Goal: Task Accomplishment & Management: Manage account settings

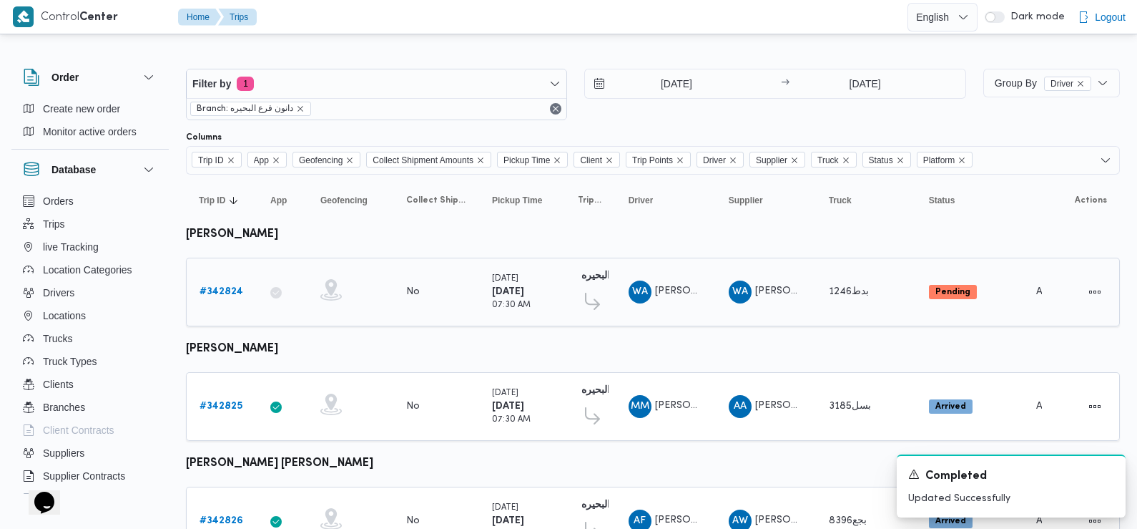
click at [229, 290] on b "# 342824" at bounding box center [222, 291] width 44 height 9
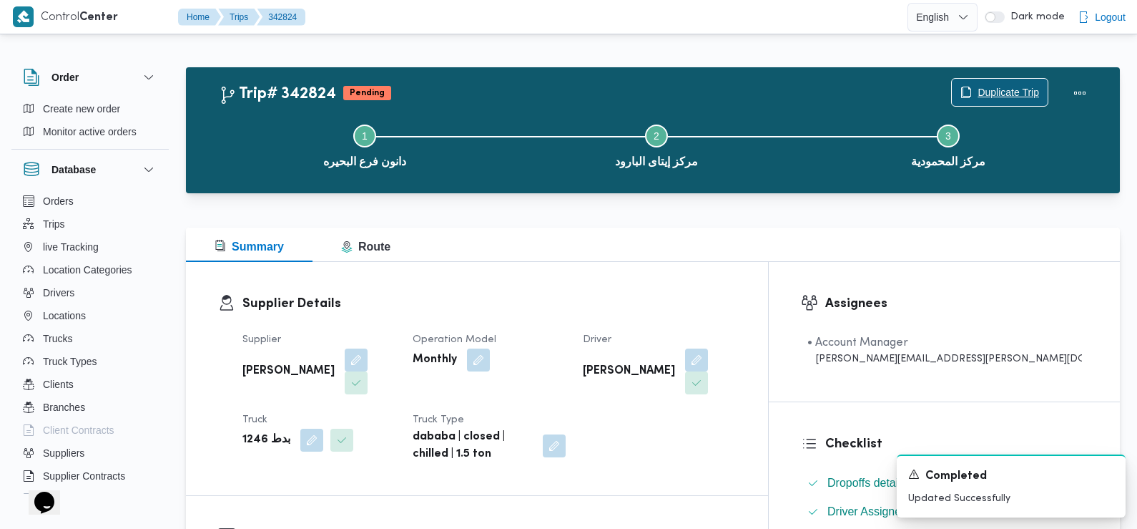
click at [995, 87] on span "Duplicate Trip" at bounding box center [1009, 92] width 62 height 17
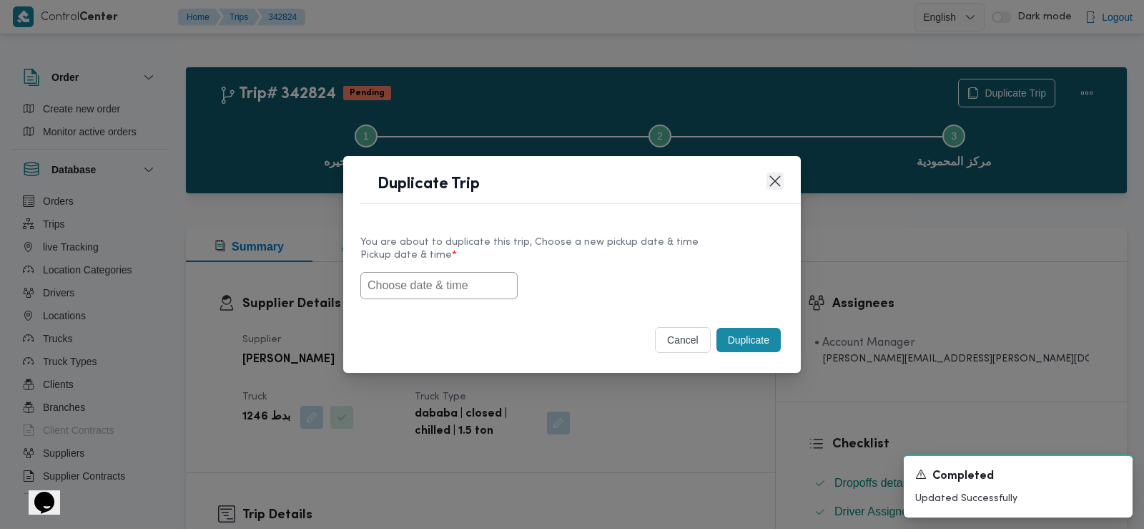
click at [774, 180] on button "Closes this modal window" at bounding box center [775, 180] width 17 height 17
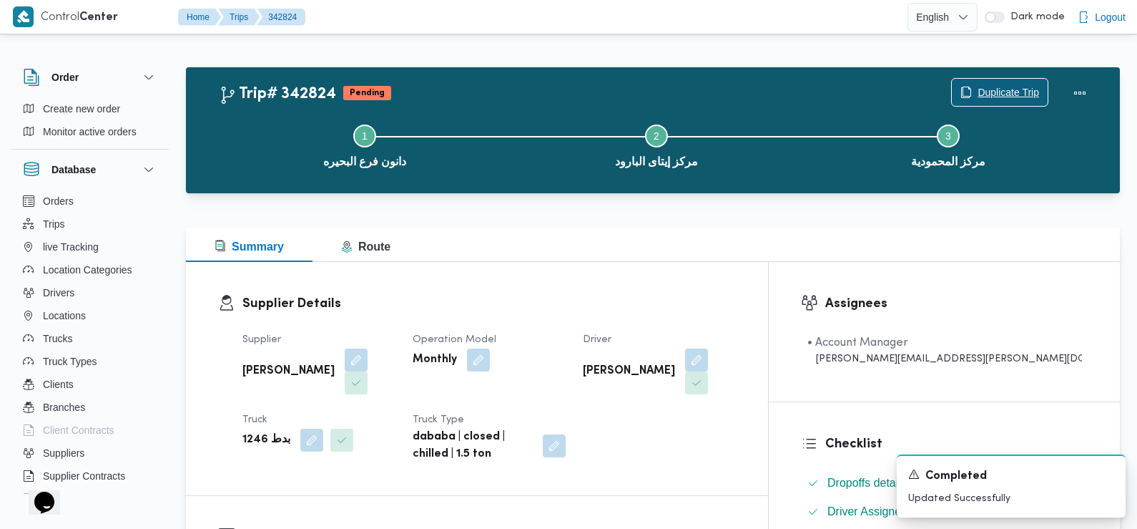
click at [1023, 82] on span "Duplicate Trip" at bounding box center [1000, 92] width 96 height 27
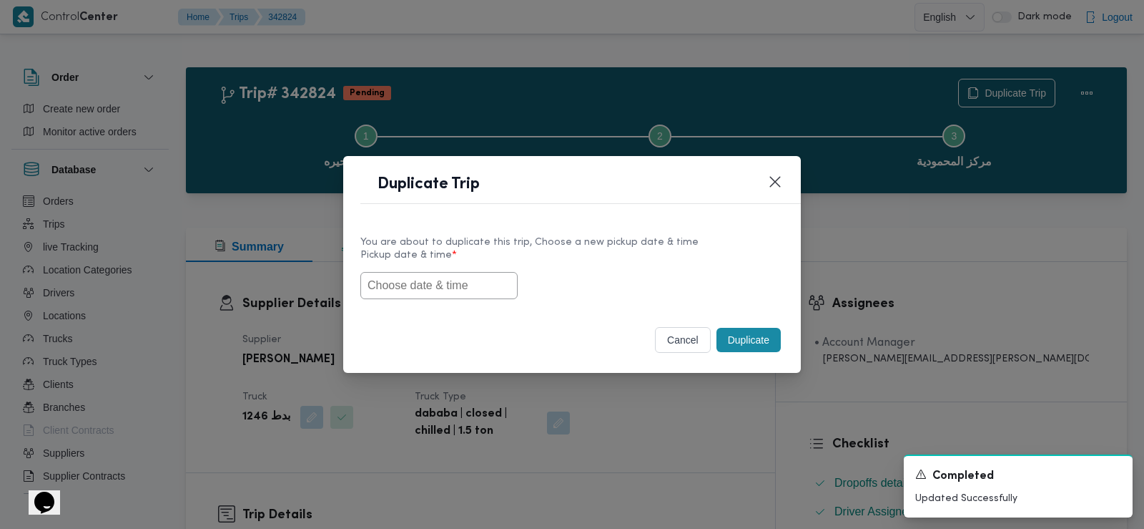
click at [461, 285] on input "text" at bounding box center [439, 285] width 157 height 27
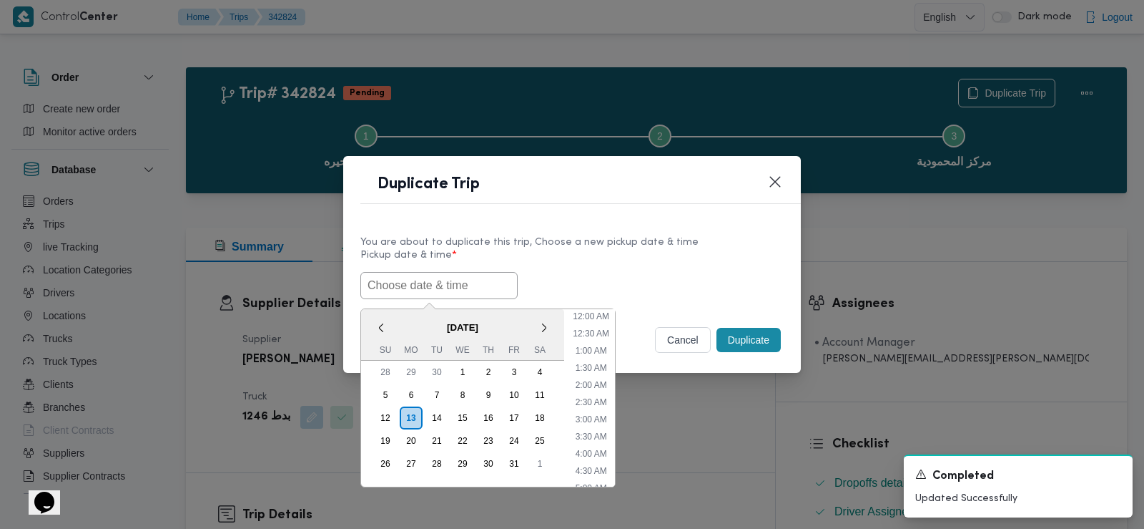
scroll to position [365, 0]
click at [408, 323] on span "October 2025" at bounding box center [462, 327] width 203 height 25
click at [436, 416] on div "14" at bounding box center [436, 417] width 27 height 27
click at [600, 338] on li "6:30 AM" at bounding box center [591, 341] width 43 height 14
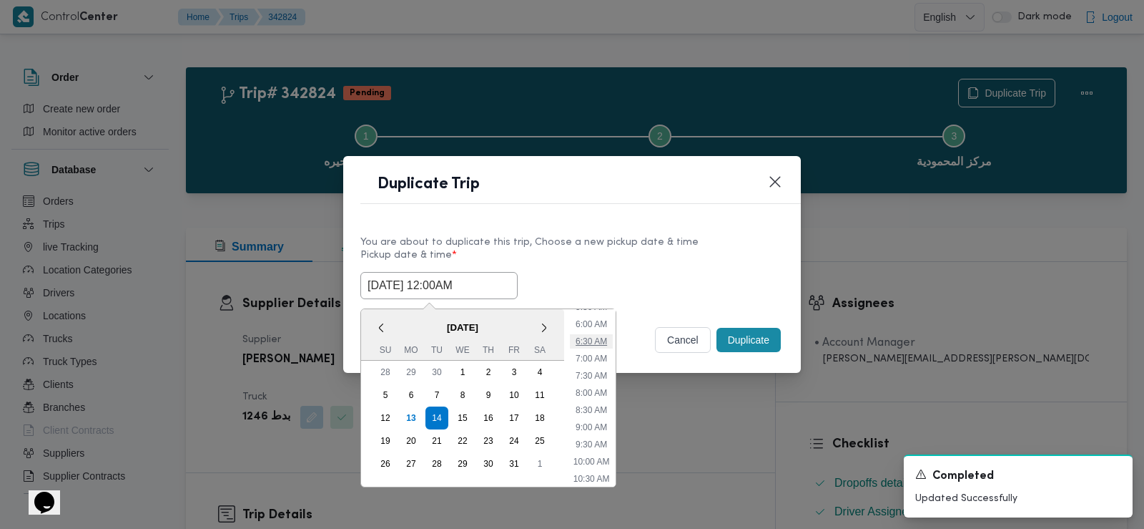
type input "14/10/2025 6:30AM"
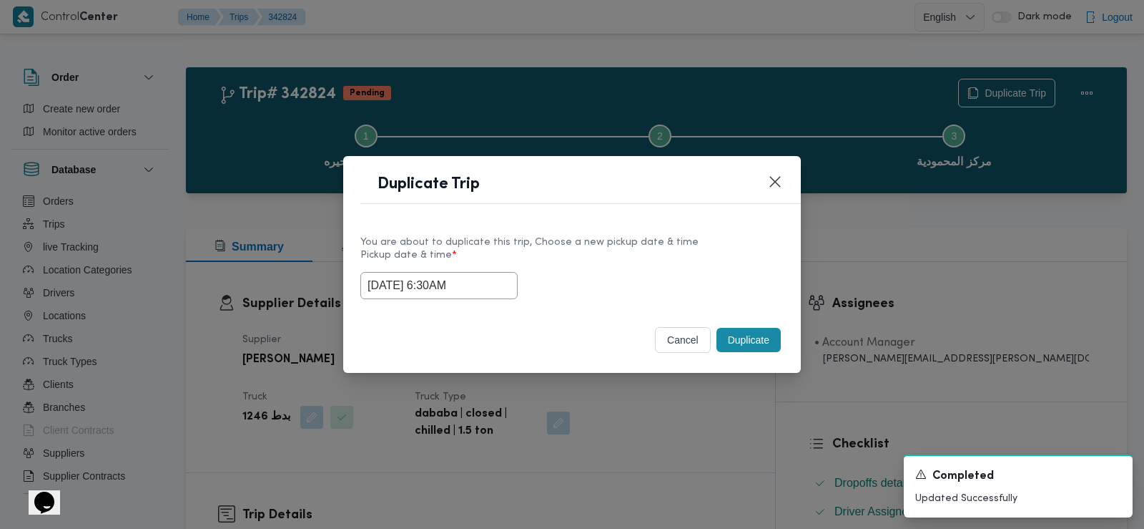
click at [426, 283] on input "14/10/2025 6:30AM" at bounding box center [439, 285] width 157 height 27
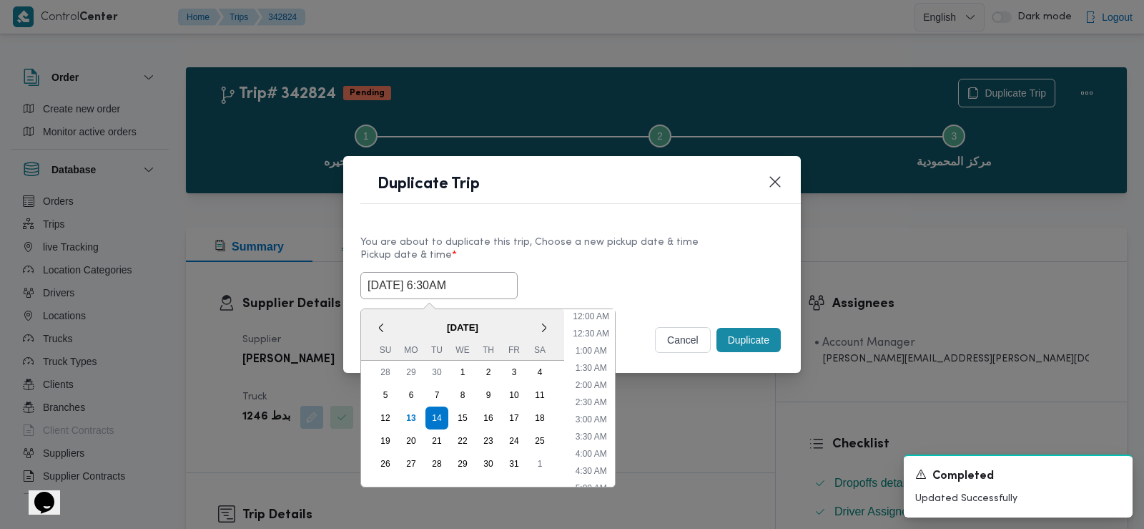
click at [426, 283] on input "14/10/2025 6:30AM" at bounding box center [439, 285] width 157 height 27
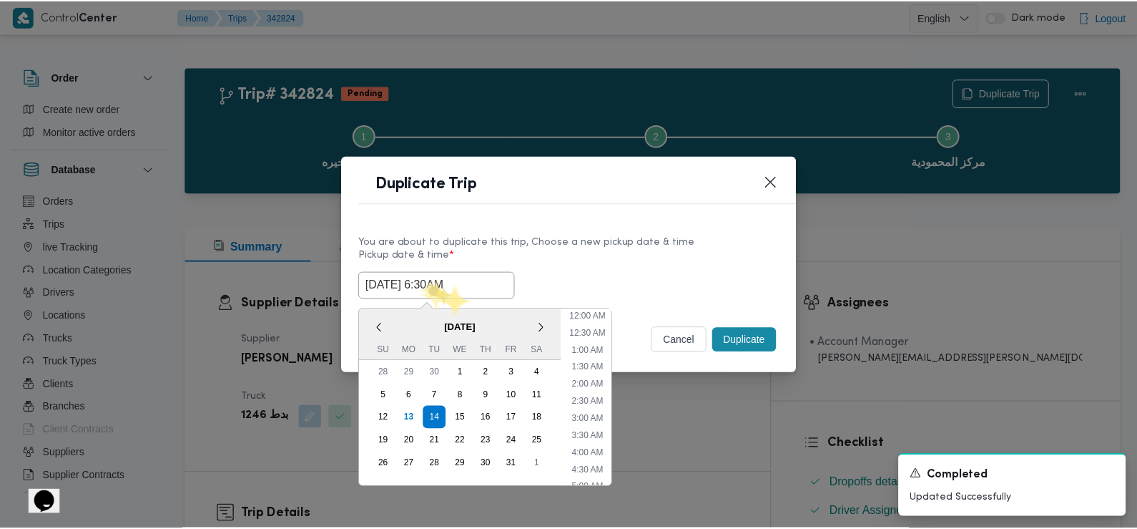
scroll to position [142, 0]
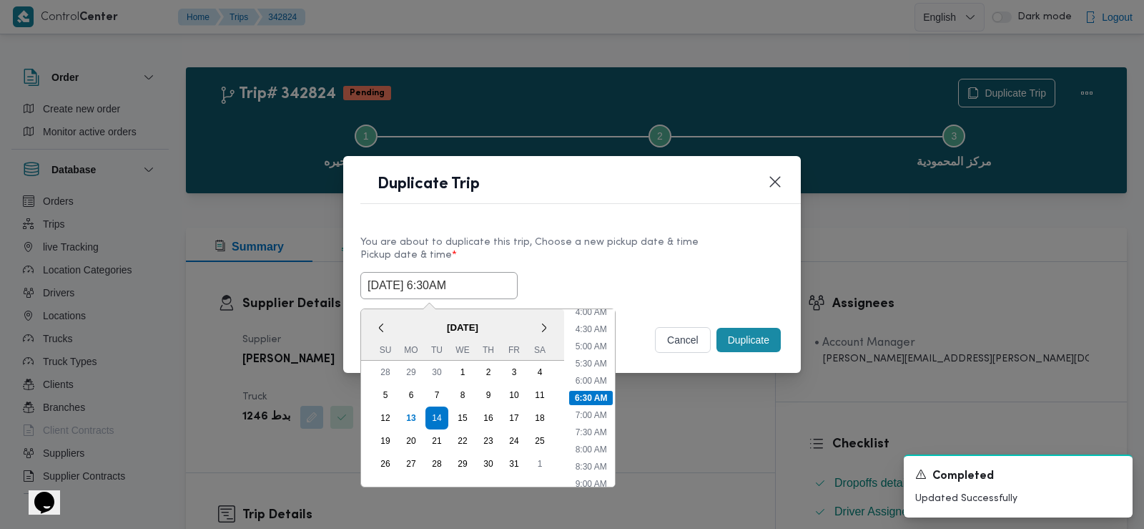
click at [426, 283] on input "[DATE] 6:30AM" at bounding box center [439, 285] width 157 height 27
click at [623, 255] on label "Pickup date & time *" at bounding box center [572, 261] width 423 height 22
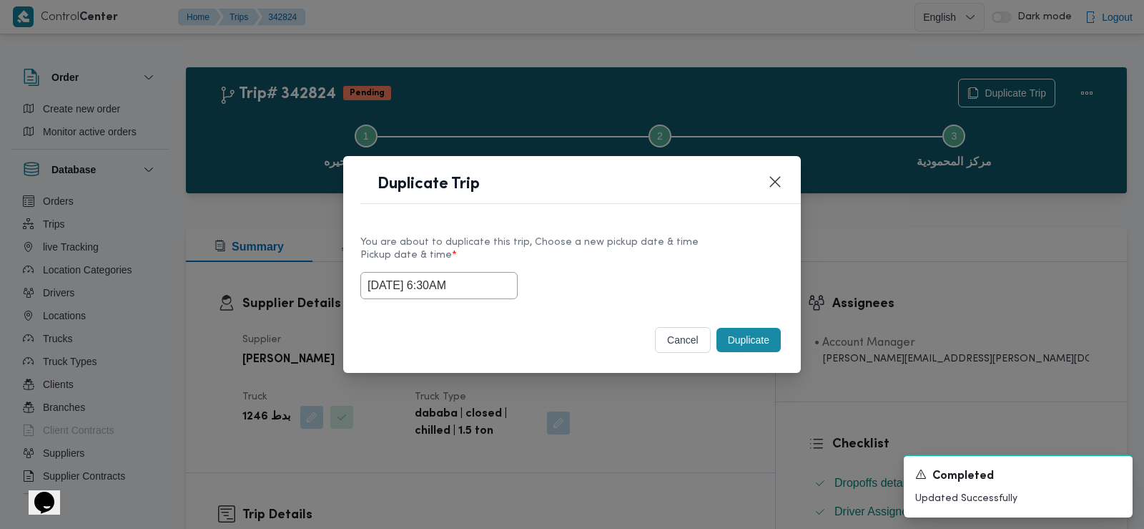
click at [745, 344] on button "Duplicate" at bounding box center [749, 340] width 64 height 24
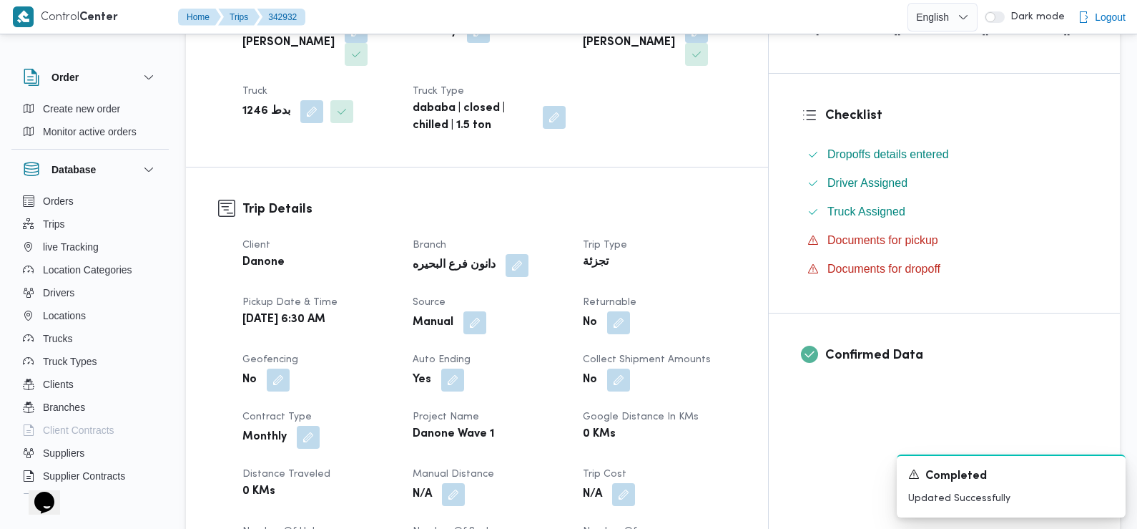
scroll to position [334, 0]
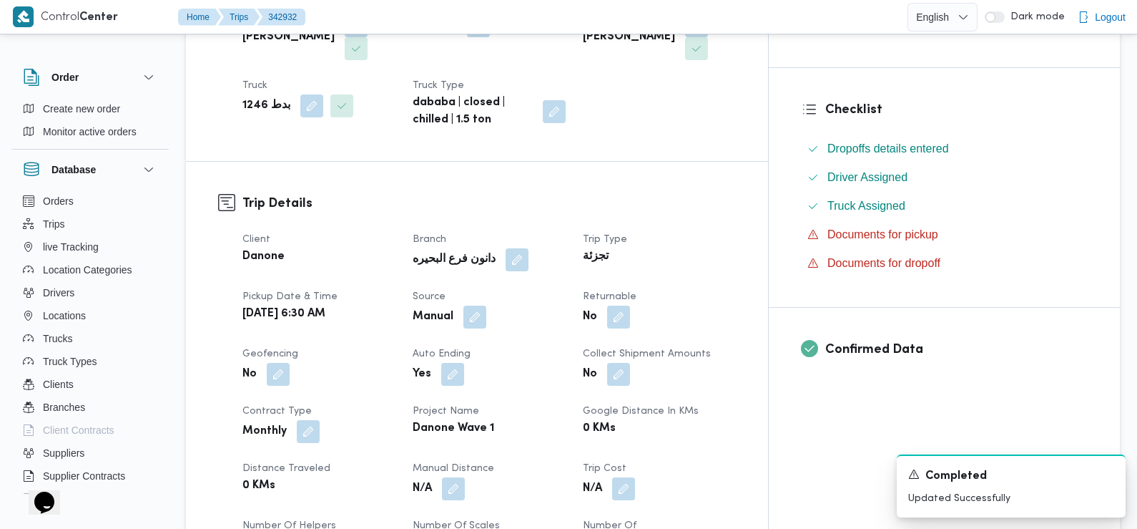
click at [712, 304] on div "No" at bounding box center [660, 317] width 156 height 26
click at [630, 305] on button "button" at bounding box center [618, 316] width 23 height 23
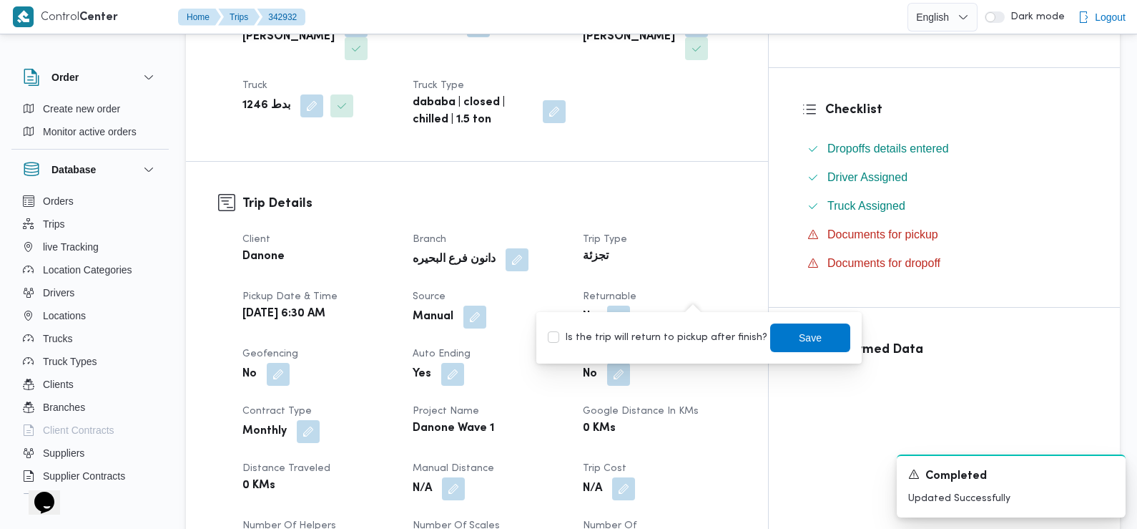
click at [692, 335] on label "Is the trip will return to pickup after finish?" at bounding box center [658, 337] width 220 height 17
checkbox input "true"
click at [788, 353] on div "Is the trip will return to pickup after finish? Save" at bounding box center [698, 337] width 305 height 31
click at [785, 343] on span "Save" at bounding box center [810, 337] width 80 height 29
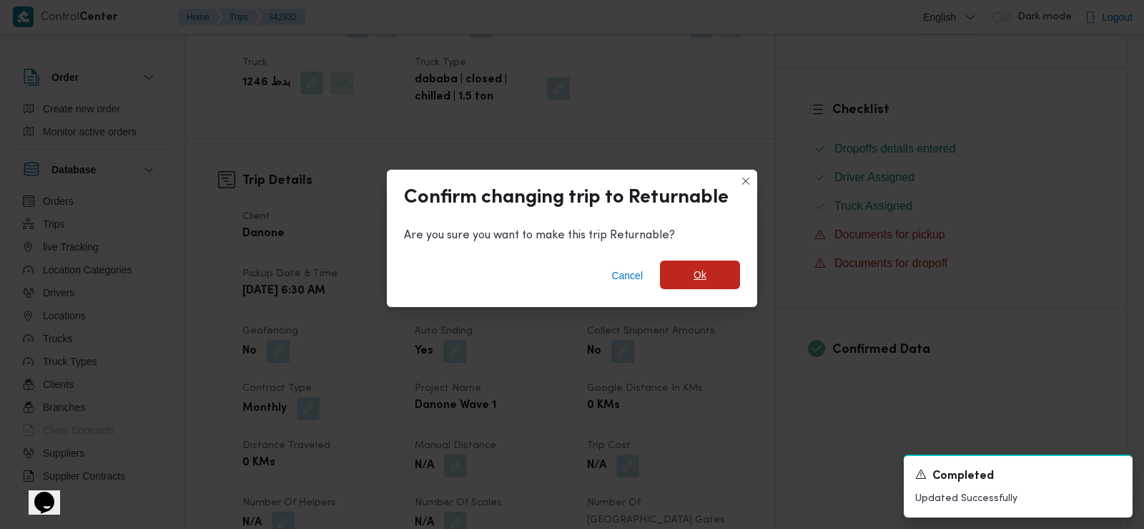
click at [690, 261] on span "Ok" at bounding box center [700, 274] width 80 height 29
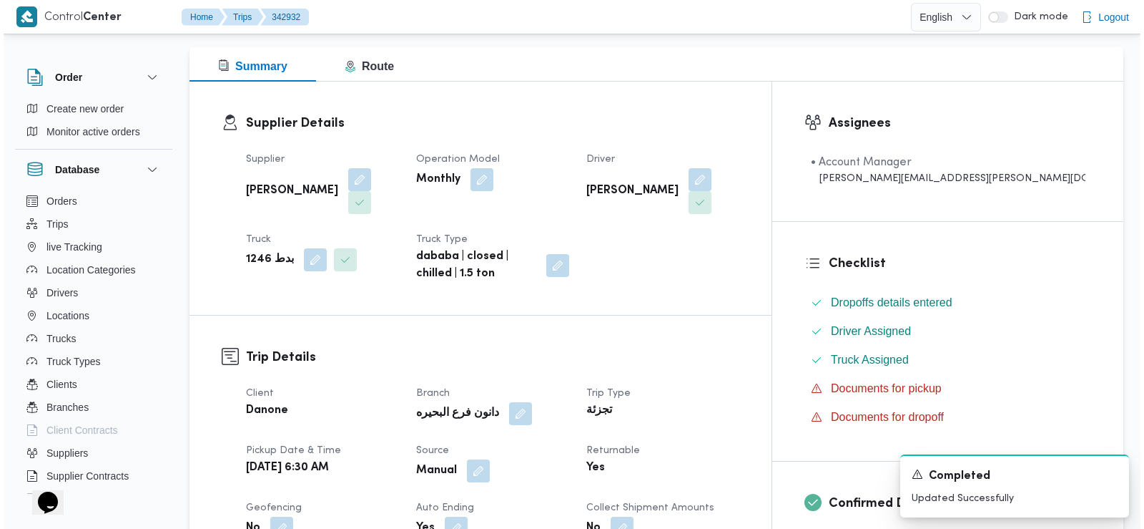
scroll to position [0, 0]
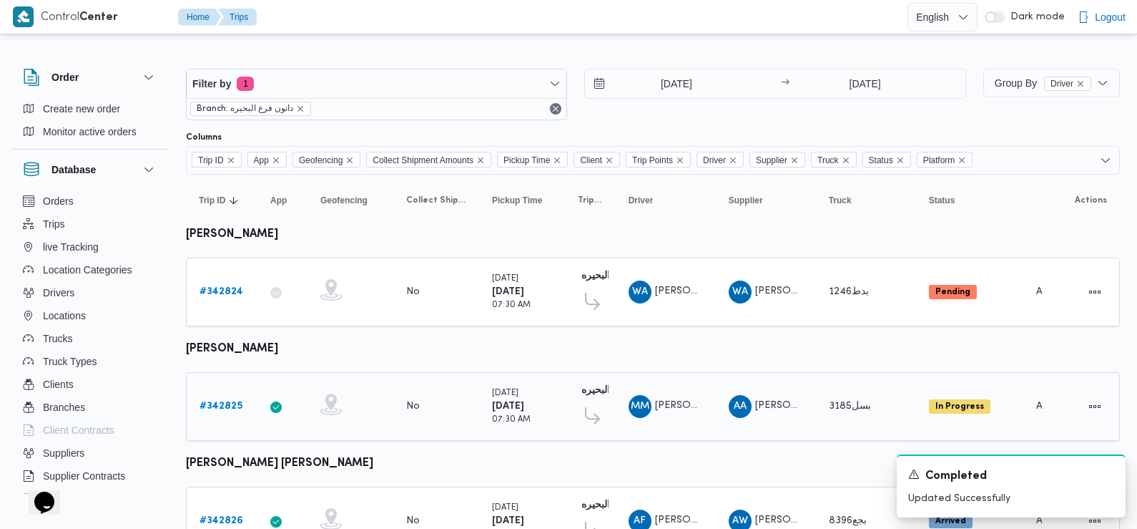
click at [211, 402] on b "# 342825" at bounding box center [221, 405] width 43 height 9
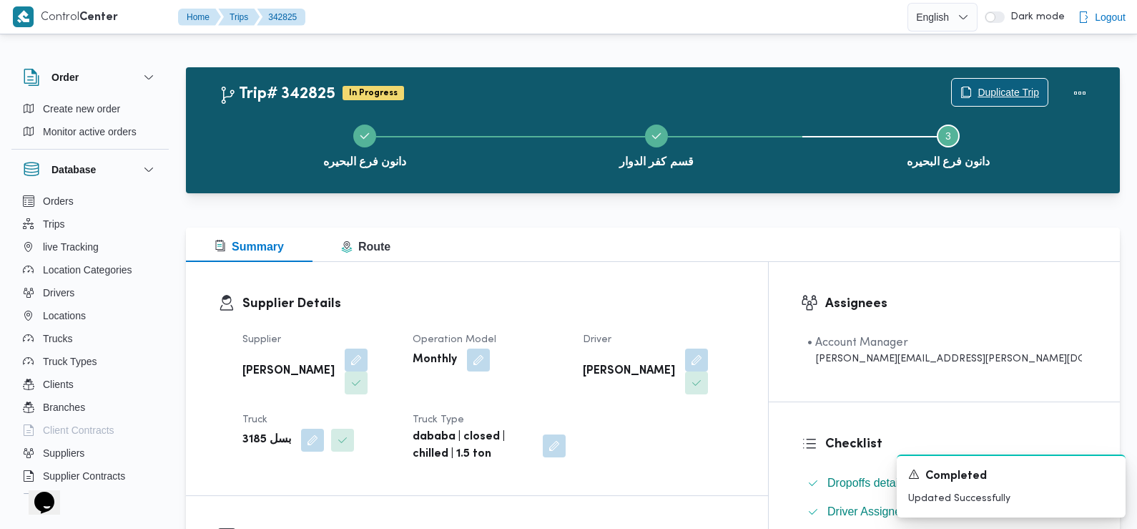
click at [992, 92] on span "Duplicate Trip" at bounding box center [1009, 92] width 62 height 17
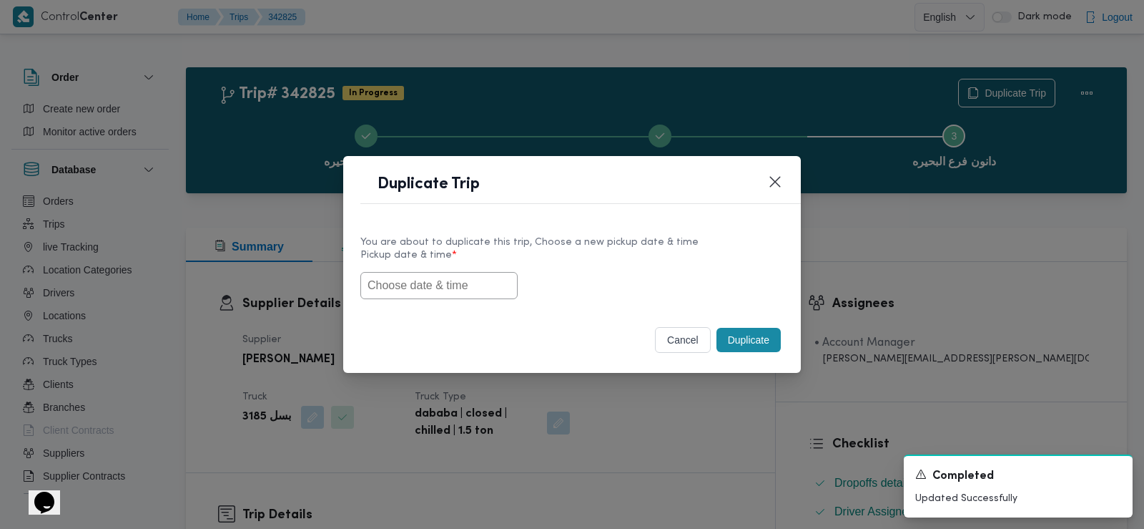
click at [474, 285] on input "text" at bounding box center [439, 285] width 157 height 27
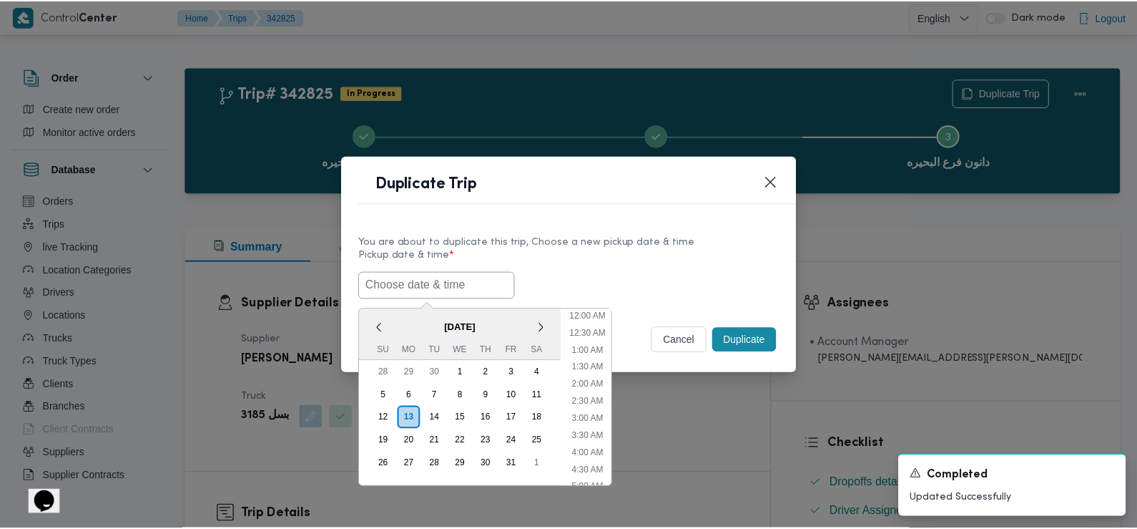
scroll to position [365, 0]
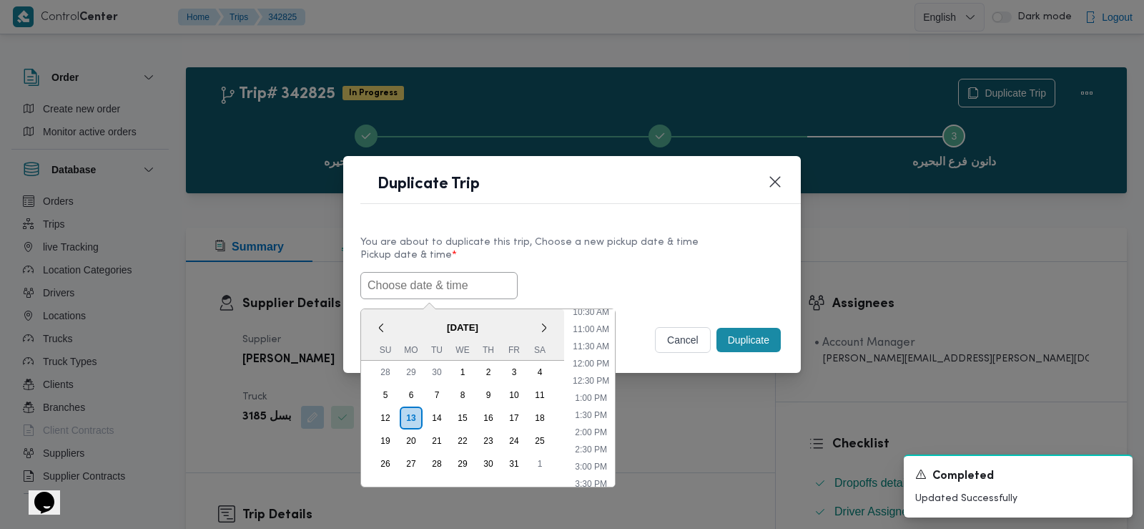
paste input "[DATE] 6:30AM"
type input "[DATE] 6:30AM"
click at [541, 292] on div "14/10/2025 6:30AM < October 2025 > Su Mo Tu We Th Fr Sa 28 29 30 1 2 3 4 5 6 7 …" at bounding box center [572, 285] width 423 height 27
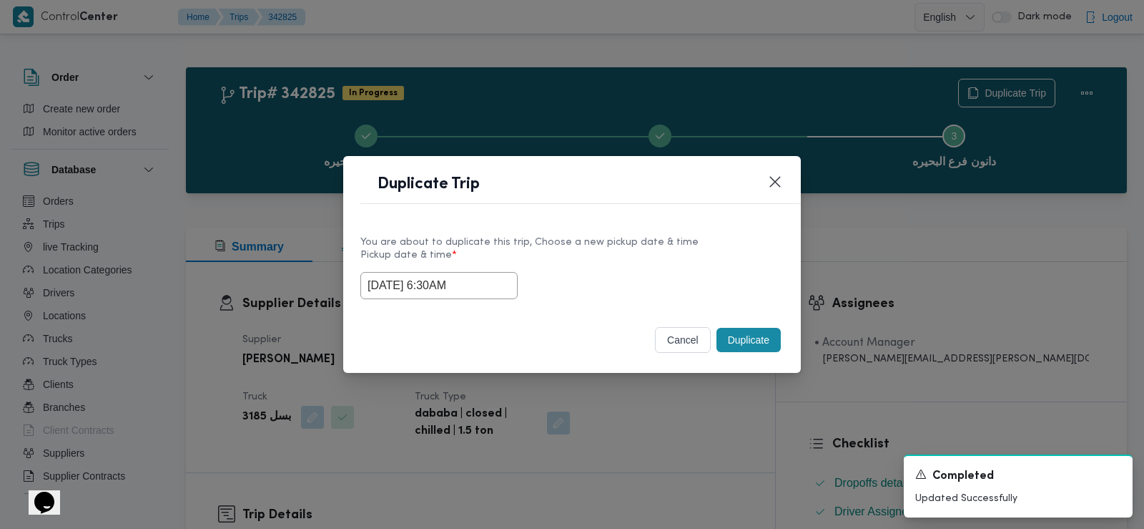
click at [746, 339] on button "Duplicate" at bounding box center [749, 340] width 64 height 24
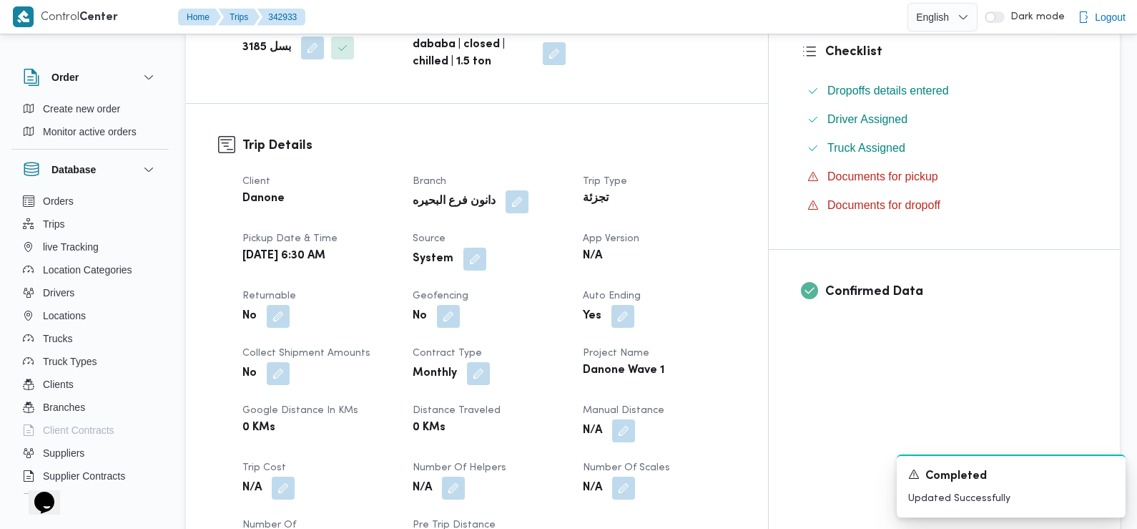
scroll to position [396, 0]
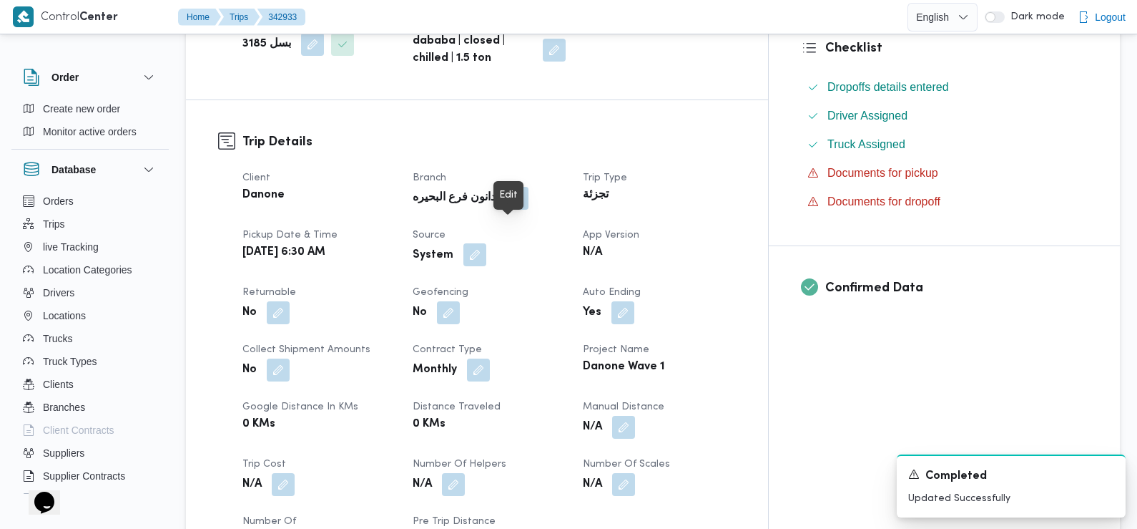
click at [486, 243] on button "button" at bounding box center [475, 254] width 23 height 23
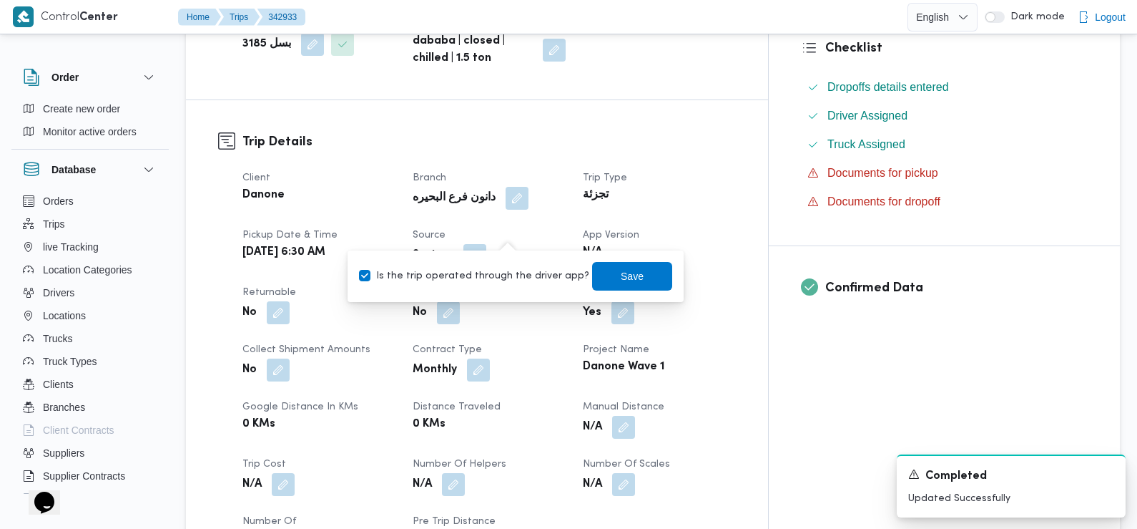
click at [495, 242] on div "System" at bounding box center [489, 255] width 156 height 26
click at [500, 270] on label "Is the trip operated through the driver app?" at bounding box center [474, 276] width 230 height 17
checkbox input "false"
click at [592, 271] on span "Save" at bounding box center [632, 275] width 80 height 29
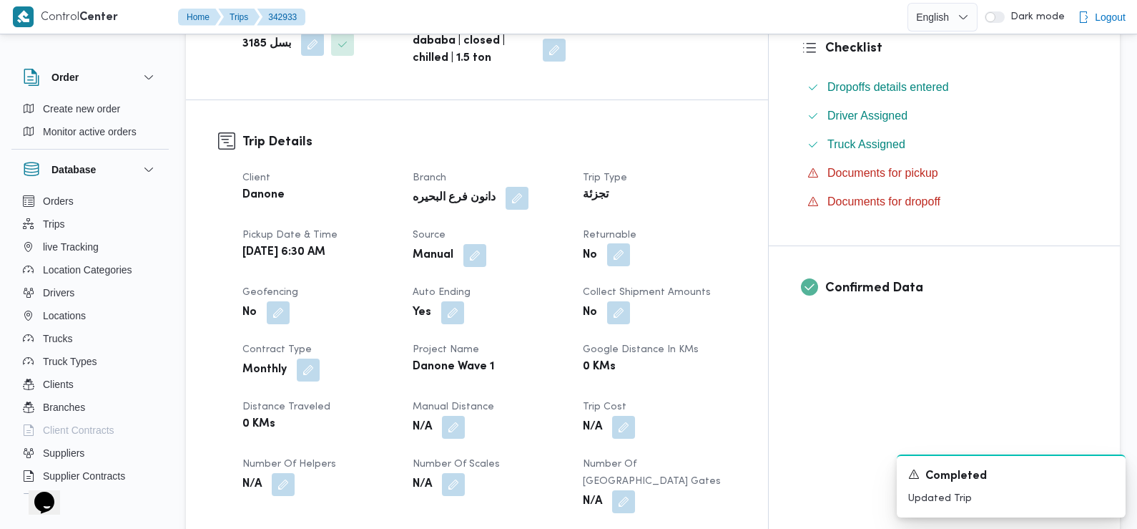
click at [630, 243] on button "button" at bounding box center [618, 254] width 23 height 23
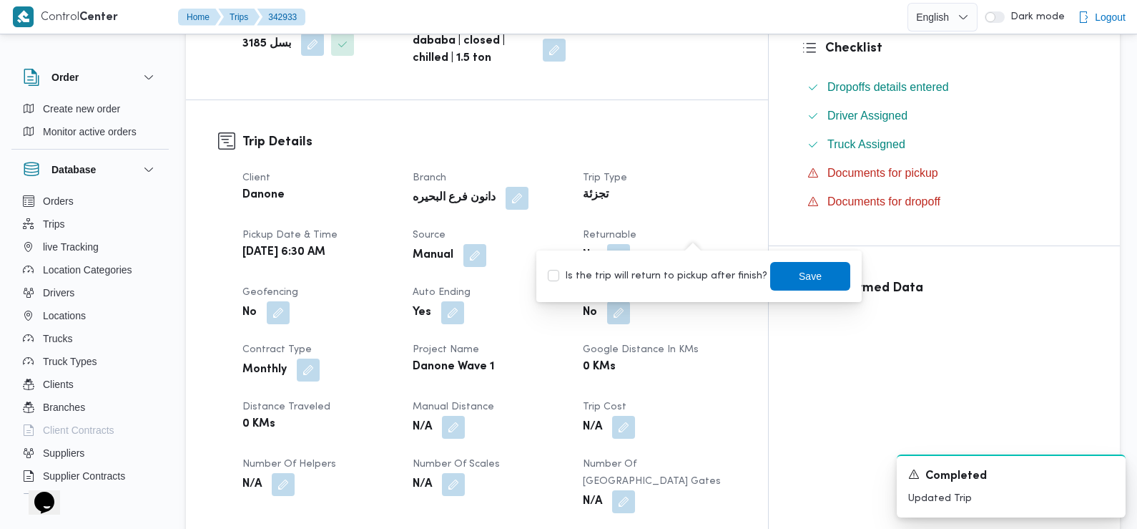
click at [701, 275] on label "Is the trip will return to pickup after finish?" at bounding box center [658, 276] width 220 height 17
checkbox input "true"
click at [807, 281] on span "Save" at bounding box center [810, 275] width 23 height 17
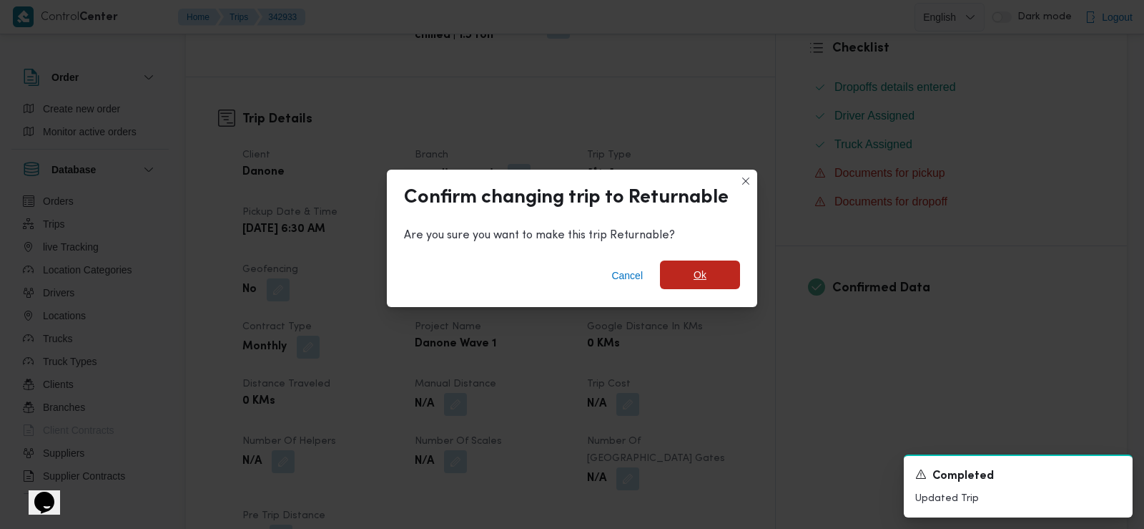
click at [700, 289] on span "Ok" at bounding box center [700, 274] width 80 height 29
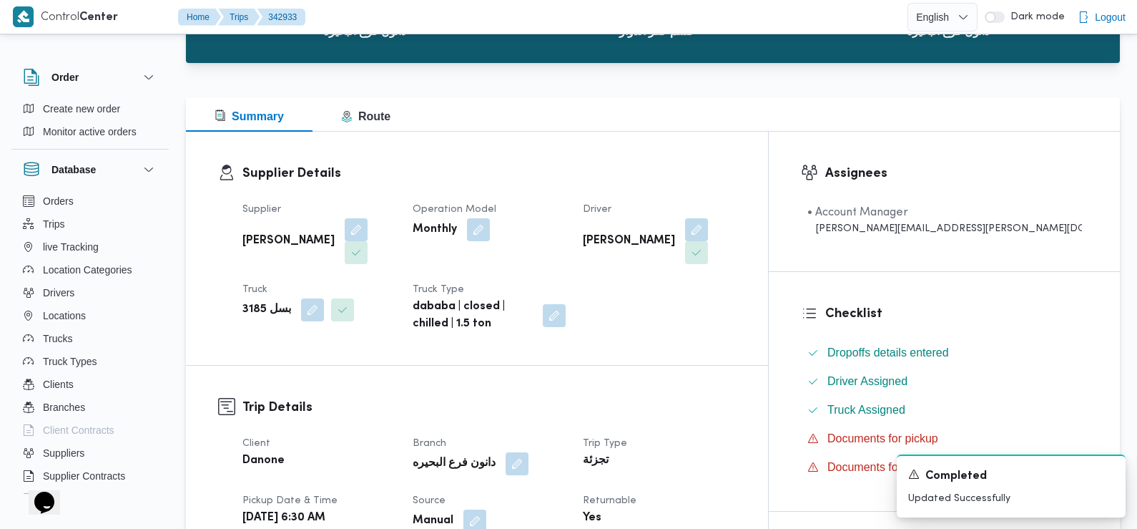
scroll to position [0, 0]
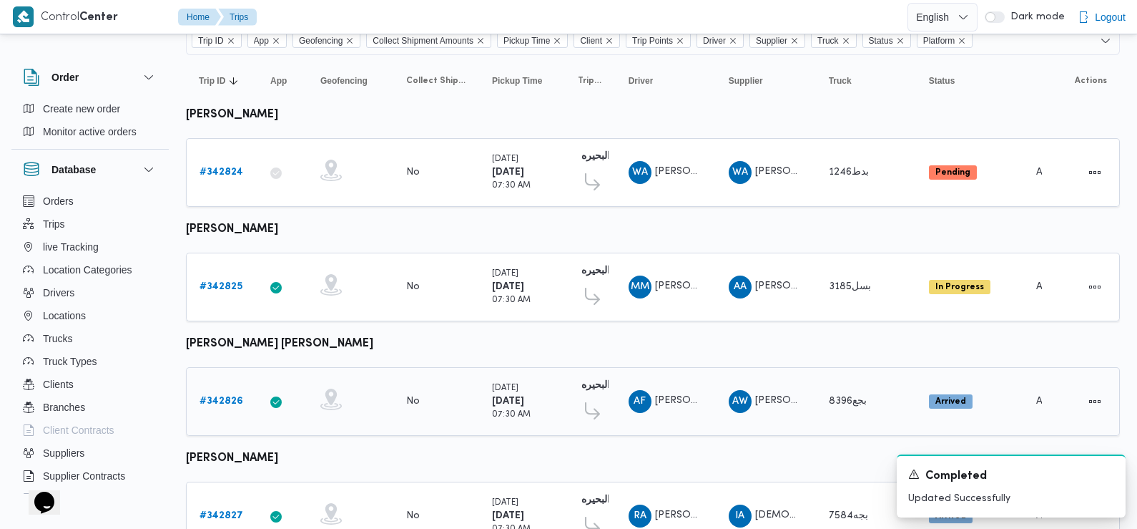
click at [219, 400] on b "# 342826" at bounding box center [222, 400] width 44 height 9
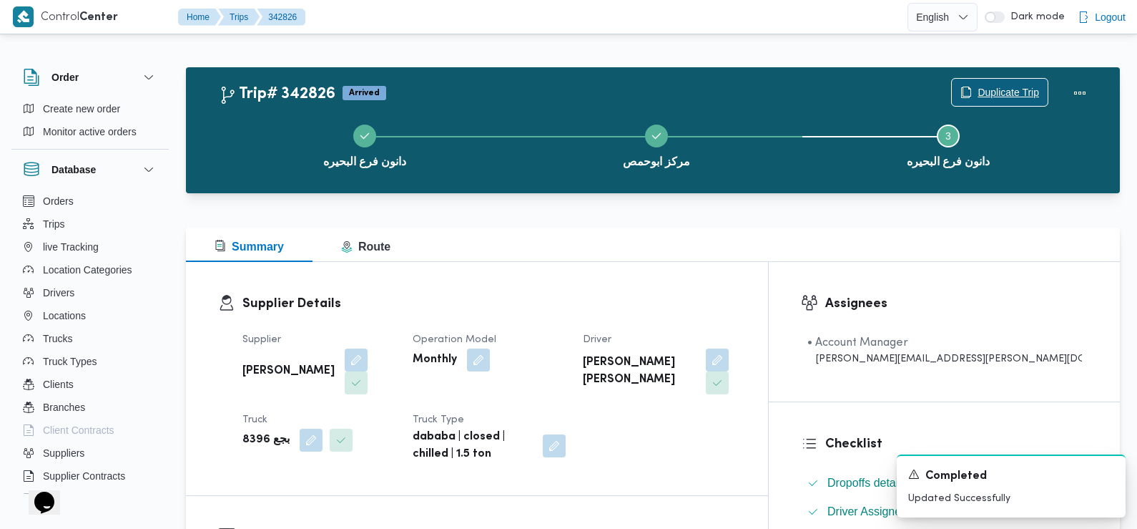
click at [1020, 94] on span "Duplicate Trip" at bounding box center [1009, 92] width 62 height 17
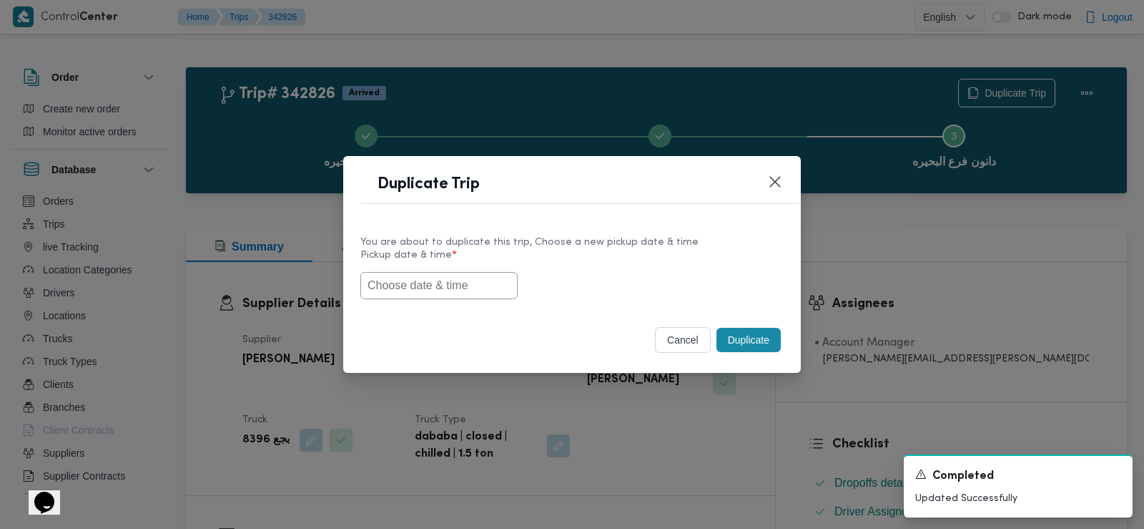
click at [469, 285] on input "text" at bounding box center [439, 285] width 157 height 27
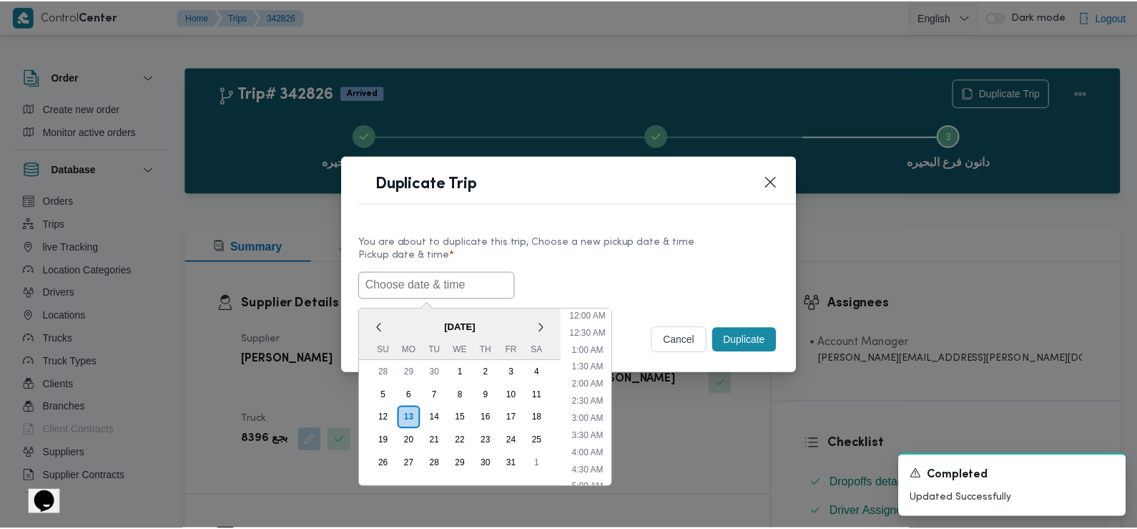
scroll to position [365, 0]
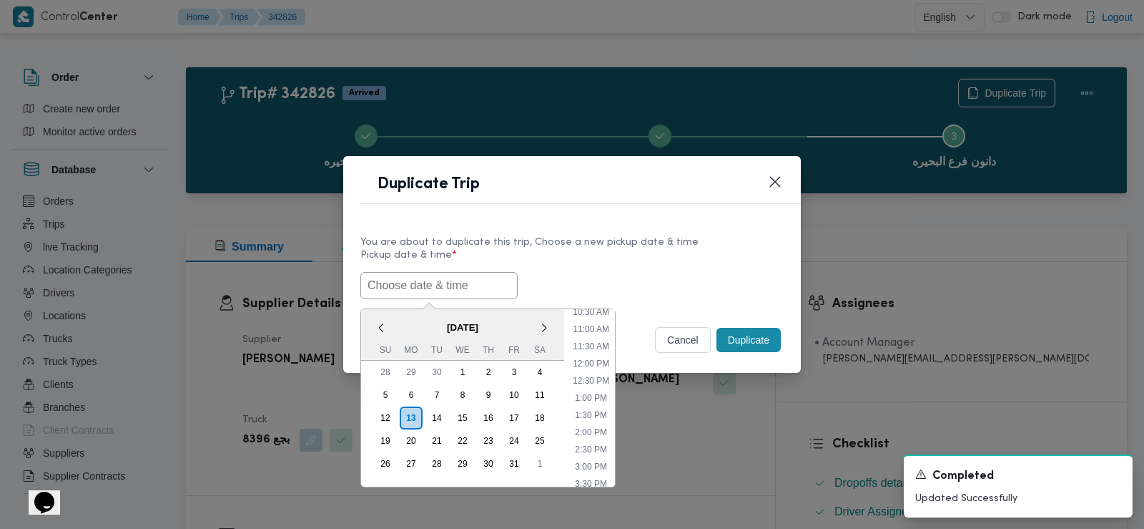
paste input "14/10/2025 6:30AM"
type input "14/10/2025 6:30AM"
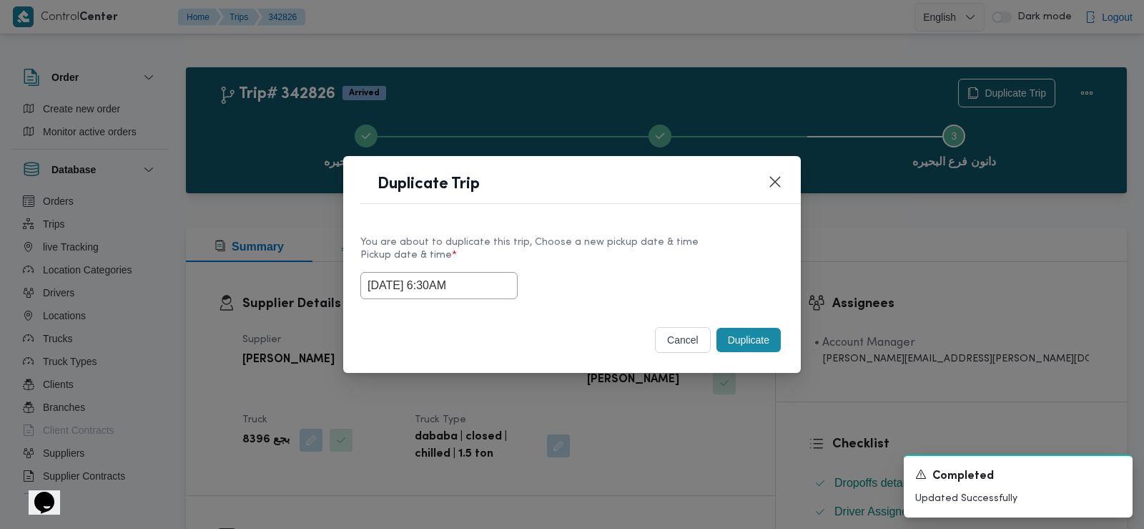
click at [617, 266] on label "Pickup date & time *" at bounding box center [572, 261] width 423 height 22
click at [740, 332] on button "Duplicate" at bounding box center [749, 340] width 64 height 24
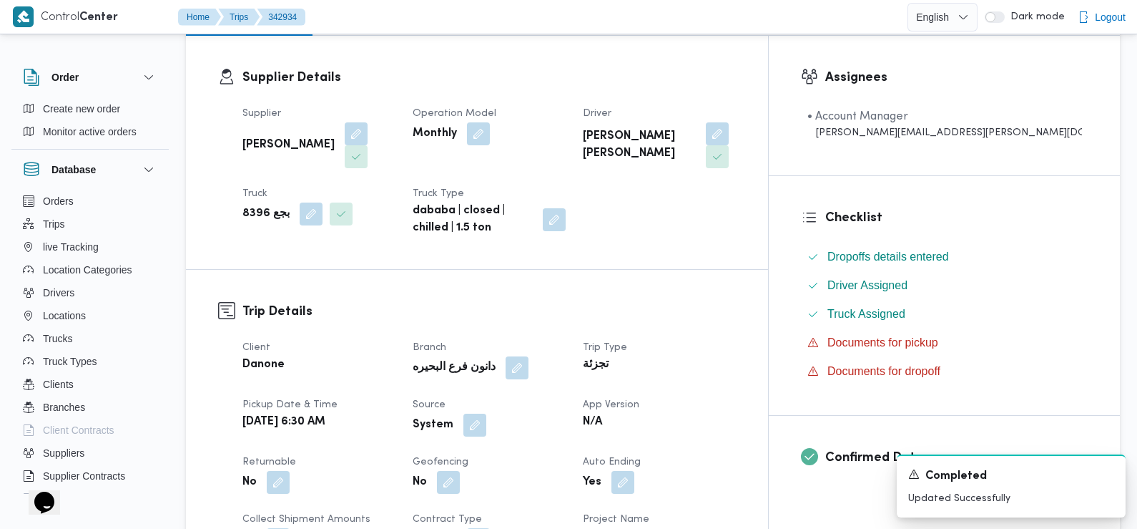
scroll to position [295, 0]
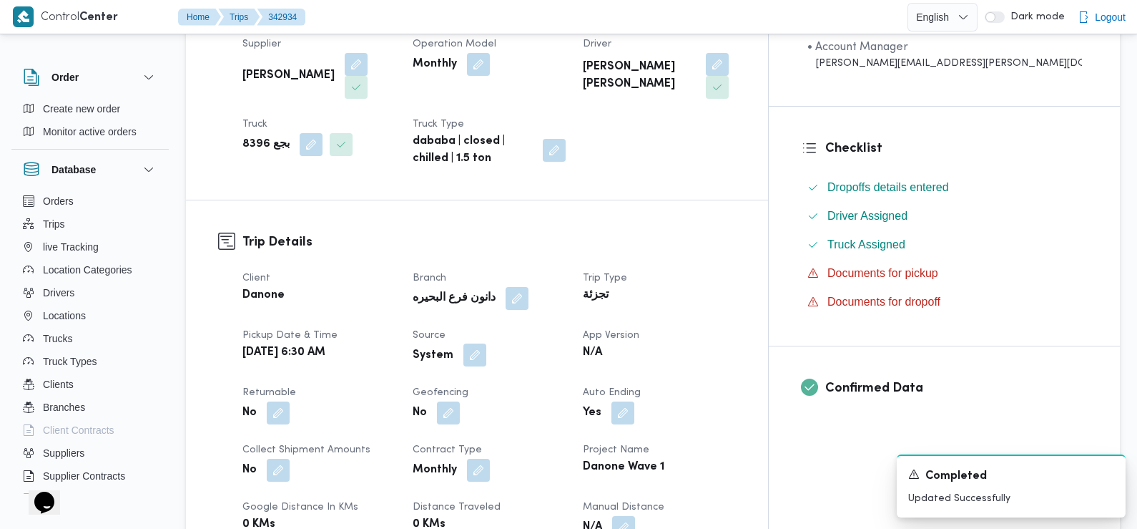
click at [486, 343] on button "button" at bounding box center [475, 354] width 23 height 23
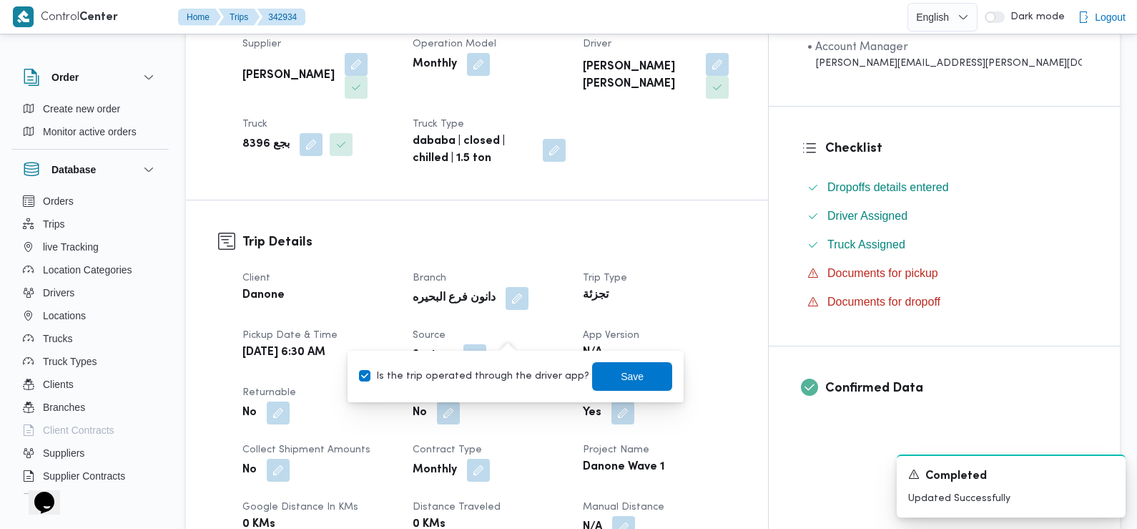
click at [498, 370] on label "Is the trip operated through the driver app?" at bounding box center [474, 376] width 230 height 17
checkbox input "false"
click at [614, 364] on span "Save" at bounding box center [632, 375] width 80 height 29
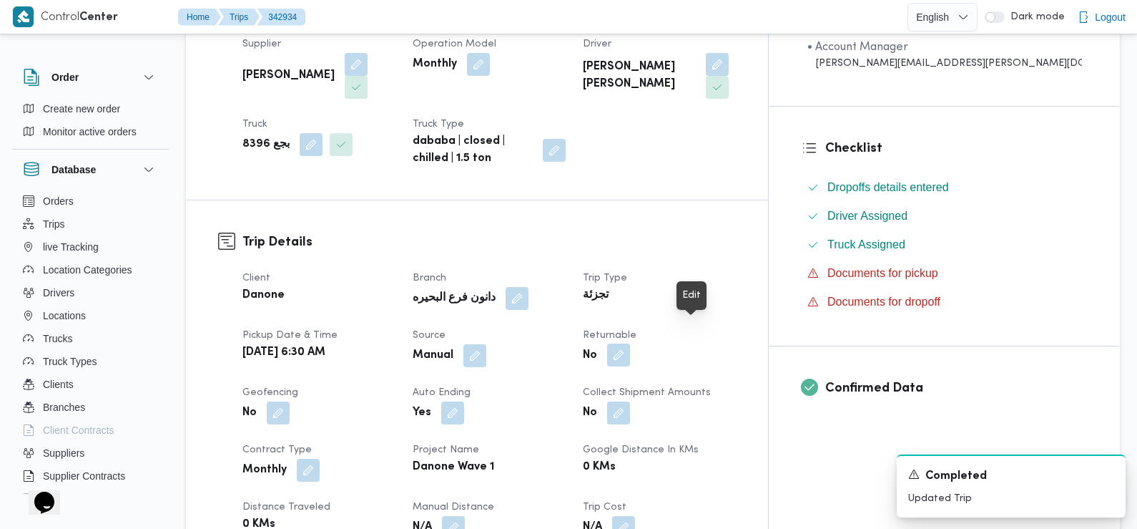
click at [630, 343] on button "button" at bounding box center [618, 354] width 23 height 23
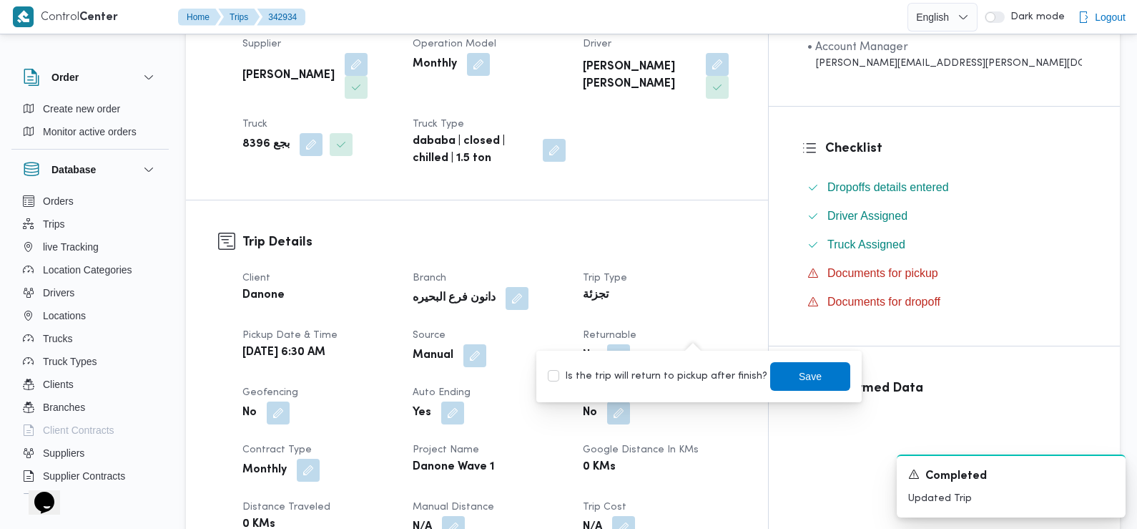
click at [690, 378] on label "Is the trip will return to pickup after finish?" at bounding box center [658, 376] width 220 height 17
checkbox input "true"
click at [799, 373] on span "Save" at bounding box center [810, 375] width 23 height 17
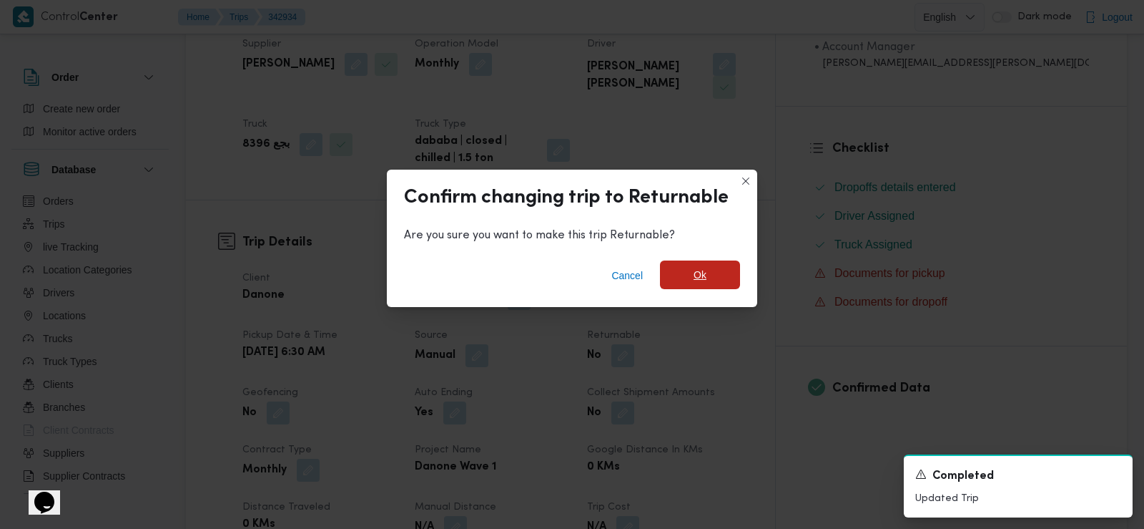
click at [691, 280] on span "Ok" at bounding box center [700, 274] width 80 height 29
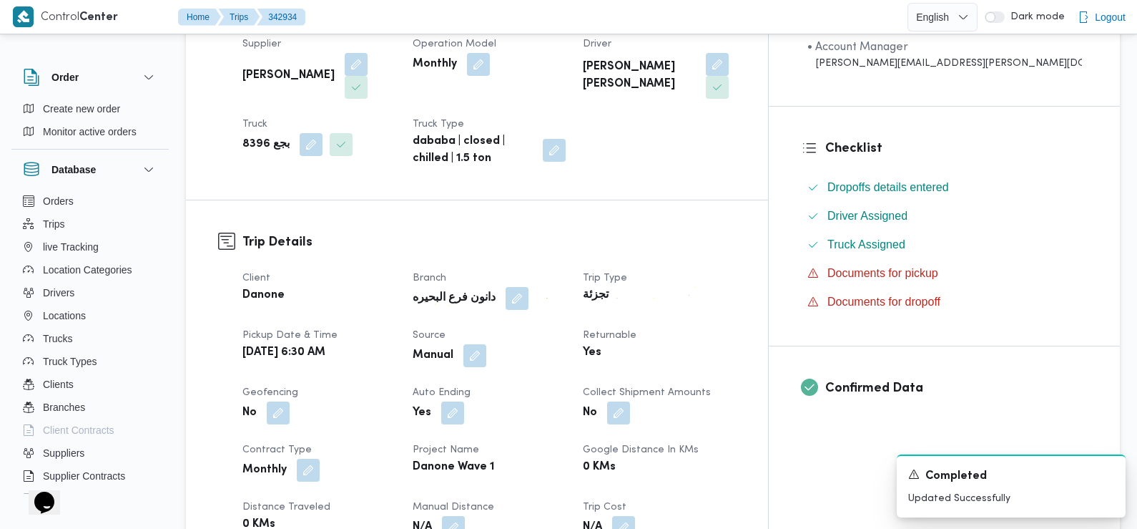
scroll to position [0, 0]
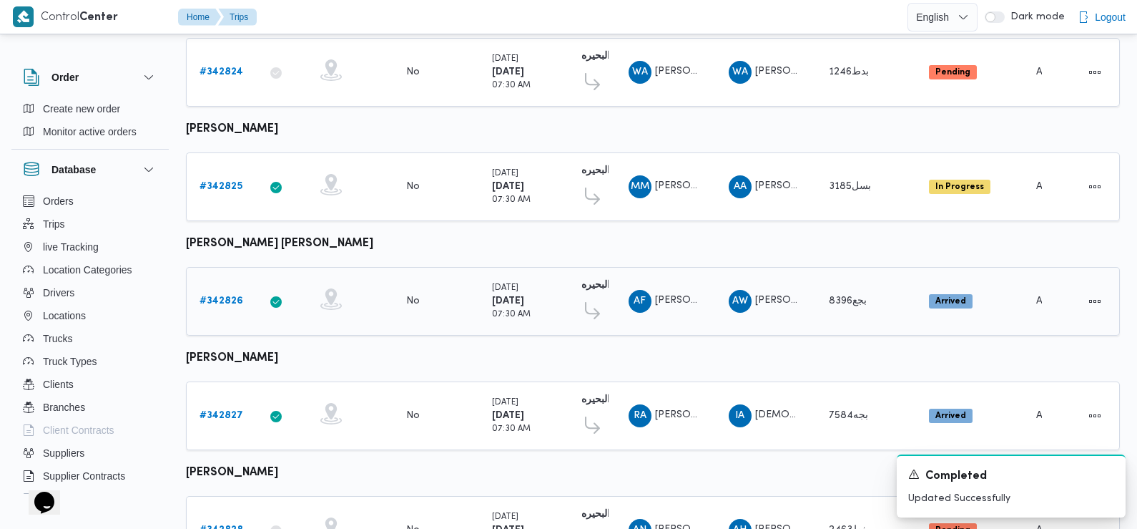
scroll to position [291, 0]
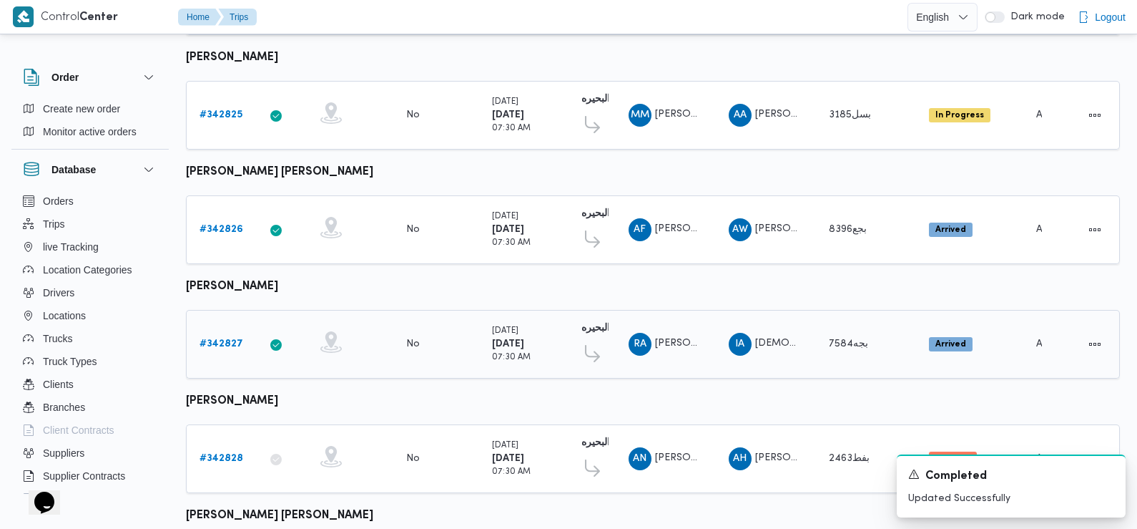
click at [215, 339] on b "# 342827" at bounding box center [222, 343] width 44 height 9
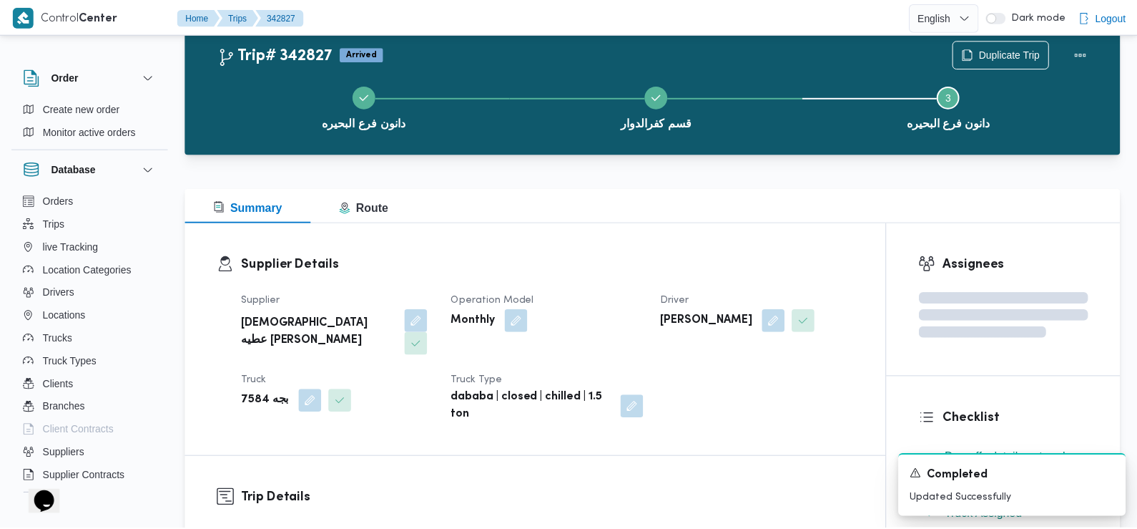
scroll to position [291, 0]
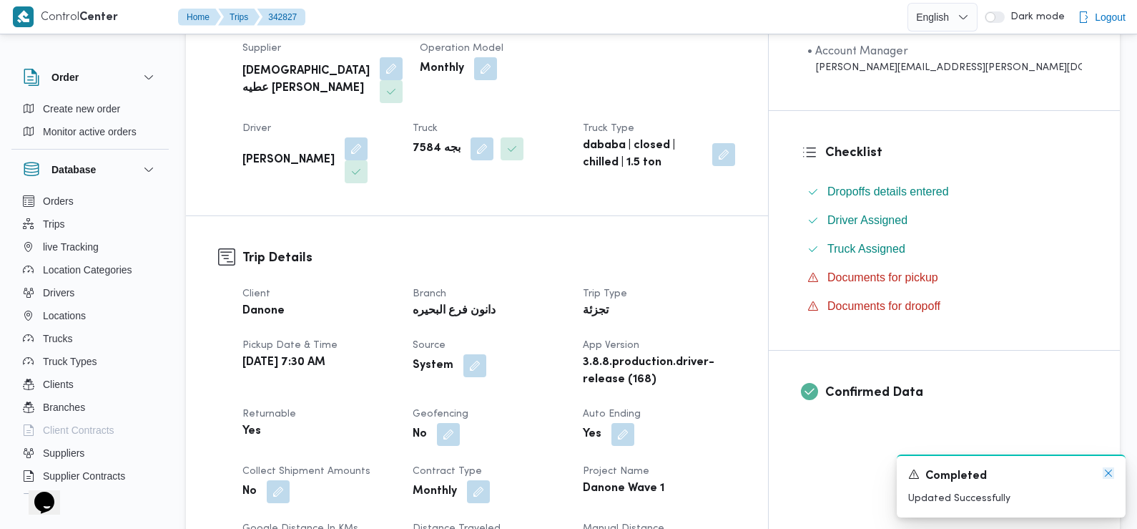
click at [1108, 473] on icon "Dismiss toast" at bounding box center [1108, 472] width 7 height 7
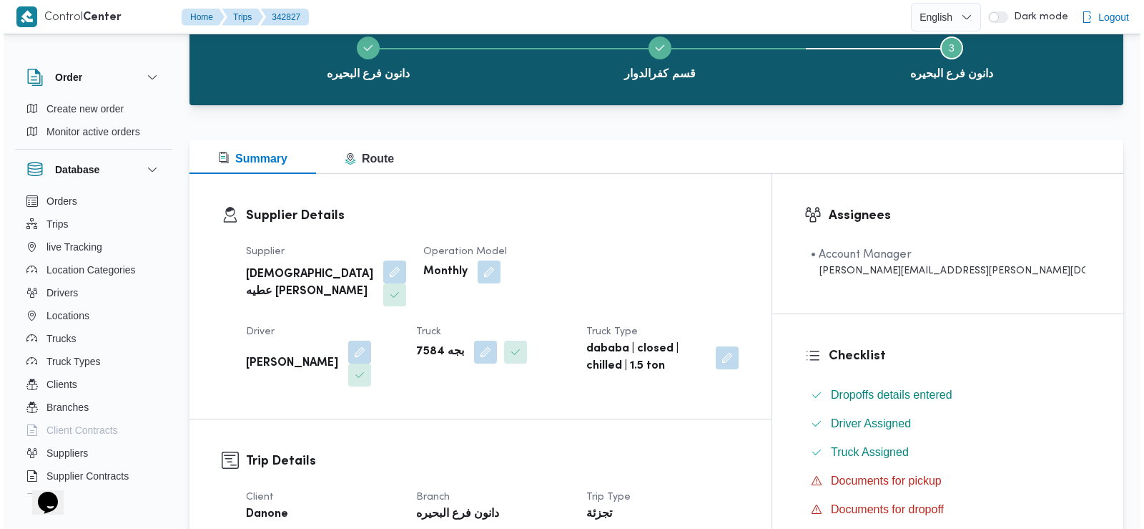
scroll to position [0, 0]
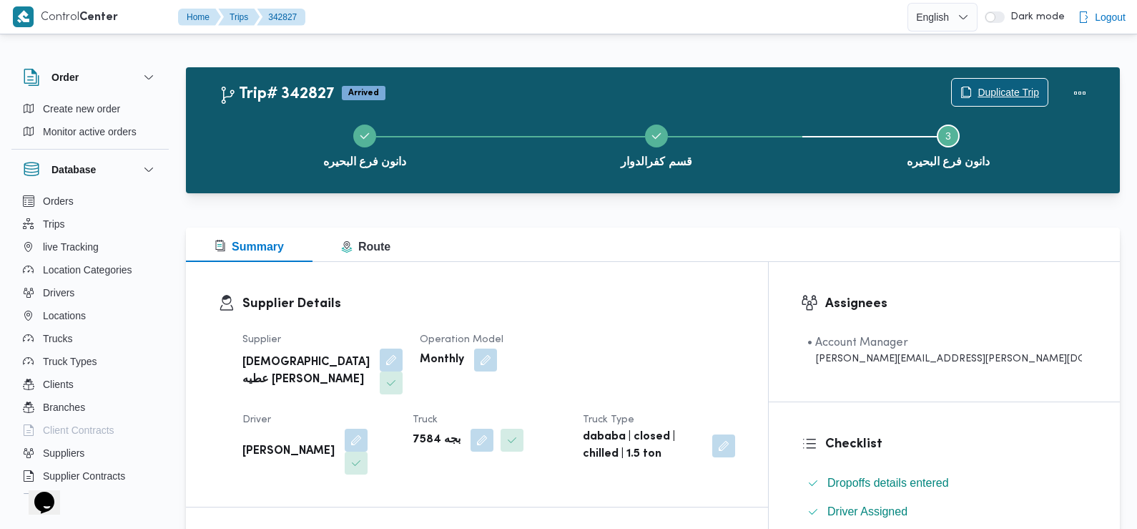
click at [1006, 92] on span "Duplicate Trip" at bounding box center [1009, 92] width 62 height 17
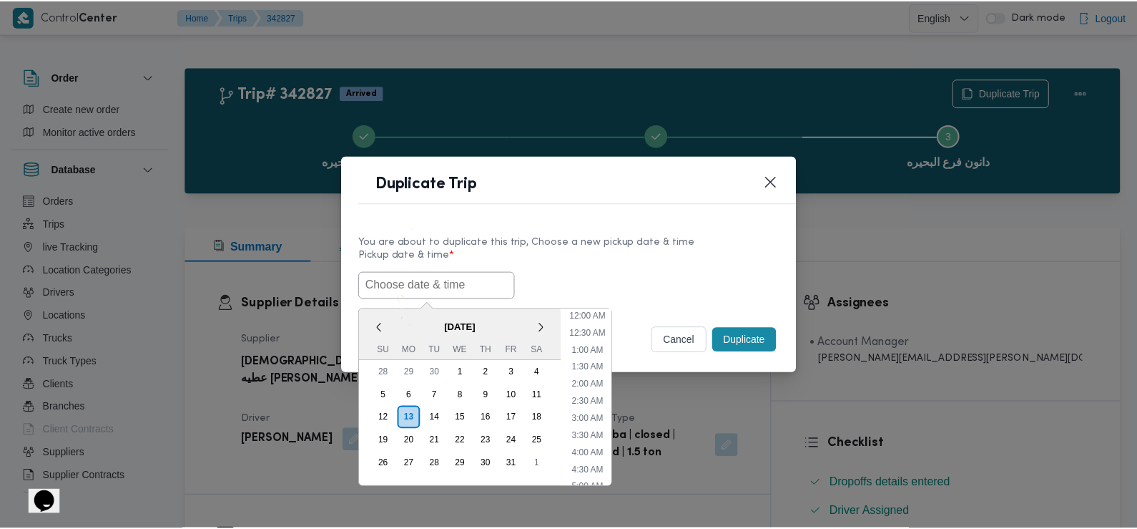
scroll to position [365, 0]
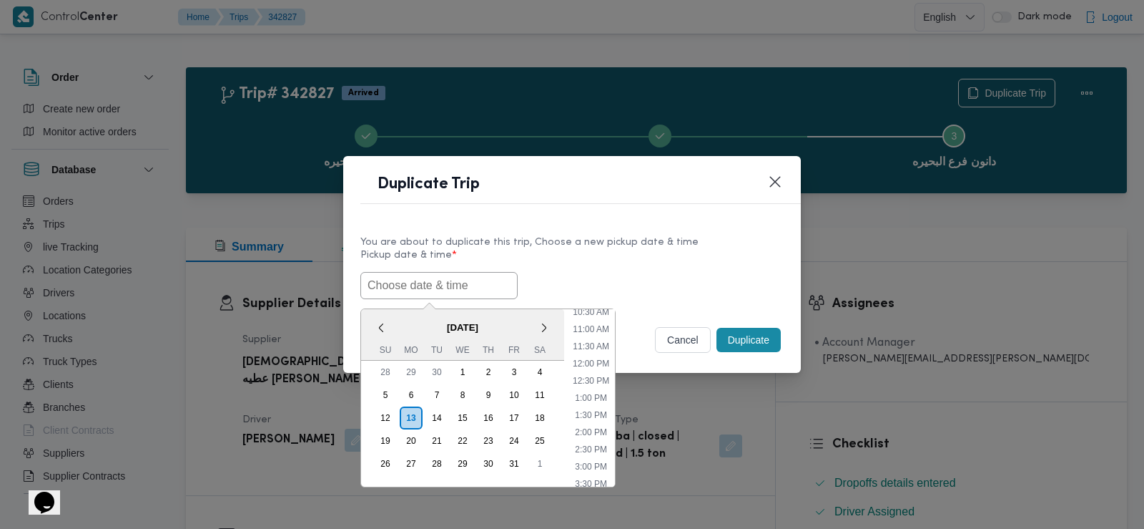
drag, startPoint x: 397, startPoint y: 285, endPoint x: 381, endPoint y: 280, distance: 17.2
click at [381, 280] on input "text" at bounding box center [439, 285] width 157 height 27
paste input "14/10/2025 6:30AM"
type input "14/10/2025 6:30AM"
click at [737, 283] on div "14/10/2025 6:30AM < October 2025 > Su Mo Tu We Th Fr Sa 28 29 30 1 2 3 4 5 6 7 …" at bounding box center [572, 285] width 423 height 27
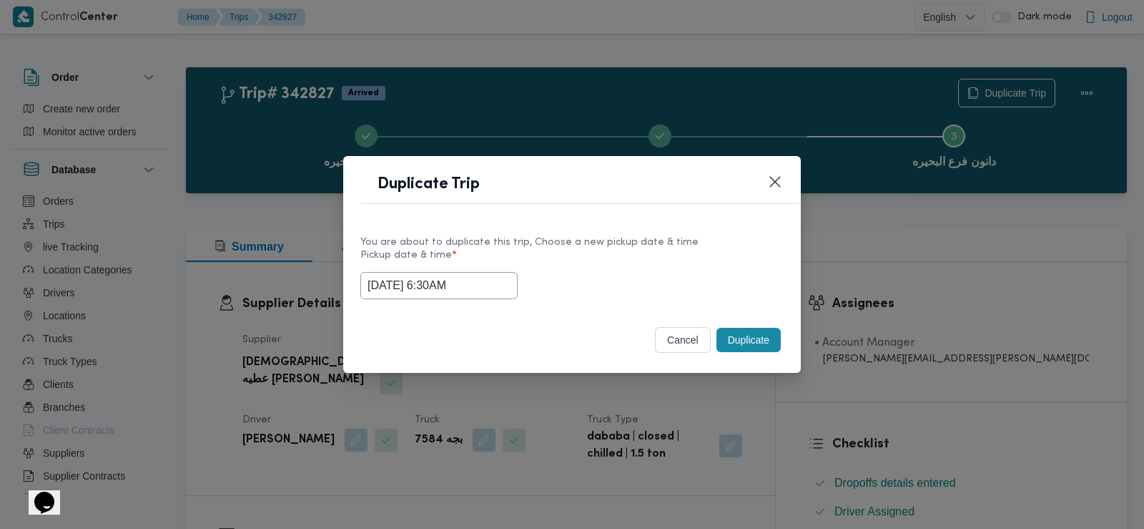
click at [744, 341] on button "Duplicate" at bounding box center [749, 340] width 64 height 24
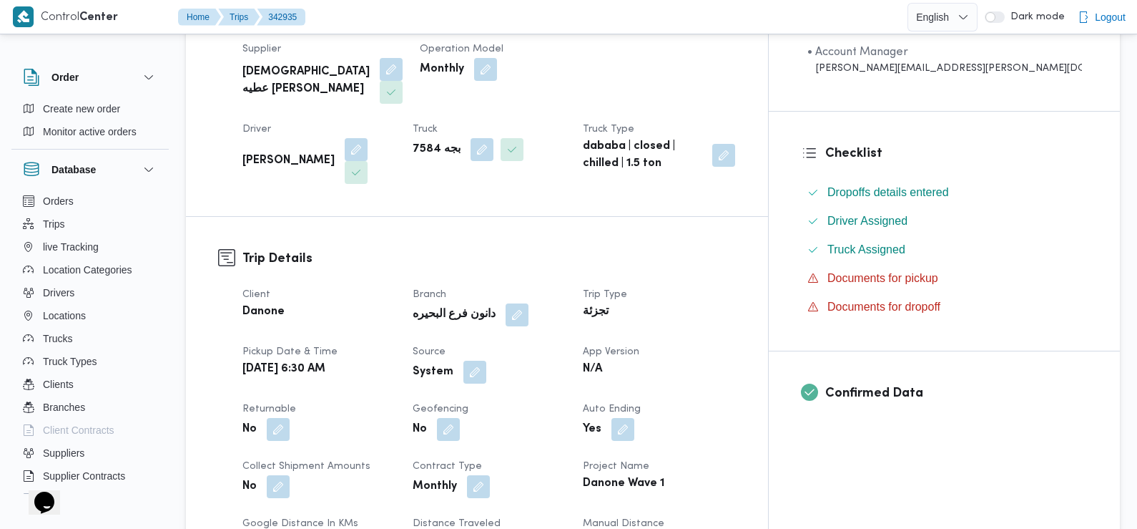
scroll to position [300, 0]
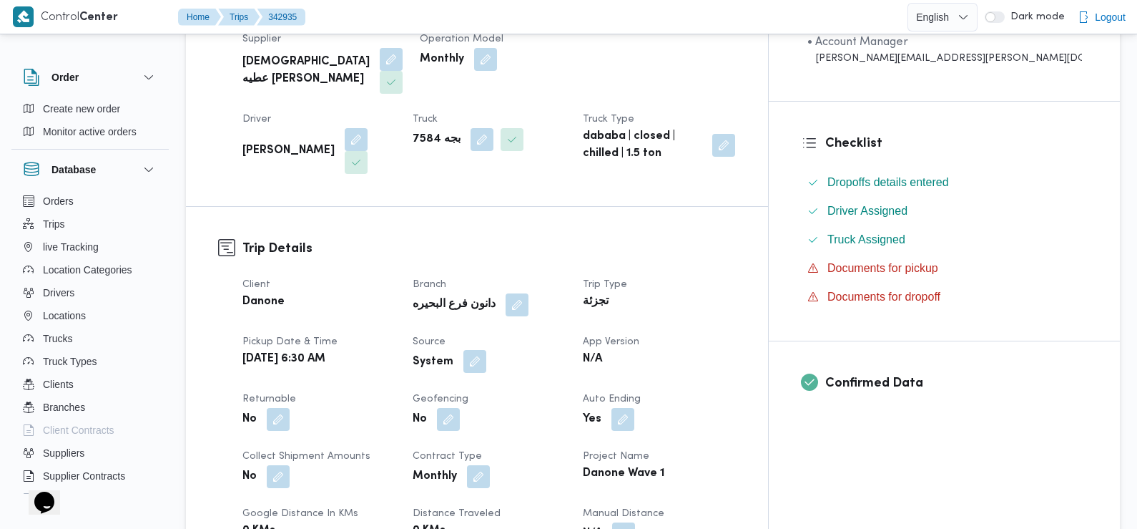
click at [486, 350] on button "button" at bounding box center [475, 361] width 23 height 23
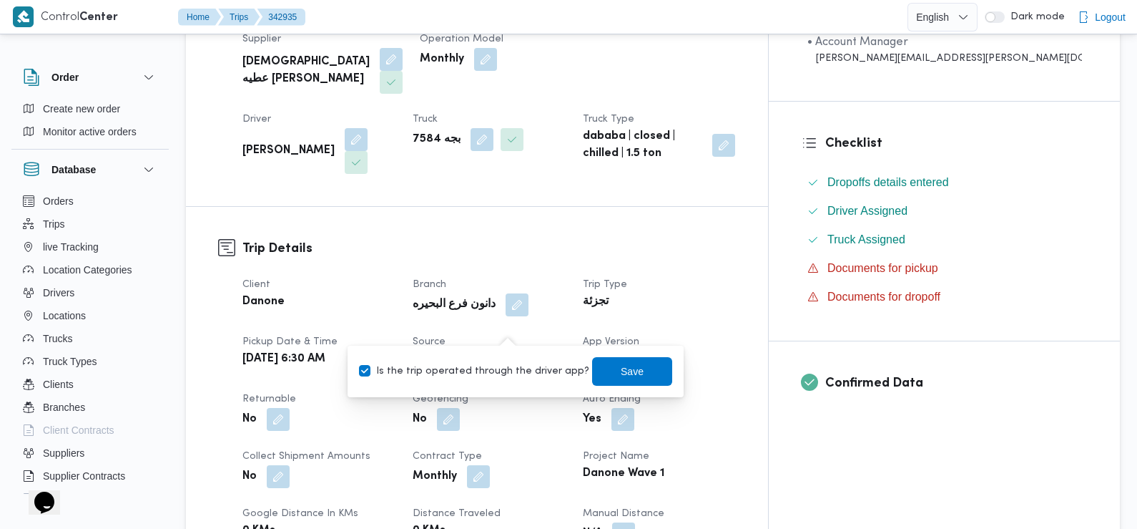
click at [519, 366] on label "Is the trip operated through the driver app?" at bounding box center [474, 371] width 230 height 17
checkbox input "false"
click at [621, 374] on span "Save" at bounding box center [632, 370] width 23 height 17
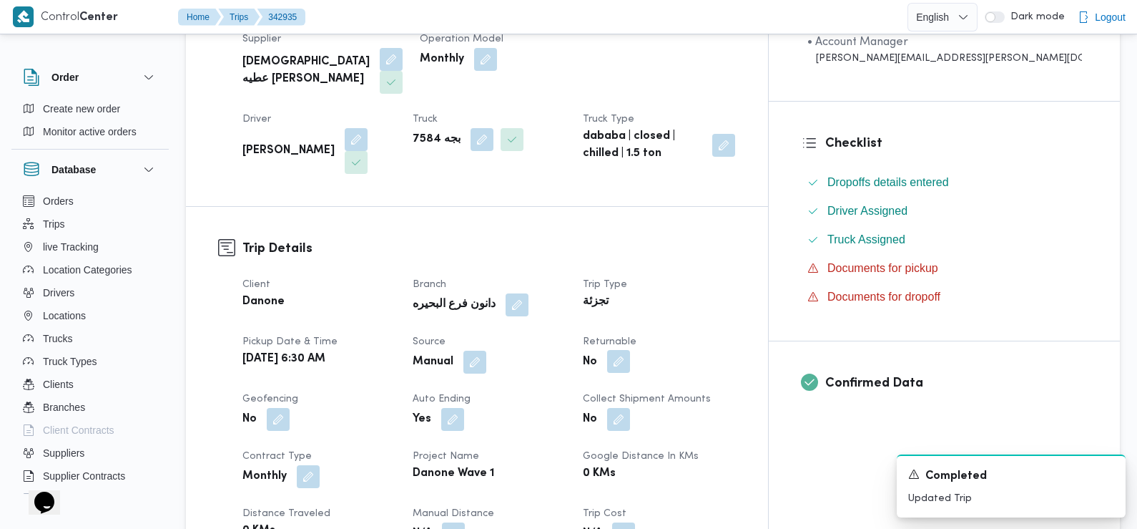
click at [630, 350] on button "button" at bounding box center [618, 361] width 23 height 23
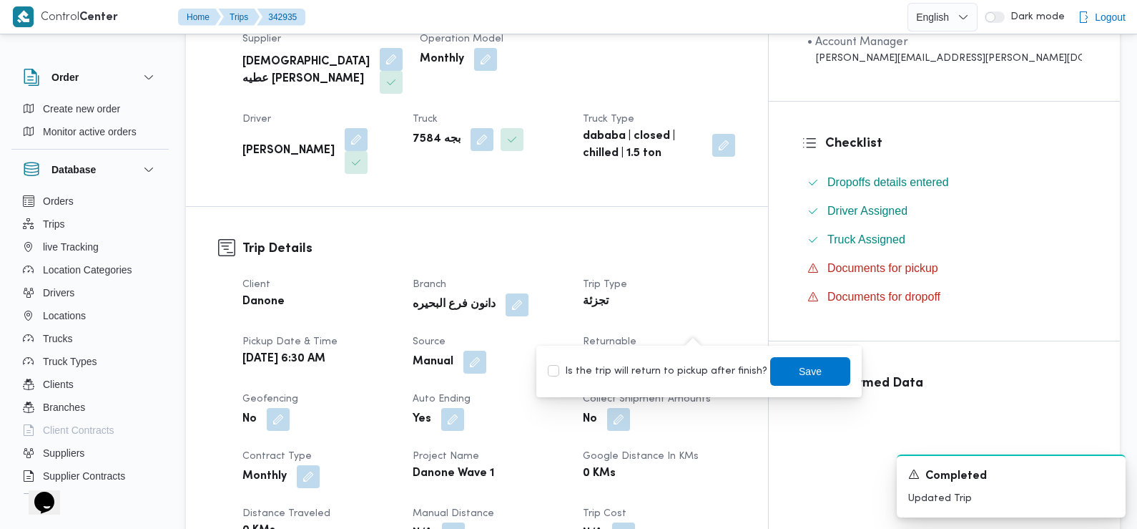
click at [697, 364] on label "Is the trip will return to pickup after finish?" at bounding box center [658, 371] width 220 height 17
checkbox input "true"
click at [785, 382] on span "Save" at bounding box center [810, 370] width 80 height 29
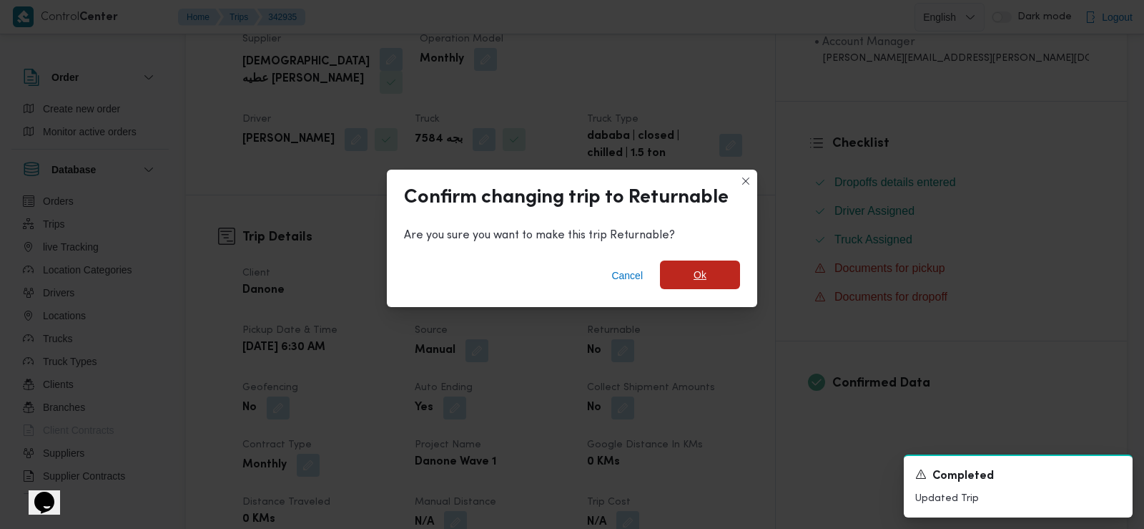
click at [702, 273] on span "Ok" at bounding box center [700, 274] width 13 height 17
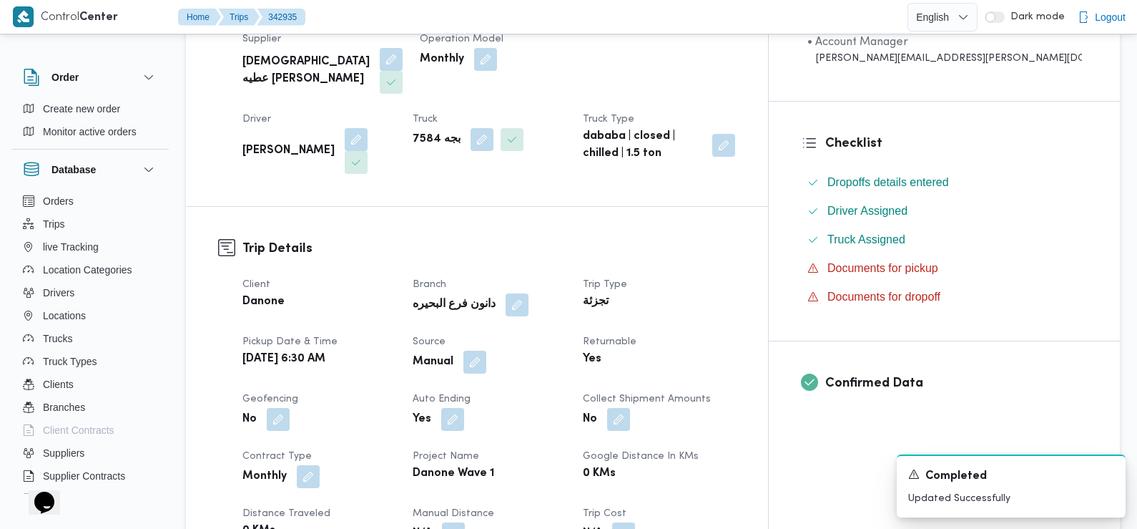
scroll to position [0, 0]
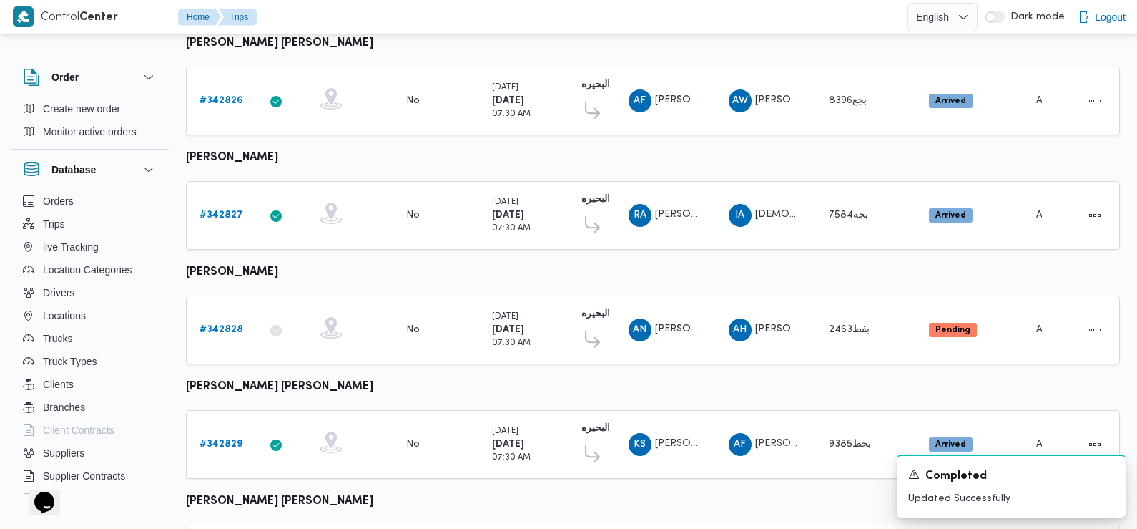
scroll to position [447, 0]
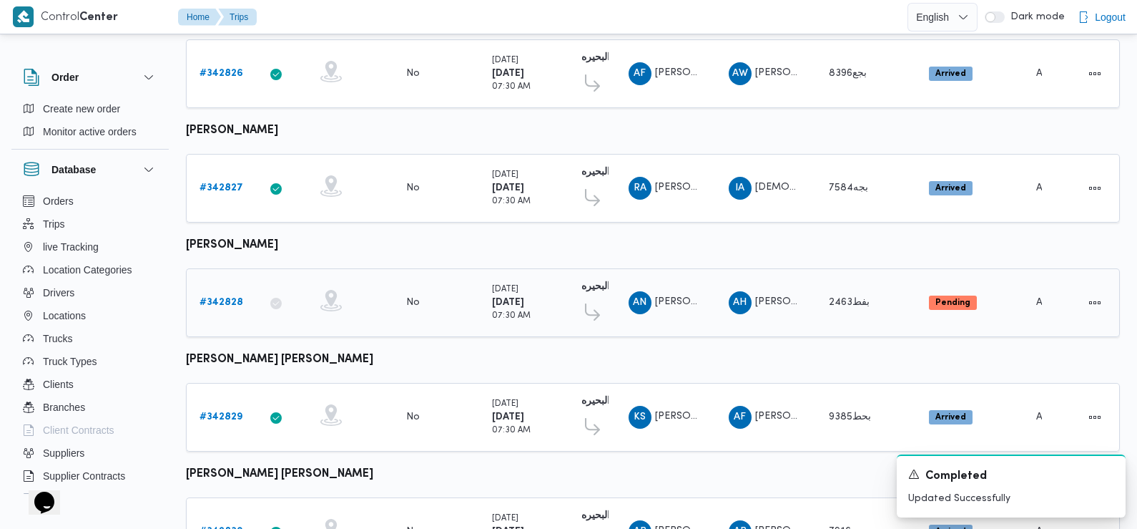
click at [225, 298] on b "# 342828" at bounding box center [222, 302] width 44 height 9
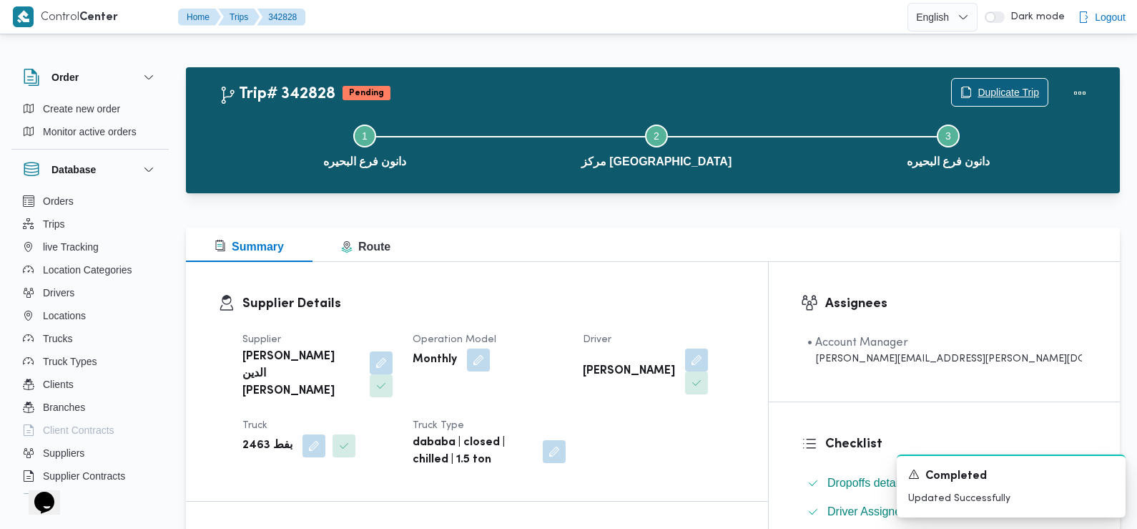
click at [1001, 87] on span "Duplicate Trip" at bounding box center [1009, 92] width 62 height 17
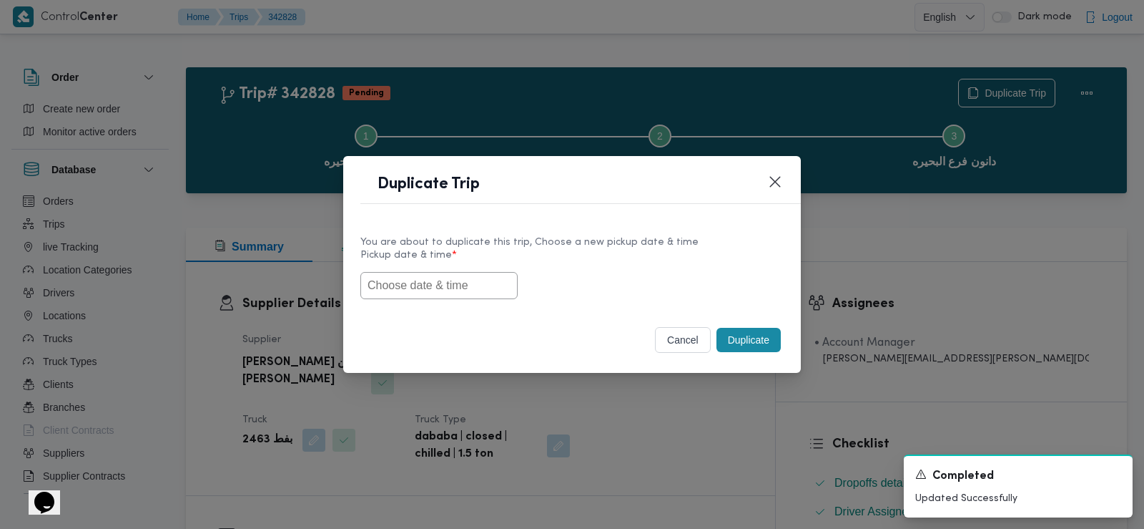
click at [423, 288] on input "text" at bounding box center [439, 285] width 157 height 27
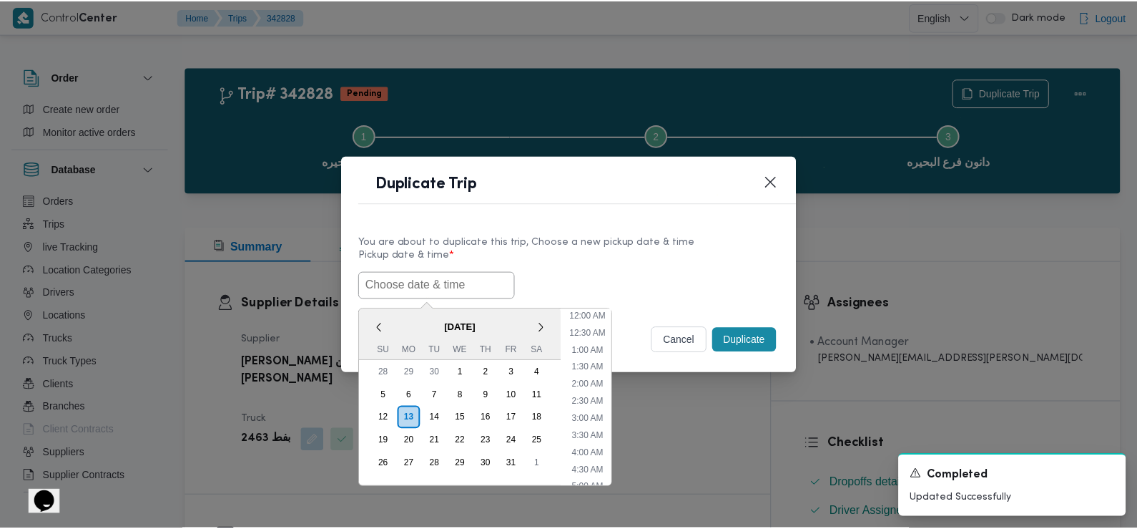
scroll to position [365, 0]
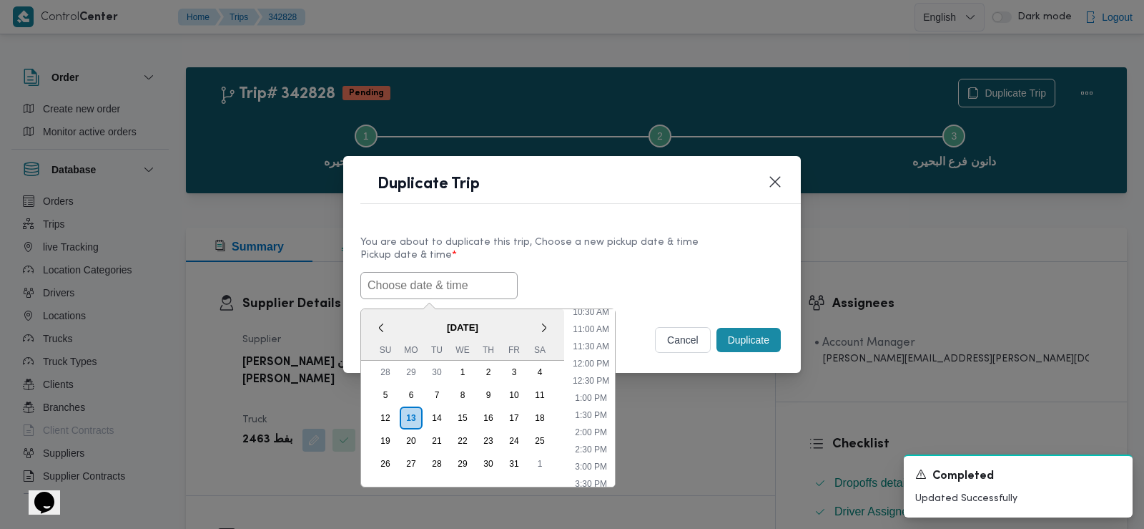
paste input "14/10/2025 6:30AM"
type input "14/10/2025 6:30AM"
click at [607, 269] on label "Pickup date & time *" at bounding box center [572, 261] width 423 height 22
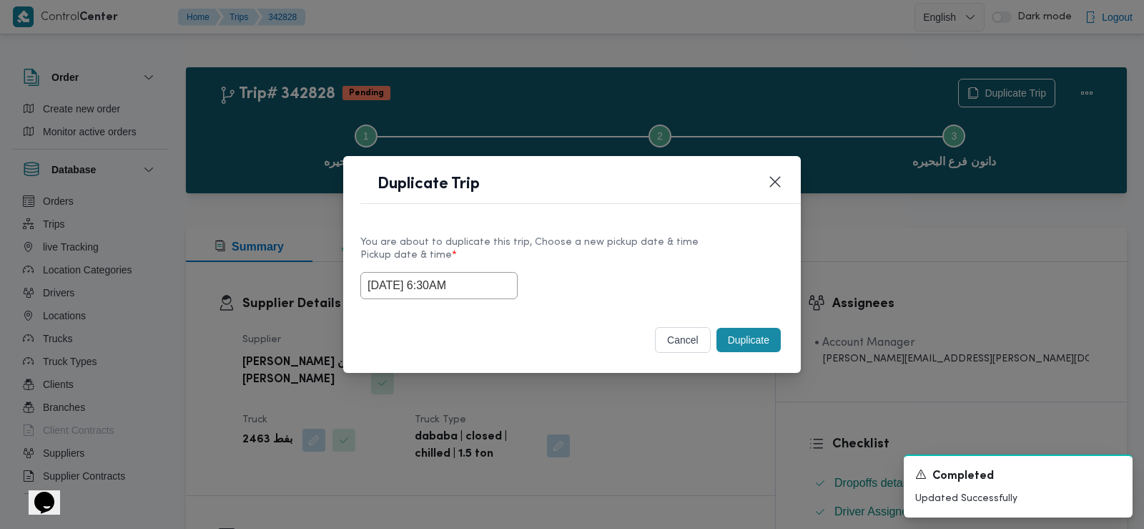
click at [755, 335] on button "Duplicate" at bounding box center [749, 340] width 64 height 24
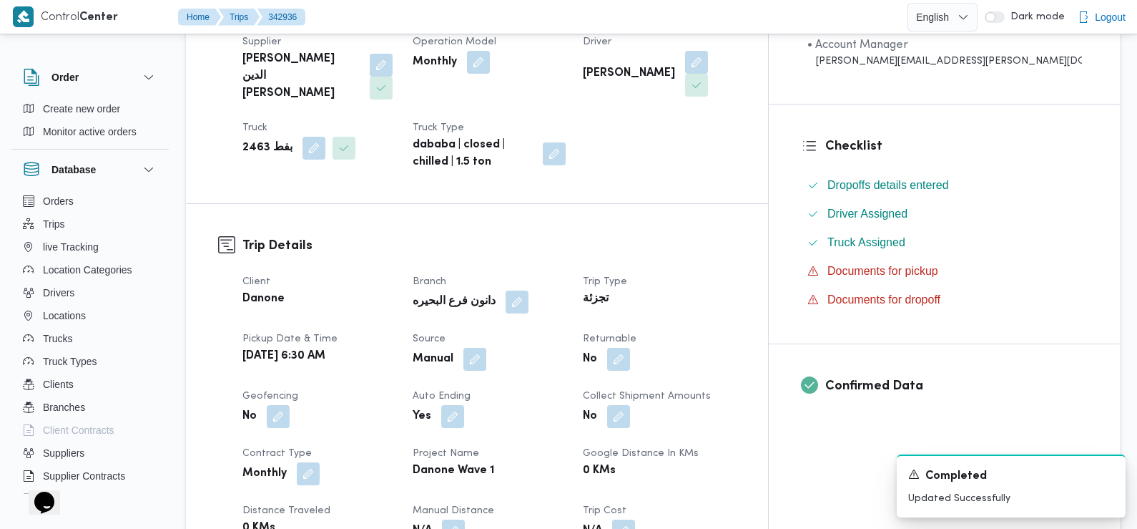
scroll to position [315, 0]
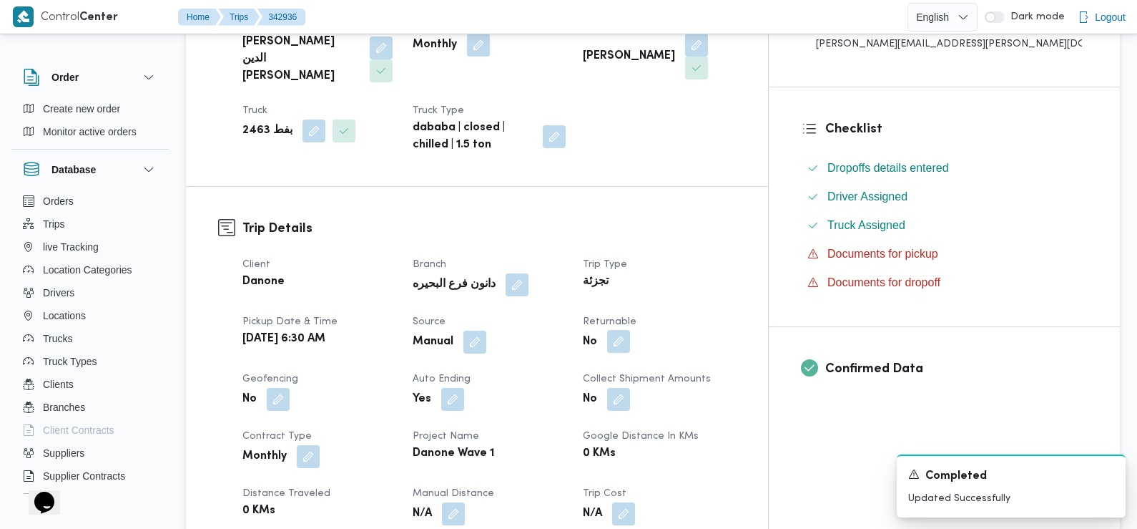
click at [630, 330] on button "button" at bounding box center [618, 341] width 23 height 23
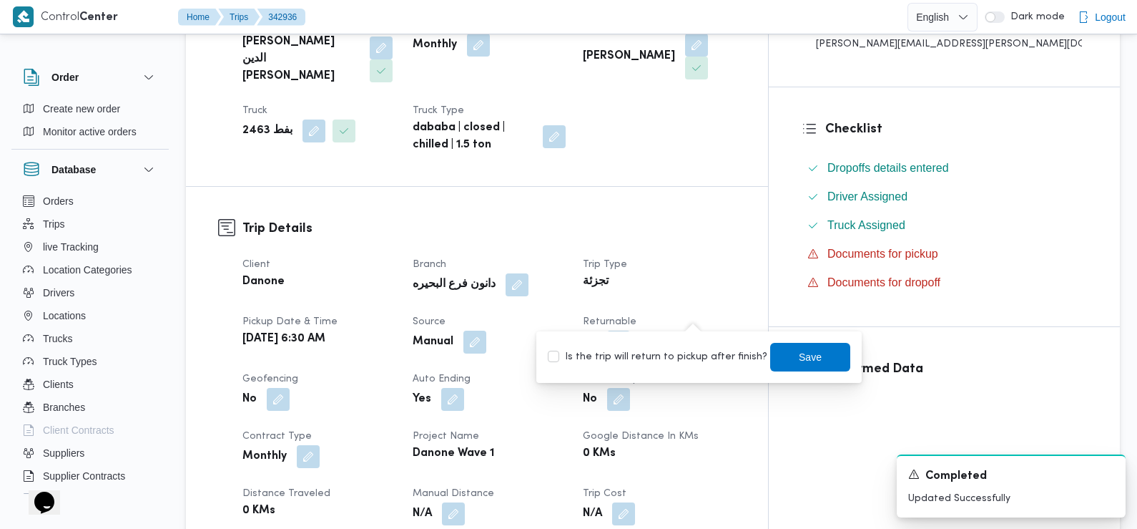
click at [696, 354] on label "Is the trip will return to pickup after finish?" at bounding box center [658, 356] width 220 height 17
checkbox input "true"
click at [785, 350] on span "Save" at bounding box center [810, 356] width 80 height 29
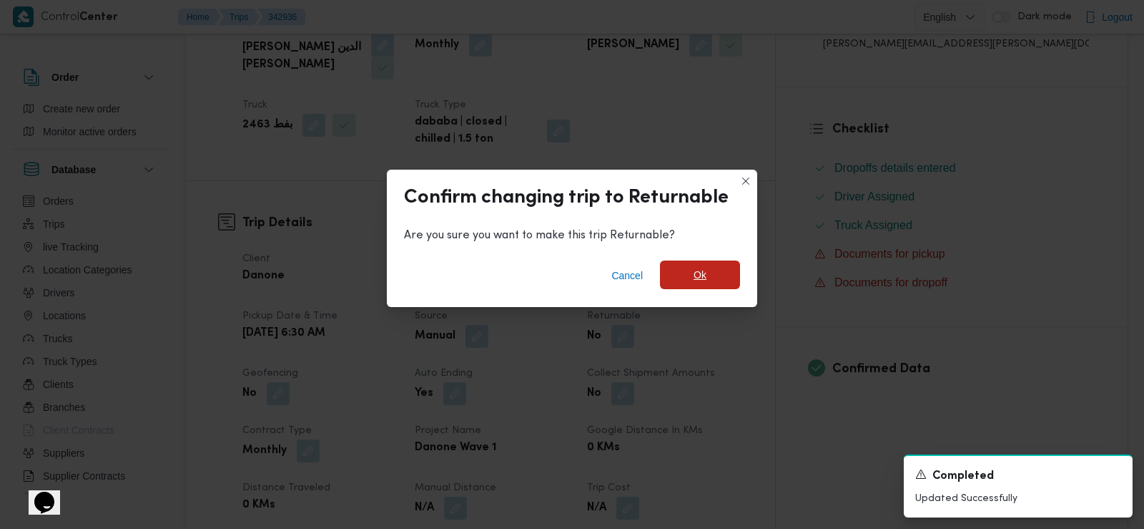
click at [710, 269] on span "Ok" at bounding box center [700, 274] width 80 height 29
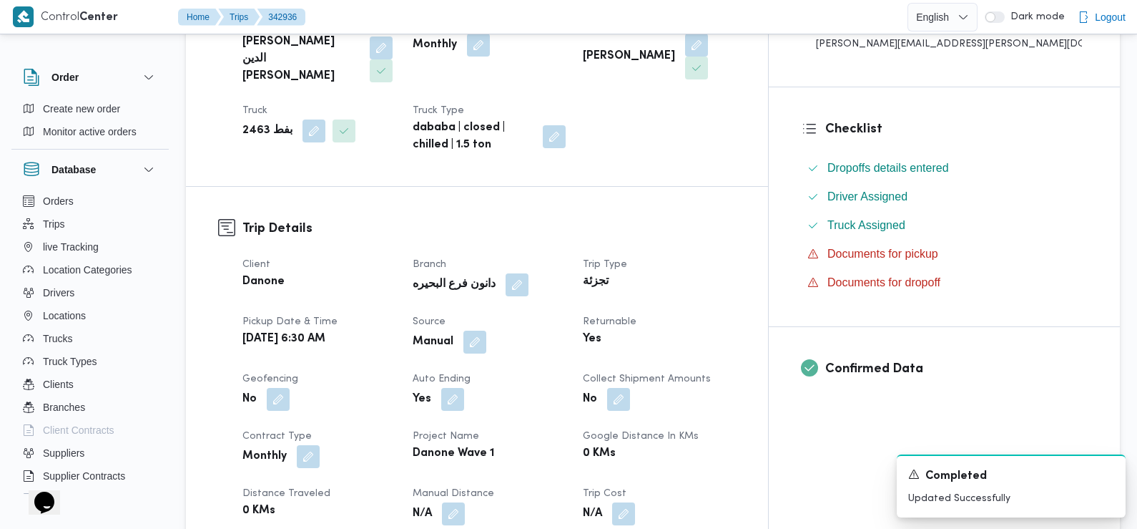
scroll to position [0, 0]
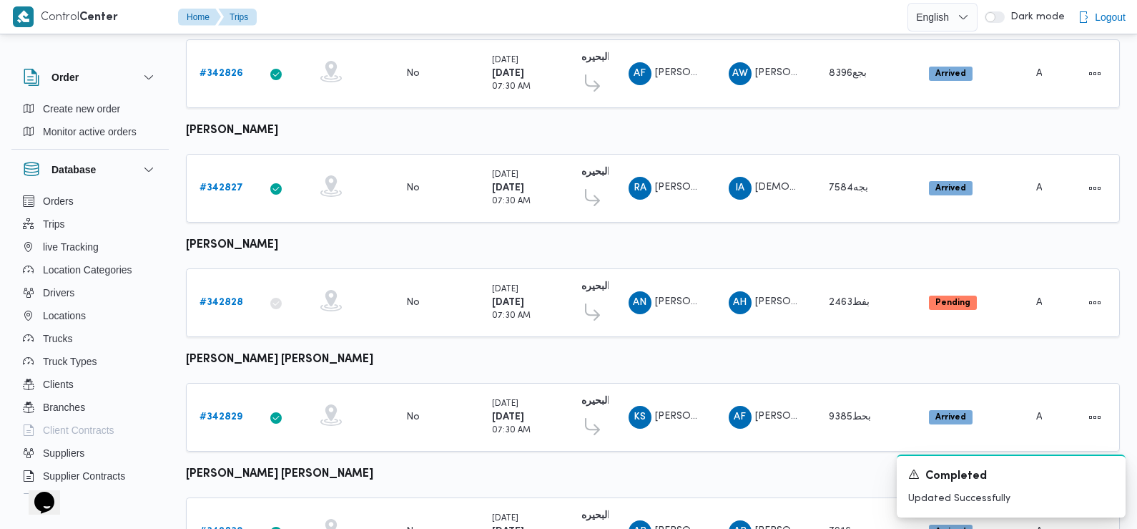
scroll to position [546, 0]
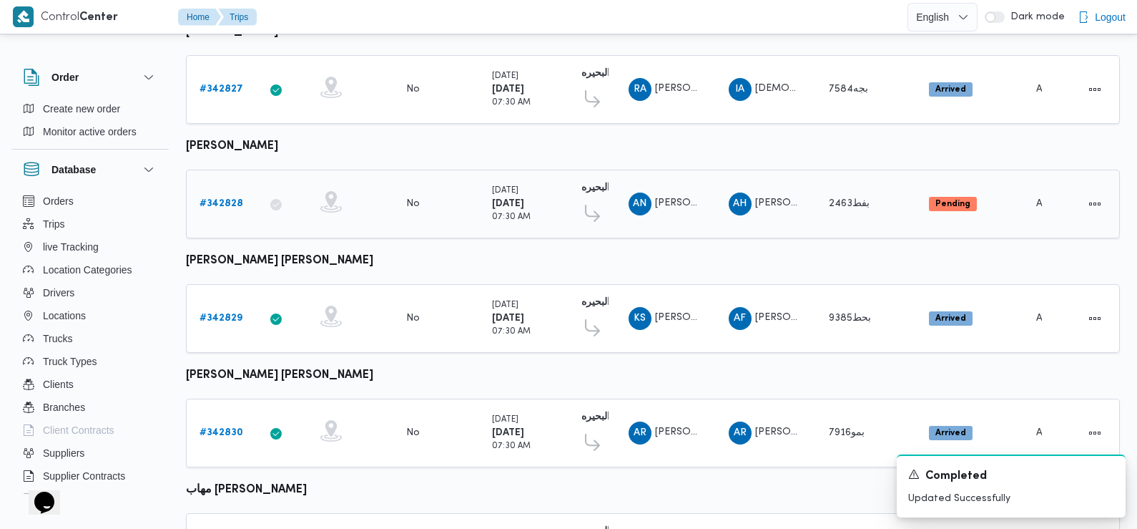
click at [226, 199] on b "# 342828" at bounding box center [222, 203] width 44 height 9
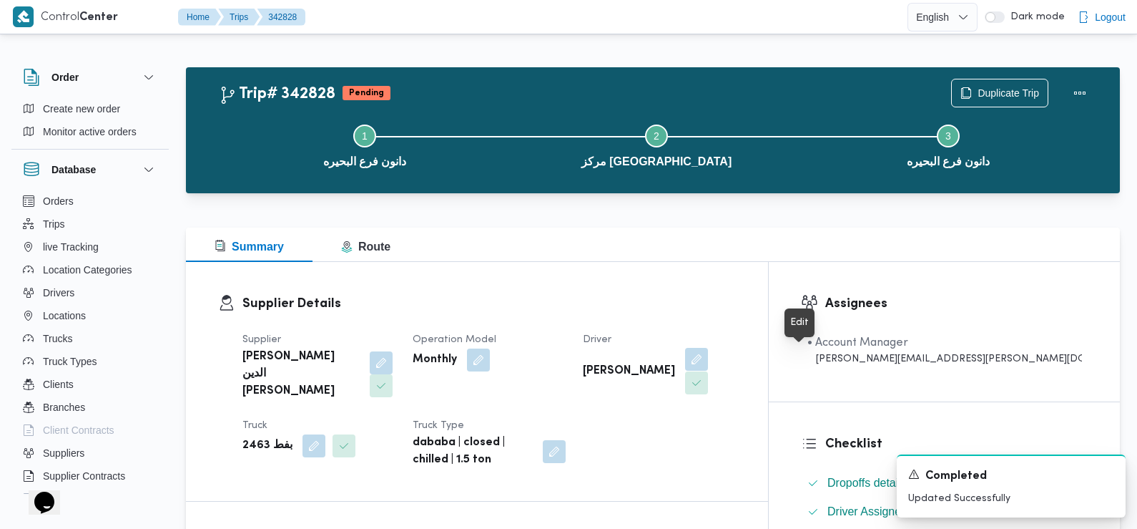
click at [708, 359] on button "button" at bounding box center [696, 359] width 23 height 23
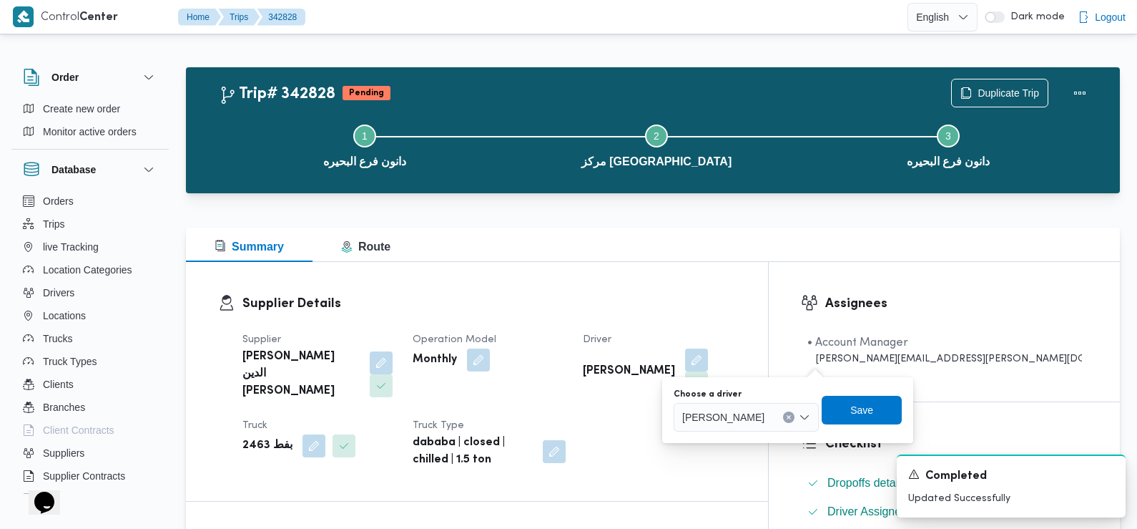
click at [733, 416] on span "عبدالرحمن نبيل عبدالعظيم حمودة" at bounding box center [723, 416] width 82 height 16
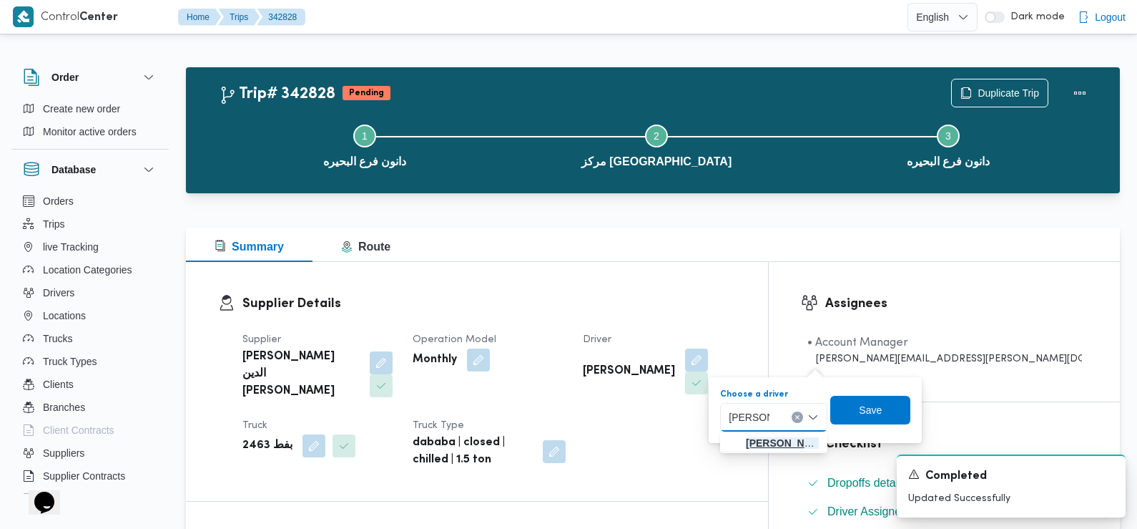
type input "عبدالجليل"
click at [773, 451] on span "عبدالجليل رعد محمد عبدالصالحين" at bounding box center [782, 442] width 73 height 17
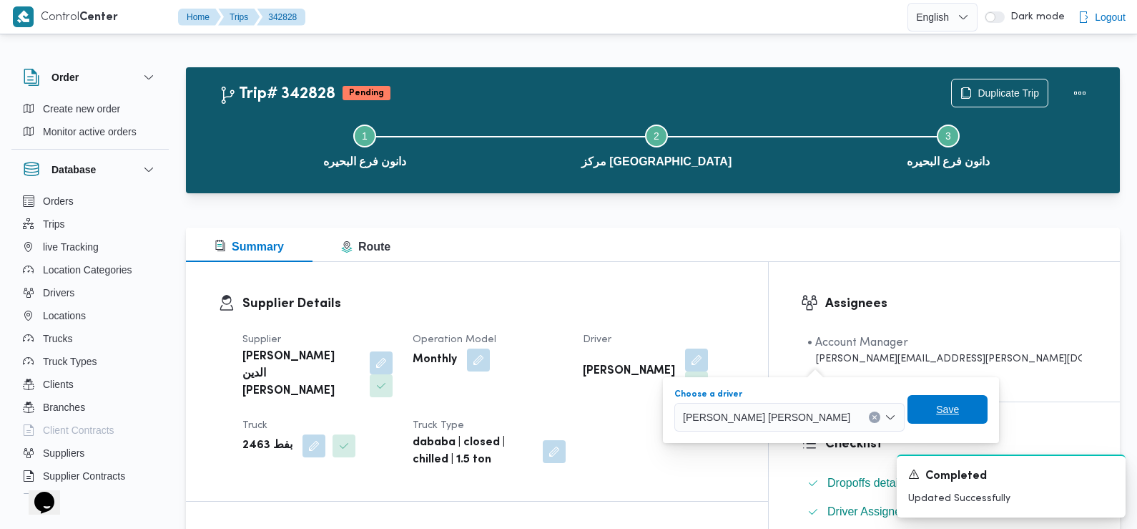
click at [910, 398] on span "Save" at bounding box center [948, 409] width 80 height 29
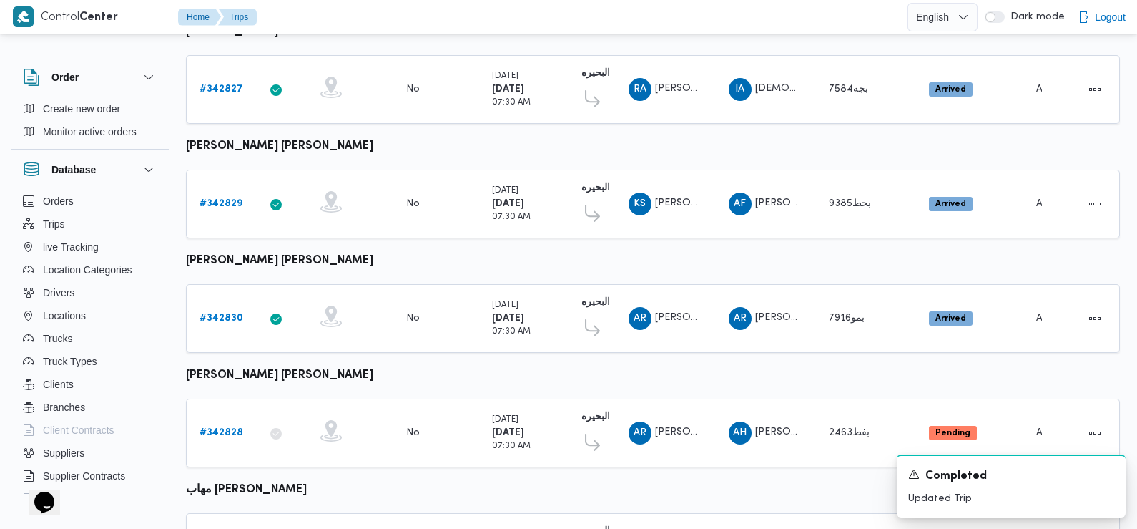
scroll to position [813, 0]
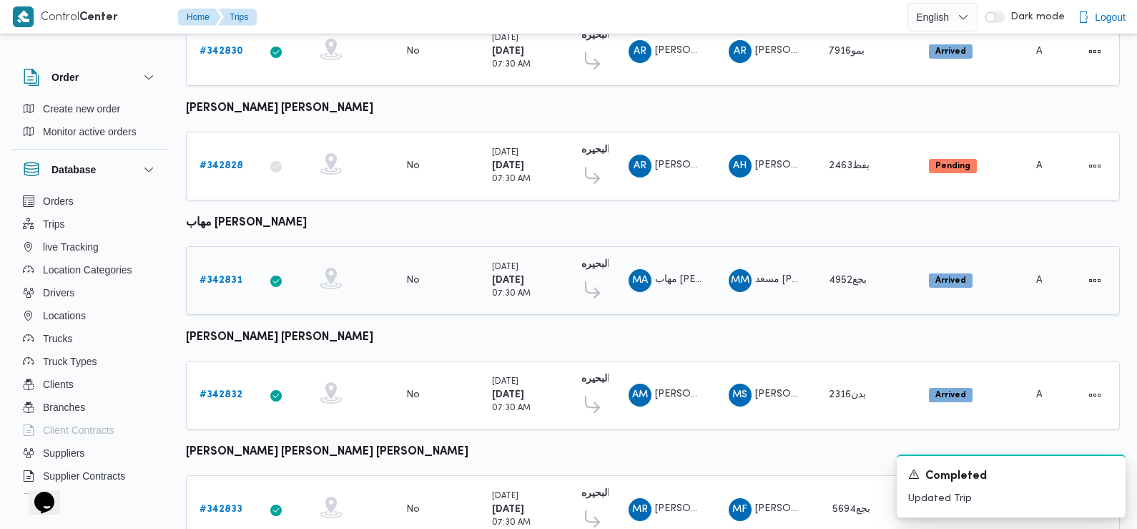
click at [227, 275] on b "# 342831" at bounding box center [221, 279] width 43 height 9
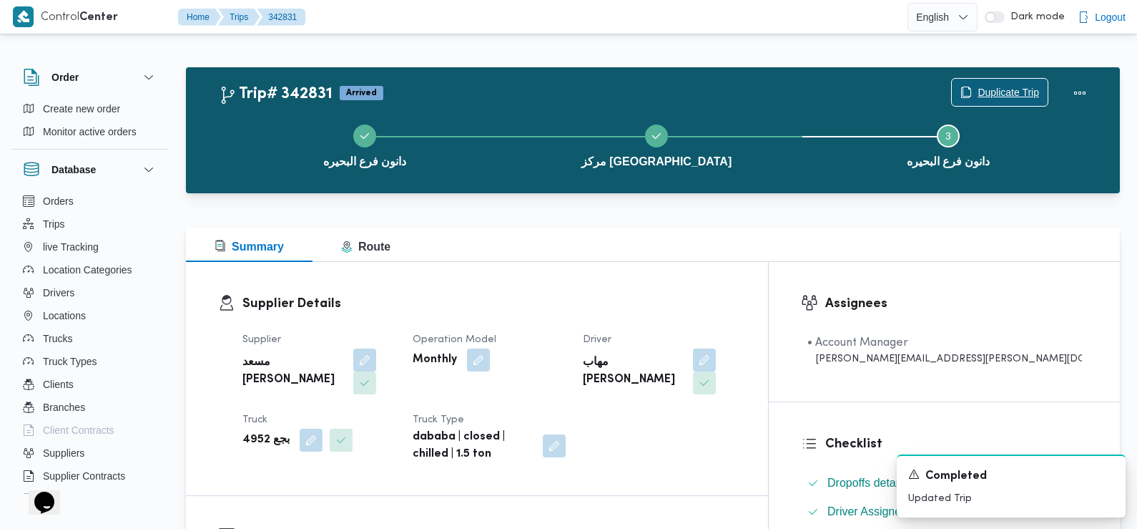
click at [1026, 84] on span "Duplicate Trip" at bounding box center [1000, 92] width 96 height 27
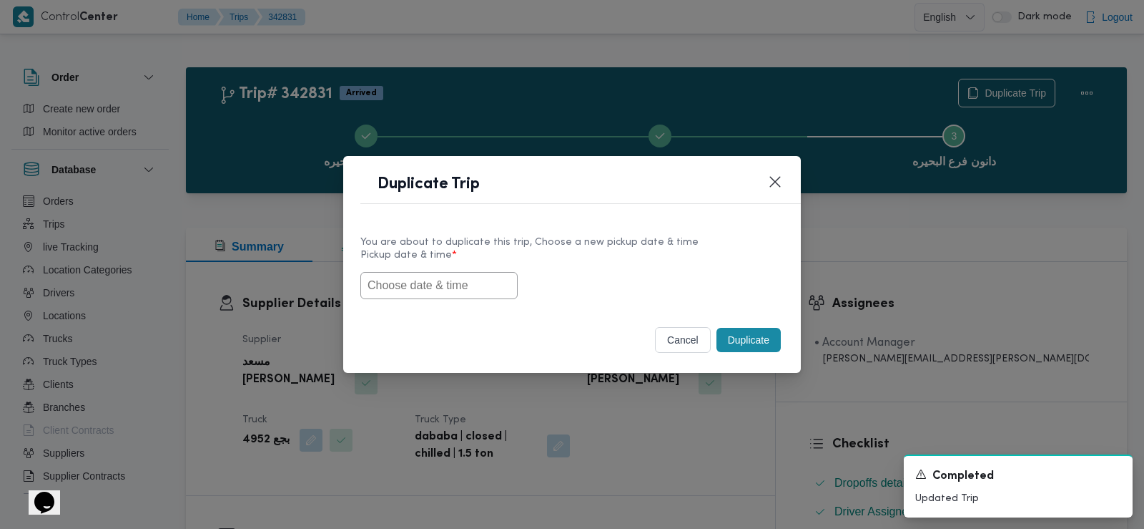
click at [442, 284] on input "text" at bounding box center [439, 285] width 157 height 27
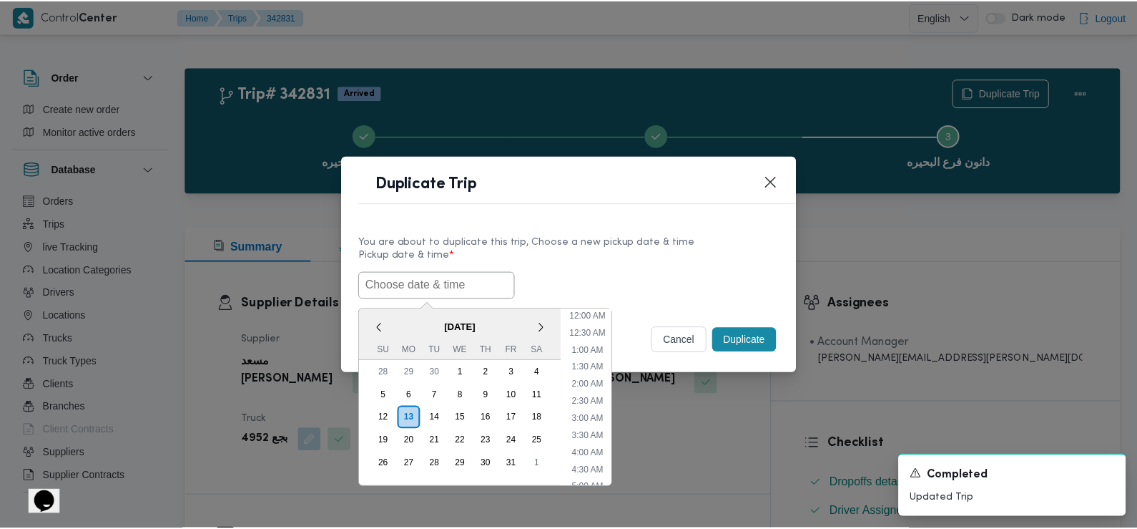
scroll to position [365, 0]
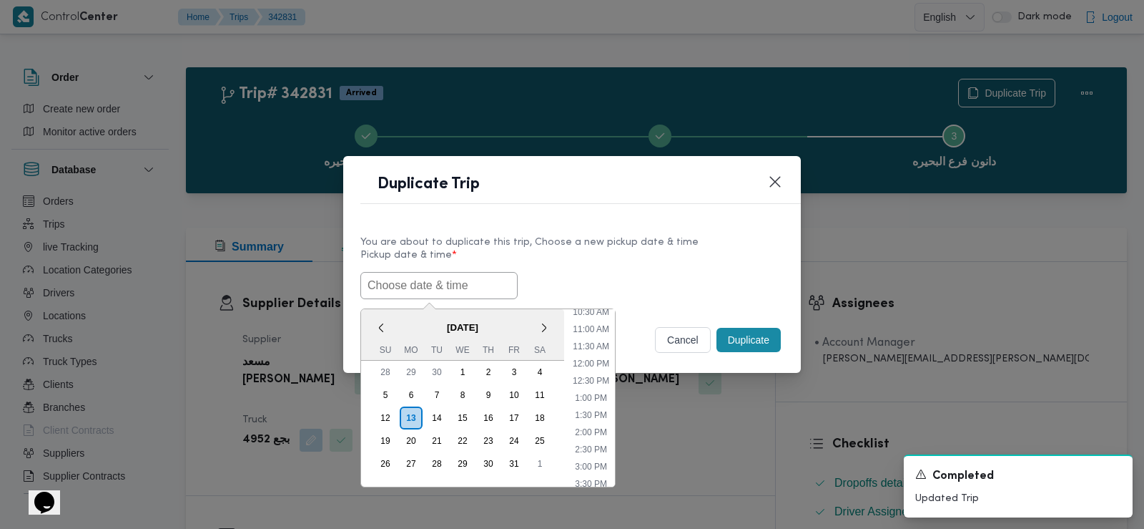
paste input "14/10/2025 6:30AM"
type input "14/10/2025 6:30AM"
click at [719, 298] on div "14/10/2025 6:30AM < October 2025 > Su Mo Tu We Th Fr Sa 28 29 30 1 2 3 4 5 6 7 …" at bounding box center [572, 285] width 423 height 27
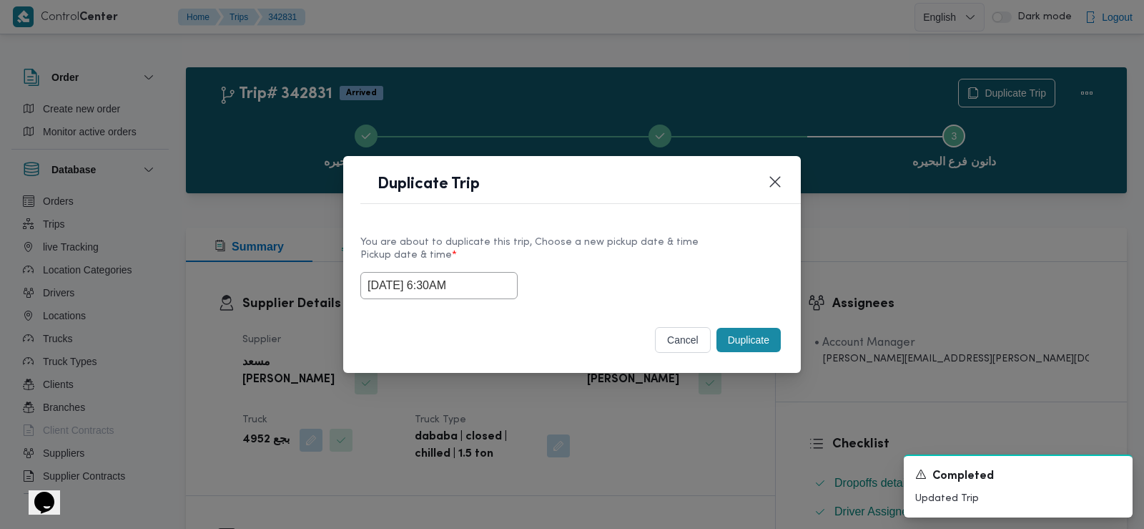
click at [753, 344] on button "Duplicate" at bounding box center [749, 340] width 64 height 24
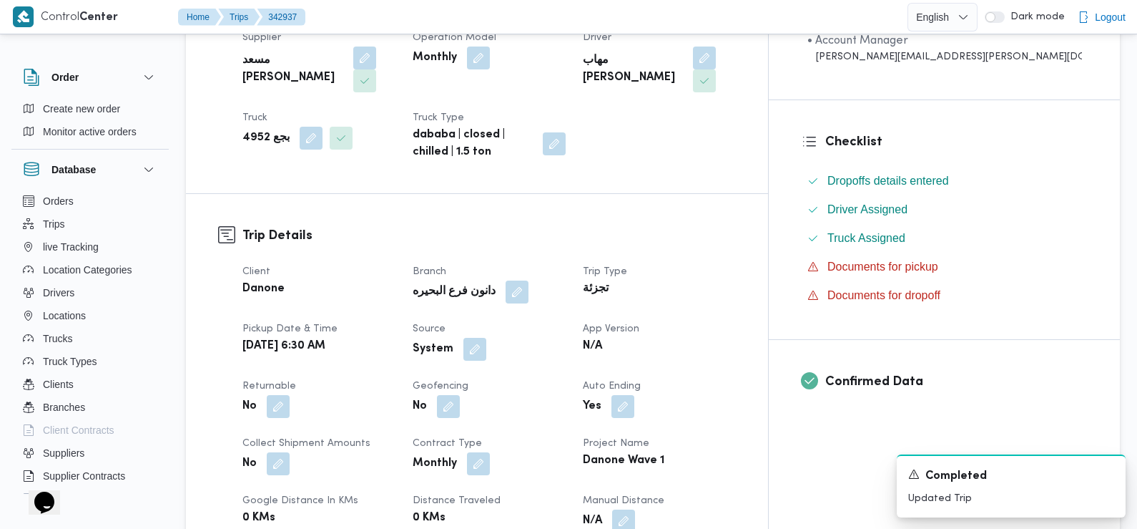
scroll to position [334, 0]
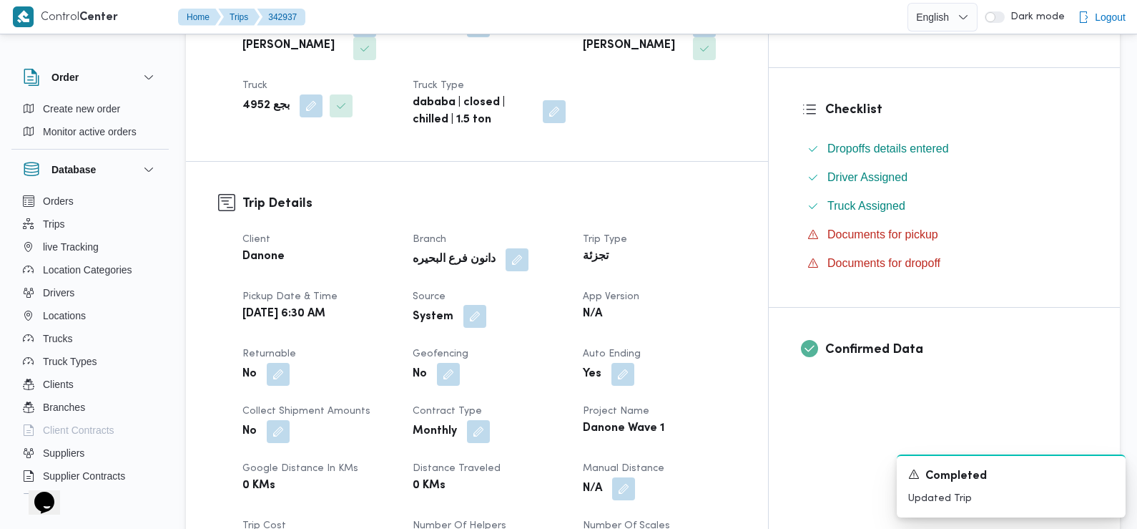
click at [486, 305] on button "button" at bounding box center [475, 316] width 23 height 23
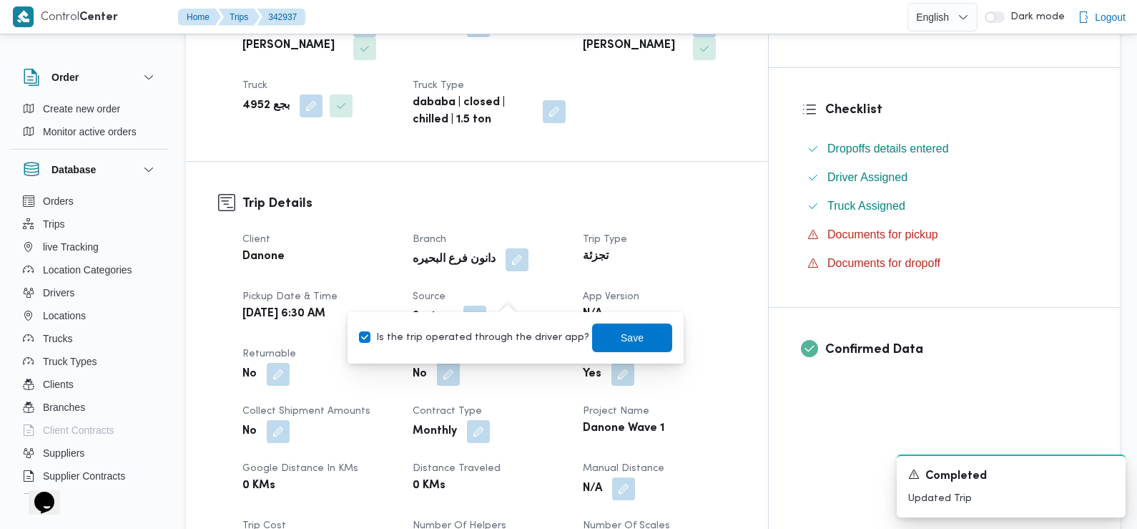
click at [507, 334] on label "Is the trip operated through the driver app?" at bounding box center [474, 337] width 230 height 17
checkbox input "false"
click at [621, 338] on span "Save" at bounding box center [632, 336] width 23 height 17
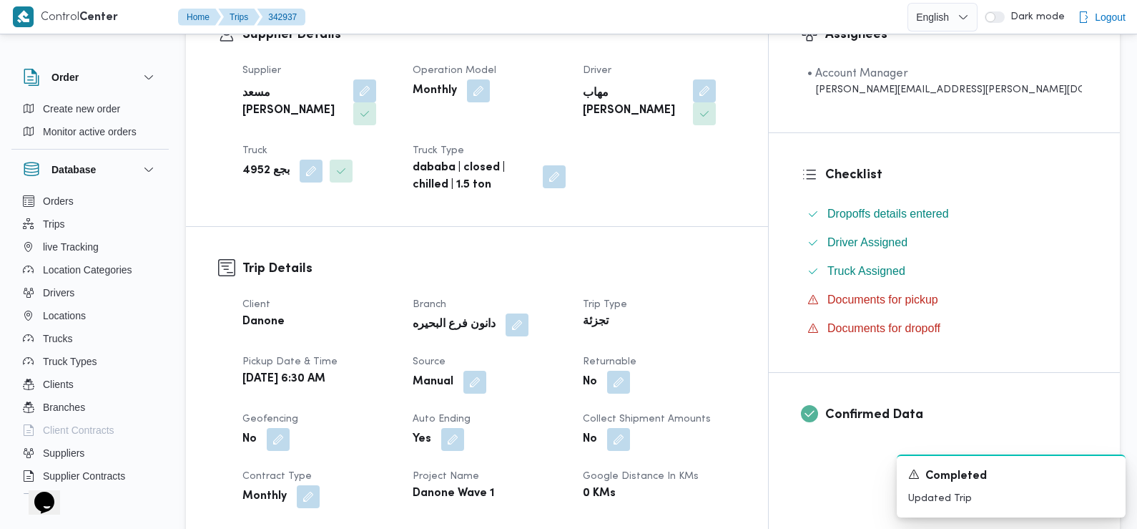
scroll to position [305, 0]
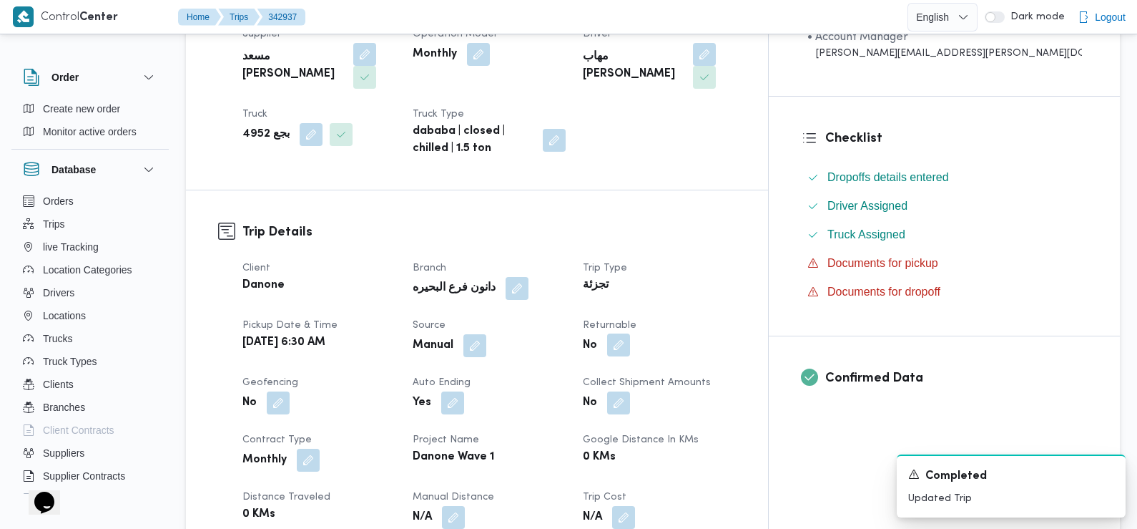
click at [630, 333] on button "button" at bounding box center [618, 344] width 23 height 23
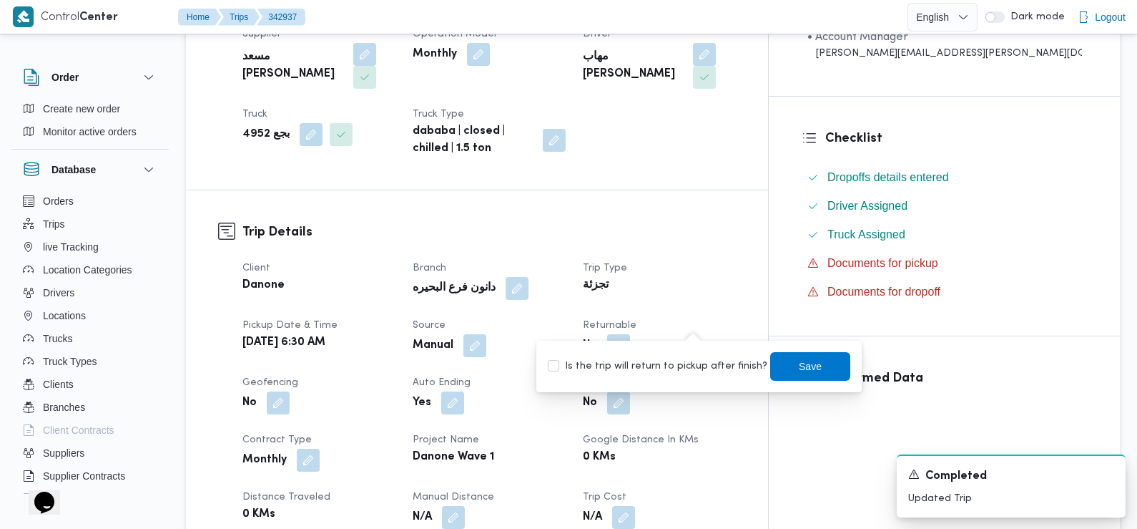
click at [663, 370] on label "Is the trip will return to pickup after finish?" at bounding box center [658, 366] width 220 height 17
checkbox input "true"
click at [784, 366] on span "Save" at bounding box center [810, 365] width 80 height 29
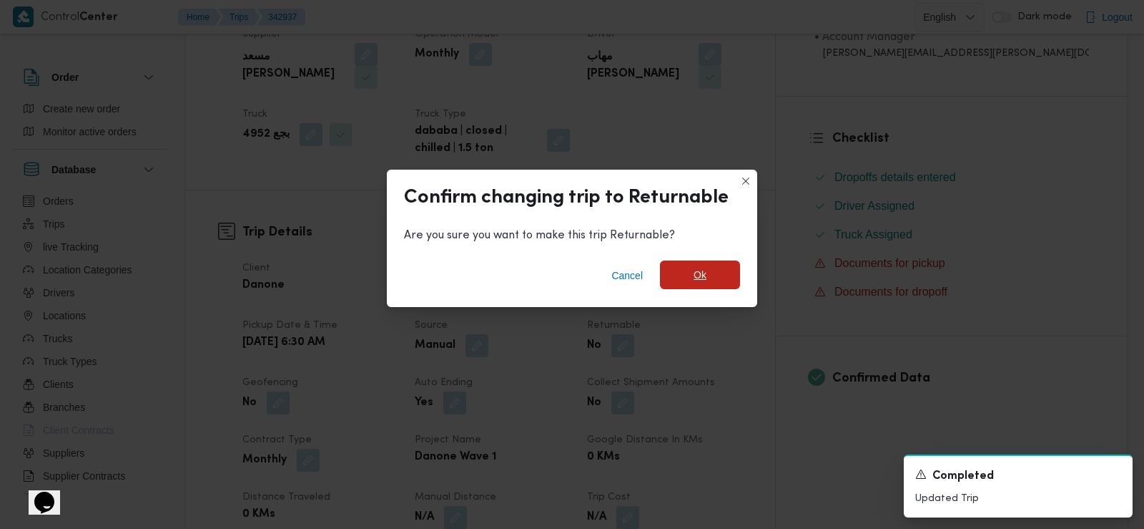
click at [720, 273] on span "Ok" at bounding box center [700, 274] width 80 height 29
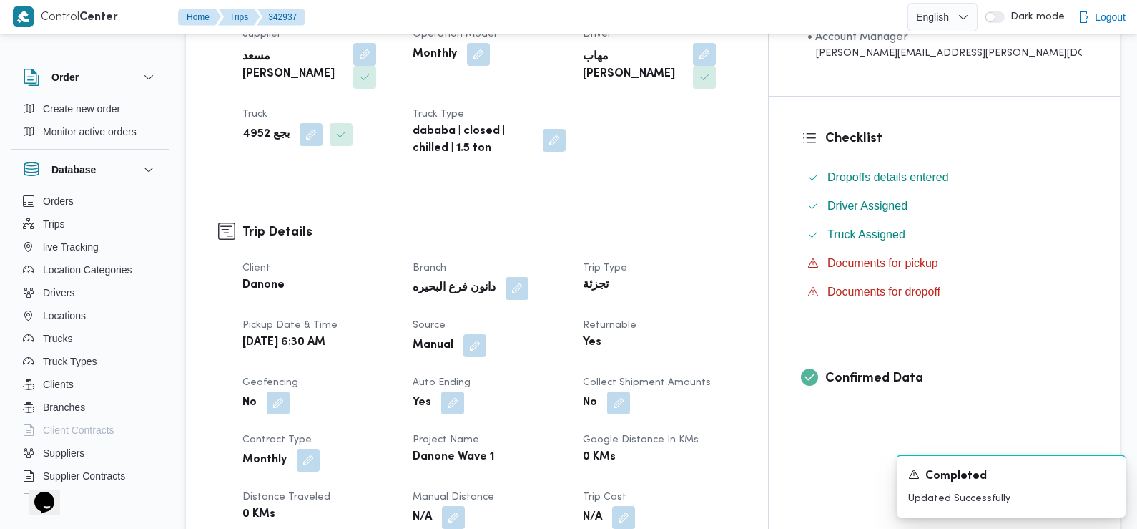
click at [441, 251] on div "Client Danone Branch دانون فرع البحيره Trip Type تجزئة Pickup date & time Tue, …" at bounding box center [489, 460] width 511 height 418
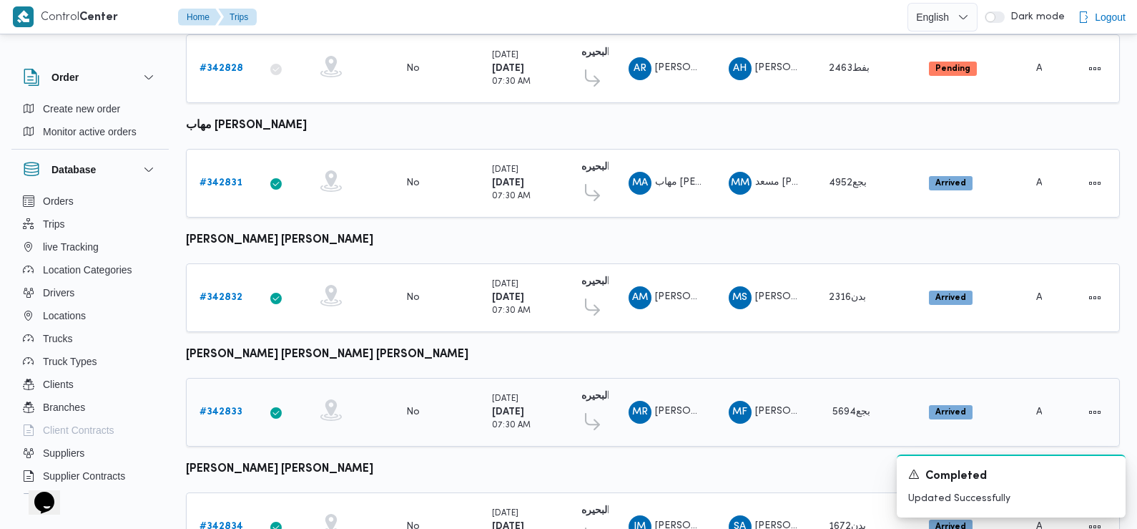
scroll to position [903, 0]
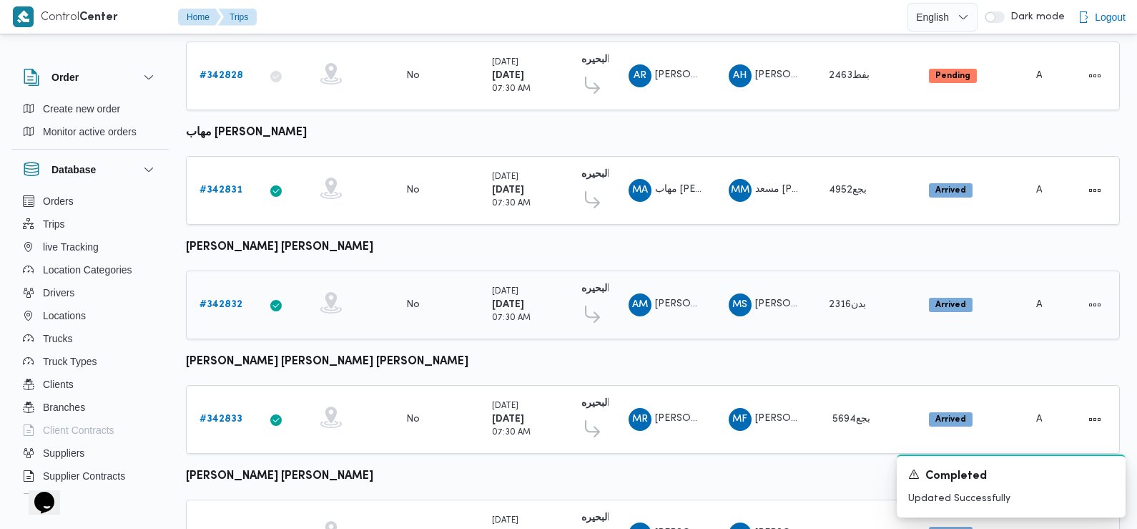
click at [227, 300] on b "# 342832" at bounding box center [221, 304] width 43 height 9
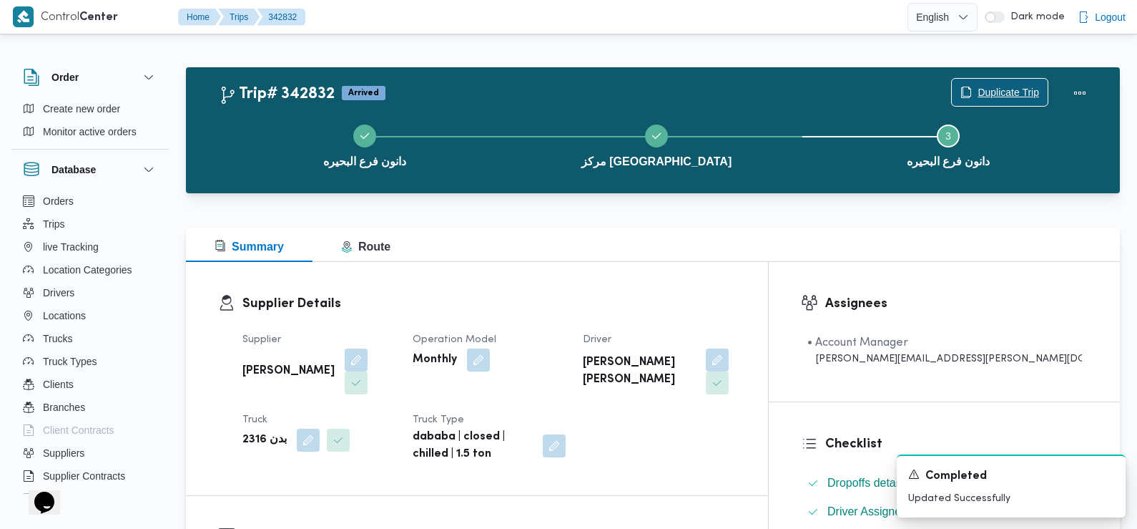
click at [999, 88] on span "Duplicate Trip" at bounding box center [1009, 92] width 62 height 17
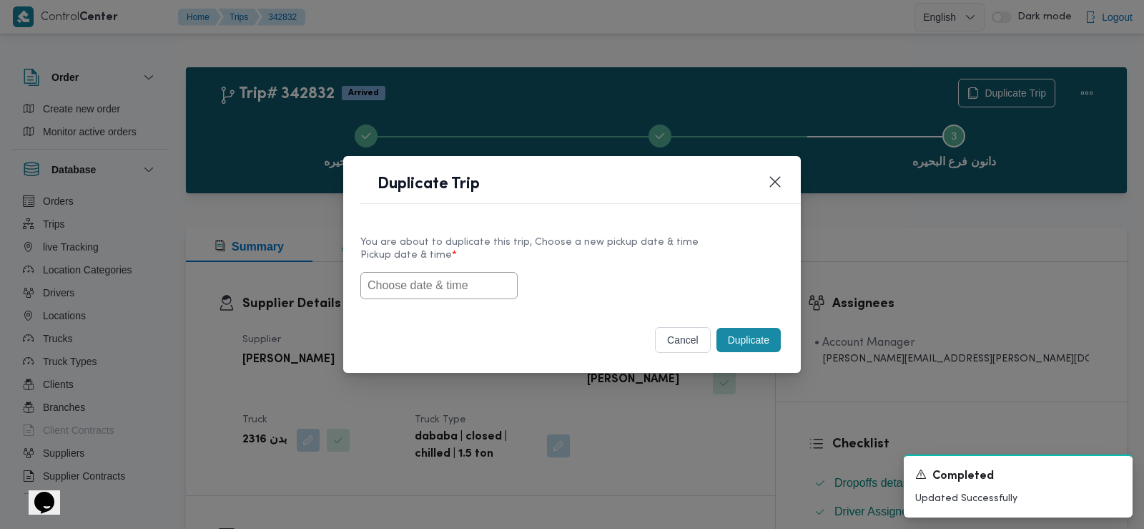
click at [438, 295] on input "text" at bounding box center [439, 285] width 157 height 27
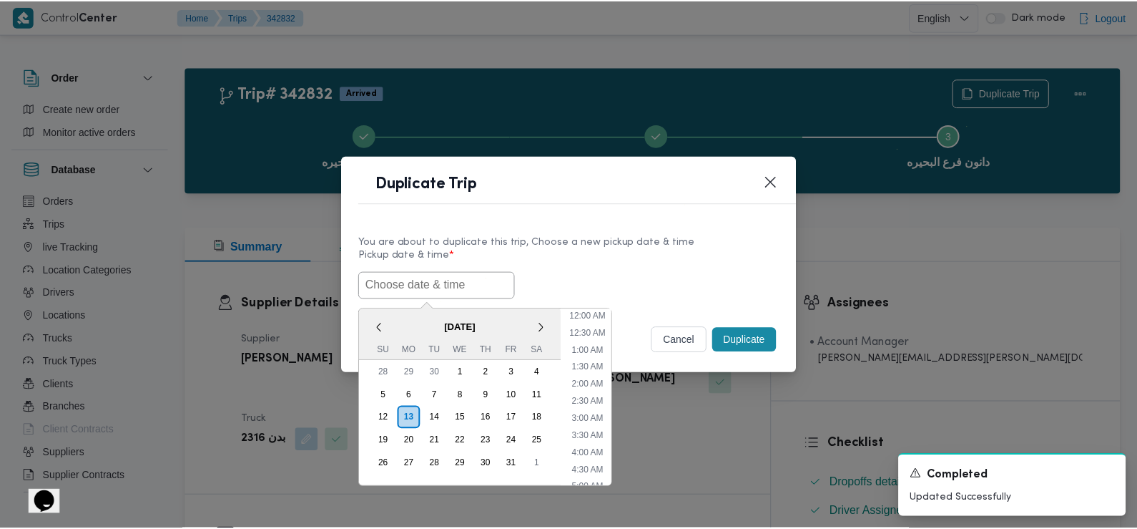
scroll to position [365, 0]
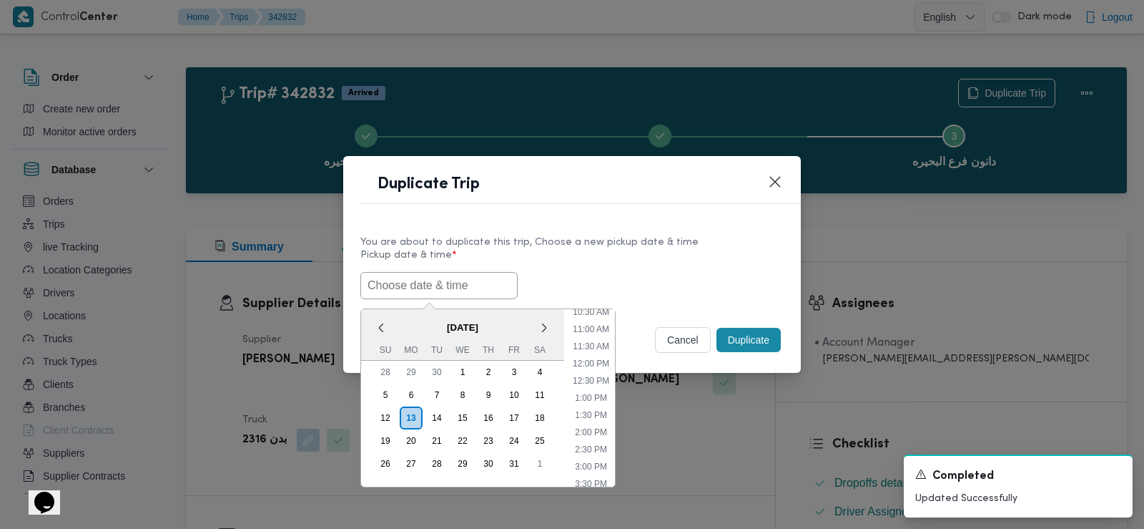
paste input "14/10/2025 6:30AM"
type input "14/10/2025 6:30AM"
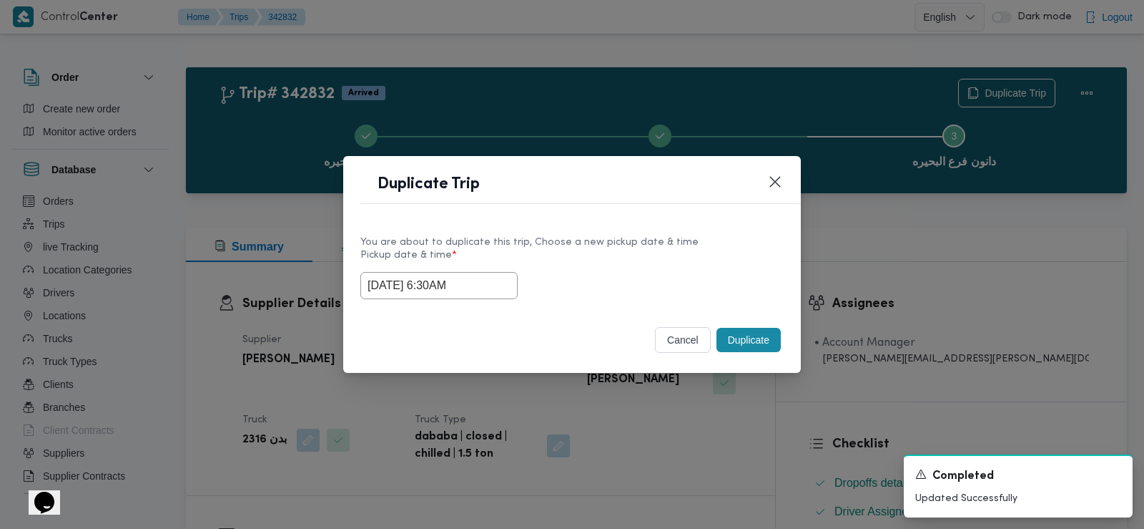
click at [558, 281] on div "14/10/2025 6:30AM" at bounding box center [572, 285] width 423 height 27
click at [749, 338] on button "Duplicate" at bounding box center [749, 340] width 64 height 24
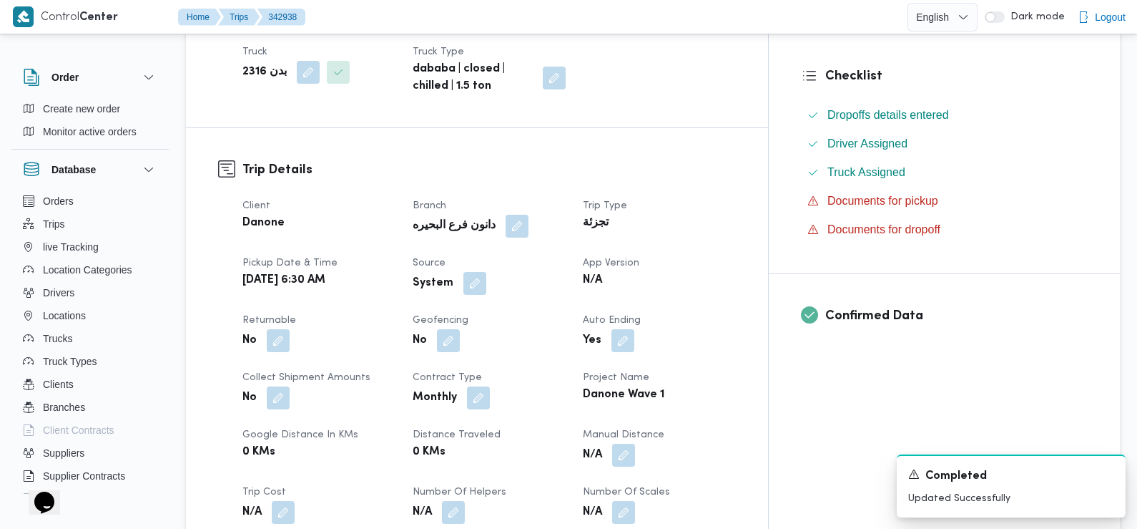
scroll to position [391, 0]
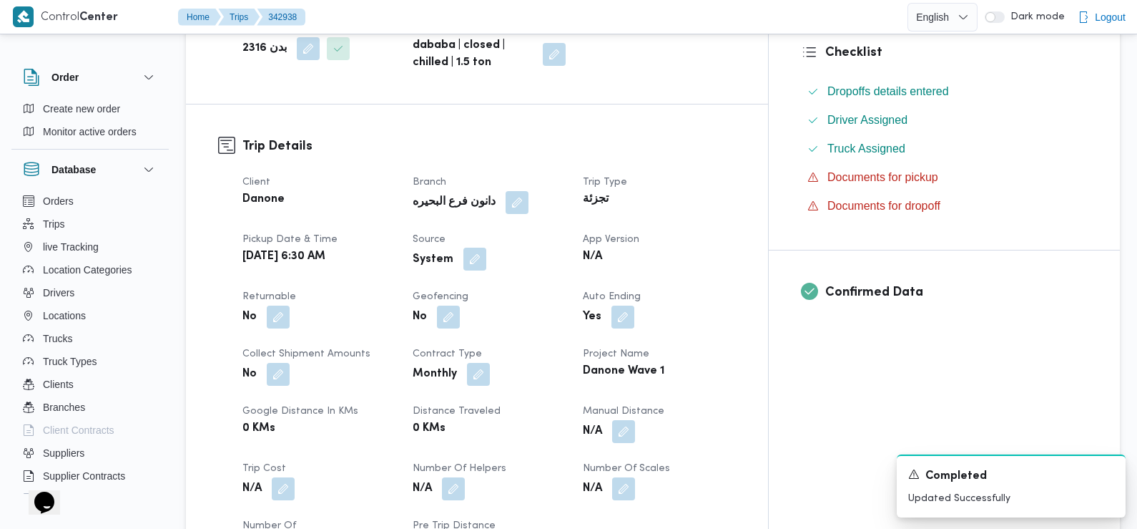
click at [486, 265] on button "button" at bounding box center [475, 258] width 23 height 23
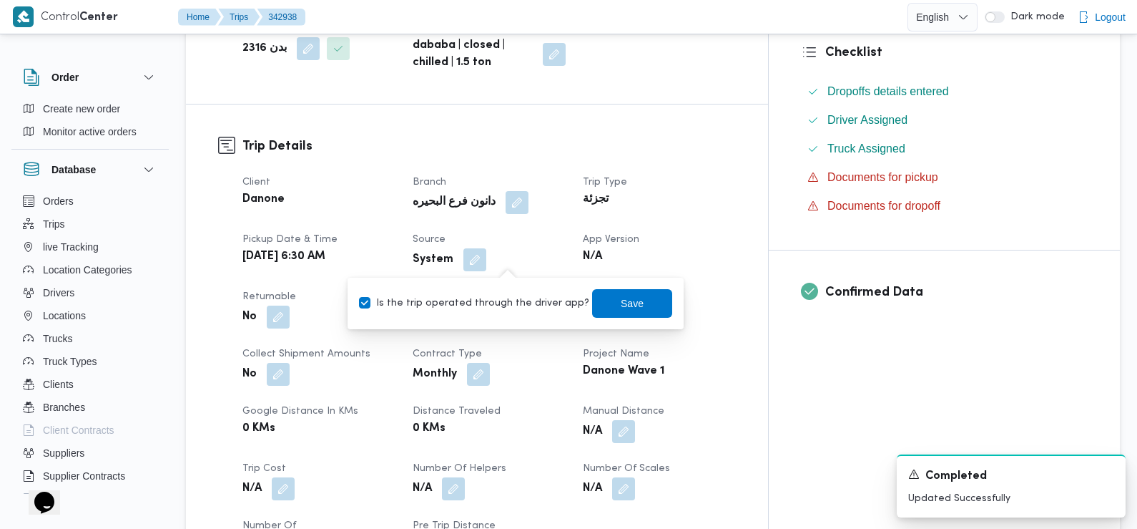
click at [518, 300] on label "Is the trip operated through the driver app?" at bounding box center [474, 303] width 230 height 17
checkbox input "false"
click at [662, 295] on div "You are in a dialog. To close this dialog, hit escape. Is the trip operated thr…" at bounding box center [516, 304] width 336 height 52
click at [621, 300] on span "Save" at bounding box center [632, 302] width 23 height 17
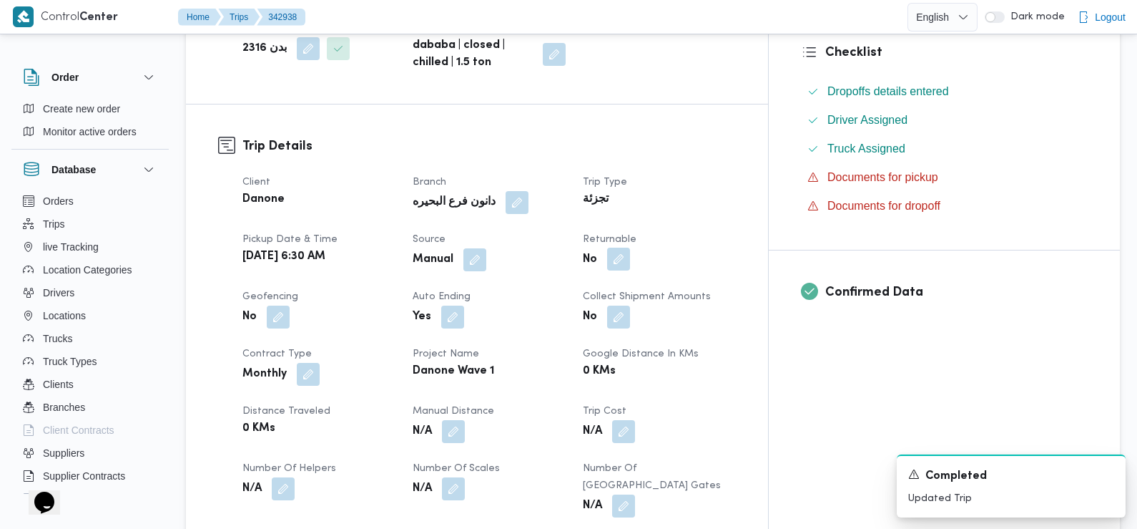
click at [630, 265] on button "button" at bounding box center [618, 258] width 23 height 23
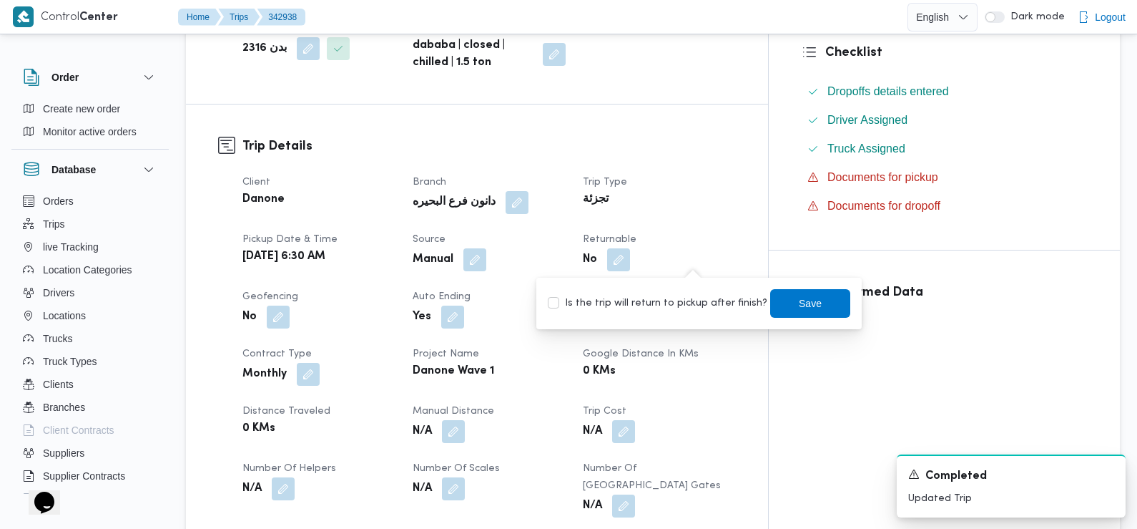
click at [698, 301] on label "Is the trip will return to pickup after finish?" at bounding box center [658, 303] width 220 height 17
checkbox input "true"
click at [821, 308] on span "Save" at bounding box center [810, 302] width 80 height 29
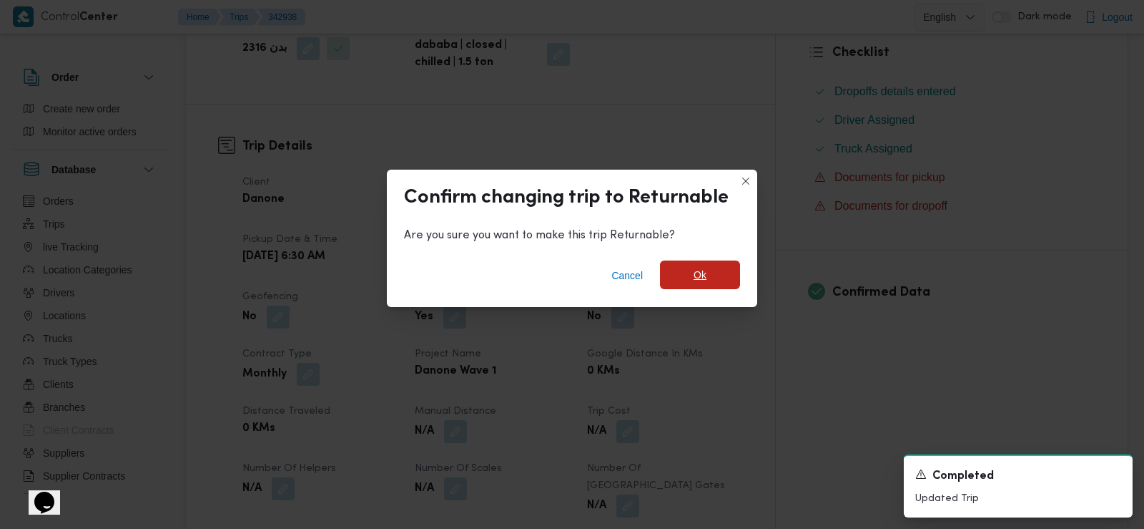
click at [697, 270] on span "Ok" at bounding box center [700, 274] width 13 height 17
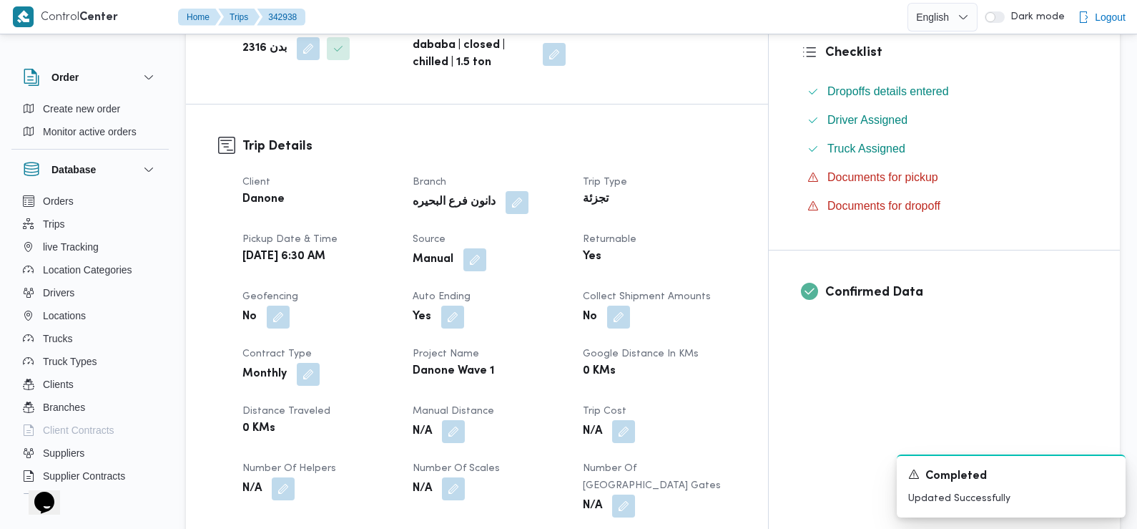
click at [396, 245] on dt "Pickup date & time" at bounding box center [318, 239] width 153 height 17
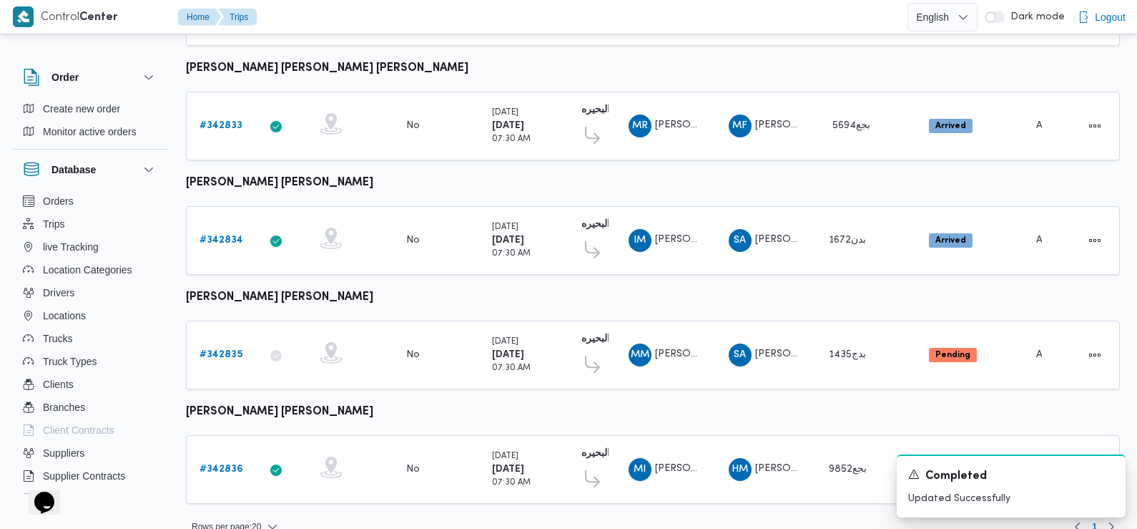
scroll to position [1202, 0]
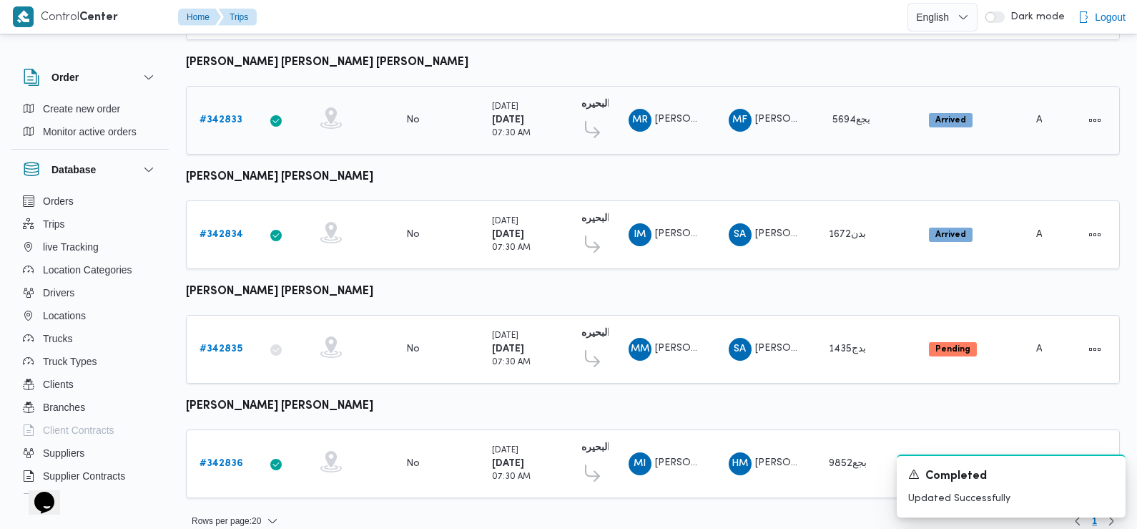
click at [225, 115] on b "# 342833" at bounding box center [221, 119] width 43 height 9
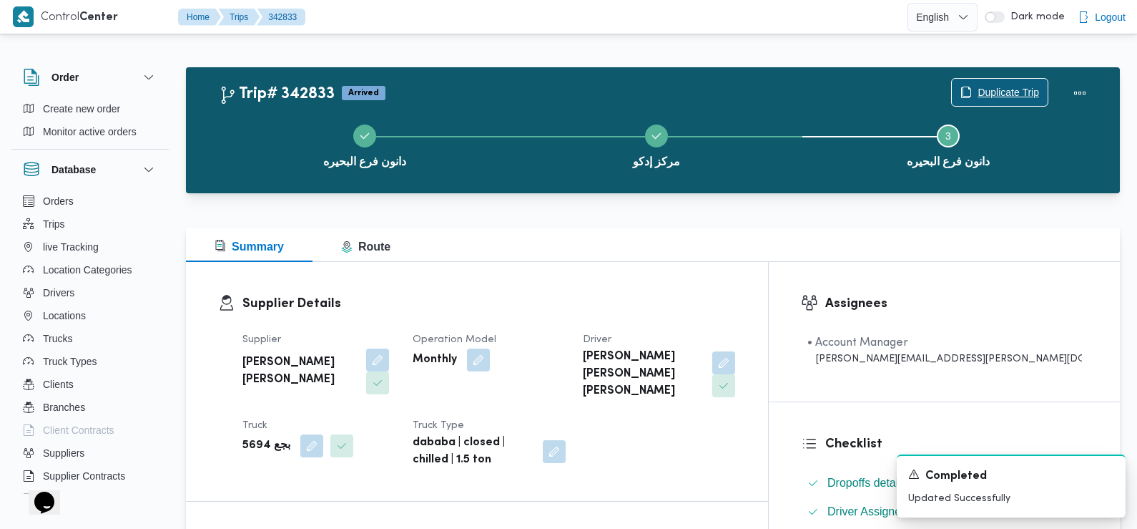
click at [989, 89] on span "Duplicate Trip" at bounding box center [1009, 92] width 62 height 17
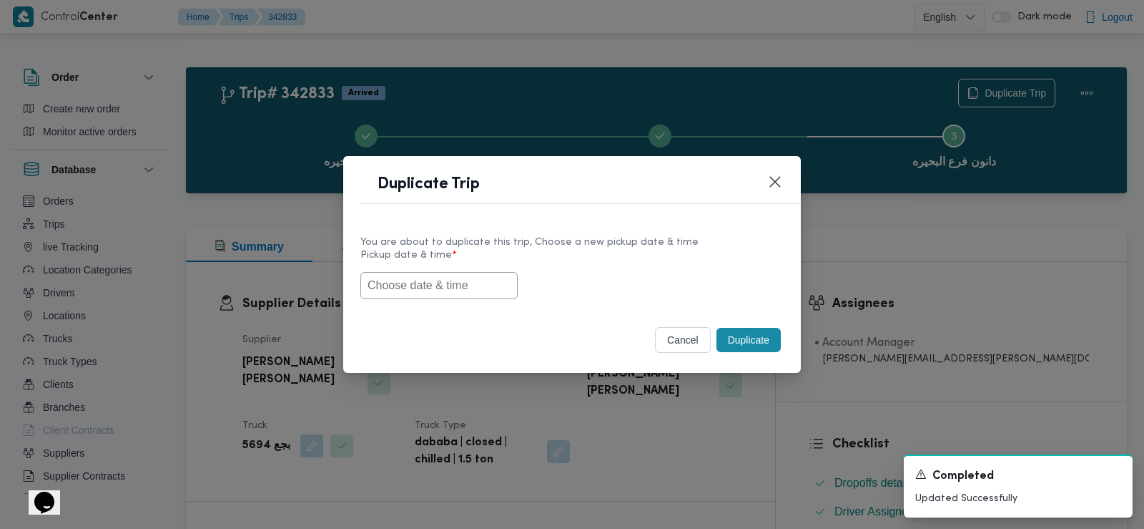
click at [425, 280] on input "text" at bounding box center [439, 285] width 157 height 27
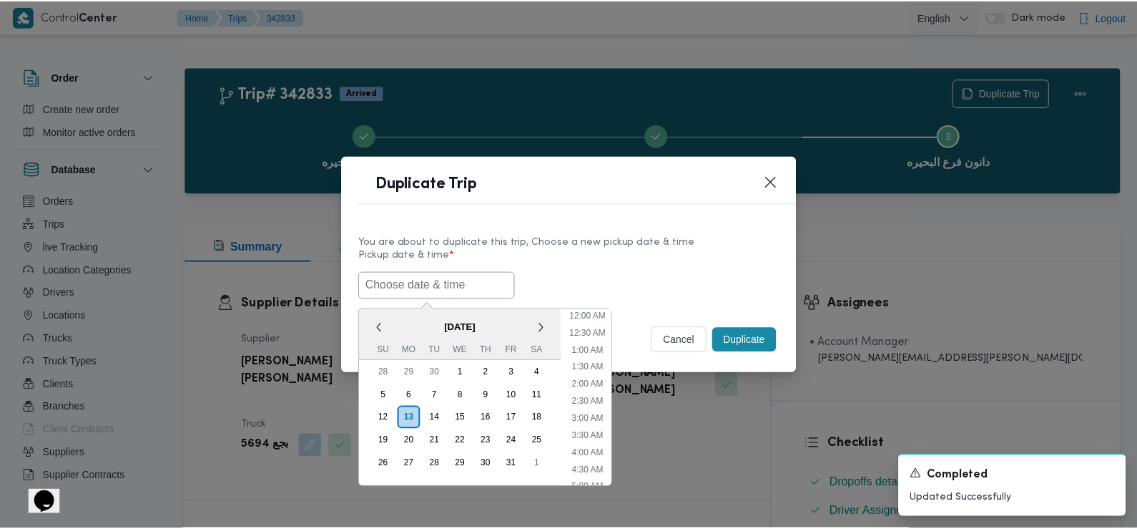
scroll to position [365, 0]
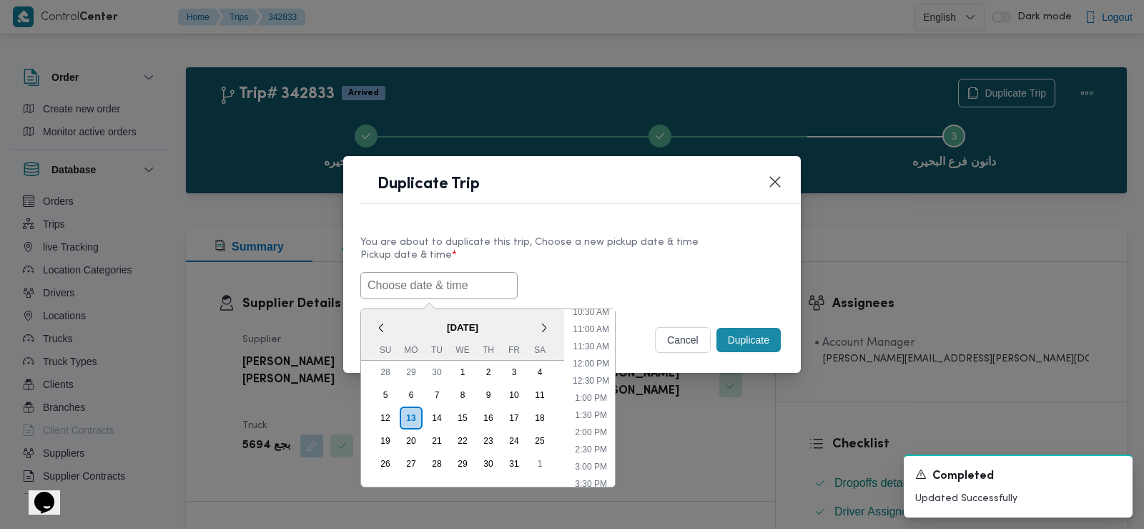
paste input "14/10/2025 6:30AM"
type input "14/10/2025 6:30AM"
click at [652, 276] on div "14/10/2025 6:30AM < October 2025 > Su Mo Tu We Th Fr Sa 28 29 30 1 2 3 4 5 6 7 …" at bounding box center [572, 285] width 423 height 27
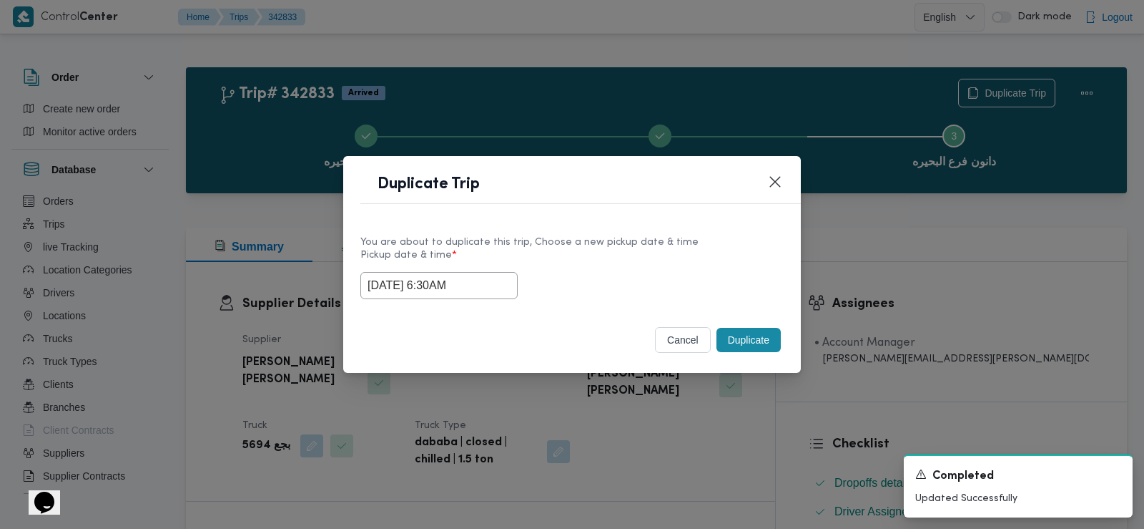
click at [755, 342] on button "Duplicate" at bounding box center [749, 340] width 64 height 24
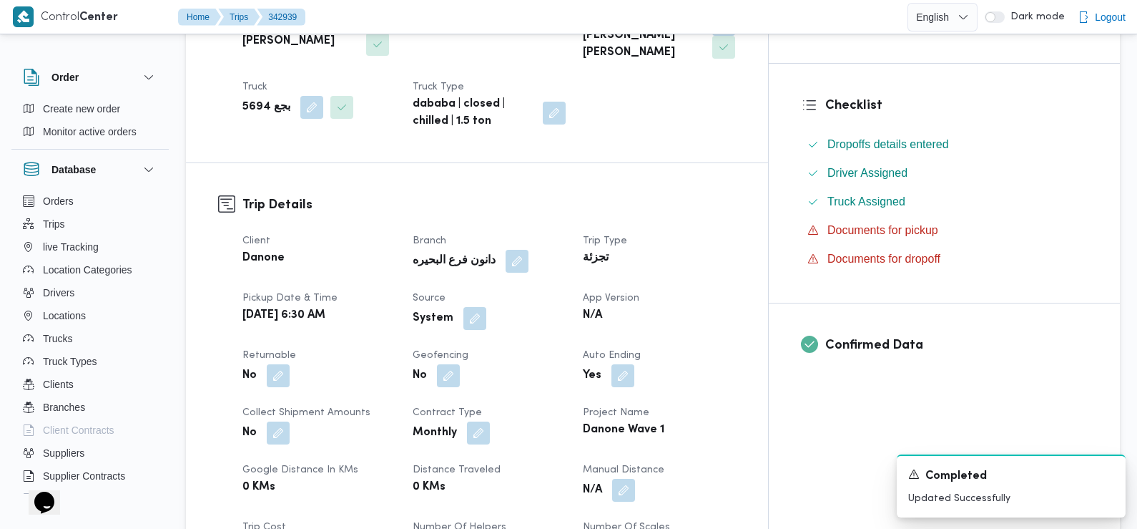
scroll to position [406, 0]
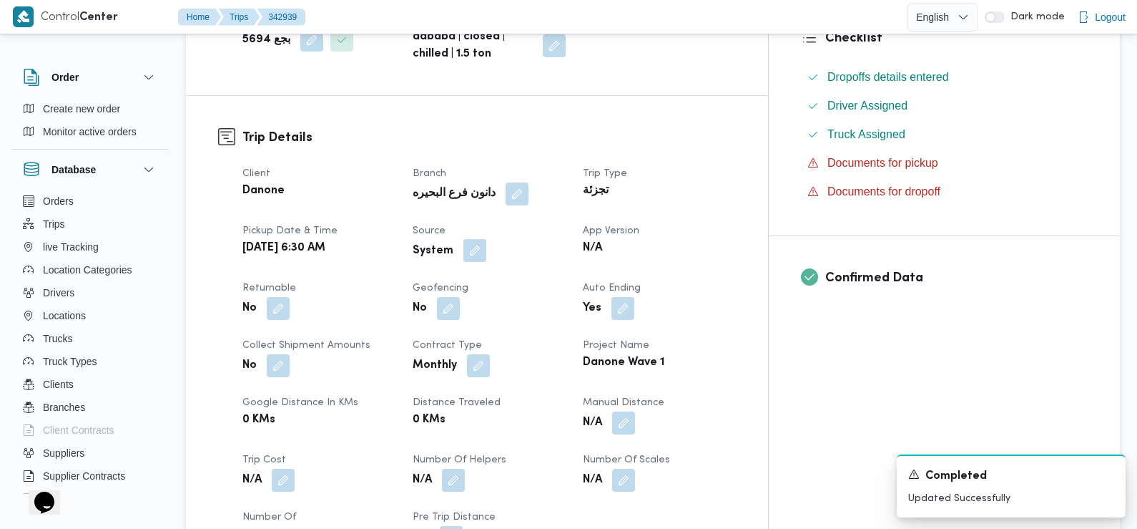
click at [486, 239] on button "button" at bounding box center [475, 250] width 23 height 23
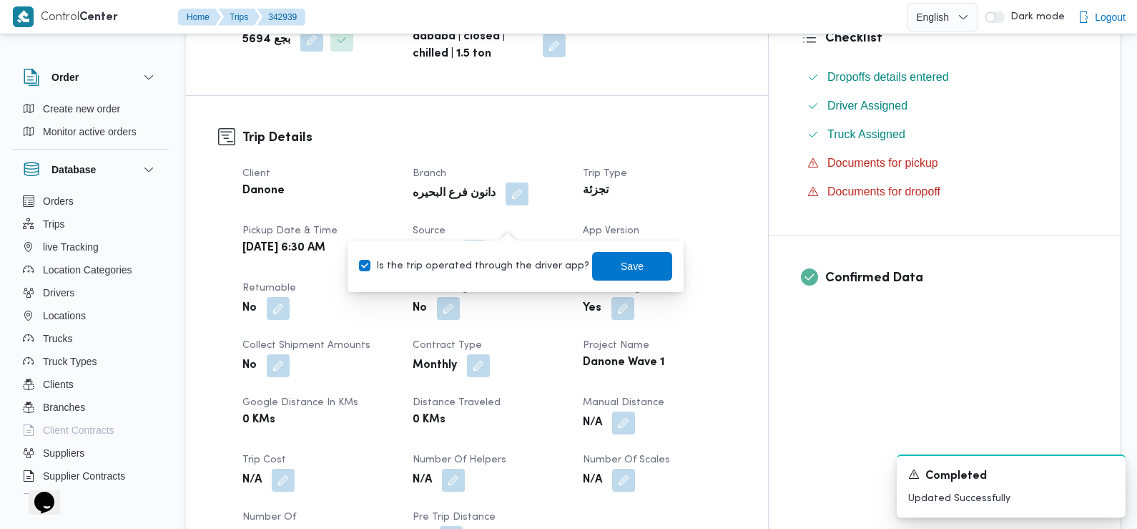
click at [531, 271] on label "Is the trip operated through the driver app?" at bounding box center [474, 266] width 230 height 17
checkbox input "false"
click at [604, 268] on span "Save" at bounding box center [632, 265] width 80 height 29
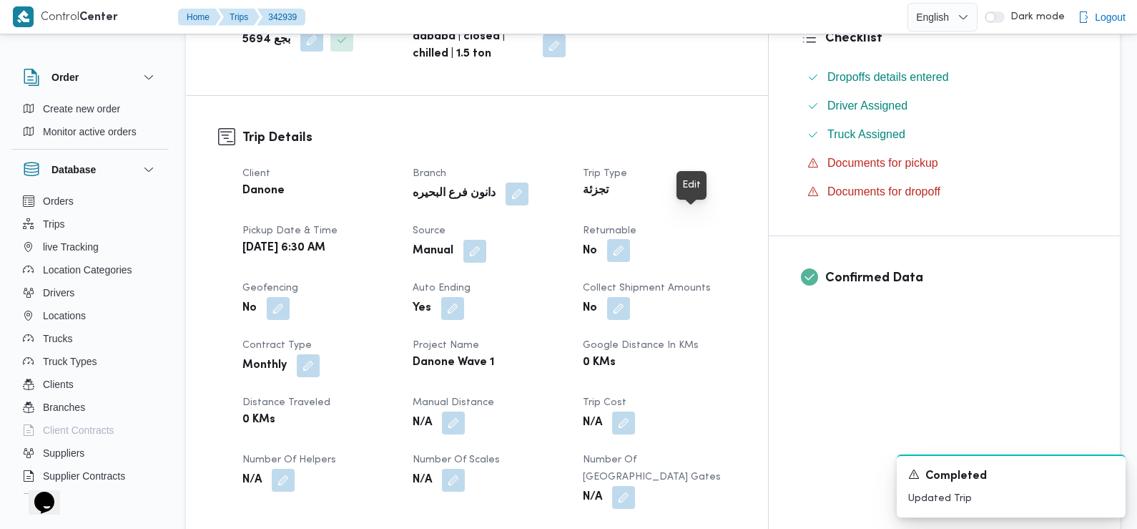
click at [630, 239] on button "button" at bounding box center [618, 250] width 23 height 23
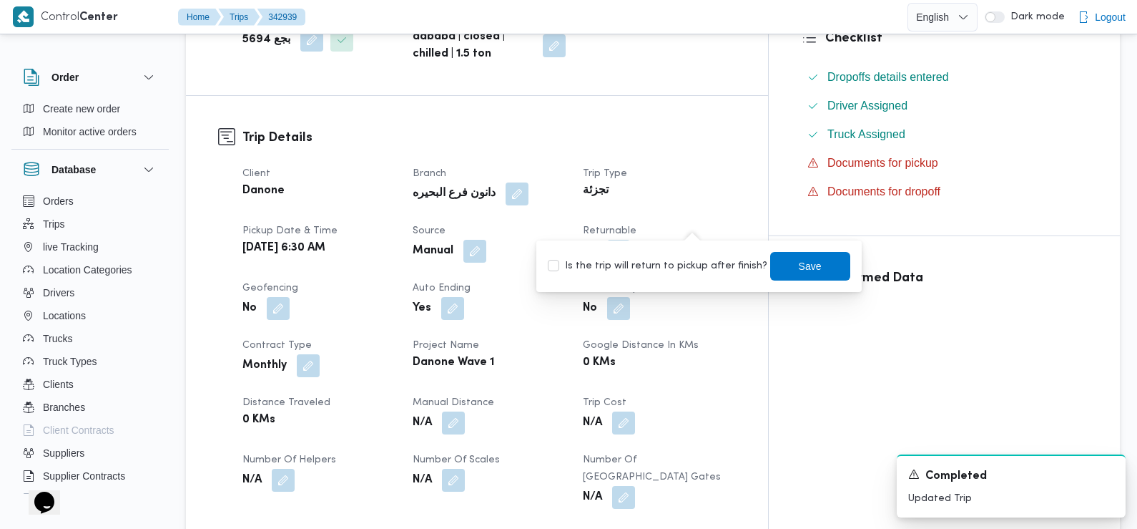
click at [704, 263] on label "Is the trip will return to pickup after finish?" at bounding box center [658, 266] width 220 height 17
checkbox input "true"
click at [783, 263] on span "Save" at bounding box center [810, 265] width 80 height 29
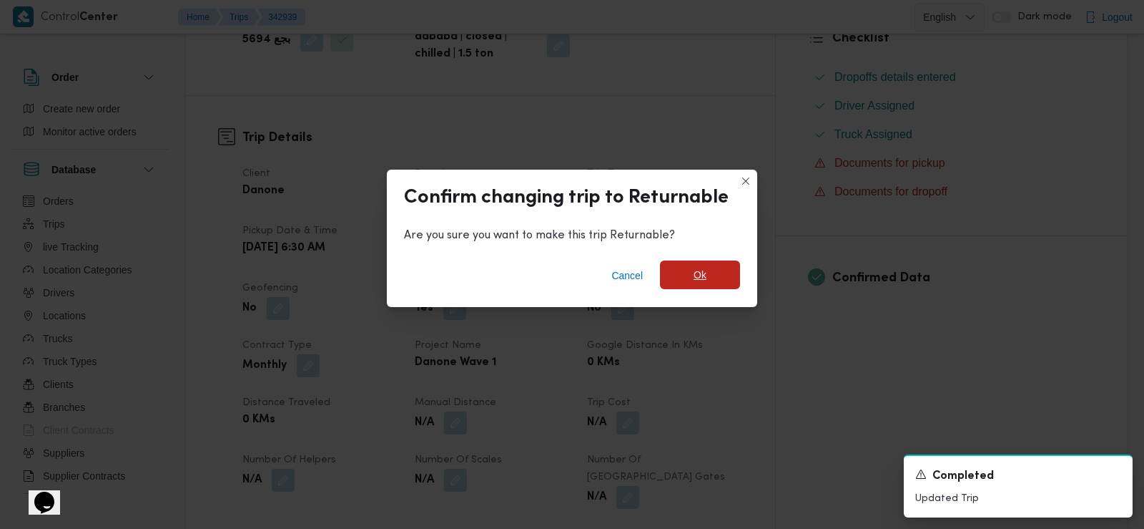
click at [694, 274] on span "Ok" at bounding box center [700, 274] width 13 height 17
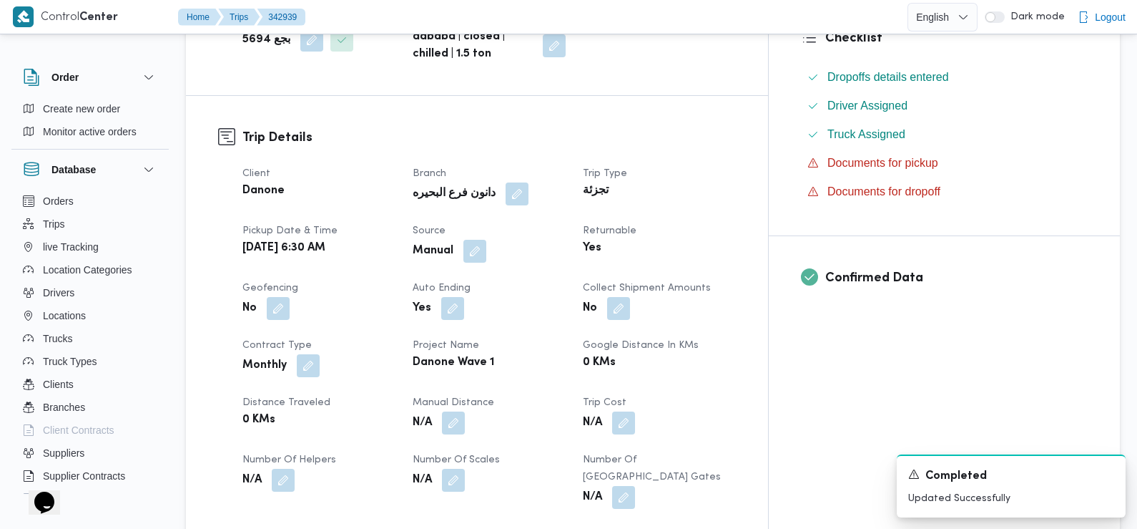
click at [386, 238] on div "Tue, Oct 14, 2025 6:30 AM" at bounding box center [319, 248] width 156 height 20
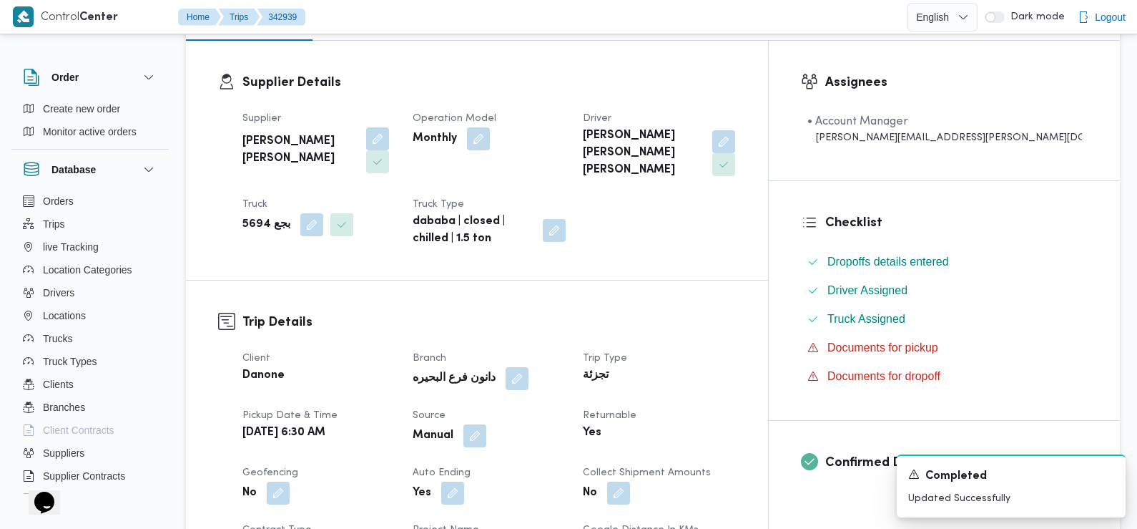
scroll to position [0, 0]
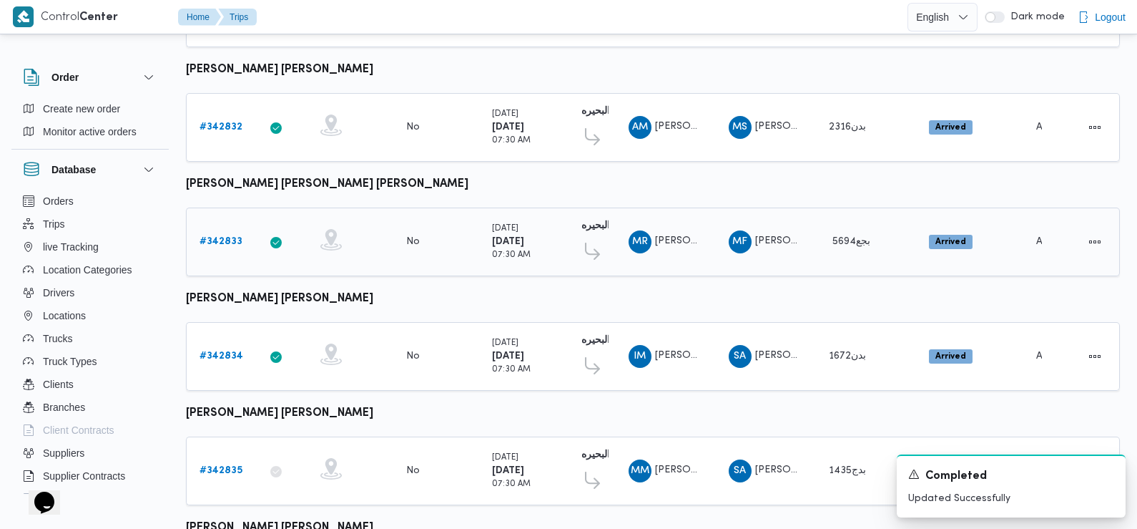
scroll to position [1202, 0]
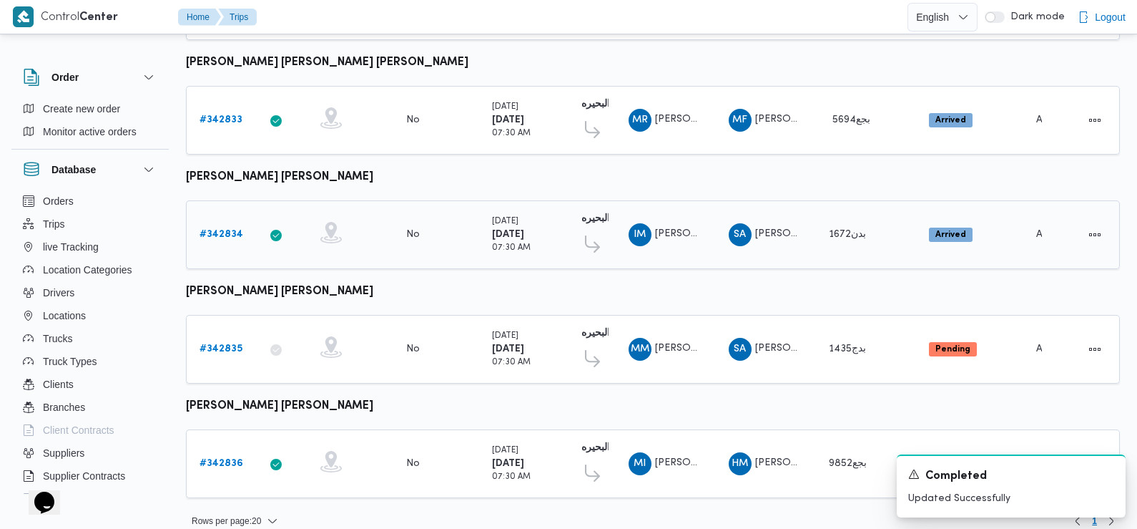
click at [217, 230] on b "# 342834" at bounding box center [222, 234] width 44 height 9
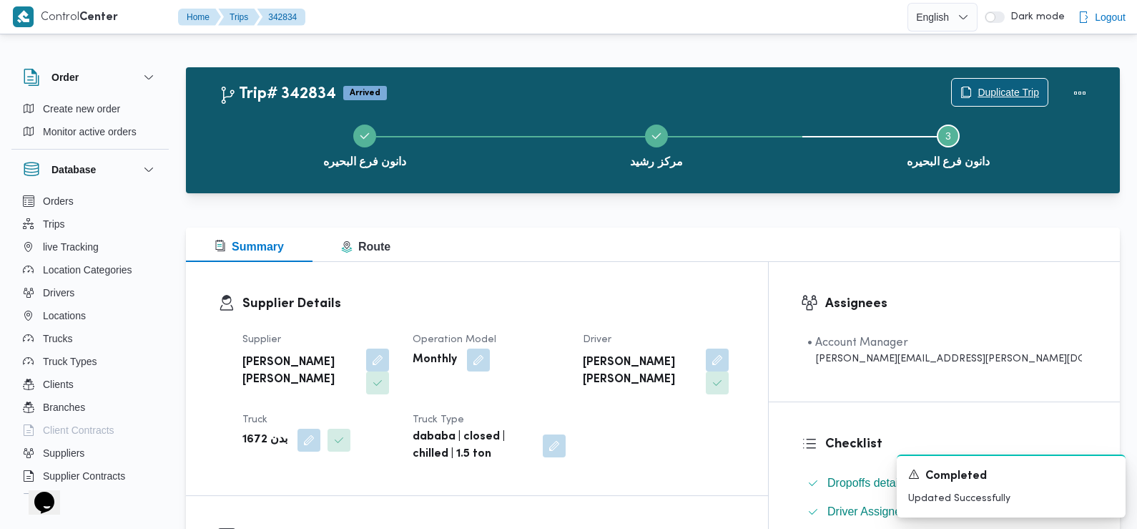
click at [1021, 94] on span "Duplicate Trip" at bounding box center [1009, 92] width 62 height 17
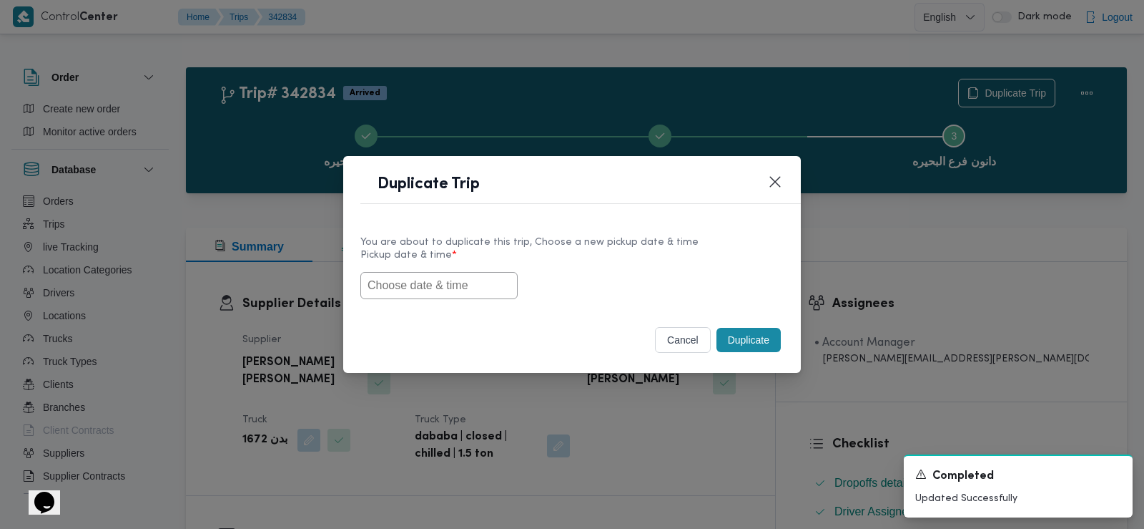
click at [494, 278] on input "text" at bounding box center [439, 285] width 157 height 27
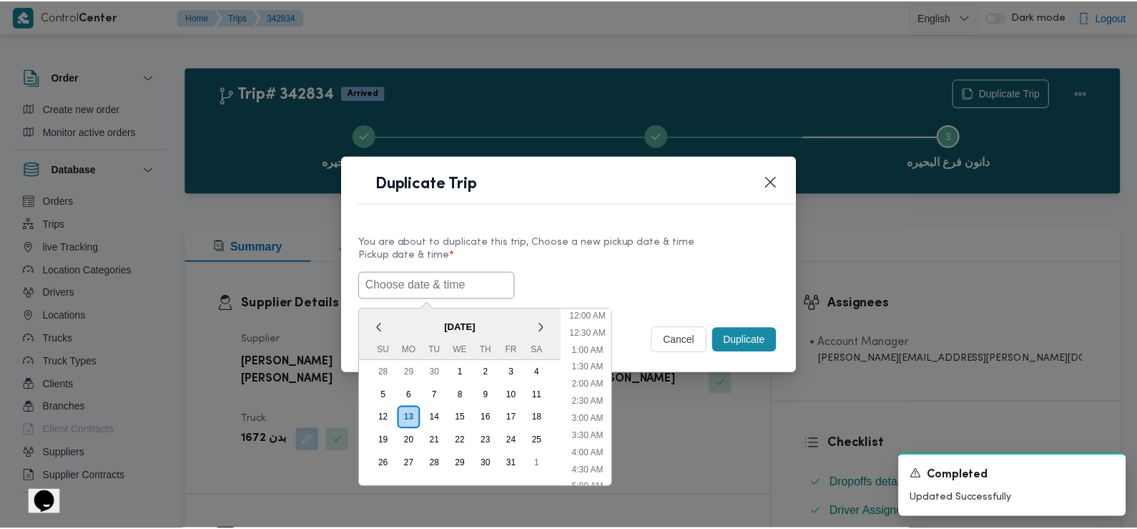
scroll to position [365, 0]
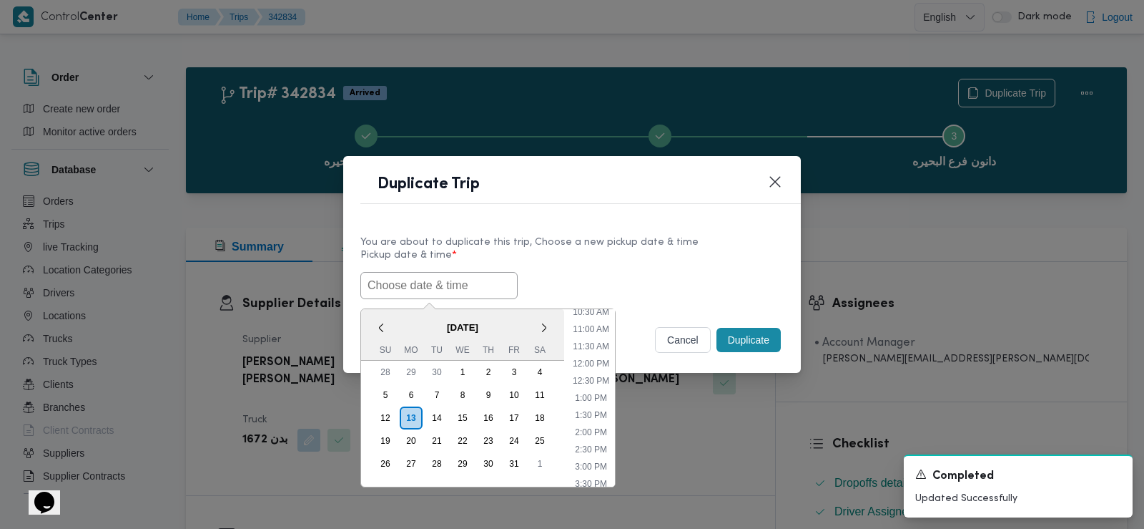
paste input "14/10/2025 6:30AM"
type input "14/10/2025 6:30AM"
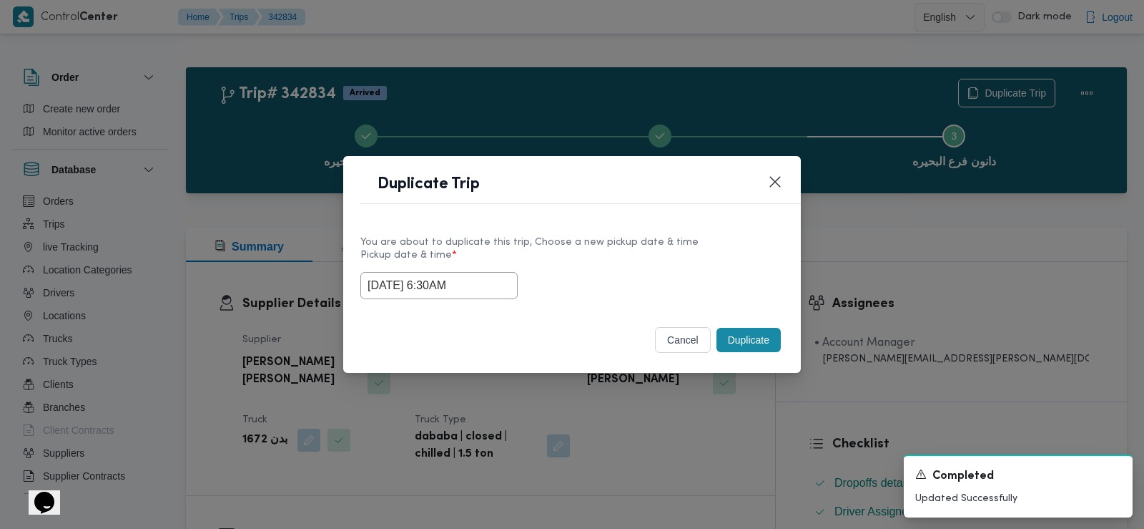
click at [548, 283] on div "14/10/2025 6:30AM" at bounding box center [572, 285] width 423 height 27
click at [765, 343] on button "Duplicate" at bounding box center [749, 340] width 64 height 24
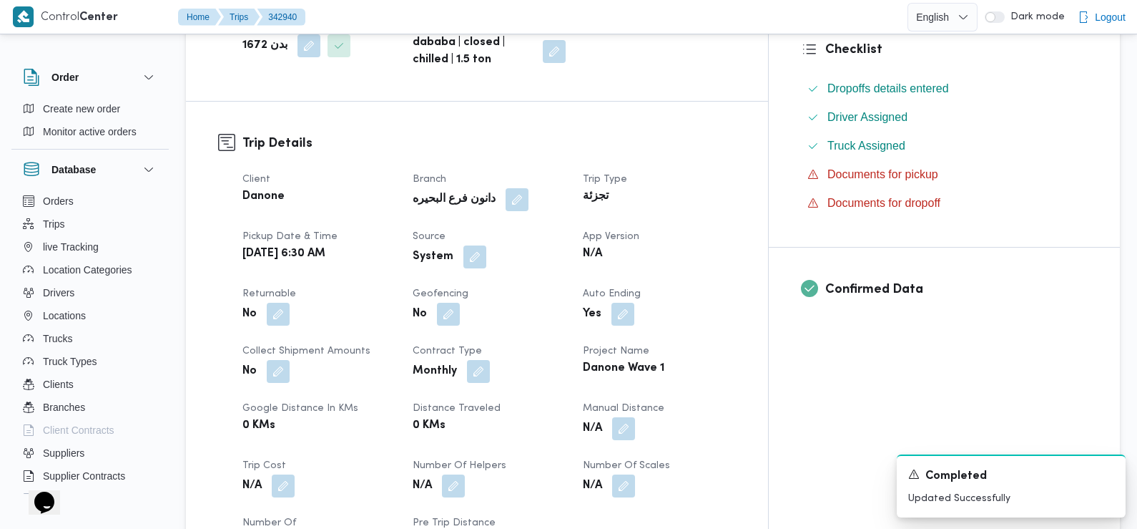
scroll to position [486, 0]
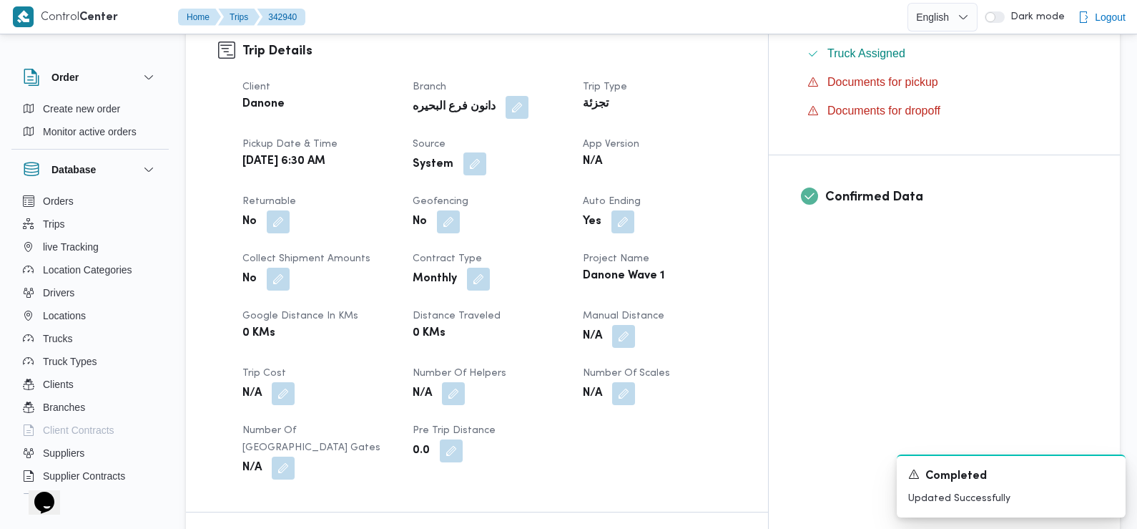
click at [486, 152] on button "button" at bounding box center [475, 163] width 23 height 23
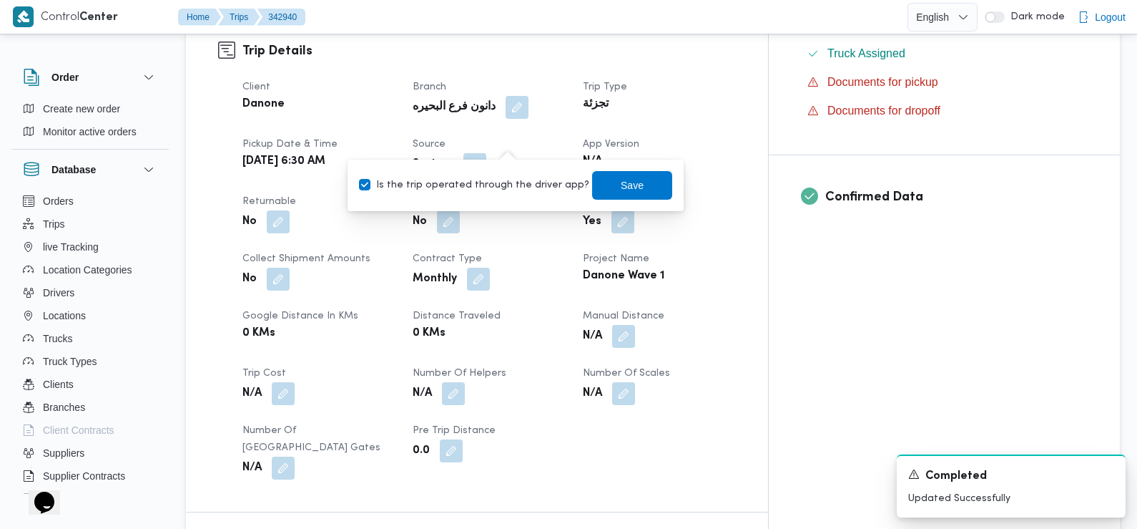
click at [516, 191] on label "Is the trip operated through the driver app?" at bounding box center [474, 185] width 230 height 17
checkbox input "false"
click at [621, 185] on span "Save" at bounding box center [632, 184] width 23 height 17
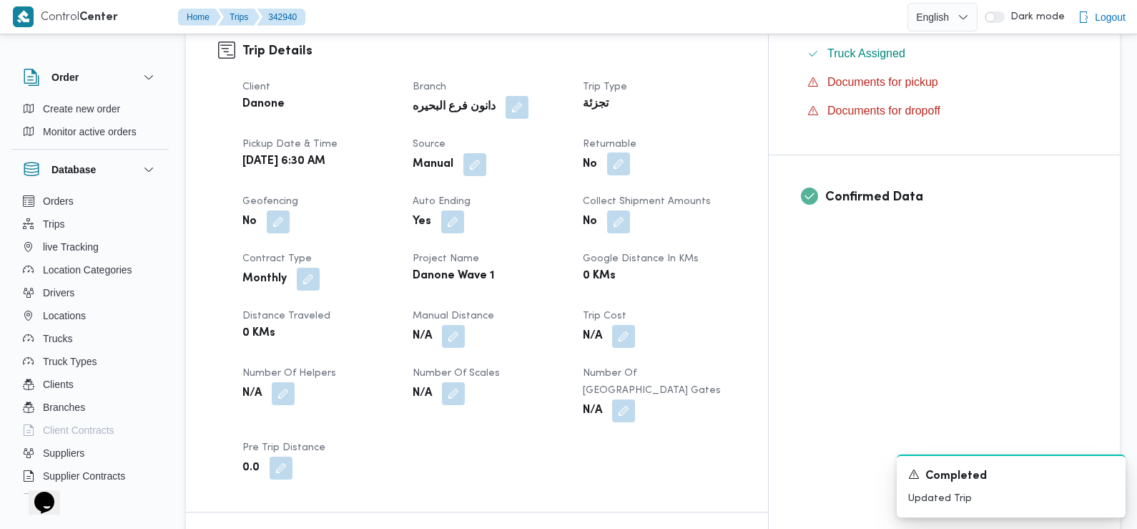
click at [630, 152] on button "button" at bounding box center [618, 163] width 23 height 23
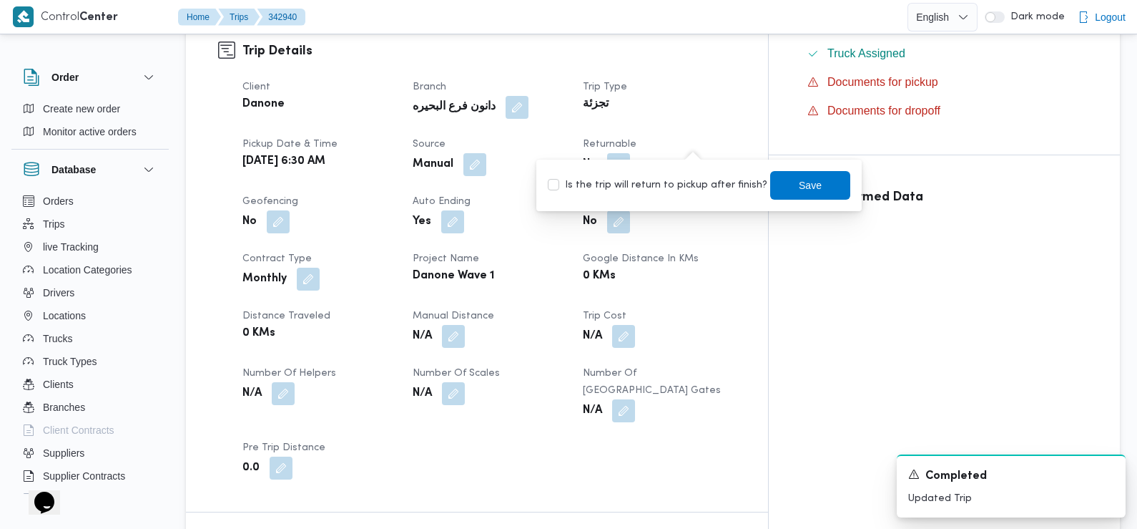
click at [686, 193] on label "Is the trip will return to pickup after finish?" at bounding box center [658, 185] width 220 height 17
checkbox input "true"
click at [817, 204] on div "You are in a dialog. To close this dialog, hit escape. Is the trip will return …" at bounding box center [698, 186] width 325 height 52
click at [805, 190] on span "Save" at bounding box center [810, 184] width 23 height 17
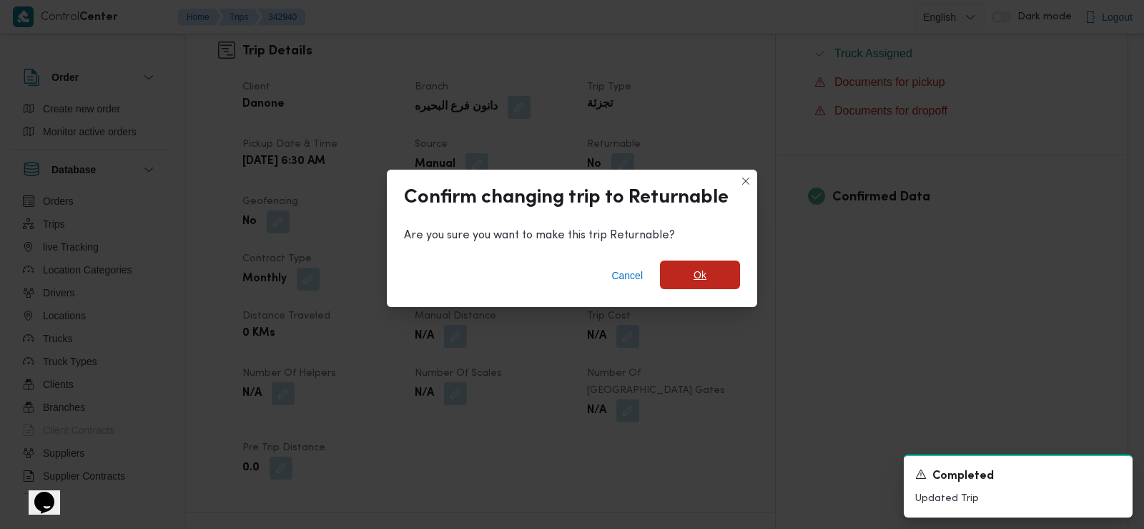
click at [701, 274] on span "Ok" at bounding box center [700, 274] width 13 height 17
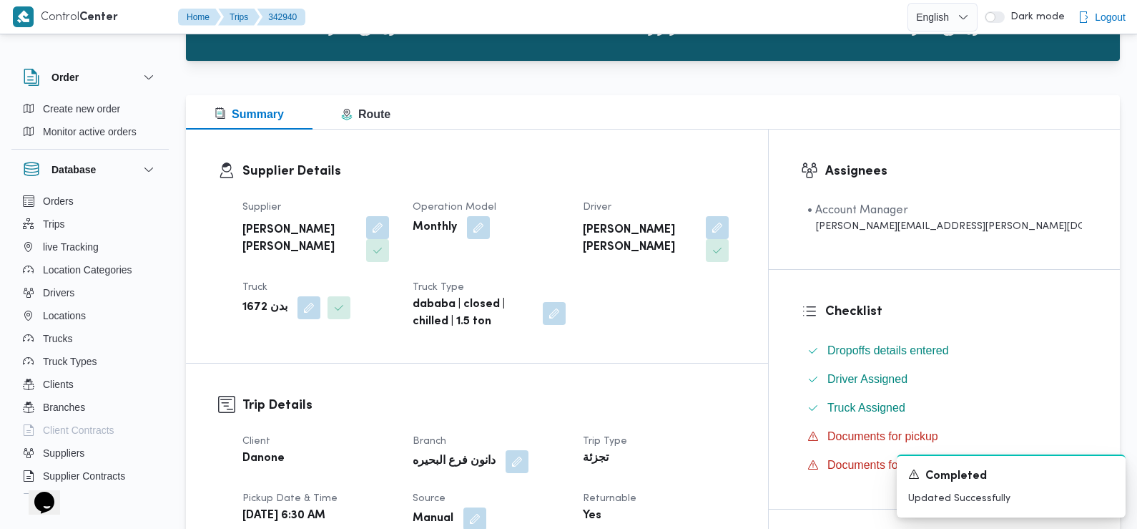
scroll to position [0, 0]
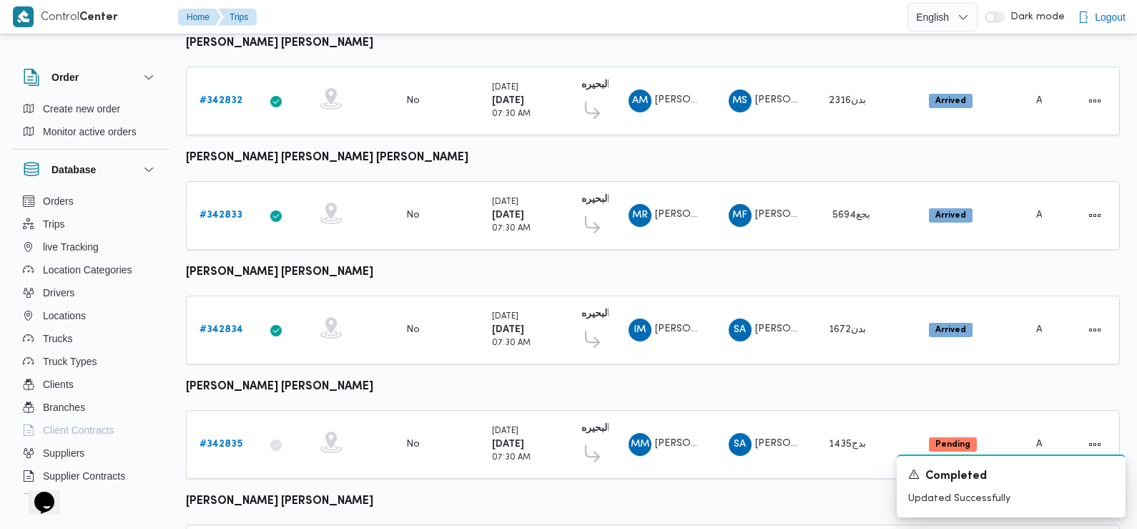
scroll to position [1202, 0]
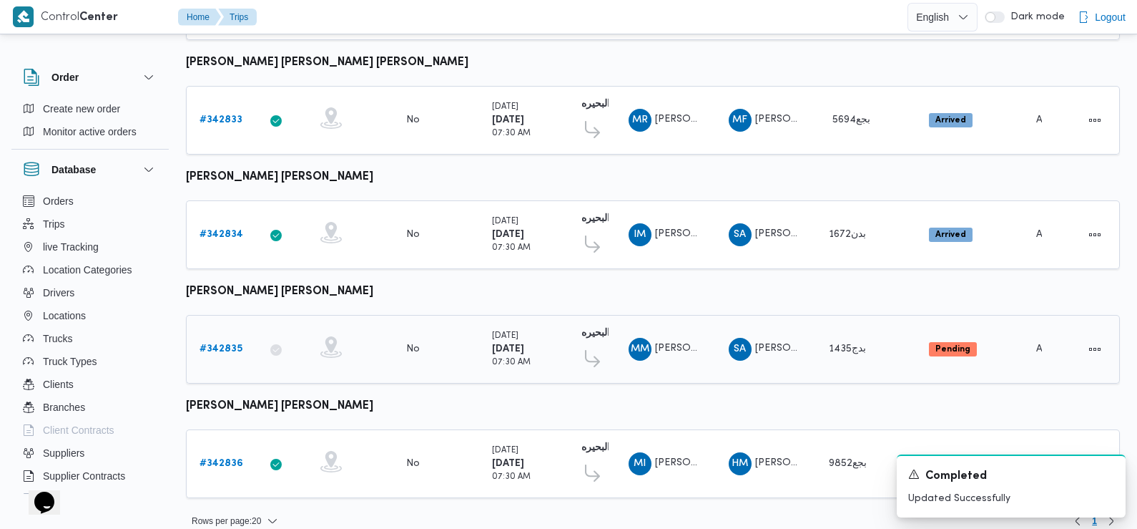
click at [232, 344] on b "# 342835" at bounding box center [221, 348] width 43 height 9
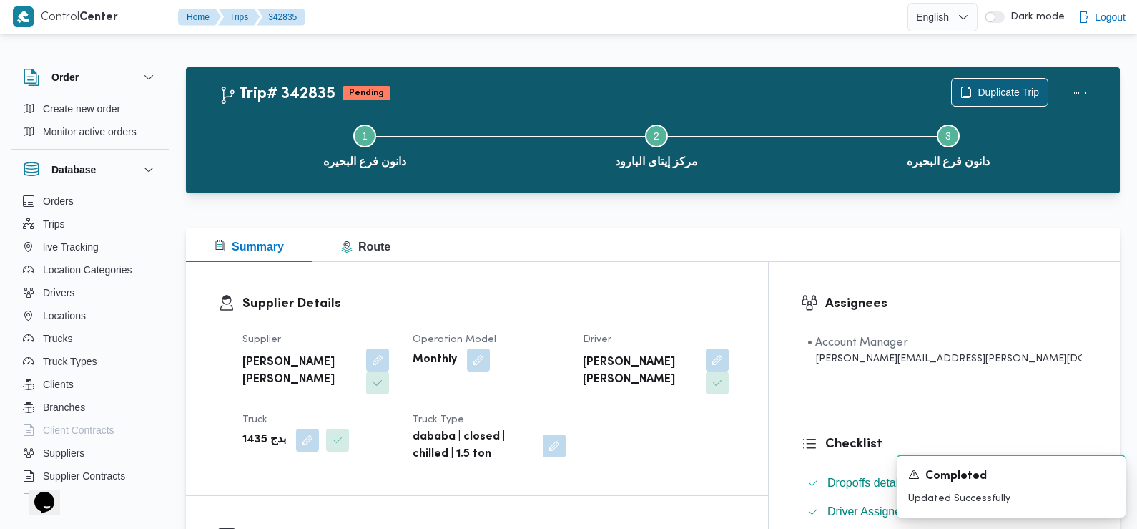
click at [1008, 89] on span "Duplicate Trip" at bounding box center [1009, 92] width 62 height 17
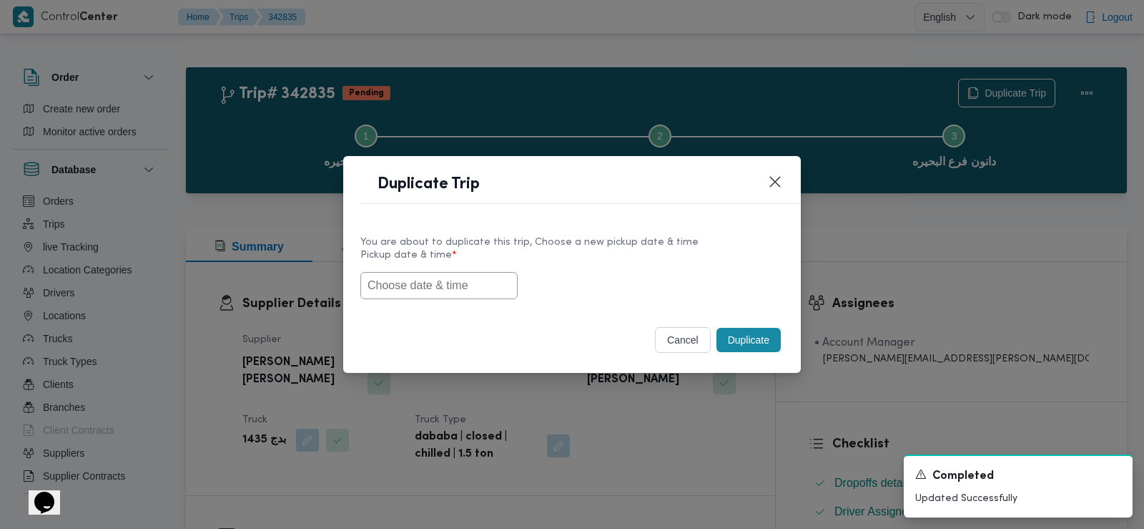
click at [456, 281] on input "text" at bounding box center [439, 285] width 157 height 27
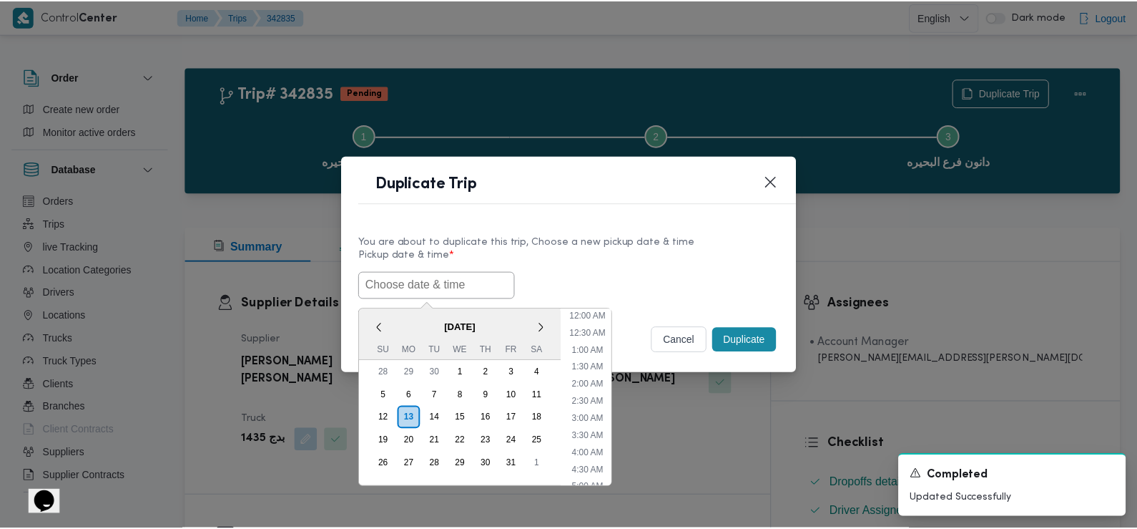
scroll to position [365, 0]
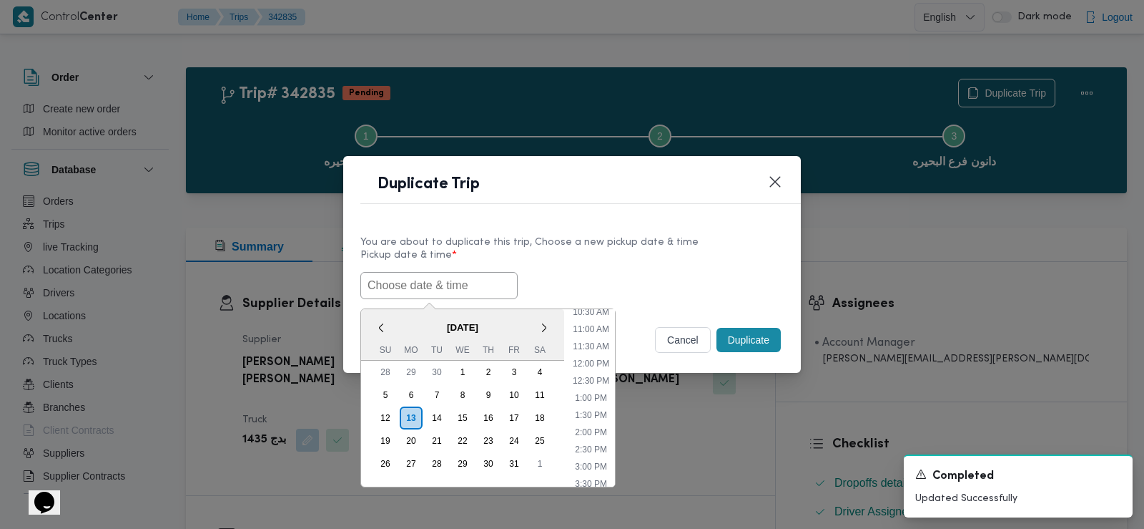
paste input "14/10/2025 6:30AM"
type input "14/10/2025 6:30AM"
click at [649, 289] on div "14/10/2025 6:30AM < October 2025 > Su Mo Tu We Th Fr Sa 28 29 30 1 2 3 4 5 6 7 …" at bounding box center [572, 285] width 423 height 27
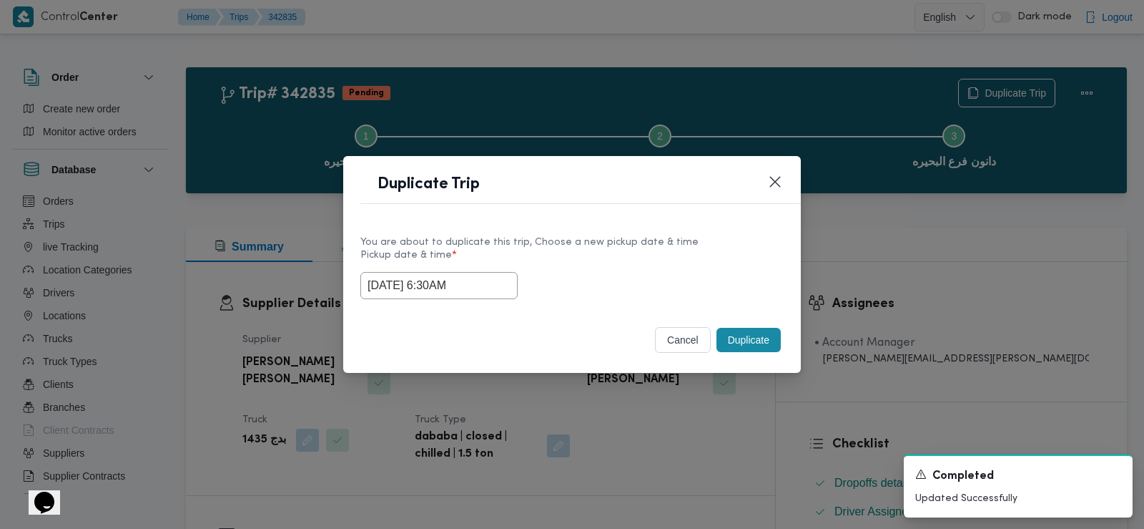
click at [740, 344] on button "Duplicate" at bounding box center [749, 340] width 64 height 24
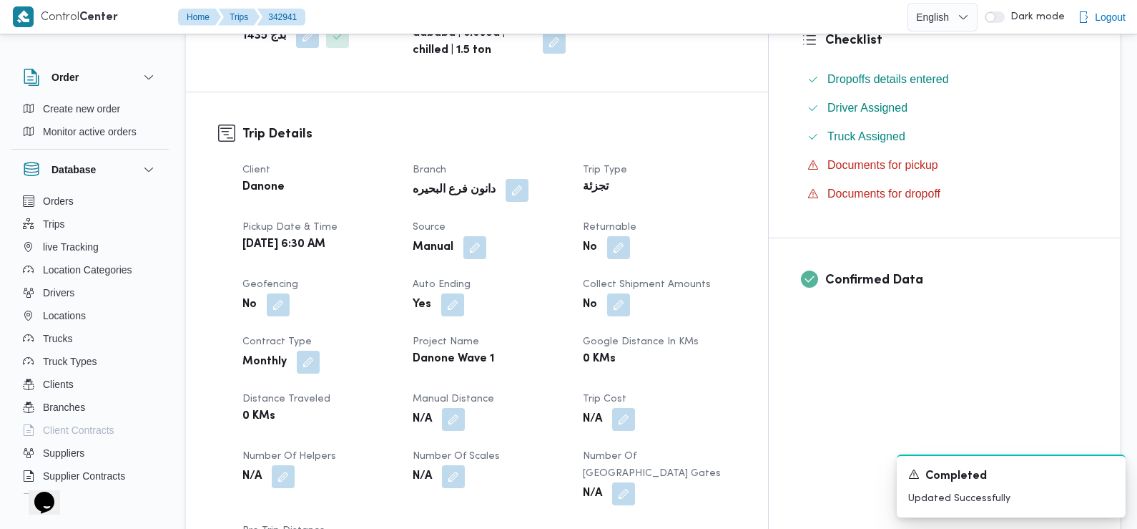
scroll to position [406, 0]
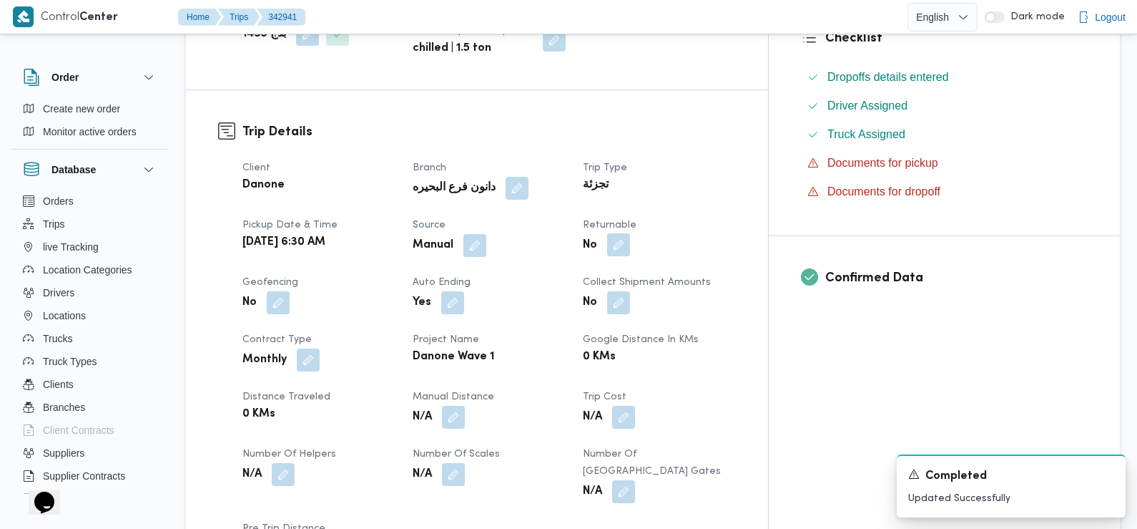
click at [630, 233] on button "button" at bounding box center [618, 244] width 23 height 23
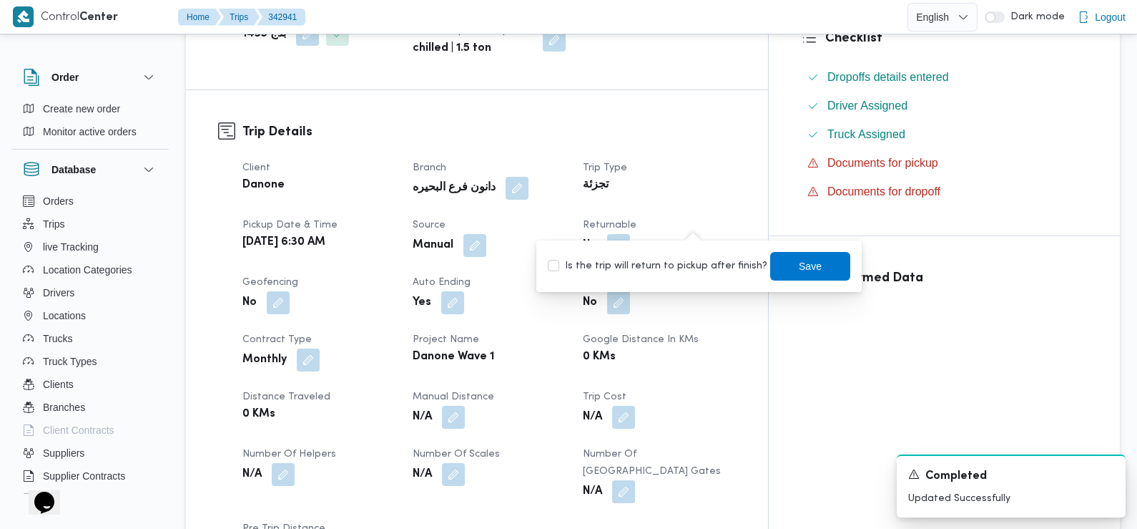
click at [702, 258] on label "Is the trip will return to pickup after finish?" at bounding box center [658, 266] width 220 height 17
checkbox input "true"
click at [783, 258] on span "Save" at bounding box center [810, 265] width 80 height 29
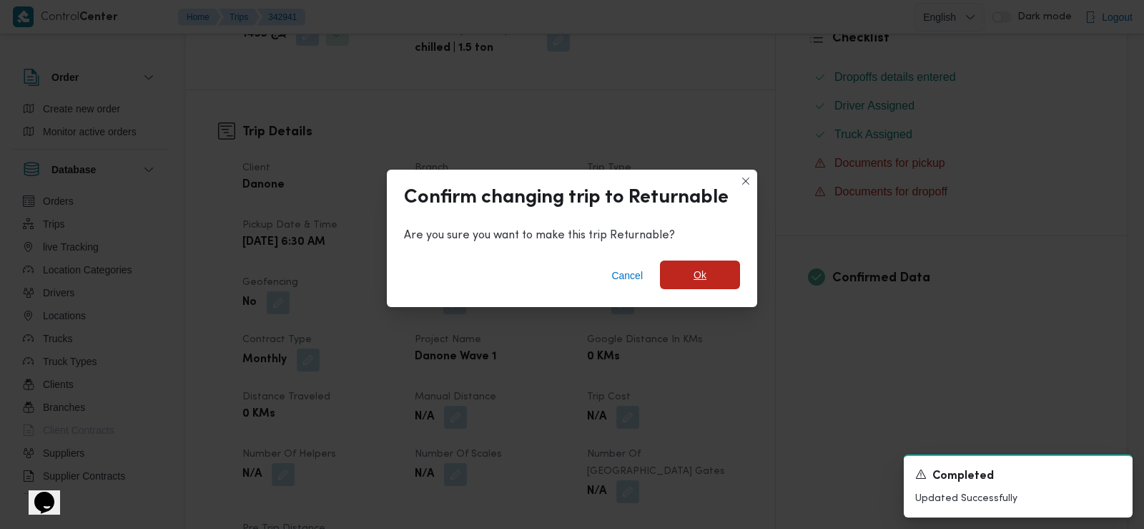
click at [704, 274] on span "Ok" at bounding box center [700, 274] width 13 height 17
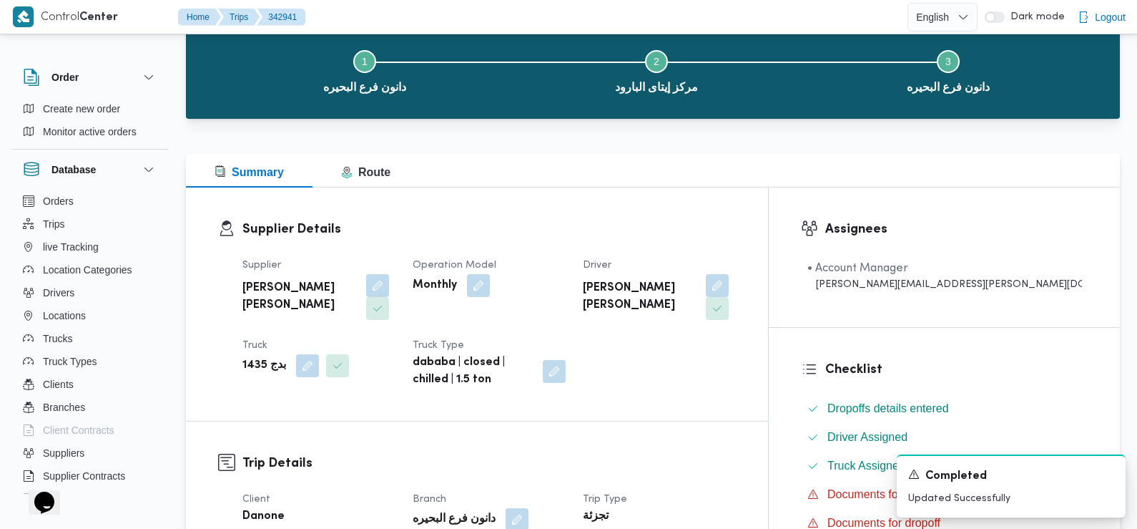
scroll to position [0, 0]
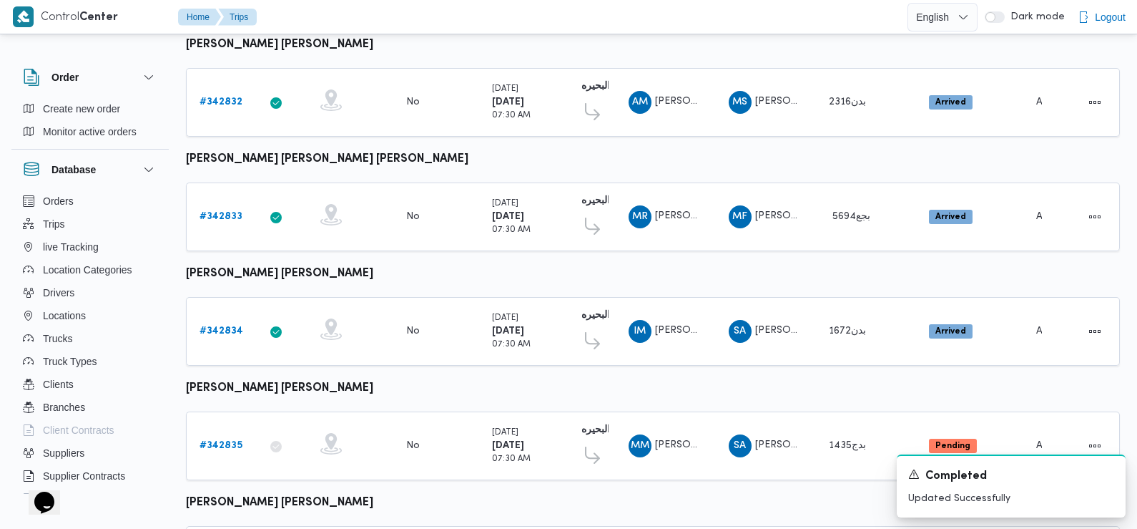
scroll to position [1202, 0]
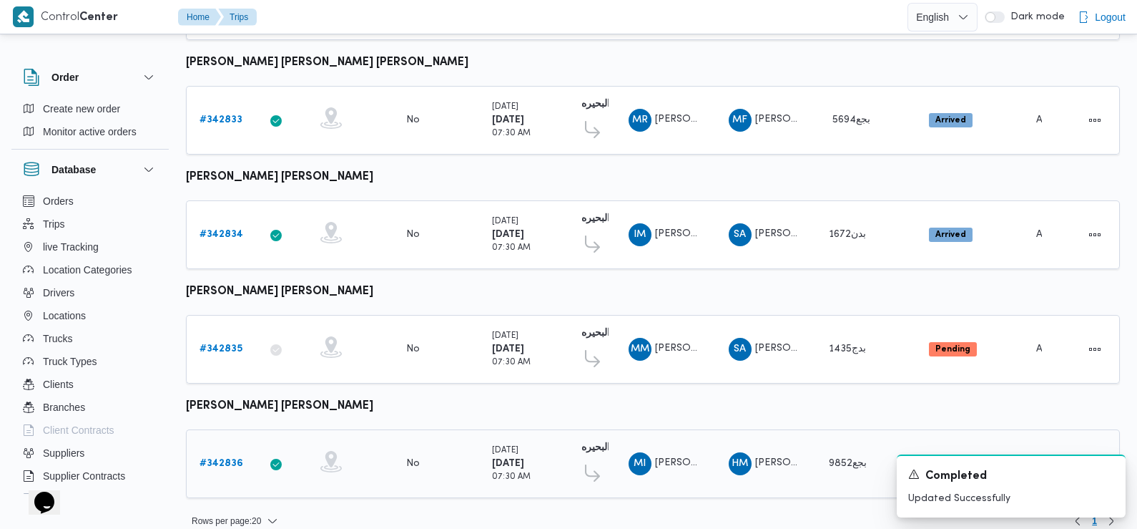
click at [225, 459] on b "# 342836" at bounding box center [222, 463] width 44 height 9
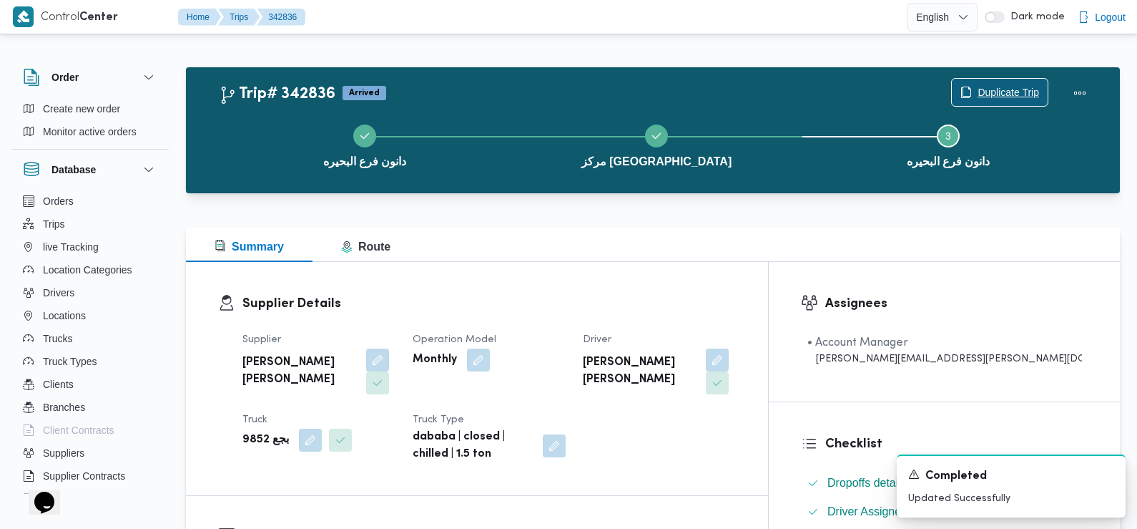
click at [999, 89] on span "Duplicate Trip" at bounding box center [1009, 92] width 62 height 17
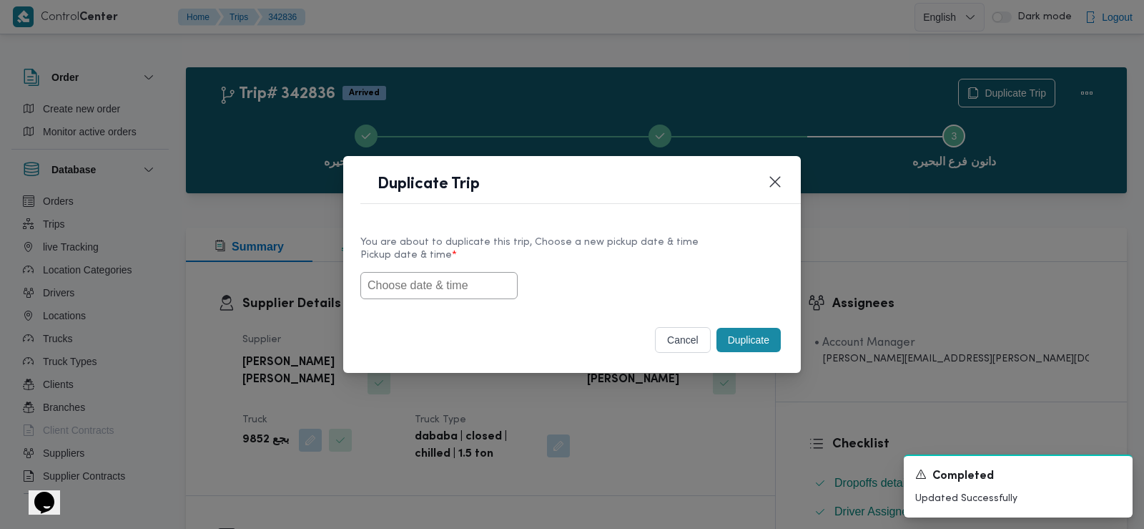
click at [480, 278] on input "text" at bounding box center [439, 285] width 157 height 27
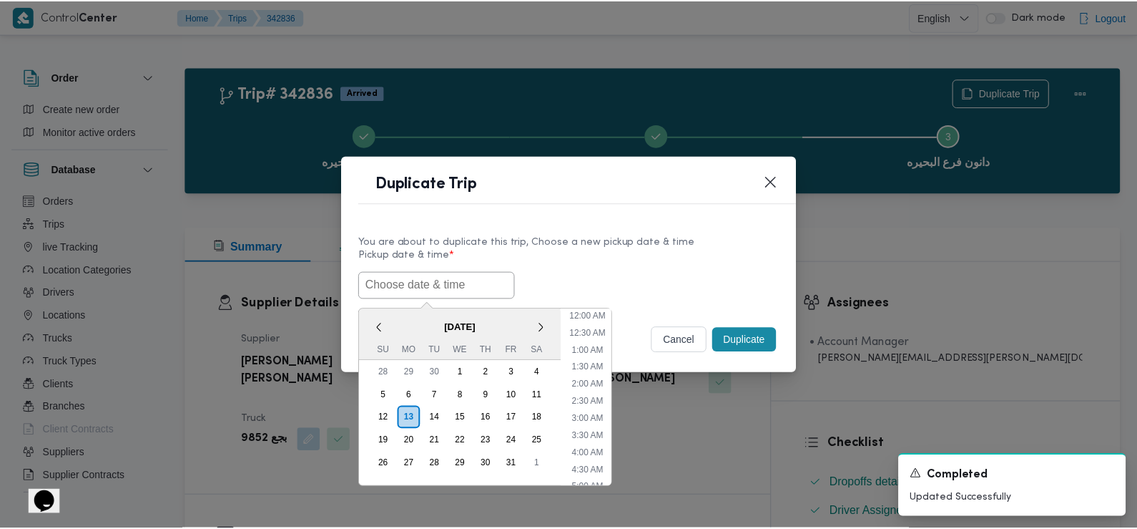
scroll to position [365, 0]
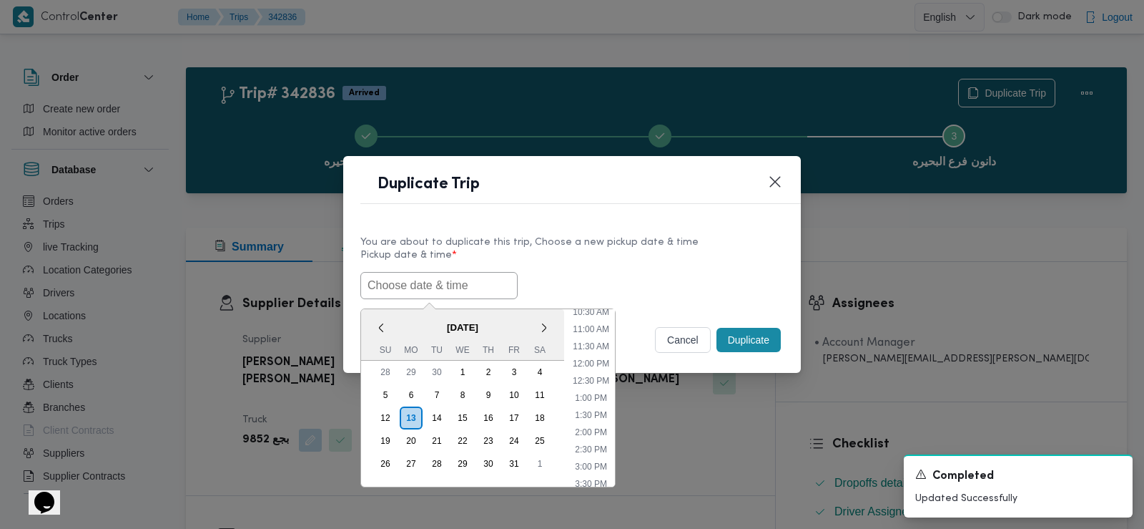
paste input "14/10/2025 6:30AM"
type input "14/10/2025 6:30AM"
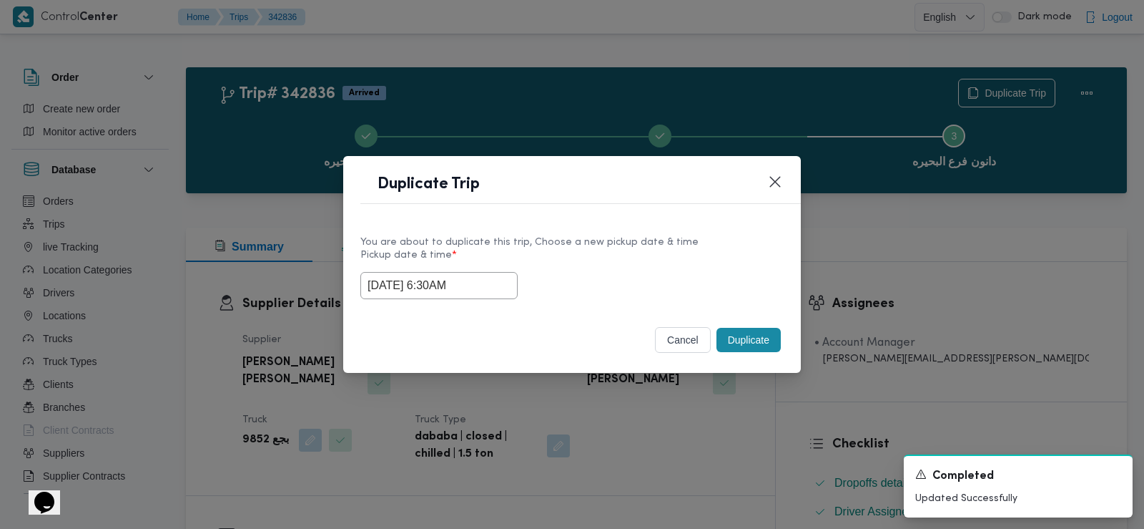
click at [603, 285] on div "14/10/2025 6:30AM" at bounding box center [572, 285] width 423 height 27
click at [757, 344] on button "Duplicate" at bounding box center [749, 340] width 64 height 24
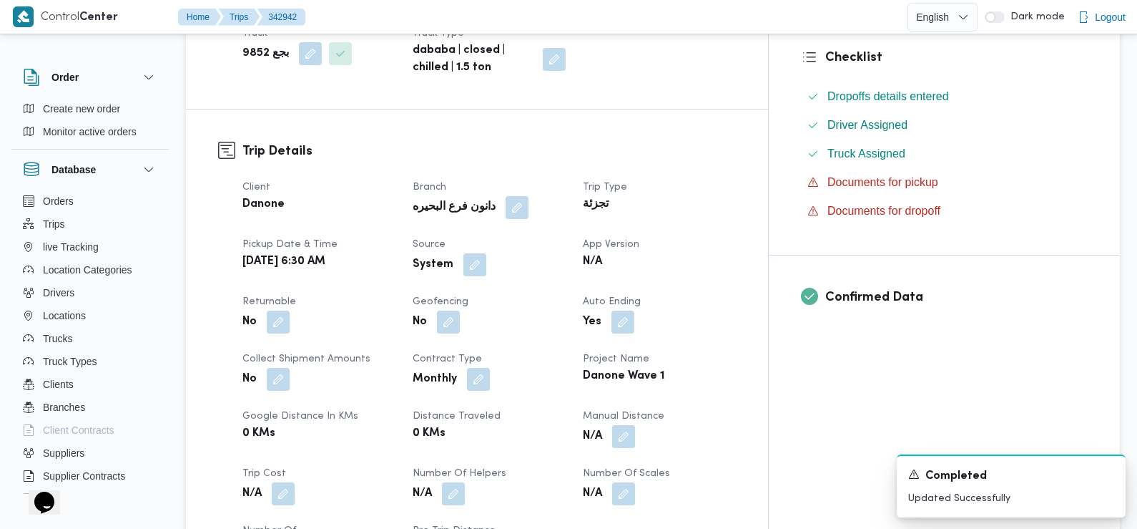
scroll to position [391, 0]
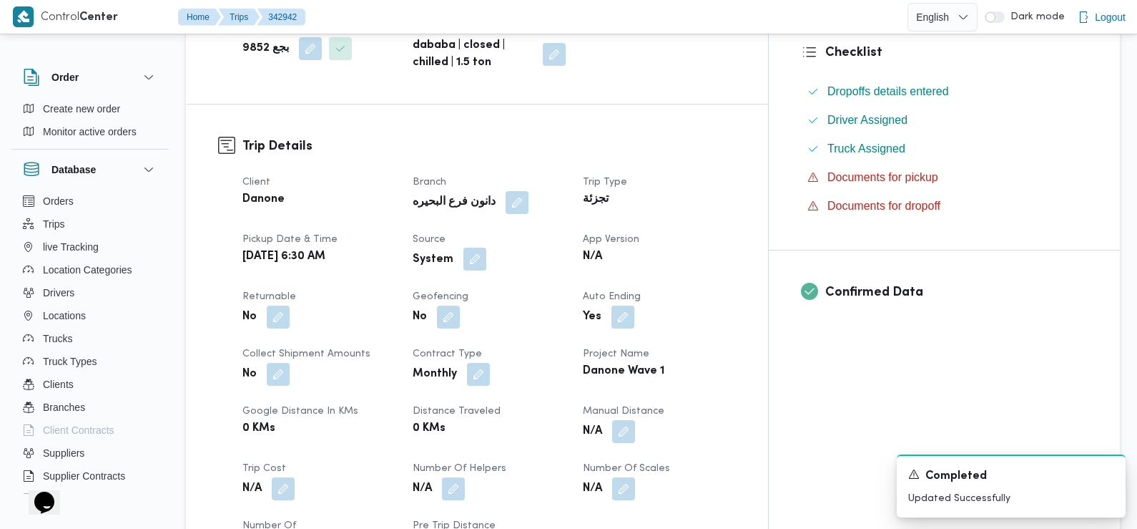
click at [486, 258] on button "button" at bounding box center [475, 258] width 23 height 23
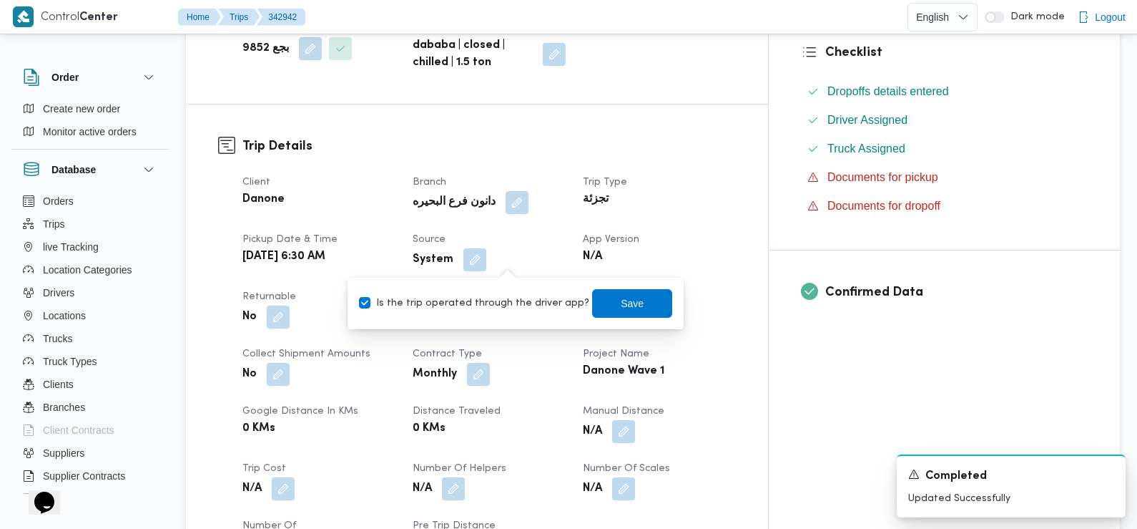
click at [511, 302] on label "Is the trip operated through the driver app?" at bounding box center [474, 303] width 230 height 17
checkbox input "false"
click at [597, 299] on span "Save" at bounding box center [632, 302] width 80 height 29
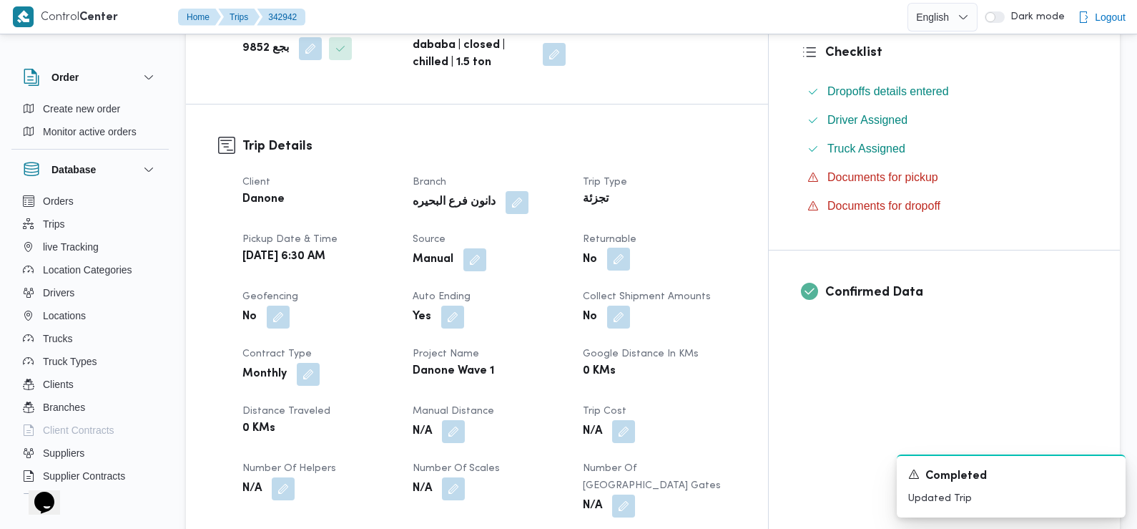
click at [630, 261] on button "button" at bounding box center [618, 258] width 23 height 23
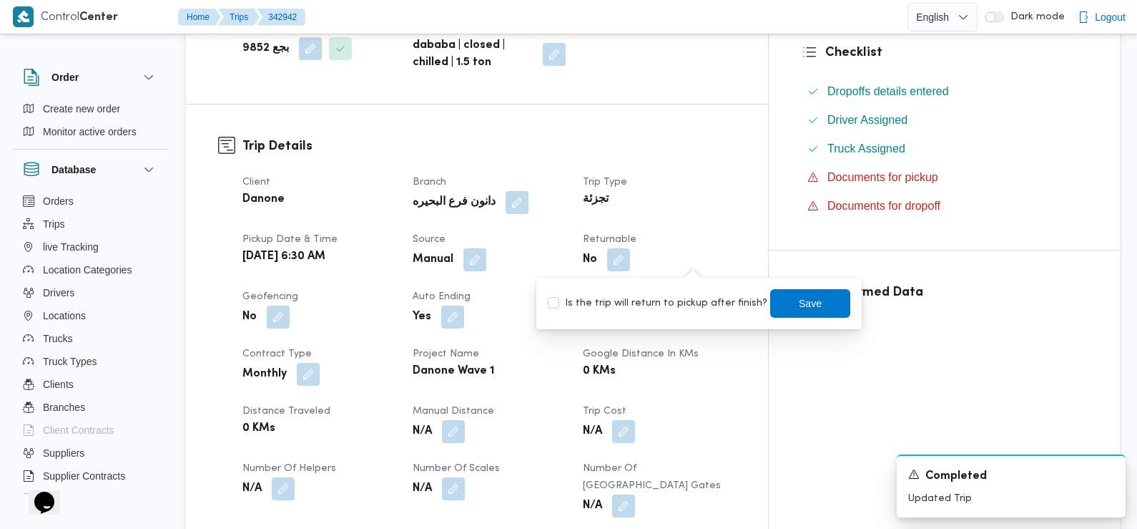
click at [697, 300] on label "Is the trip will return to pickup after finish?" at bounding box center [658, 303] width 220 height 17
checkbox input "true"
click at [799, 305] on span "Save" at bounding box center [810, 302] width 23 height 17
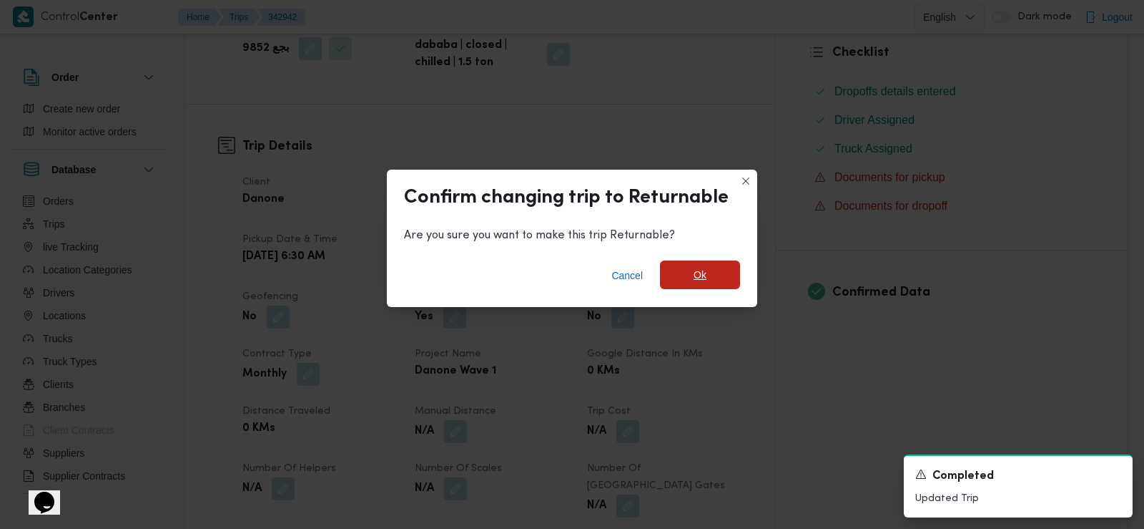
click at [707, 280] on span "Ok" at bounding box center [700, 274] width 80 height 29
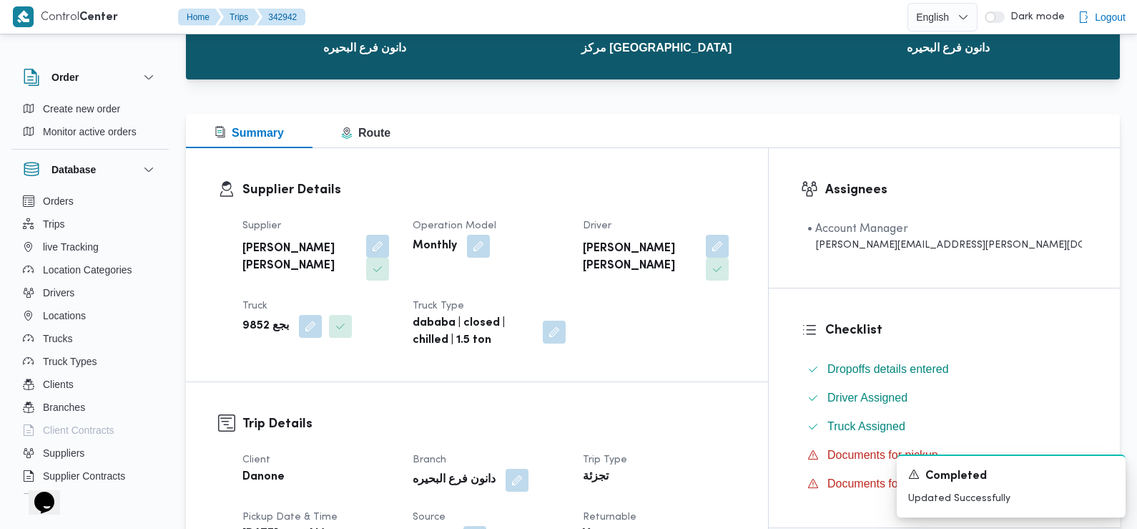
scroll to position [0, 0]
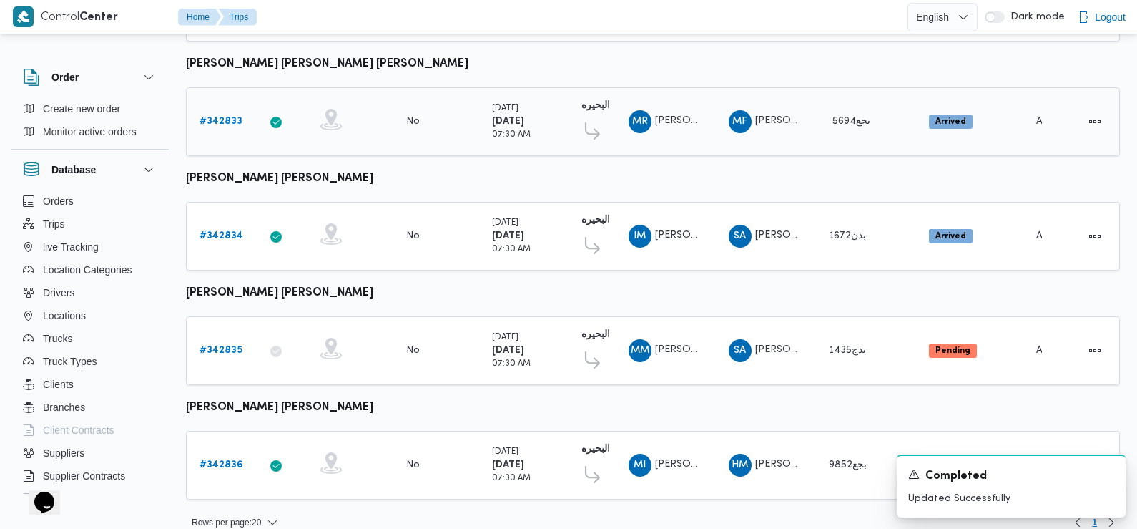
scroll to position [1202, 0]
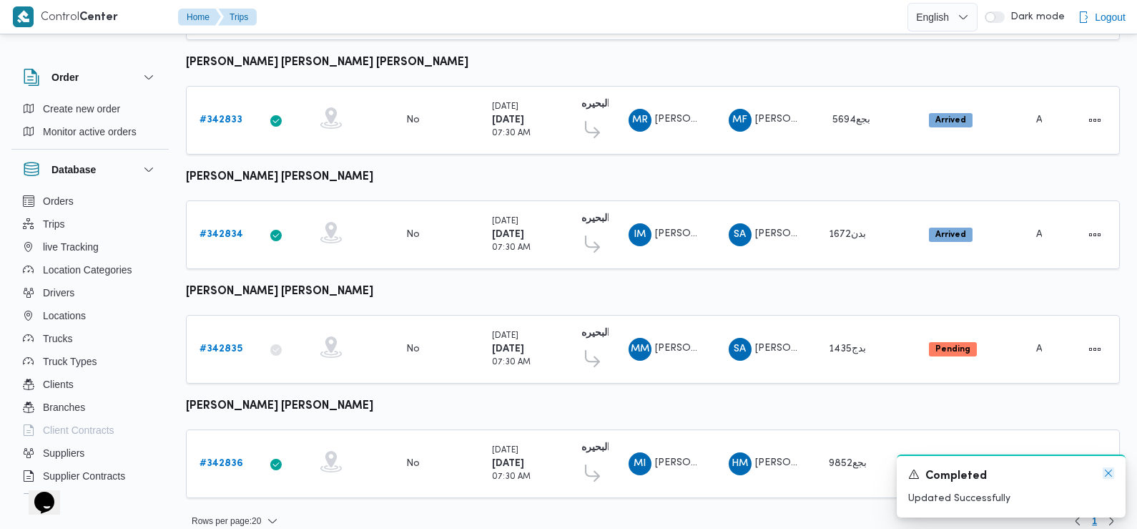
click at [1109, 479] on icon "Dismiss toast" at bounding box center [1108, 472] width 11 height 11
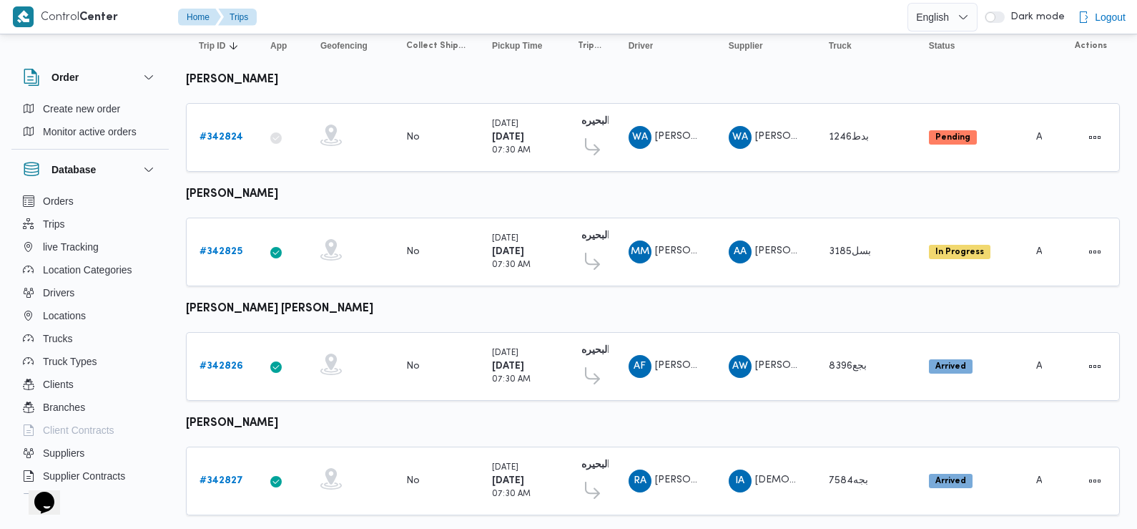
scroll to position [0, 0]
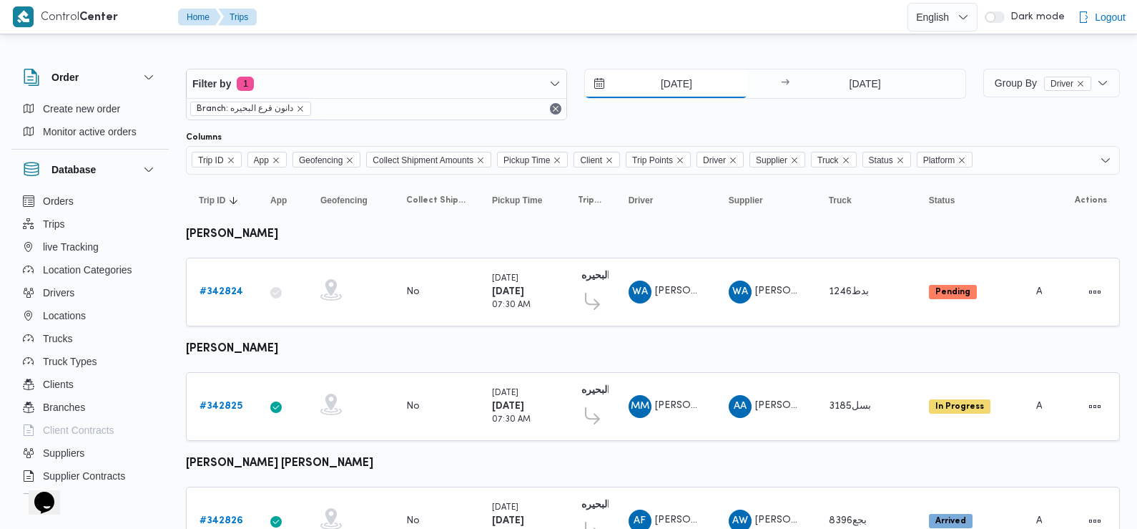
click at [691, 85] on input "13/10/2025" at bounding box center [666, 83] width 162 height 29
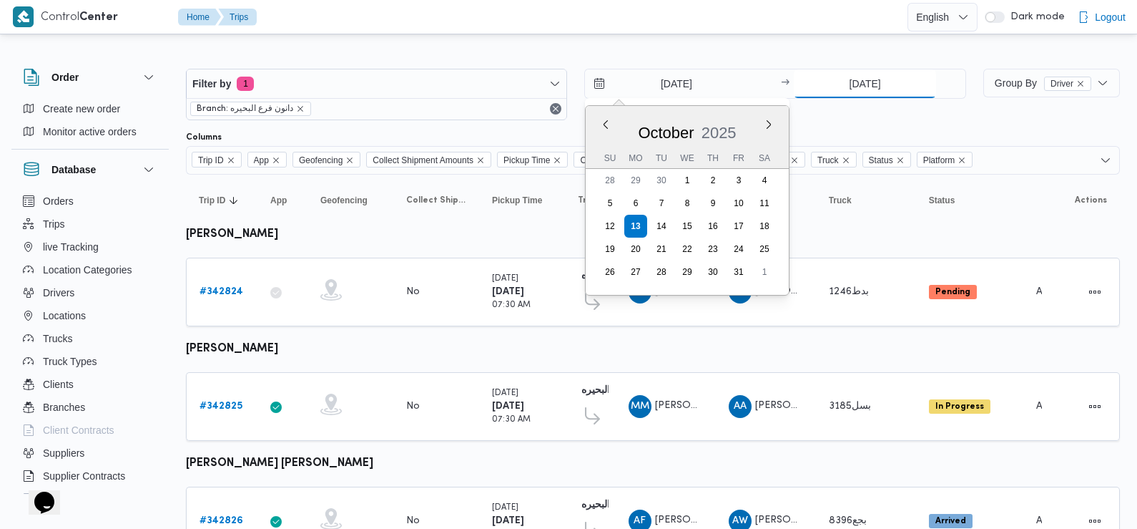
click at [868, 89] on input "13/10/2025" at bounding box center [865, 83] width 142 height 29
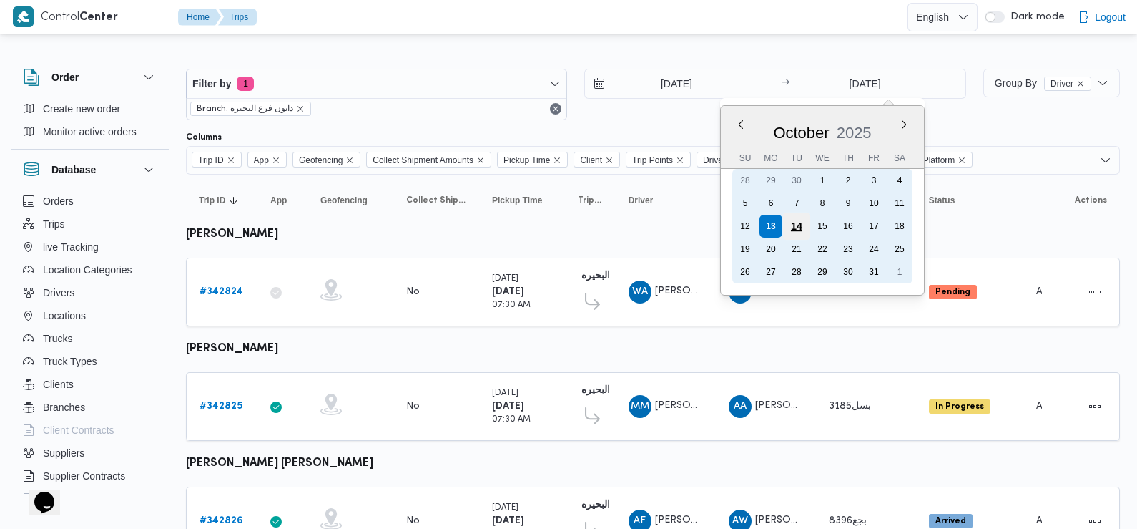
click at [794, 224] on div "14" at bounding box center [796, 225] width 27 height 27
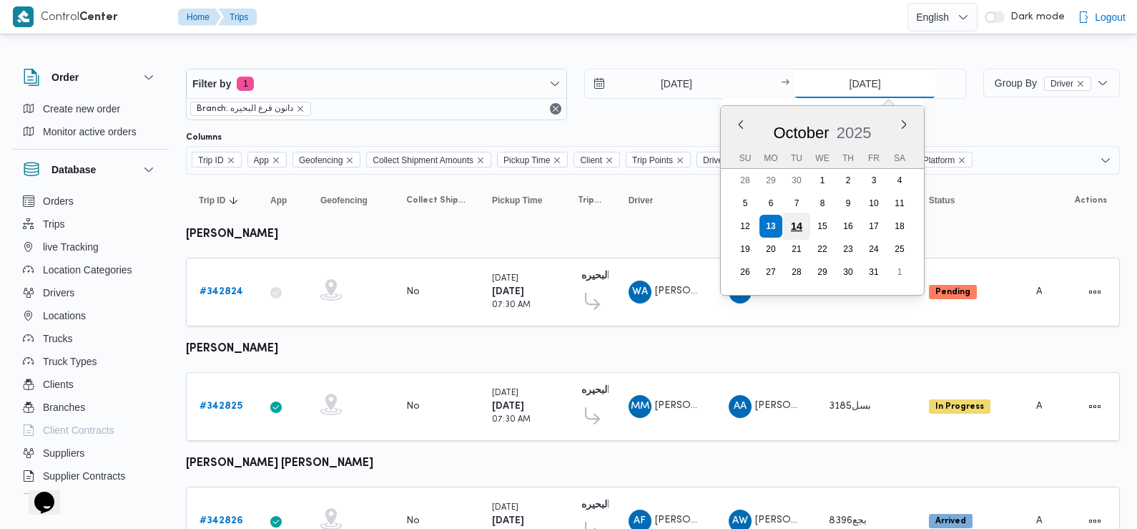
type input "[DATE]"
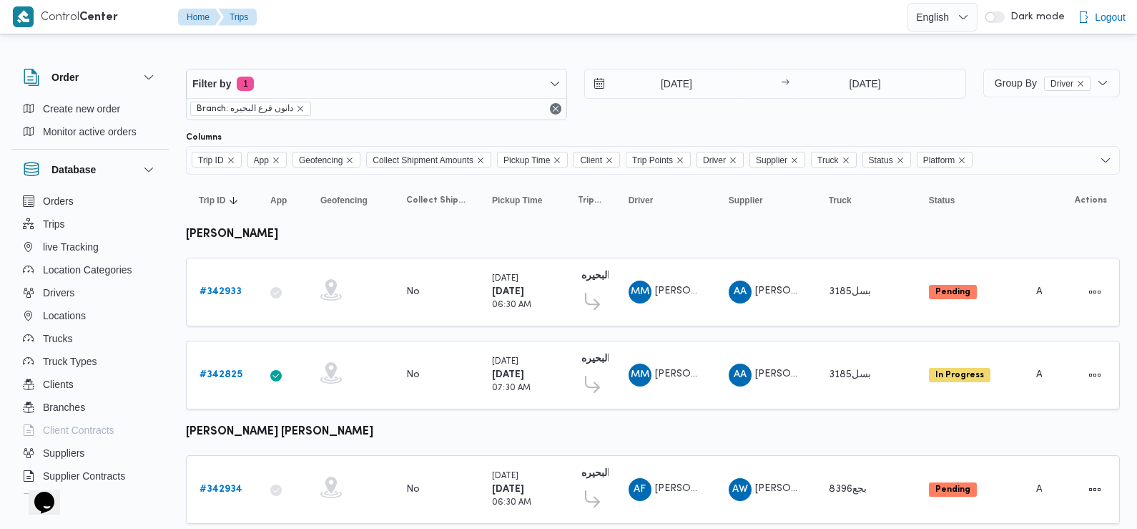
click at [735, 131] on div at bounding box center [653, 125] width 934 height 11
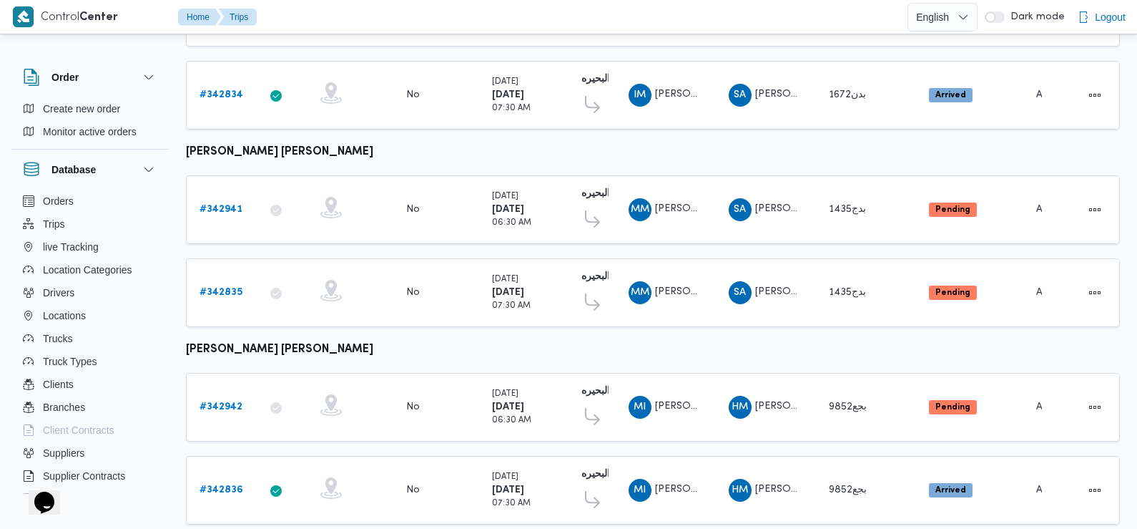
scroll to position [1710, 0]
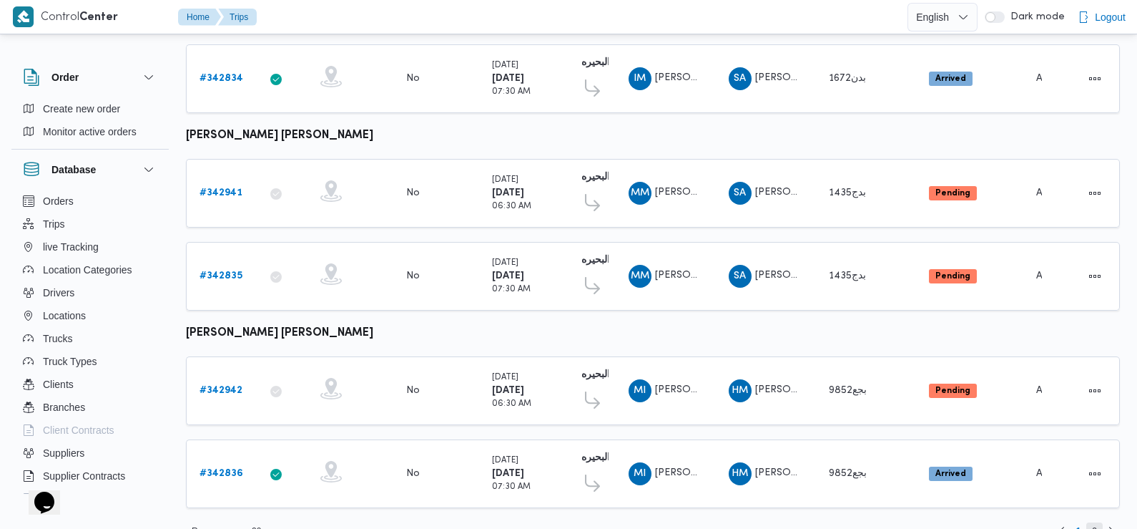
click at [1094, 522] on span "2" at bounding box center [1094, 530] width 5 height 17
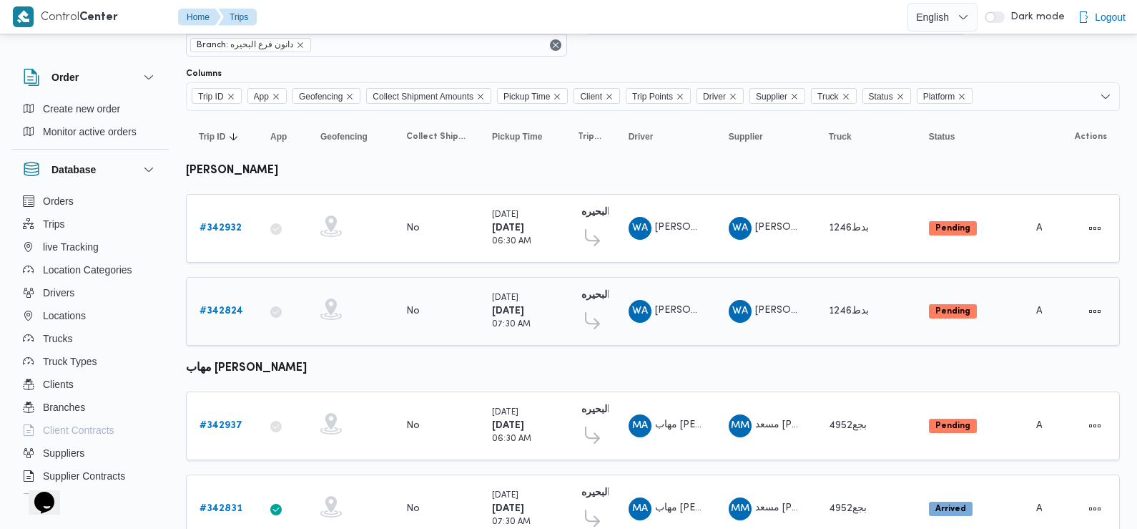
scroll to position [122, 0]
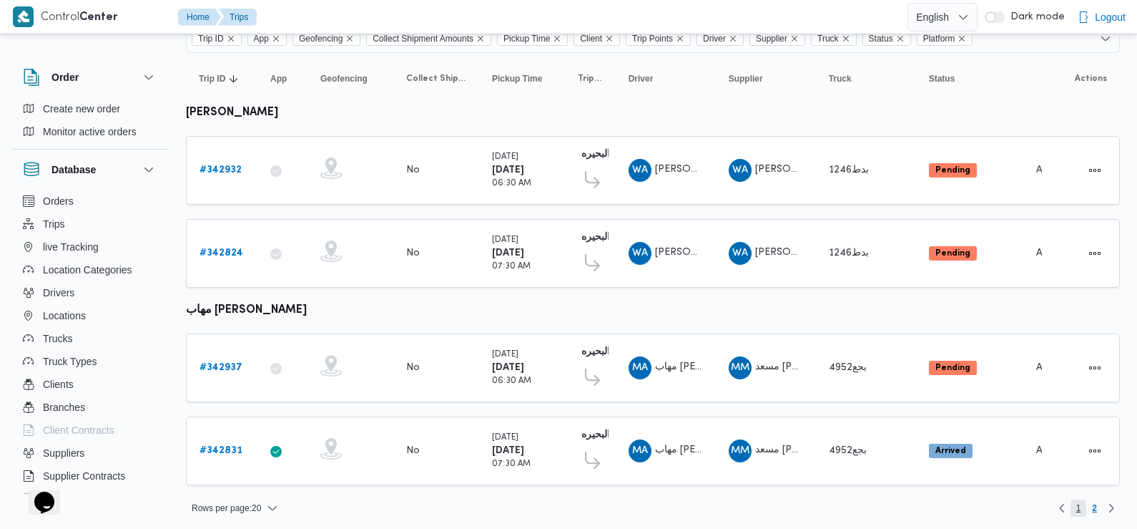
click at [1078, 500] on span "1" at bounding box center [1079, 507] width 5 height 17
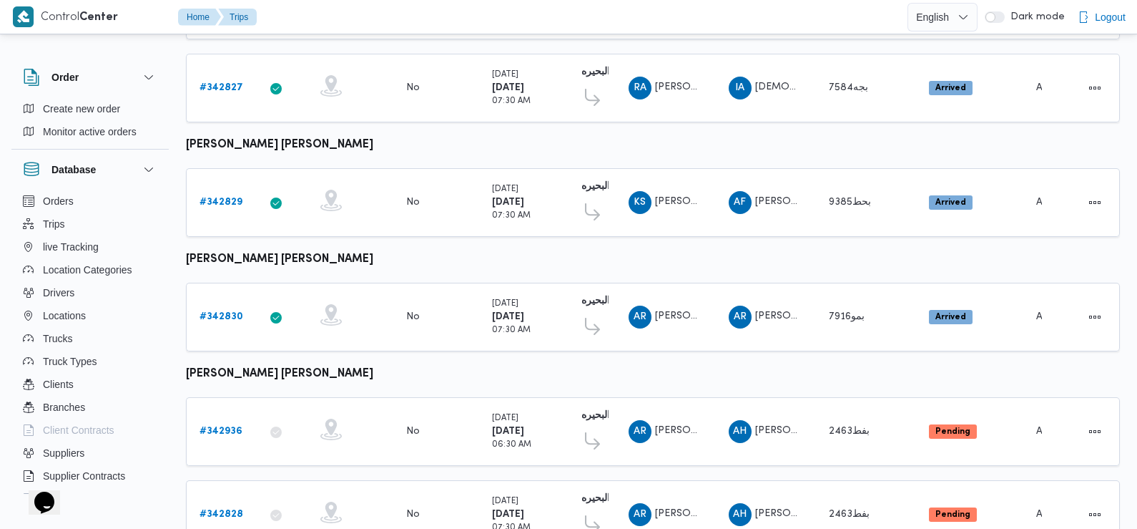
scroll to position [665, 0]
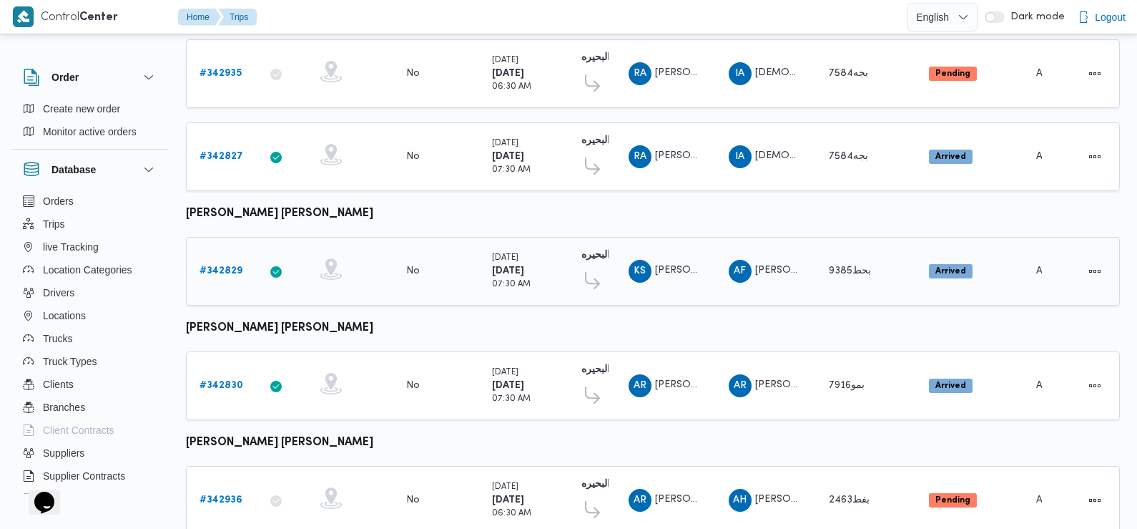
click at [217, 266] on b "# 342829" at bounding box center [221, 270] width 43 height 9
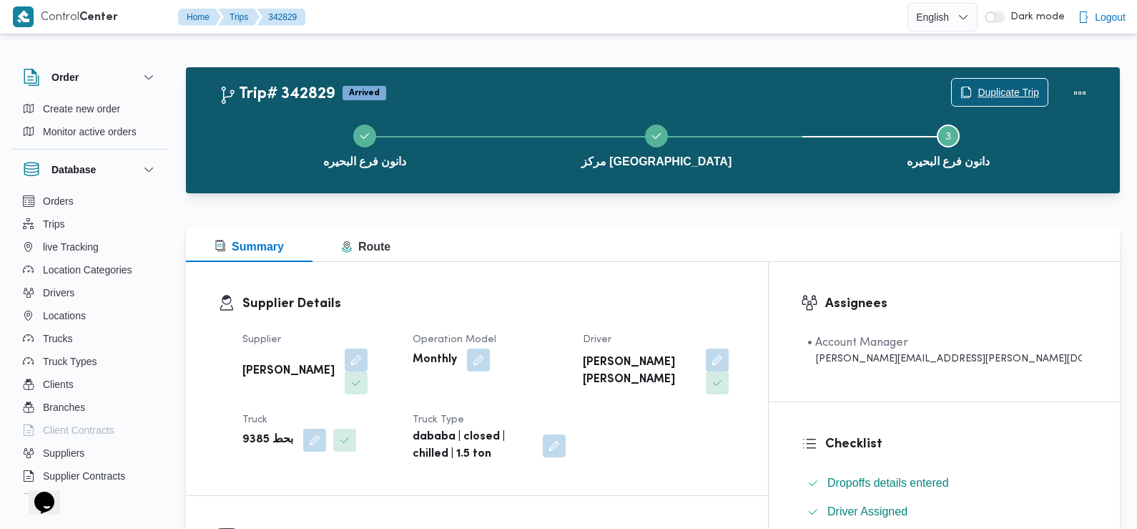
click at [994, 95] on span "Duplicate Trip" at bounding box center [1009, 92] width 62 height 17
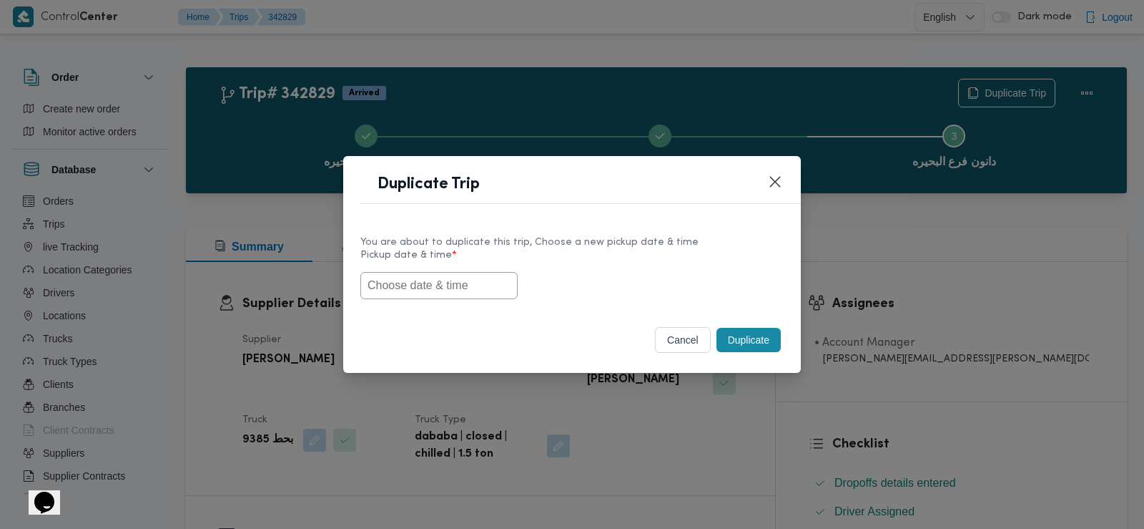
click at [471, 289] on input "text" at bounding box center [439, 285] width 157 height 27
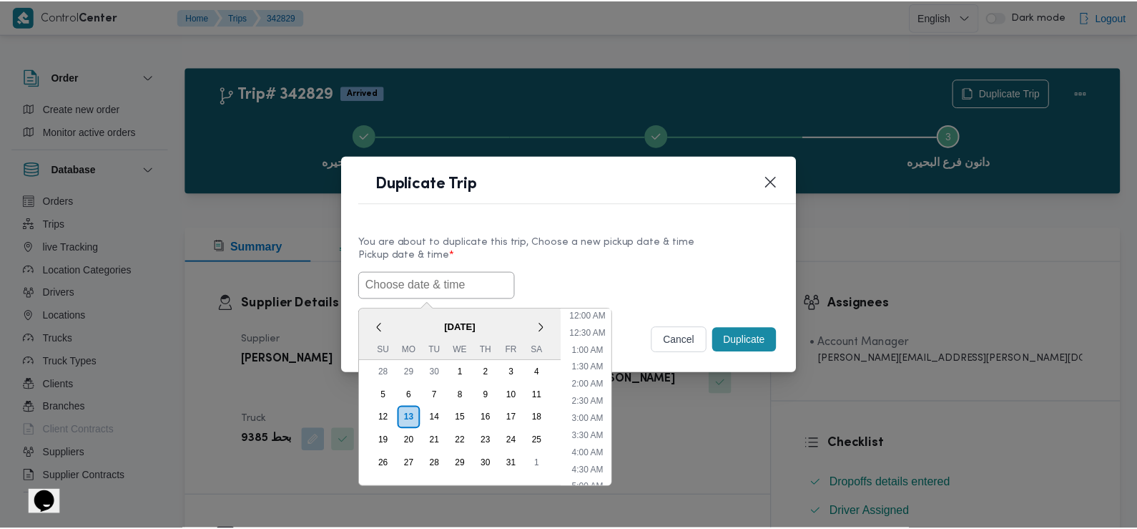
scroll to position [382, 0]
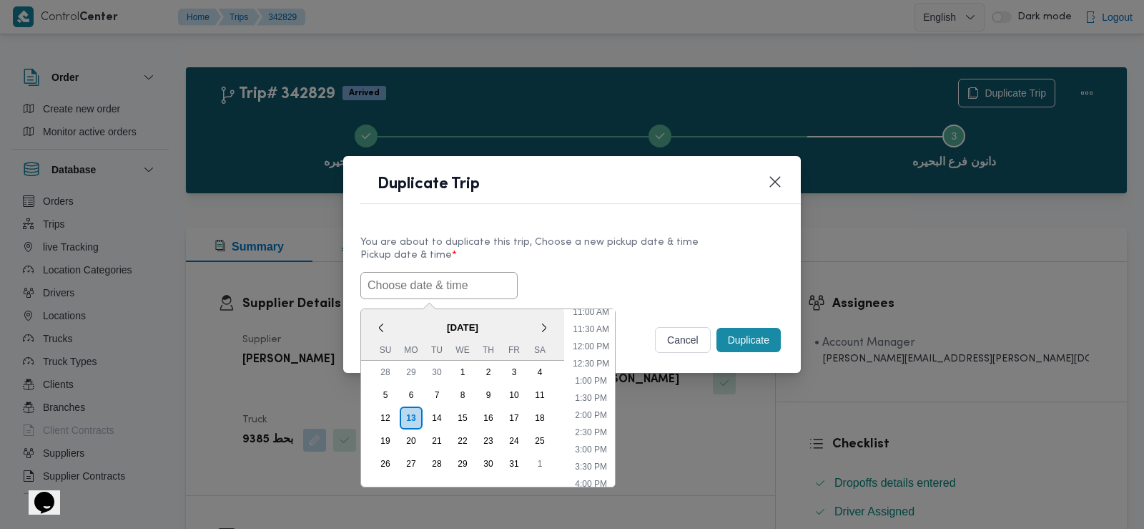
paste input "14/10/2025 6:30AM"
type input "14/10/2025 6:30AM"
click at [579, 278] on div "14/10/2025 6:30AM < October 2025 > Su Mo Tu We Th Fr Sa 28 29 30 1 2 3 4 5 6 7 …" at bounding box center [572, 285] width 423 height 27
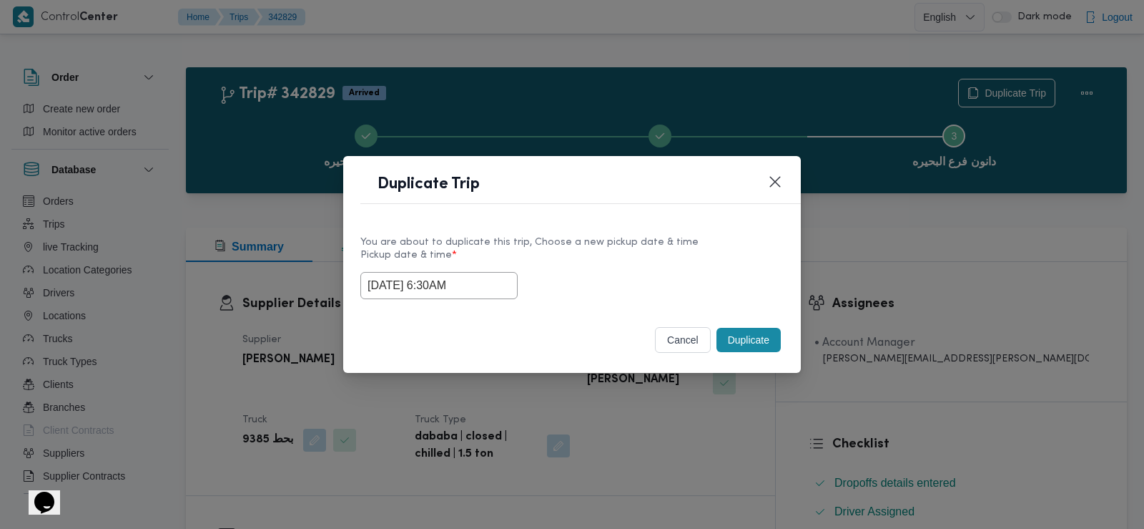
click at [754, 338] on button "Duplicate" at bounding box center [749, 340] width 64 height 24
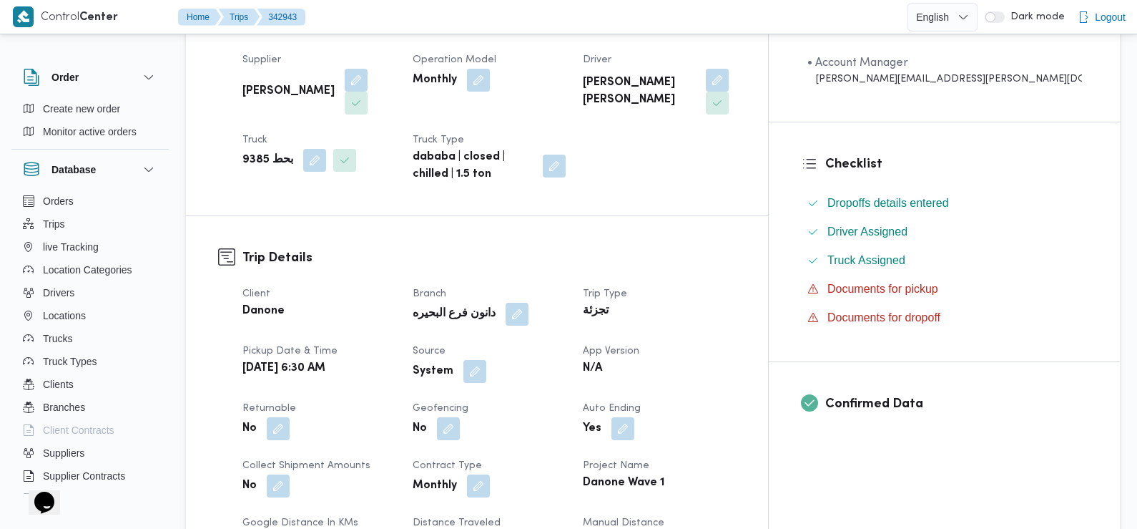
scroll to position [281, 0]
click at [486, 358] on button "button" at bounding box center [475, 369] width 23 height 23
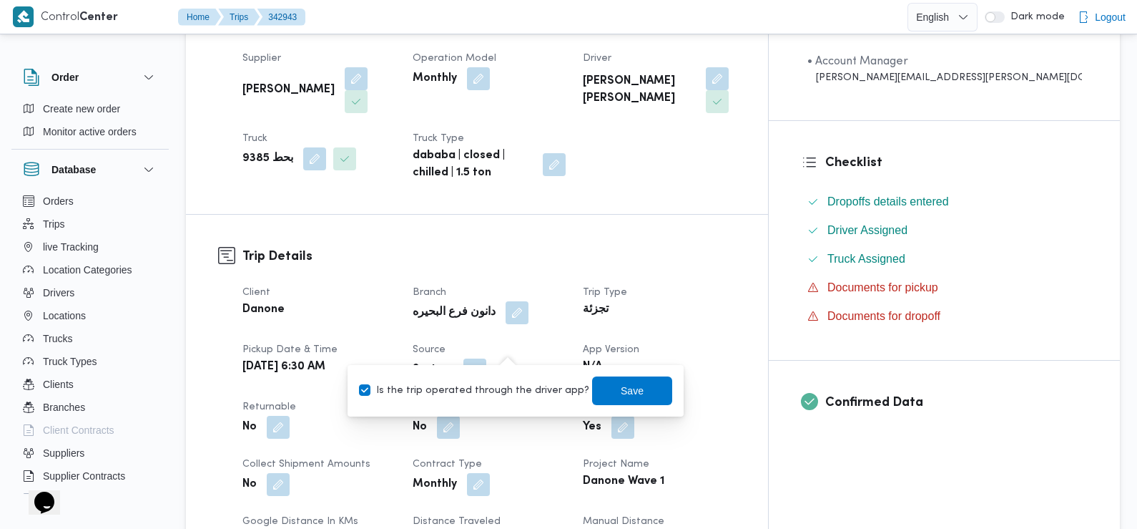
click at [522, 386] on label "Is the trip operated through the driver app?" at bounding box center [474, 390] width 230 height 17
checkbox input "false"
click at [604, 383] on span "Save" at bounding box center [632, 390] width 80 height 29
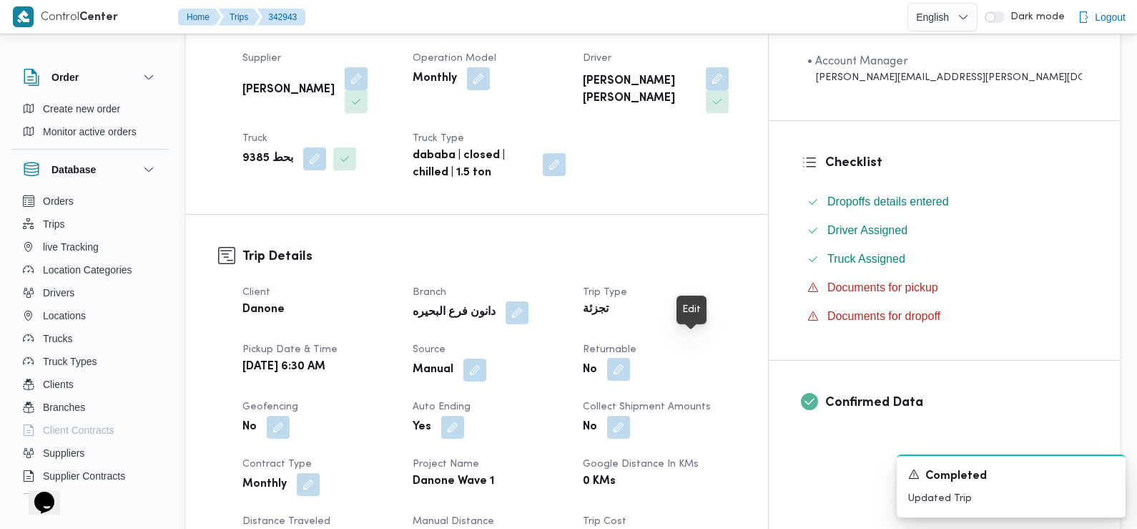
click at [630, 358] on button "button" at bounding box center [618, 369] width 23 height 23
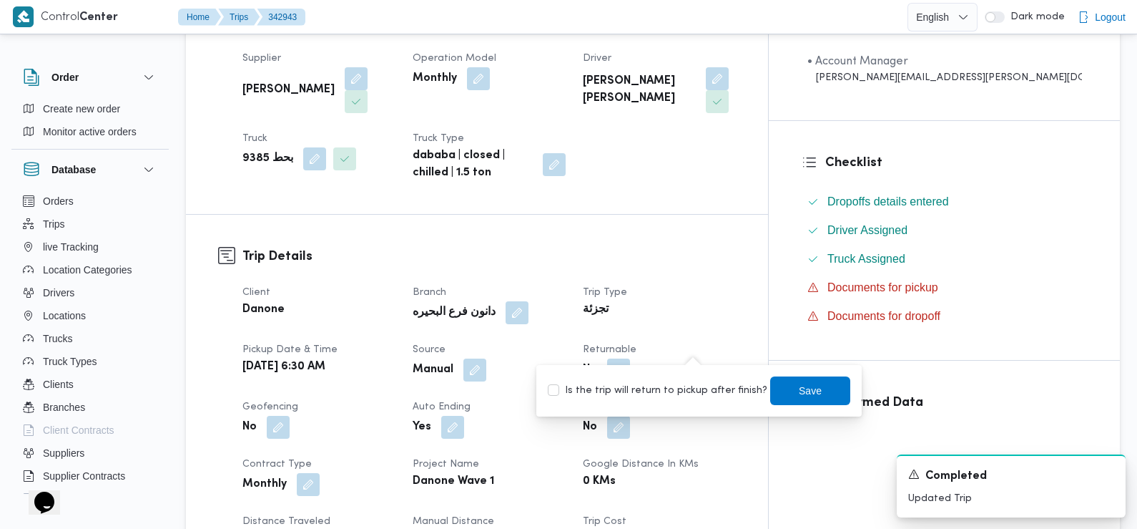
click at [698, 390] on label "Is the trip will return to pickup after finish?" at bounding box center [658, 390] width 220 height 17
checkbox input "true"
click at [773, 390] on span "Save" at bounding box center [810, 390] width 80 height 29
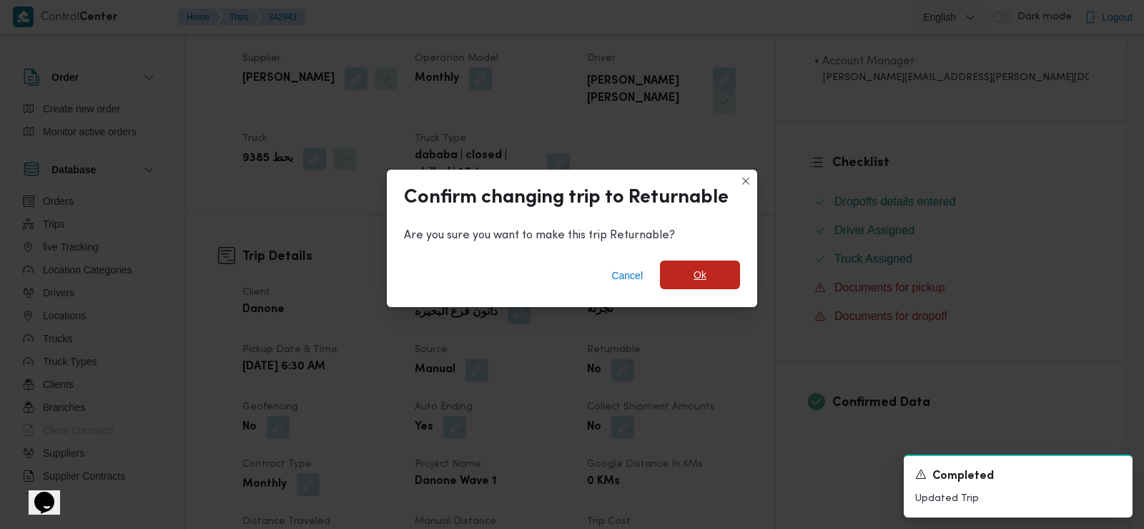
click at [687, 278] on span "Ok" at bounding box center [700, 274] width 80 height 29
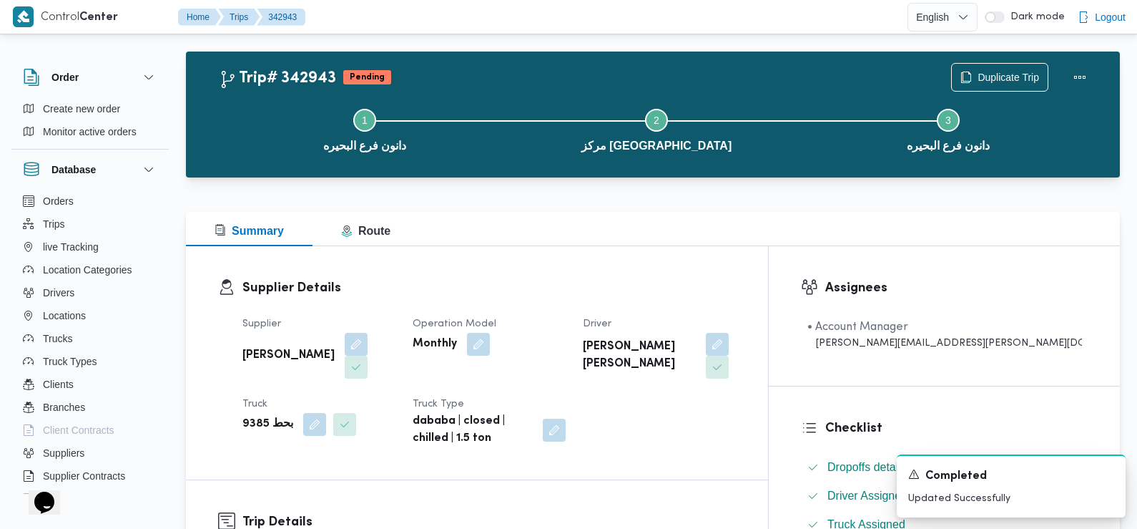
scroll to position [0, 0]
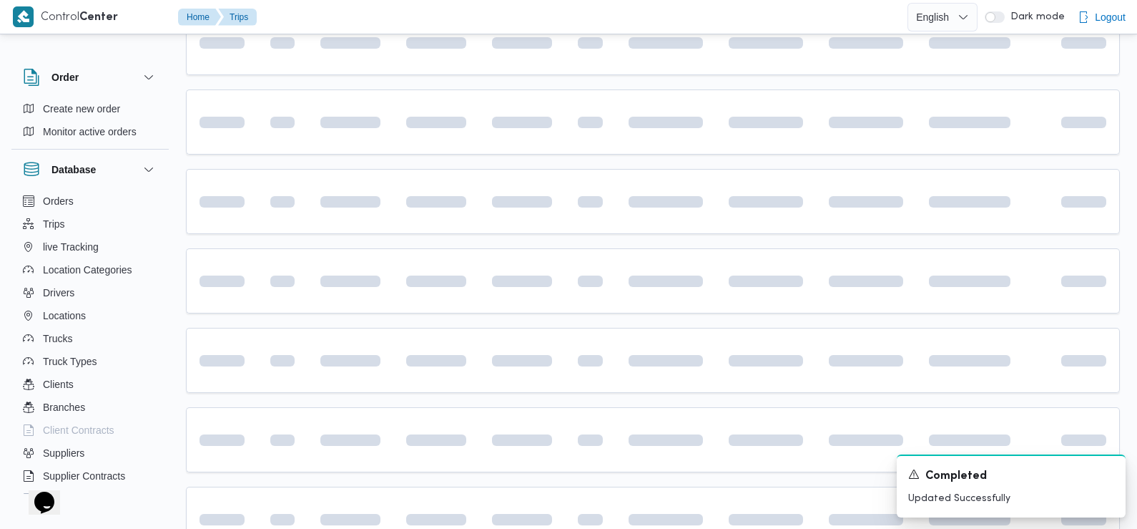
scroll to position [718, 0]
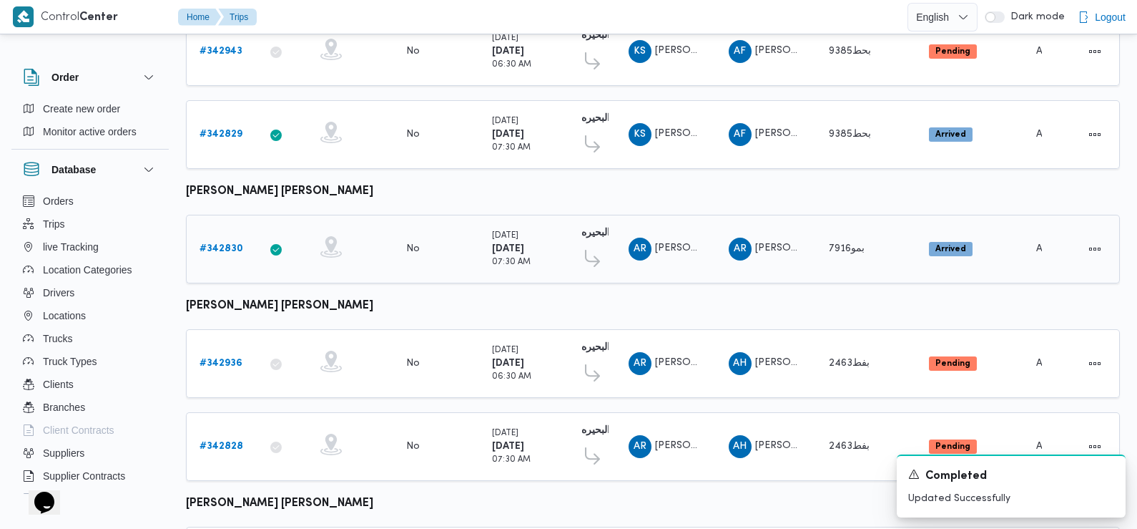
click at [220, 244] on b "# 342830" at bounding box center [222, 248] width 44 height 9
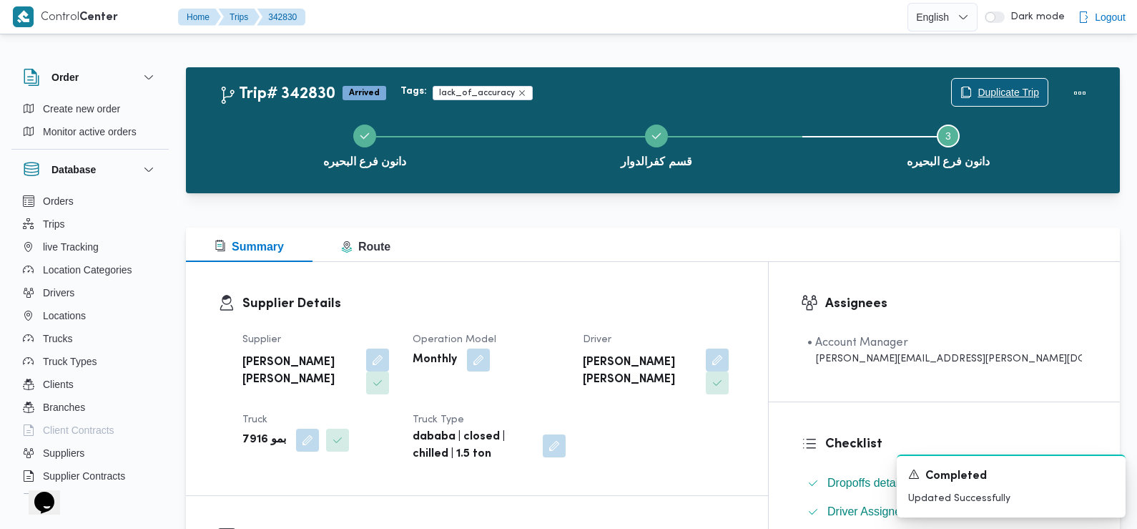
click at [1019, 81] on span "Duplicate Trip" at bounding box center [1000, 92] width 96 height 27
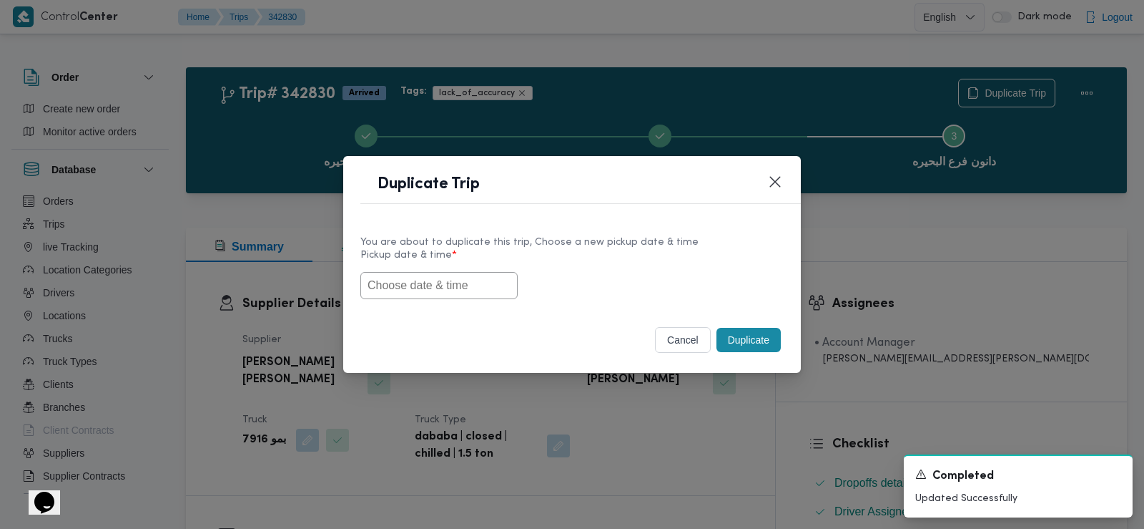
click at [401, 285] on input "text" at bounding box center [439, 285] width 157 height 27
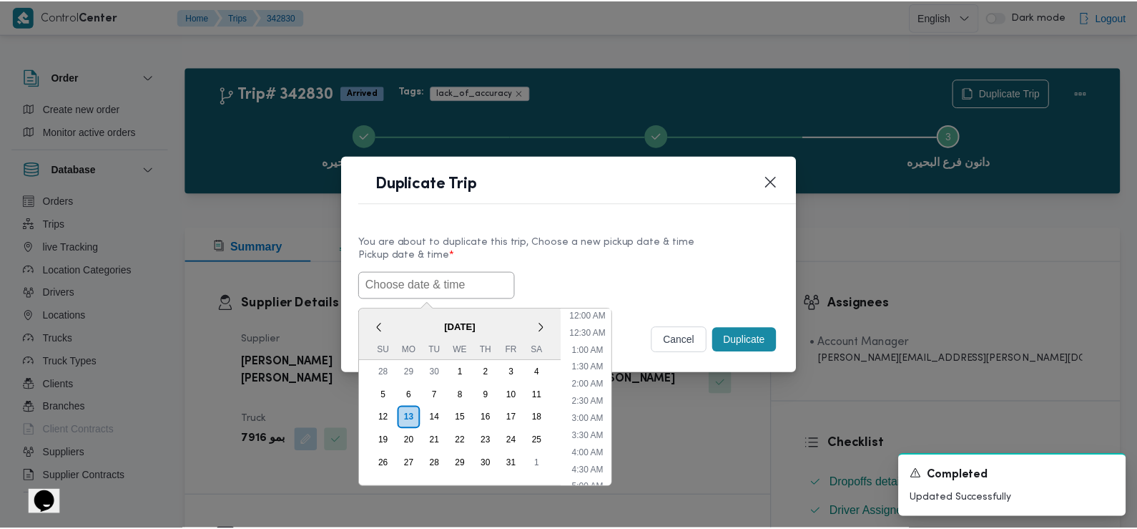
scroll to position [382, 0]
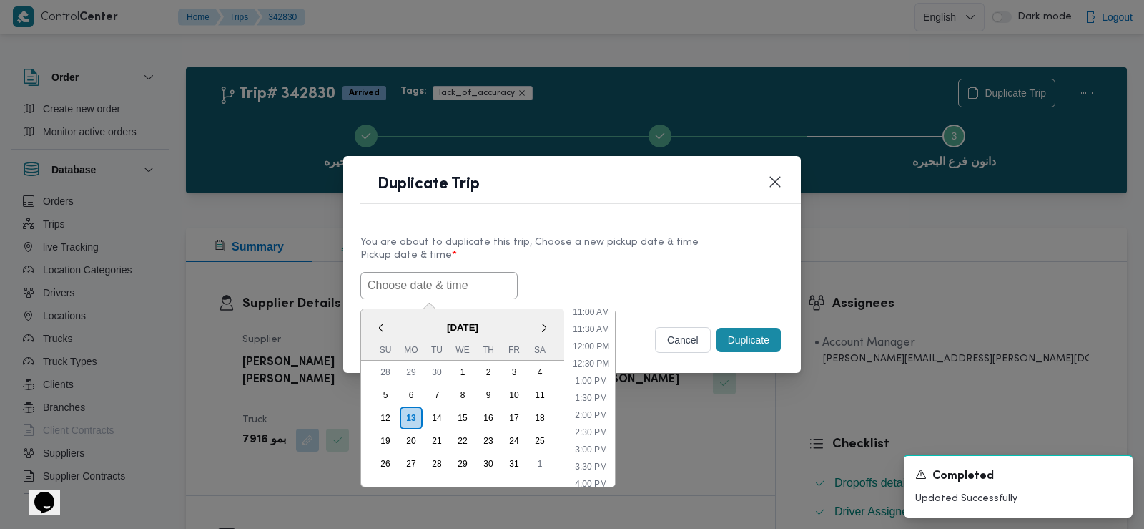
paste input "14/10/2025 6:30AM"
type input "14/10/2025 6:30AM"
click at [523, 287] on div "14/10/2025 6:30AM < October 2025 > Su Mo Tu We Th Fr Sa 28 29 30 1 2 3 4 5 6 7 …" at bounding box center [572, 285] width 423 height 27
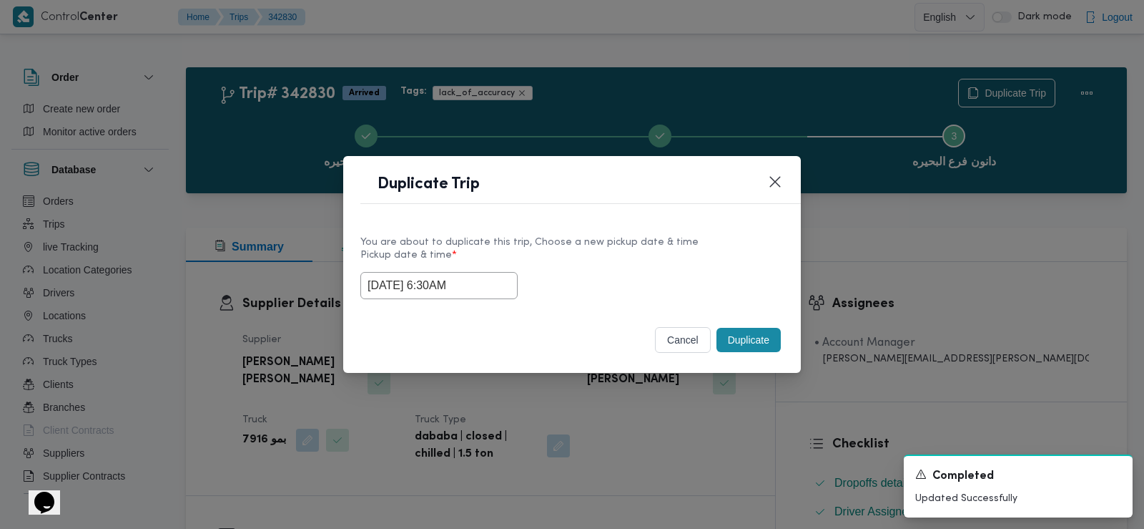
click at [745, 348] on button "Duplicate" at bounding box center [749, 340] width 64 height 24
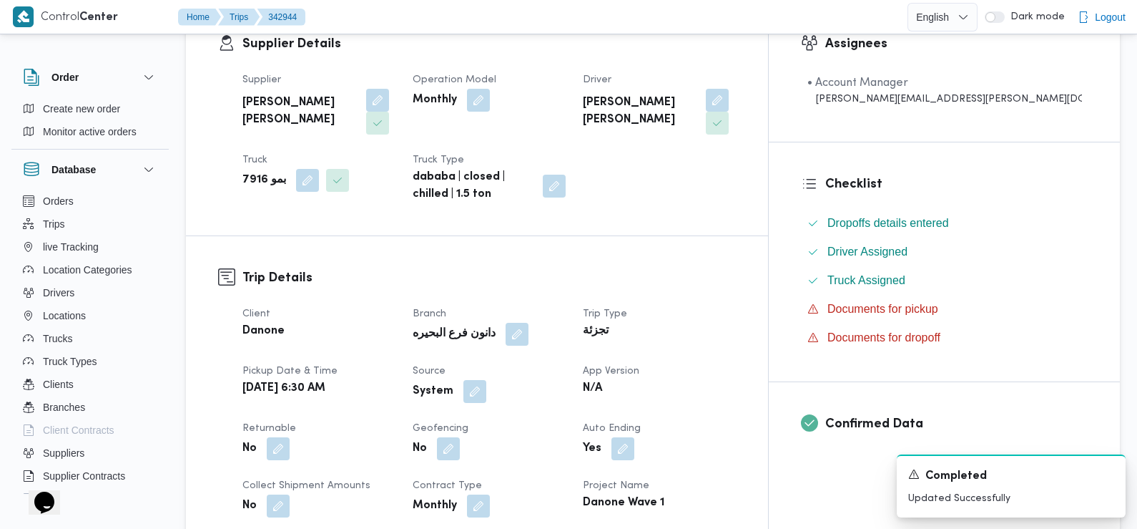
scroll to position [267, 0]
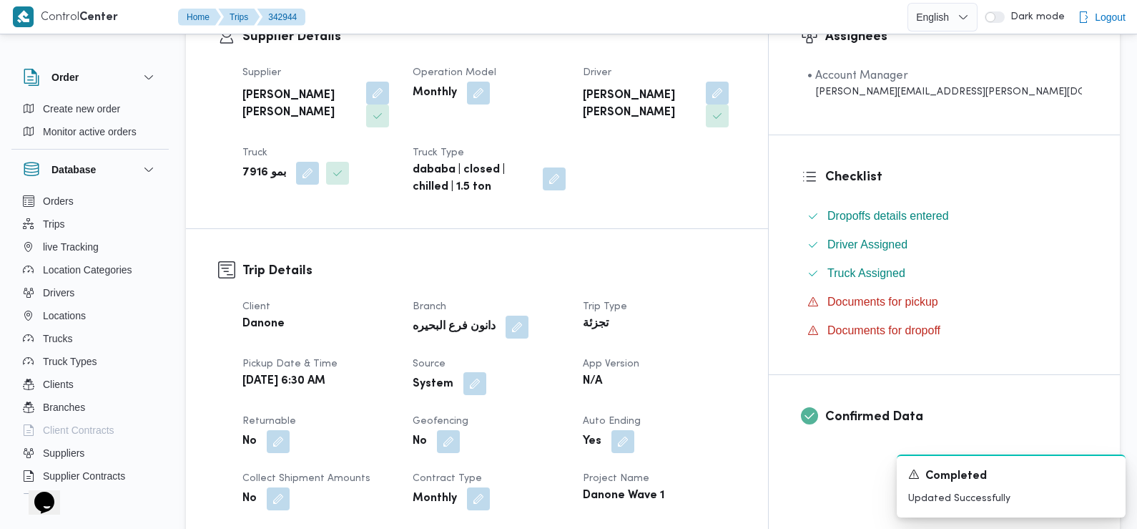
click at [486, 378] on button "button" at bounding box center [475, 383] width 23 height 23
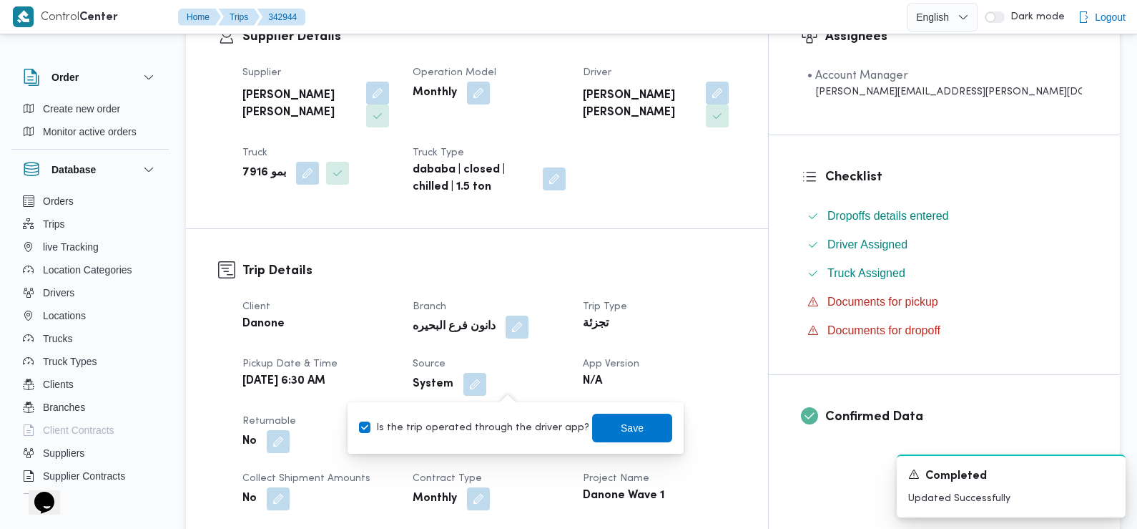
click at [513, 445] on div "You are in a dialog. To close this dialog, hit escape. Is the trip operated thr…" at bounding box center [516, 428] width 336 height 52
click at [514, 427] on label "Is the trip operated through the driver app?" at bounding box center [474, 427] width 230 height 17
checkbox input "false"
click at [615, 417] on span "Save" at bounding box center [632, 427] width 80 height 29
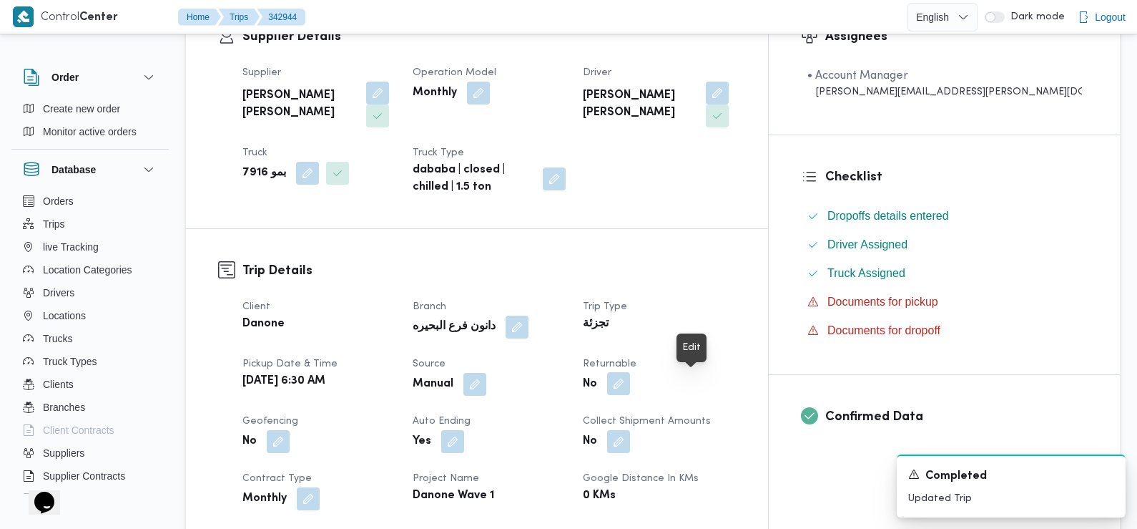
click at [630, 381] on button "button" at bounding box center [618, 383] width 23 height 23
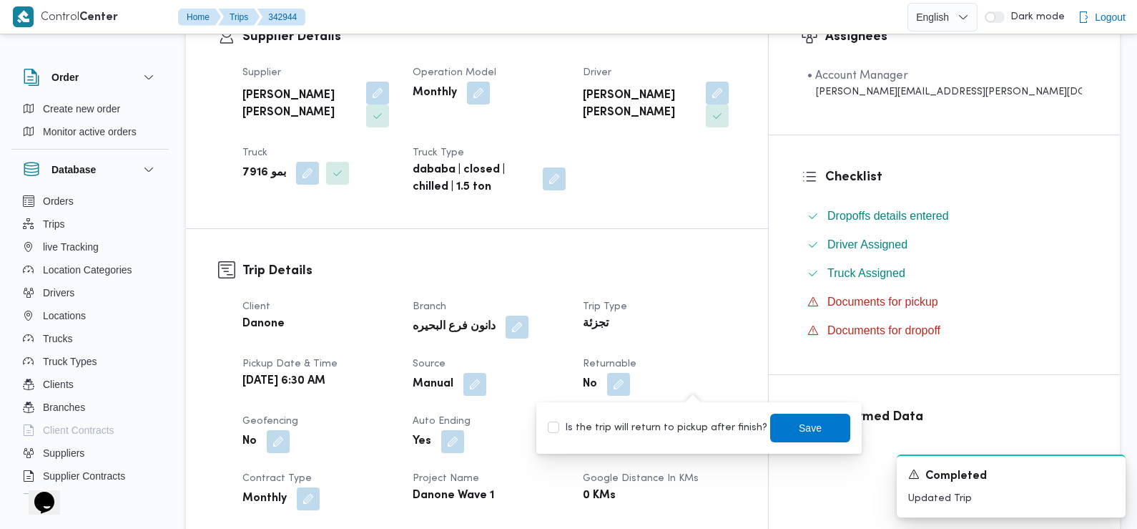
click at [681, 419] on label "Is the trip will return to pickup after finish?" at bounding box center [658, 427] width 220 height 17
checkbox input "true"
click at [799, 426] on span "Save" at bounding box center [810, 426] width 23 height 17
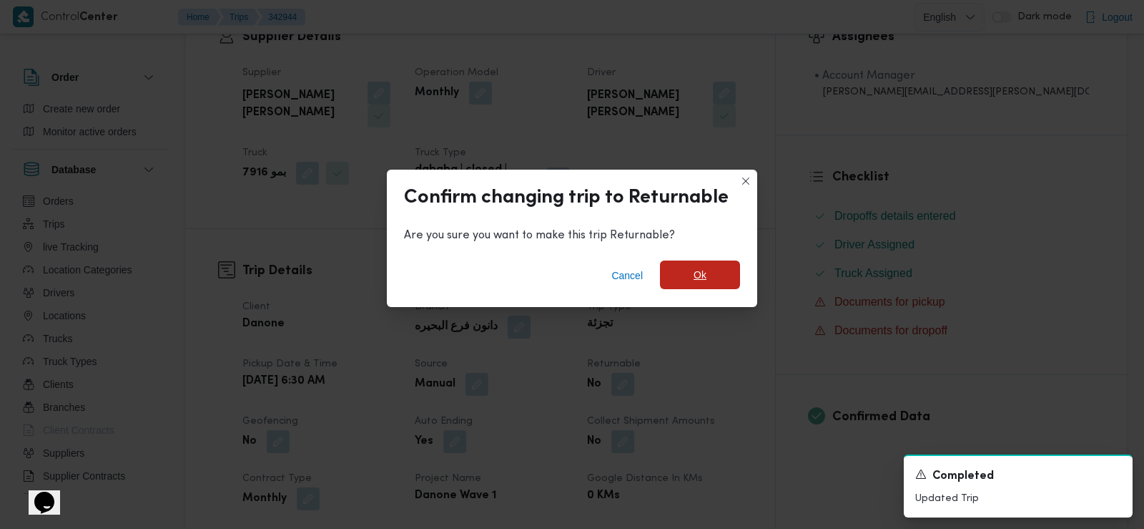
click at [719, 274] on span "Ok" at bounding box center [700, 274] width 80 height 29
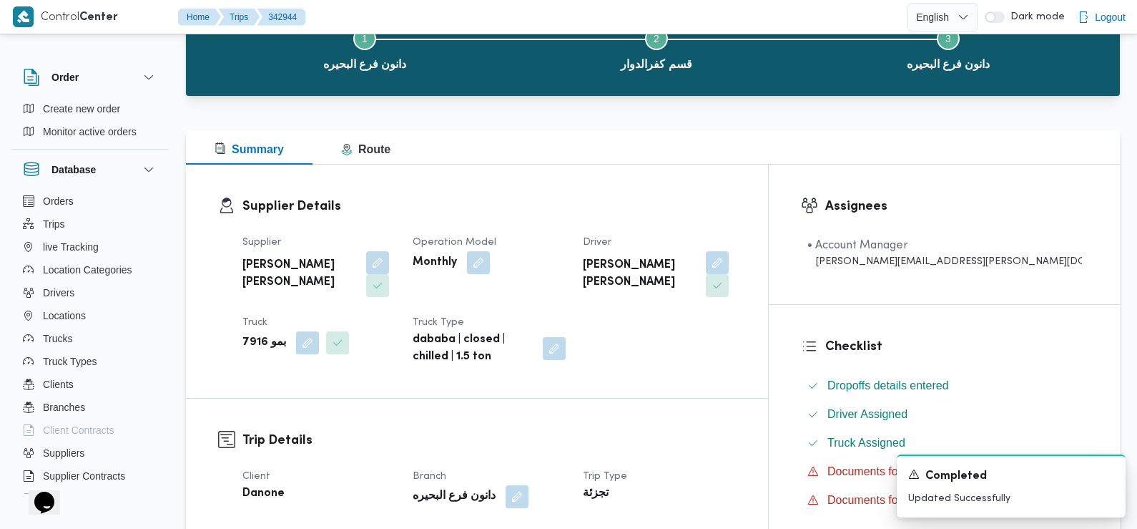
scroll to position [0, 0]
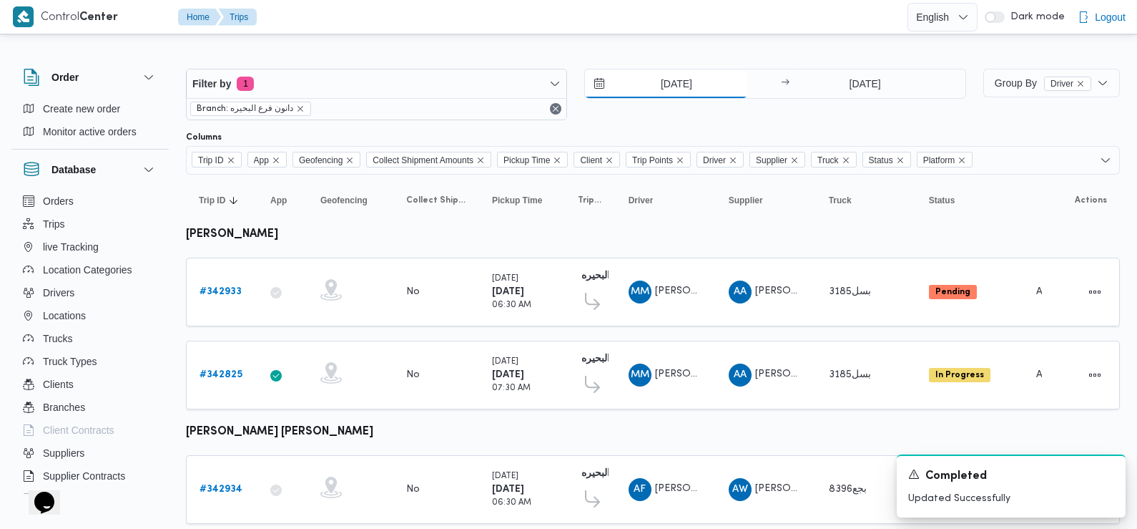
click at [687, 92] on input "13/10/2025" at bounding box center [666, 83] width 162 height 29
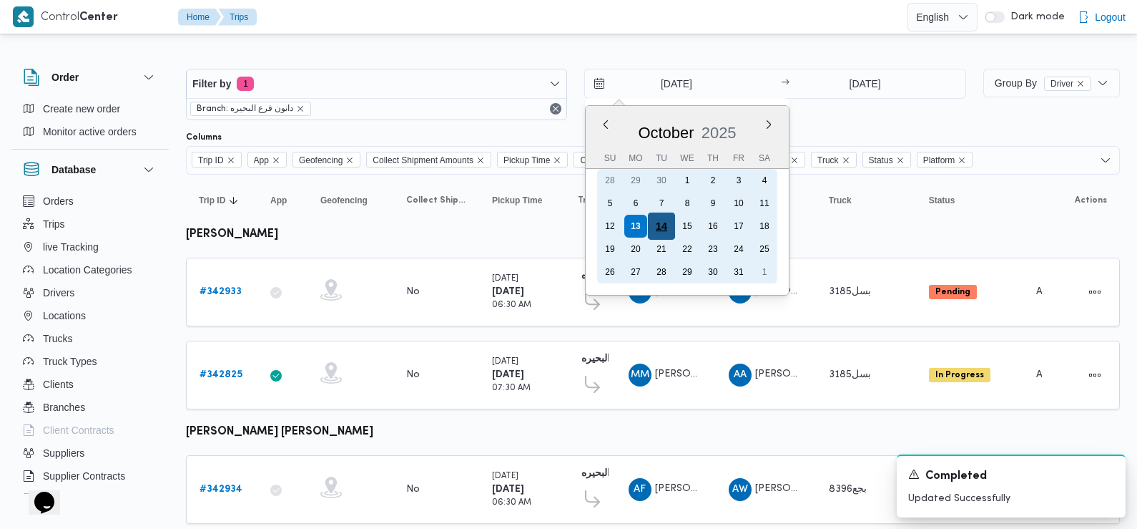
click at [662, 227] on div "14" at bounding box center [661, 225] width 27 height 27
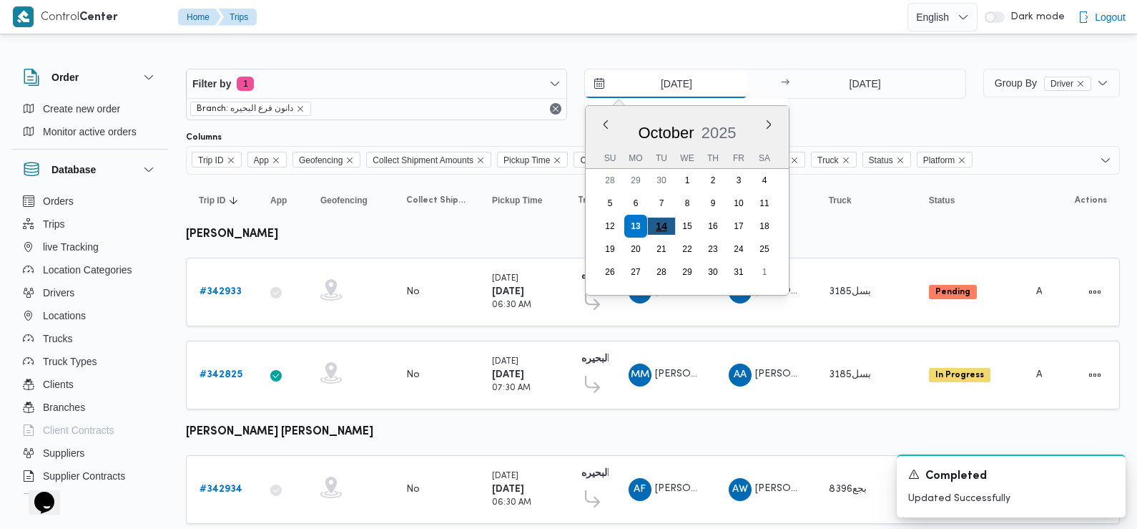
type input "[DATE]"
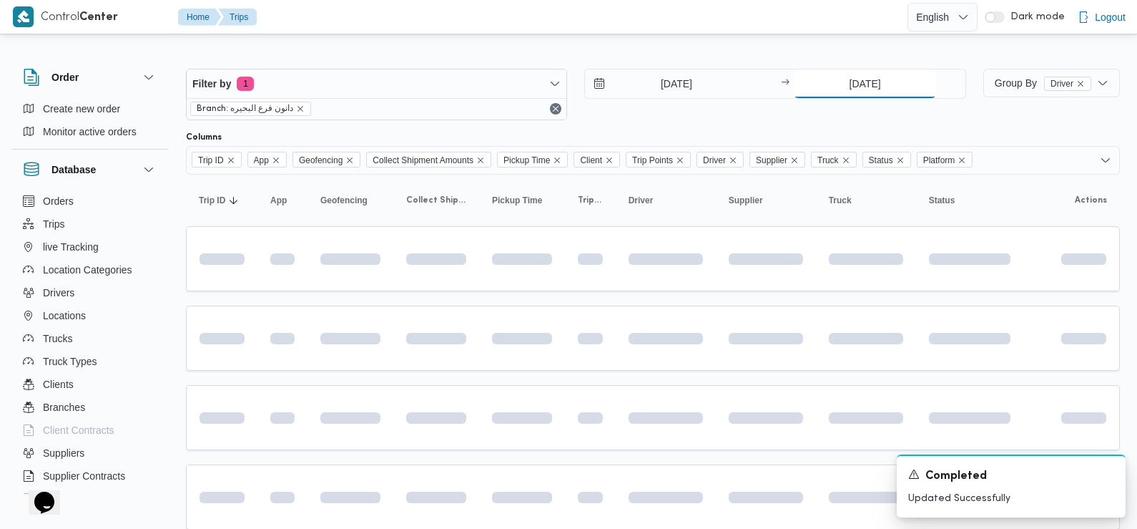
click at [864, 86] on input "[DATE]" at bounding box center [865, 83] width 142 height 29
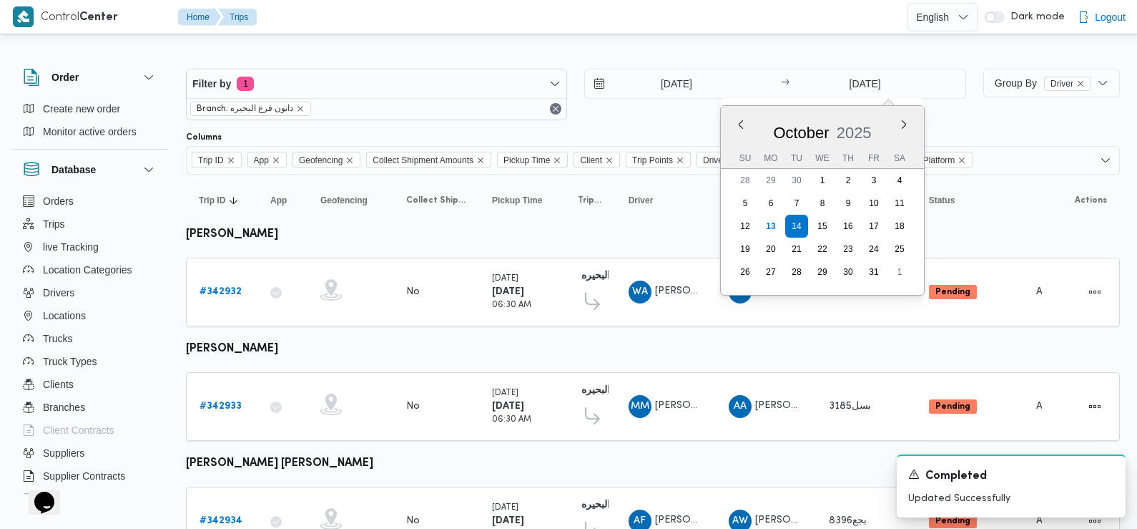
click at [664, 114] on div "14/10/2025 → 14/10/2025 Previous Month Next month October 2025 October 2025 Su …" at bounding box center [774, 95] width 381 height 52
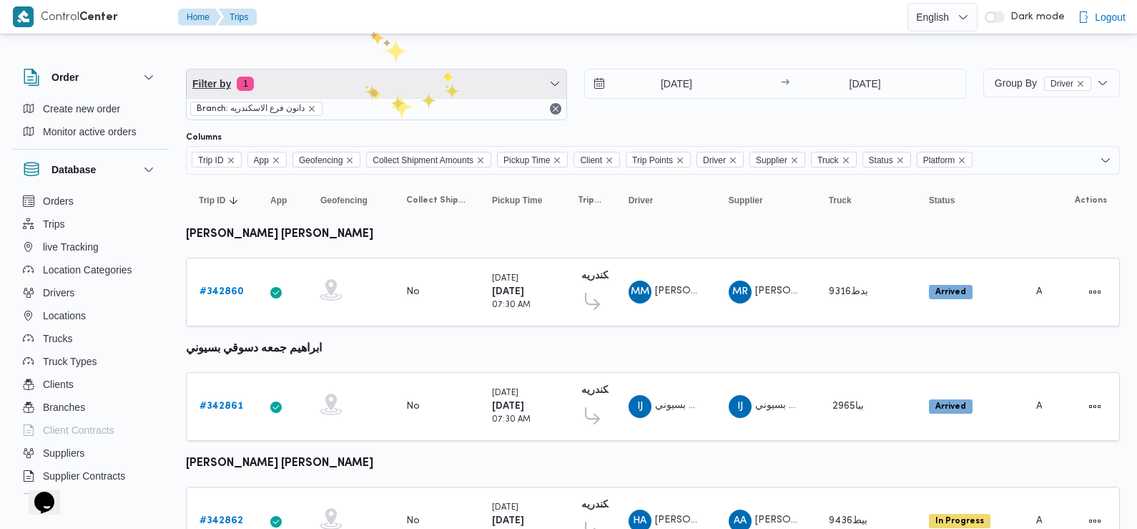
click at [363, 82] on span "Filter by 1" at bounding box center [377, 83] width 380 height 29
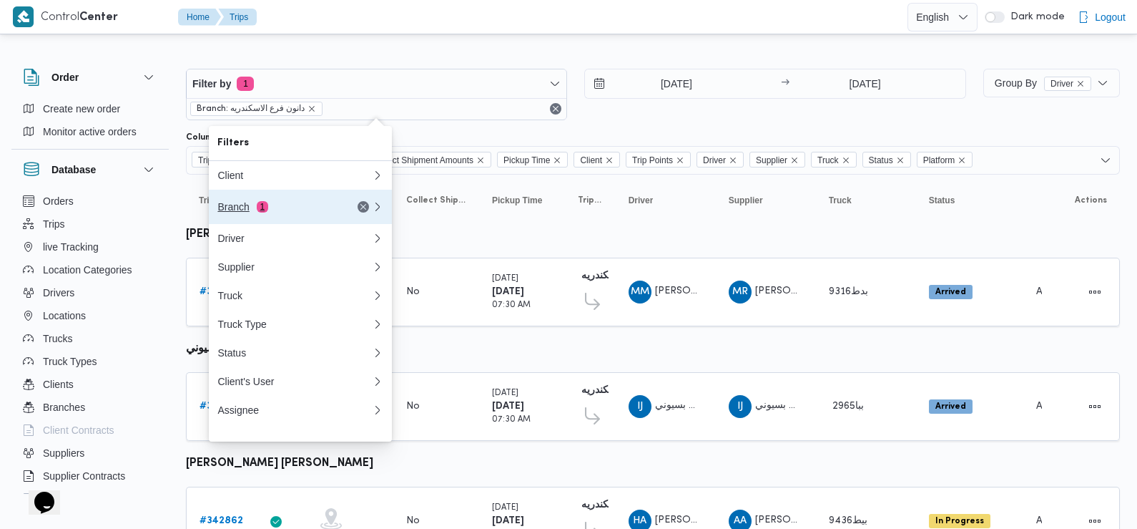
click at [284, 200] on button "Branch 1" at bounding box center [300, 207] width 183 height 34
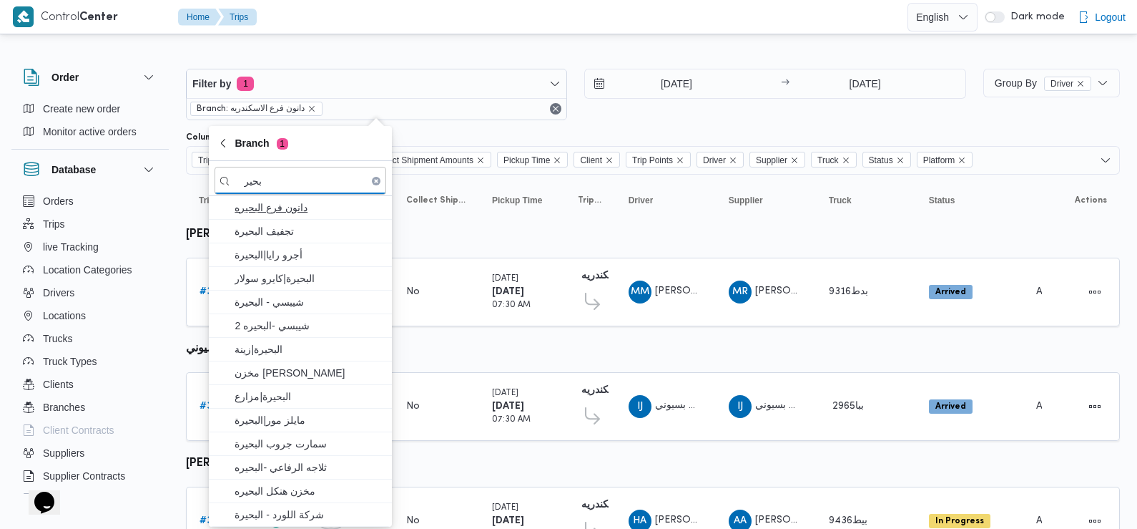
type input "بحير"
click at [308, 205] on span "دانون فرع البحيره" at bounding box center [309, 207] width 149 height 17
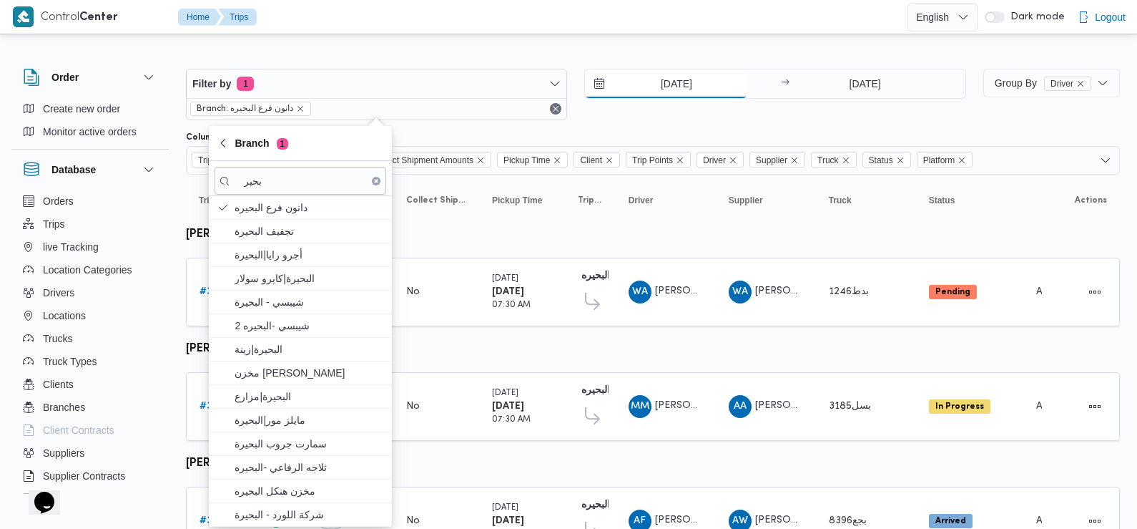
click at [678, 85] on input "[DATE]" at bounding box center [666, 83] width 162 height 29
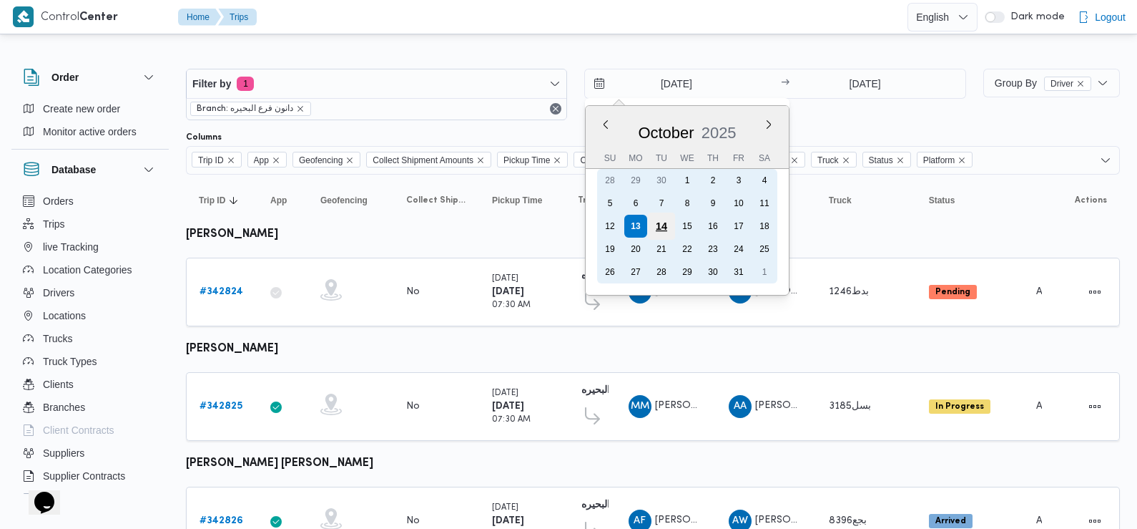
click at [660, 222] on div "14" at bounding box center [661, 225] width 27 height 27
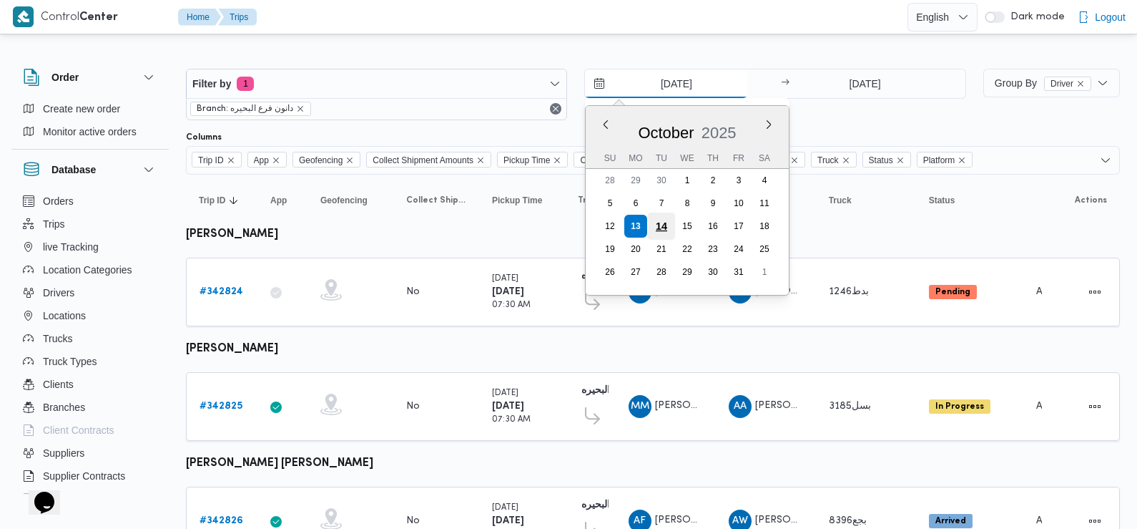
type input "14/10/2025"
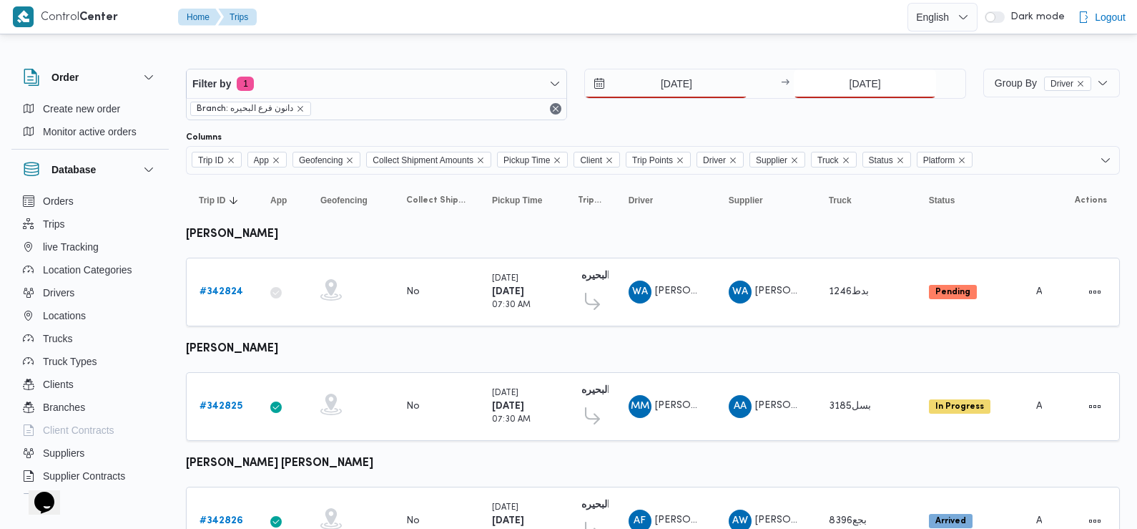
click at [872, 95] on input "[DATE]" at bounding box center [865, 83] width 142 height 29
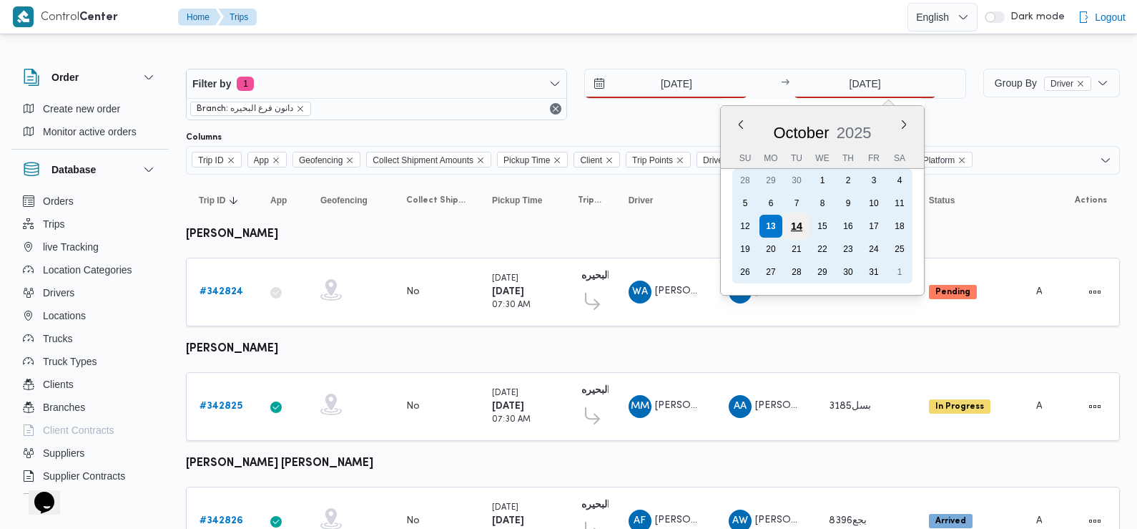
click at [795, 231] on div "14" at bounding box center [796, 225] width 27 height 27
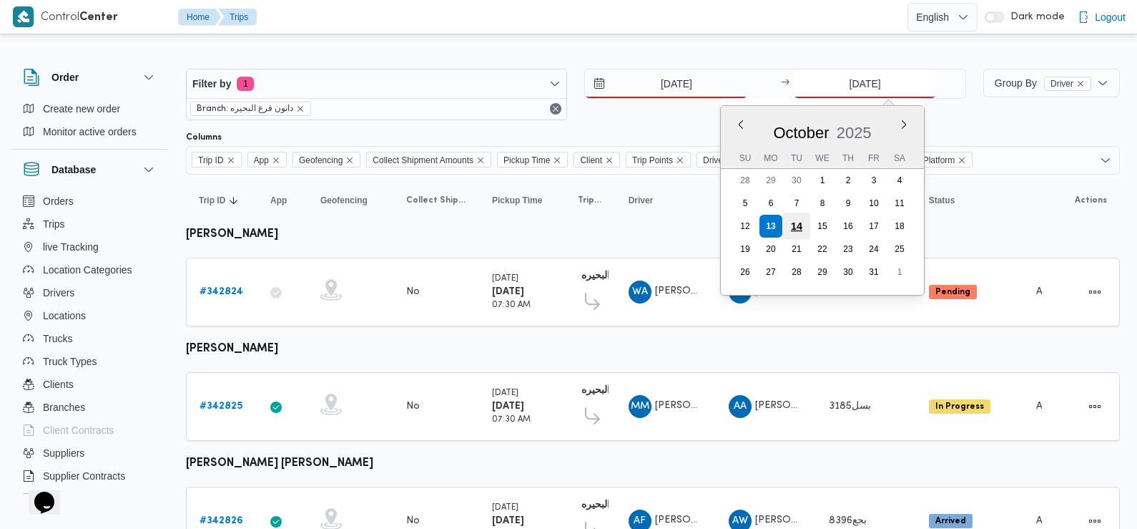
type input "14/10/2025"
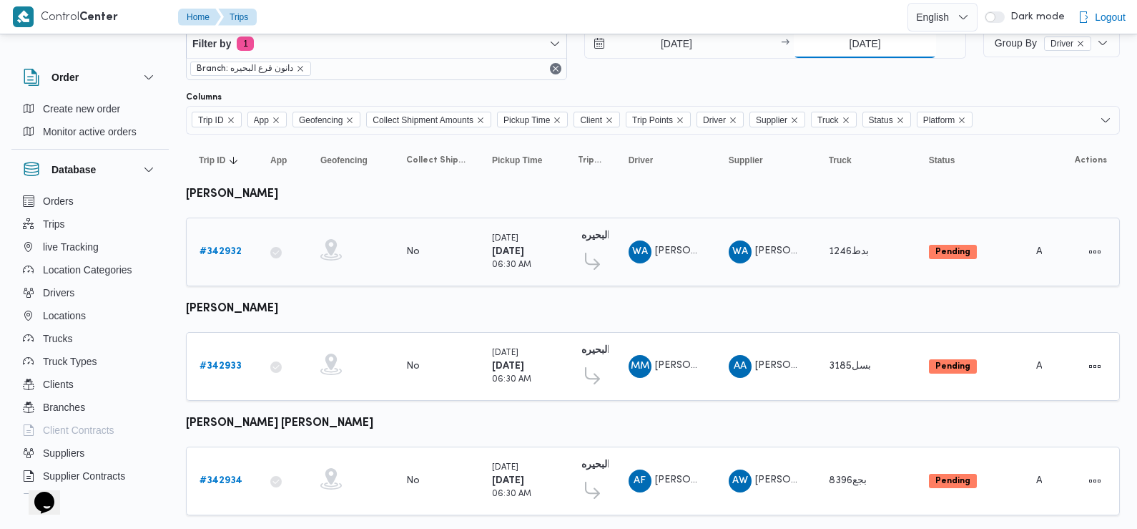
scroll to position [72, 0]
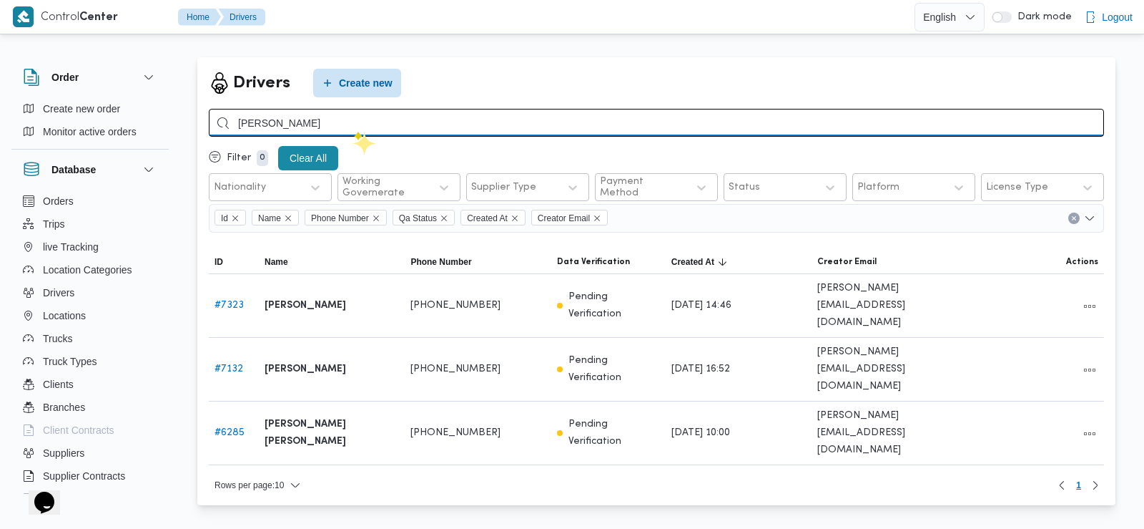
click at [352, 131] on input "عبدالرحمن نبيل" at bounding box center [657, 123] width 896 height 28
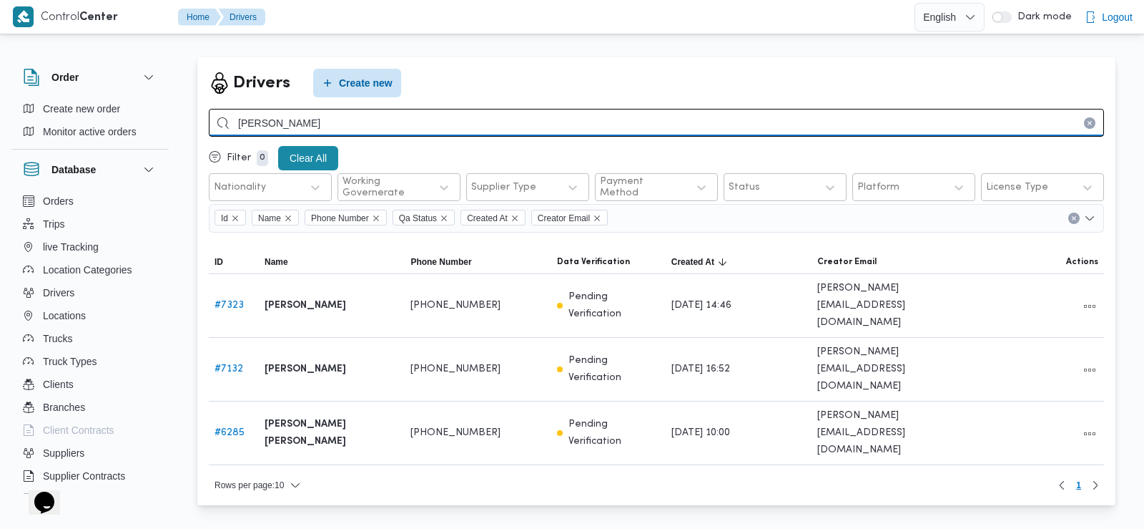
type input "محمود درويش"
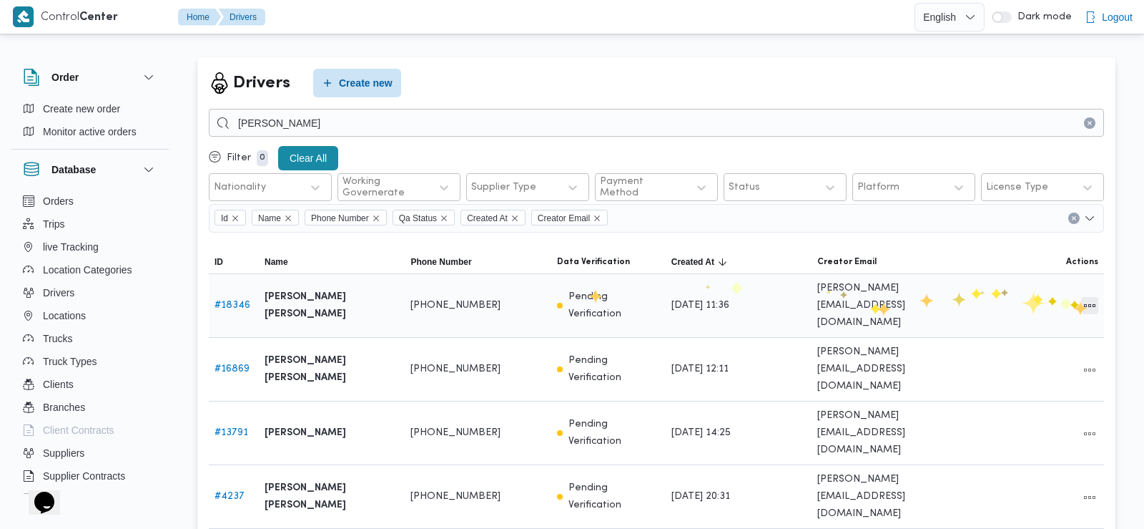
click at [1086, 301] on button "All actions" at bounding box center [1090, 305] width 17 height 17
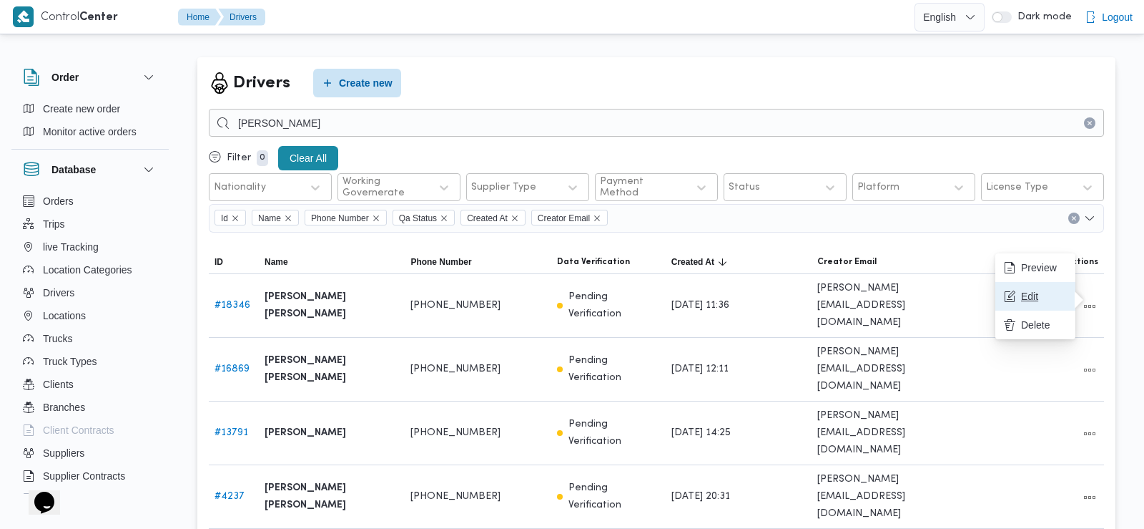
click at [1039, 302] on span "Edit" at bounding box center [1044, 295] width 46 height 11
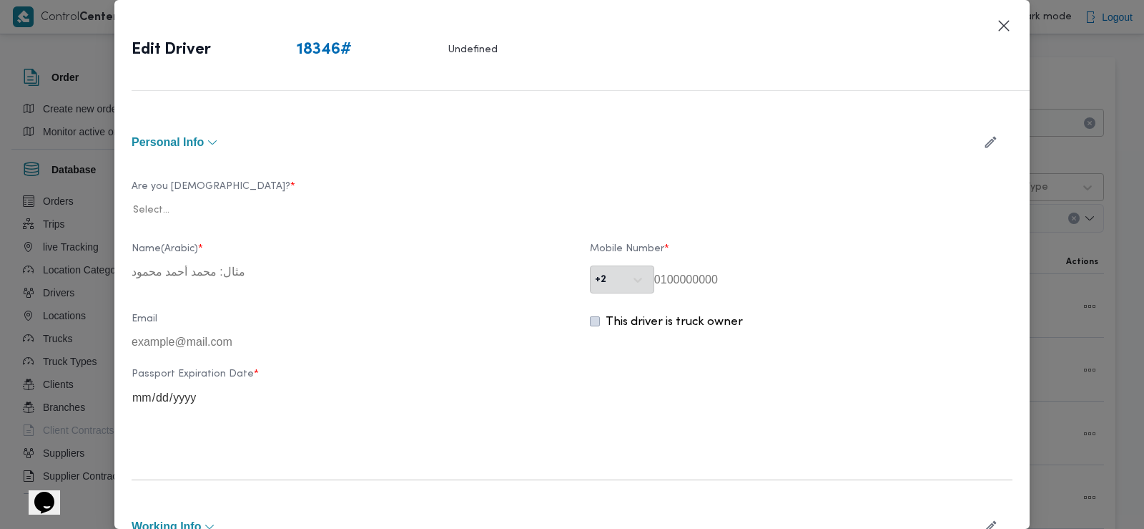
type input "محمود درويش يوسف درويش"
type input "01096999364"
type input "2027-04-08"
type input "2027-08-04"
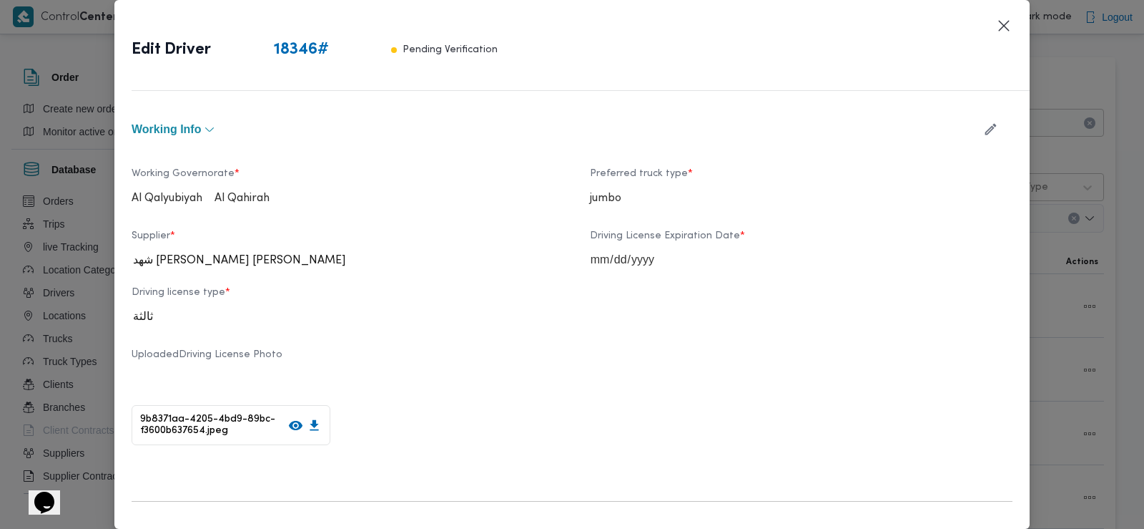
scroll to position [529, 0]
click at [986, 129] on icon "button" at bounding box center [991, 127] width 11 height 11
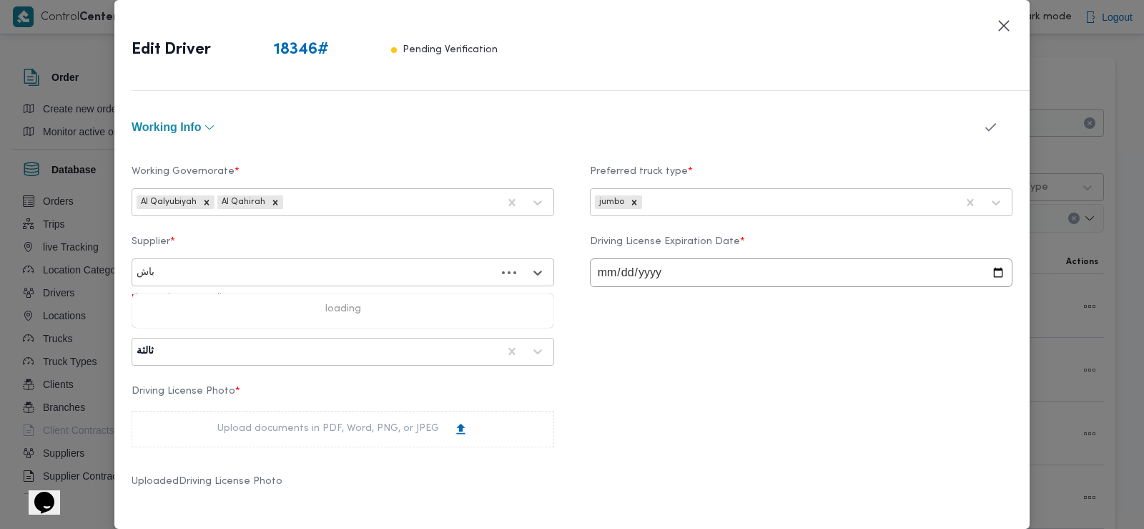
type input "باشا"
click at [240, 330] on div "ابراهيم رمضان ابراهيم عثمان ابوباشا" at bounding box center [342, 335] width 421 height 25
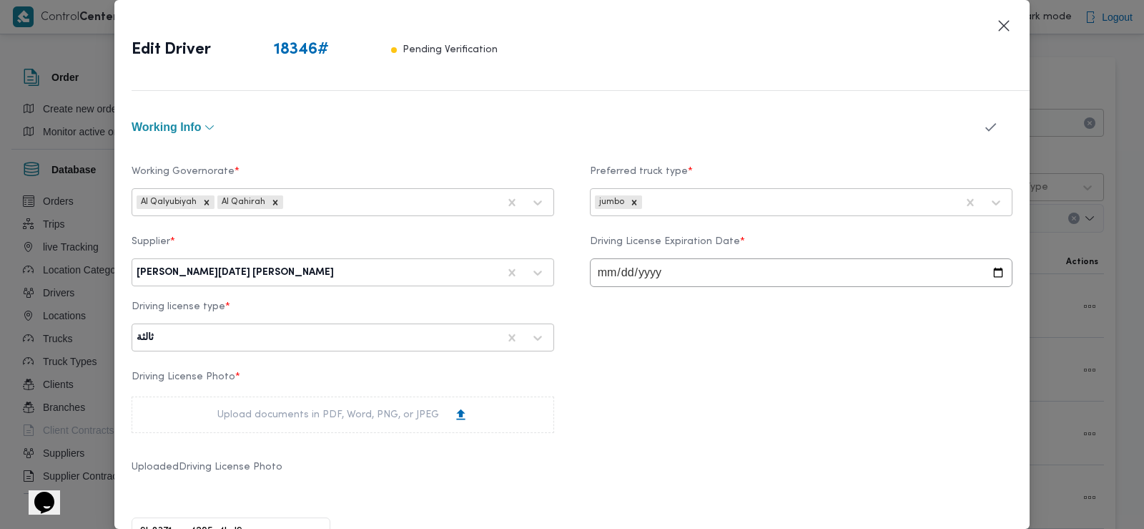
click at [972, 126] on button "button" at bounding box center [991, 127] width 38 height 28
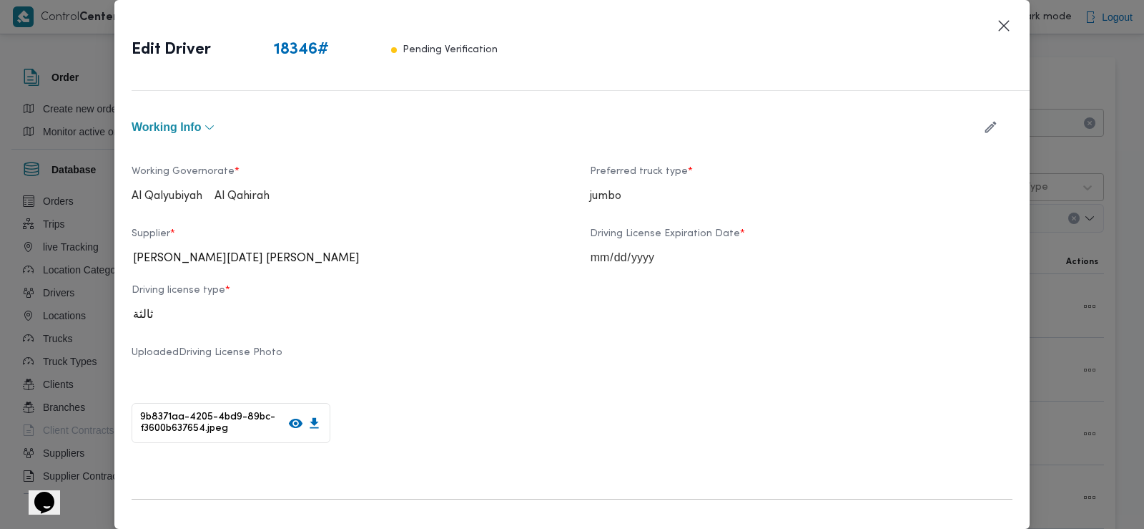
scroll to position [921, 0]
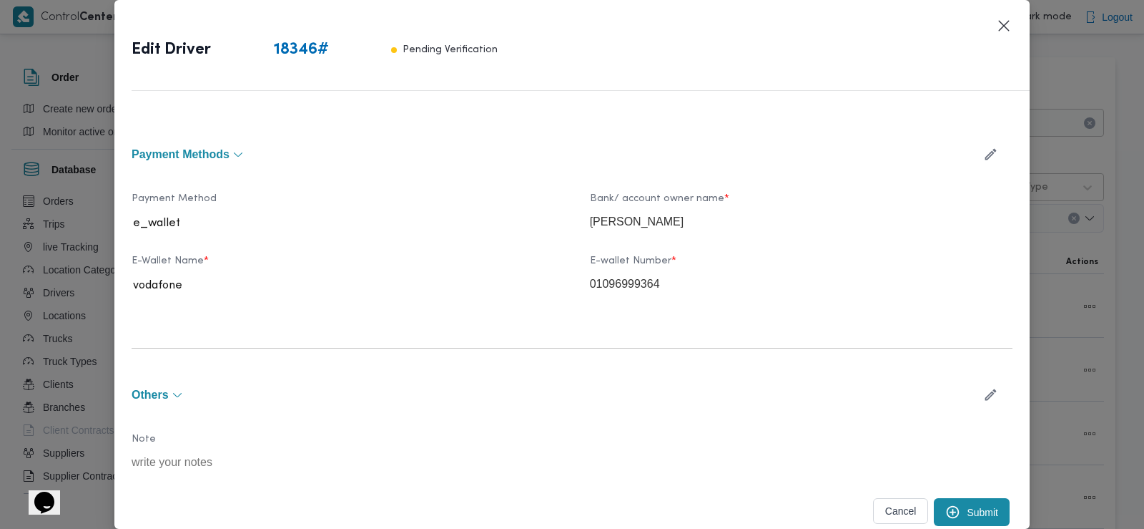
click at [968, 508] on button "Submit" at bounding box center [972, 512] width 76 height 28
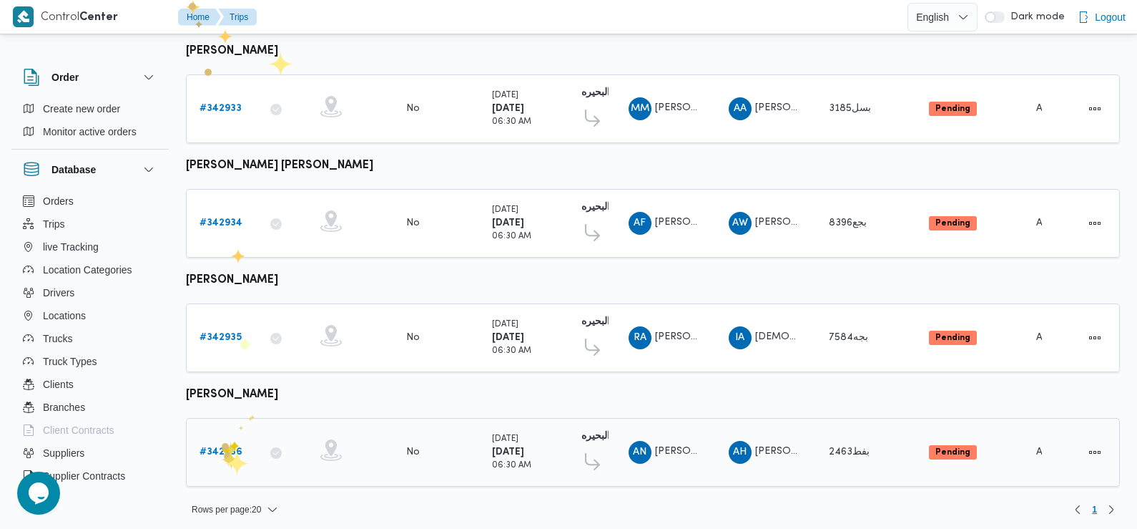
click at [222, 447] on b "# 342936" at bounding box center [221, 451] width 43 height 9
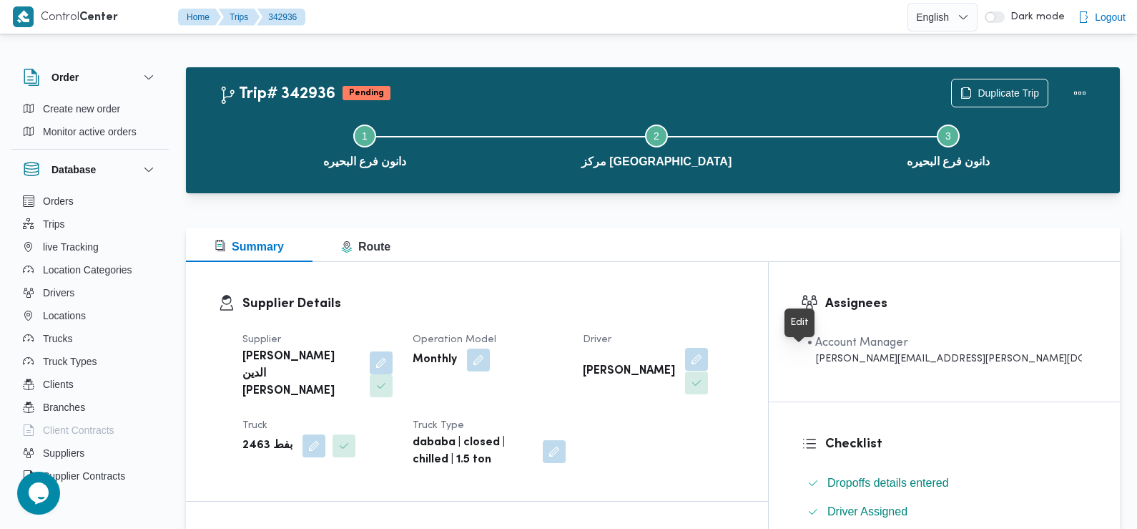
click at [708, 356] on button "button" at bounding box center [696, 359] width 23 height 23
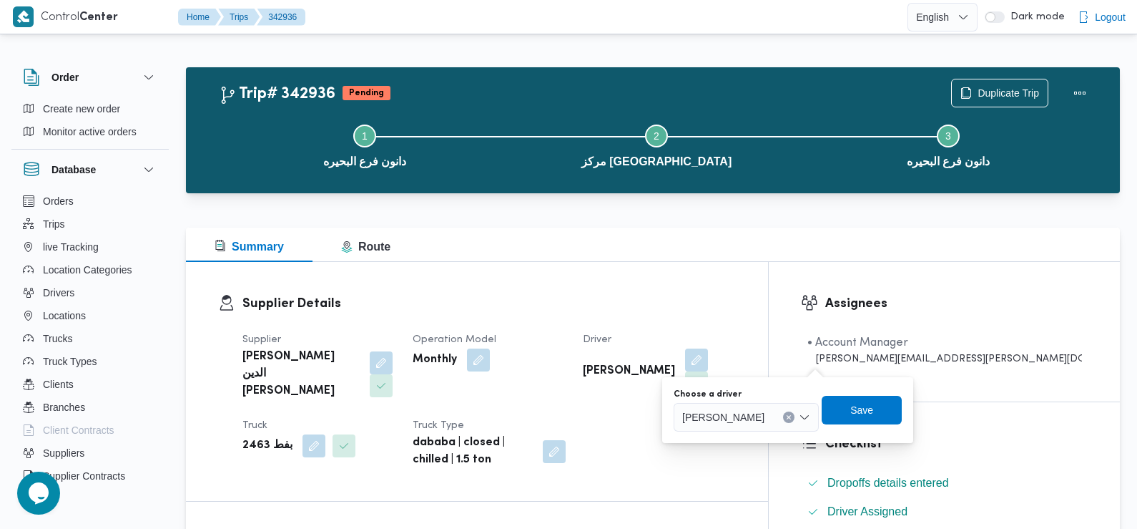
click at [765, 423] on span "[PERSON_NAME]" at bounding box center [723, 416] width 82 height 16
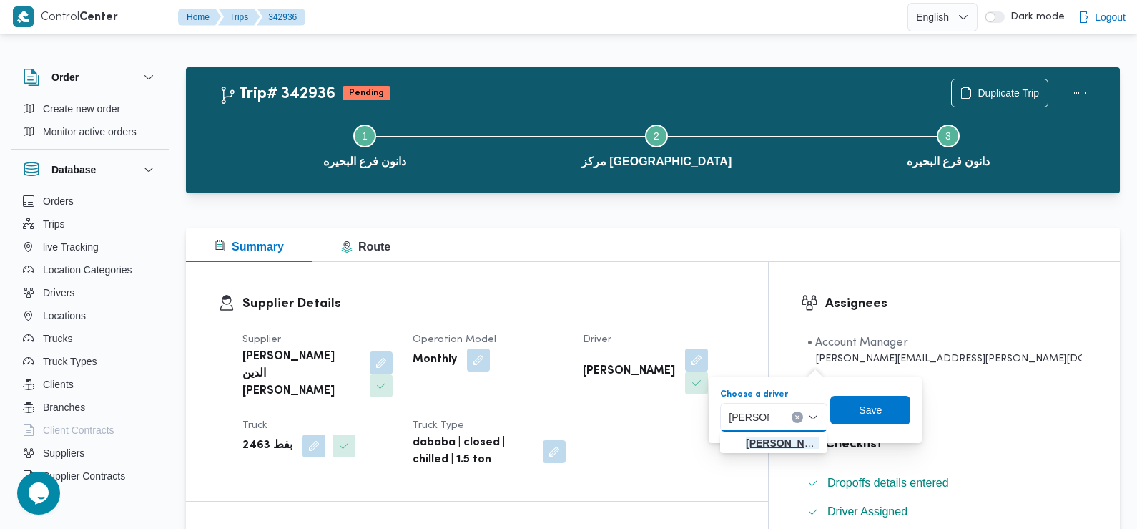
type input "[PERSON_NAME]"
click at [769, 438] on span "عبدالجليل رعد محمد عبدالصالحين" at bounding box center [782, 442] width 73 height 17
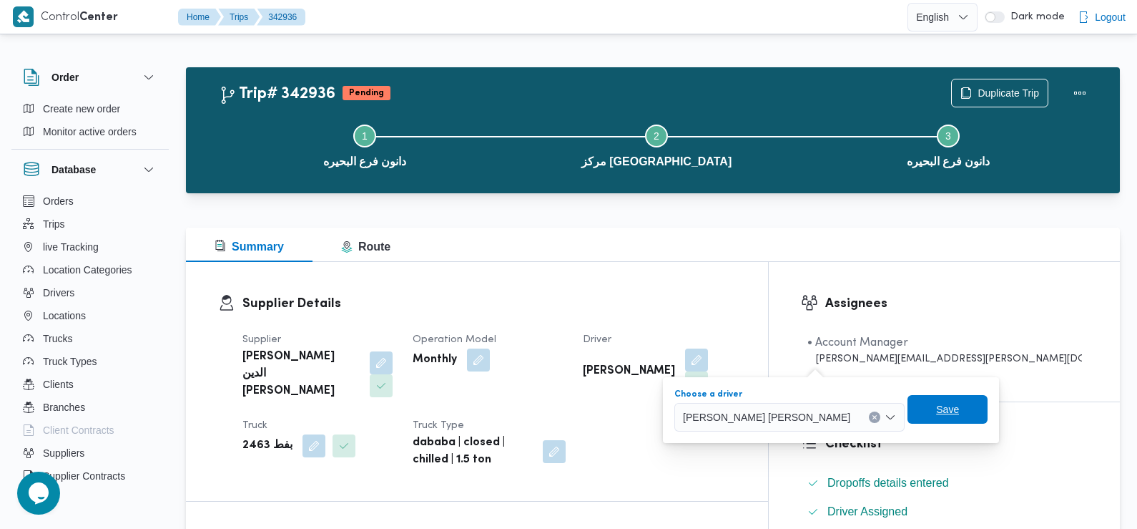
click at [908, 409] on span "Save" at bounding box center [948, 409] width 80 height 29
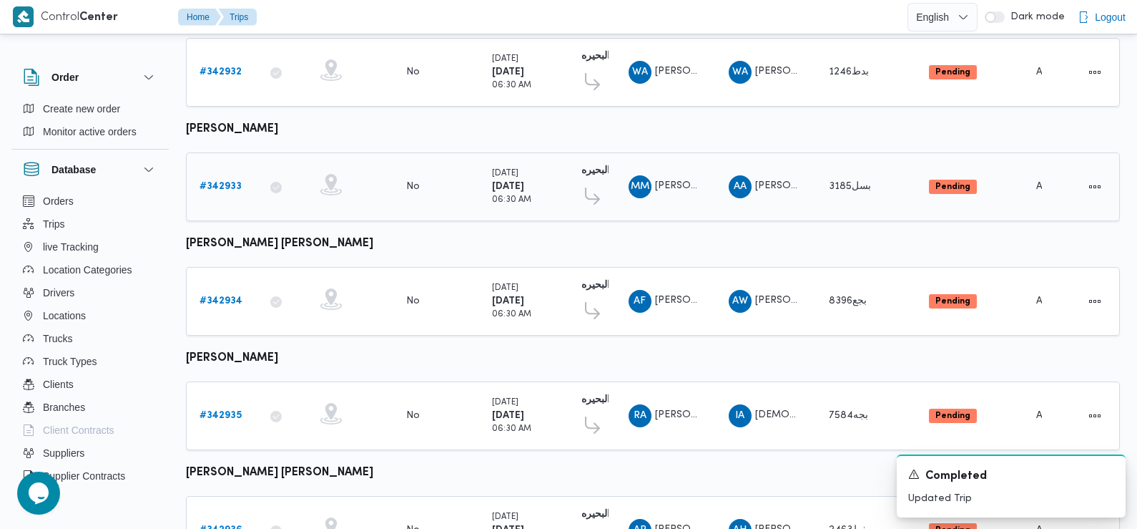
scroll to position [298, 0]
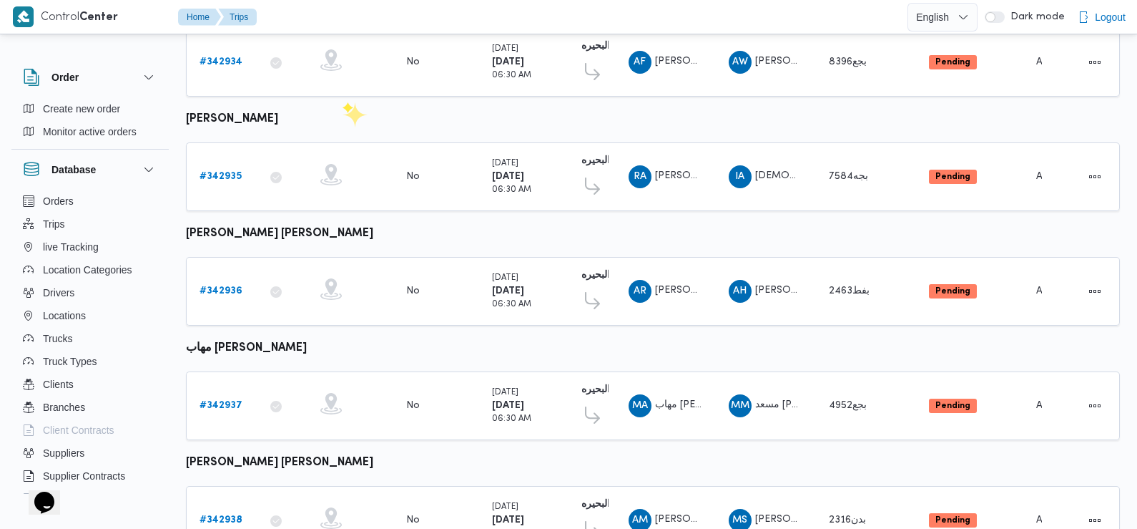
scroll to position [524, 0]
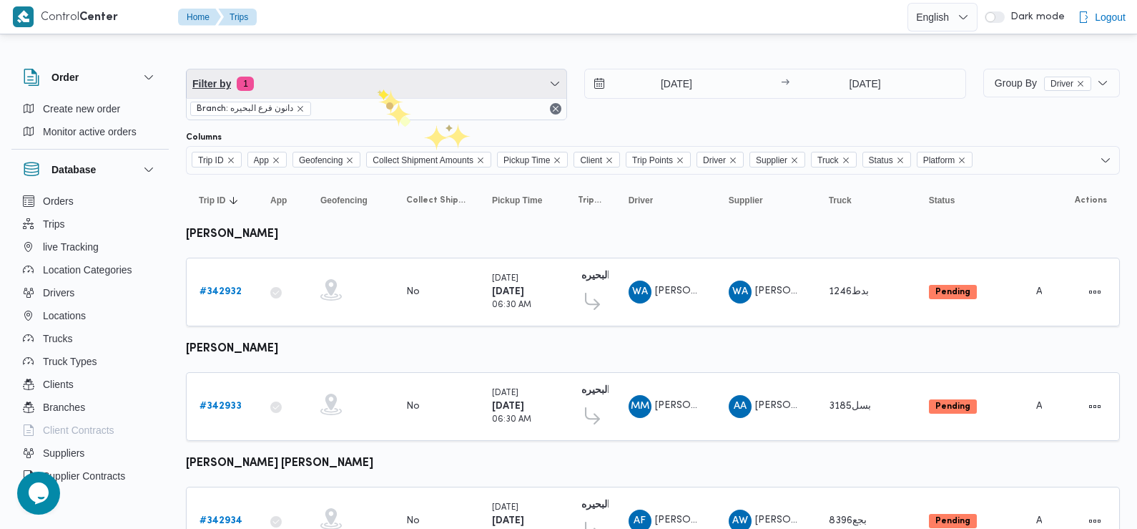
click at [376, 88] on span "Filter by 1" at bounding box center [377, 83] width 380 height 29
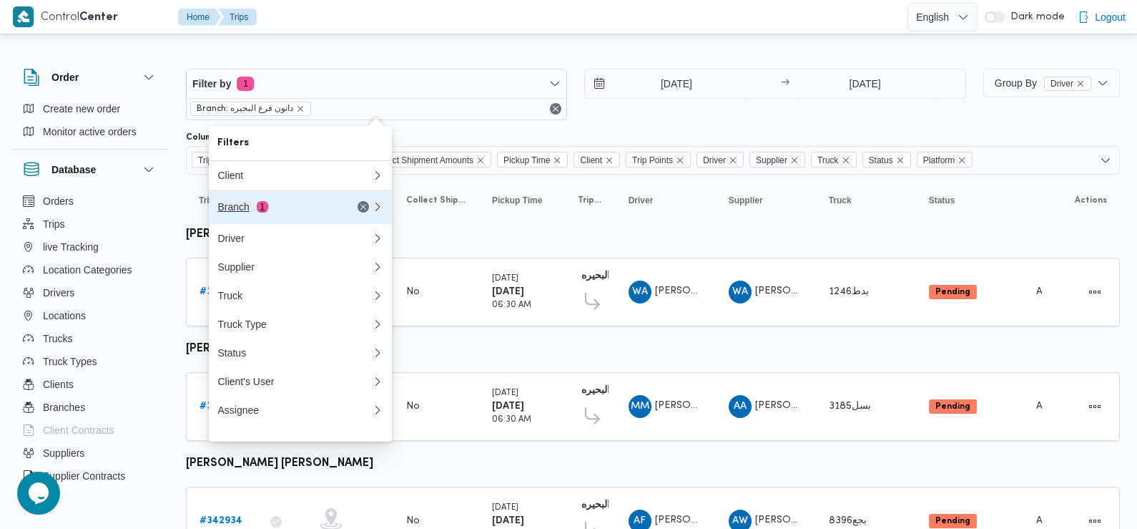
click at [291, 205] on div "Branch 1" at bounding box center [277, 206] width 120 height 11
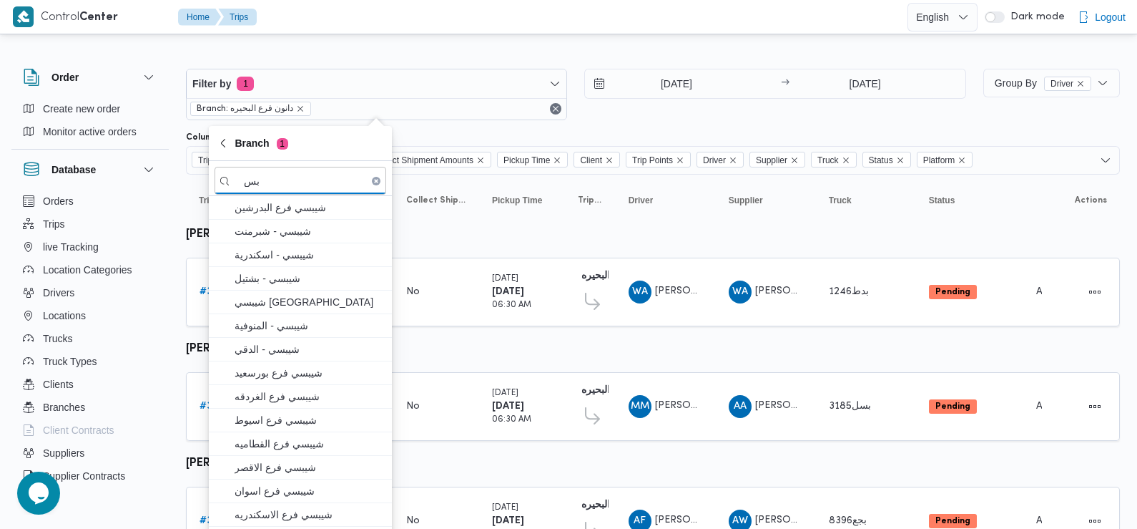
type input "ب"
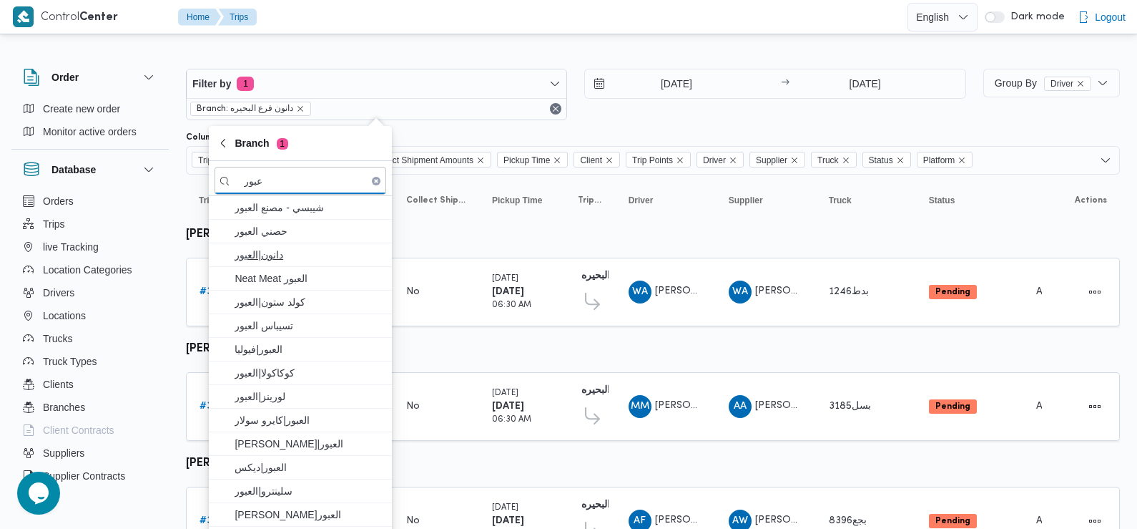
type input "عبور"
click at [295, 250] on span "دانون|العبور" at bounding box center [309, 254] width 149 height 17
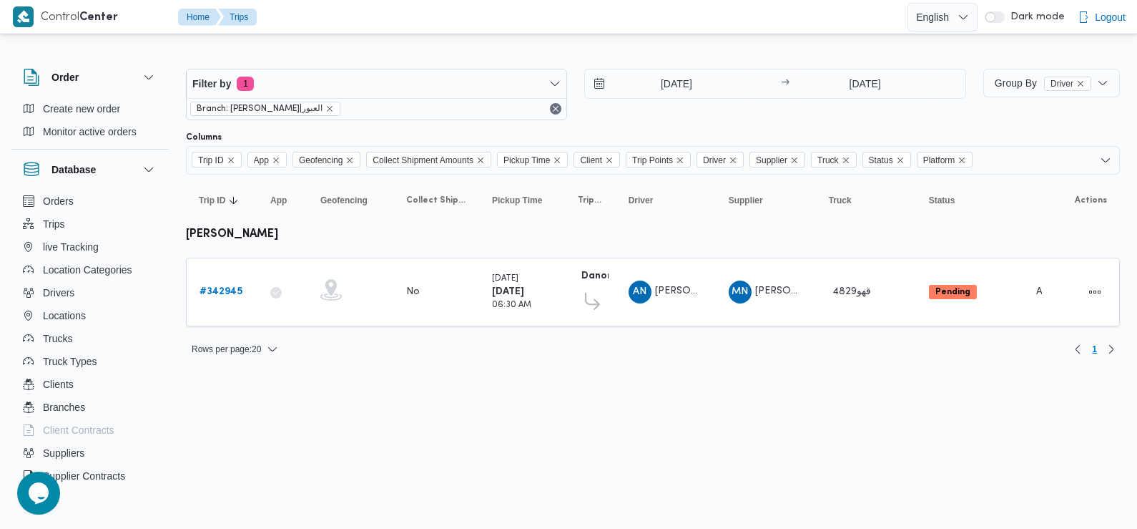
click at [639, 110] on div "14/10/2025 → 14/10/2025" at bounding box center [774, 95] width 381 height 52
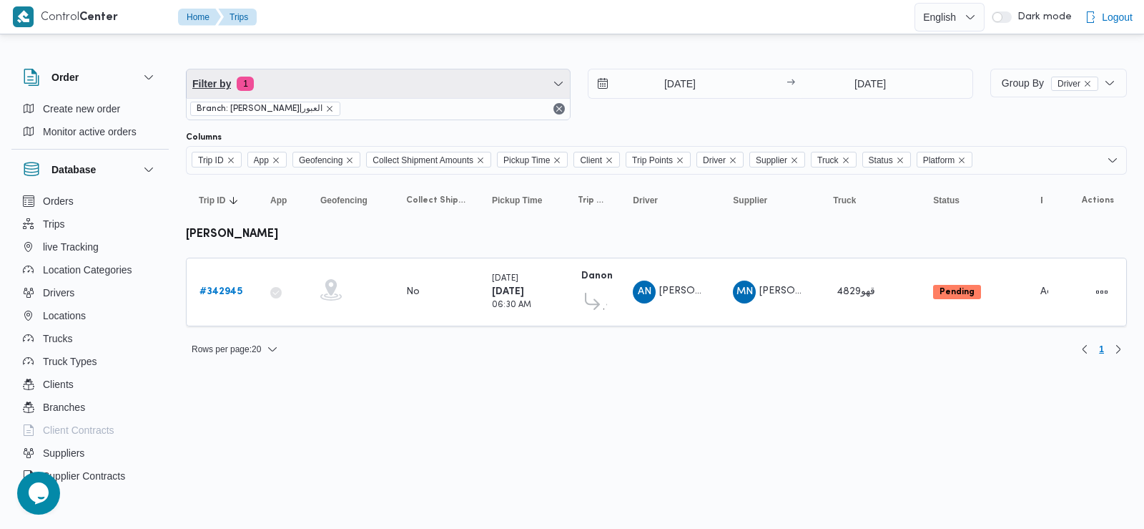
click at [348, 87] on span "Filter by 1" at bounding box center [378, 83] width 383 height 29
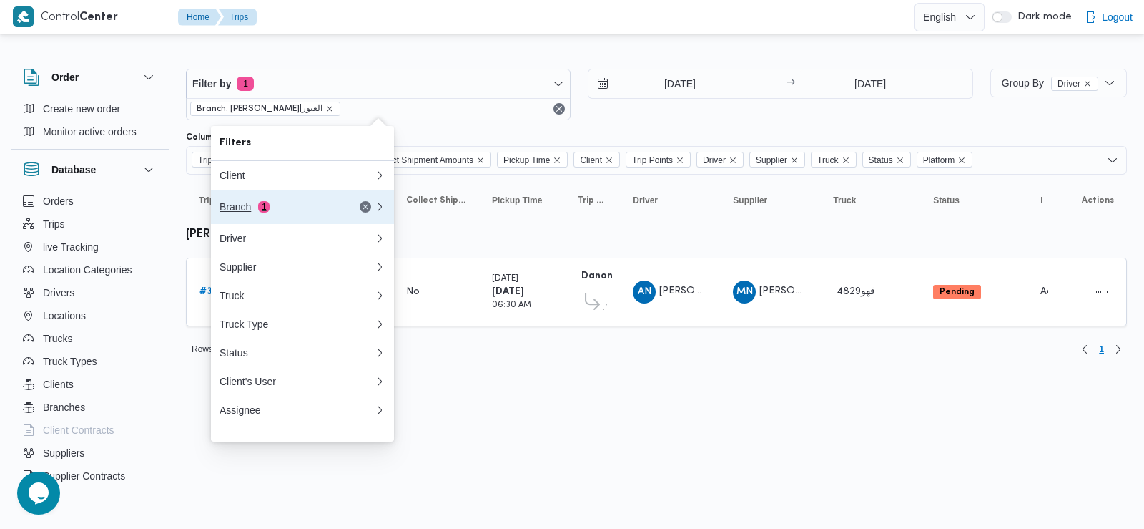
click at [276, 211] on div "Branch 1" at bounding box center [280, 206] width 120 height 11
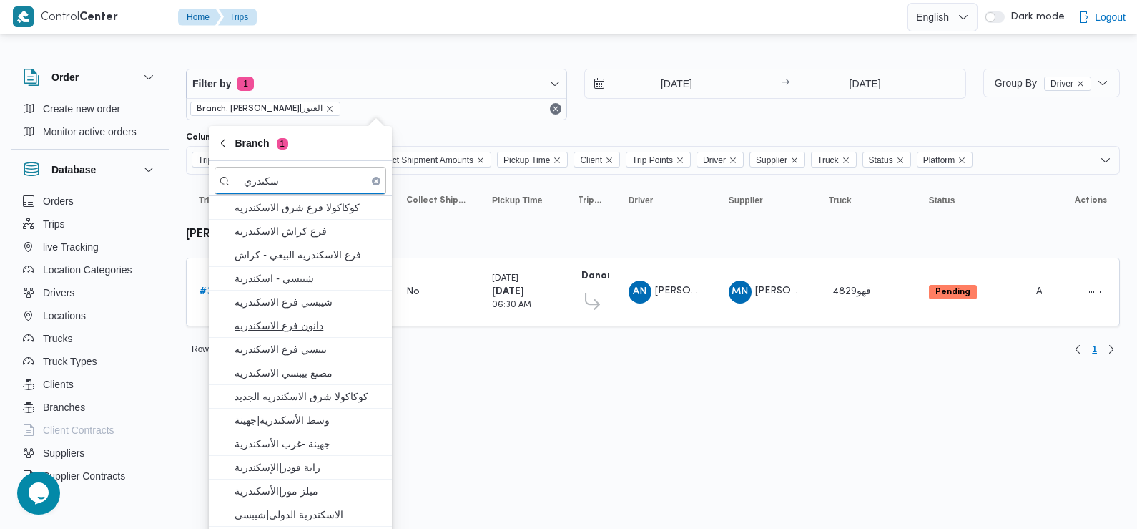
type input "سكندري"
click at [330, 324] on span "دانون فرع الاسكندريه" at bounding box center [309, 325] width 149 height 17
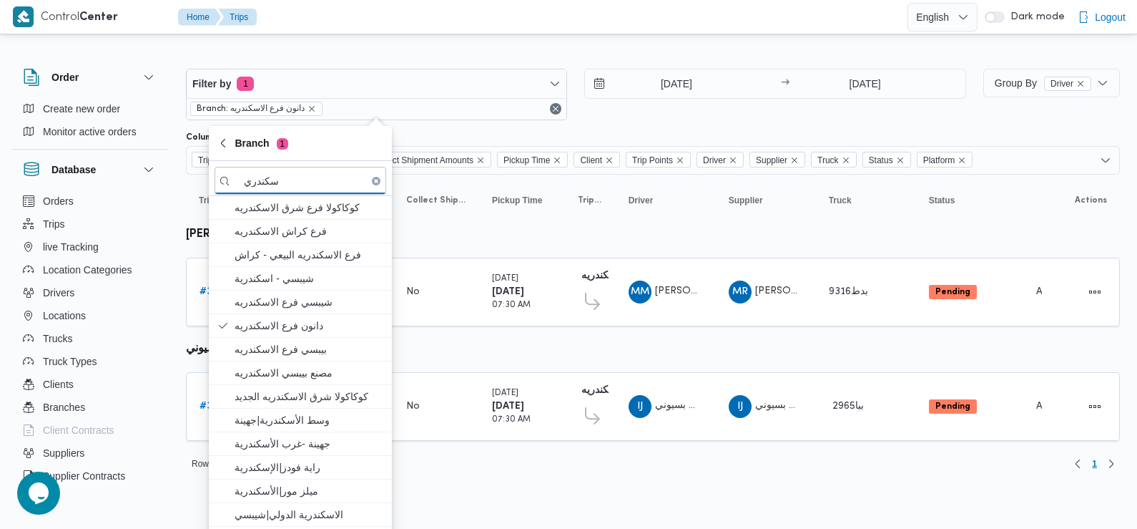
click at [545, 465] on div "Rows per page : 20 1" at bounding box center [652, 463] width 951 height 34
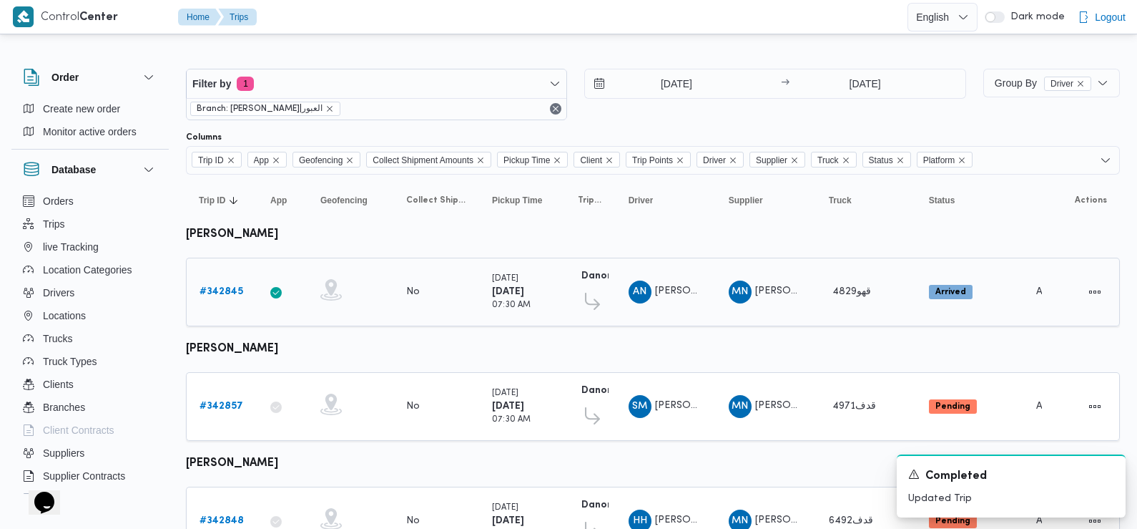
click at [231, 287] on b "# 342845" at bounding box center [222, 291] width 44 height 9
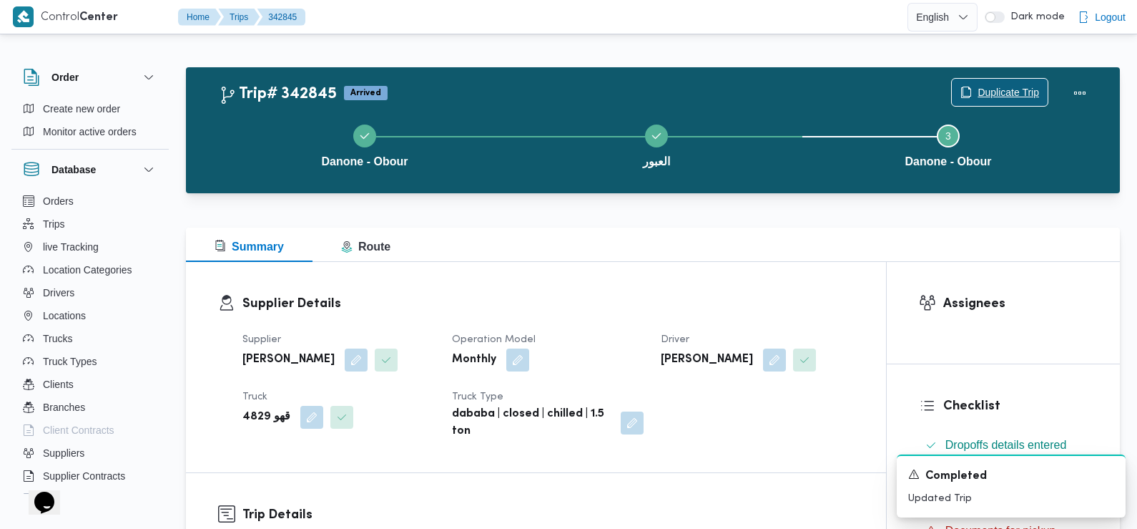
click at [961, 92] on icon "button" at bounding box center [966, 92] width 11 height 11
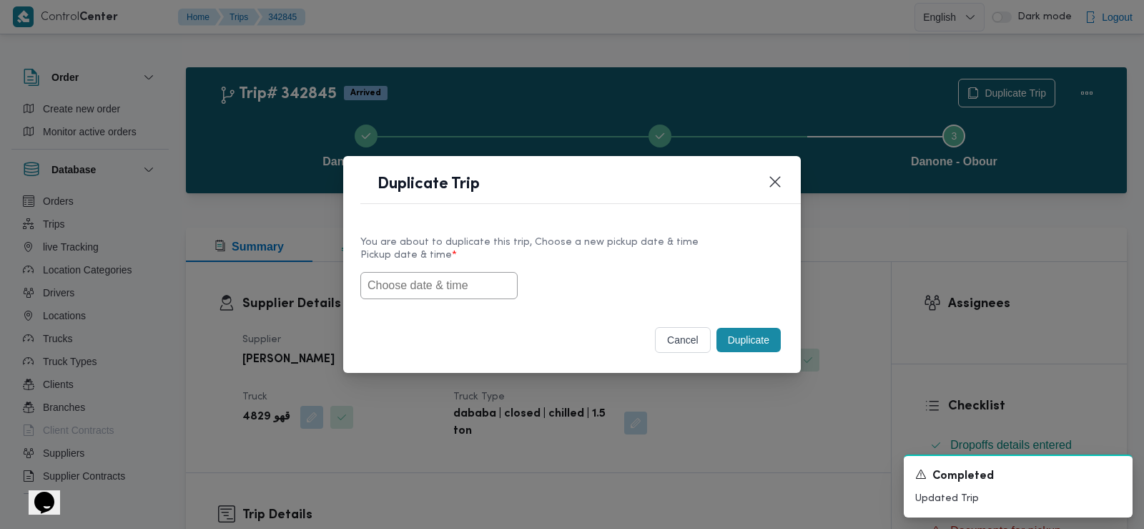
click at [436, 290] on input "text" at bounding box center [439, 285] width 157 height 27
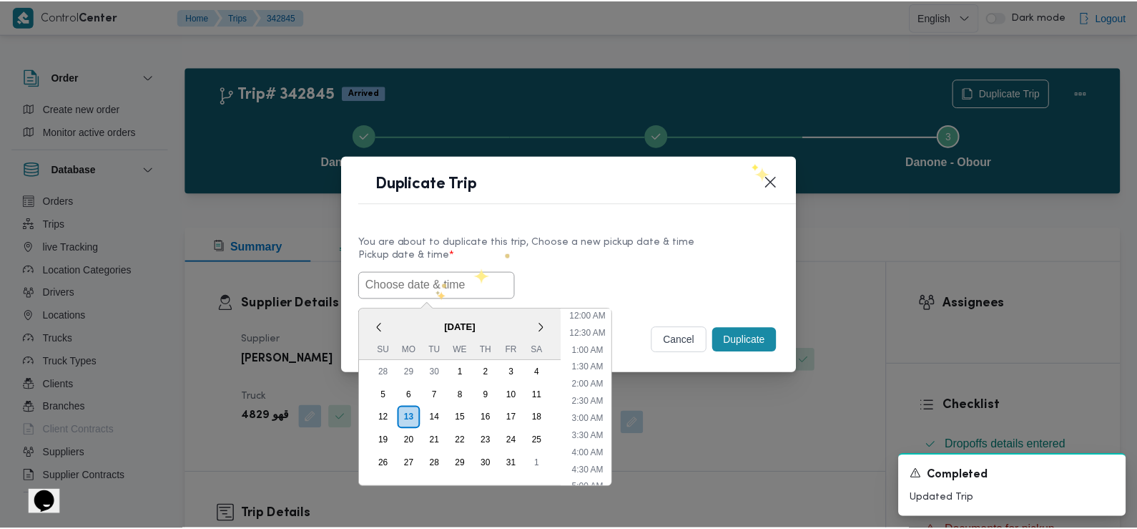
scroll to position [382, 0]
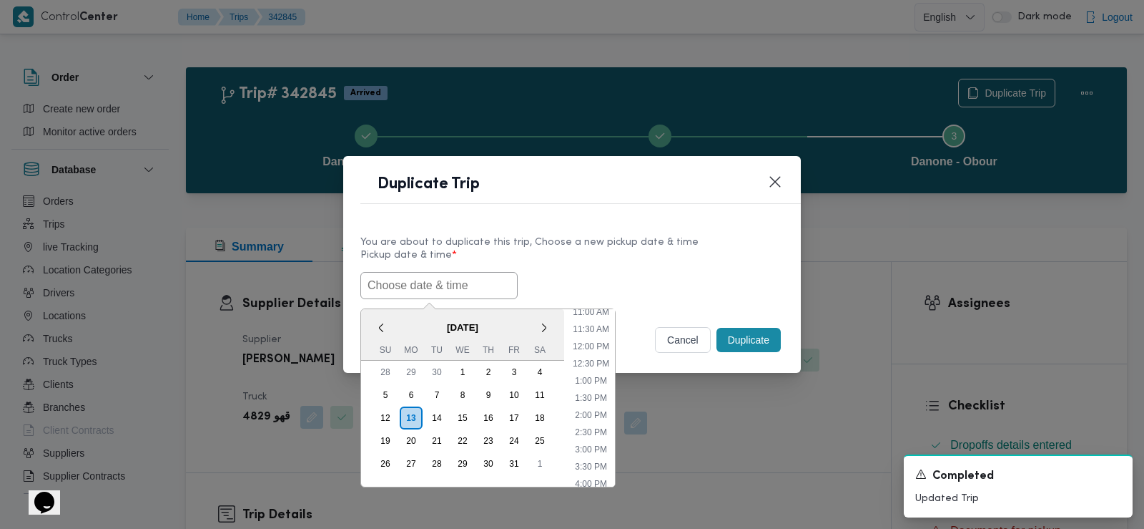
paste input "[DATE] 6:30AM"
type input "14/10/2025 6:30AM"
click at [573, 278] on div "14/10/2025 6:30AM < October 2025 > Su Mo Tu We Th Fr Sa 28 29 30 1 2 3 4 5 6 7 …" at bounding box center [572, 285] width 423 height 27
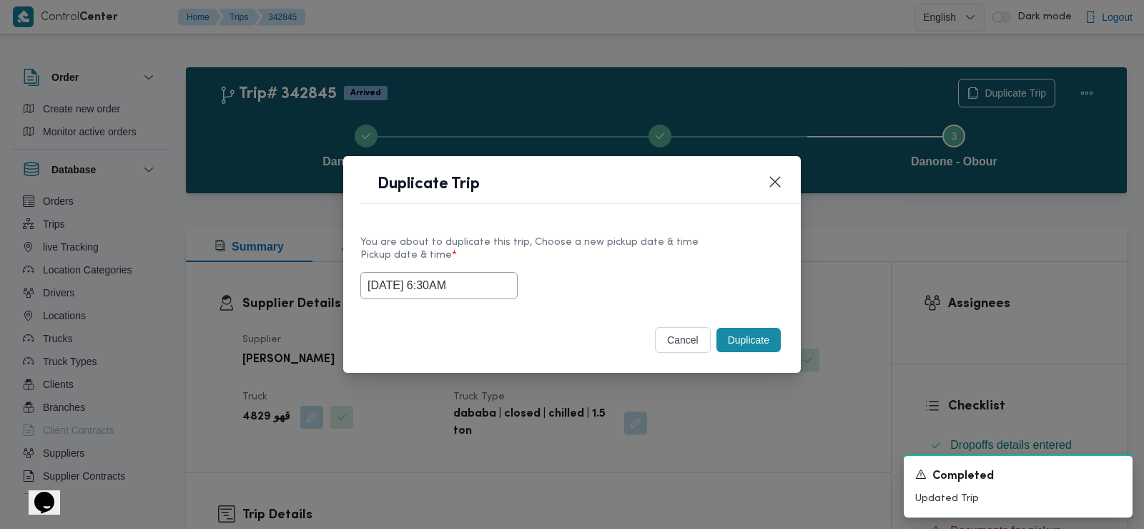
click at [742, 344] on button "Duplicate" at bounding box center [749, 340] width 64 height 24
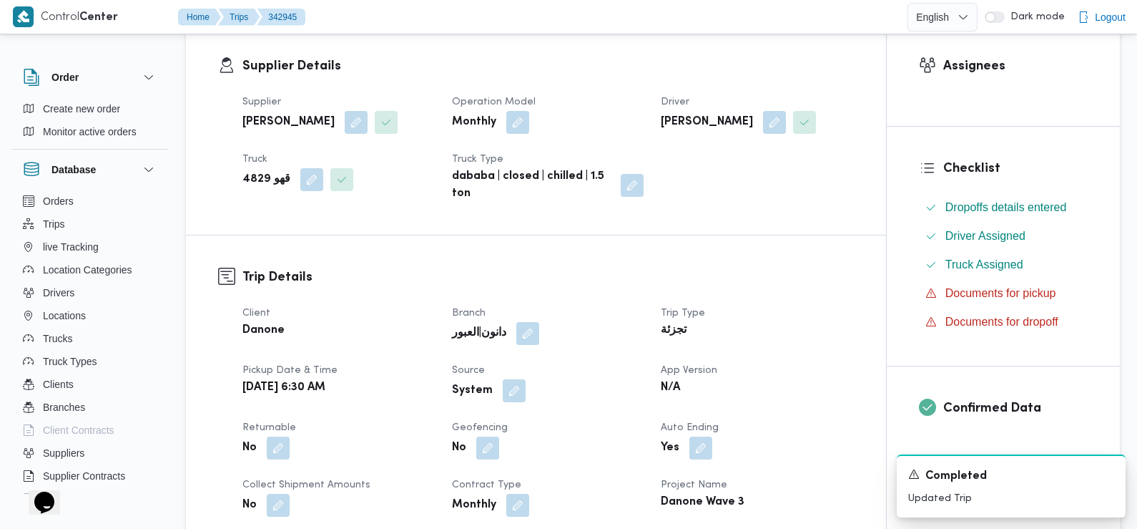
scroll to position [238, 0]
click at [509, 386] on button "button" at bounding box center [514, 389] width 23 height 23
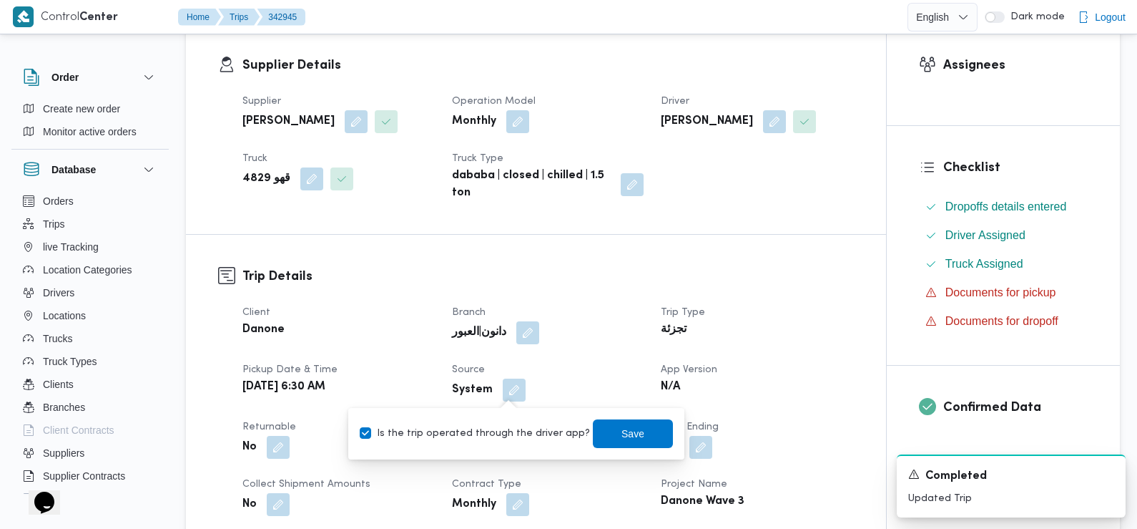
click at [505, 433] on label "Is the trip operated through the driver app?" at bounding box center [475, 433] width 230 height 17
checkbox input "false"
click at [622, 436] on span "Save" at bounding box center [633, 432] width 23 height 17
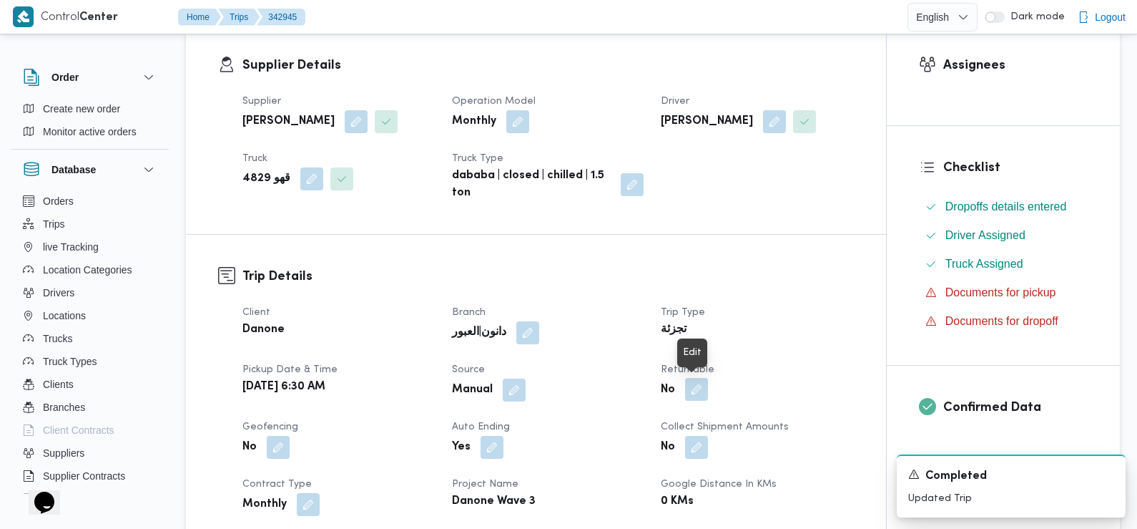
click at [689, 388] on button "button" at bounding box center [696, 389] width 23 height 23
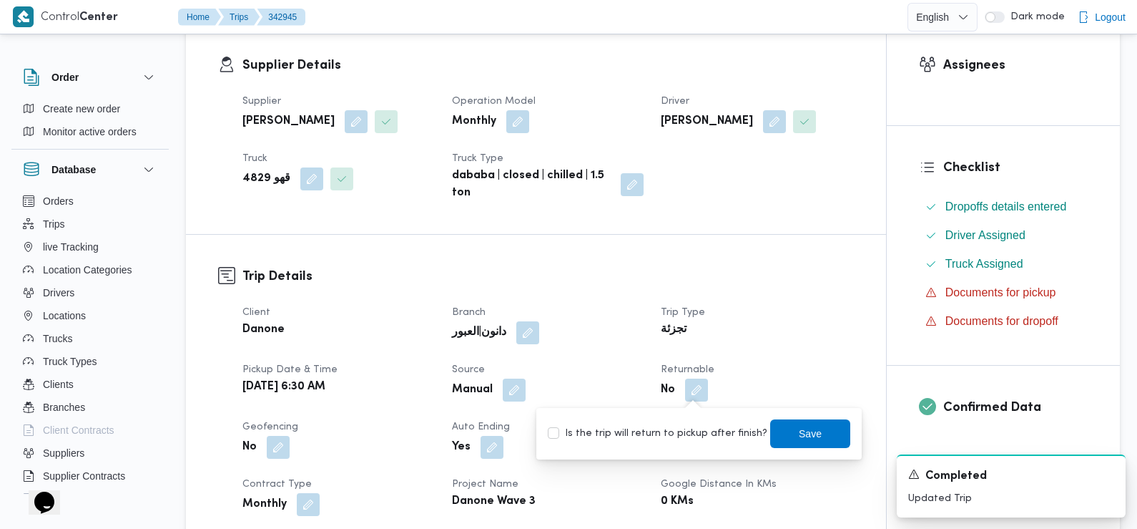
click at [685, 437] on label "Is the trip will return to pickup after finish?" at bounding box center [658, 433] width 220 height 17
checkbox input "true"
click at [815, 431] on span "Save" at bounding box center [810, 432] width 80 height 29
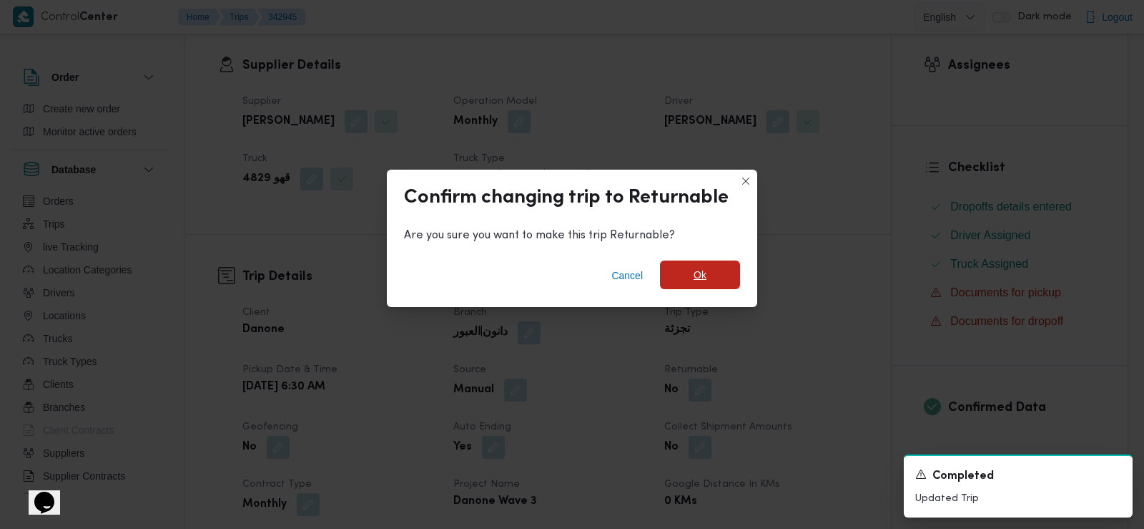
click at [706, 271] on span "Ok" at bounding box center [700, 274] width 13 height 17
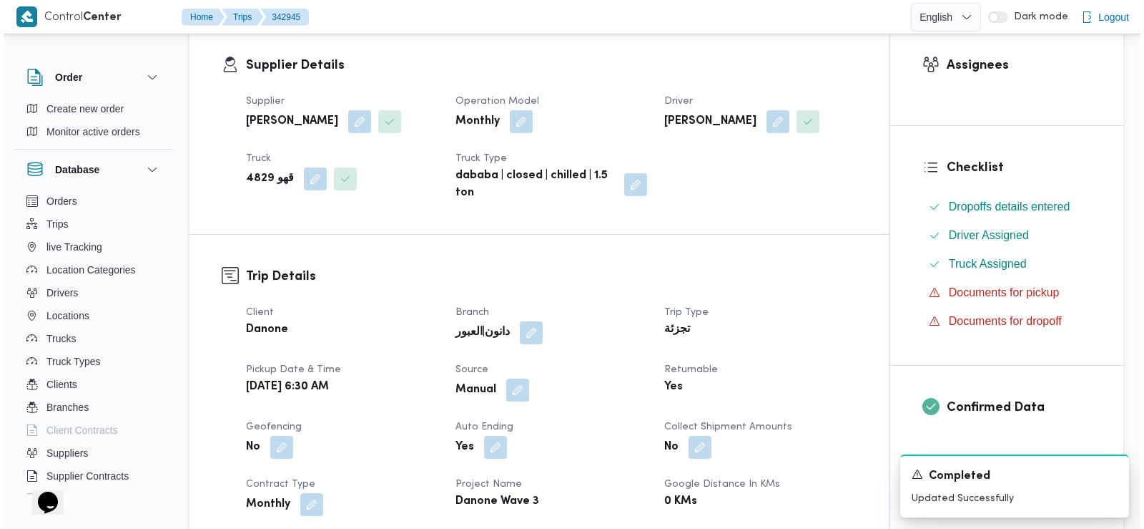
scroll to position [0, 0]
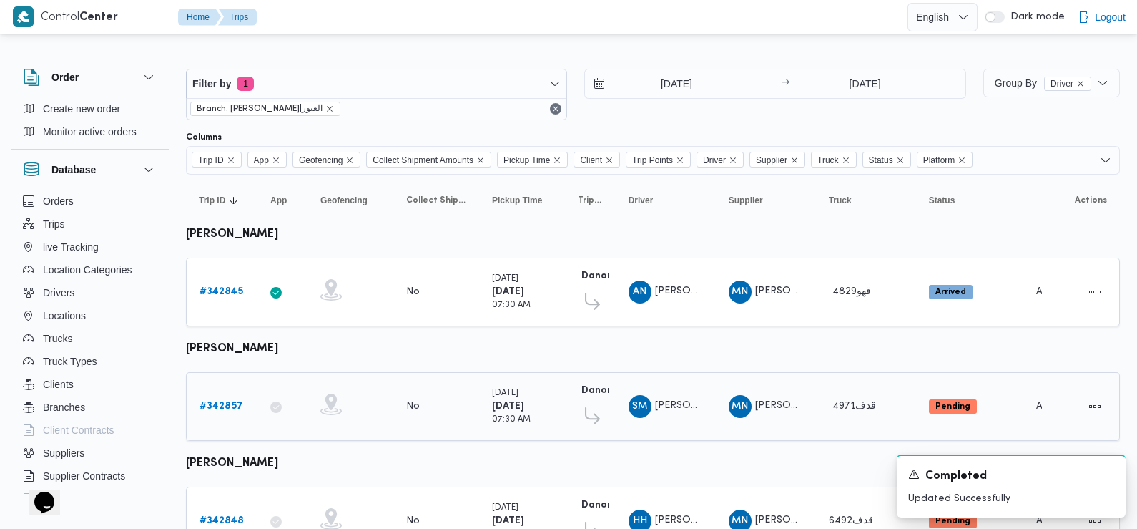
click at [225, 404] on b "# 342857" at bounding box center [222, 405] width 44 height 9
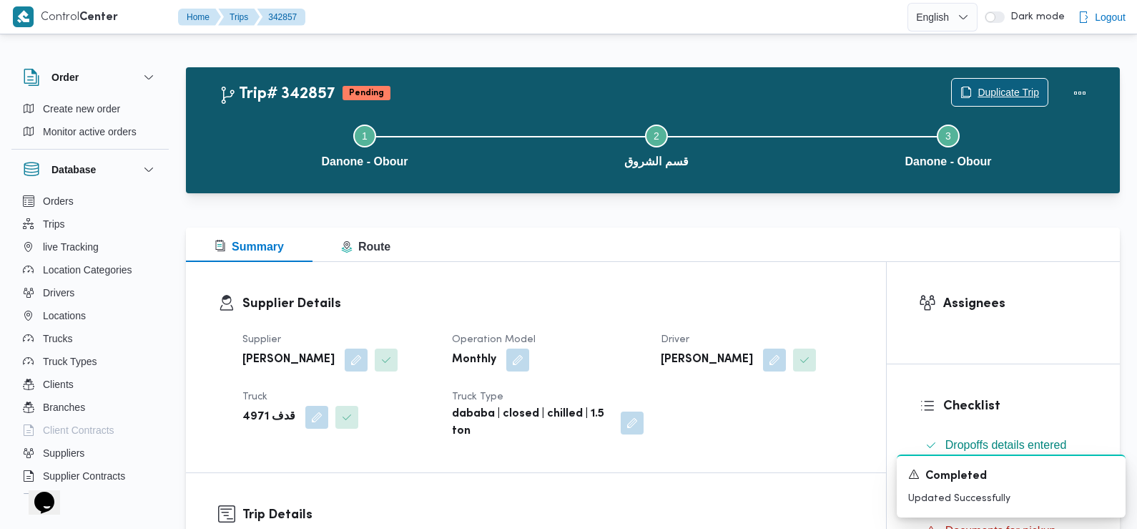
click at [999, 85] on span "Duplicate Trip" at bounding box center [1009, 92] width 62 height 17
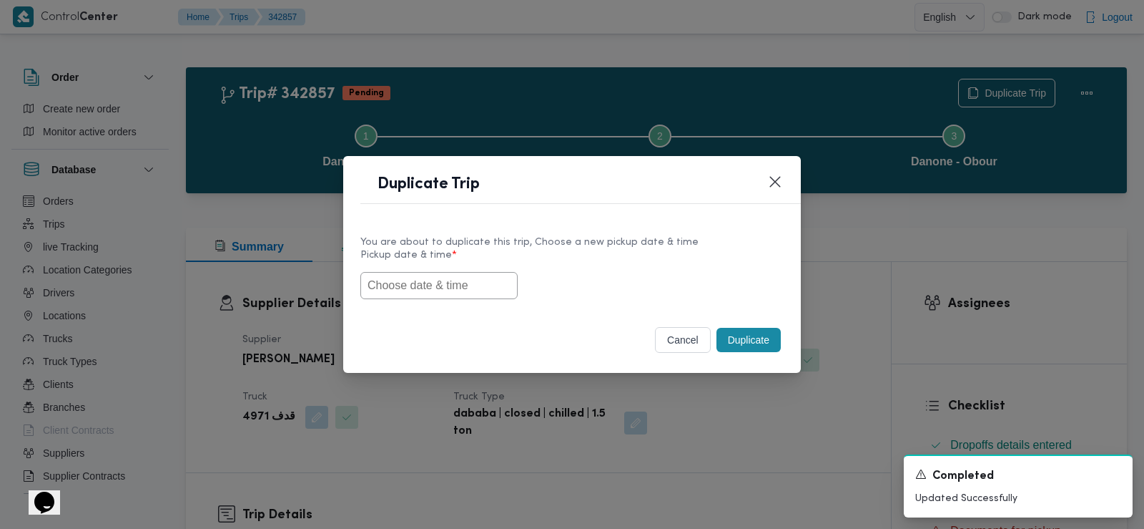
click at [459, 275] on input "text" at bounding box center [439, 285] width 157 height 27
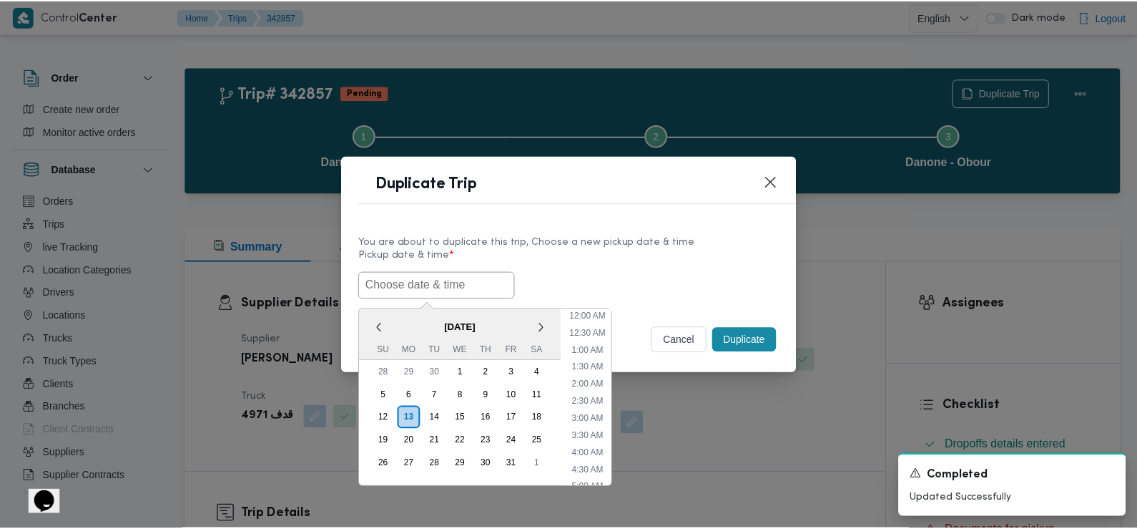
scroll to position [382, 0]
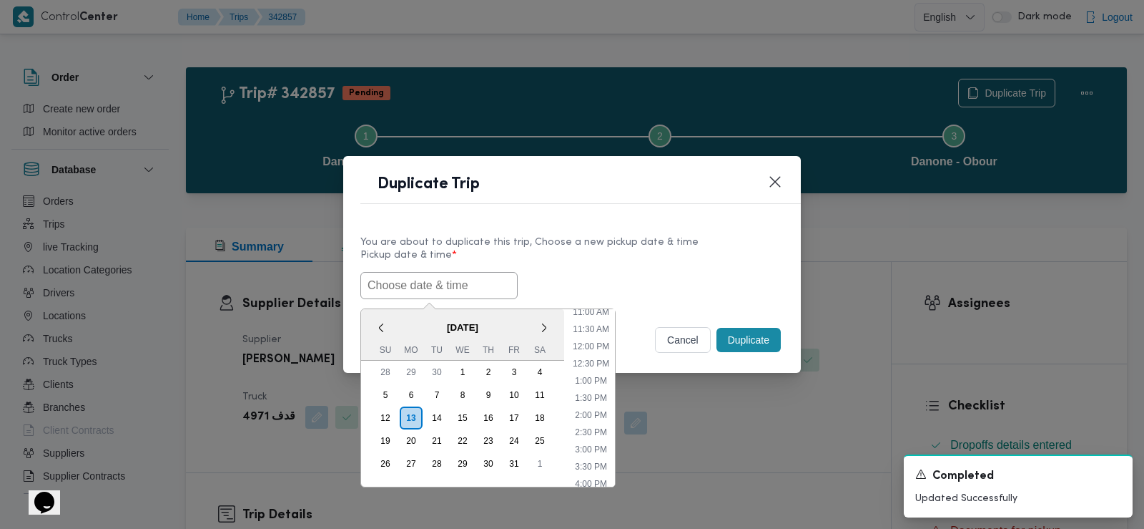
paste input "14/10/2025 6:30AM"
type input "14/10/2025 6:30AM"
click at [629, 275] on div "14/10/2025 6:30AM < October 2025 > Su Mo Tu We Th Fr Sa 28 29 30 1 2 3 4 5 6 7 …" at bounding box center [572, 285] width 423 height 27
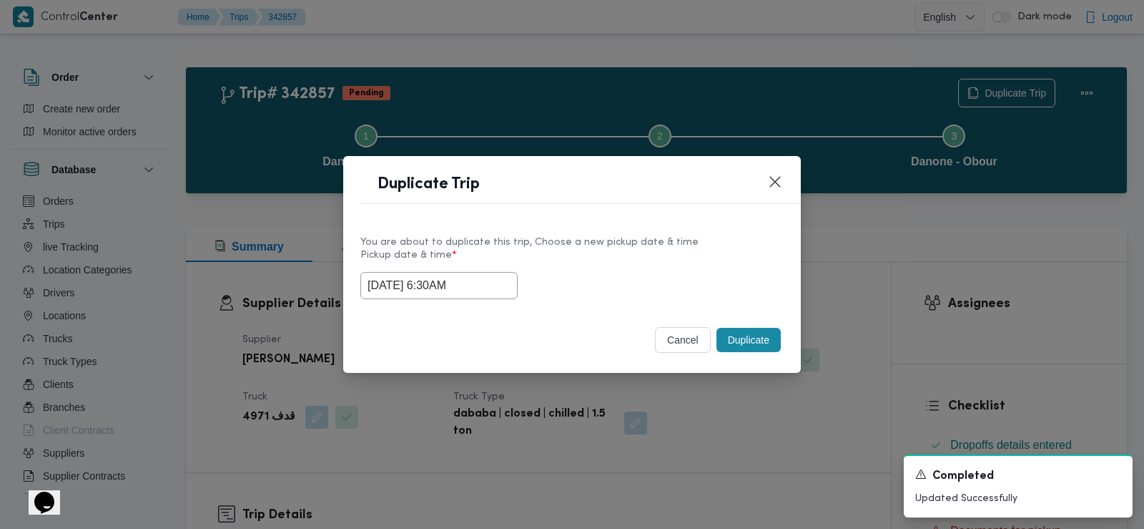
click at [742, 340] on button "Duplicate" at bounding box center [749, 340] width 64 height 24
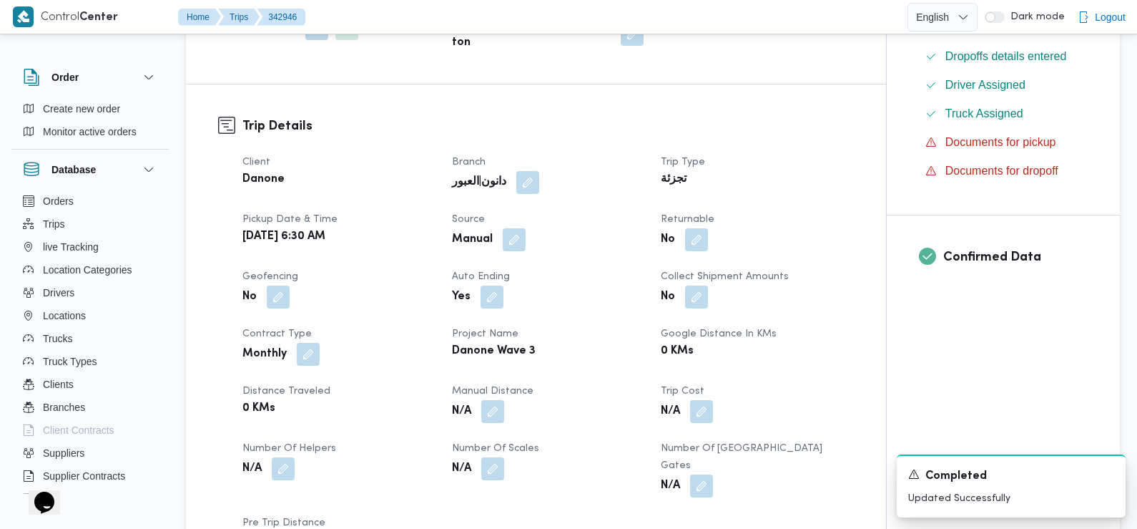
scroll to position [410, 0]
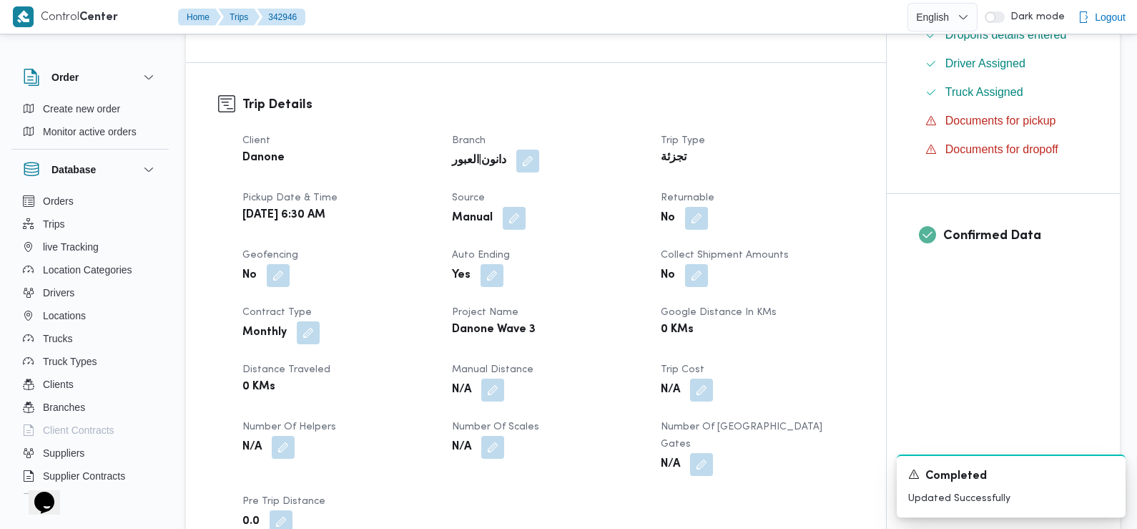
click at [700, 234] on div "Client Danone Branch دانون|العبور Trip Type تجزئة Pickup date & time Tue, Oct 1…" at bounding box center [548, 333] width 629 height 418
click at [695, 222] on button "button" at bounding box center [696, 217] width 23 height 23
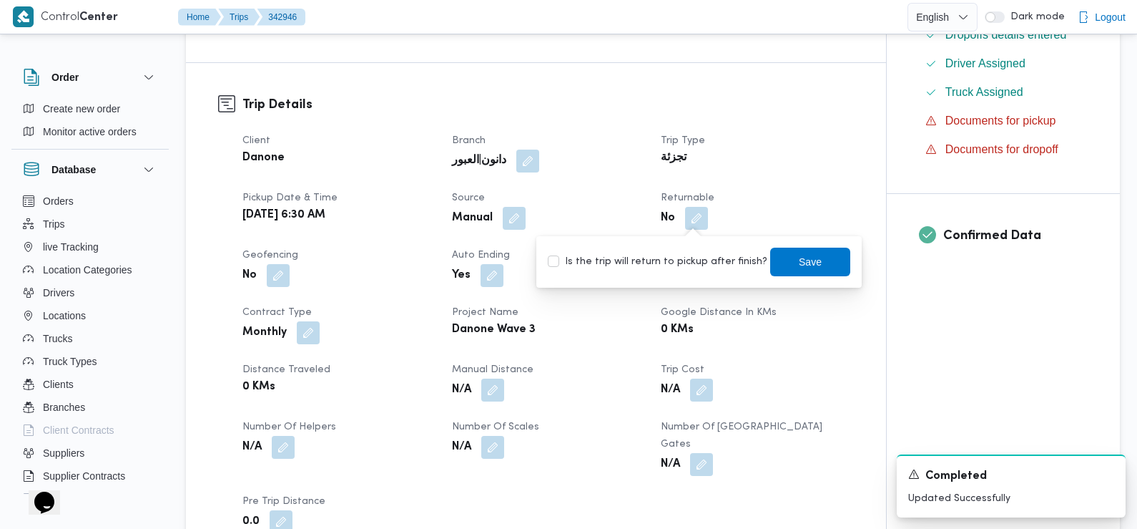
click at [705, 267] on label "Is the trip will return to pickup after finish?" at bounding box center [658, 261] width 220 height 17
checkbox input "true"
click at [799, 262] on span "Save" at bounding box center [810, 260] width 23 height 17
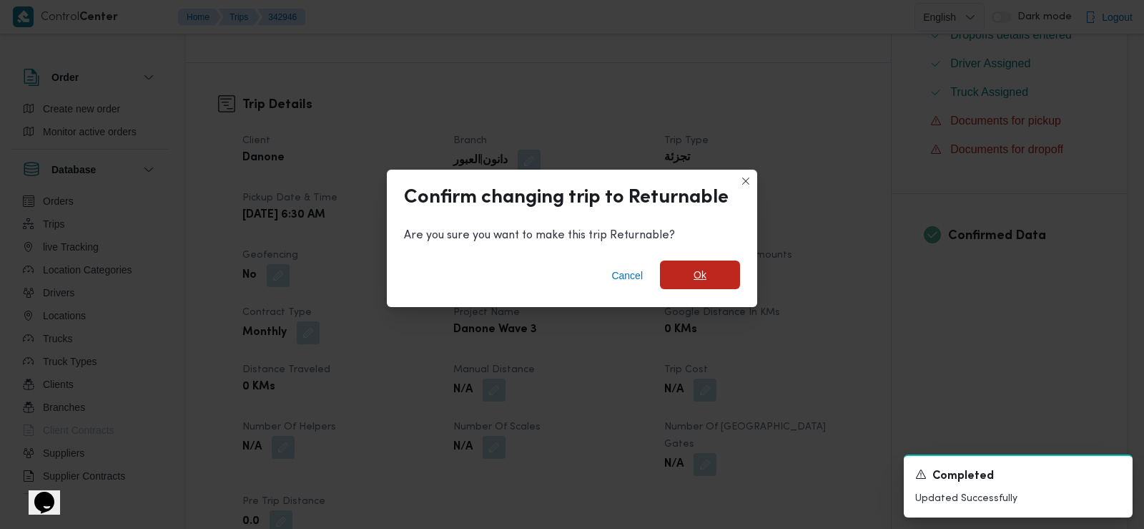
click at [724, 272] on span "Ok" at bounding box center [700, 274] width 80 height 29
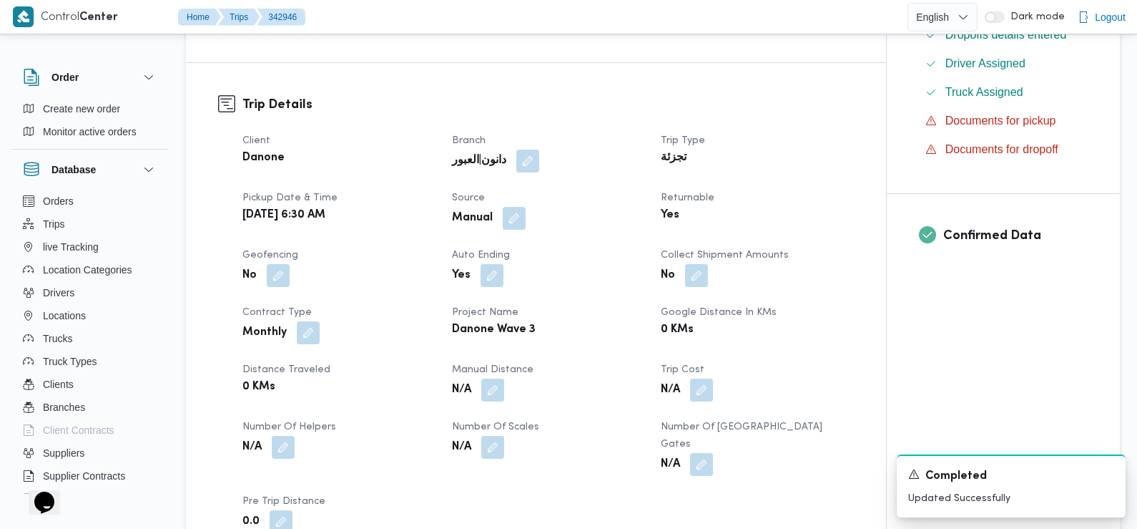
scroll to position [0, 0]
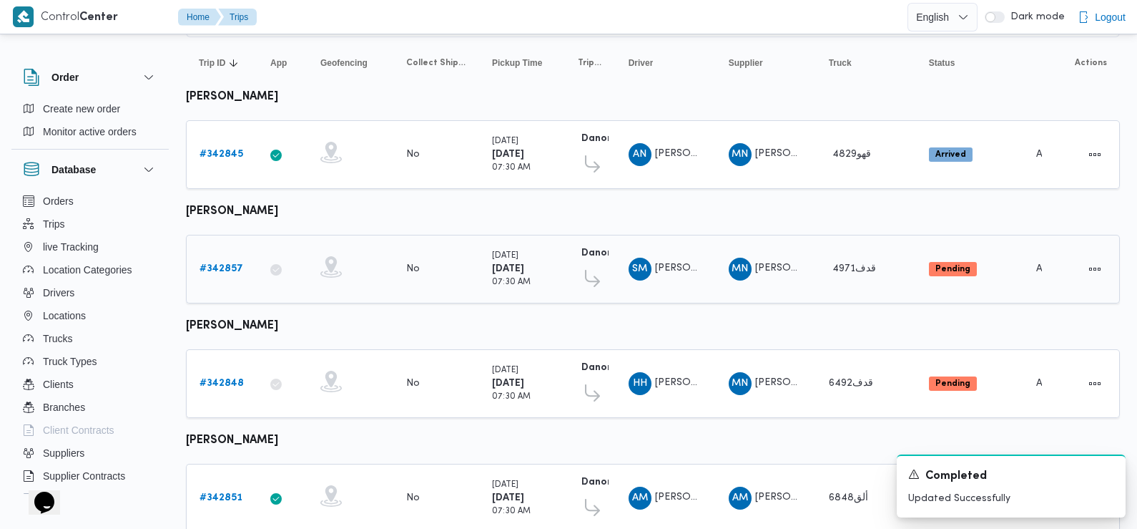
scroll to position [138, 0]
click at [220, 378] on b "# 342848" at bounding box center [222, 382] width 44 height 9
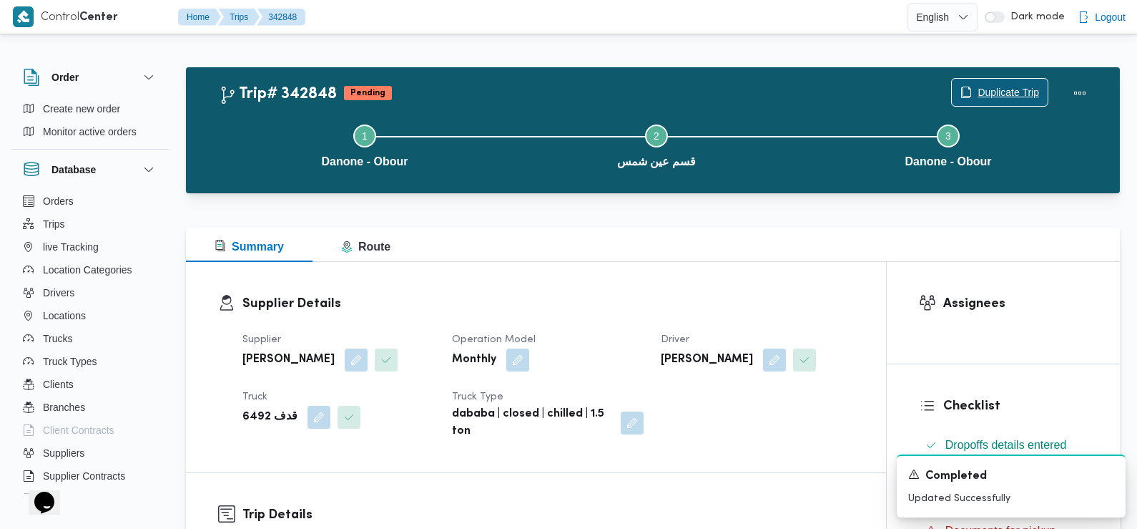
click at [1016, 89] on span "Duplicate Trip" at bounding box center [1009, 92] width 62 height 17
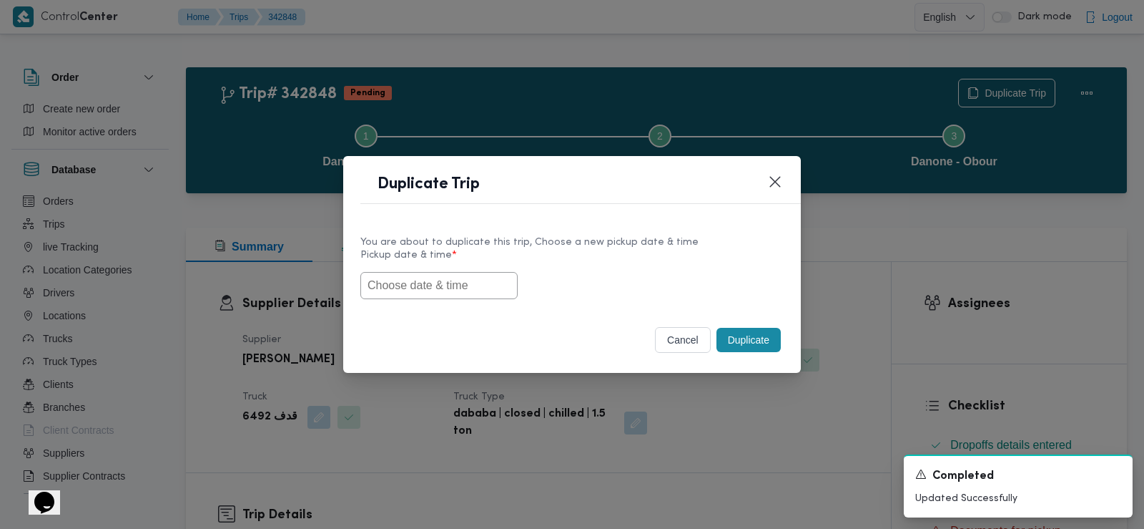
click at [507, 285] on div at bounding box center [572, 285] width 423 height 27
click at [469, 283] on input "text" at bounding box center [439, 285] width 157 height 27
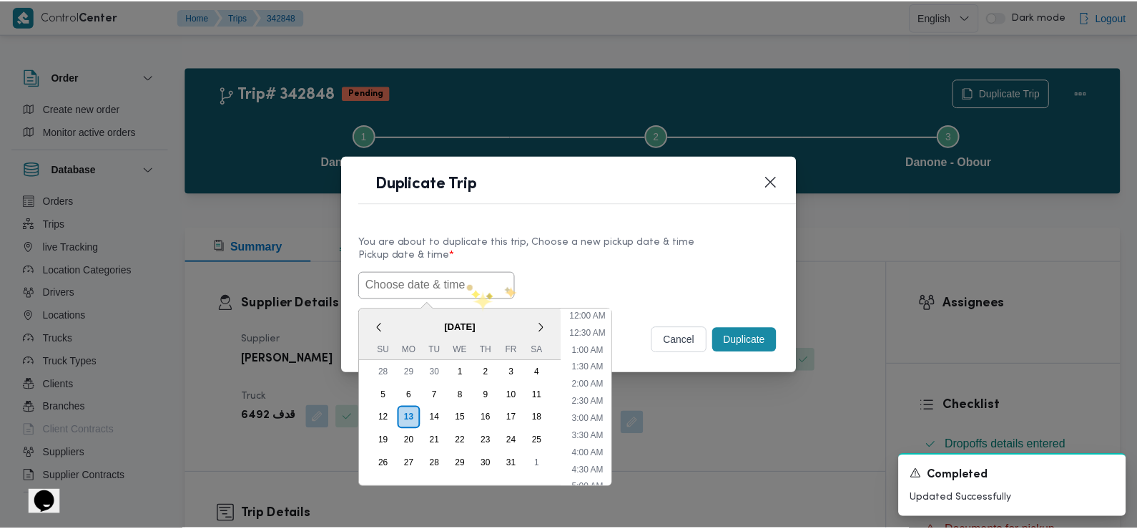
scroll to position [382, 0]
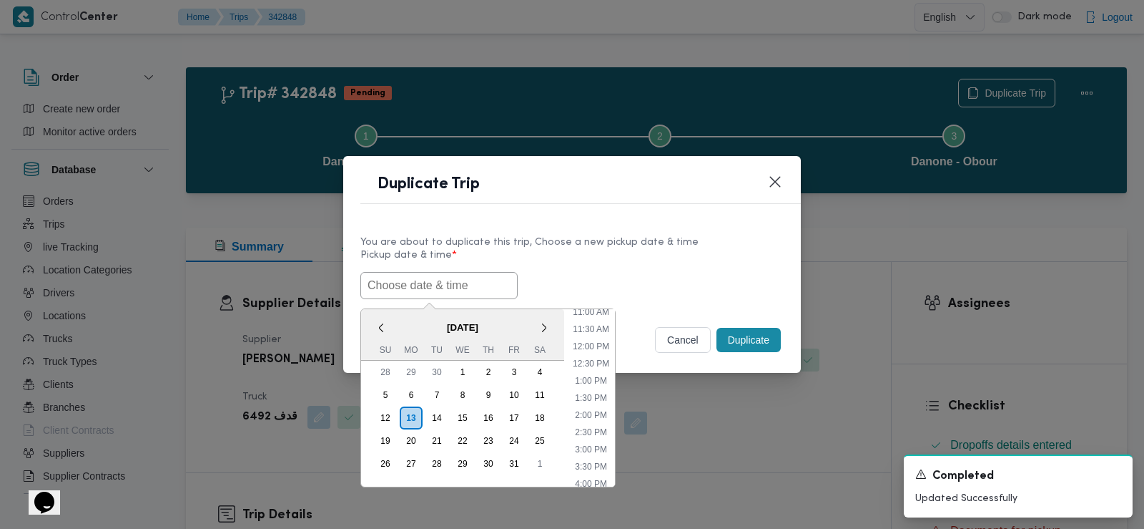
paste input "14/10/2025 6:30AM"
type input "14/10/2025 6:30AM"
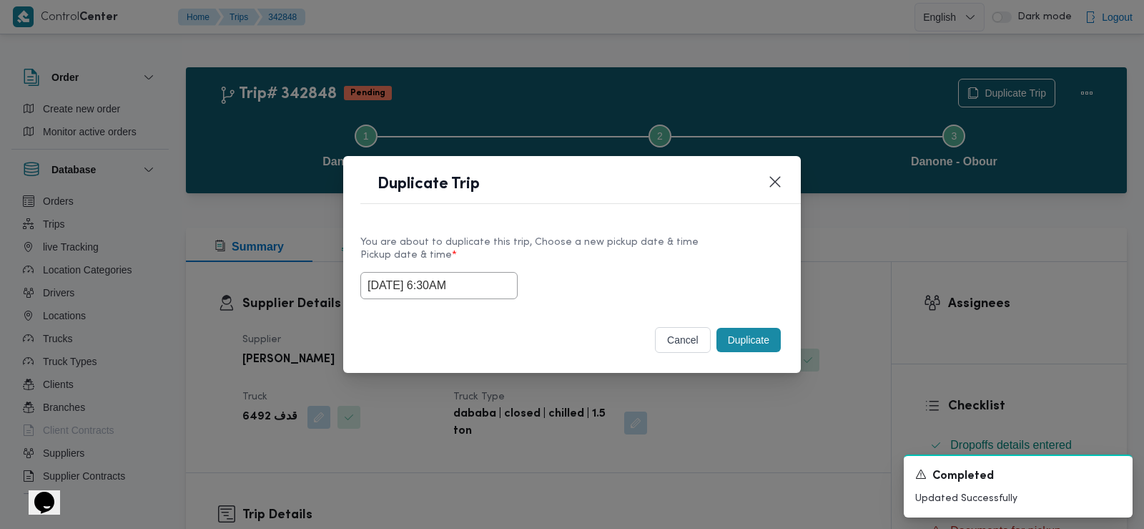
click at [602, 263] on label "Pickup date & time *" at bounding box center [572, 261] width 423 height 22
click at [751, 343] on button "Duplicate" at bounding box center [749, 340] width 64 height 24
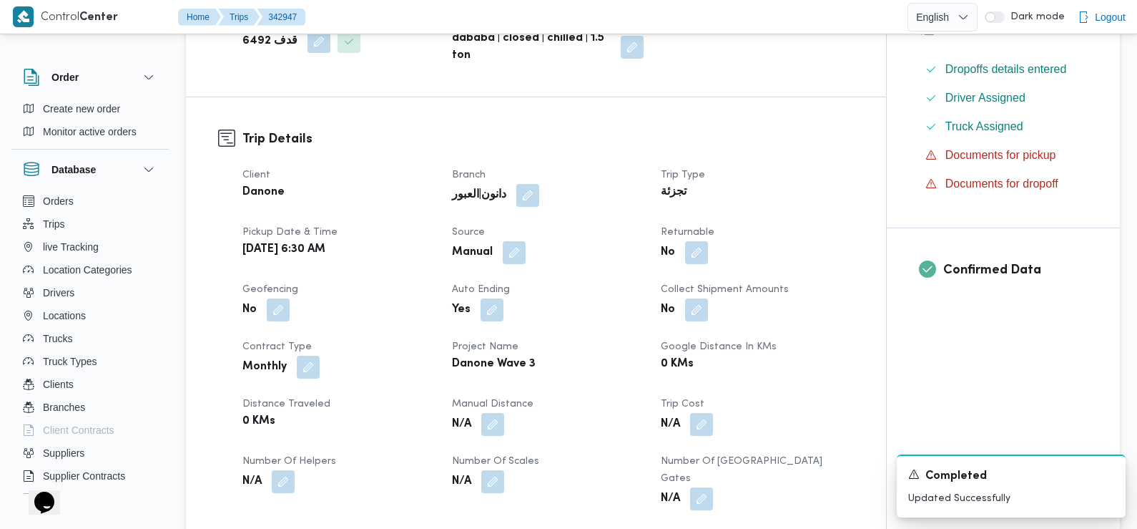
scroll to position [453, 0]
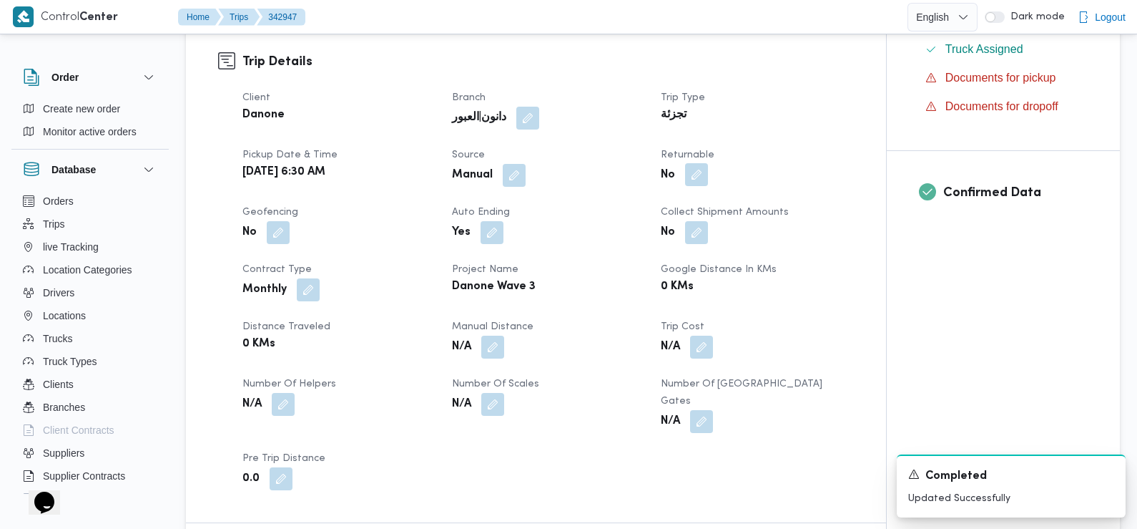
click at [699, 173] on button "button" at bounding box center [696, 174] width 23 height 23
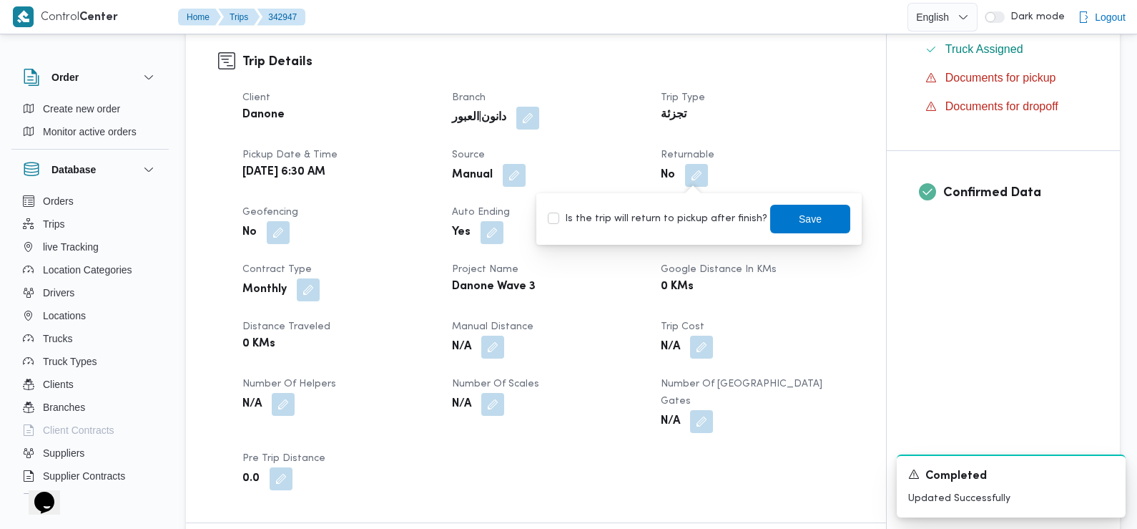
click at [699, 220] on label "Is the trip will return to pickup after finish?" at bounding box center [658, 218] width 220 height 17
checkbox input "true"
click at [770, 215] on span "Save" at bounding box center [810, 218] width 80 height 29
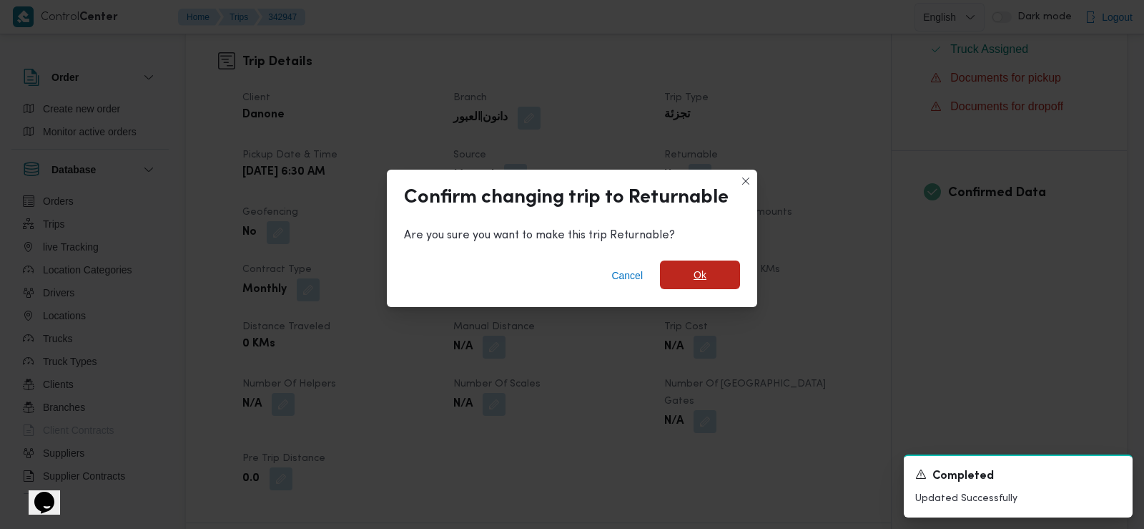
click at [713, 261] on span "Ok" at bounding box center [700, 274] width 80 height 29
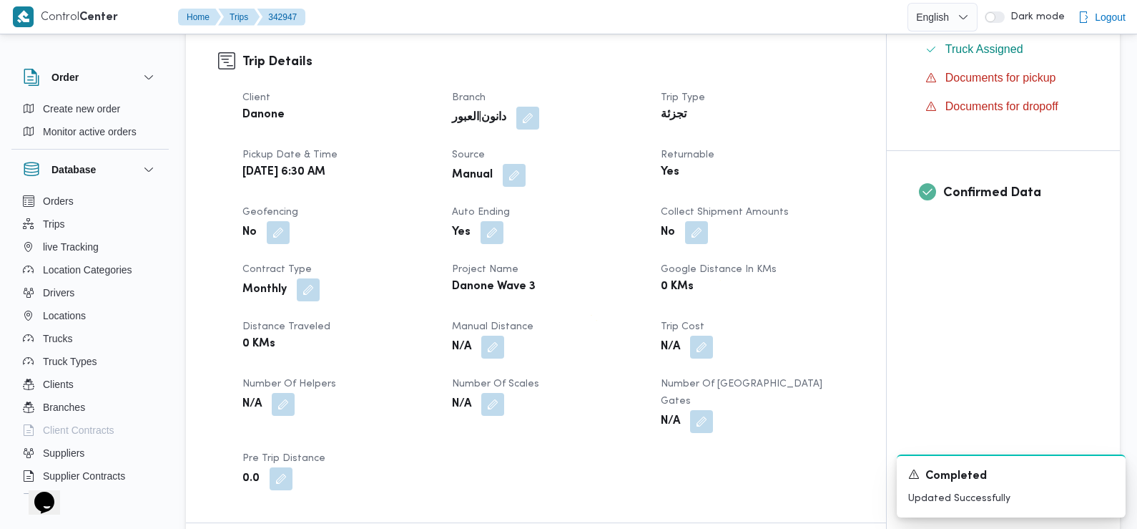
scroll to position [0, 0]
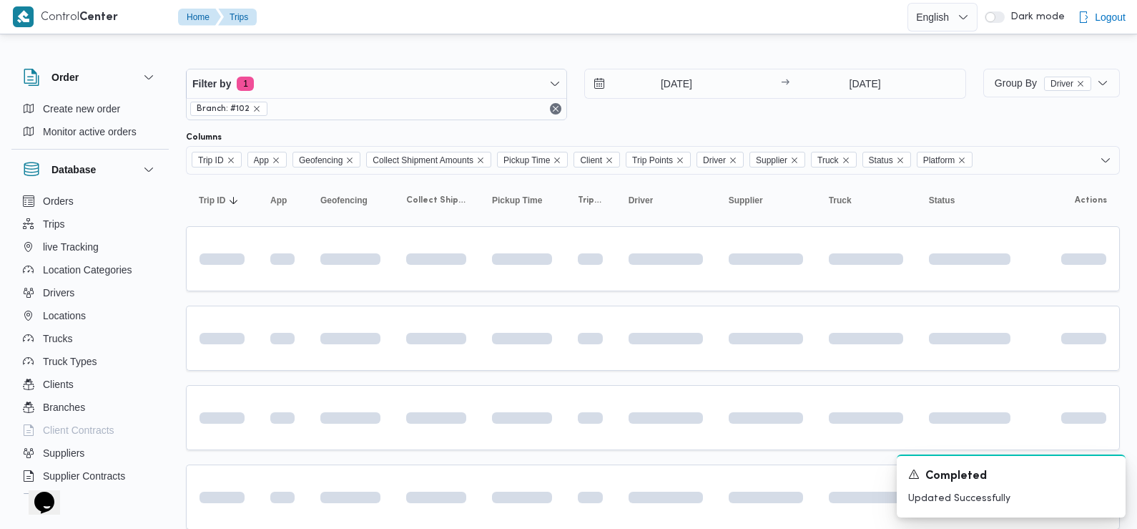
scroll to position [138, 0]
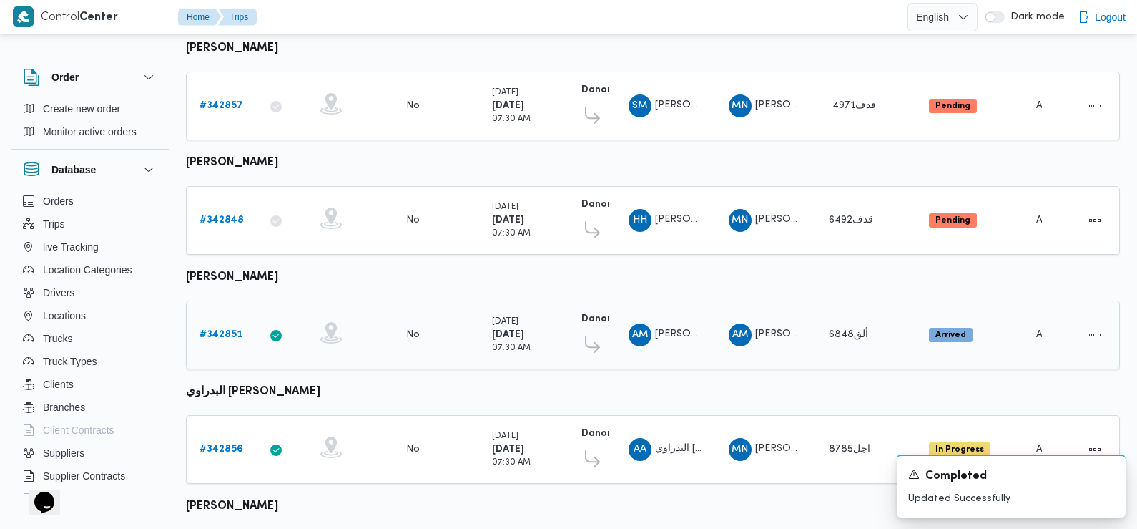
click at [221, 330] on b "# 342851" at bounding box center [221, 334] width 43 height 9
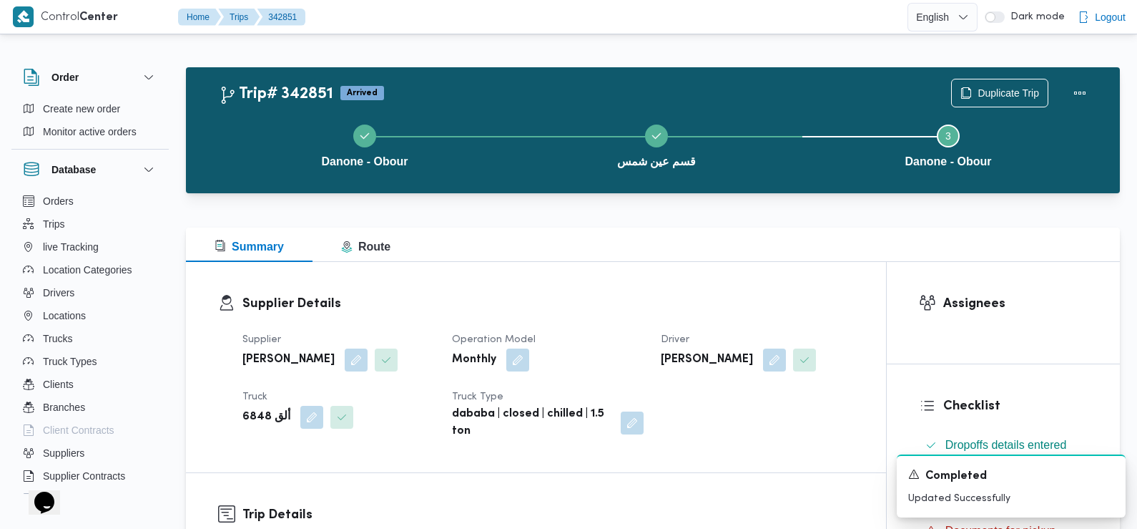
click at [976, 100] on div "Danone - Obour قسم عين شمس Step 3 is incomplete 3 Danone - Obour" at bounding box center [656, 145] width 893 height 92
click at [969, 96] on icon "button" at bounding box center [966, 92] width 11 height 11
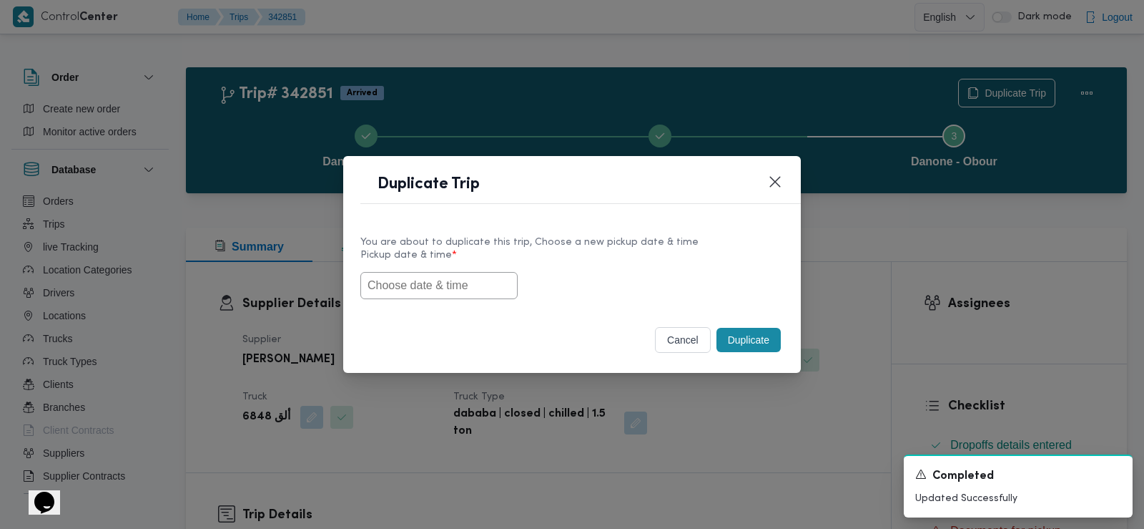
click at [441, 276] on input "text" at bounding box center [439, 285] width 157 height 27
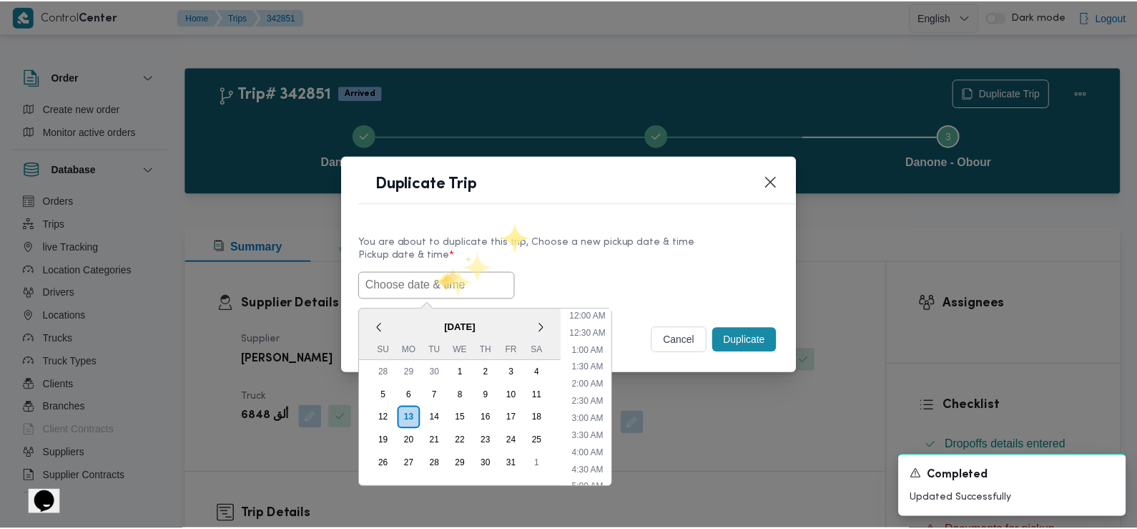
scroll to position [382, 0]
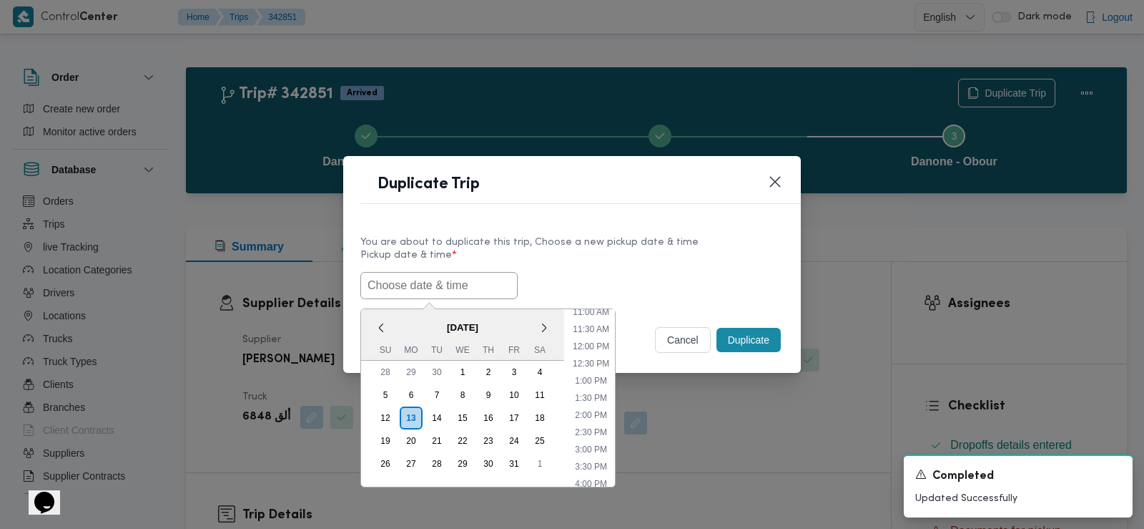
paste input "14/10/2025 6:30AM"
type input "14/10/2025 6:30AM"
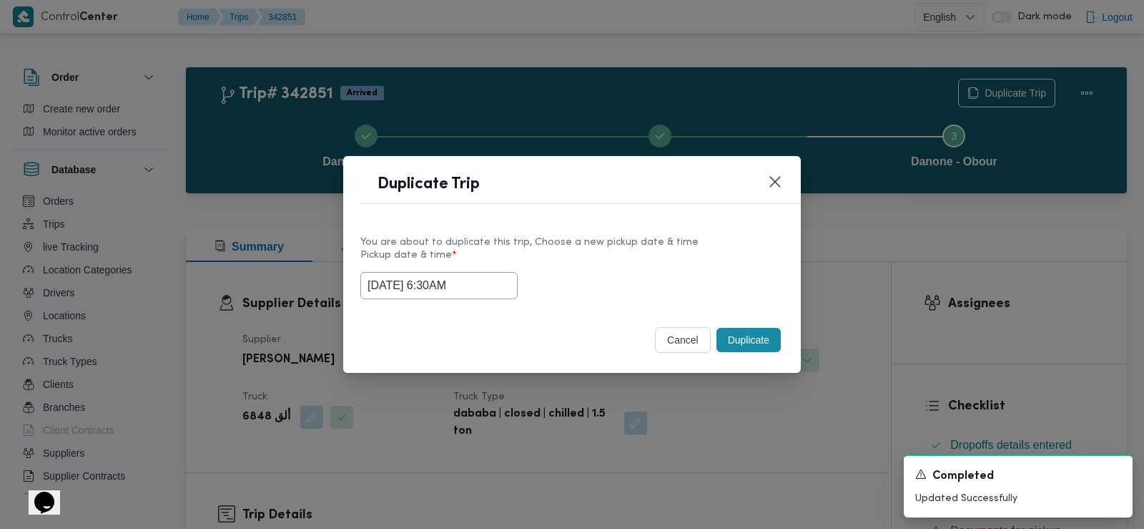
click at [566, 282] on div "14/10/2025 6:30AM" at bounding box center [572, 285] width 423 height 27
click at [741, 340] on button "Duplicate" at bounding box center [749, 340] width 64 height 24
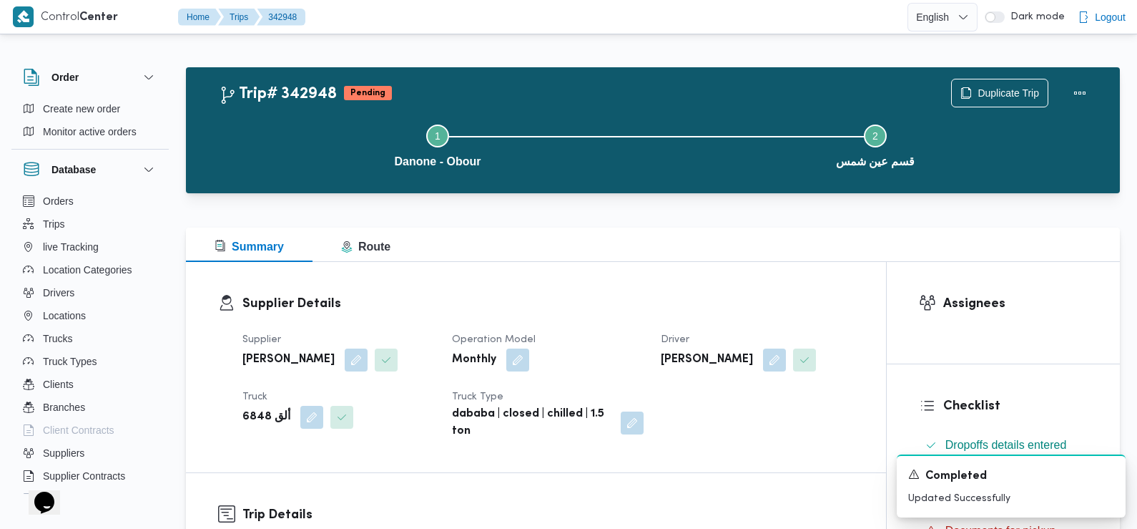
click at [512, 406] on b "dababa | closed | chilled | 1.5 ton" at bounding box center [532, 423] width 160 height 34
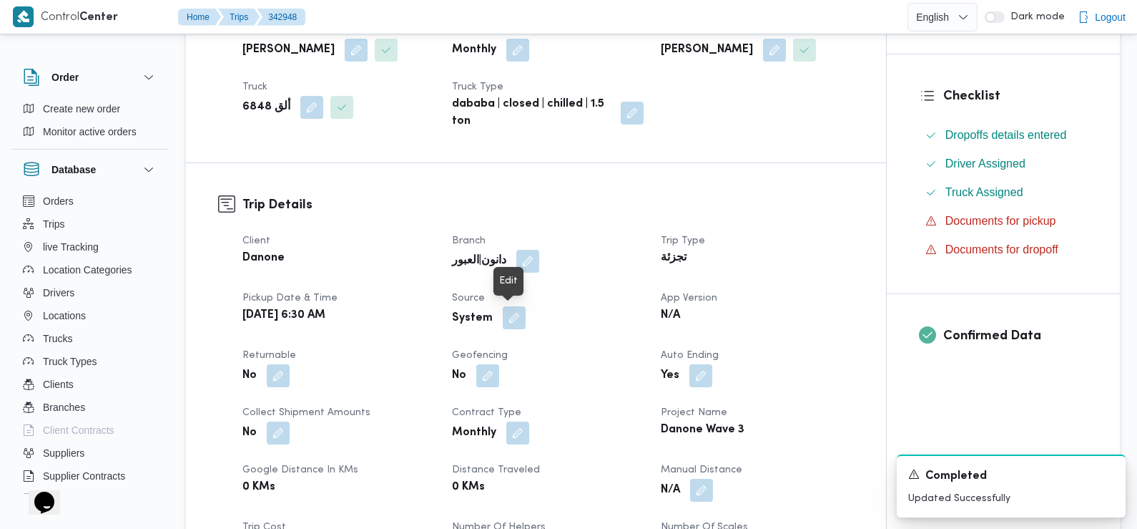
click at [516, 320] on button "button" at bounding box center [514, 317] width 23 height 23
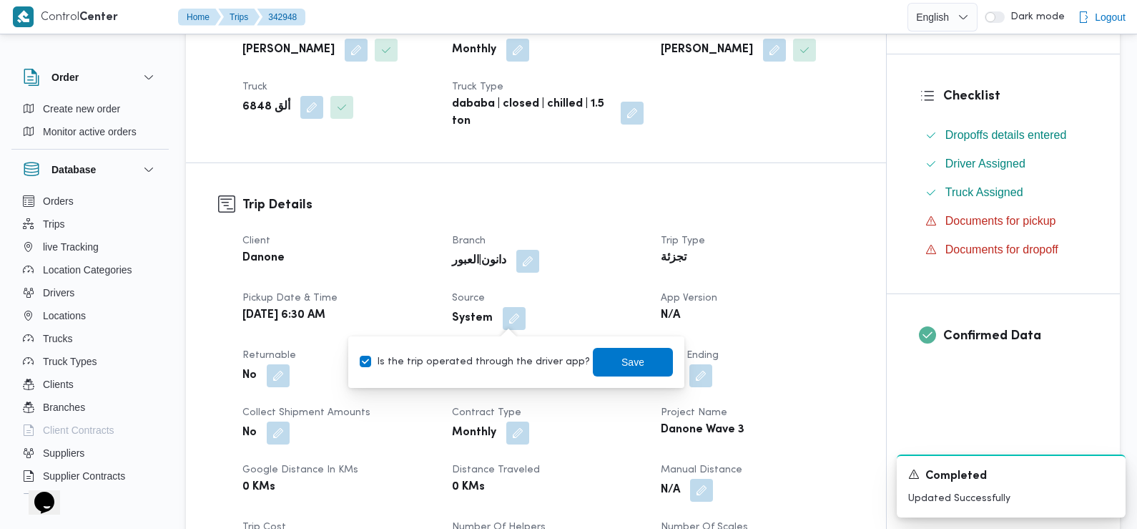
click at [521, 362] on label "Is the trip operated through the driver app?" at bounding box center [475, 361] width 230 height 17
checkbox input "false"
click at [641, 346] on div "Is the trip operated through the driver app? Save" at bounding box center [516, 361] width 316 height 31
click at [634, 363] on span "Save" at bounding box center [633, 361] width 80 height 29
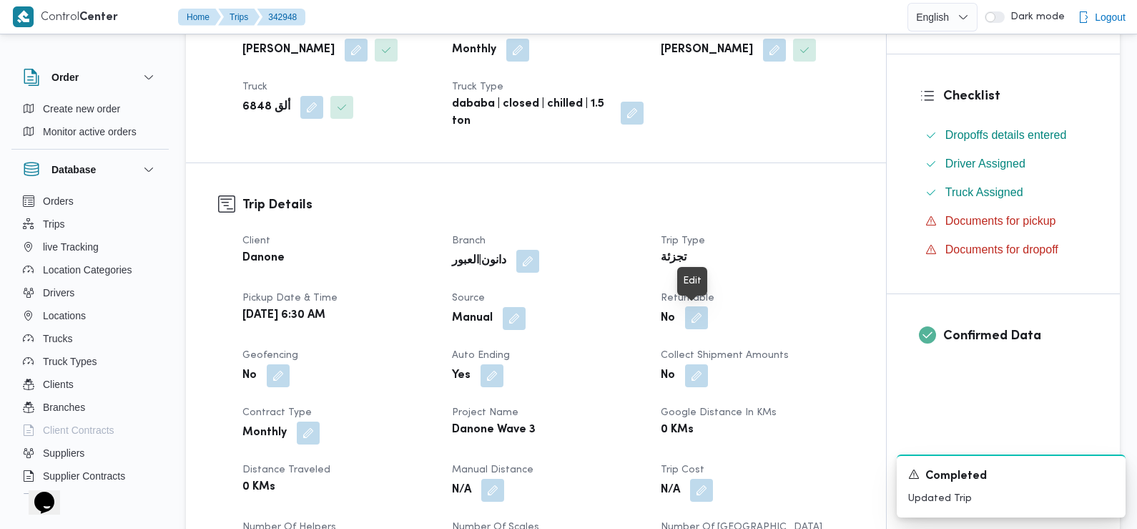
click at [693, 315] on button "button" at bounding box center [696, 317] width 23 height 23
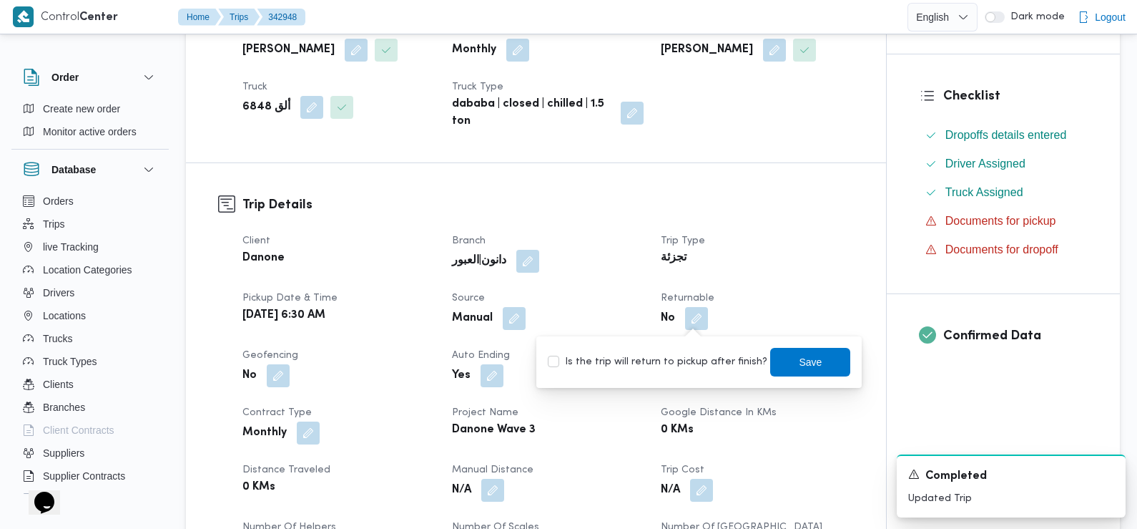
click at [695, 355] on label "Is the trip will return to pickup after finish?" at bounding box center [658, 361] width 220 height 17
checkbox input "true"
click at [781, 366] on span "Save" at bounding box center [810, 361] width 80 height 29
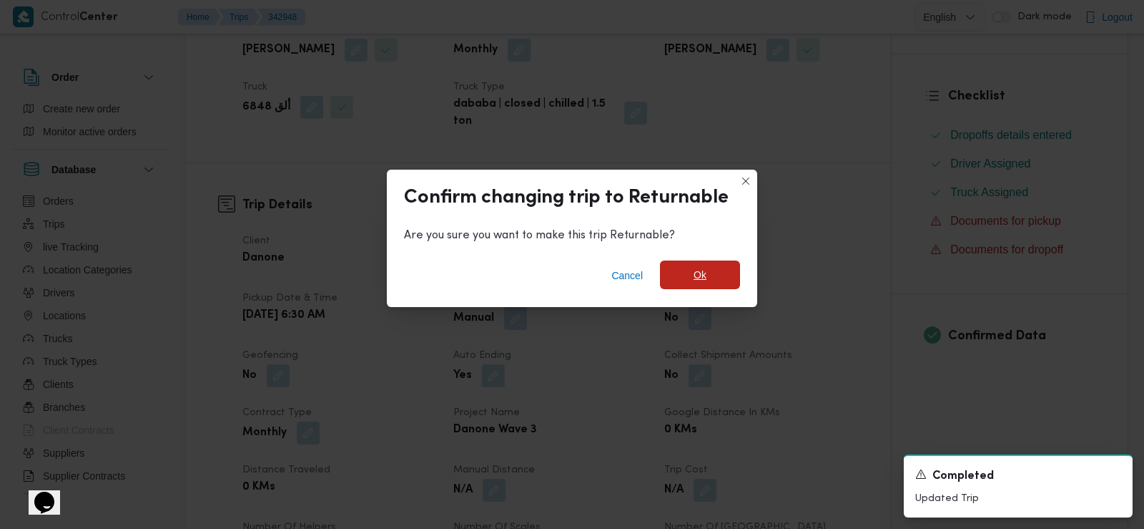
click at [694, 275] on span "Ok" at bounding box center [700, 274] width 13 height 17
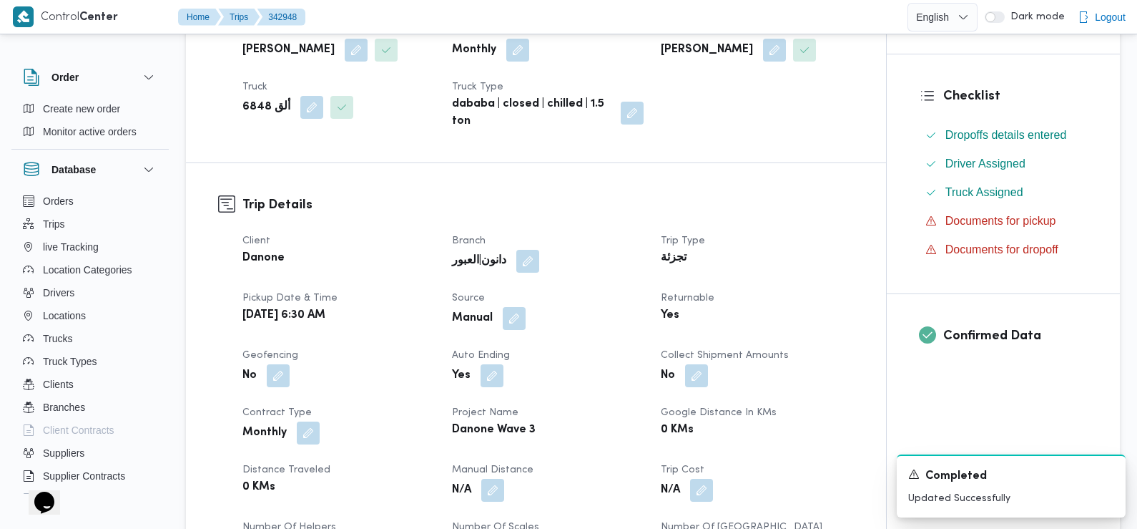
scroll to position [0, 0]
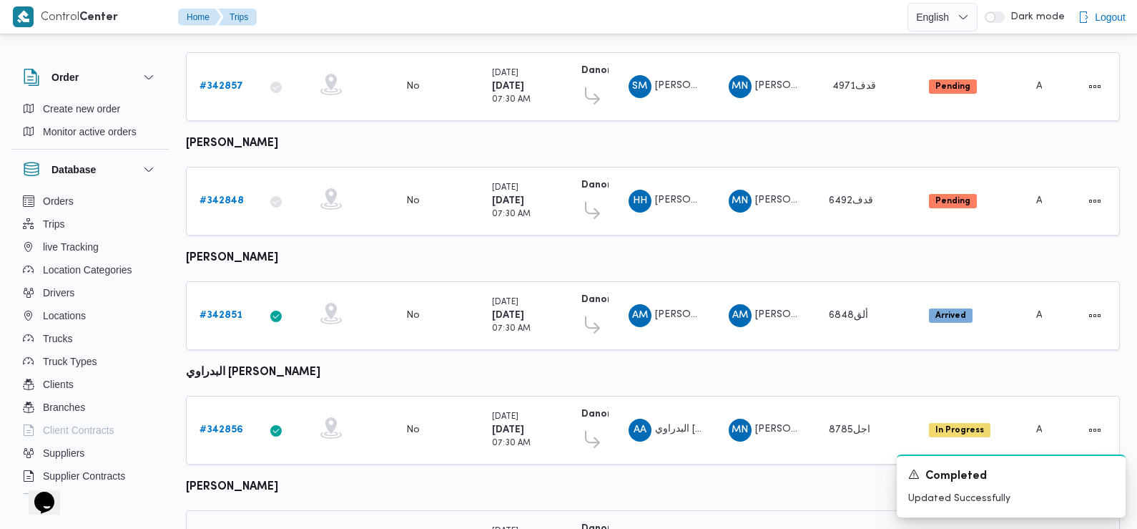
scroll to position [524, 0]
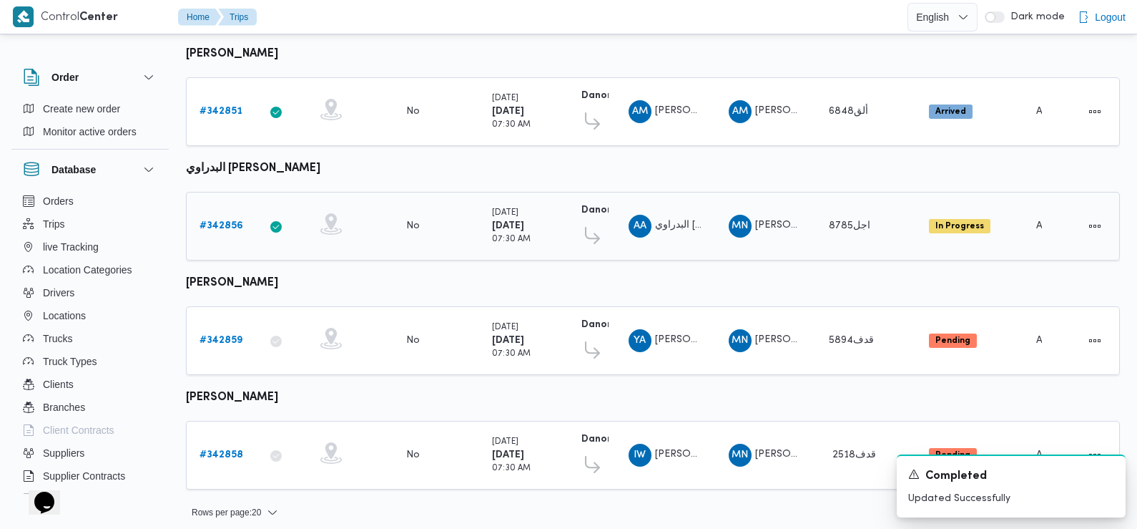
click at [224, 221] on b "# 342856" at bounding box center [222, 225] width 44 height 9
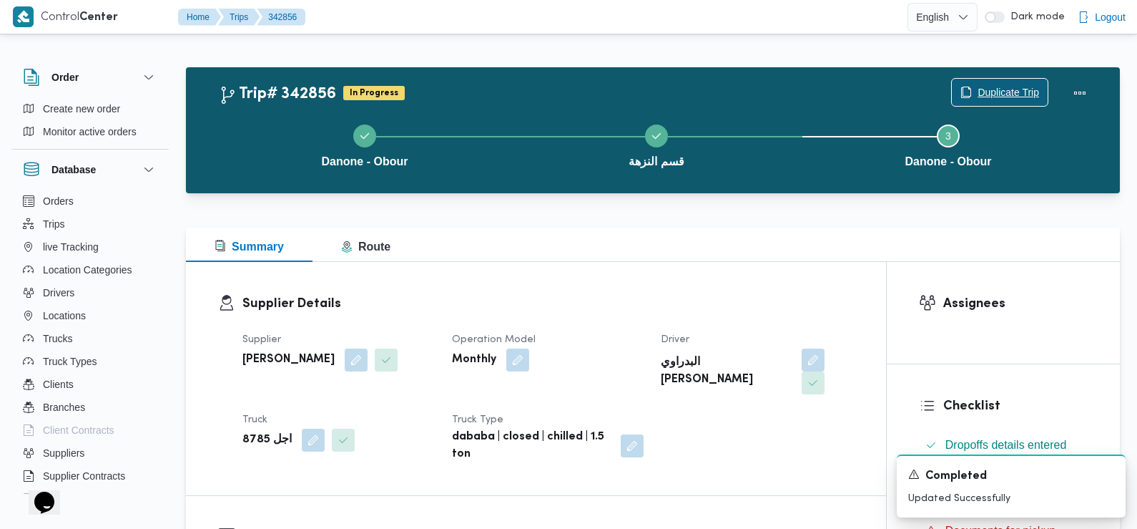
click at [976, 88] on span "Duplicate Trip" at bounding box center [1000, 92] width 96 height 27
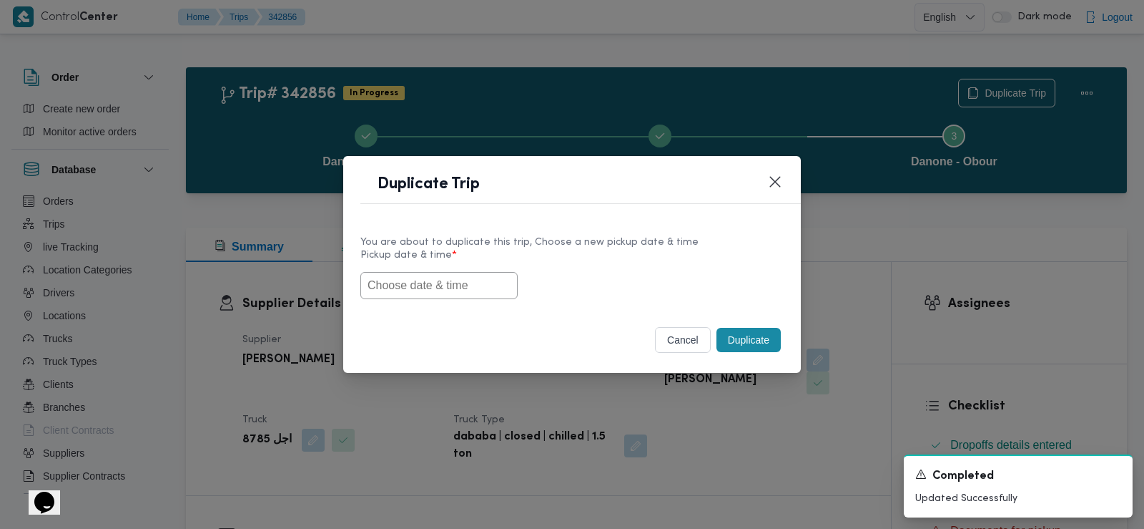
click at [482, 277] on input "text" at bounding box center [439, 285] width 157 height 27
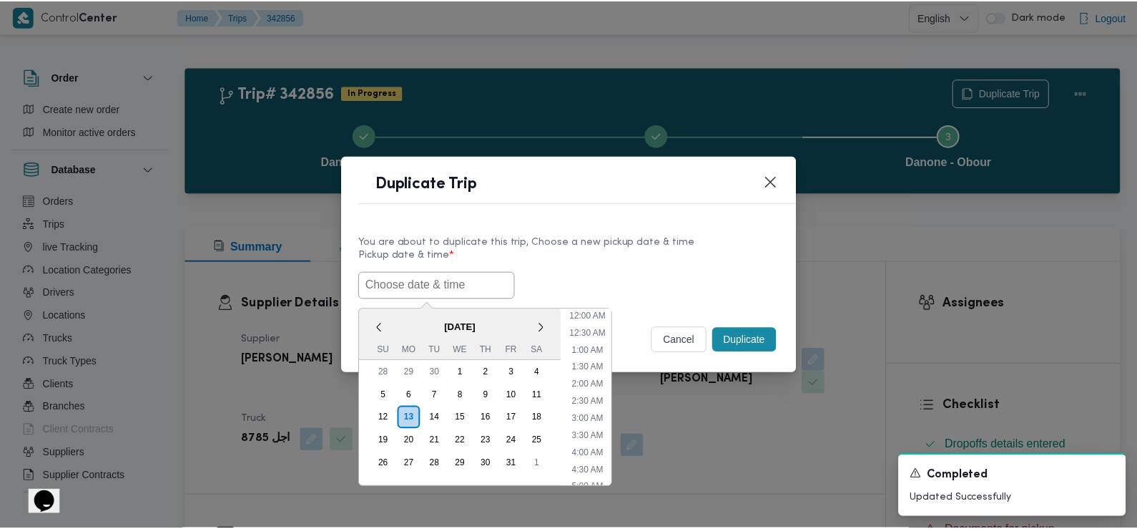
scroll to position [382, 0]
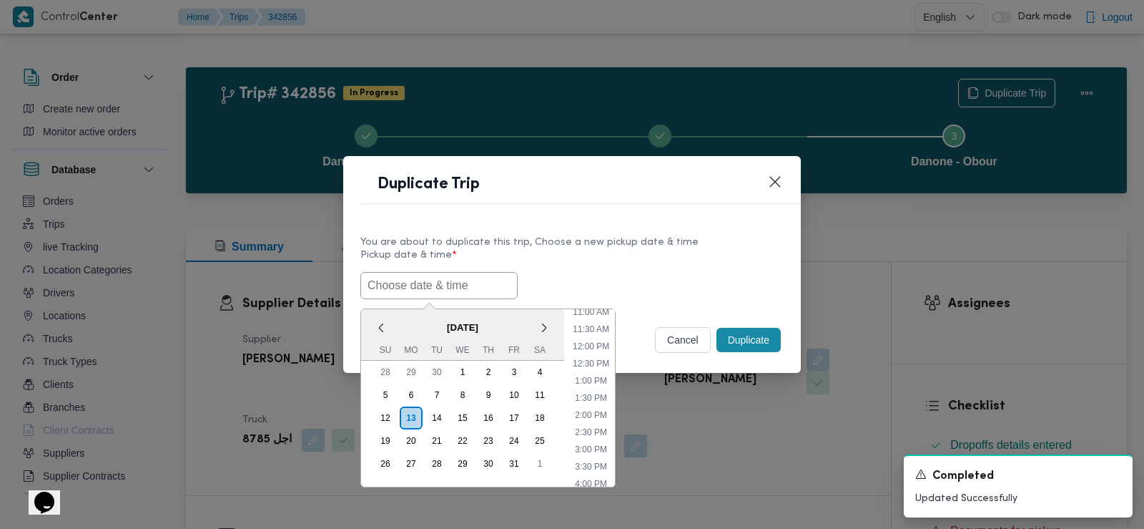
paste input "14/10/2025 6:30AM"
type input "14/10/2025 6:30AM"
click at [721, 283] on div "14/10/2025 6:30AM < October 2025 > Su Mo Tu We Th Fr Sa 28 29 30 1 2 3 4 5 6 7 …" at bounding box center [572, 285] width 423 height 27
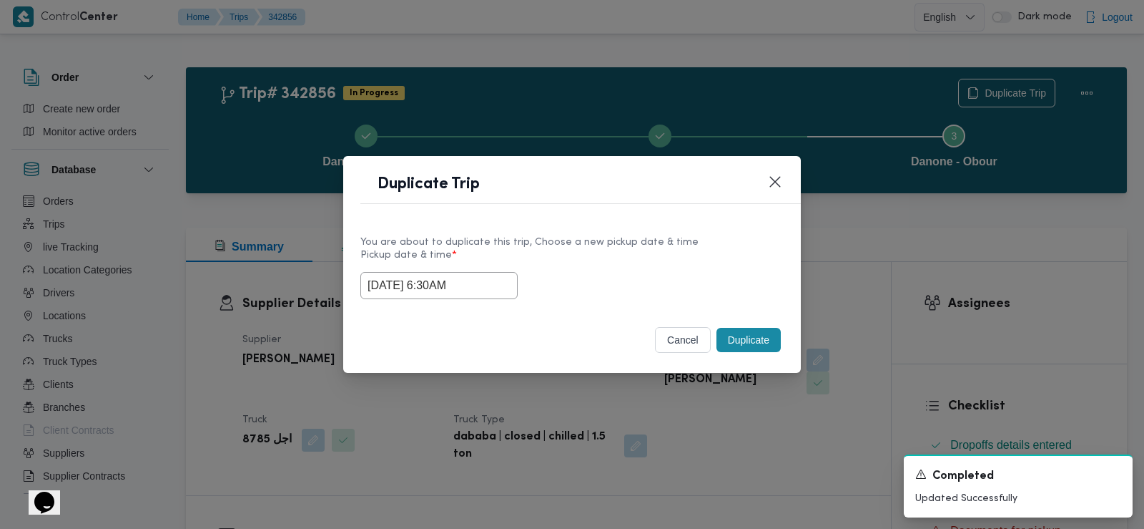
click at [742, 337] on button "Duplicate" at bounding box center [749, 340] width 64 height 24
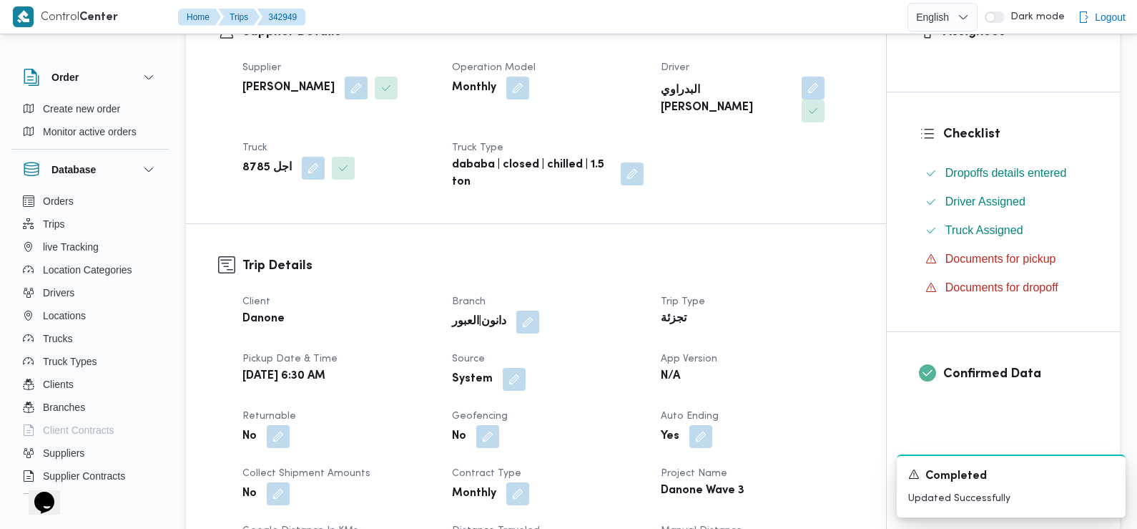
scroll to position [434, 0]
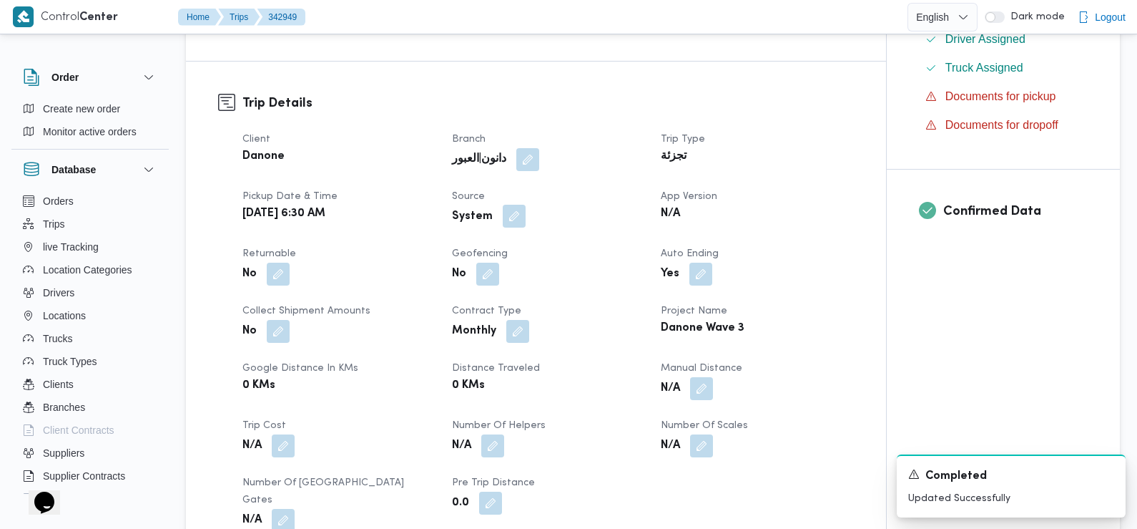
click at [515, 205] on button "button" at bounding box center [514, 216] width 23 height 23
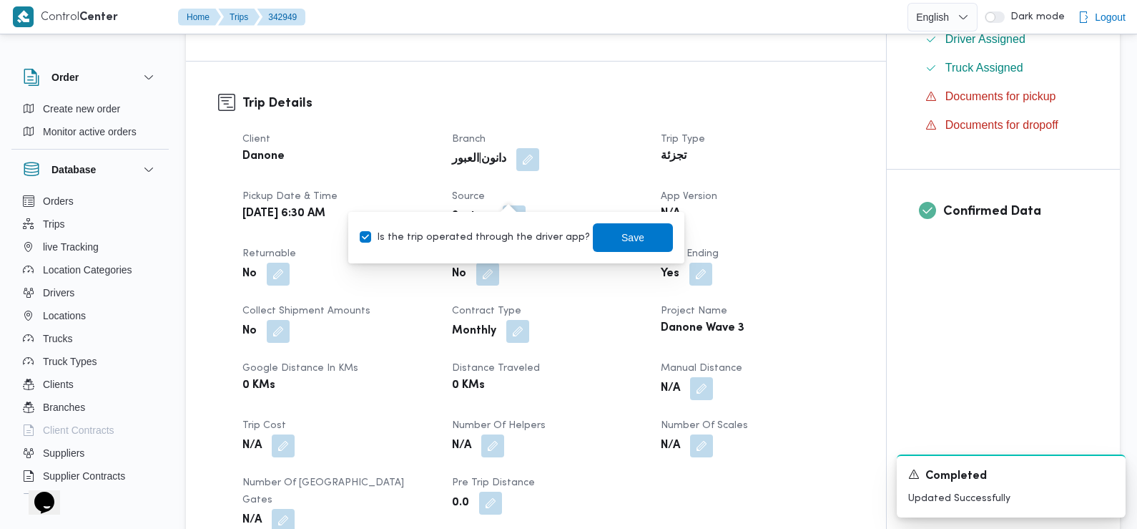
click at [533, 236] on label "Is the trip operated through the driver app?" at bounding box center [475, 237] width 230 height 17
checkbox input "false"
click at [599, 236] on span "Save" at bounding box center [633, 236] width 80 height 29
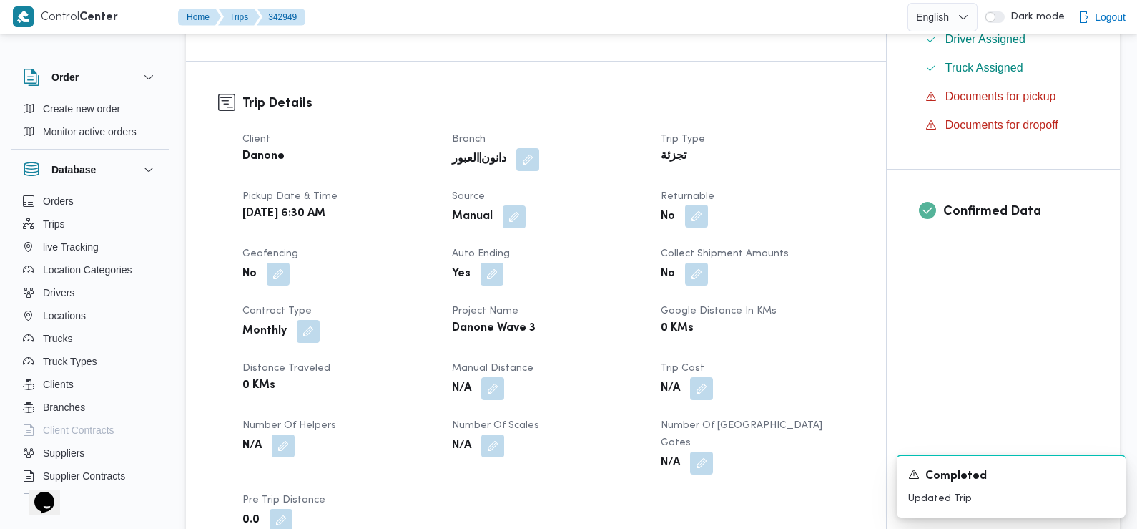
click at [692, 205] on button "button" at bounding box center [696, 216] width 23 height 23
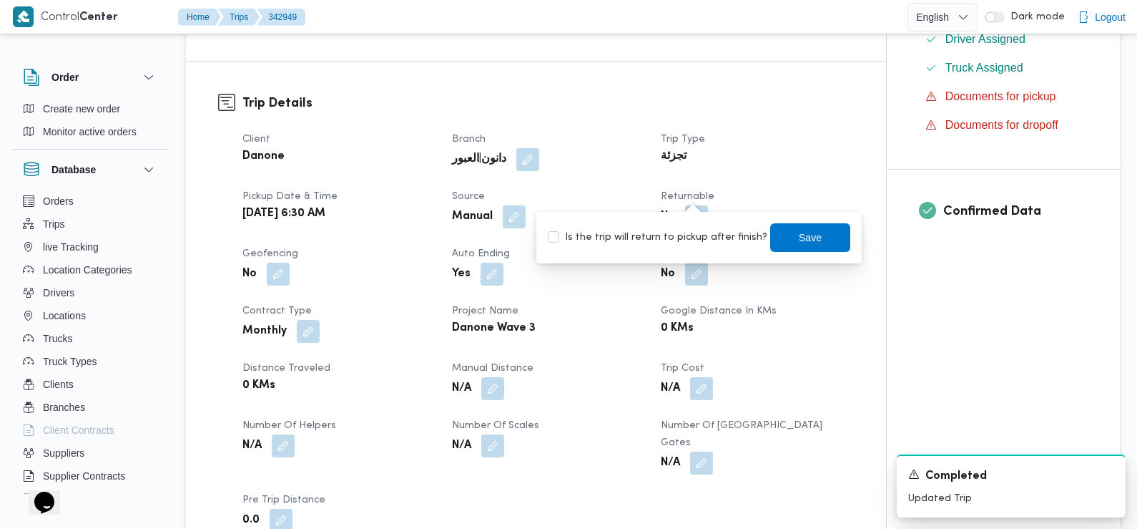
click at [694, 234] on label "Is the trip will return to pickup after finish?" at bounding box center [658, 237] width 220 height 17
checkbox input "true"
click at [771, 235] on span "Save" at bounding box center [810, 236] width 80 height 29
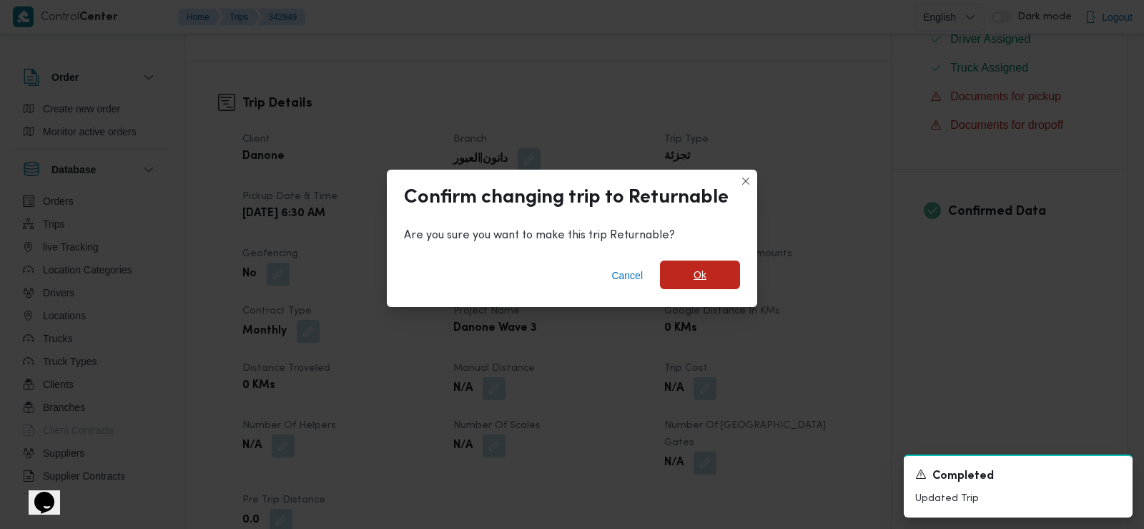
click at [707, 269] on span "Ok" at bounding box center [700, 274] width 80 height 29
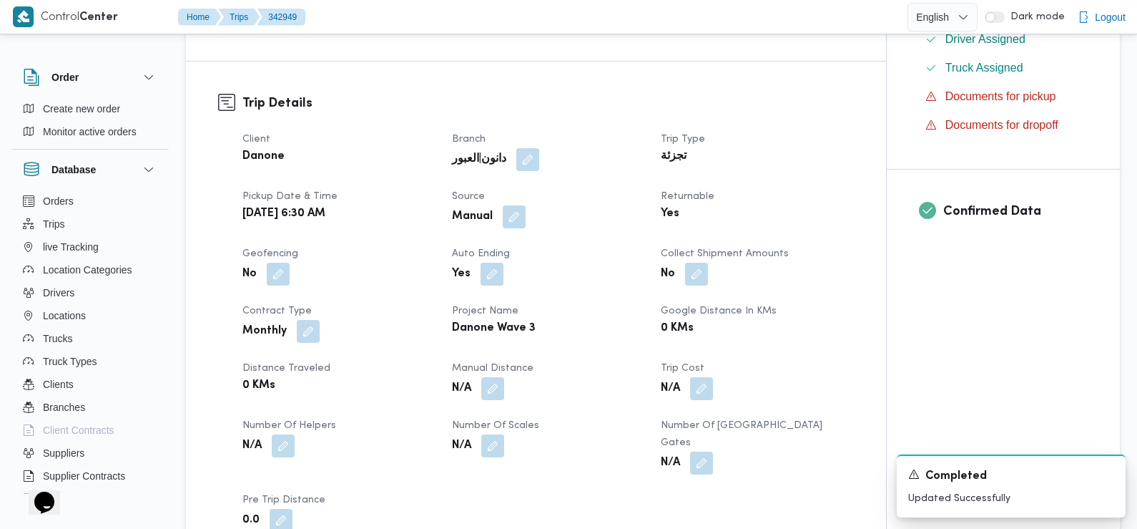
click at [413, 318] on div "Monthly" at bounding box center [338, 331] width 195 height 26
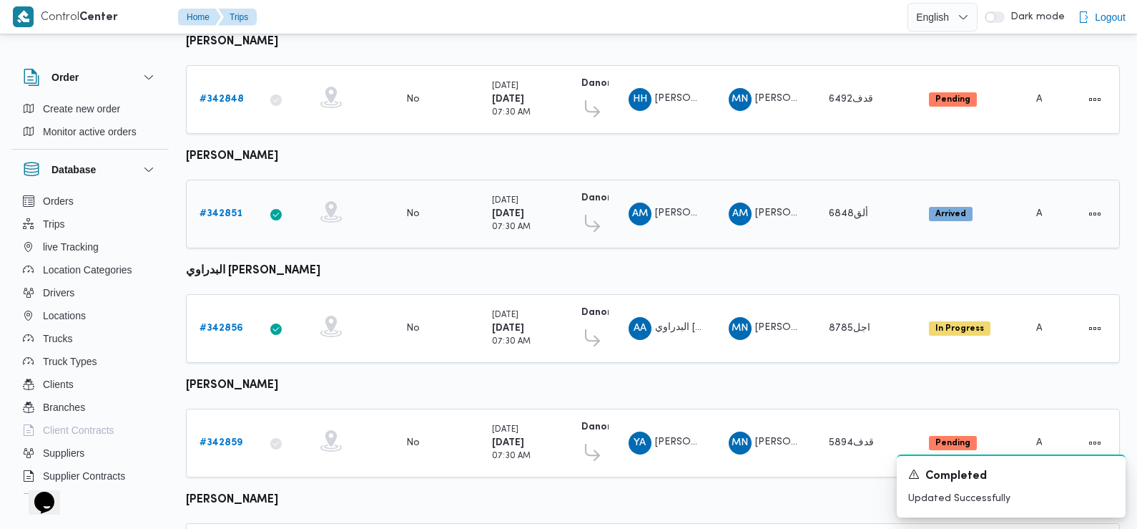
scroll to position [524, 0]
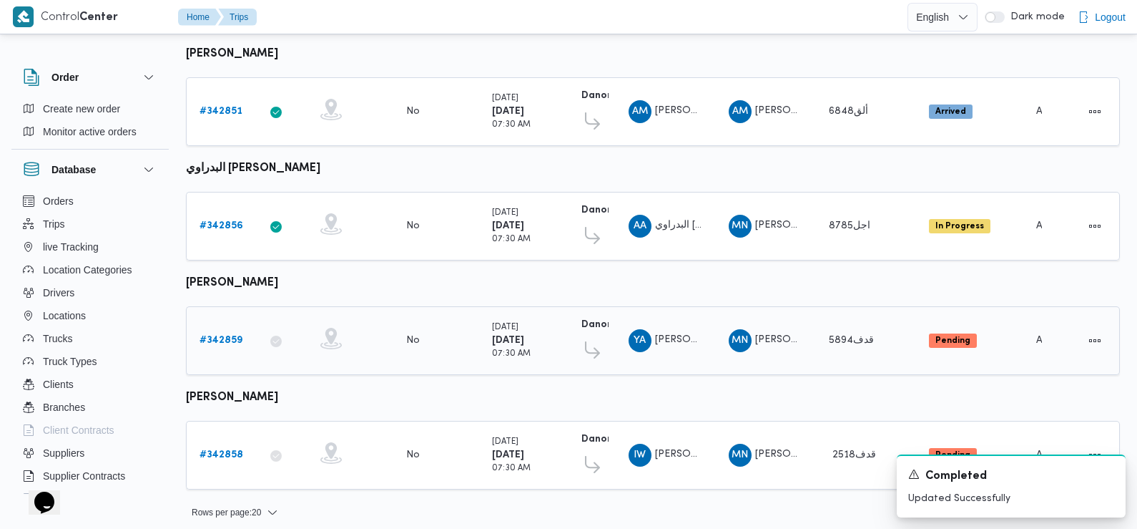
click at [218, 335] on b "# 342859" at bounding box center [221, 339] width 43 height 9
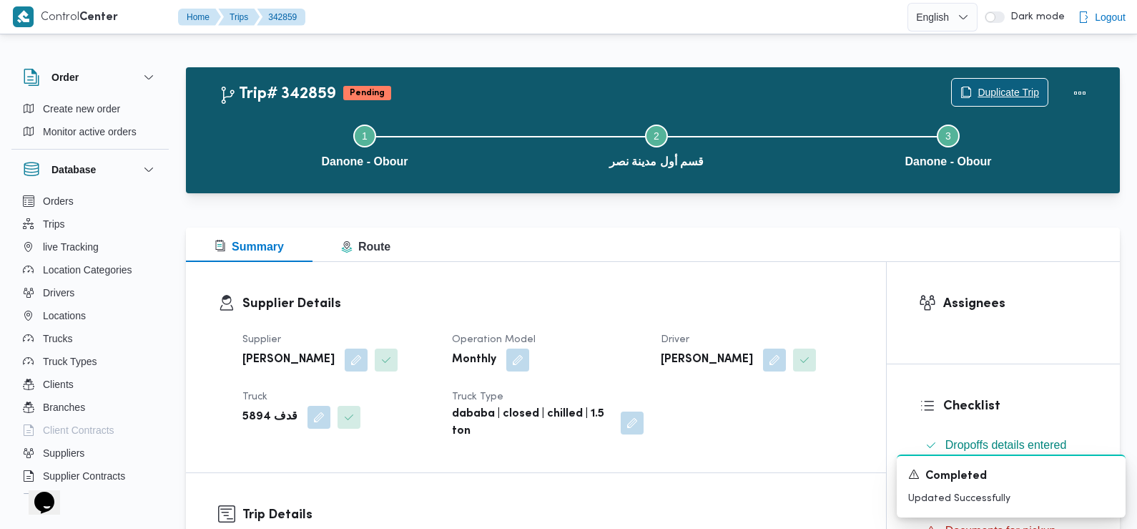
click at [1004, 99] on span "Duplicate Trip" at bounding box center [1009, 92] width 62 height 17
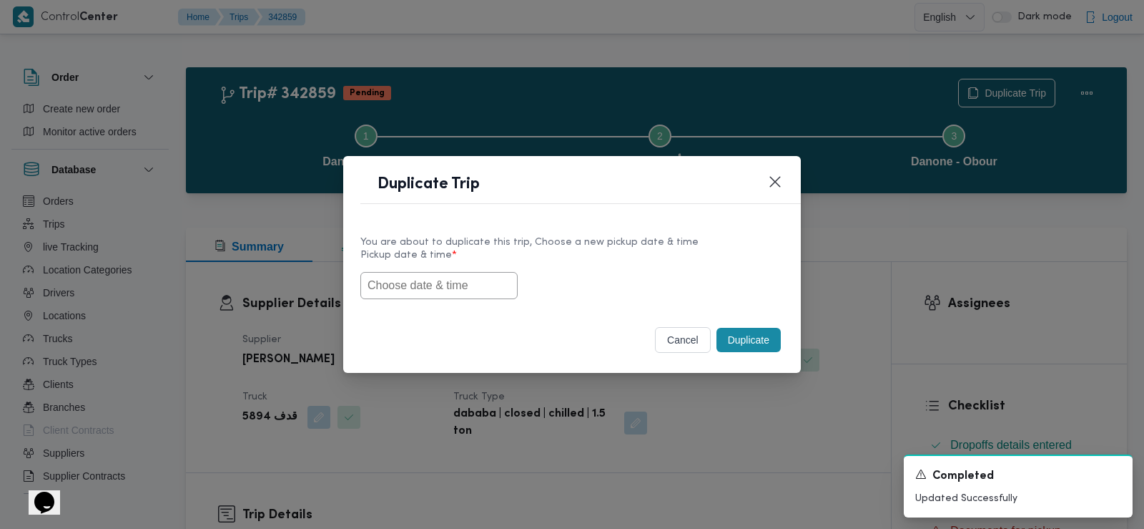
click at [485, 280] on input "text" at bounding box center [439, 285] width 157 height 27
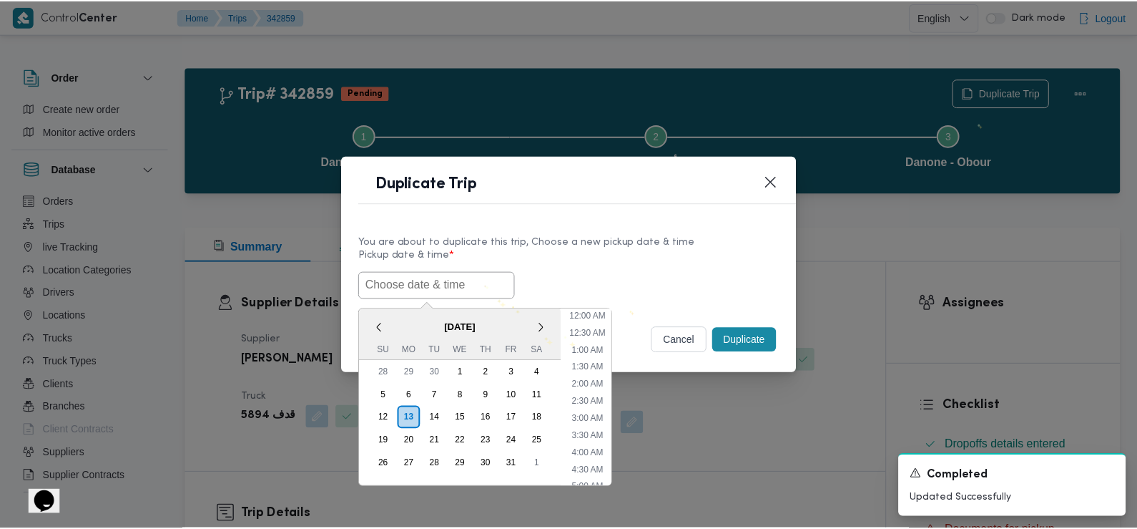
scroll to position [382, 0]
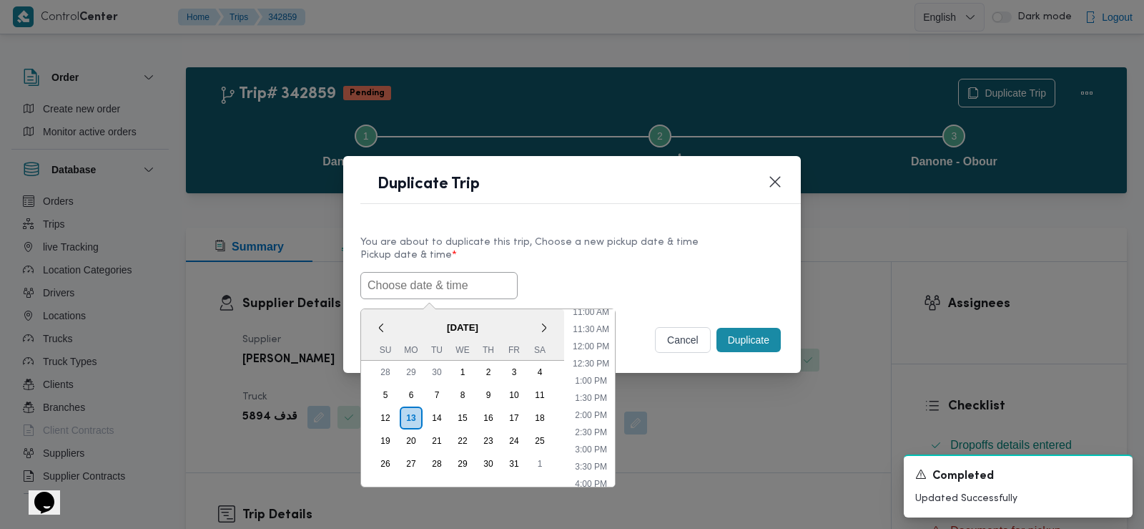
paste input "14/10/2025 6:30AM"
type input "14/10/2025 6:30AM"
click at [557, 274] on div "14/10/2025 6:30AM < October 2025 > Su Mo Tu We Th Fr Sa 28 29 30 1 2 3 4 5 6 7 …" at bounding box center [572, 285] width 423 height 27
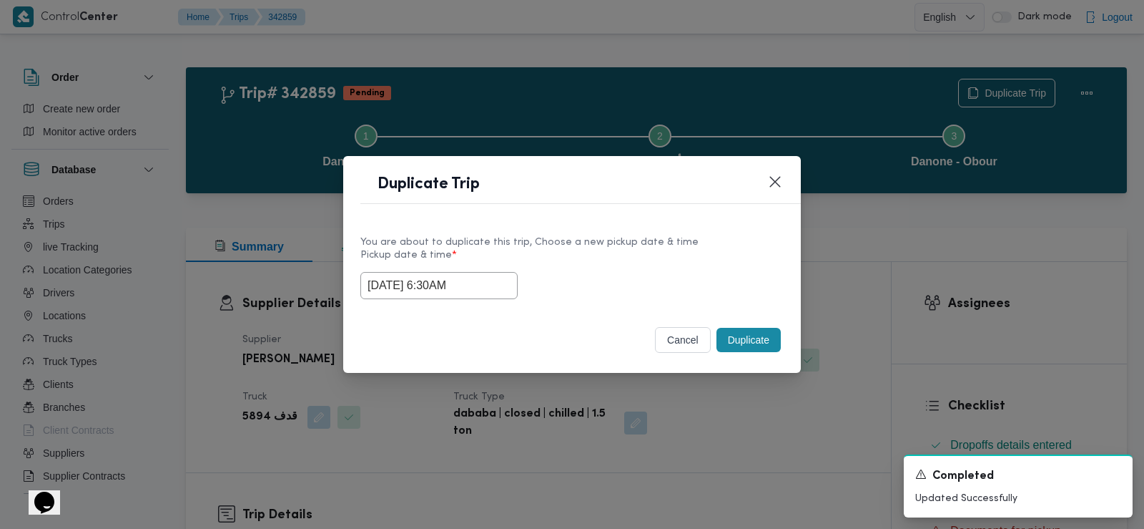
click at [740, 335] on button "Duplicate" at bounding box center [749, 340] width 64 height 24
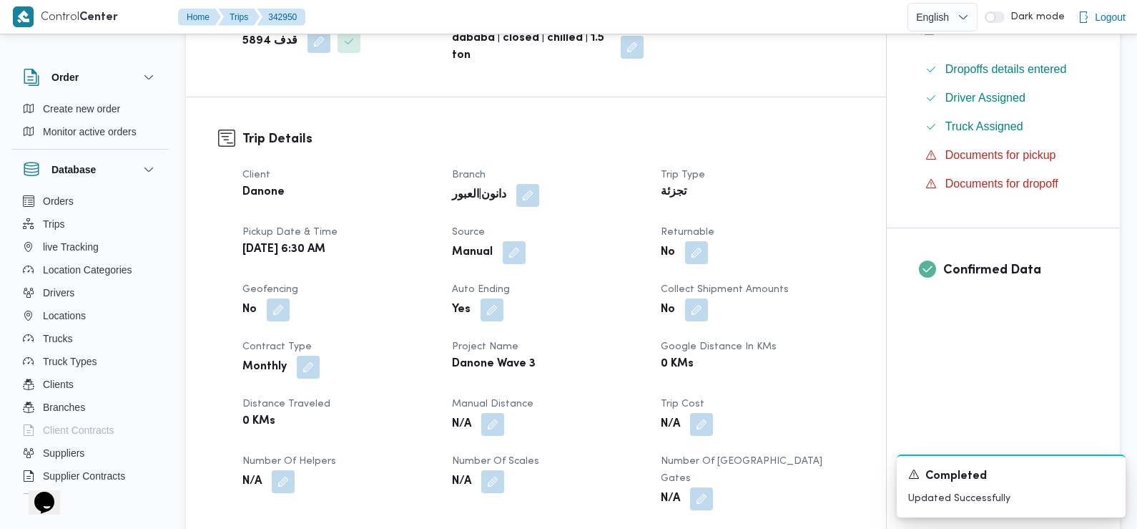
scroll to position [381, 0]
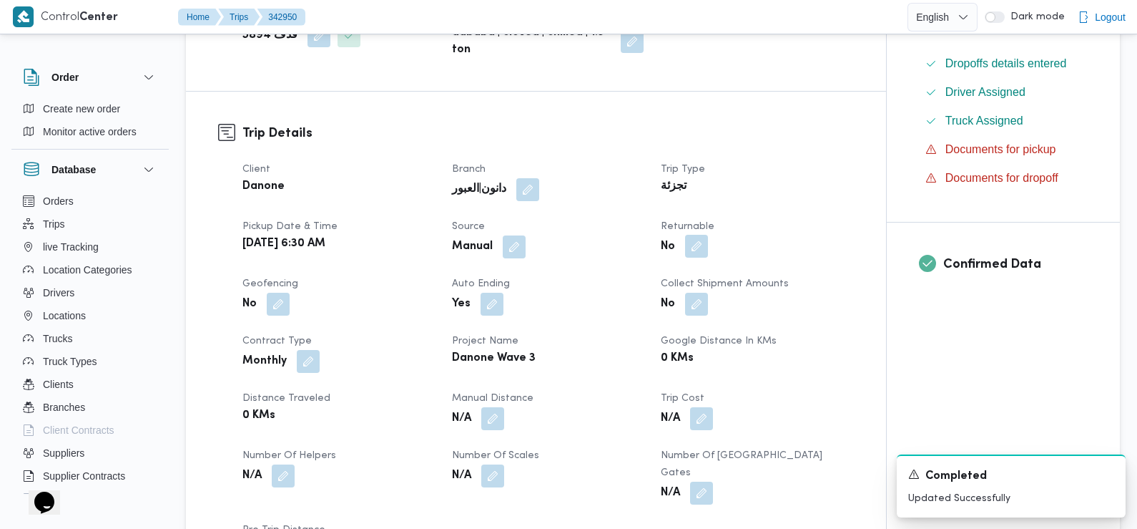
click at [689, 240] on button "button" at bounding box center [696, 246] width 23 height 23
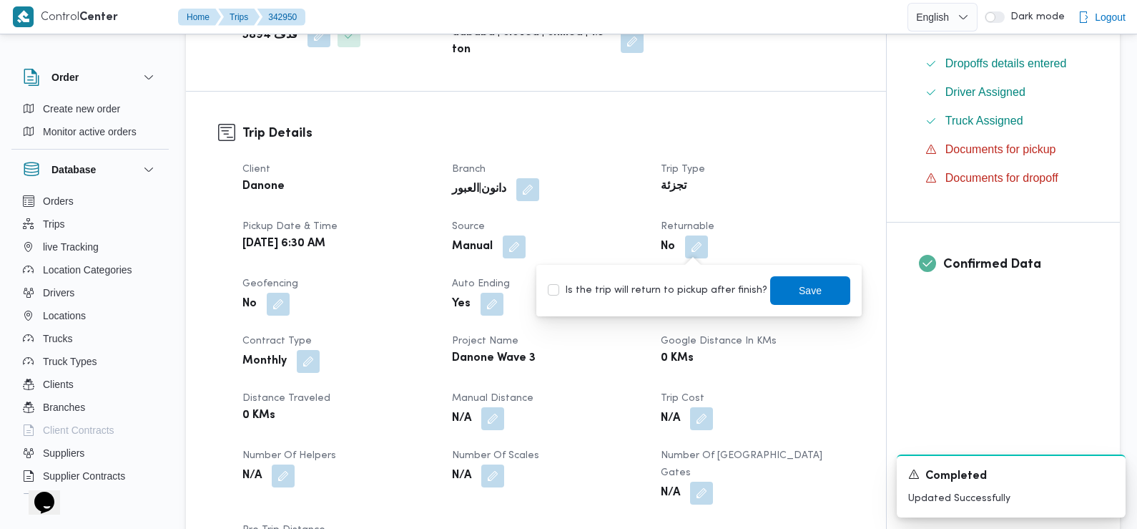
click at [696, 283] on label "Is the trip will return to pickup after finish?" at bounding box center [658, 290] width 220 height 17
checkbox input "true"
click at [787, 298] on span "Save" at bounding box center [810, 289] width 80 height 29
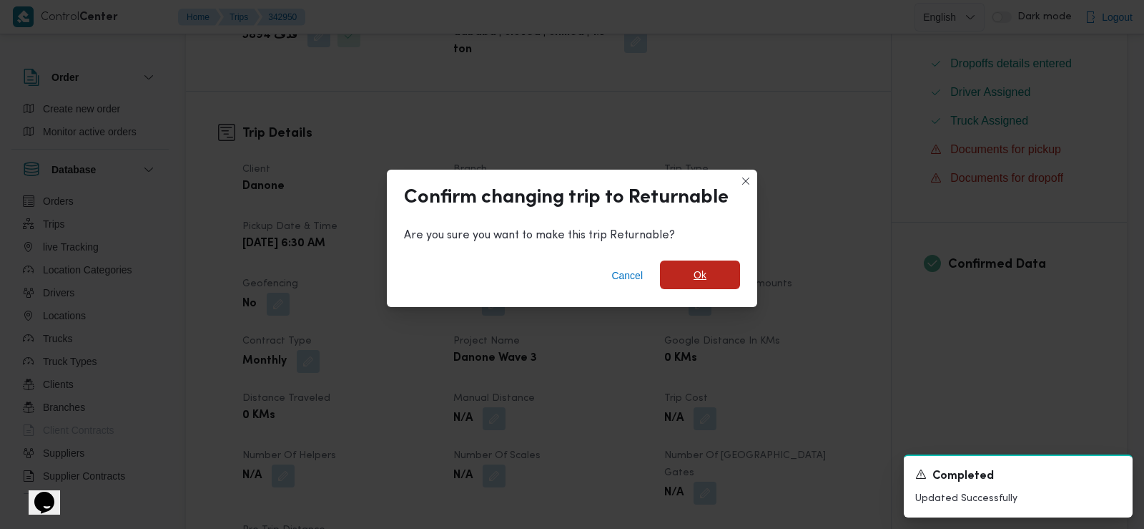
click at [707, 275] on span "Ok" at bounding box center [700, 274] width 80 height 29
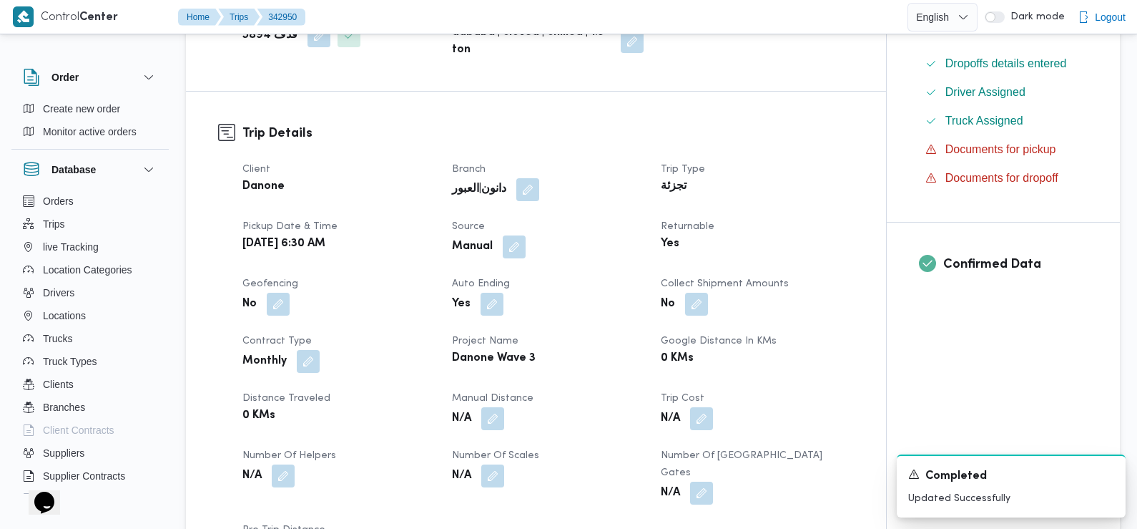
scroll to position [0, 0]
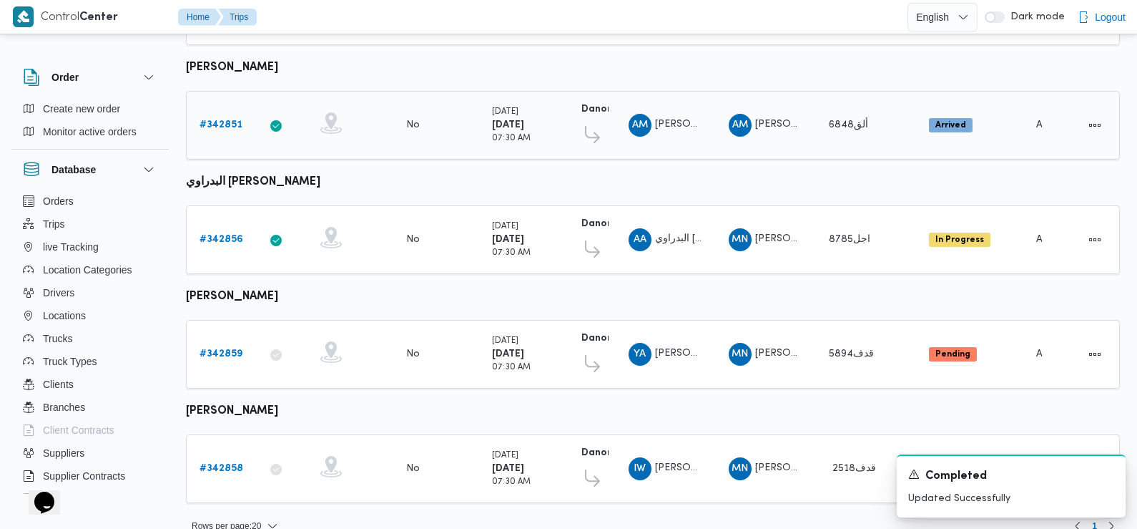
scroll to position [524, 0]
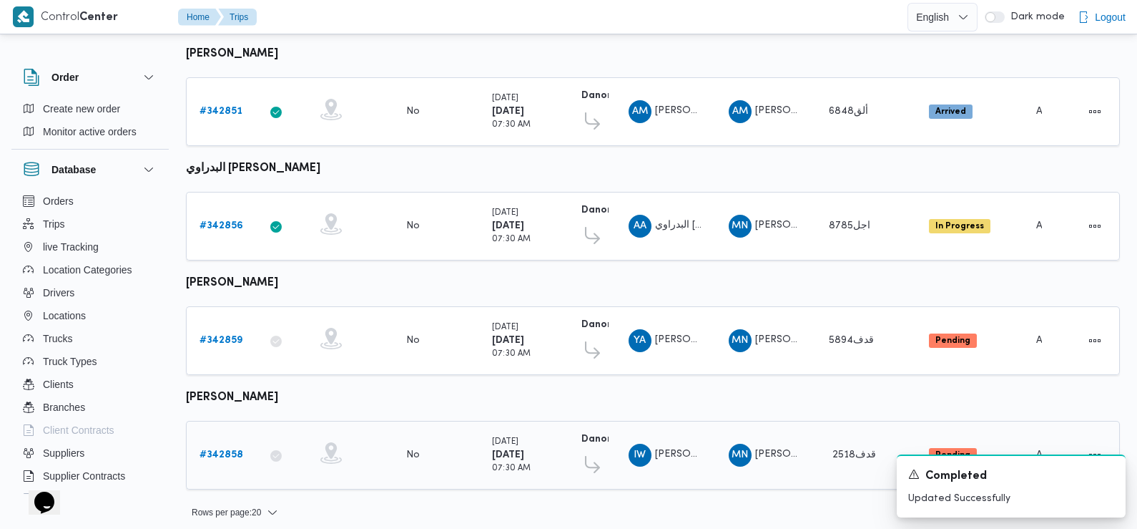
click at [222, 451] on b "# 342858" at bounding box center [222, 454] width 44 height 9
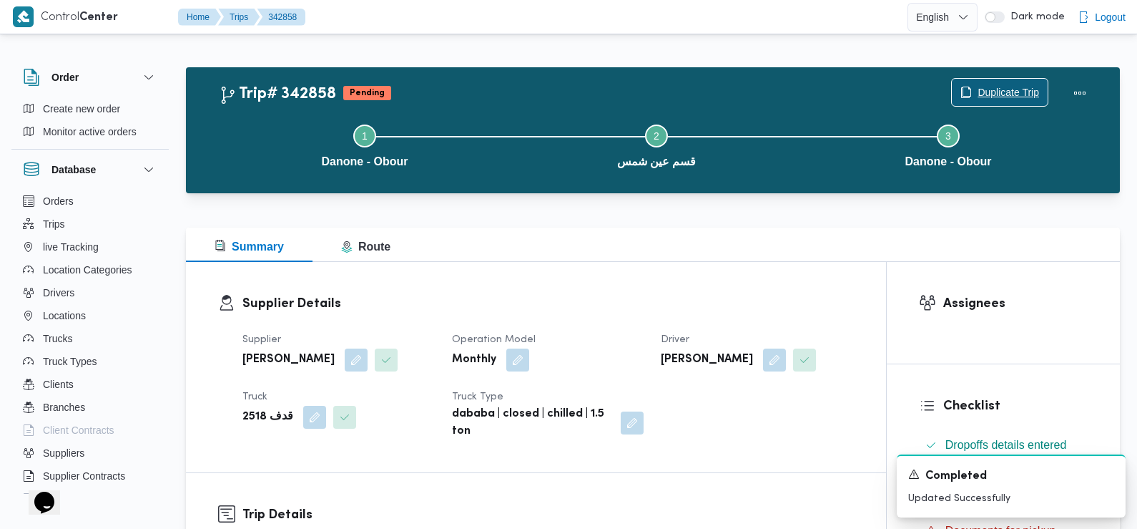
click at [1005, 87] on span "Duplicate Trip" at bounding box center [1009, 92] width 62 height 17
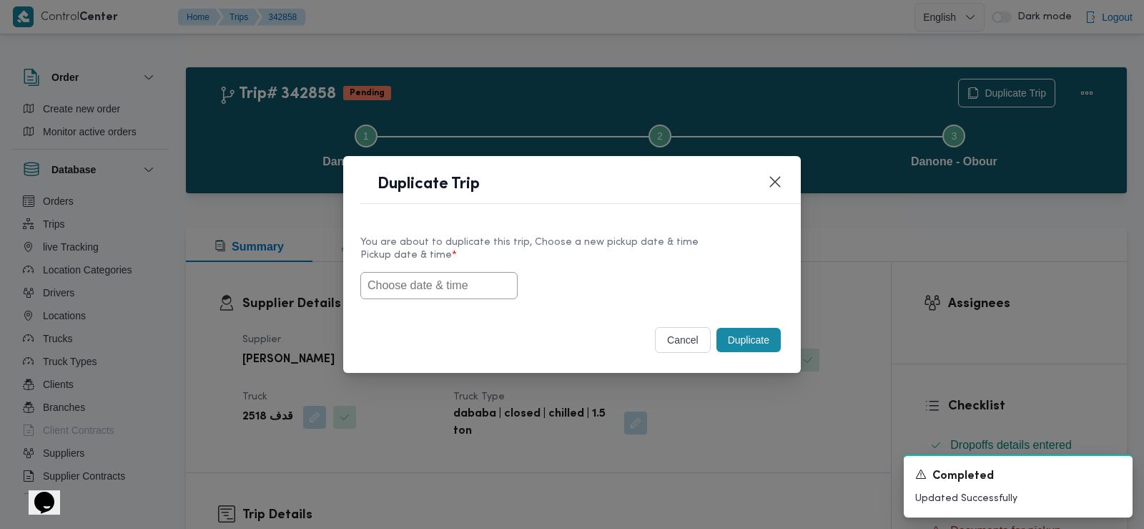
click at [489, 269] on label "Pickup date & time *" at bounding box center [572, 261] width 423 height 22
click at [468, 294] on input "text" at bounding box center [439, 285] width 157 height 27
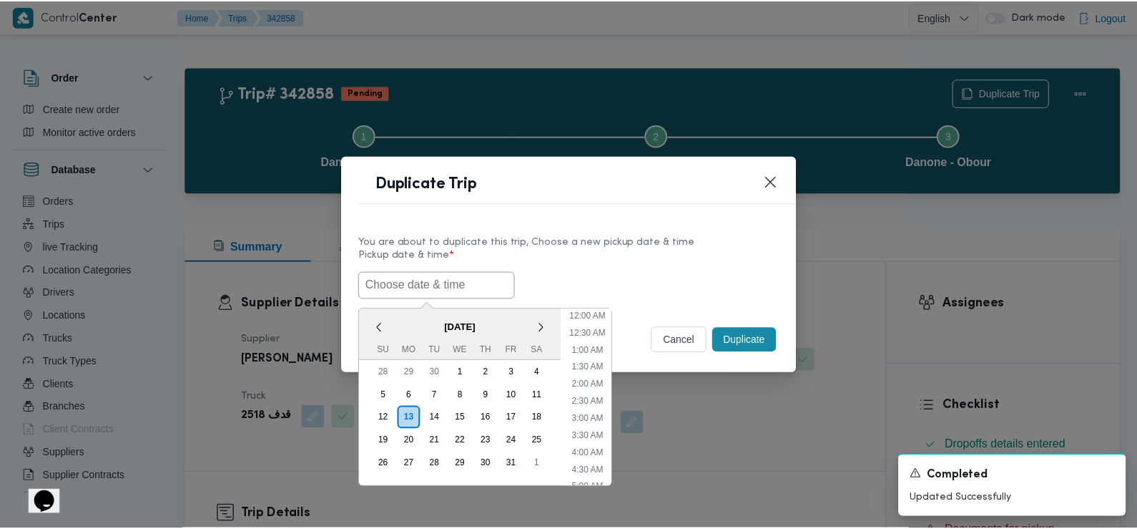
scroll to position [382, 0]
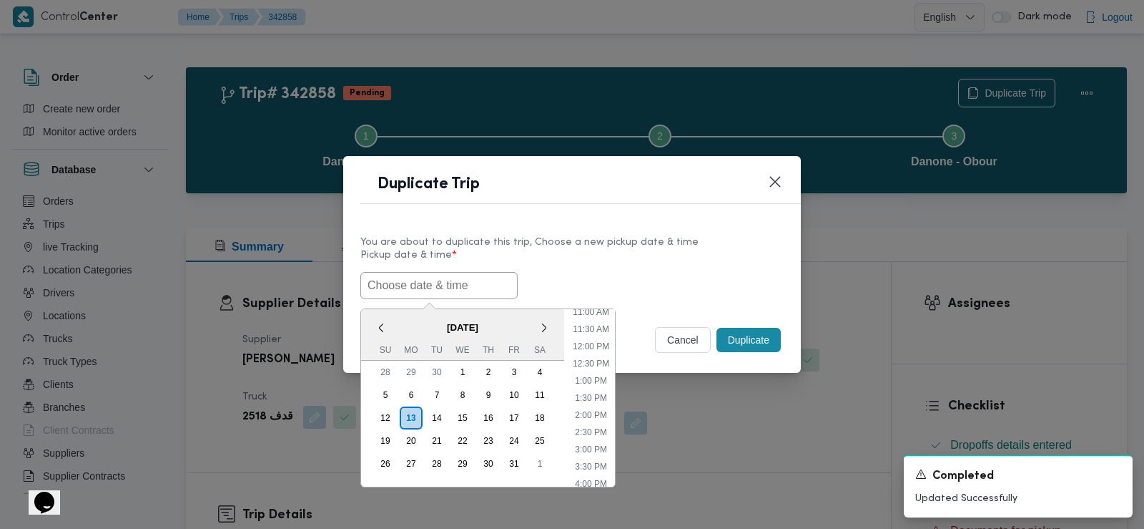
click at [451, 288] on input "text" at bounding box center [439, 285] width 157 height 27
paste input "14/10/2025 6:30AM"
type input "14/10/2025 6:30AM"
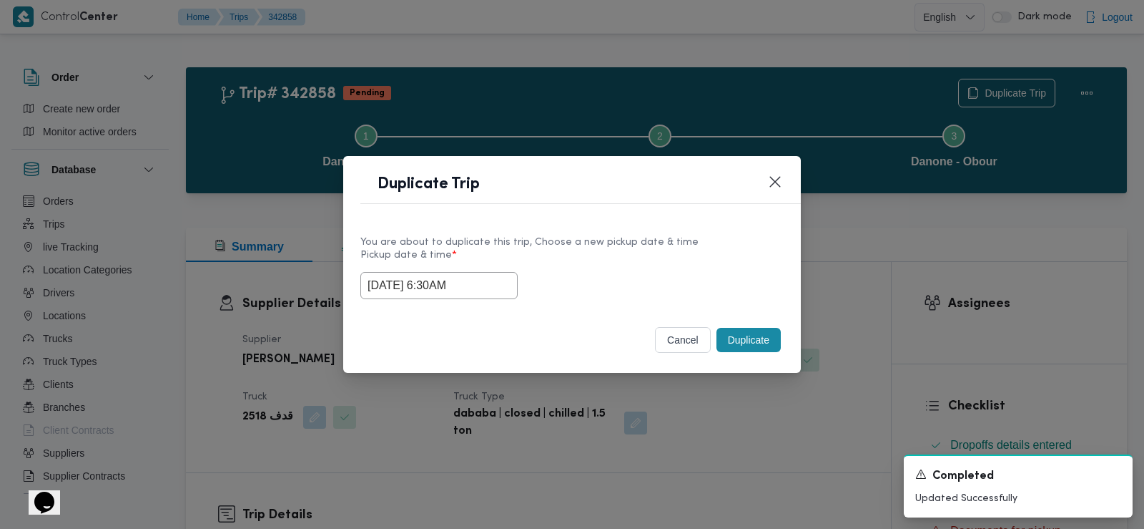
click at [605, 272] on div "14/10/2025 6:30AM" at bounding box center [572, 285] width 423 height 27
click at [755, 331] on button "Duplicate" at bounding box center [749, 340] width 64 height 24
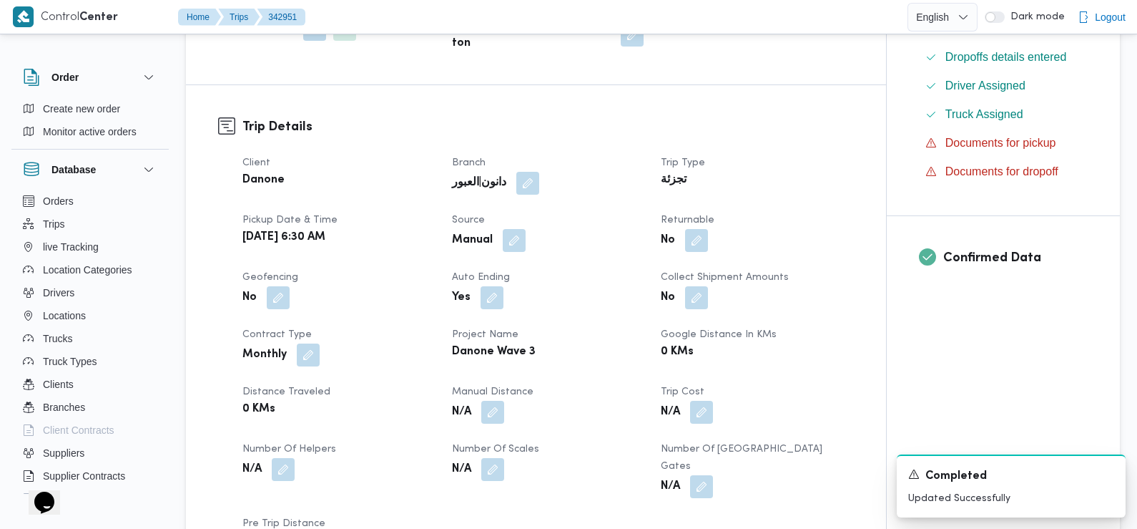
scroll to position [391, 0]
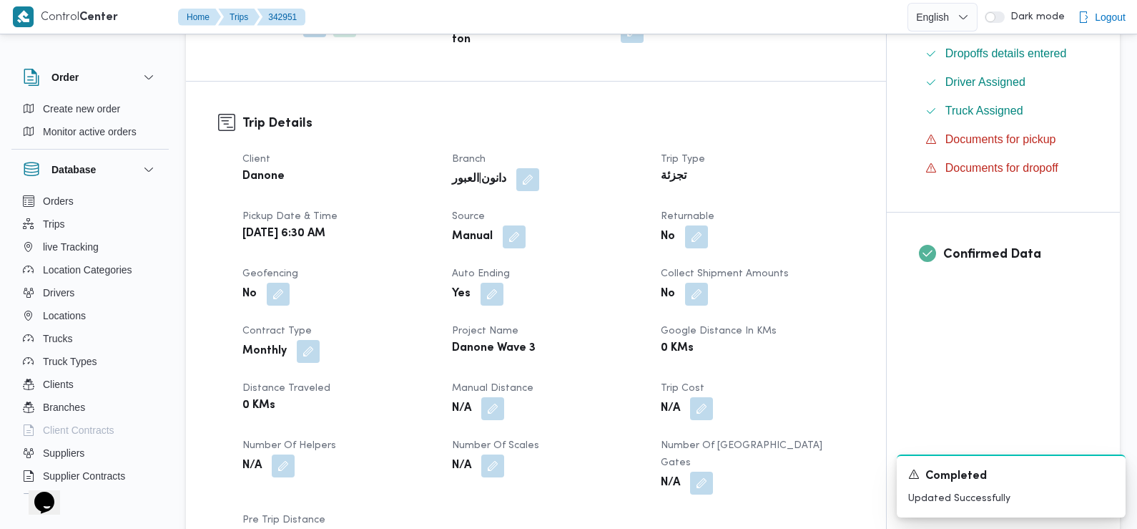
click at [696, 221] on span "Returnable" at bounding box center [688, 216] width 54 height 9
click at [696, 232] on button "button" at bounding box center [696, 236] width 23 height 23
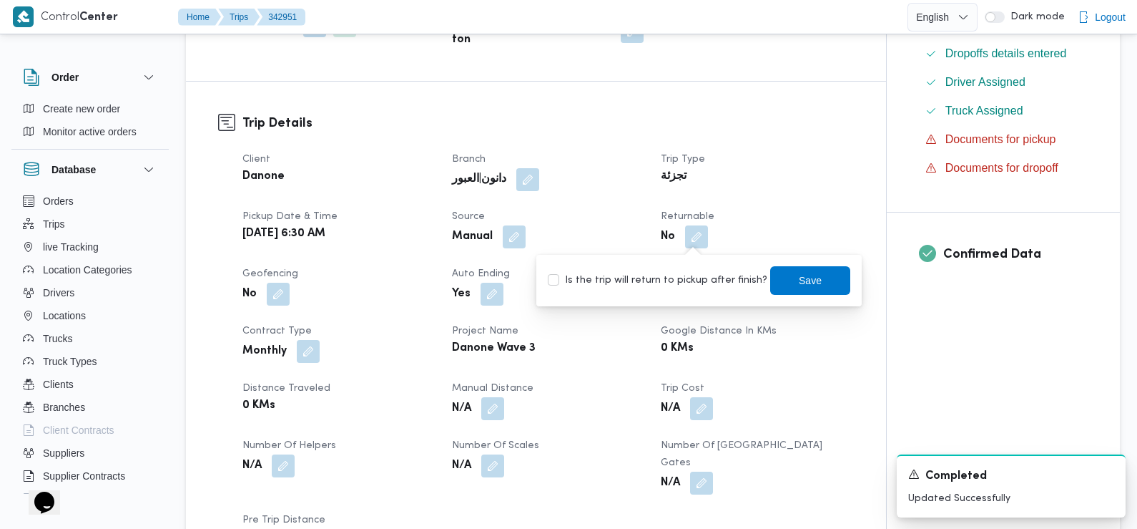
click at [700, 274] on label "Is the trip will return to pickup after finish?" at bounding box center [658, 280] width 220 height 17
checkbox input "true"
click at [778, 275] on span "Save" at bounding box center [810, 279] width 80 height 29
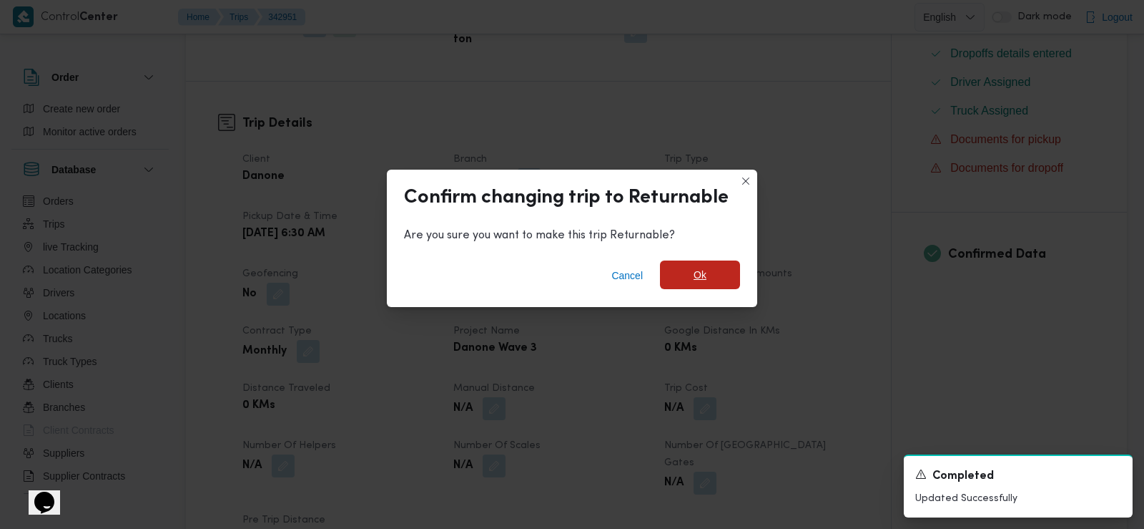
click at [730, 273] on span "Ok" at bounding box center [700, 274] width 80 height 29
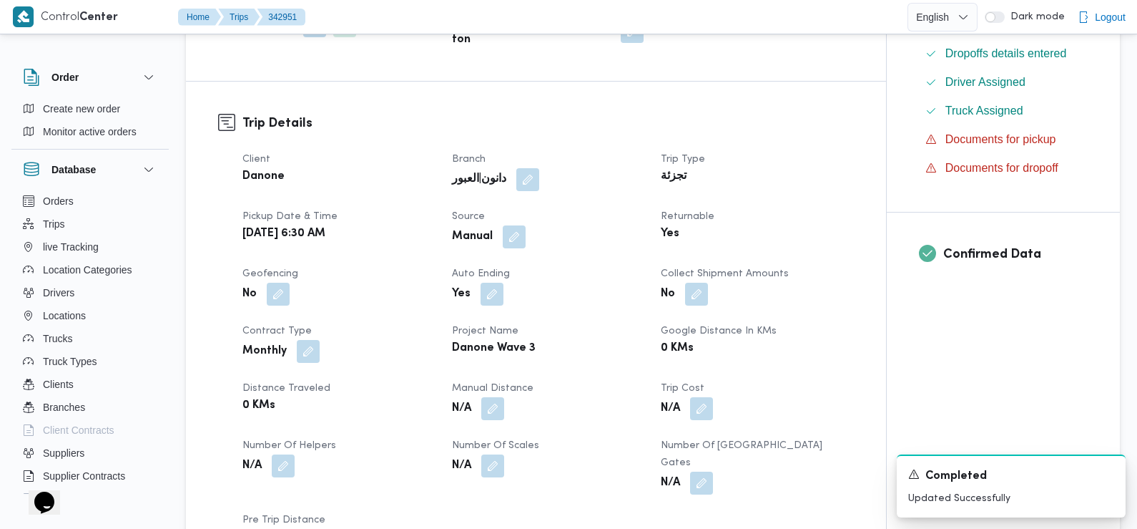
scroll to position [0, 0]
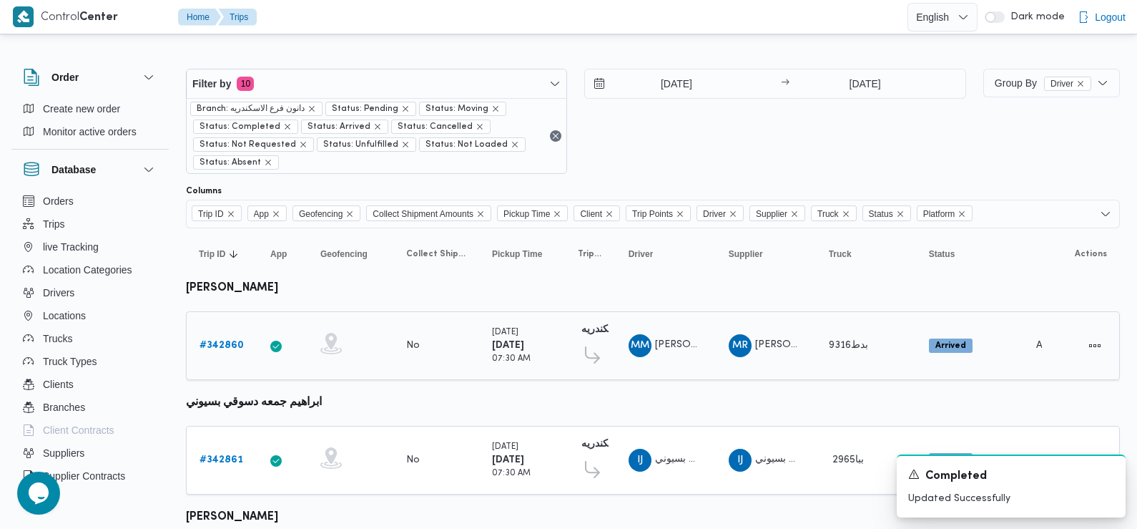
click at [222, 345] on b "# 342860" at bounding box center [222, 344] width 44 height 9
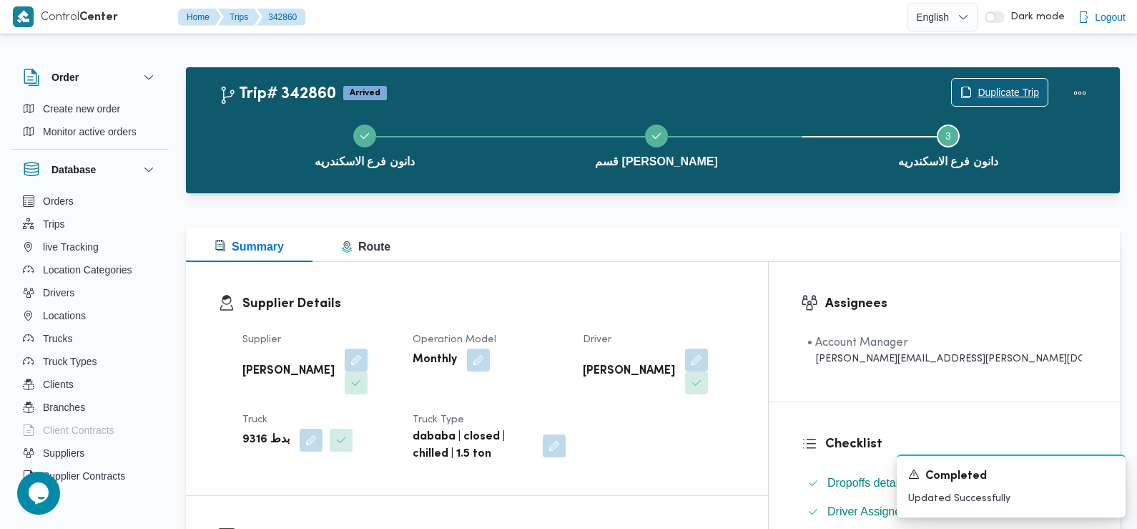
click at [984, 94] on span "Duplicate Trip" at bounding box center [1009, 92] width 62 height 17
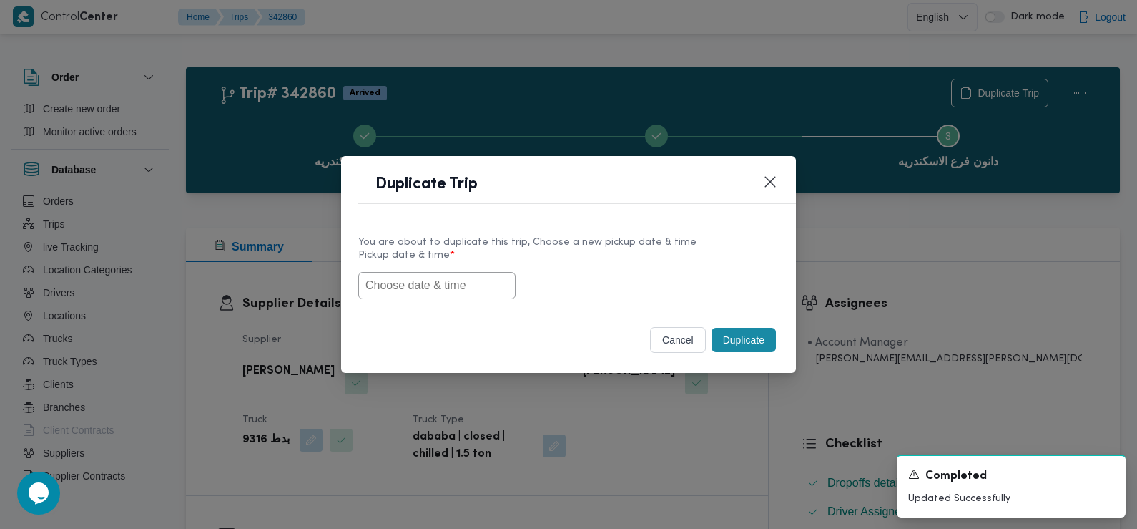
click at [416, 283] on input "text" at bounding box center [436, 285] width 157 height 27
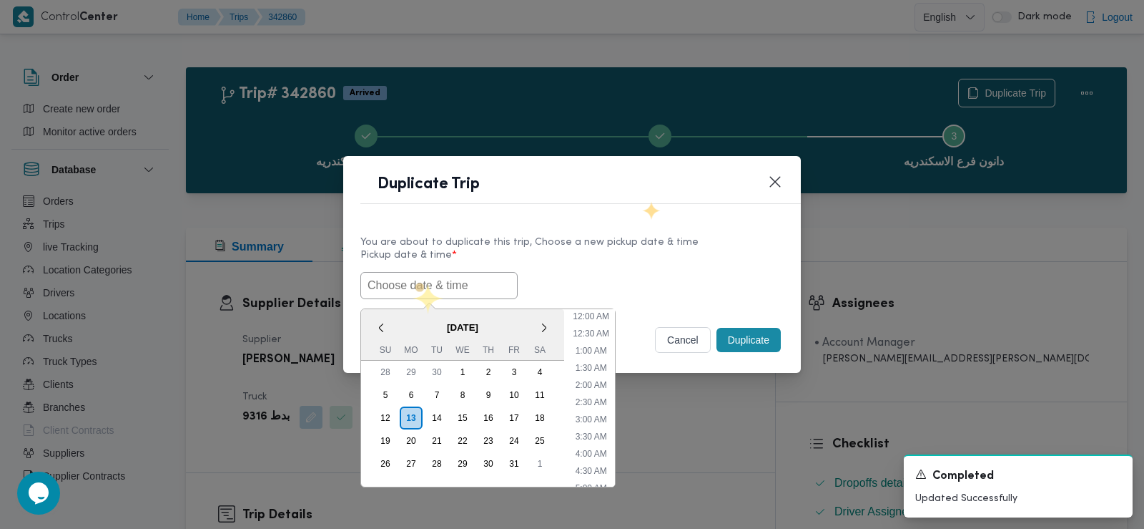
scroll to position [382, 0]
paste input "[DATE] 6:30AM"
click at [597, 371] on li "7:30 AM" at bounding box center [591, 368] width 43 height 14
type input "[DATE] 7:30AM"
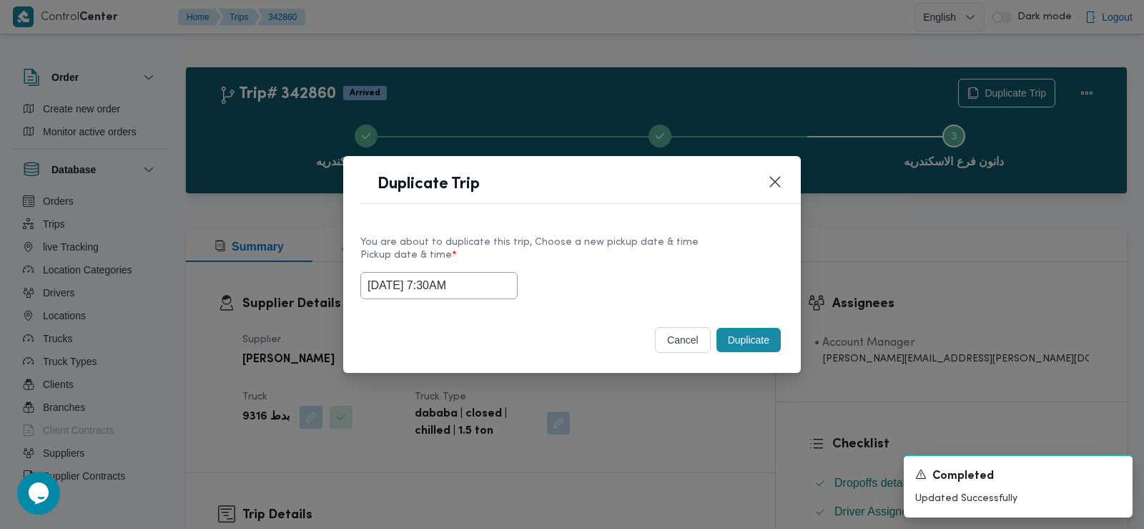
click at [426, 290] on input "14/10/2025 7:30AM" at bounding box center [439, 285] width 157 height 27
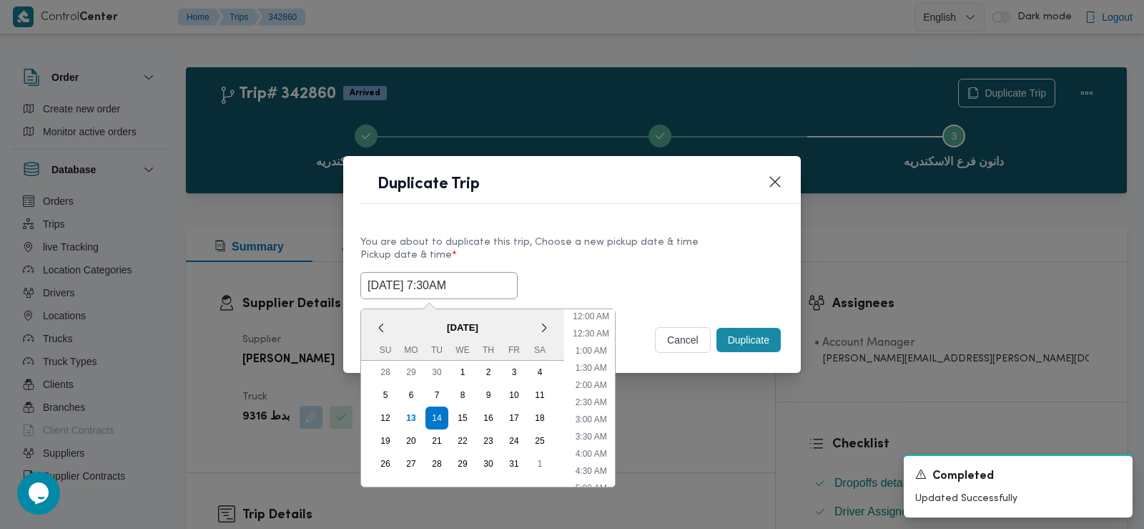
click at [426, 290] on input "14/10/2025 7:30AM" at bounding box center [439, 285] width 157 height 27
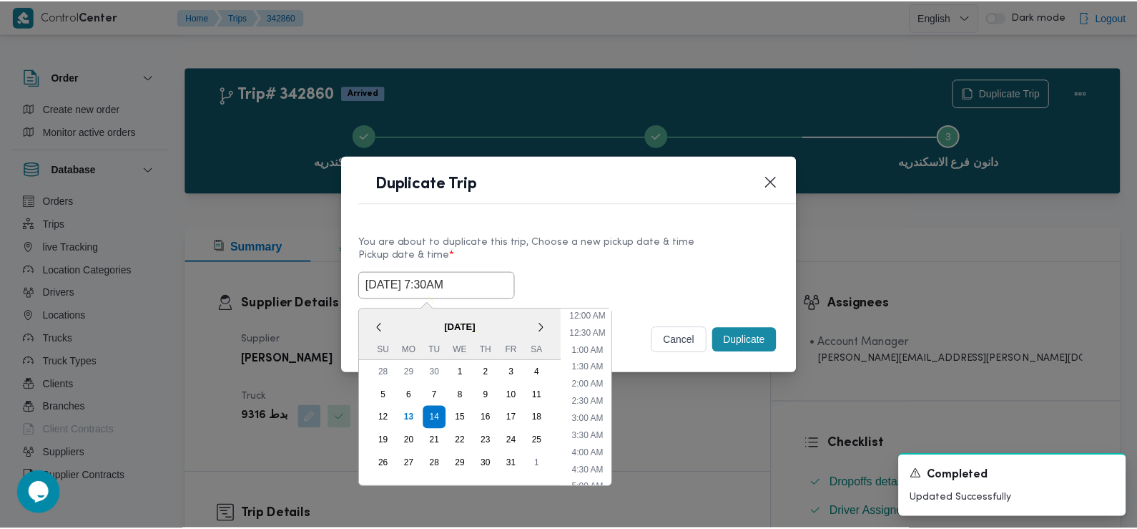
scroll to position [176, 0]
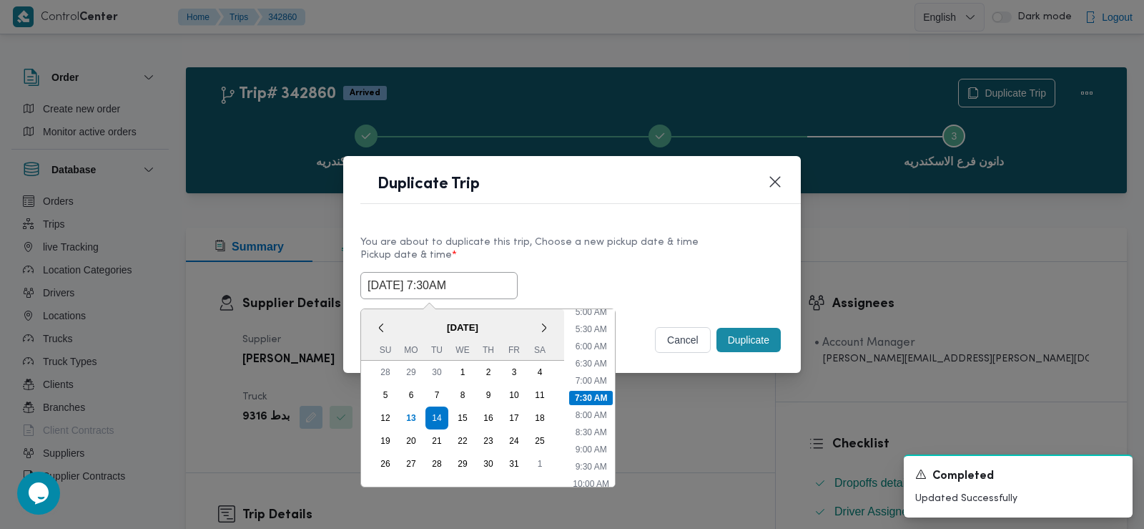
click at [426, 290] on input "14/10/2025 7:30AM" at bounding box center [439, 285] width 157 height 27
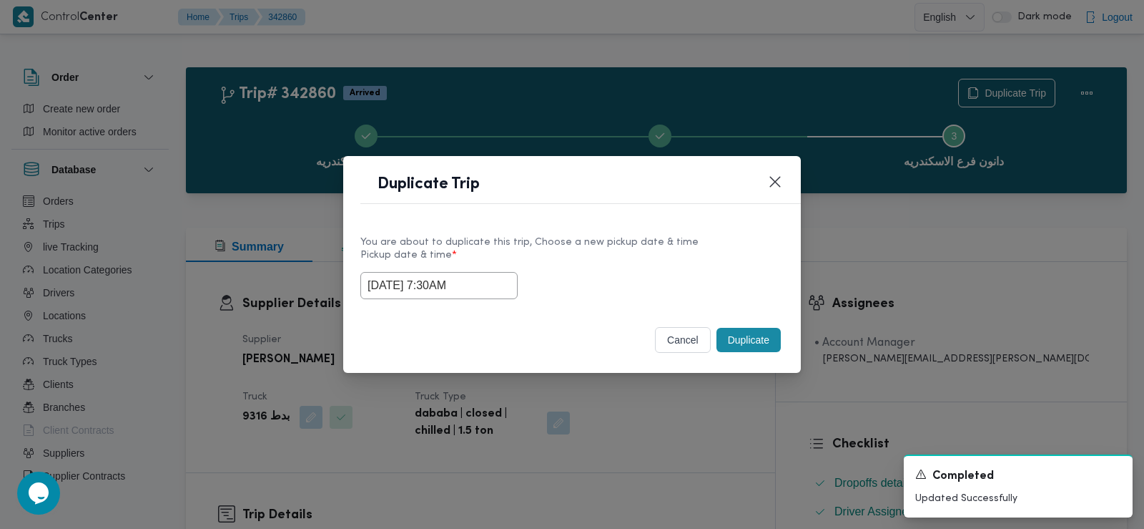
click at [690, 251] on label "Pickup date & time *" at bounding box center [572, 261] width 423 height 22
click at [745, 339] on button "Duplicate" at bounding box center [749, 340] width 64 height 24
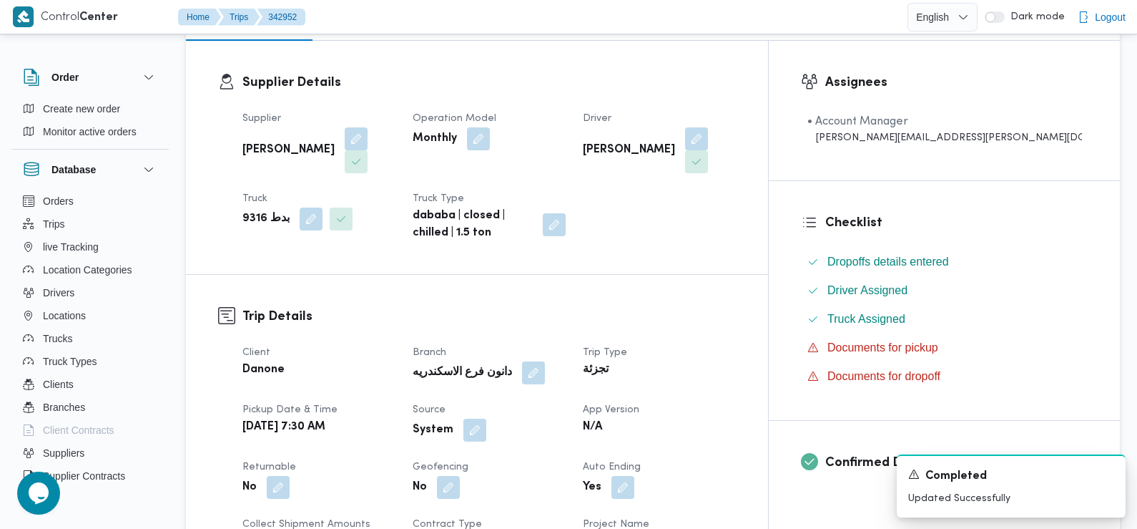
scroll to position [229, 0]
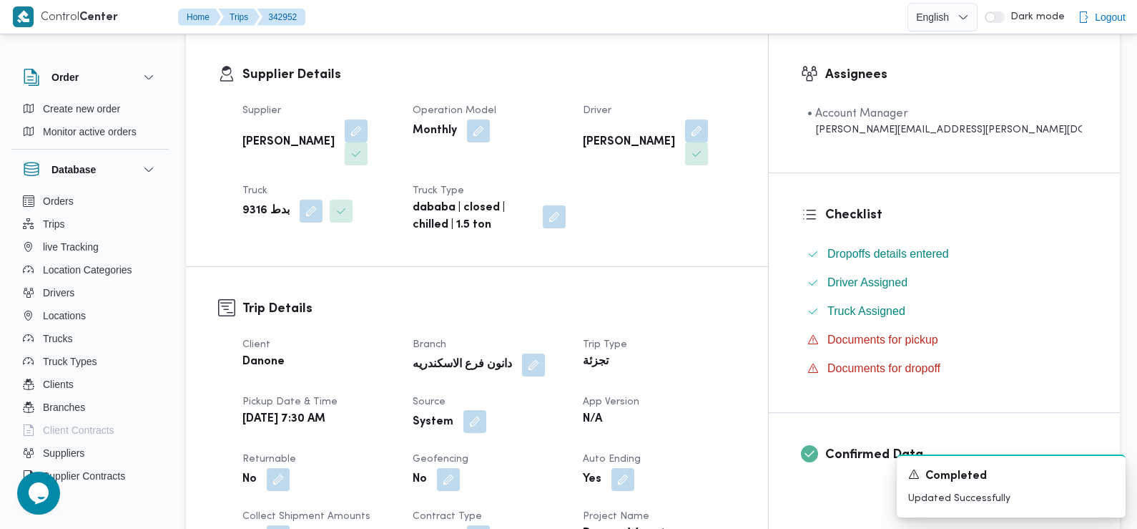
click at [486, 410] on button "button" at bounding box center [475, 421] width 23 height 23
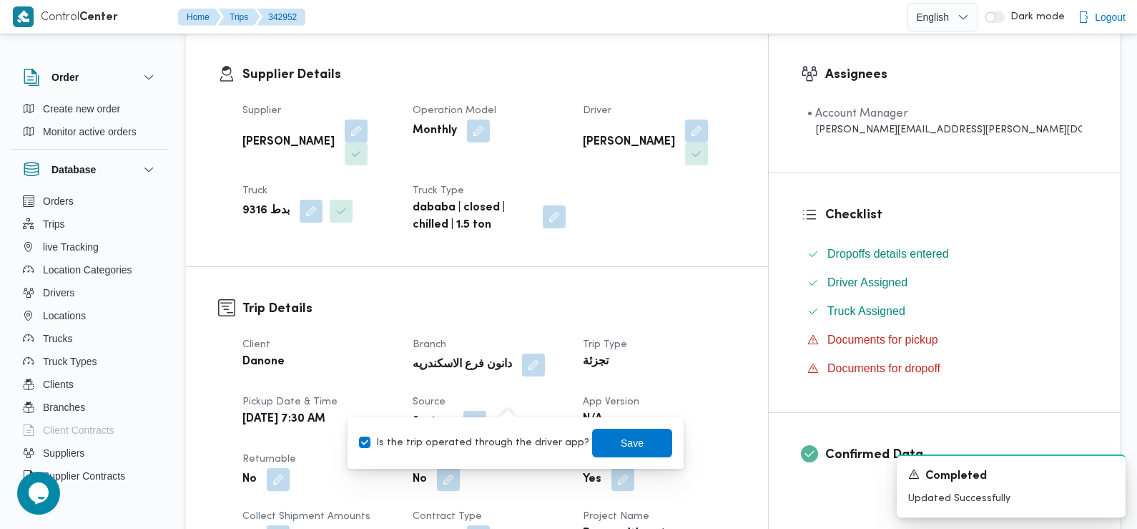
click at [514, 446] on label "Is the trip operated through the driver app?" at bounding box center [474, 442] width 230 height 17
checkbox input "false"
click at [608, 432] on span "Save" at bounding box center [632, 442] width 80 height 29
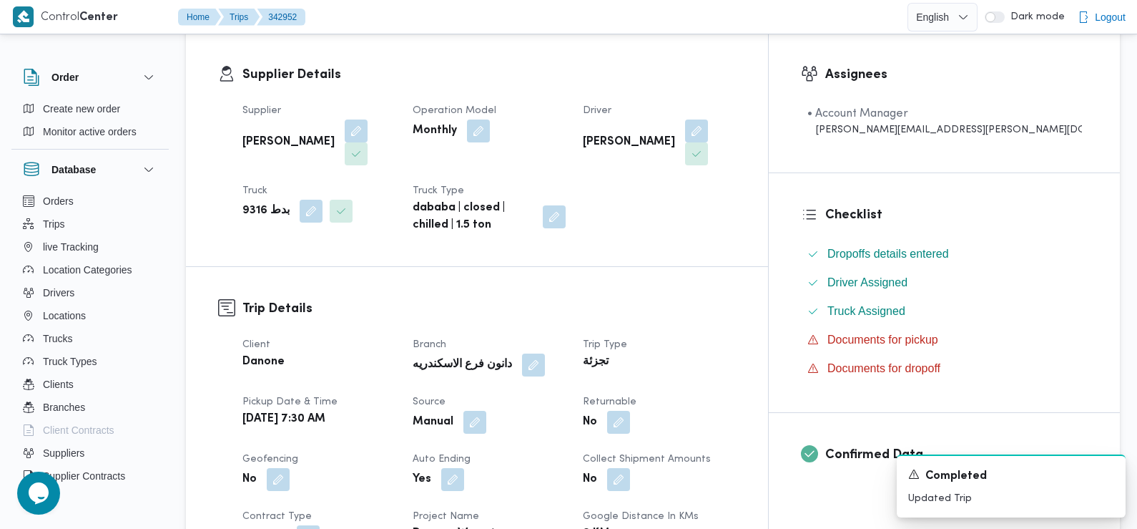
click at [630, 411] on button "button" at bounding box center [618, 422] width 23 height 23
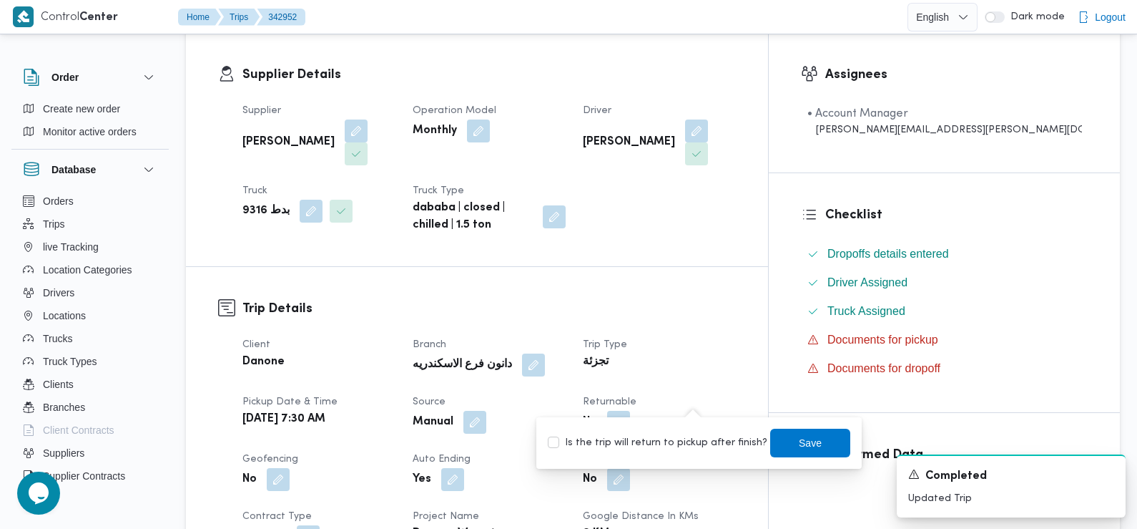
click at [695, 443] on label "Is the trip will return to pickup after finish?" at bounding box center [658, 442] width 220 height 17
checkbox input "true"
click at [782, 429] on span "Save" at bounding box center [810, 442] width 80 height 29
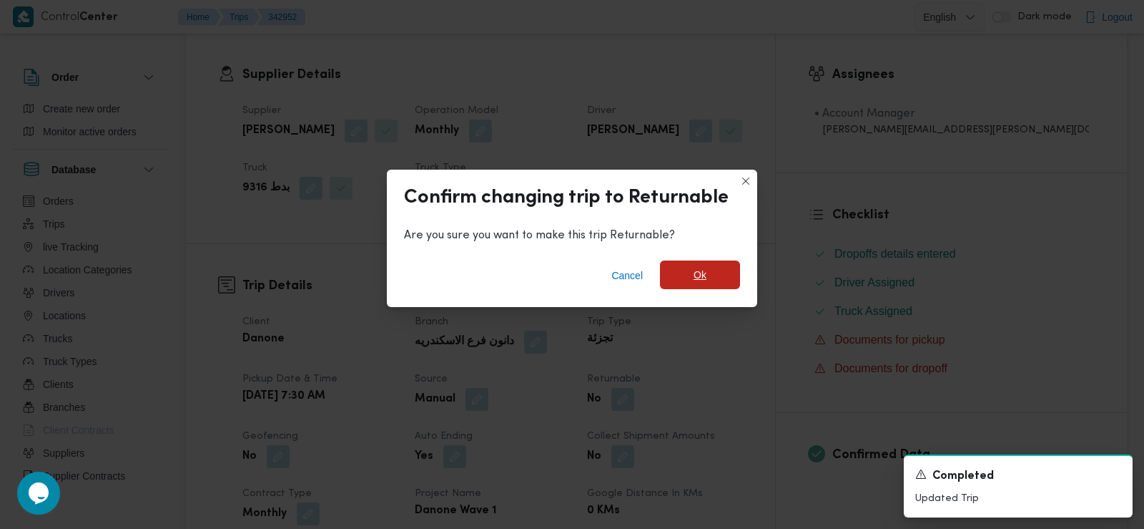
click at [697, 278] on span "Ok" at bounding box center [700, 274] width 13 height 17
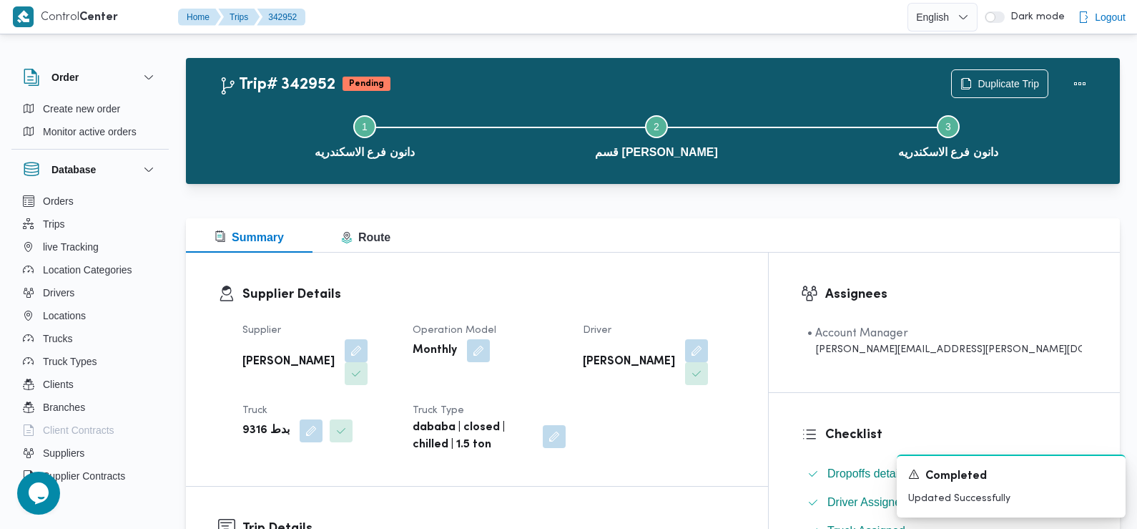
scroll to position [0, 0]
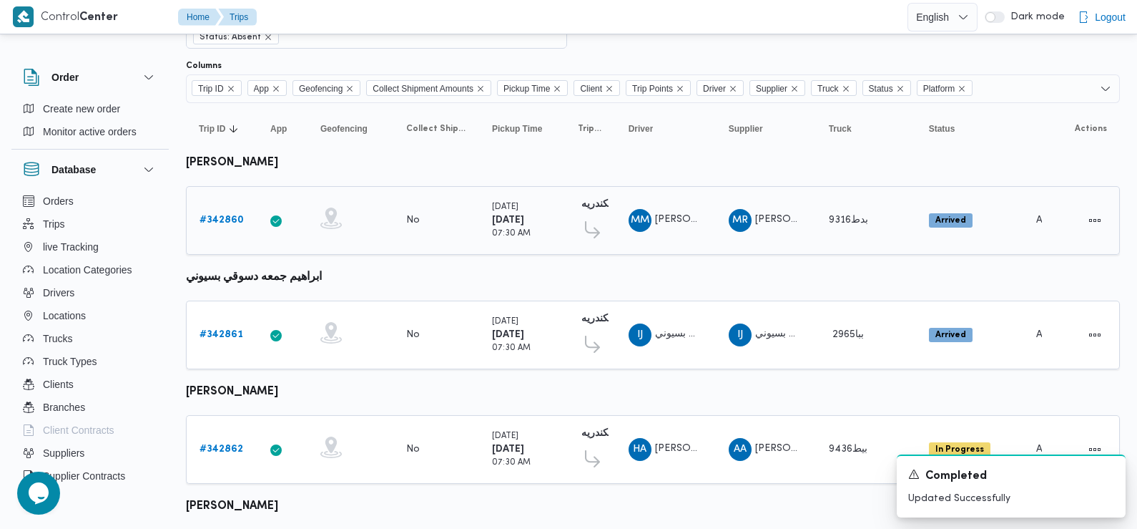
scroll to position [134, 0]
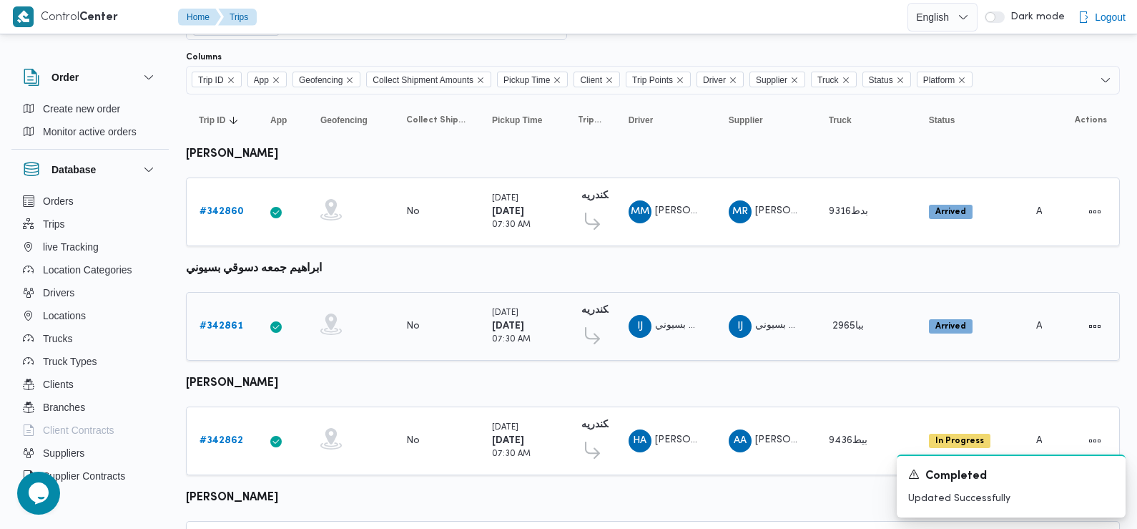
click at [214, 329] on b "# 342861" at bounding box center [222, 325] width 44 height 9
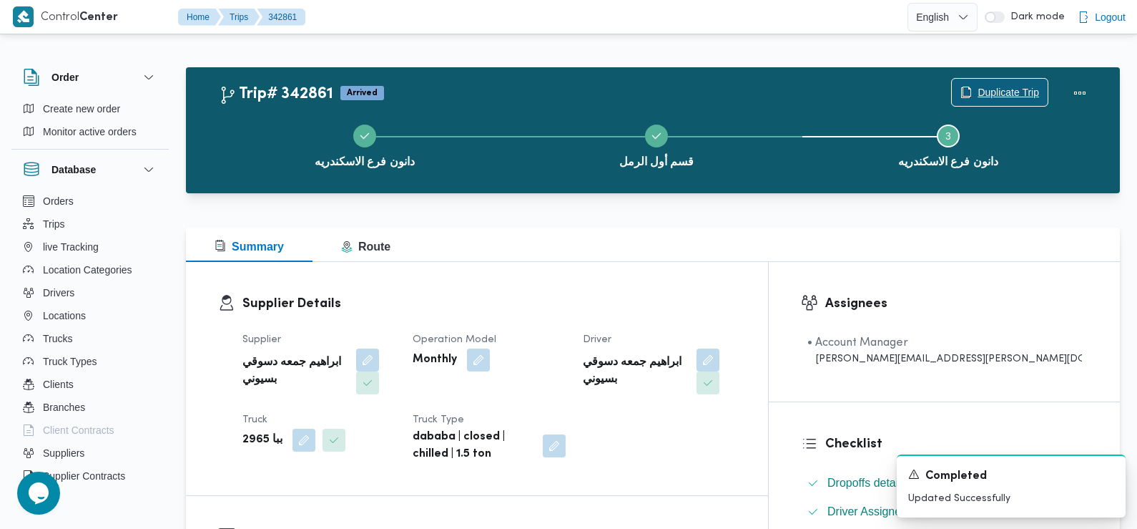
click at [1005, 89] on span "Duplicate Trip" at bounding box center [1009, 92] width 62 height 17
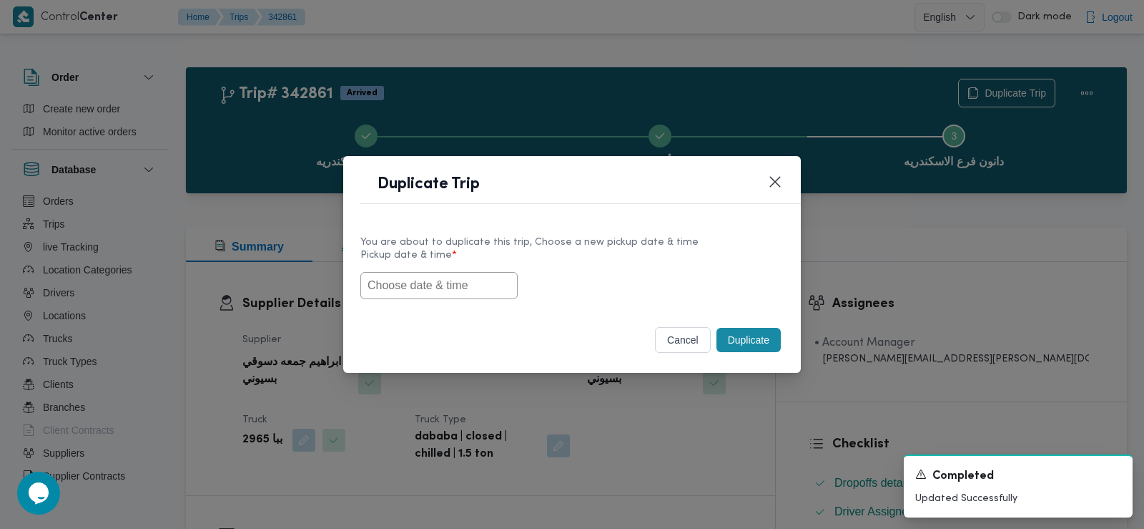
click at [413, 281] on input "text" at bounding box center [439, 285] width 157 height 27
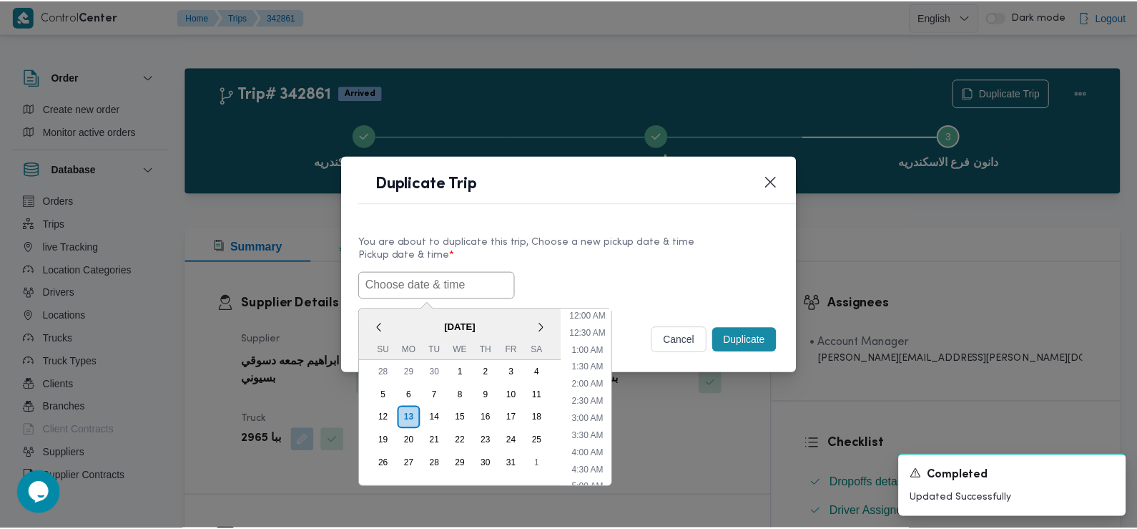
scroll to position [382, 0]
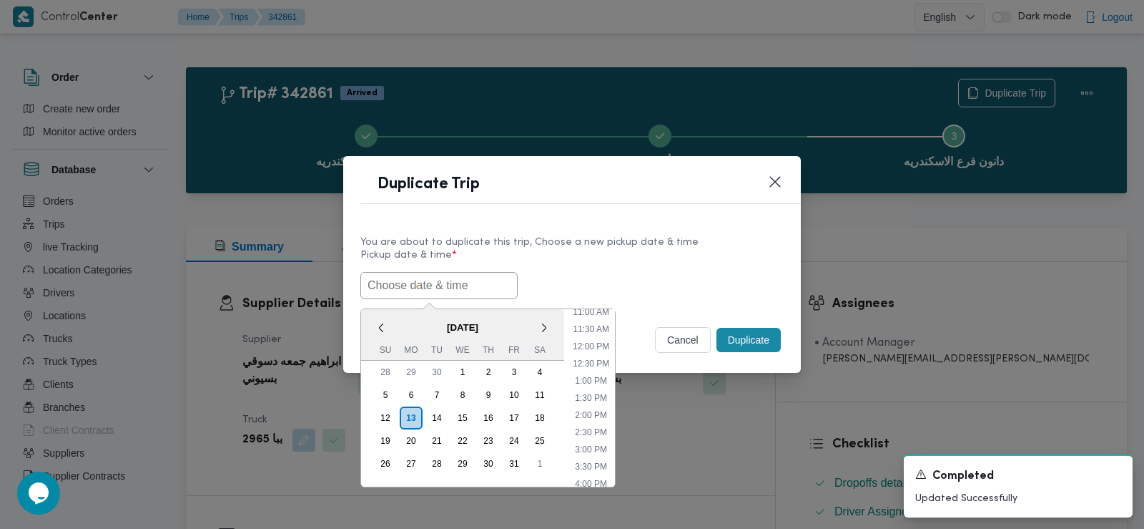
paste input "14/10/2025 7:30AM"
type input "14/10/2025 7:30AM"
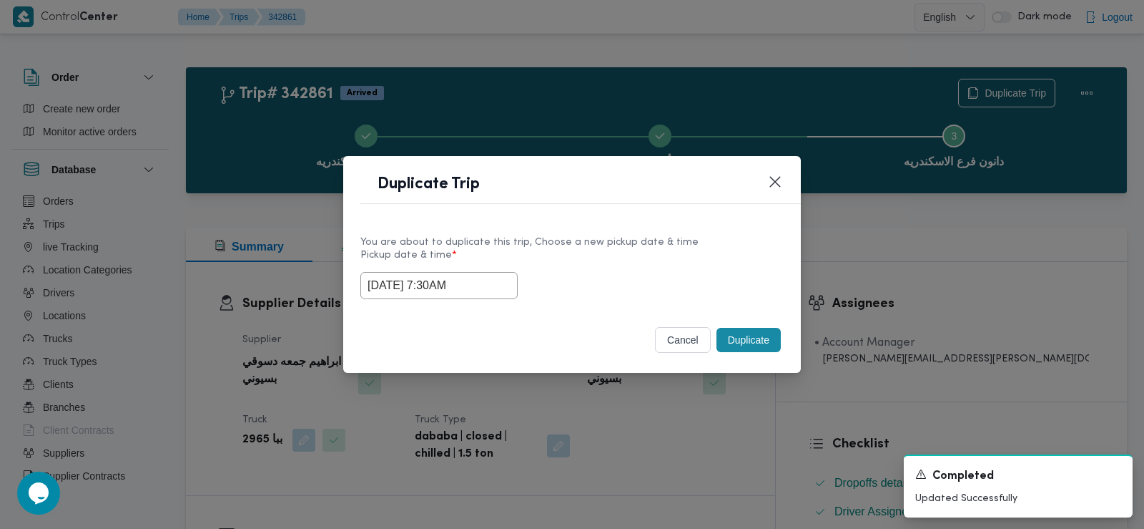
click at [555, 295] on div "14/10/2025 7:30AM" at bounding box center [572, 285] width 423 height 27
click at [745, 339] on button "Duplicate" at bounding box center [749, 340] width 64 height 24
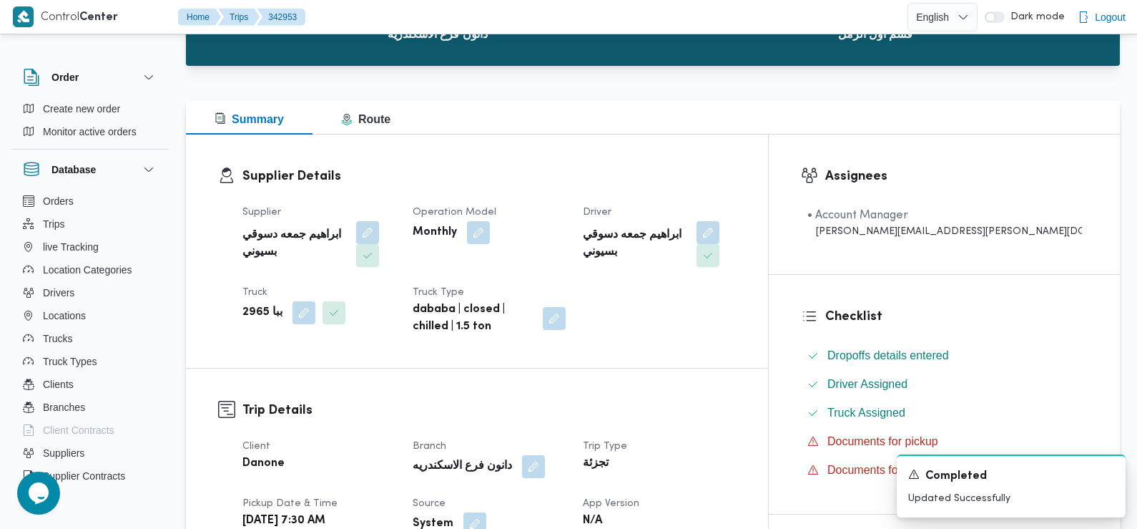
scroll to position [348, 0]
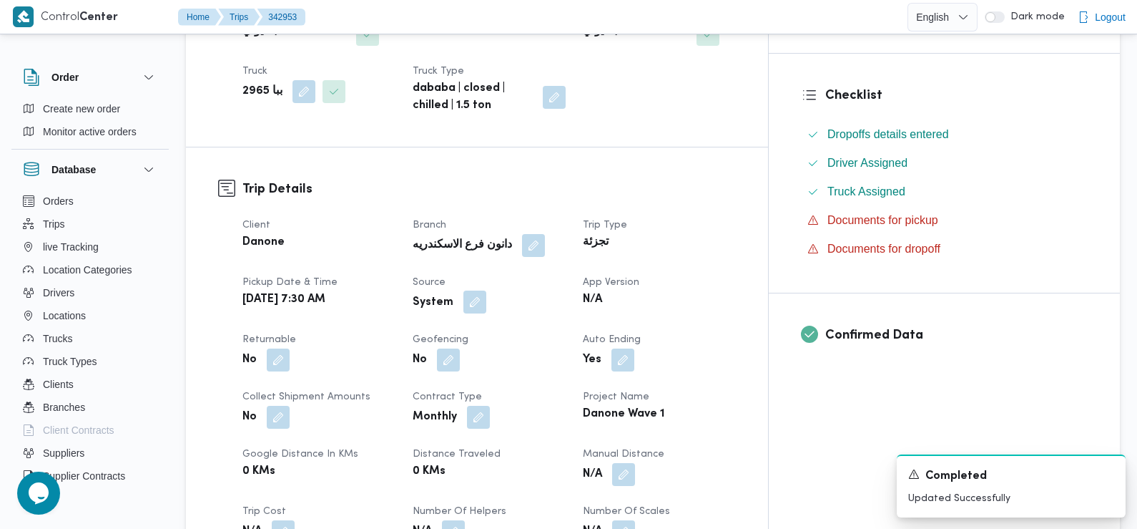
click at [486, 290] on button "button" at bounding box center [475, 301] width 23 height 23
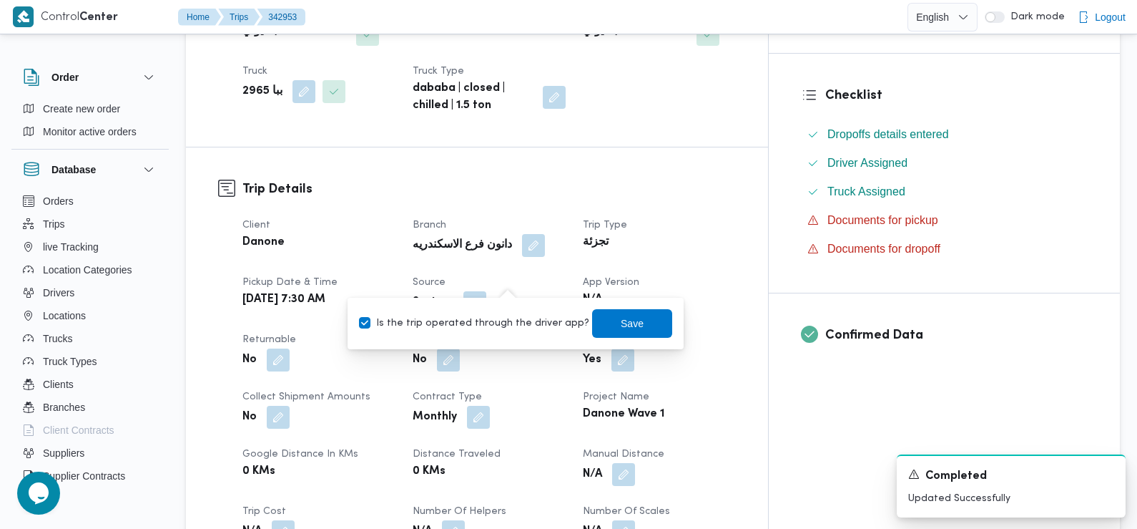
click at [511, 317] on label "Is the trip operated through the driver app?" at bounding box center [474, 323] width 230 height 17
checkbox input "false"
click at [621, 315] on span "Save" at bounding box center [632, 322] width 23 height 17
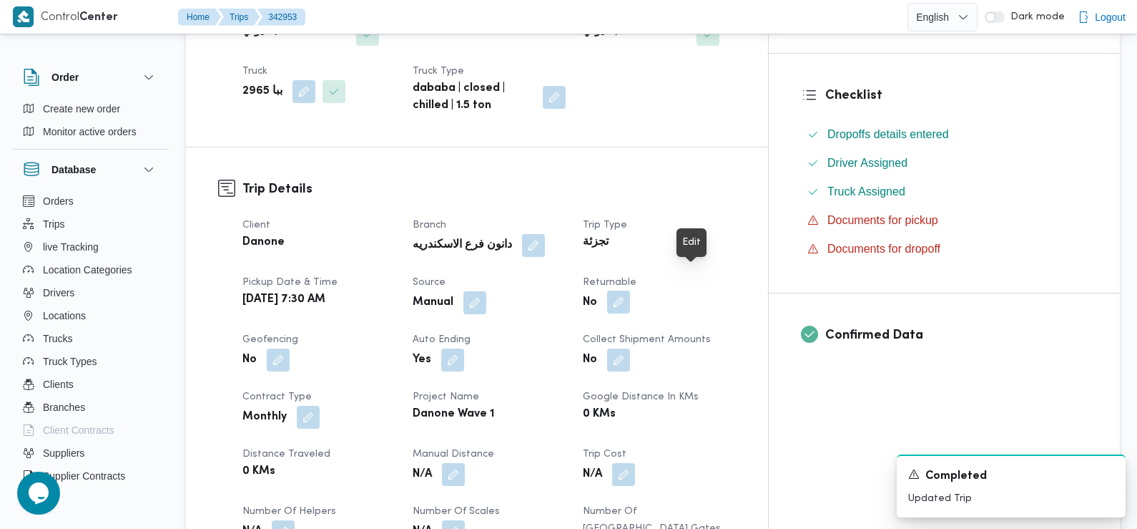
click at [630, 290] on button "button" at bounding box center [618, 301] width 23 height 23
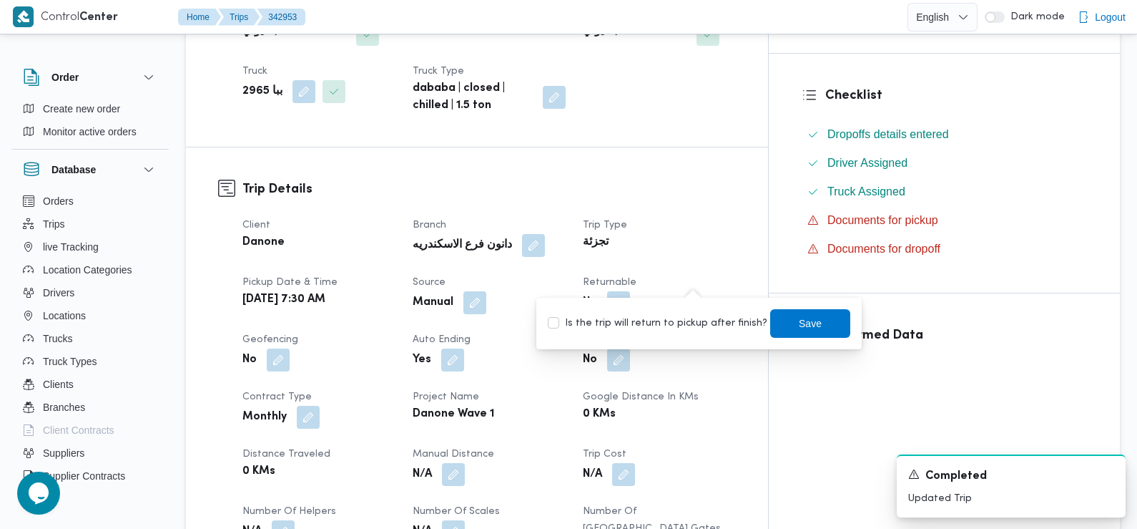
click at [700, 323] on label "Is the trip will return to pickup after finish?" at bounding box center [658, 323] width 220 height 17
checkbox input "true"
click at [785, 315] on span "Save" at bounding box center [810, 322] width 80 height 29
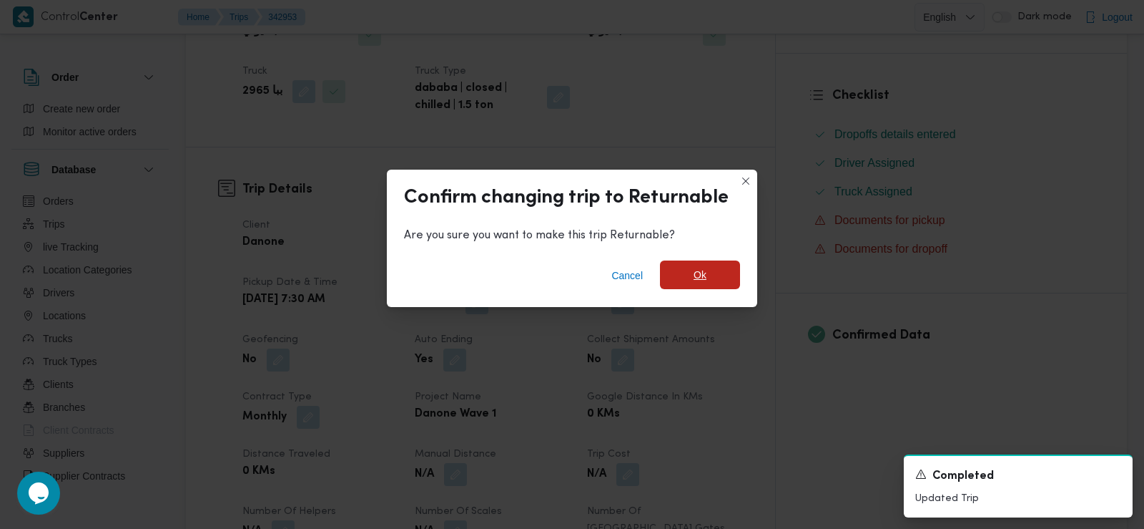
click at [682, 270] on span "Ok" at bounding box center [700, 274] width 80 height 29
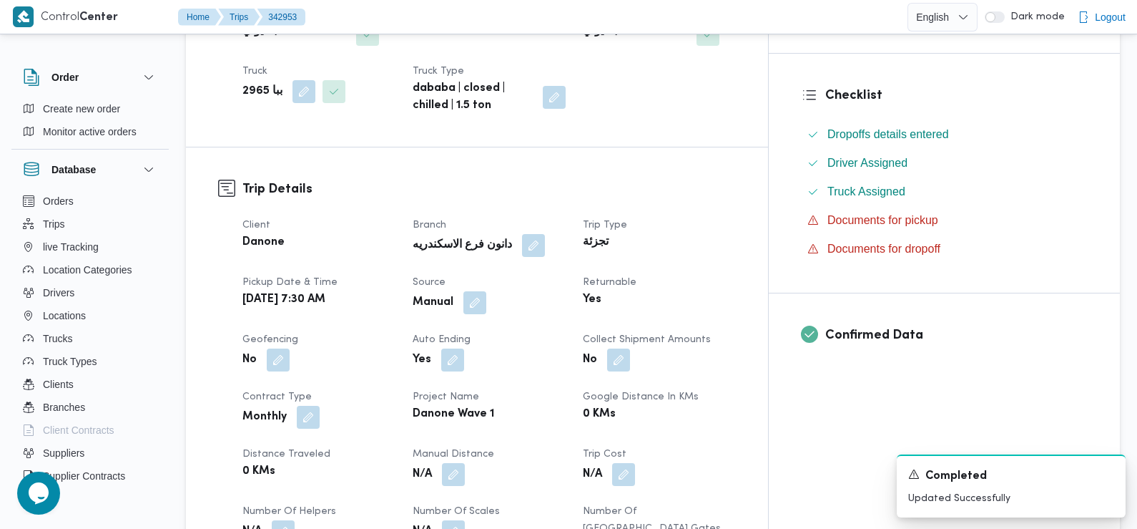
click at [396, 231] on div "Client Danone" at bounding box center [318, 237] width 153 height 40
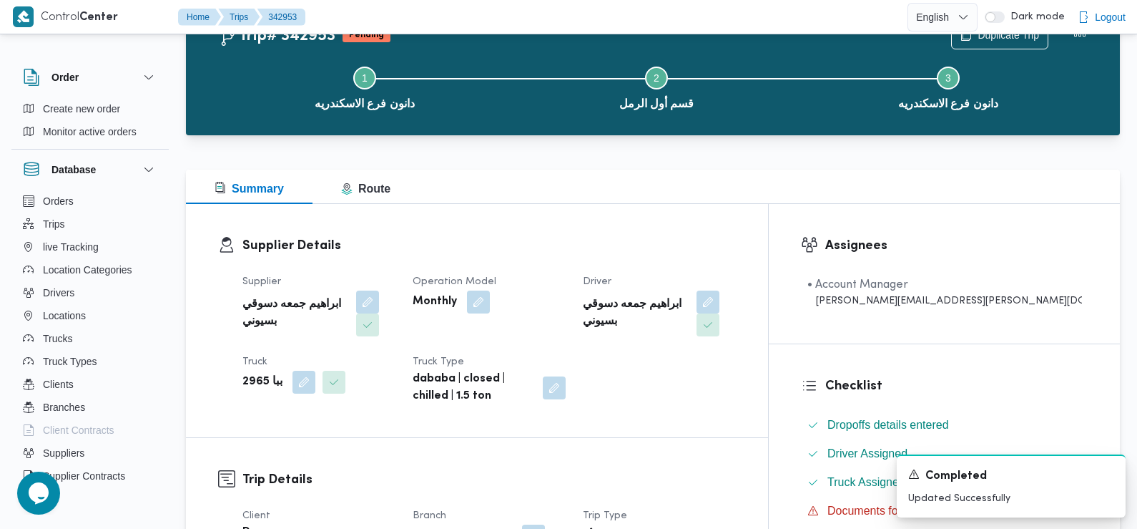
scroll to position [0, 0]
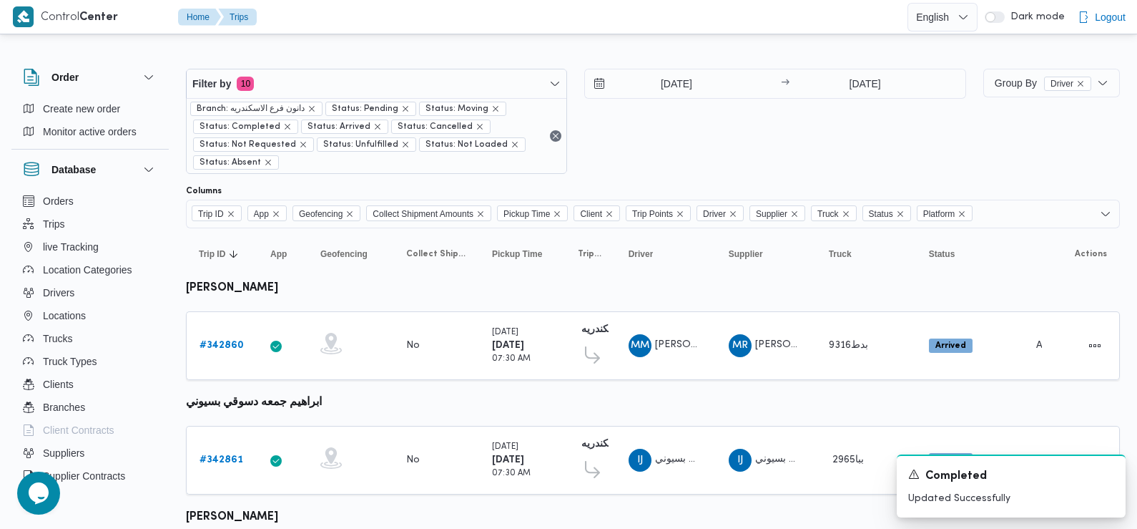
scroll to position [134, 0]
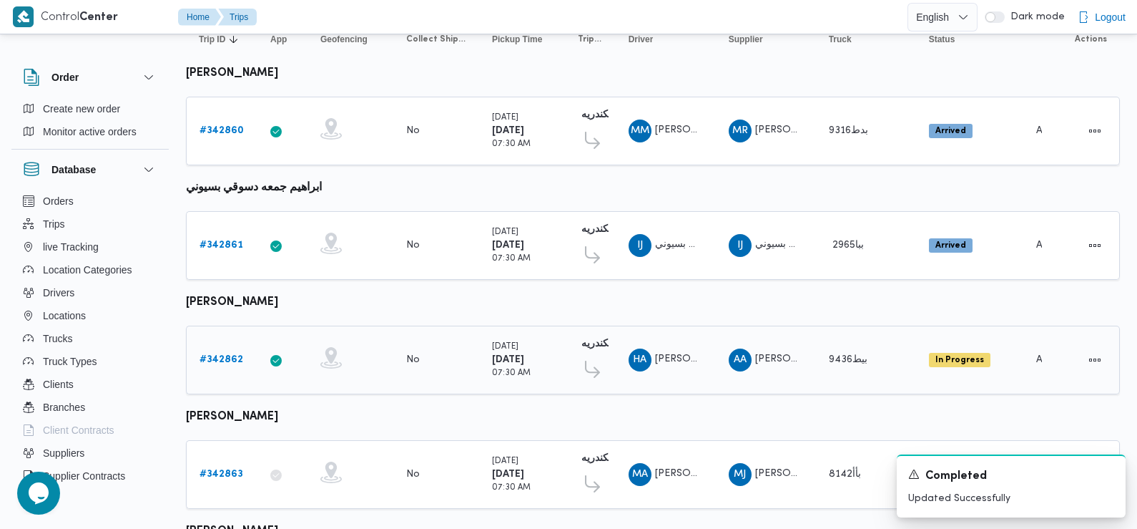
click at [231, 356] on b "# 342862" at bounding box center [222, 359] width 44 height 9
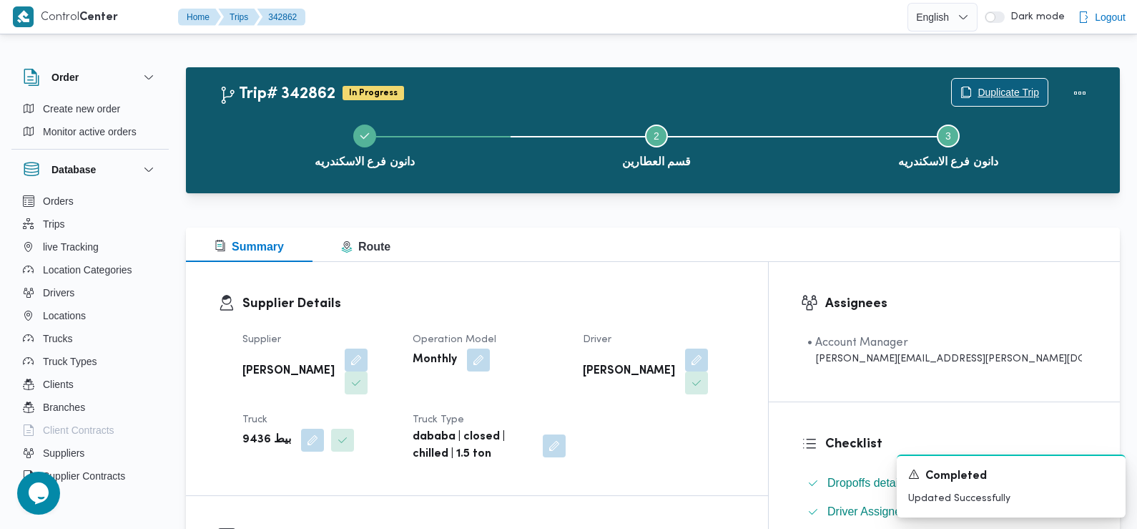
click at [998, 83] on span "Duplicate Trip" at bounding box center [1000, 92] width 96 height 27
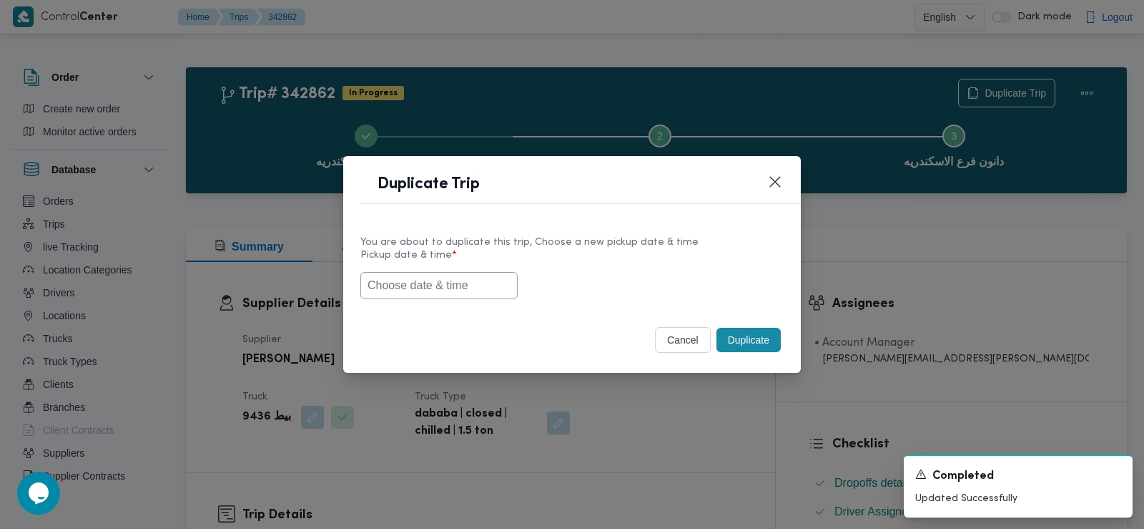
click at [439, 288] on input "text" at bounding box center [439, 285] width 157 height 27
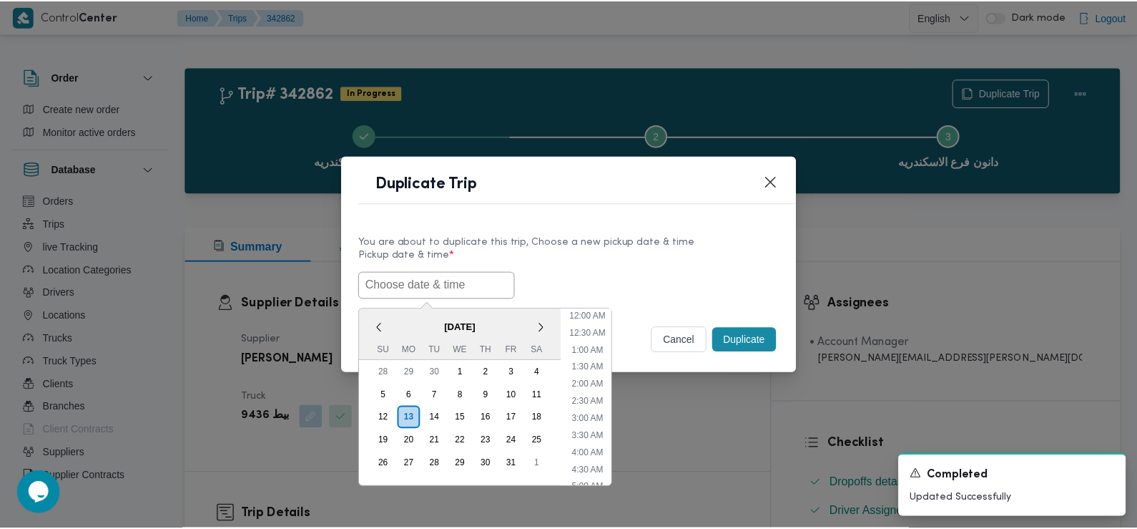
scroll to position [382, 0]
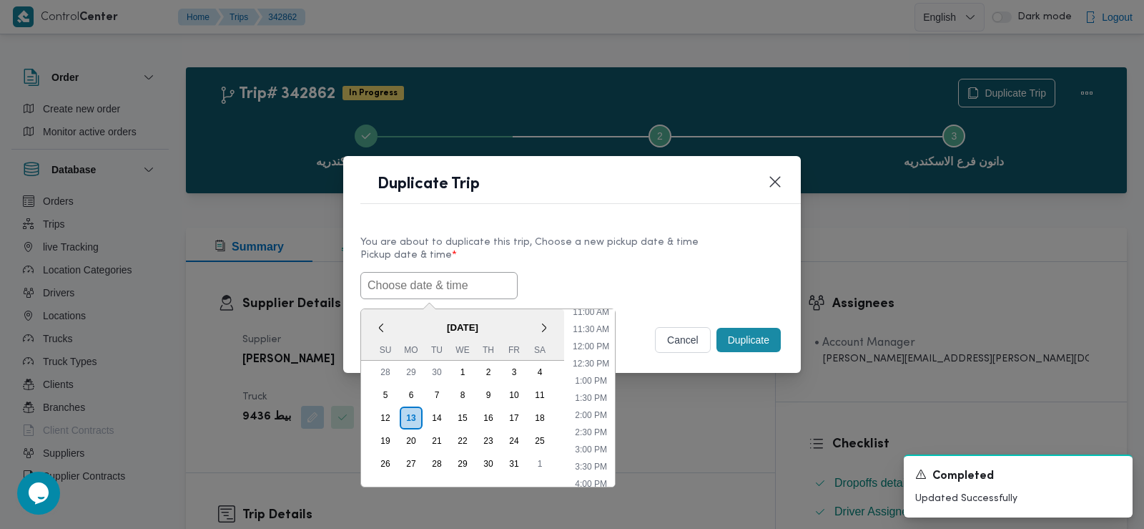
paste input "14/10/2025 7:30AM"
type input "14/10/2025 7:30AM"
click at [626, 252] on label "Pickup date & time *" at bounding box center [572, 261] width 423 height 22
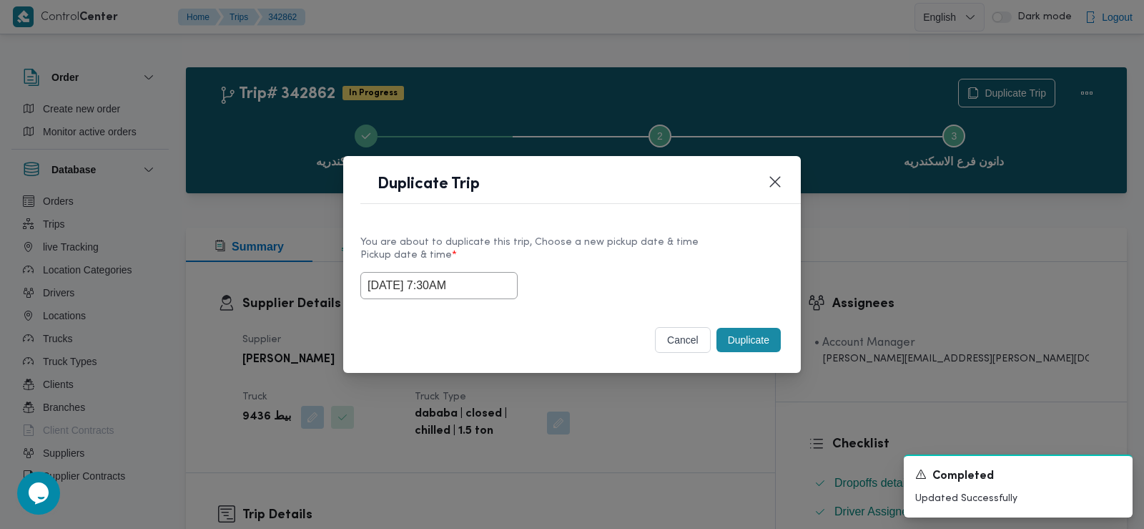
click at [741, 334] on button "Duplicate" at bounding box center [749, 340] width 64 height 24
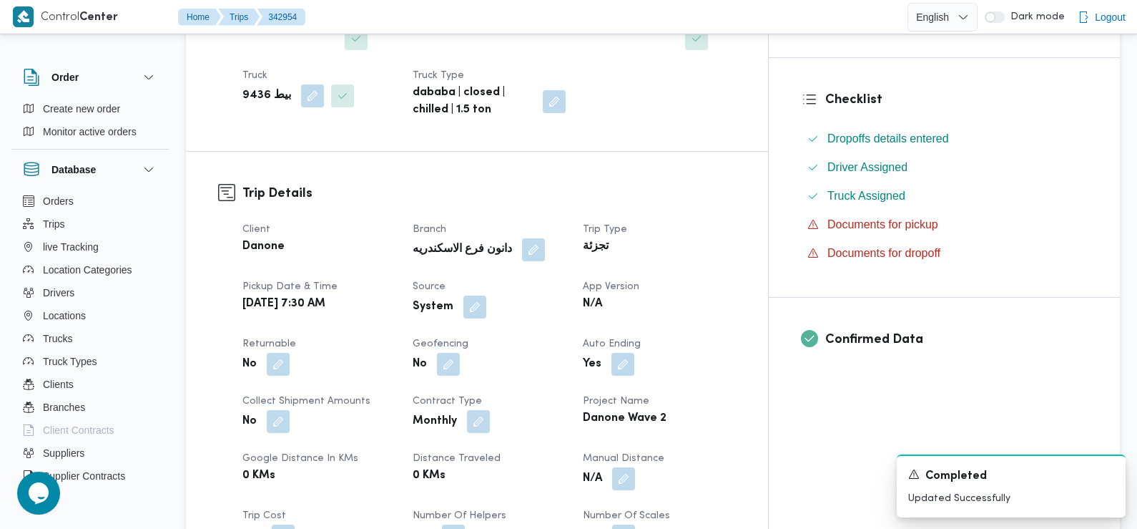
scroll to position [348, 0]
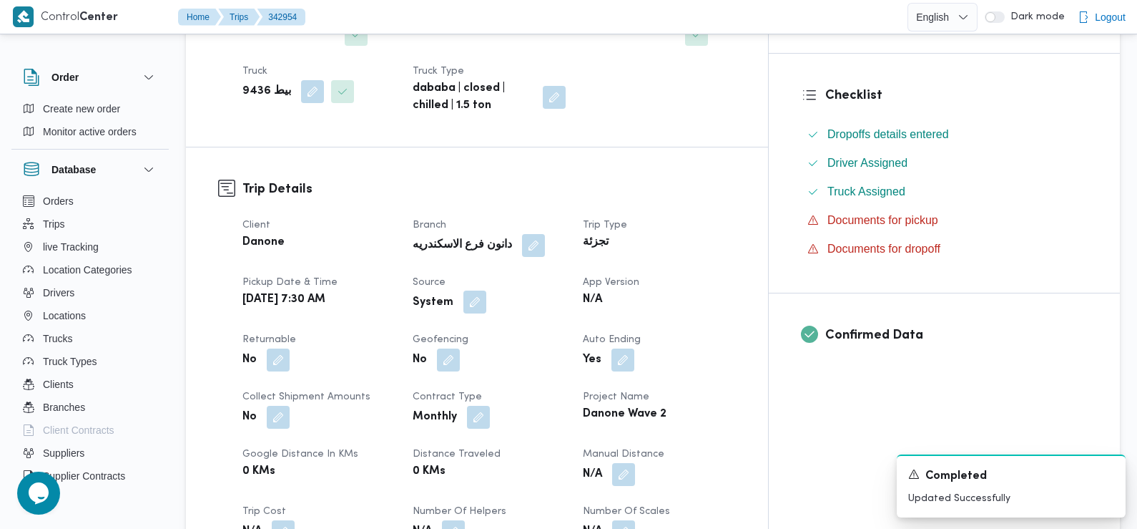
click at [486, 290] on button "button" at bounding box center [475, 301] width 23 height 23
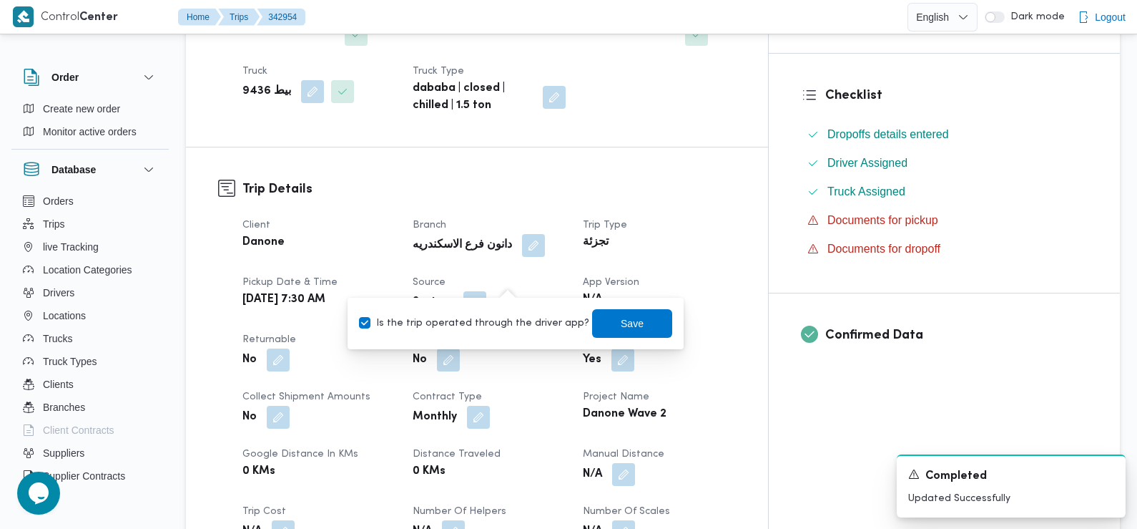
click at [521, 318] on label "Is the trip operated through the driver app?" at bounding box center [474, 323] width 230 height 17
checkbox input "false"
click at [625, 326] on span "Save" at bounding box center [632, 322] width 23 height 17
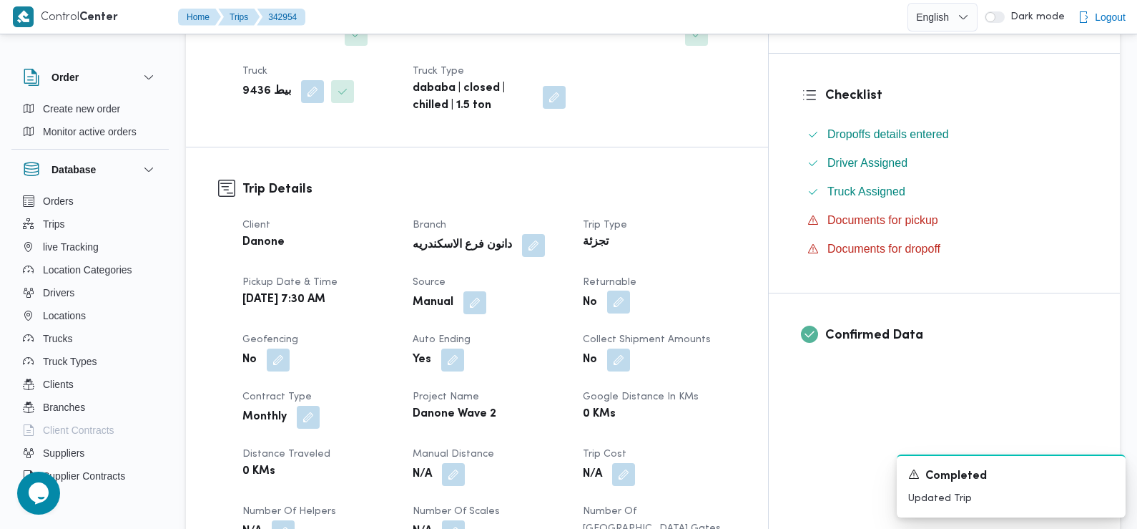
click at [630, 290] on button "button" at bounding box center [618, 301] width 23 height 23
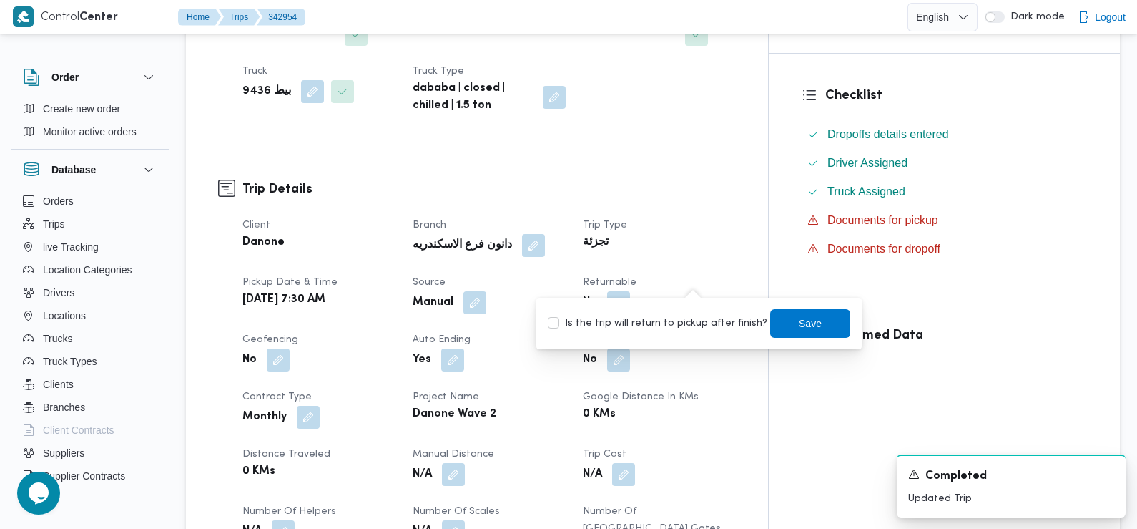
click at [700, 322] on label "Is the trip will return to pickup after finish?" at bounding box center [658, 323] width 220 height 17
checkbox input "true"
click at [783, 330] on span "Save" at bounding box center [810, 322] width 80 height 29
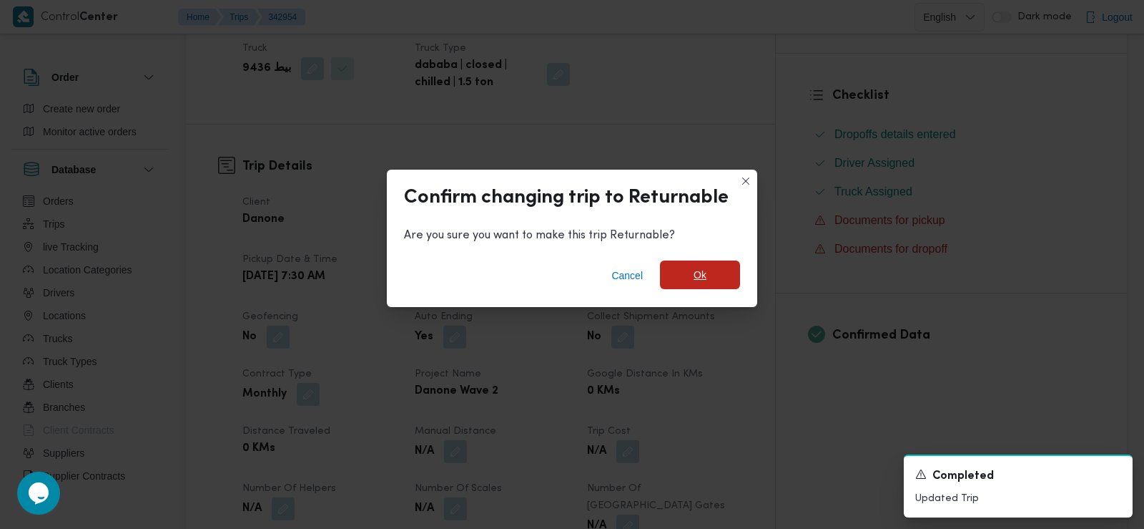
click at [700, 267] on span "Ok" at bounding box center [700, 274] width 13 height 17
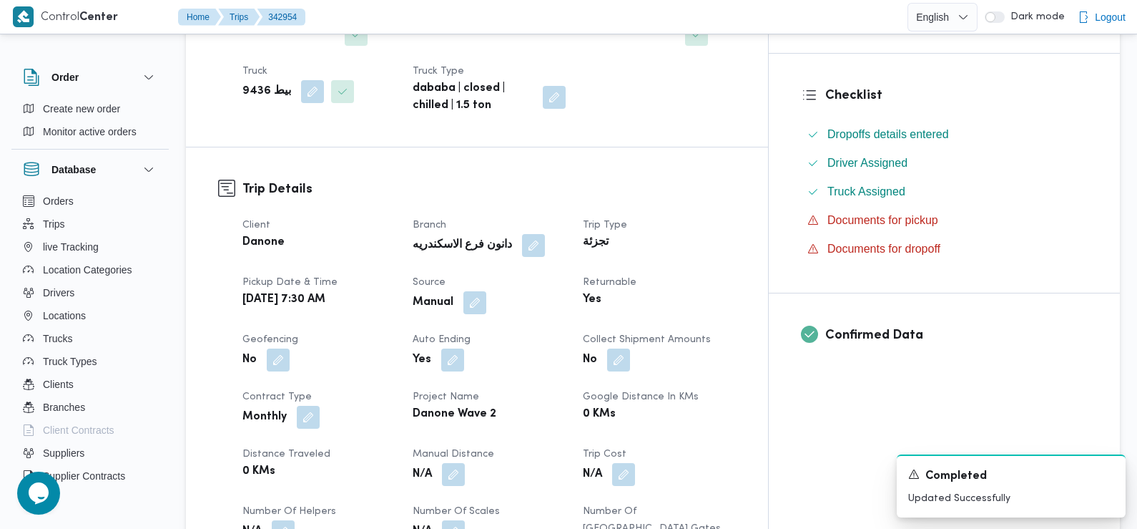
click at [601, 301] on div "Client Danone Branch دانون فرع الاسكندريه Trip Type تجزئة Pickup date & time Tu…" at bounding box center [489, 417] width 511 height 418
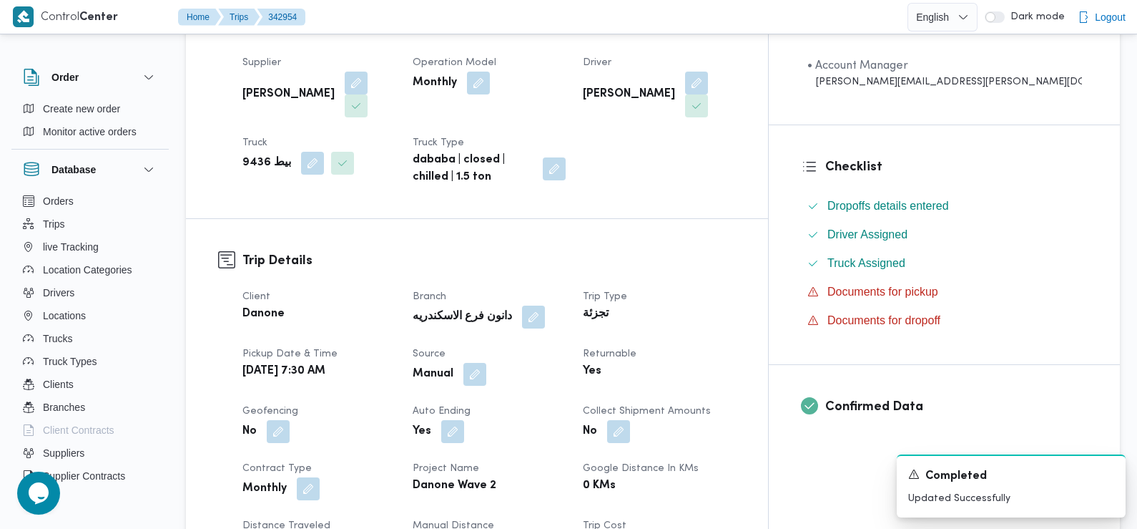
scroll to position [0, 0]
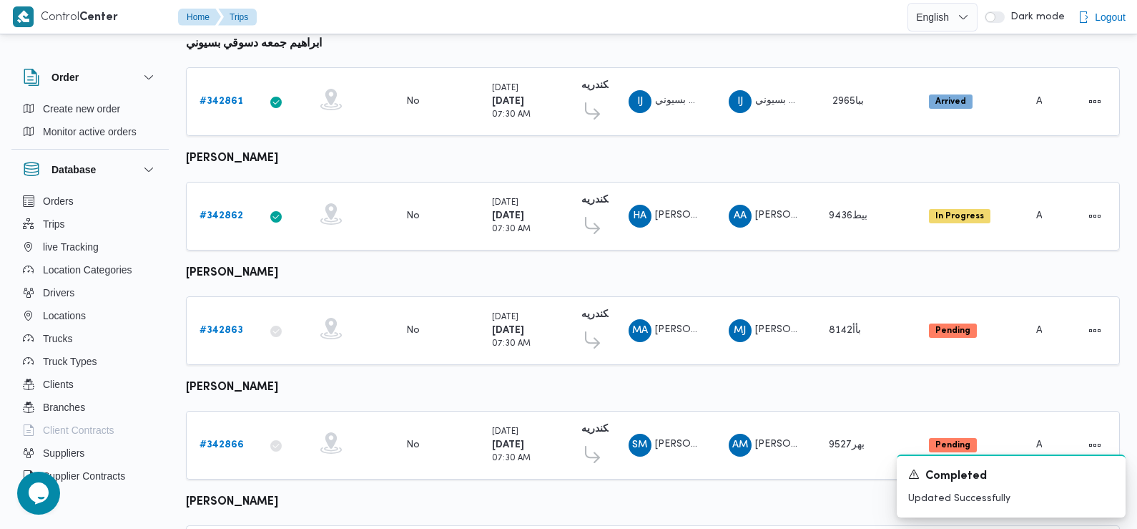
scroll to position [399, 0]
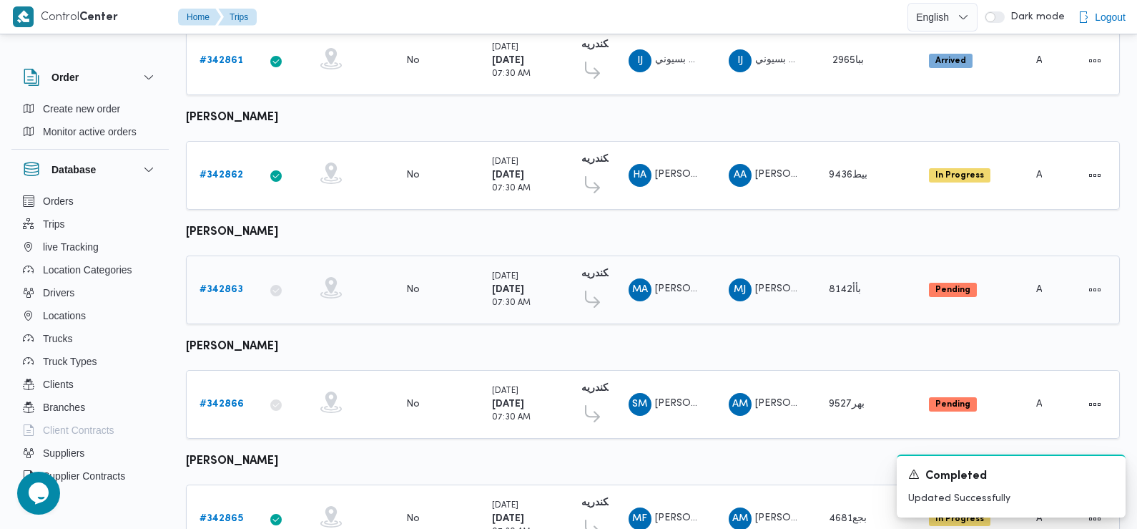
click at [227, 285] on b "# 342863" at bounding box center [222, 289] width 44 height 9
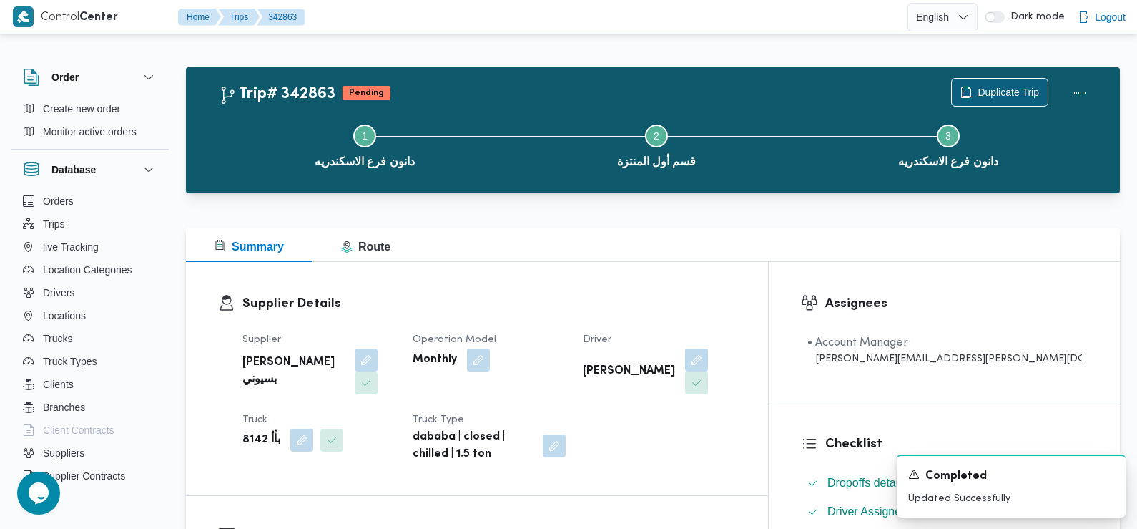
click at [999, 92] on span "Duplicate Trip" at bounding box center [1009, 92] width 62 height 17
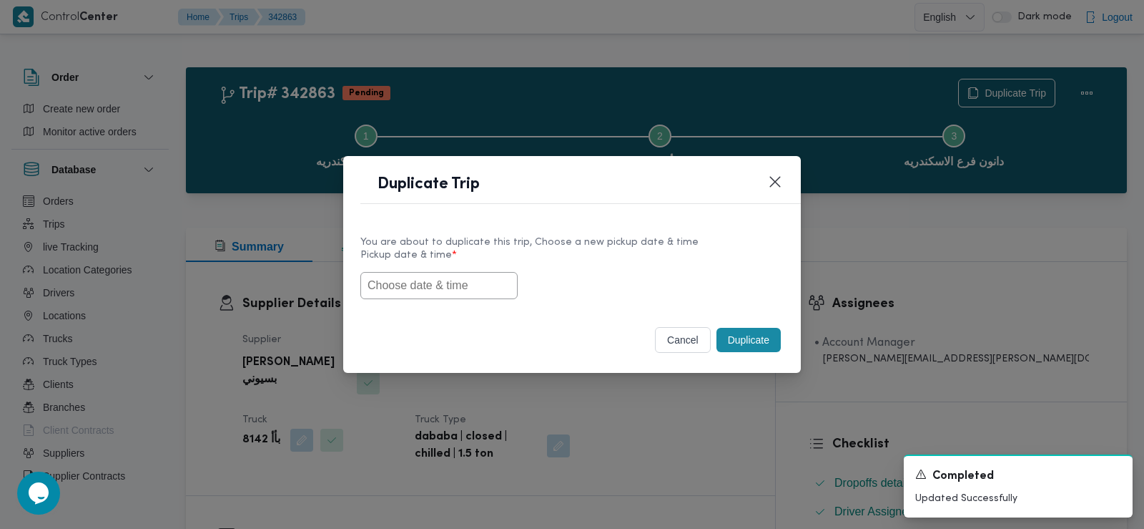
click at [461, 285] on input "text" at bounding box center [439, 285] width 157 height 27
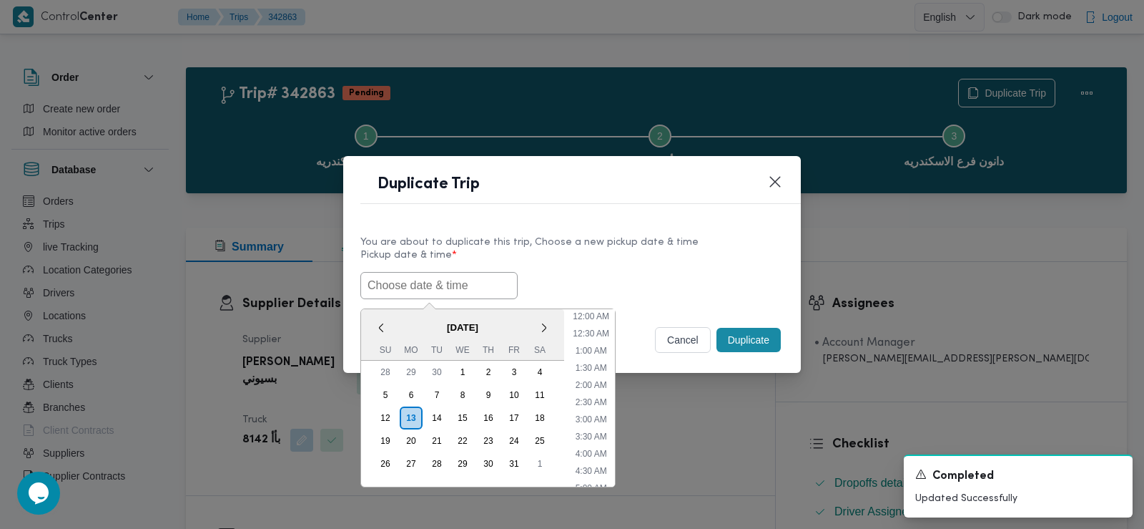
scroll to position [382, 0]
paste input "14/10/2025 7:30AM"
type input "14/10/2025 7:30AM"
click at [514, 288] on div "14/10/2025 7:30AM < October 2025 > Su Mo Tu We Th Fr Sa 28 29 30 1 2 3 4 5 6 7 …" at bounding box center [572, 285] width 423 height 27
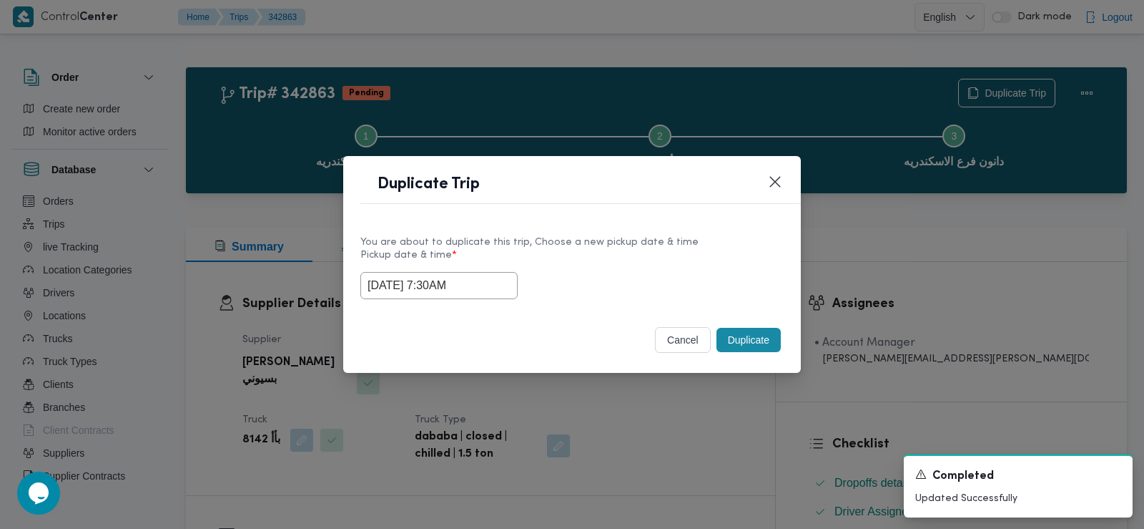
click at [742, 331] on button "Duplicate" at bounding box center [749, 340] width 64 height 24
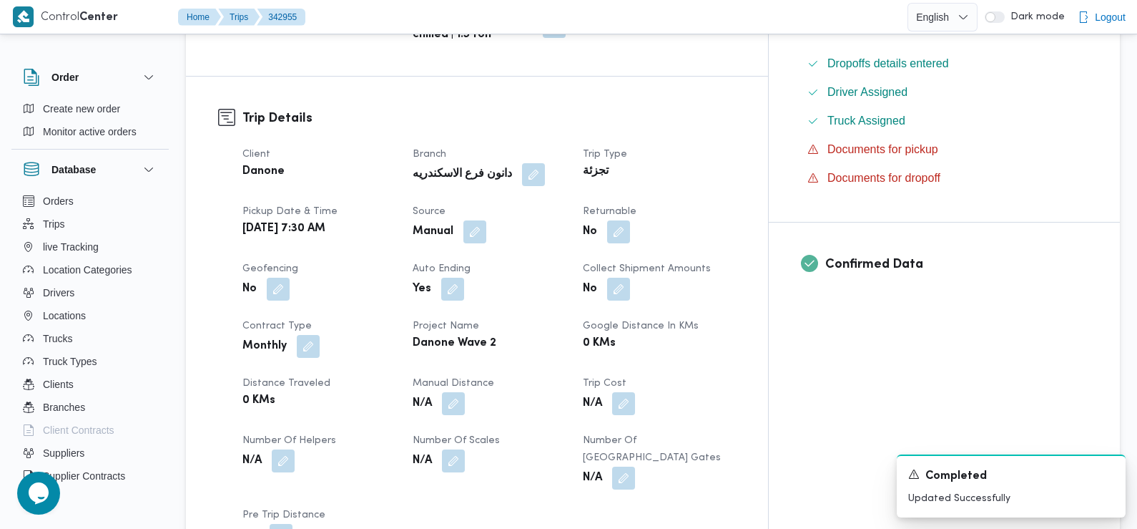
scroll to position [420, 0]
click at [630, 219] on button "button" at bounding box center [618, 230] width 23 height 23
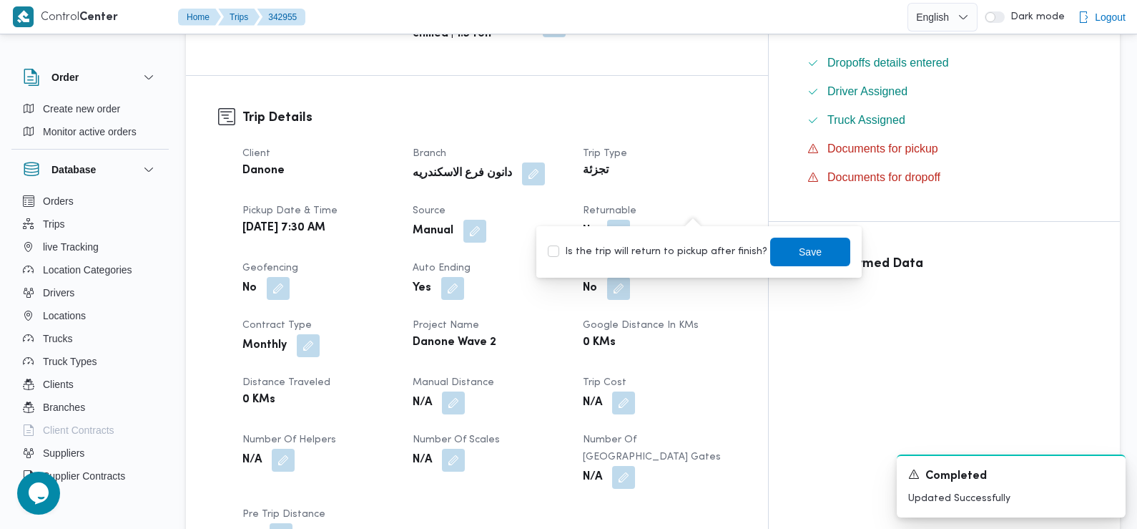
click at [693, 255] on label "Is the trip will return to pickup after finish?" at bounding box center [658, 251] width 220 height 17
checkbox input "true"
click at [807, 258] on span "Save" at bounding box center [810, 250] width 23 height 17
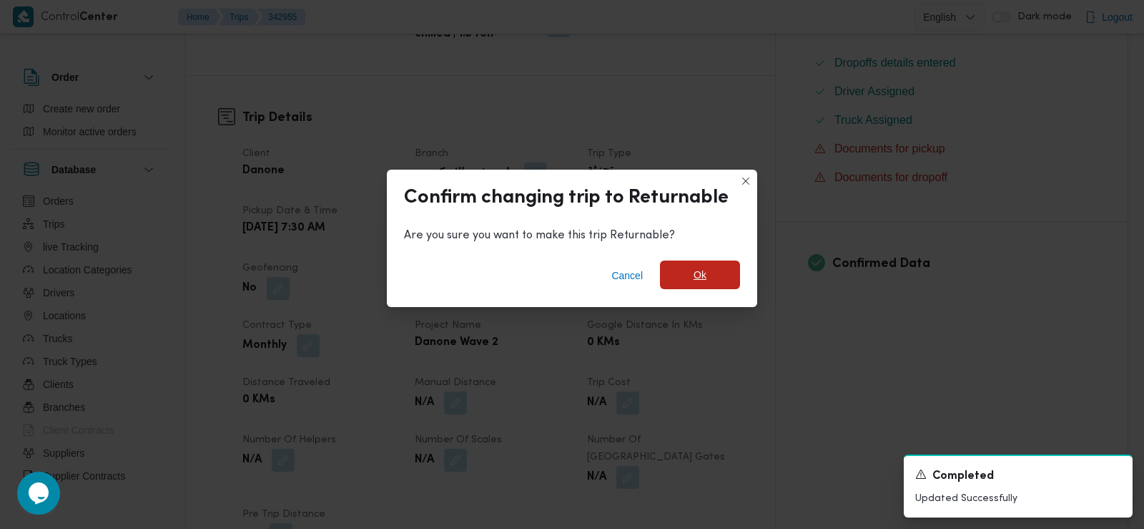
click at [719, 273] on span "Ok" at bounding box center [700, 274] width 80 height 29
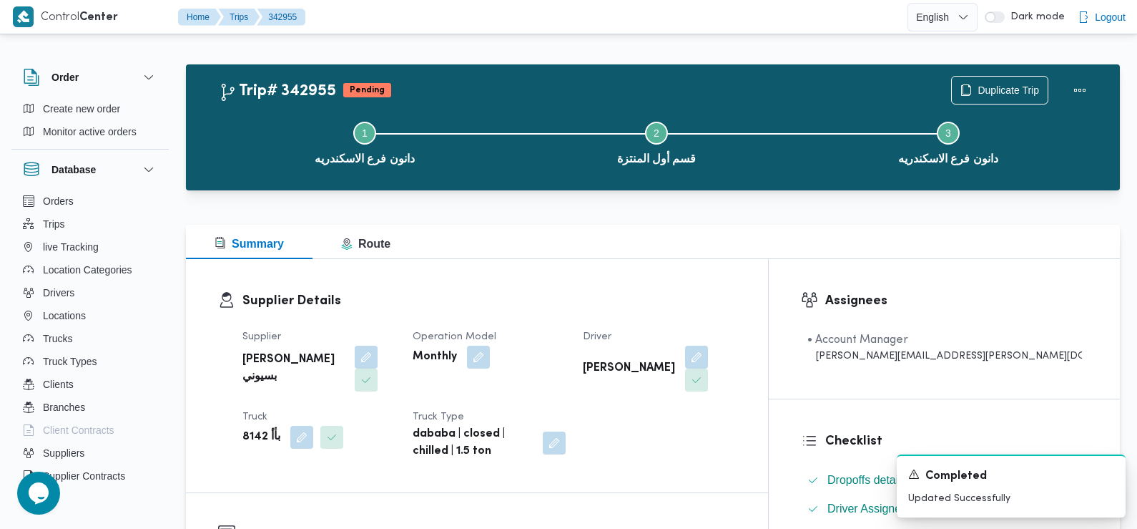
scroll to position [0, 0]
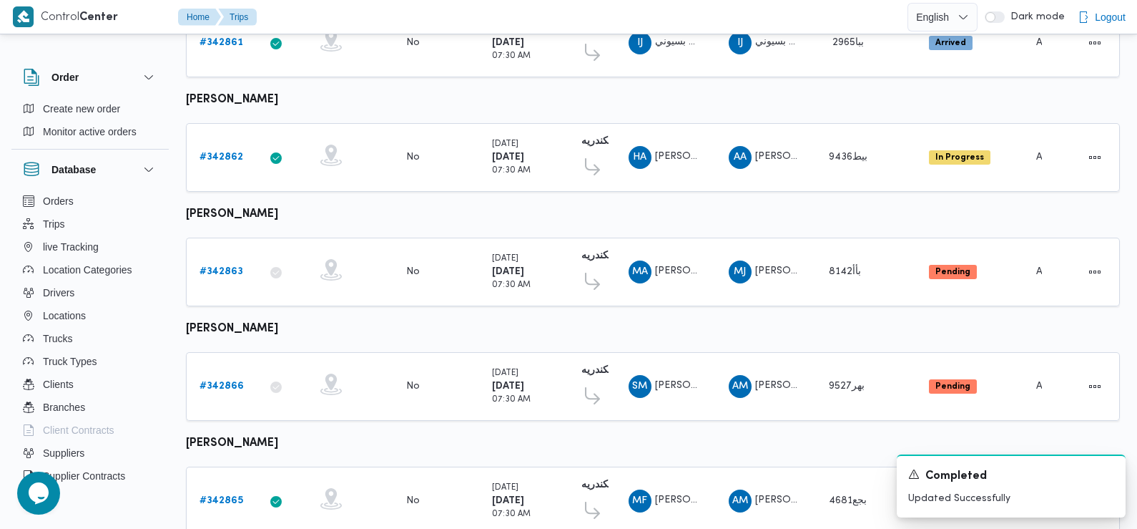
scroll to position [482, 0]
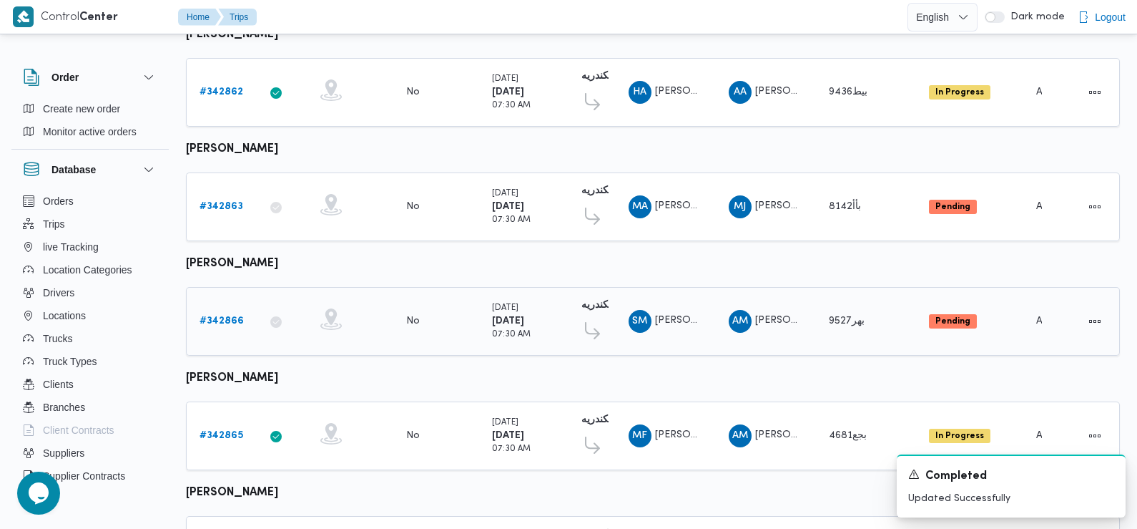
click at [226, 316] on b "# 342866" at bounding box center [222, 320] width 44 height 9
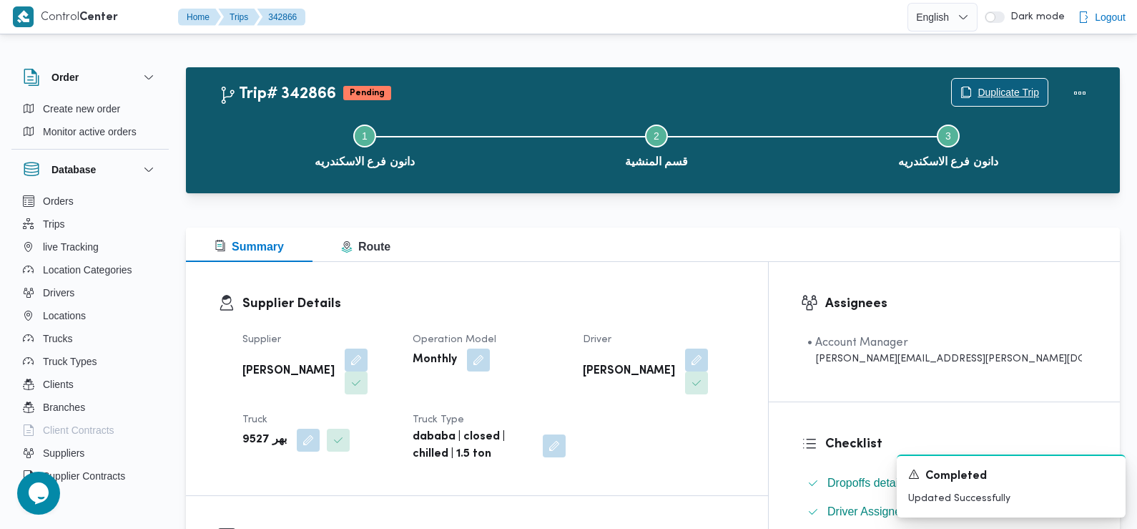
click at [1019, 83] on span "Duplicate Trip" at bounding box center [1000, 92] width 96 height 27
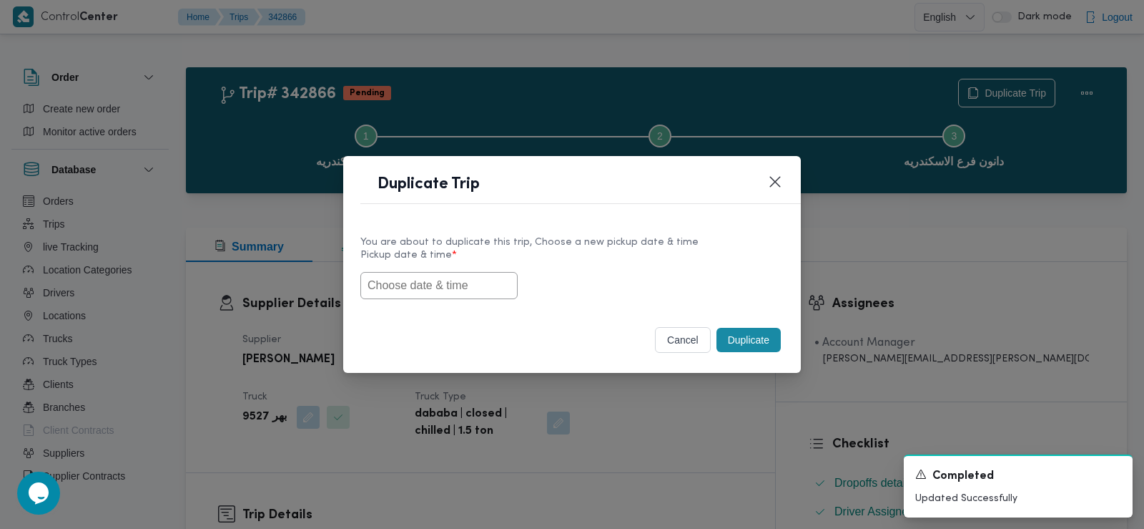
click at [430, 285] on input "text" at bounding box center [439, 285] width 157 height 27
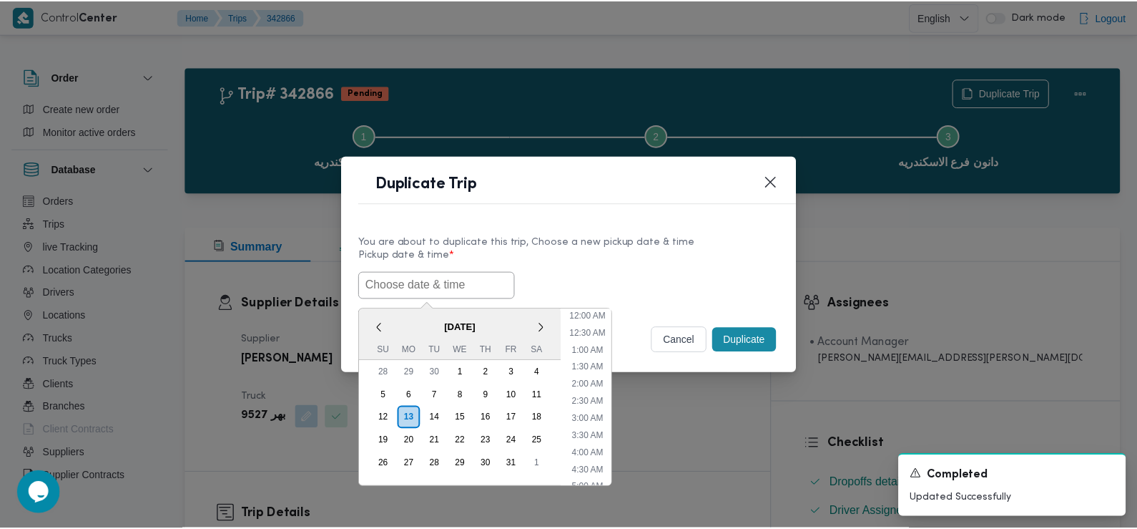
scroll to position [382, 0]
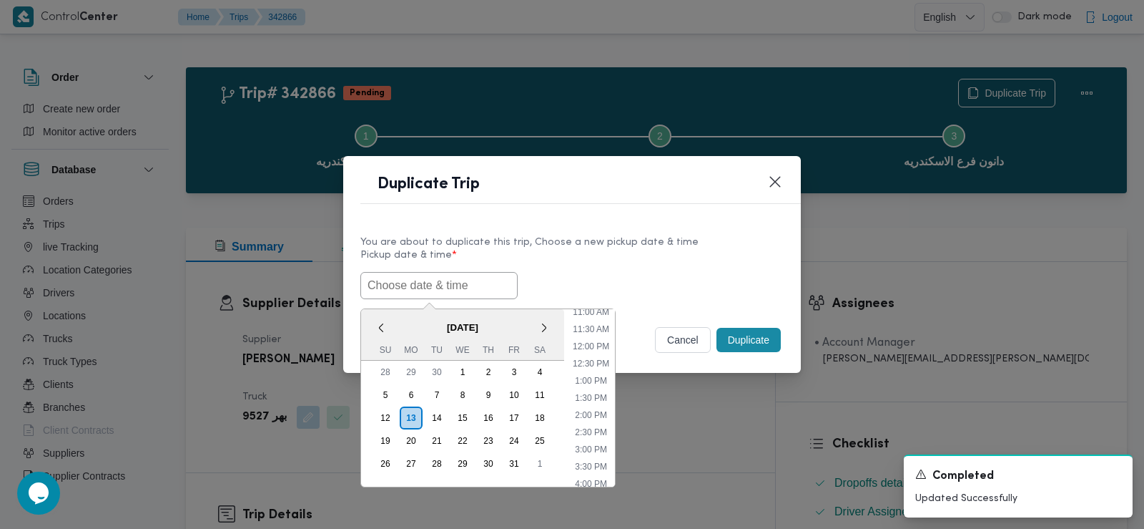
paste input "14/10/2025 7:30AM"
type input "14/10/2025 7:30AM"
click at [644, 279] on div "14/10/2025 7:30AM < October 2025 > Su Mo Tu We Th Fr Sa 28 29 30 1 2 3 4 5 6 7 …" at bounding box center [572, 285] width 423 height 27
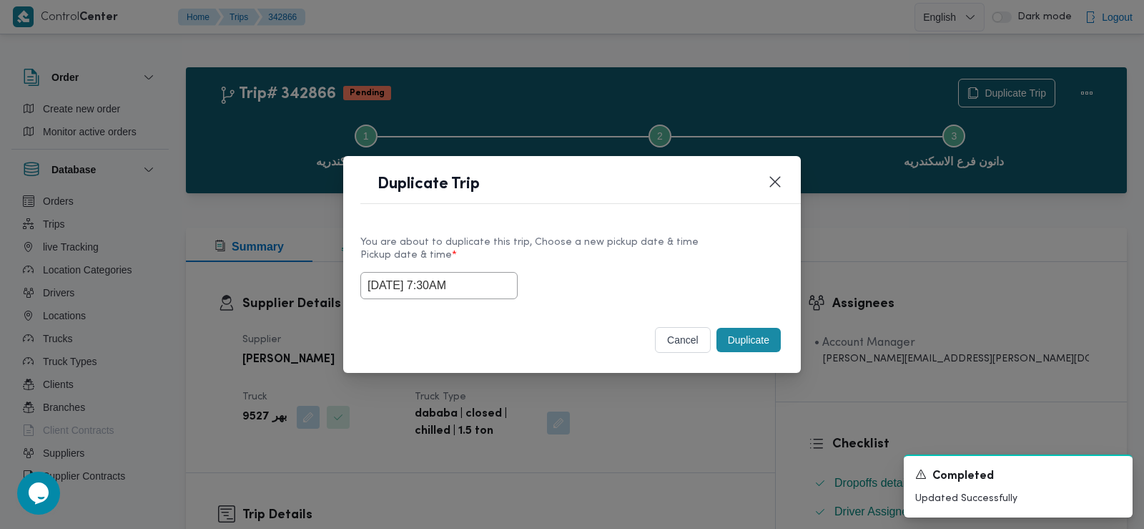
click at [748, 337] on button "Duplicate" at bounding box center [749, 340] width 64 height 24
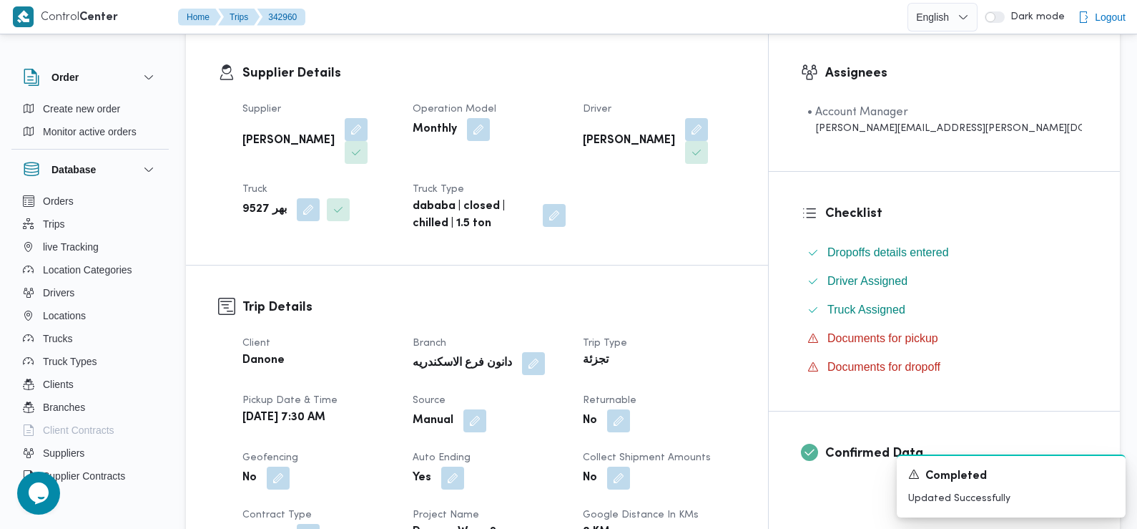
scroll to position [258, 0]
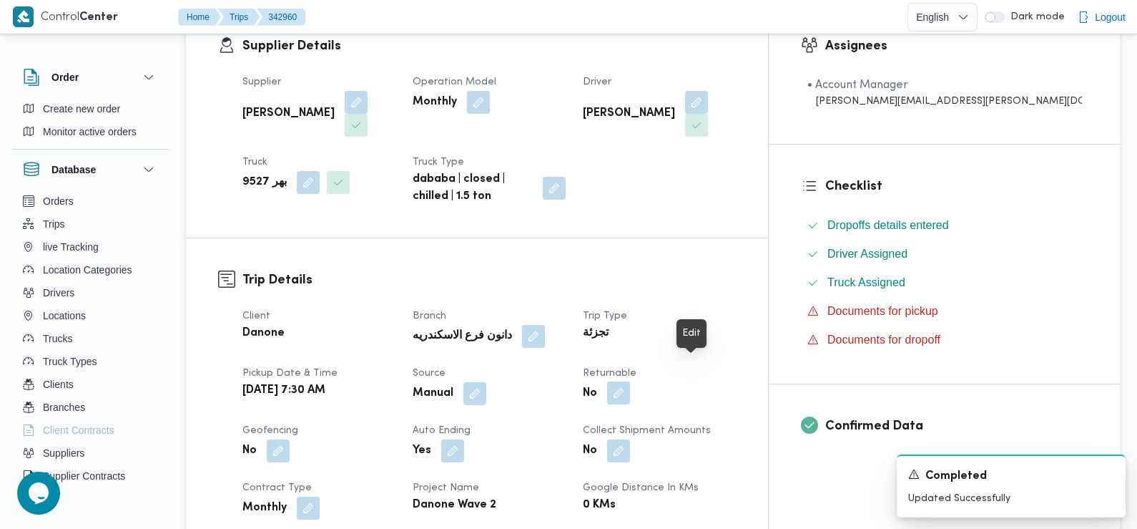
click at [630, 381] on button "button" at bounding box center [618, 392] width 23 height 23
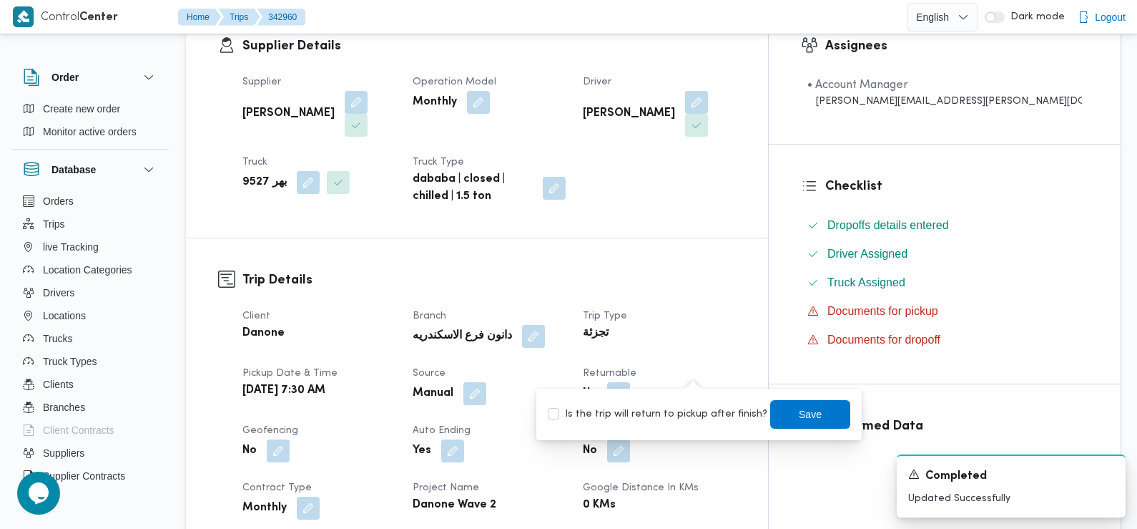
click at [694, 411] on label "Is the trip will return to pickup after finish?" at bounding box center [658, 414] width 220 height 17
checkbox input "true"
click at [783, 415] on span "Save" at bounding box center [810, 413] width 80 height 29
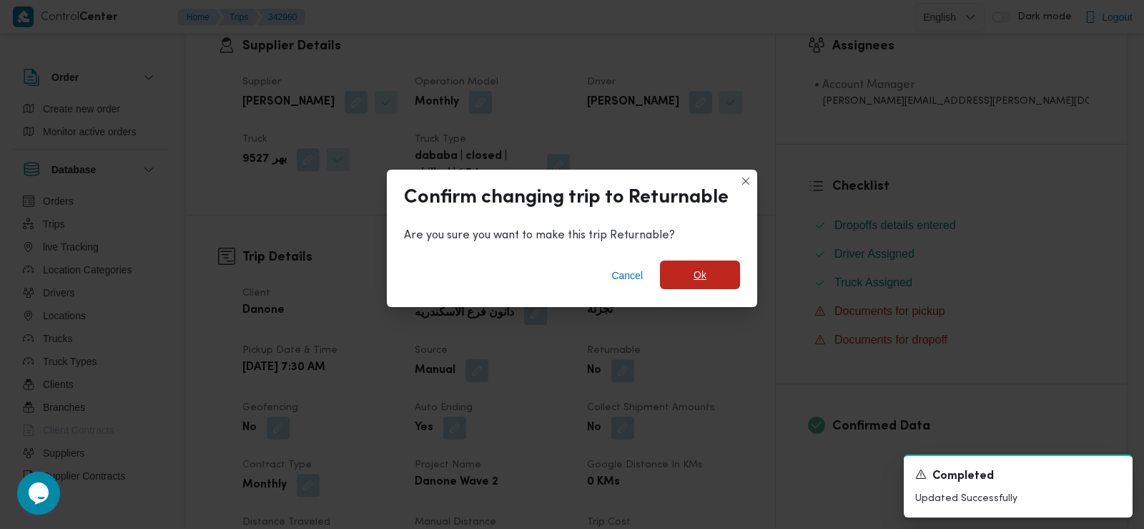
click at [675, 266] on span "Ok" at bounding box center [700, 274] width 80 height 29
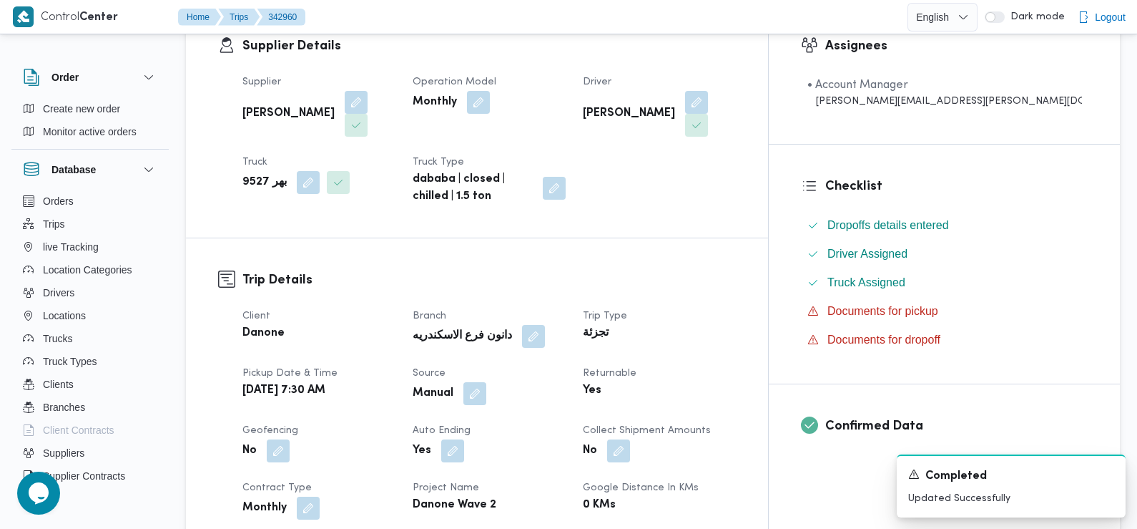
scroll to position [0, 0]
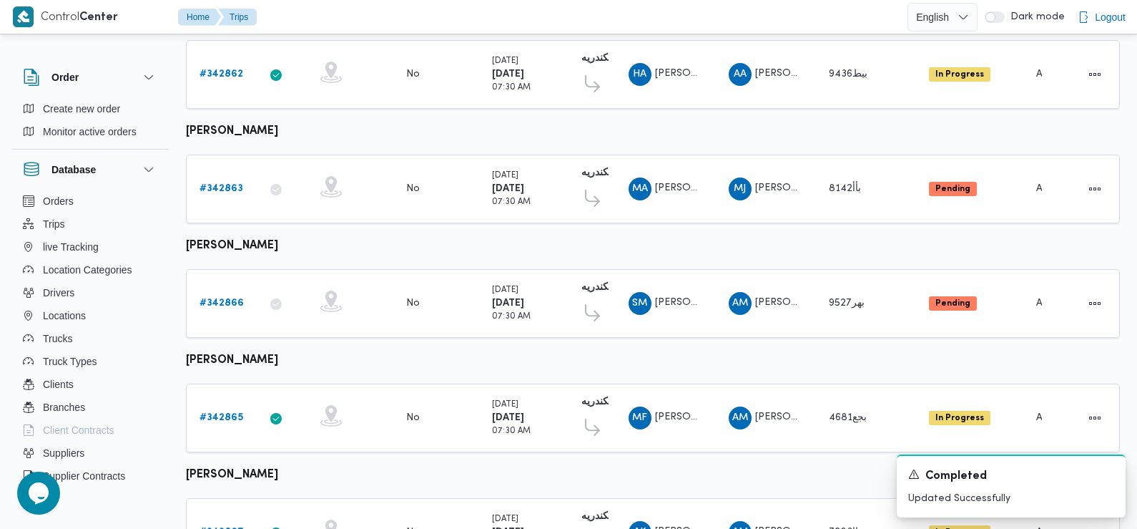
scroll to position [599, 0]
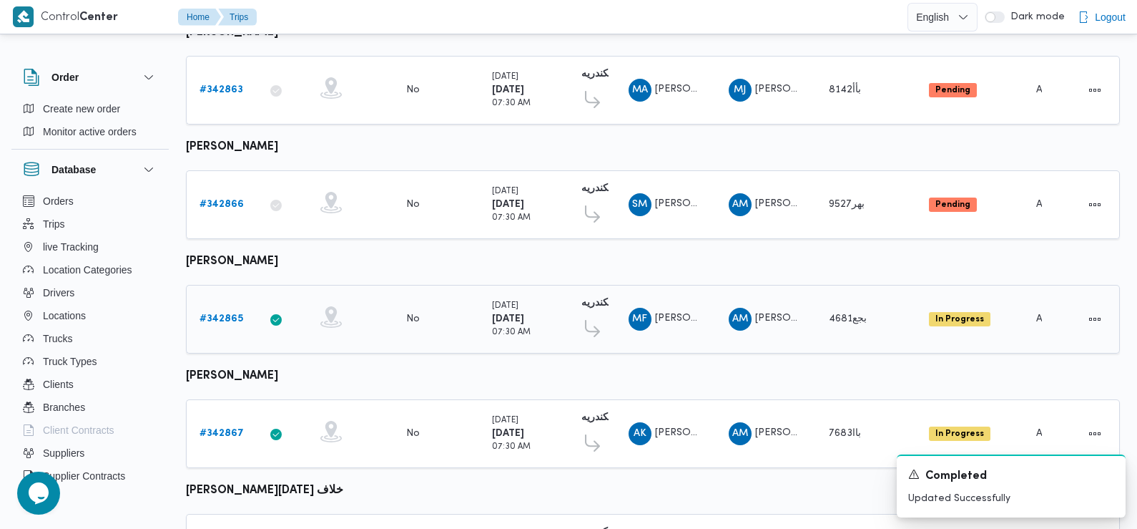
click at [225, 314] on b "# 342865" at bounding box center [222, 318] width 44 height 9
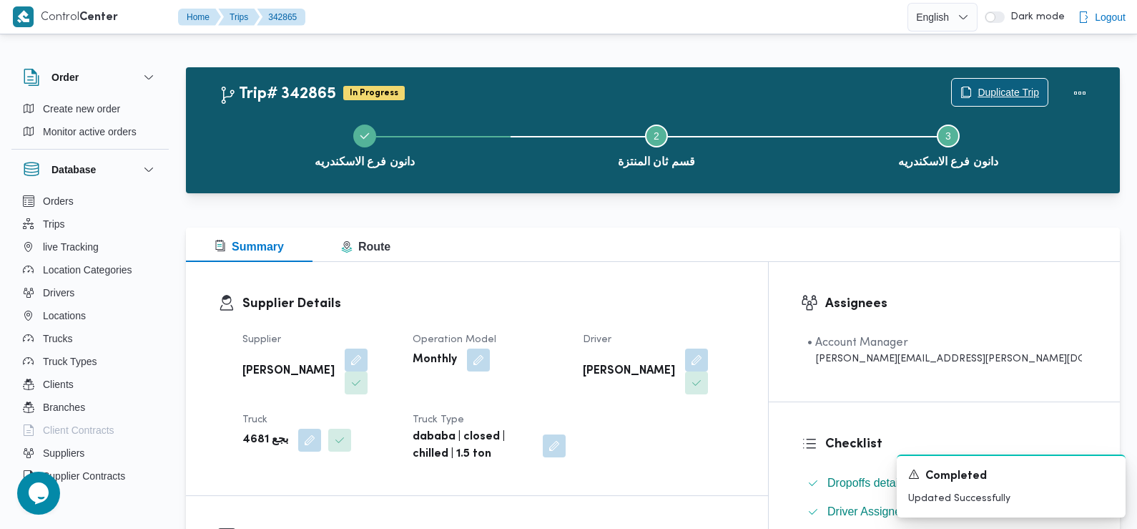
click at [1004, 103] on span "Duplicate Trip" at bounding box center [1000, 92] width 96 height 27
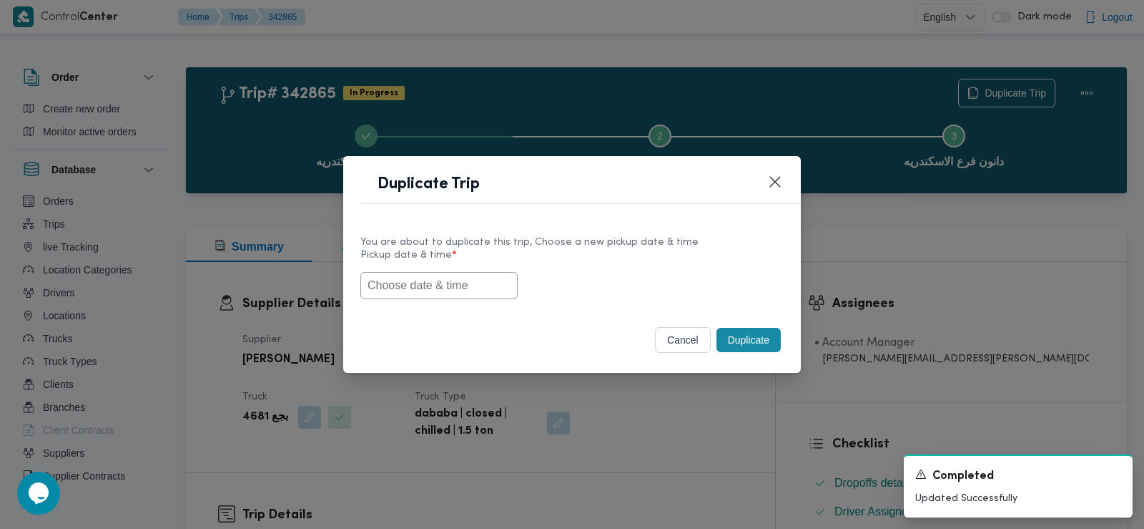
click at [451, 289] on input "text" at bounding box center [439, 285] width 157 height 27
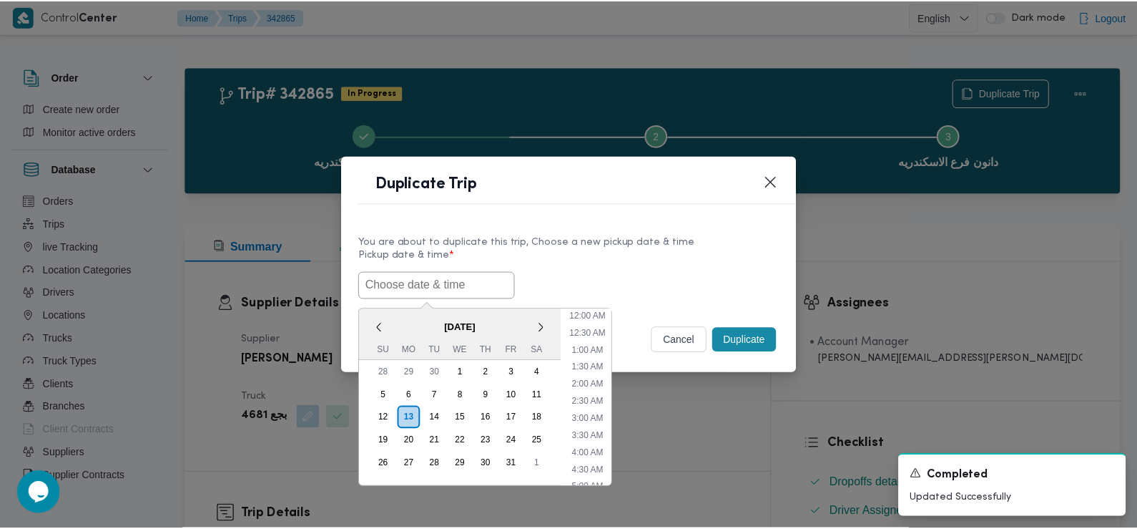
scroll to position [382, 0]
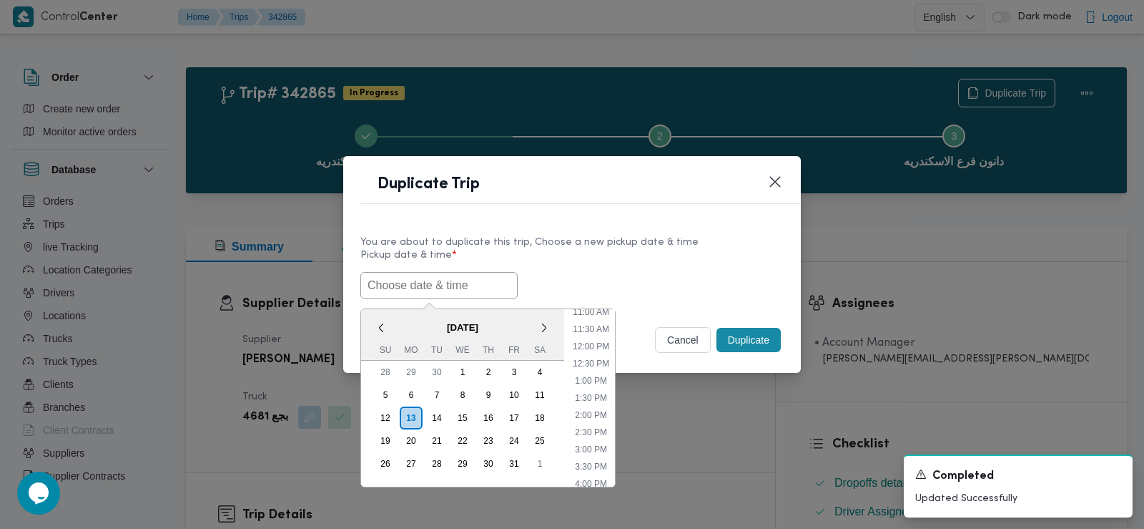
paste input "14/10/2025 7:30AM"
type input "14/10/2025 7:30AM"
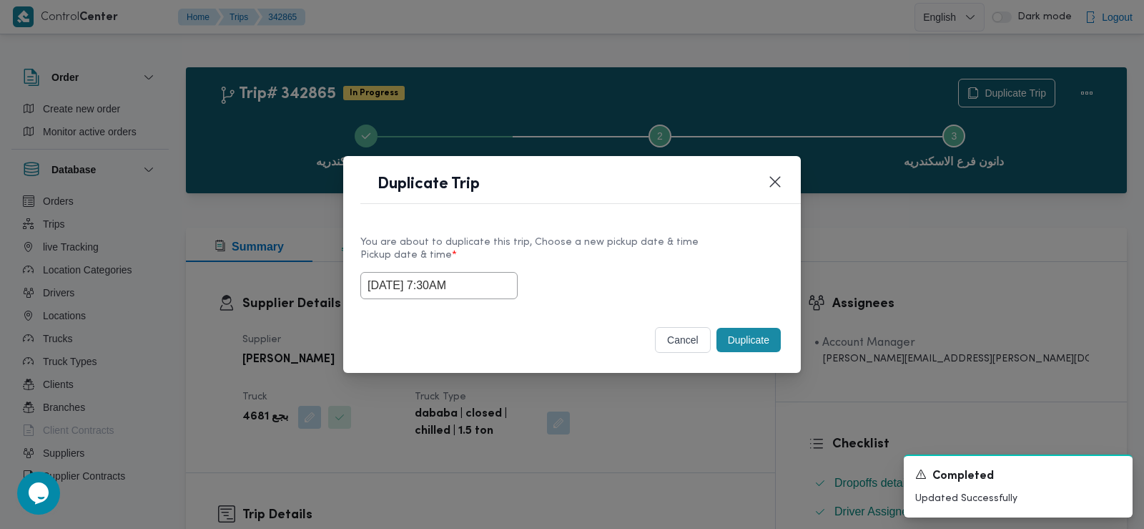
click at [625, 266] on label "Pickup date & time *" at bounding box center [572, 261] width 423 height 22
click at [765, 347] on button "Duplicate" at bounding box center [749, 340] width 64 height 24
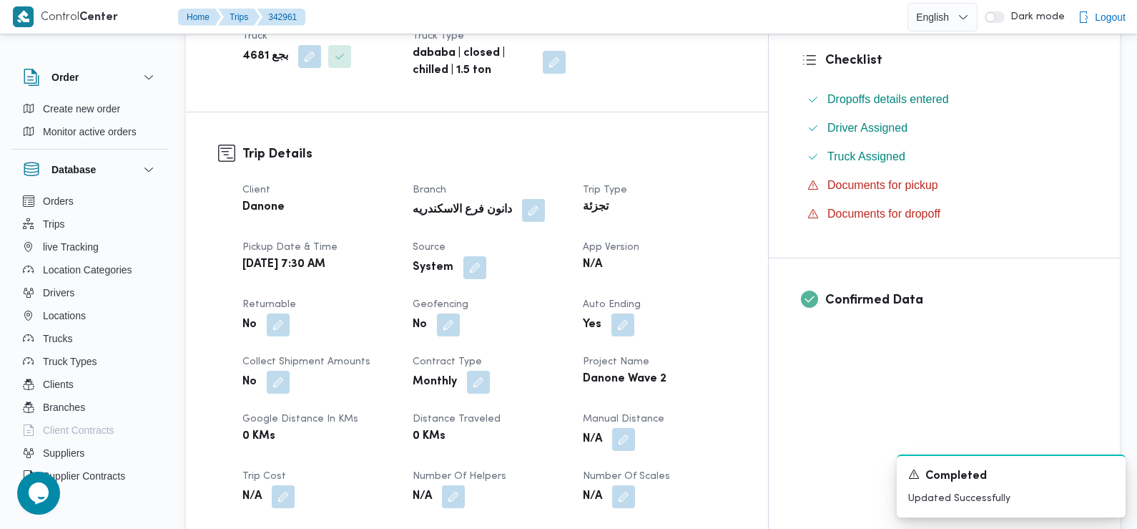
scroll to position [401, 0]
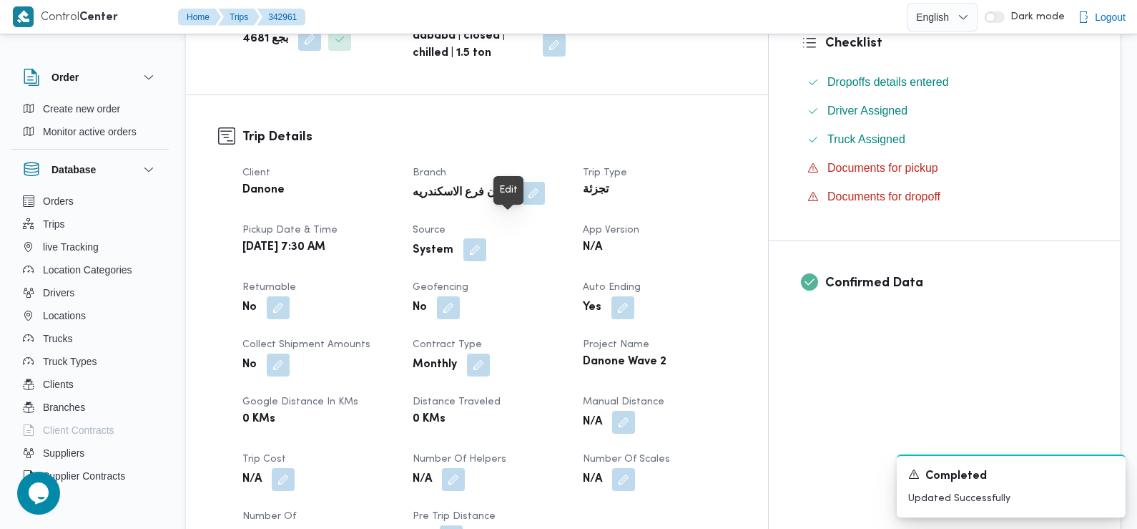
click at [486, 238] on button "button" at bounding box center [475, 249] width 23 height 23
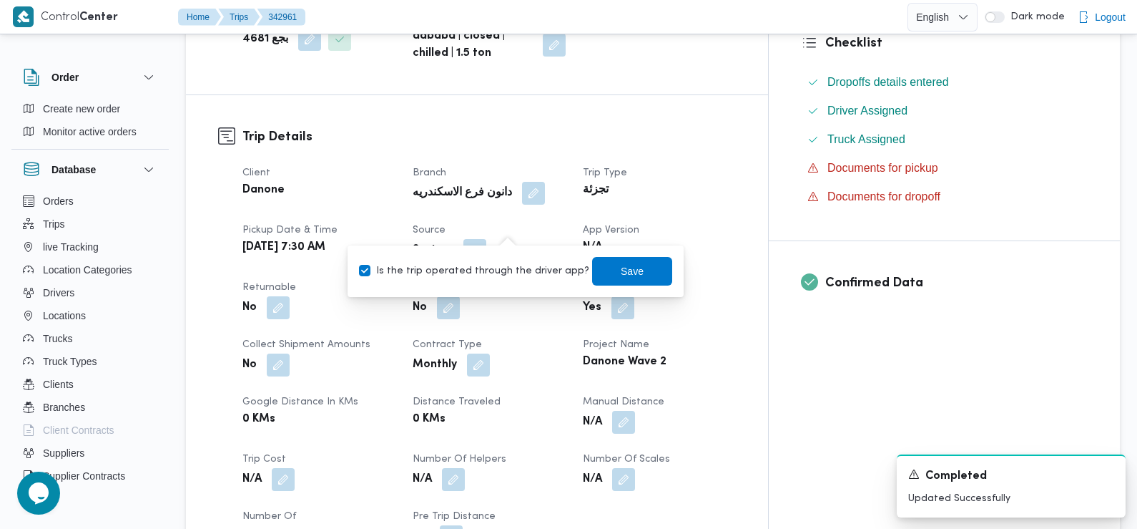
click at [512, 270] on label "Is the trip operated through the driver app?" at bounding box center [474, 271] width 230 height 17
checkbox input "false"
click at [649, 264] on span "Save" at bounding box center [632, 270] width 80 height 29
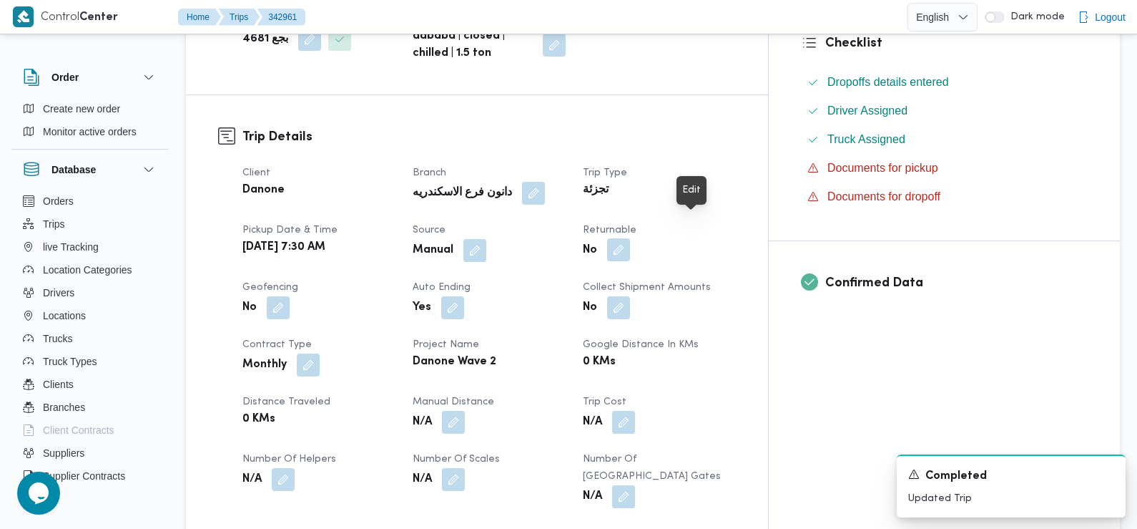
click at [630, 238] on button "button" at bounding box center [618, 249] width 23 height 23
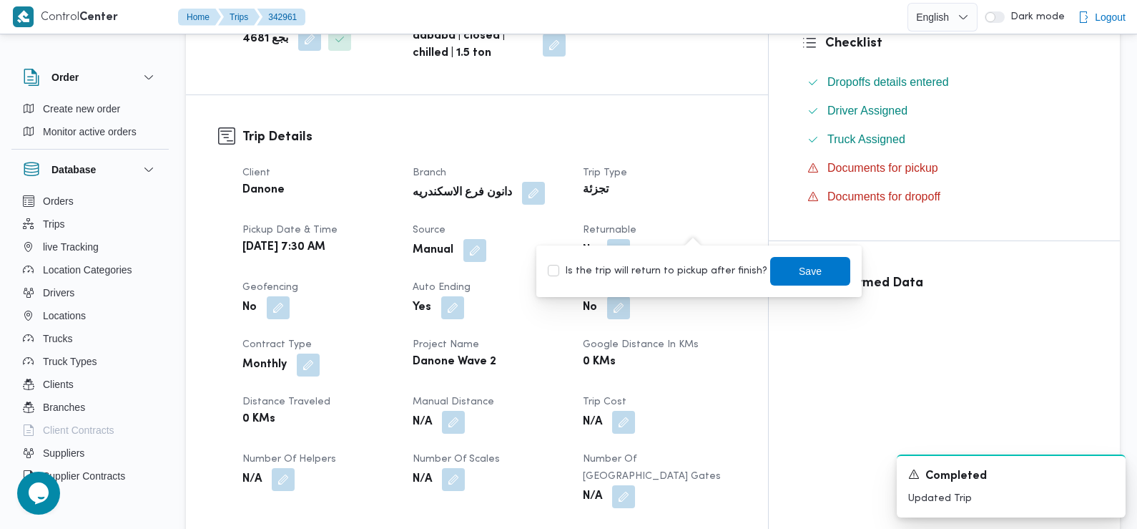
click at [689, 270] on label "Is the trip will return to pickup after finish?" at bounding box center [658, 271] width 220 height 17
checkbox input "true"
click at [805, 258] on span "Save" at bounding box center [810, 270] width 80 height 29
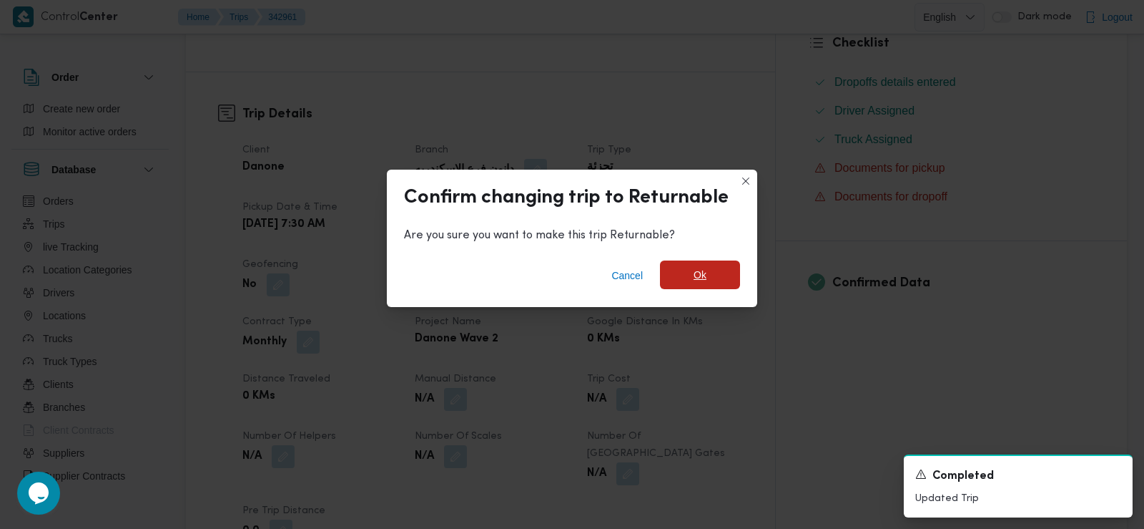
click at [715, 268] on span "Ok" at bounding box center [700, 274] width 80 height 29
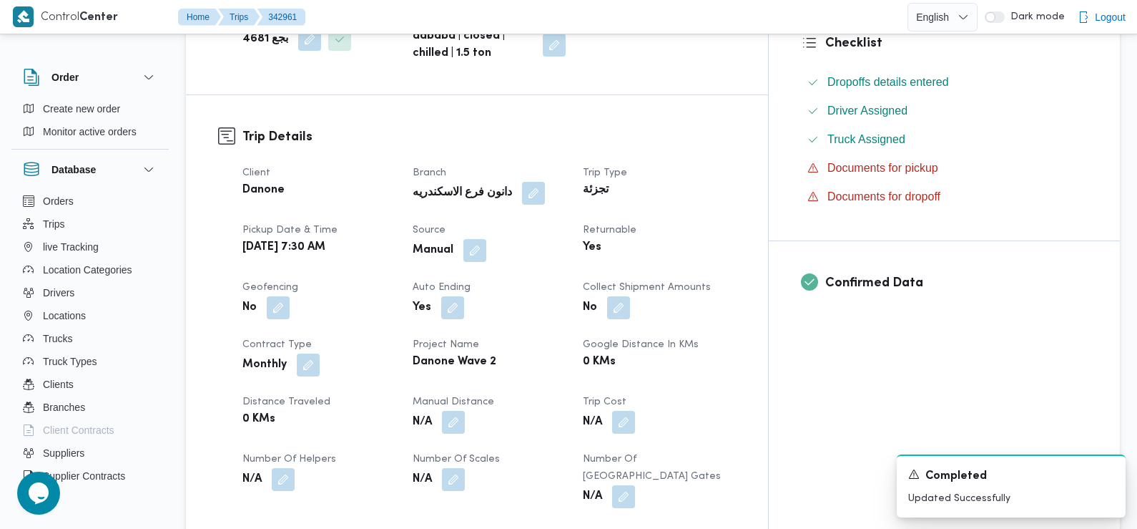
scroll to position [0, 0]
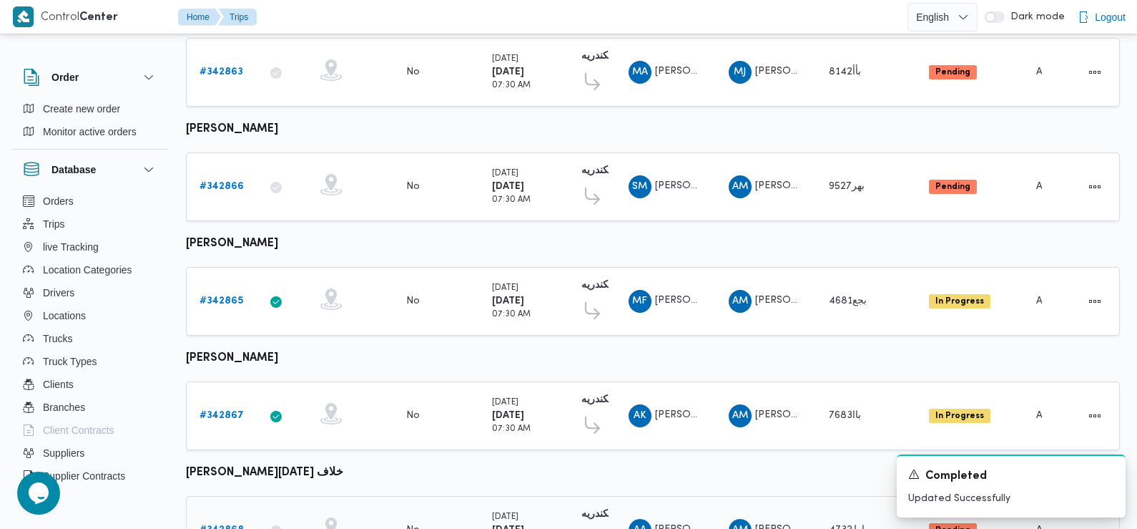
scroll to position [780, 0]
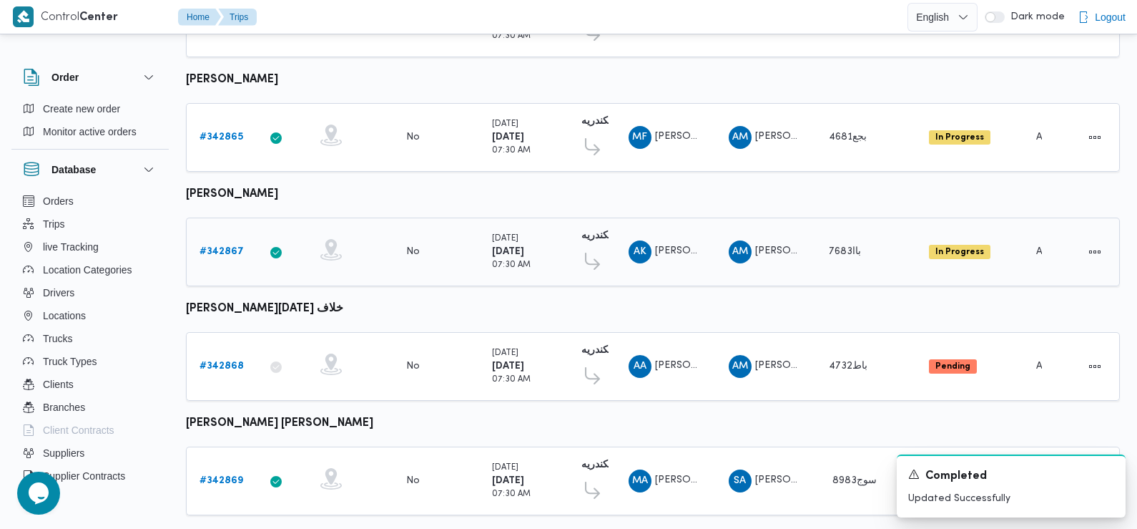
click at [220, 247] on b "# 342867" at bounding box center [222, 251] width 44 height 9
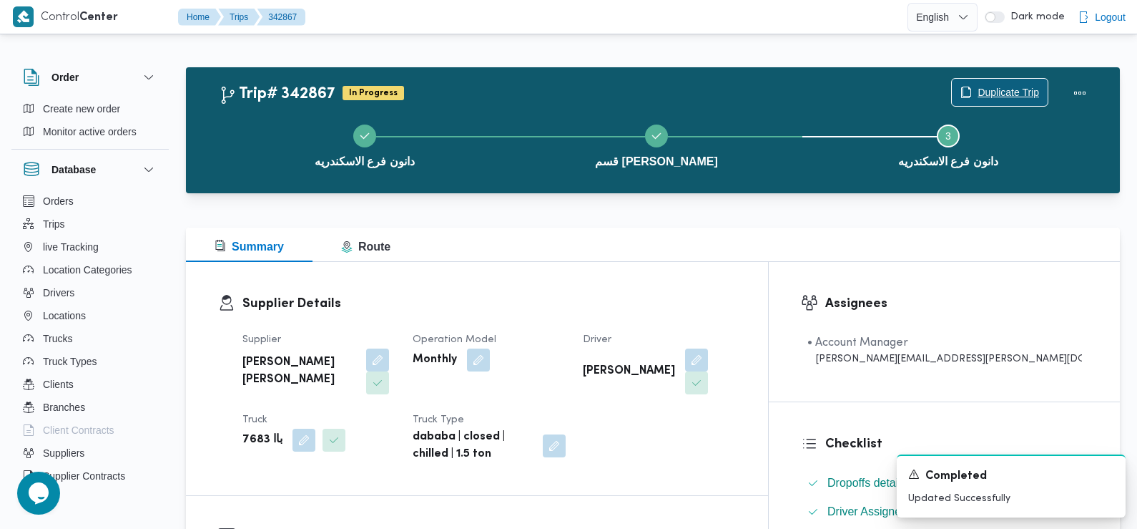
click at [1006, 97] on span "Duplicate Trip" at bounding box center [1009, 92] width 62 height 17
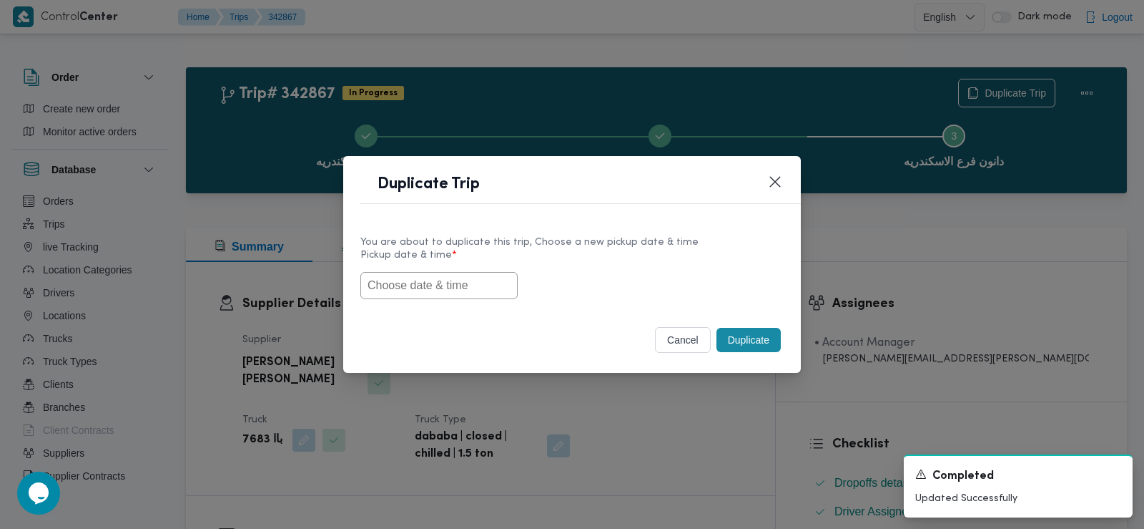
click at [453, 279] on input "text" at bounding box center [439, 285] width 157 height 27
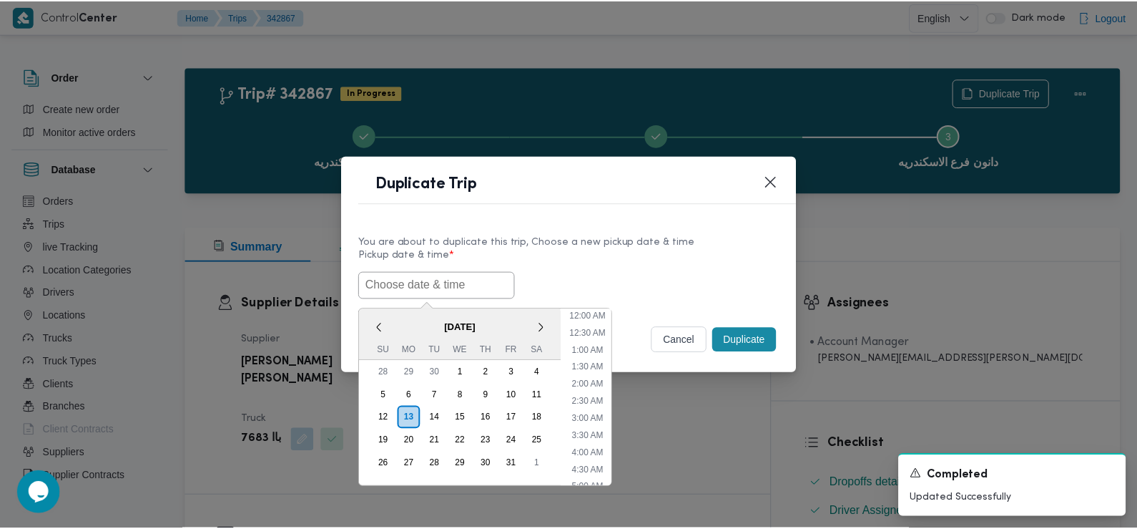
scroll to position [382, 0]
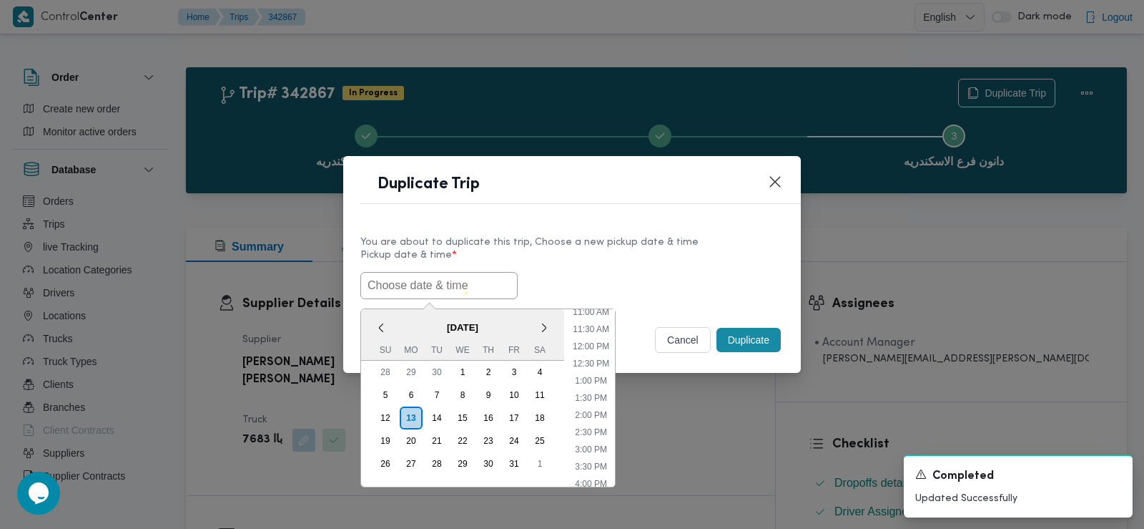
paste input "14/10/2025 7:30AM"
type input "14/10/2025 7:30AM"
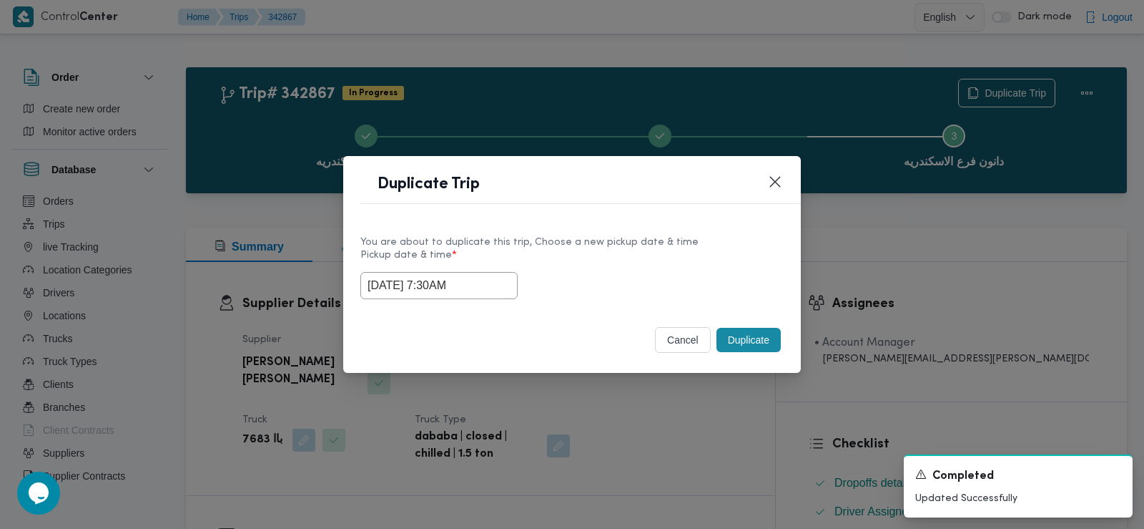
click at [664, 284] on div "14/10/2025 7:30AM" at bounding box center [572, 285] width 423 height 27
click at [755, 338] on button "Duplicate" at bounding box center [749, 340] width 64 height 24
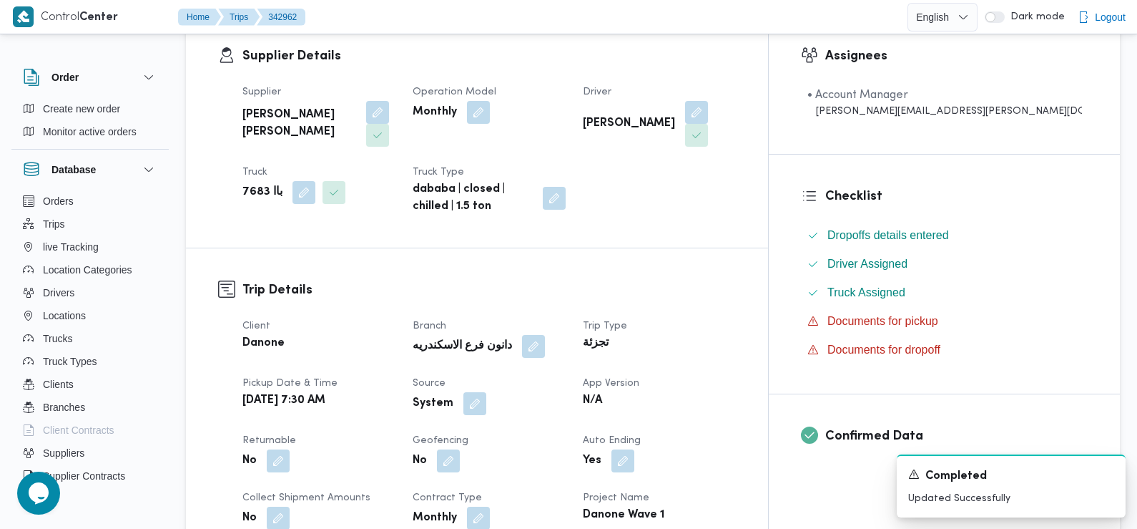
scroll to position [353, 0]
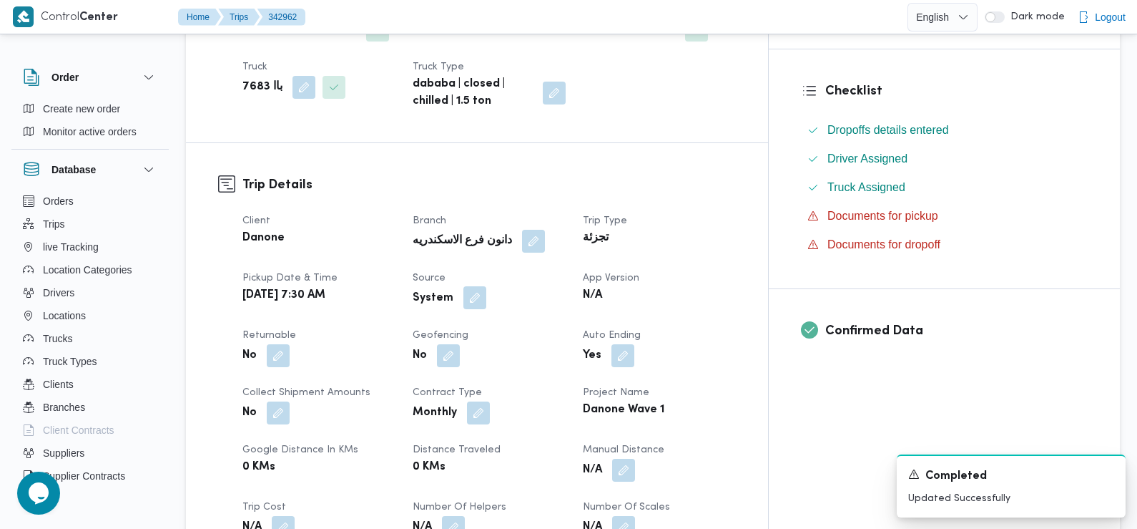
click at [486, 301] on button "button" at bounding box center [475, 297] width 23 height 23
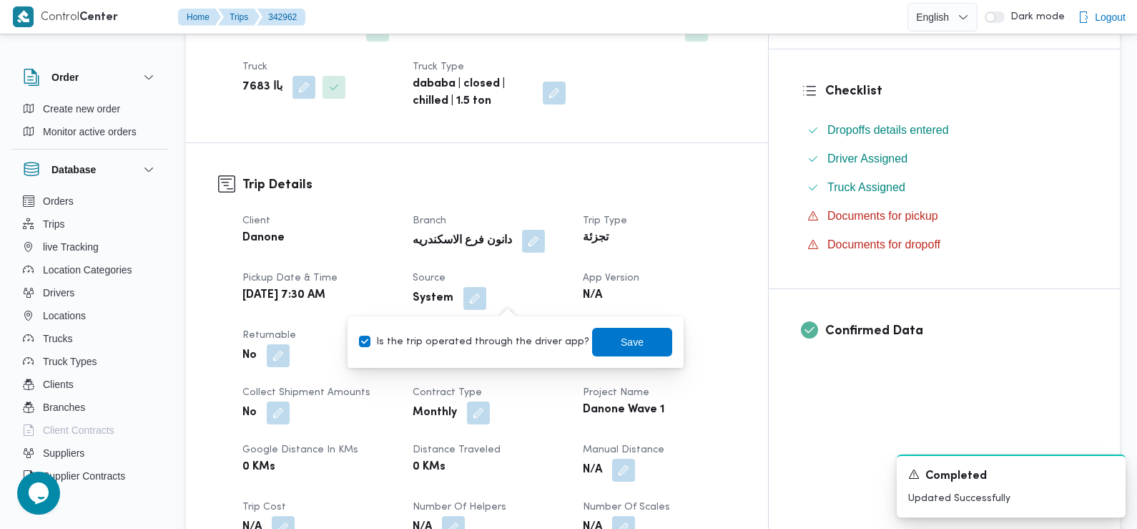
click at [518, 340] on label "Is the trip operated through the driver app?" at bounding box center [474, 341] width 230 height 17
checkbox input "false"
click at [621, 336] on span "Save" at bounding box center [632, 341] width 23 height 17
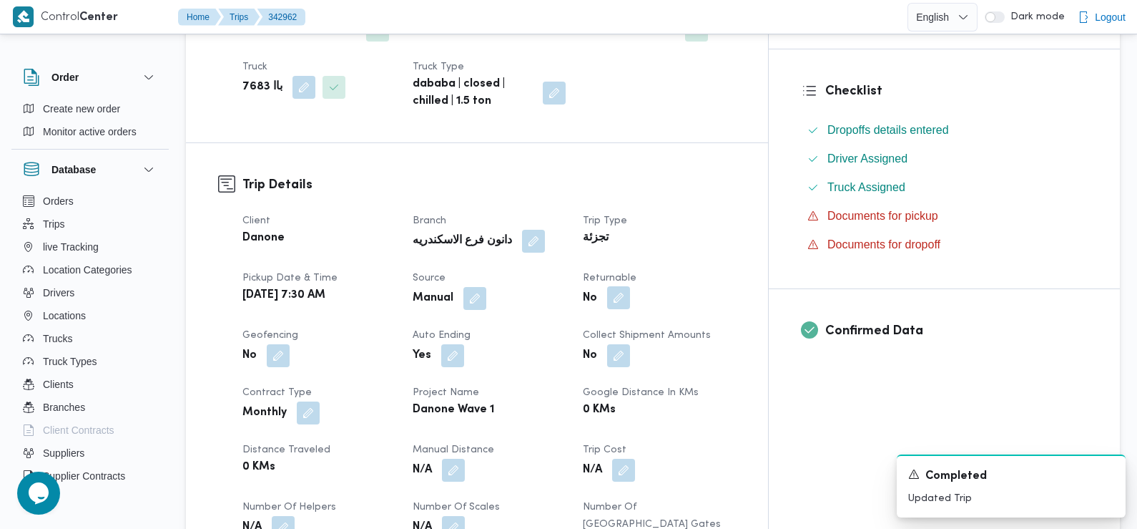
click at [630, 298] on button "button" at bounding box center [618, 297] width 23 height 23
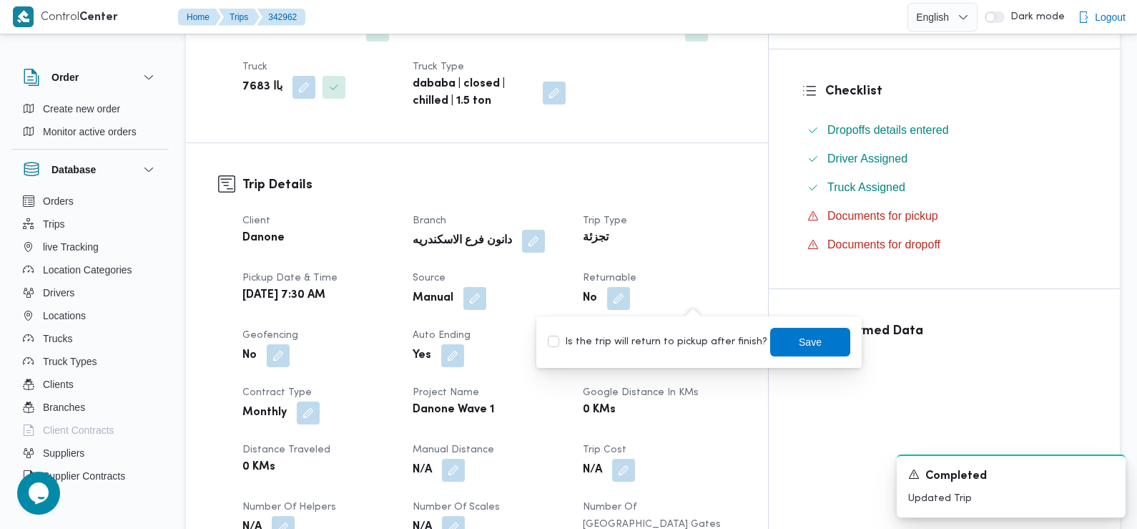
click at [713, 341] on label "Is the trip will return to pickup after finish?" at bounding box center [658, 341] width 220 height 17
checkbox input "true"
click at [779, 331] on span "Save" at bounding box center [810, 341] width 80 height 29
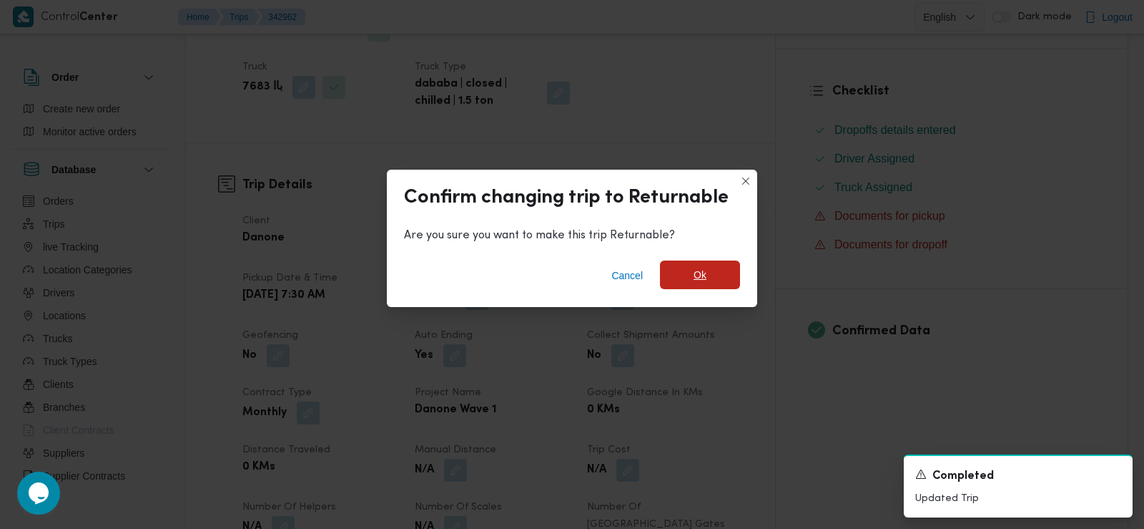
click at [705, 263] on span "Ok" at bounding box center [700, 274] width 80 height 29
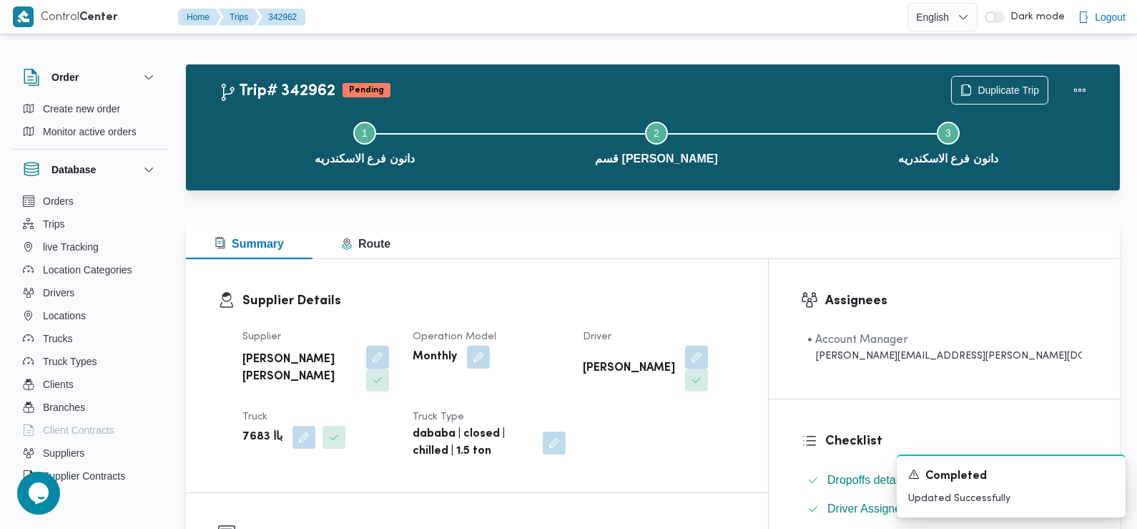
scroll to position [0, 0]
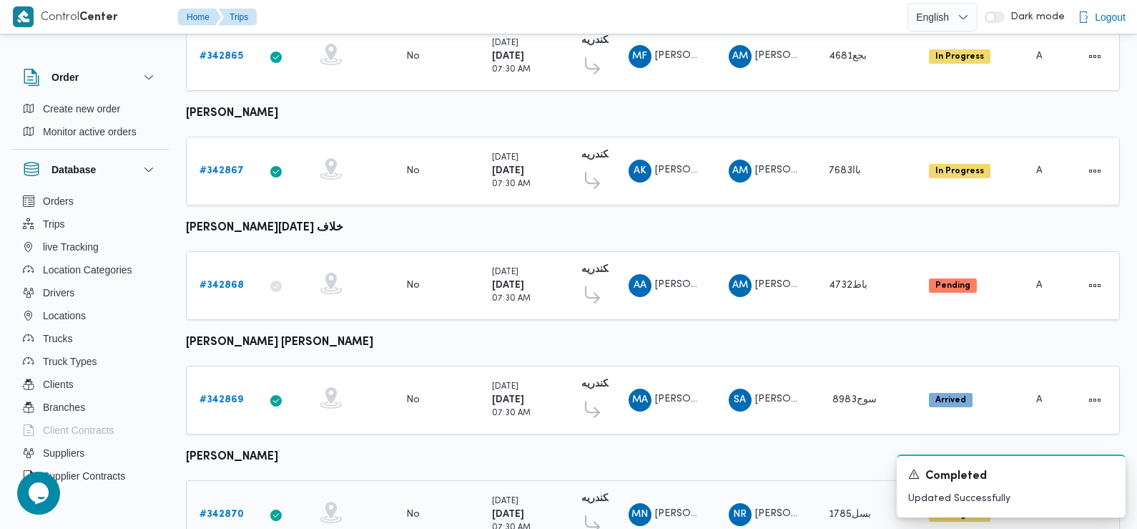
scroll to position [858, 0]
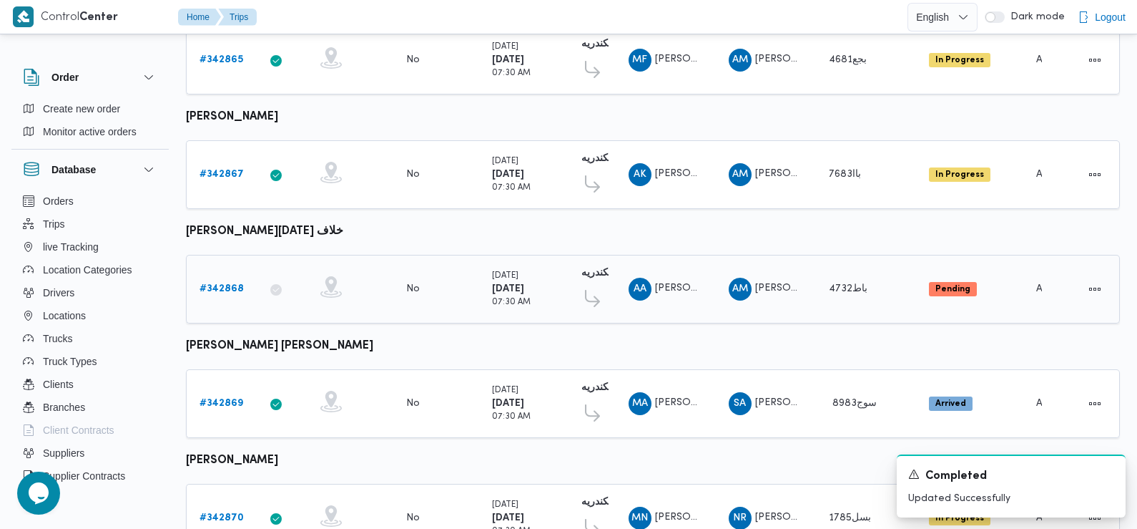
click at [231, 284] on b "# 342868" at bounding box center [222, 288] width 44 height 9
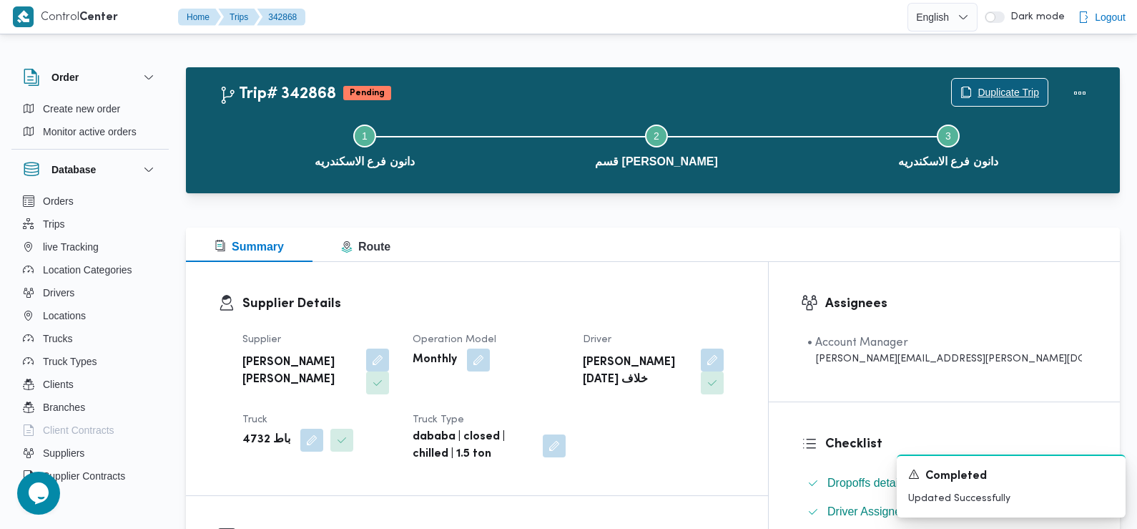
click at [999, 95] on span "Duplicate Trip" at bounding box center [1009, 92] width 62 height 17
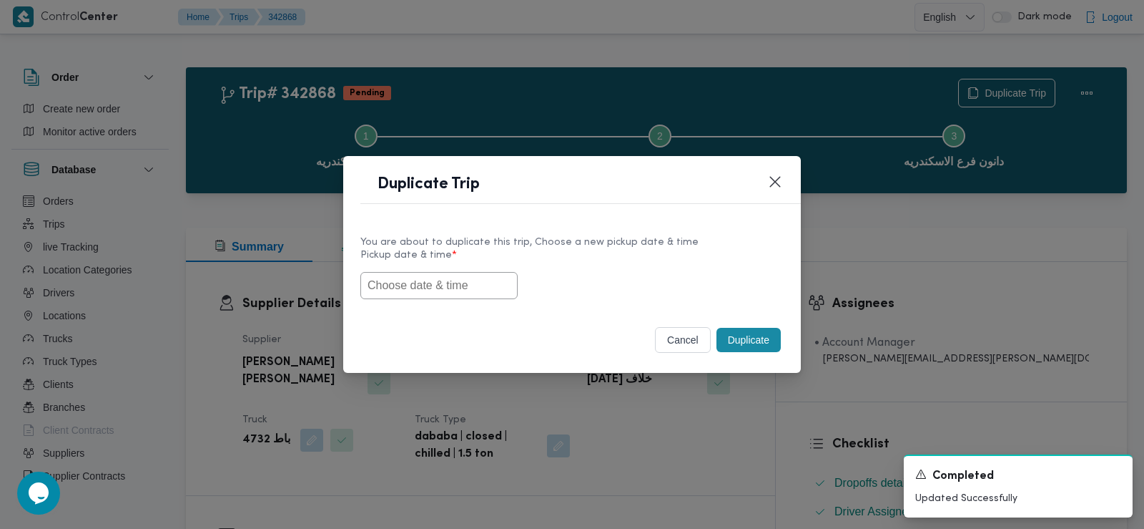
click at [470, 285] on input "text" at bounding box center [439, 285] width 157 height 27
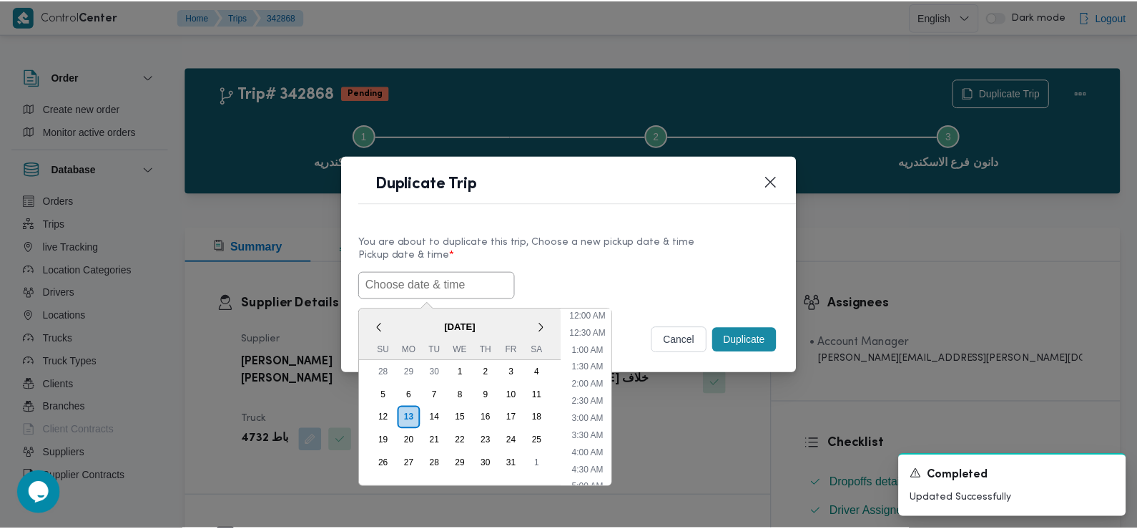
scroll to position [382, 0]
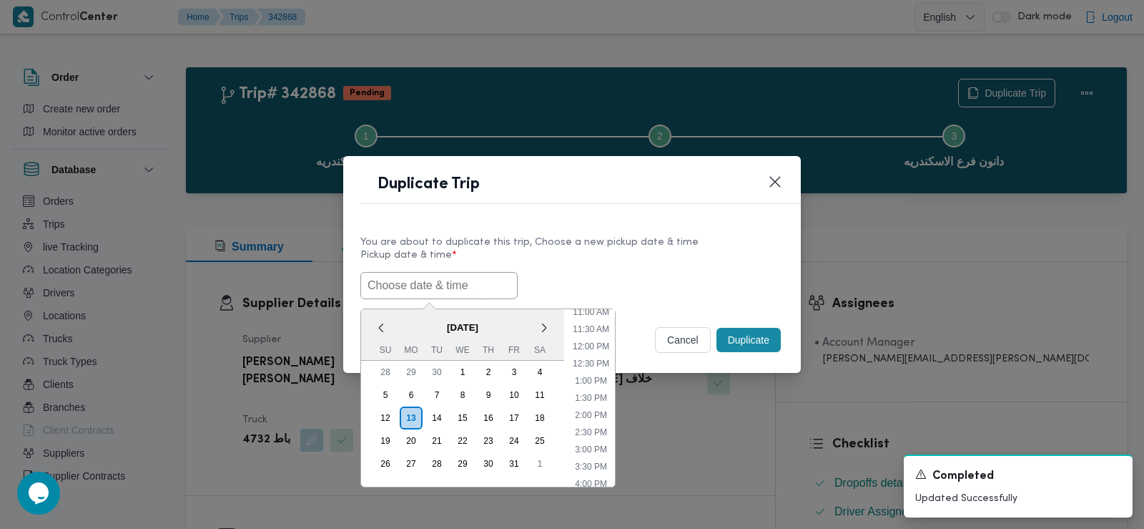
paste input "14/10/2025 7:30AM"
type input "14/10/2025 7:30AM"
click at [522, 283] on div "14/10/2025 7:30AM < October 2025 > Su Mo Tu We Th Fr Sa 28 29 30 1 2 3 4 5 6 7 …" at bounding box center [572, 285] width 423 height 27
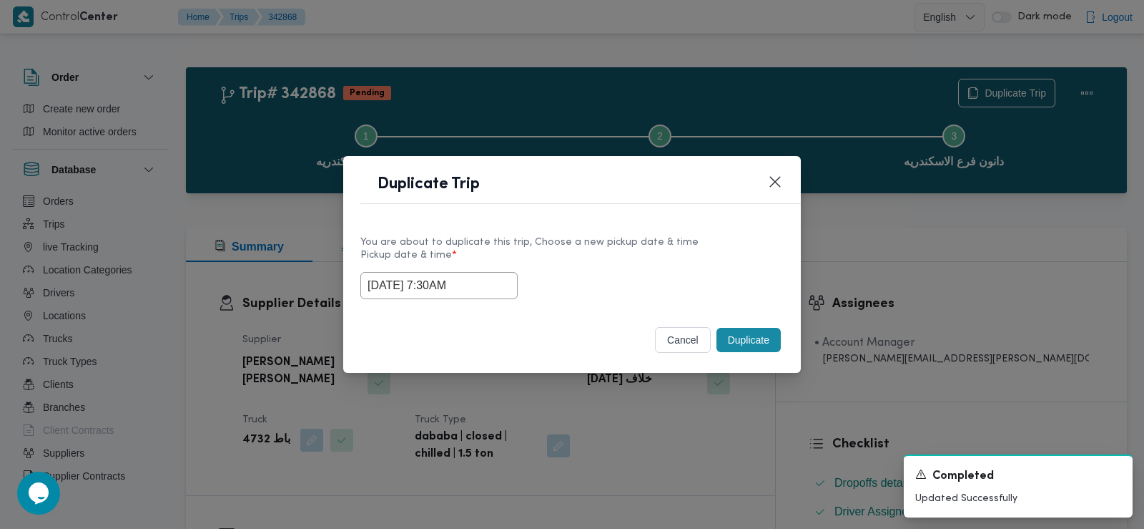
click at [750, 340] on button "Duplicate" at bounding box center [749, 340] width 64 height 24
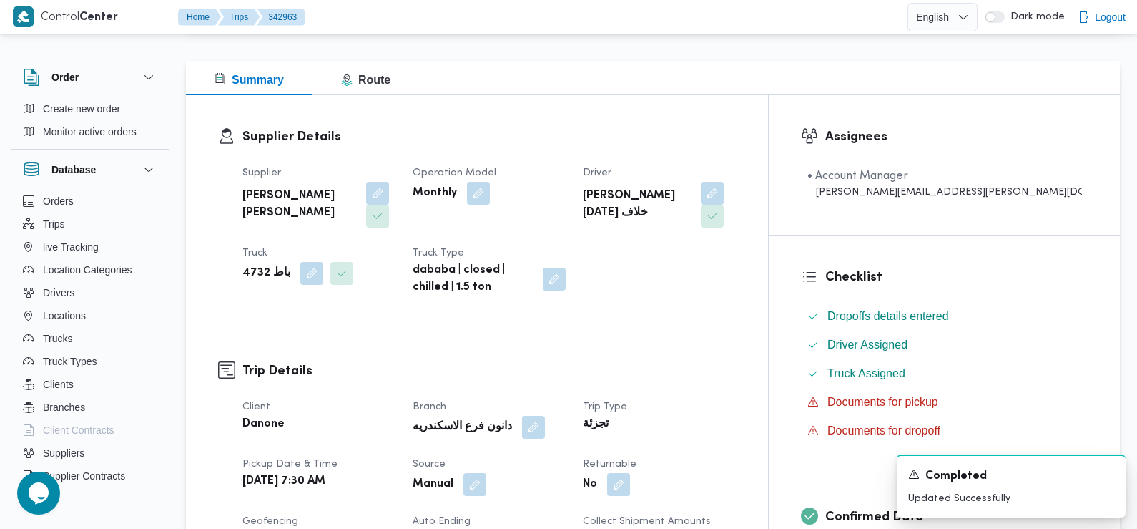
scroll to position [234, 0]
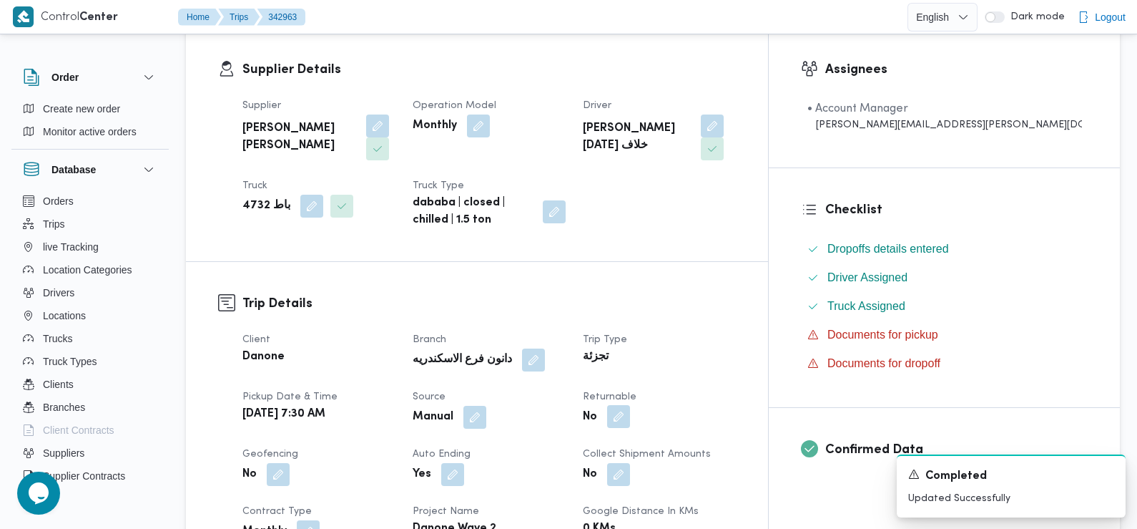
click at [630, 417] on button "button" at bounding box center [618, 416] width 23 height 23
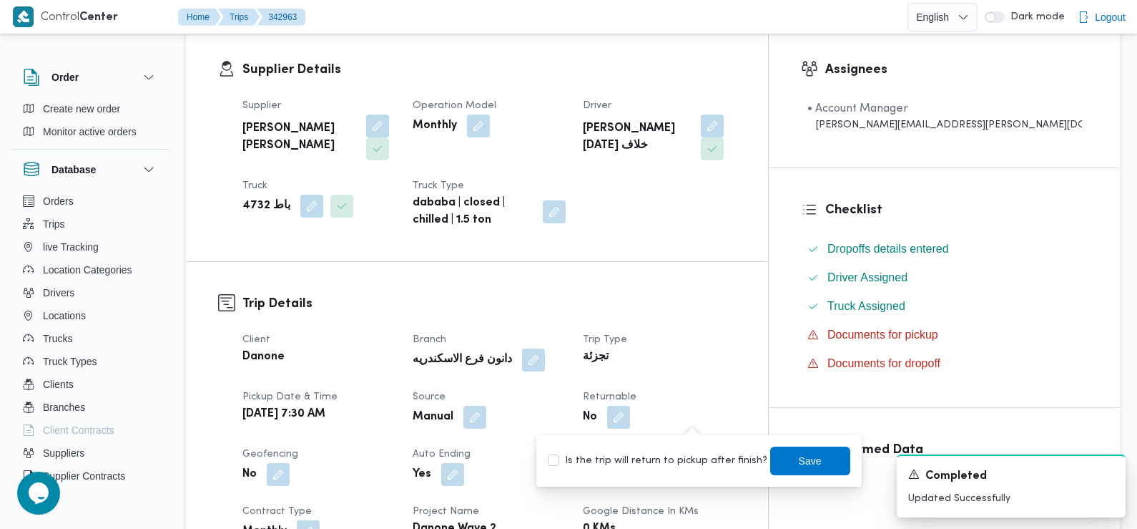
click at [687, 459] on label "Is the trip will return to pickup after finish?" at bounding box center [658, 460] width 220 height 17
checkbox input "true"
click at [799, 453] on span "Save" at bounding box center [810, 459] width 23 height 17
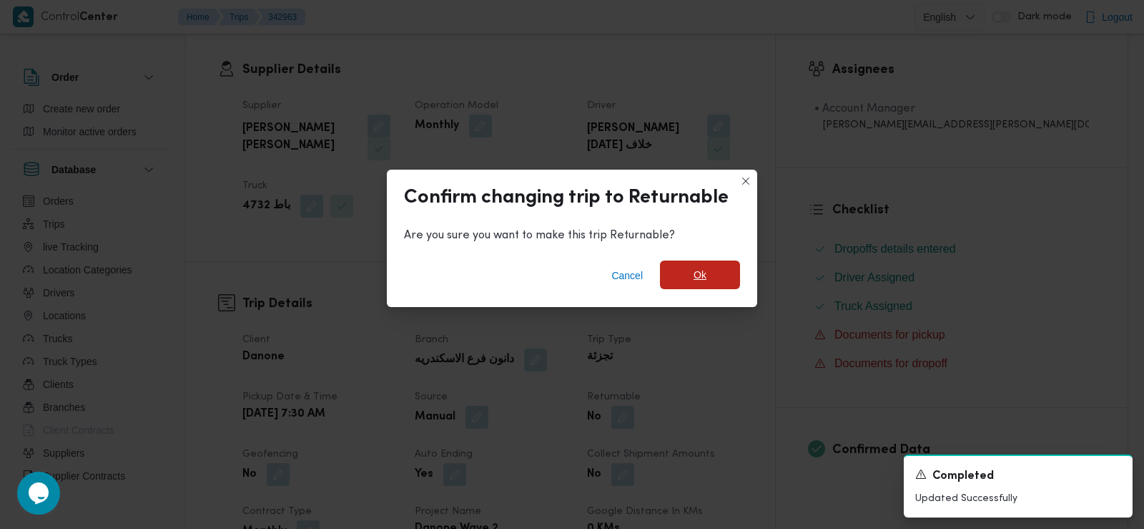
click at [697, 276] on span "Ok" at bounding box center [700, 274] width 13 height 17
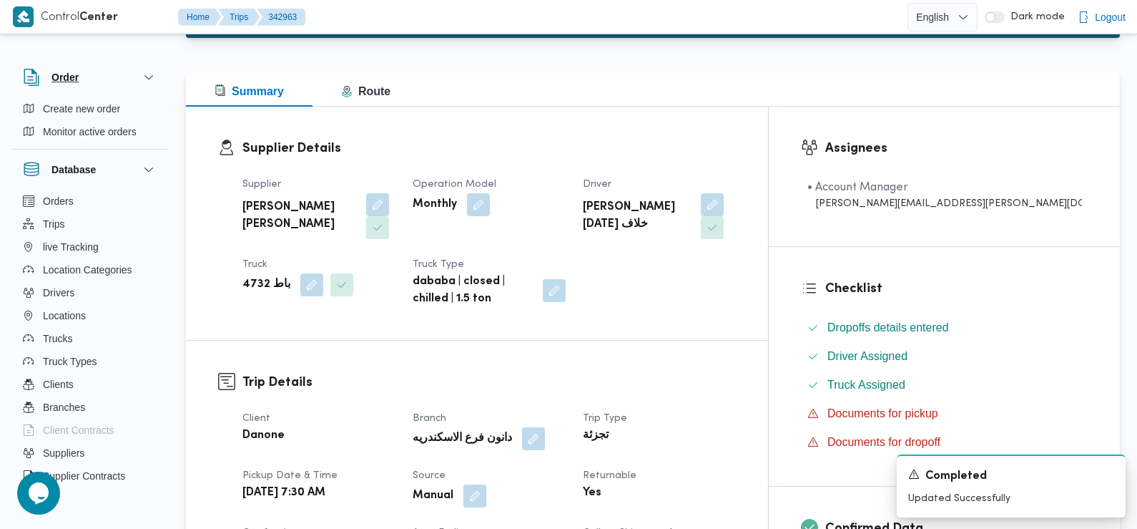
scroll to position [0, 0]
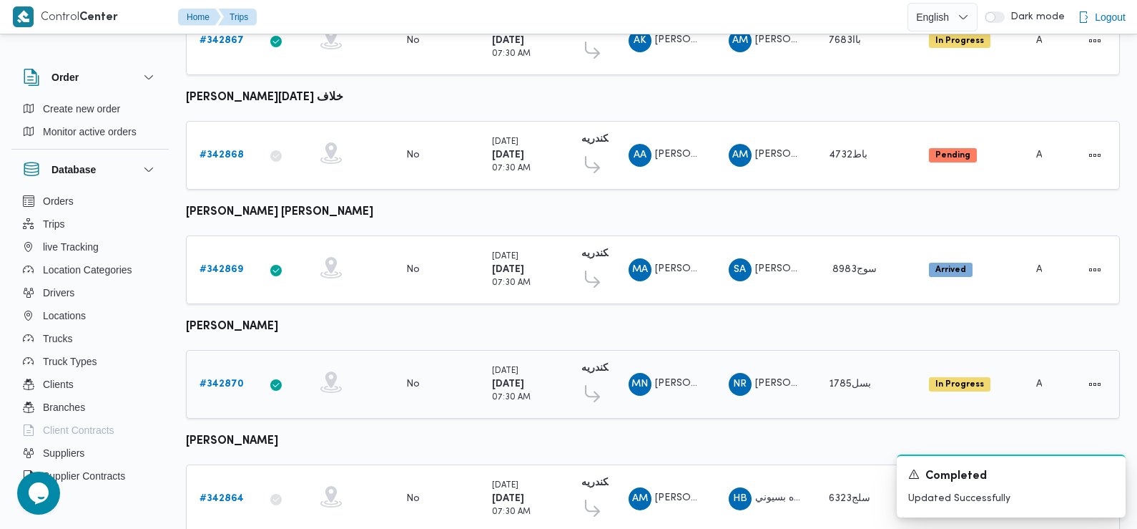
scroll to position [971, 0]
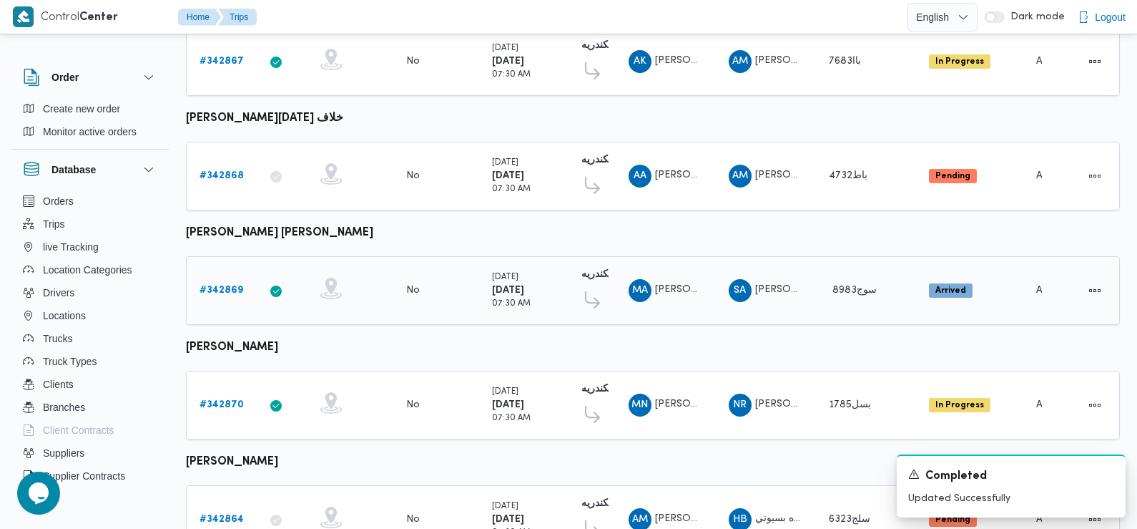
click at [227, 285] on b "# 342869" at bounding box center [222, 289] width 44 height 9
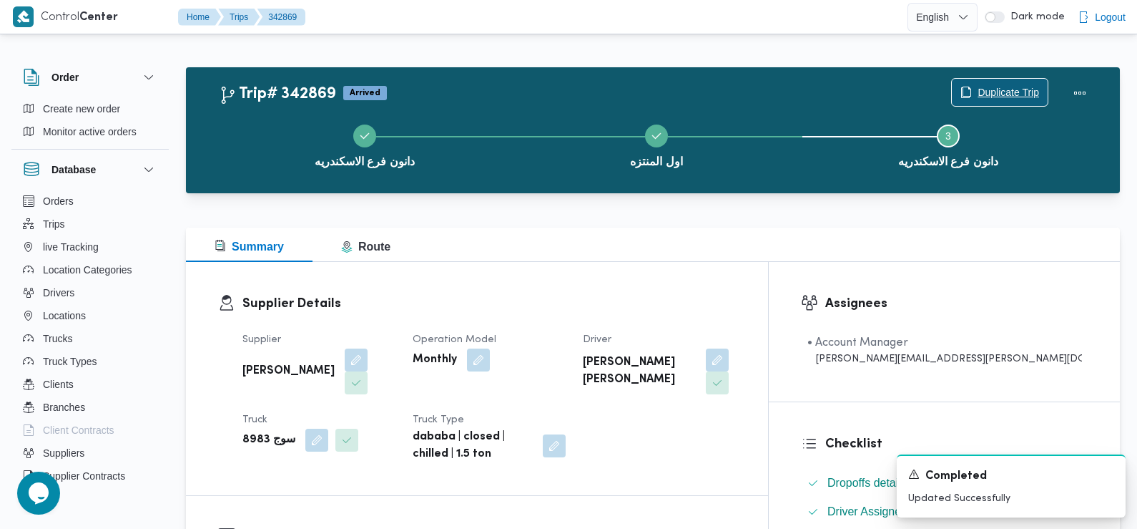
click at [1009, 100] on span "Duplicate Trip" at bounding box center [1009, 92] width 62 height 17
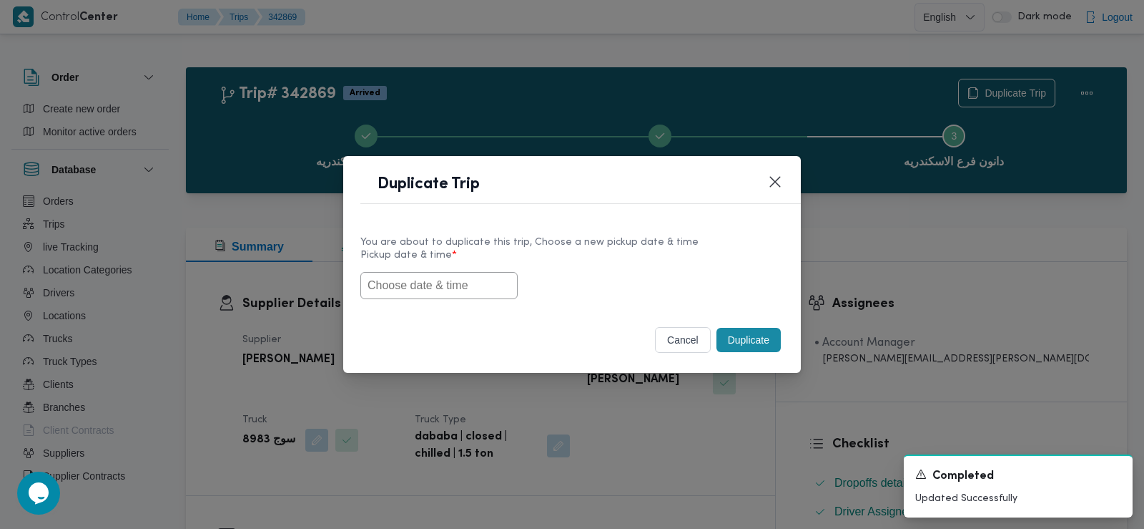
click at [428, 284] on input "text" at bounding box center [439, 285] width 157 height 27
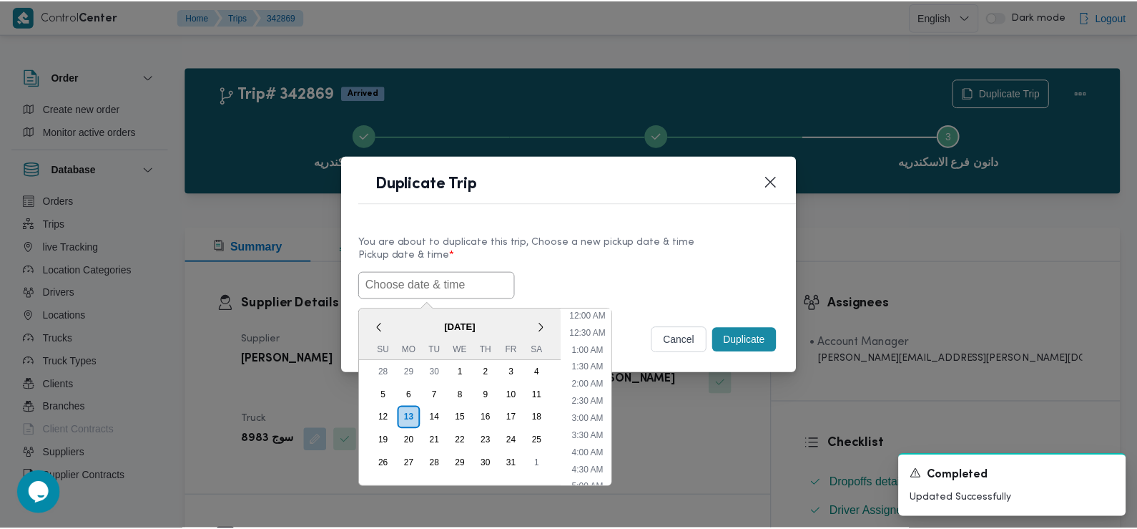
scroll to position [382, 0]
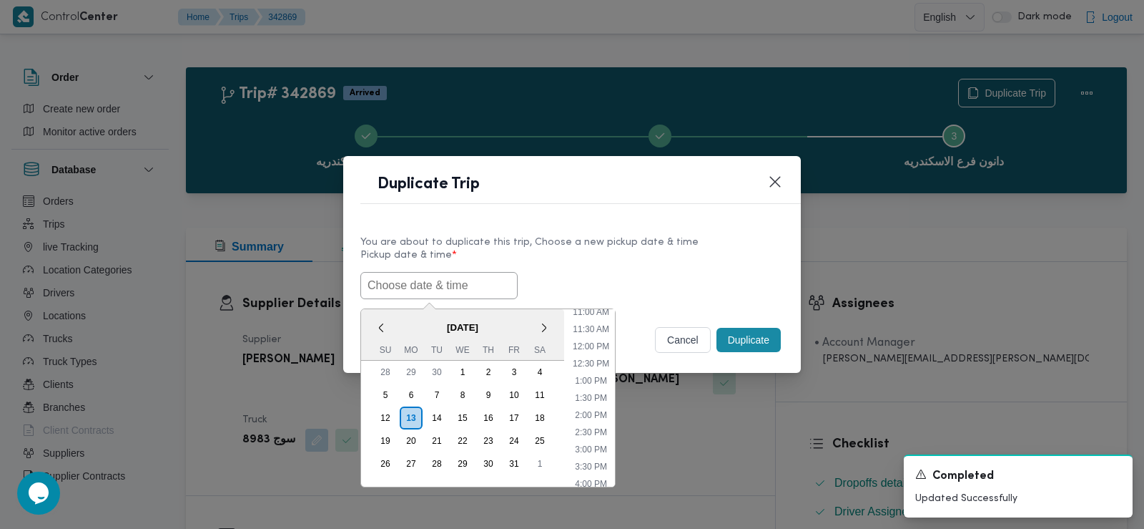
click at [412, 282] on input "text" at bounding box center [439, 285] width 157 height 27
paste input "14/10/2025 7:30AM"
type input "14/10/2025 7:30AM"
click at [608, 250] on label "Pickup date & time *" at bounding box center [572, 261] width 423 height 22
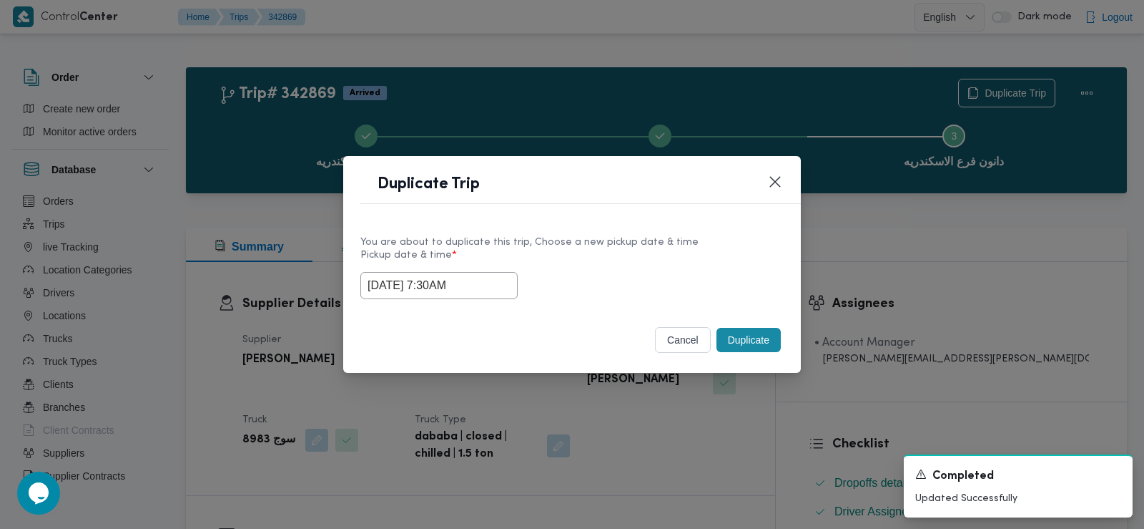
click at [748, 335] on button "Duplicate" at bounding box center [749, 340] width 64 height 24
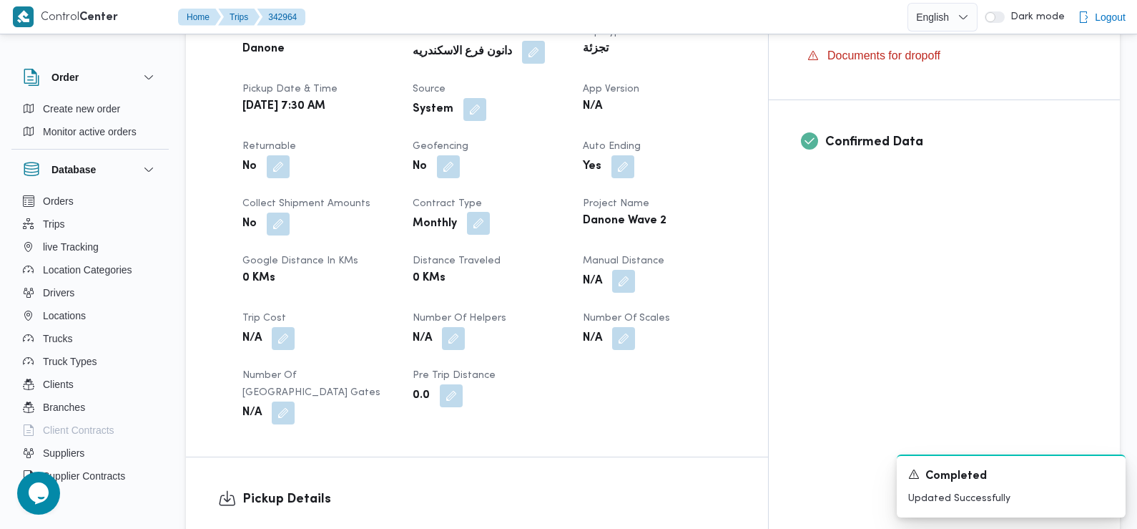
scroll to position [458, 0]
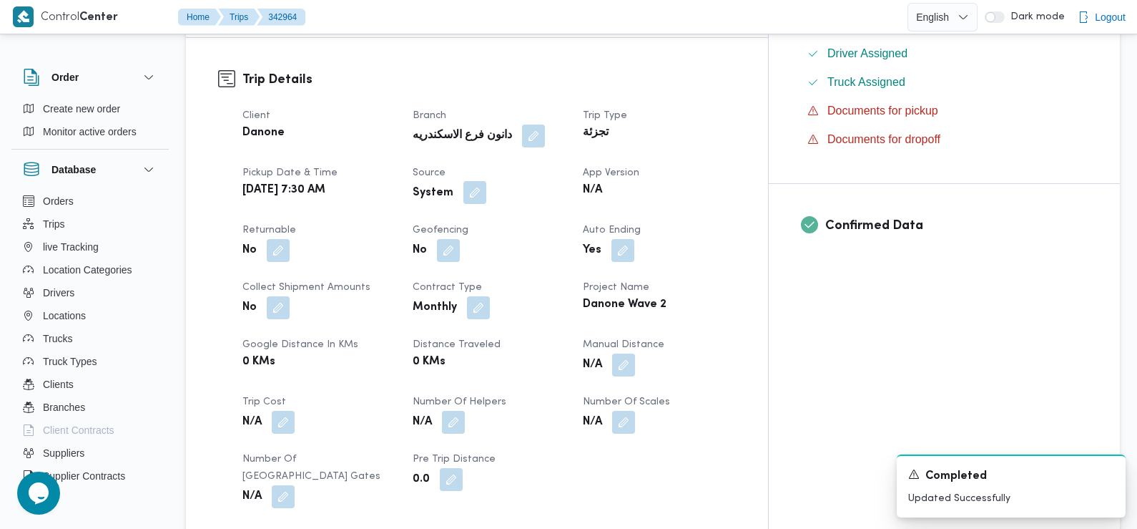
click at [486, 181] on button "button" at bounding box center [475, 192] width 23 height 23
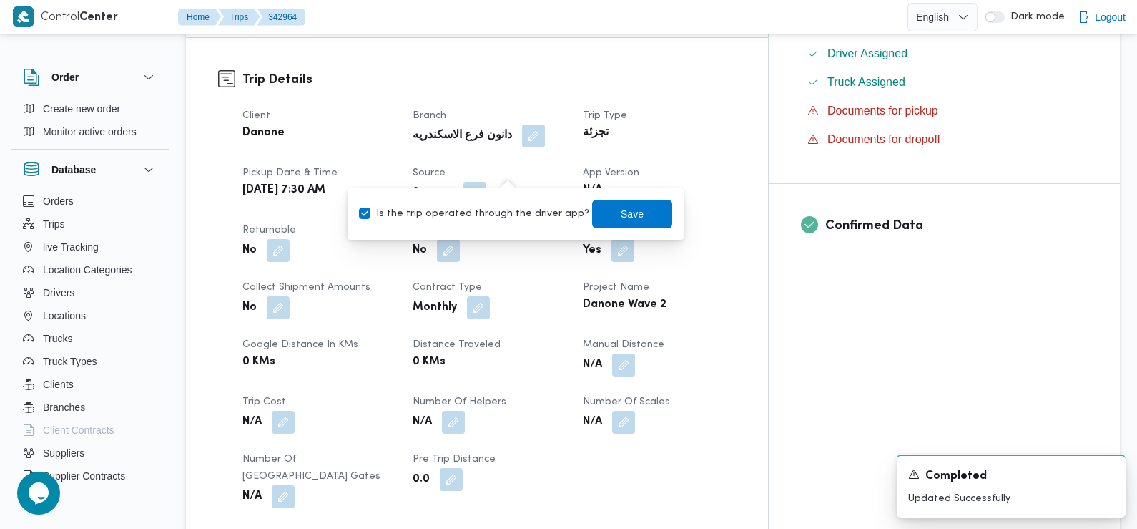
click at [496, 207] on label "Is the trip operated through the driver app?" at bounding box center [474, 213] width 230 height 17
checkbox input "false"
click at [621, 205] on span "Save" at bounding box center [632, 213] width 23 height 17
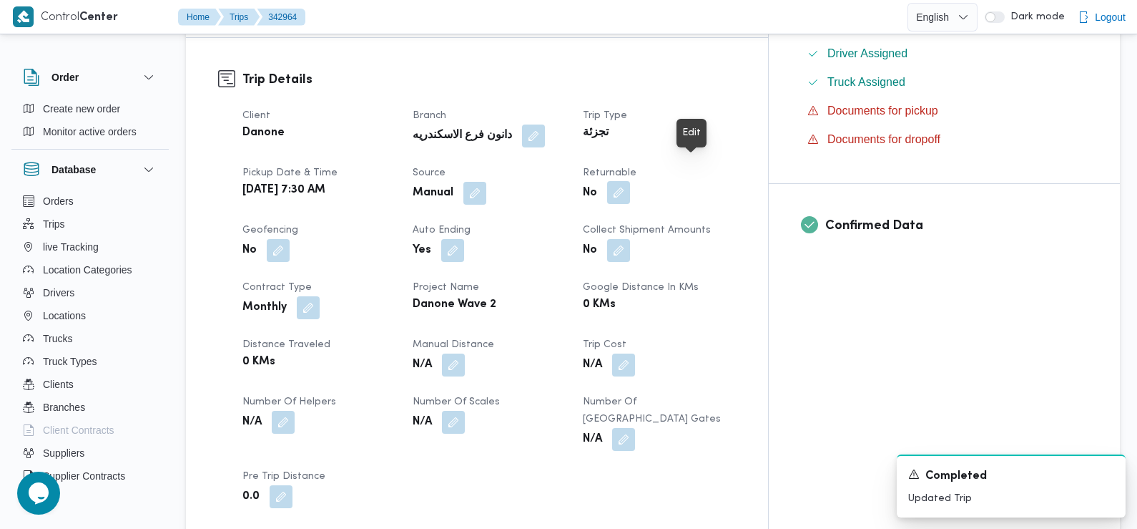
click at [630, 181] on button "button" at bounding box center [618, 192] width 23 height 23
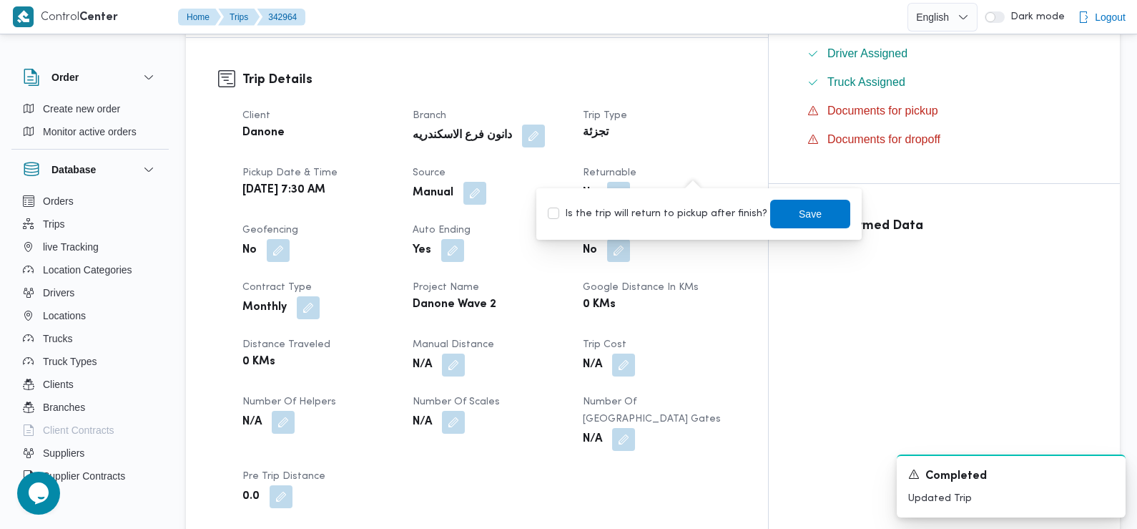
click at [705, 222] on div "Is the trip will return to pickup after finish? Save" at bounding box center [698, 213] width 305 height 31
click at [702, 215] on label "Is the trip will return to pickup after finish?" at bounding box center [658, 213] width 220 height 17
checkbox input "true"
click at [778, 211] on span "Save" at bounding box center [810, 213] width 80 height 29
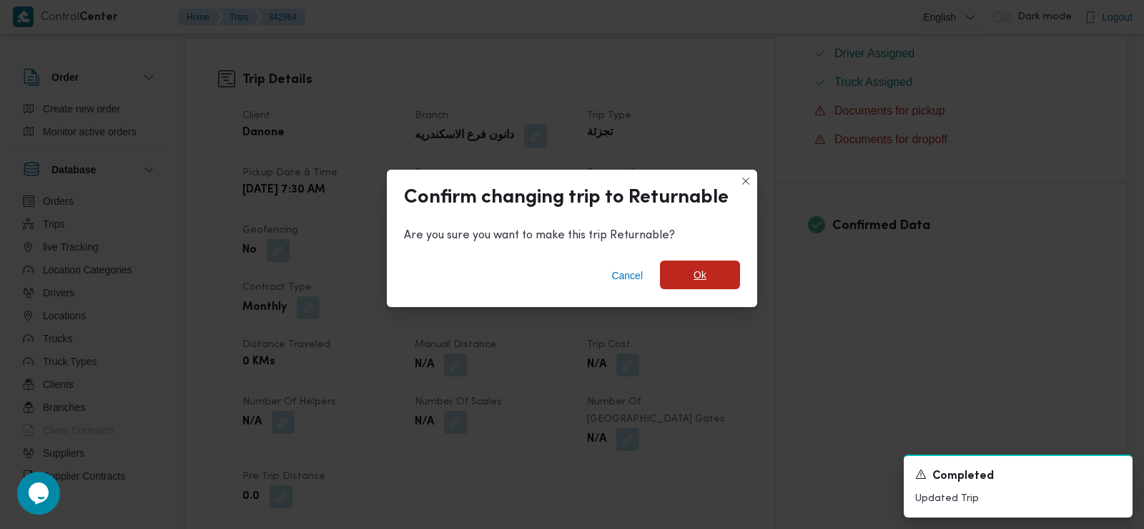
click at [702, 274] on span "Ok" at bounding box center [700, 274] width 13 height 17
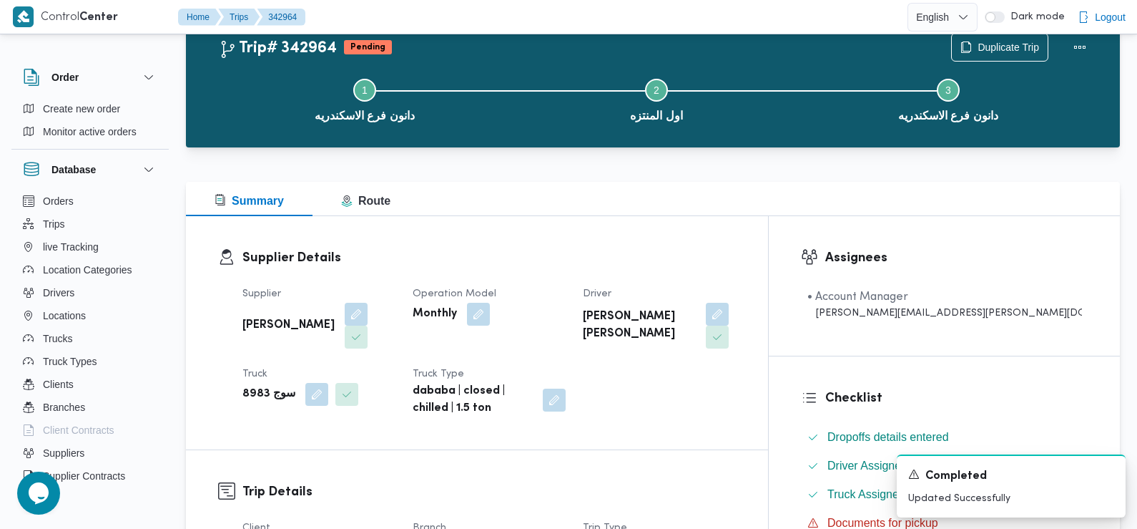
scroll to position [0, 0]
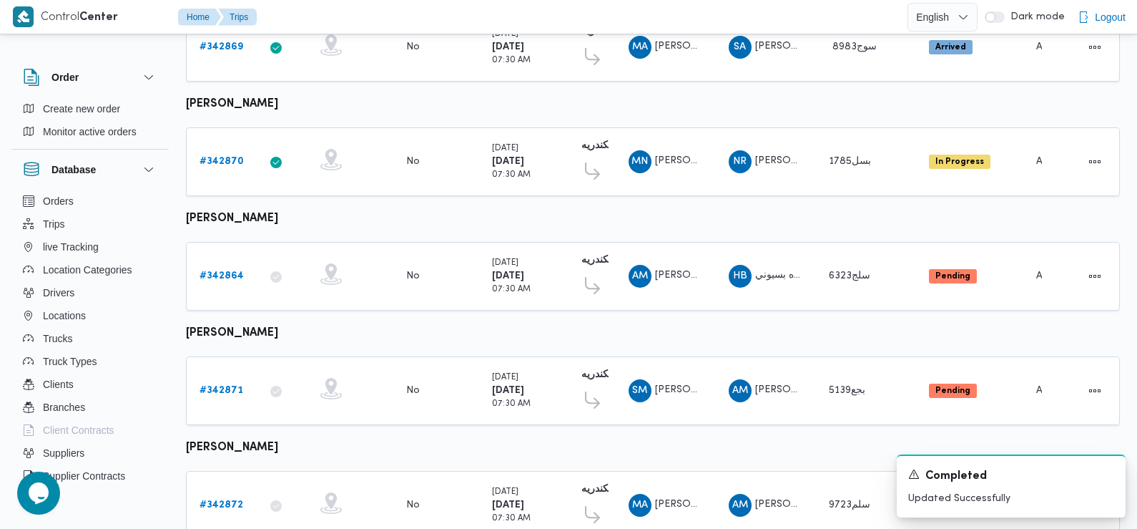
scroll to position [1255, 0]
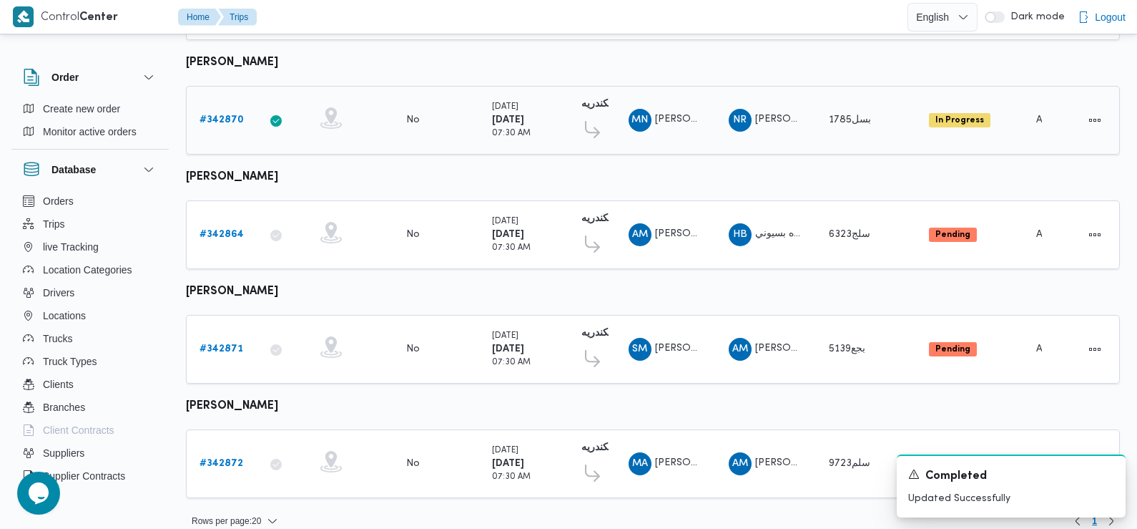
click at [232, 115] on b "# 342870" at bounding box center [222, 119] width 44 height 9
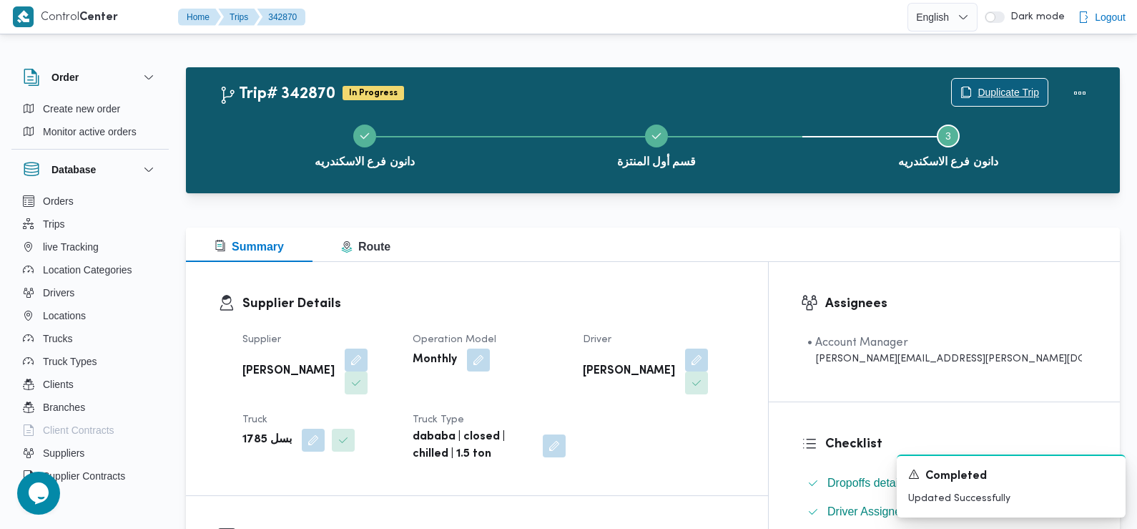
click at [979, 99] on span "Duplicate Trip" at bounding box center [1009, 92] width 62 height 17
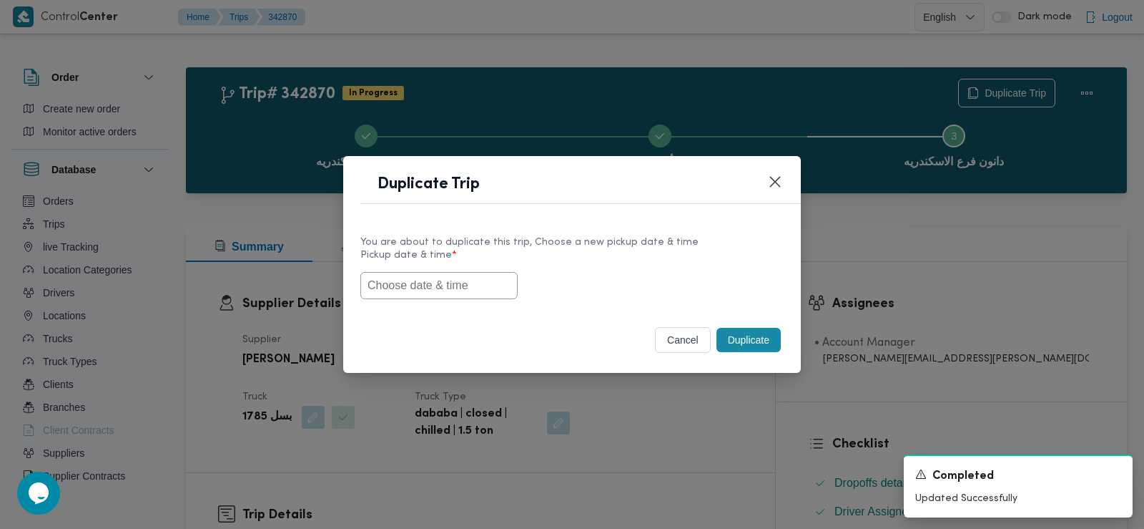
click at [472, 283] on input "text" at bounding box center [439, 285] width 157 height 27
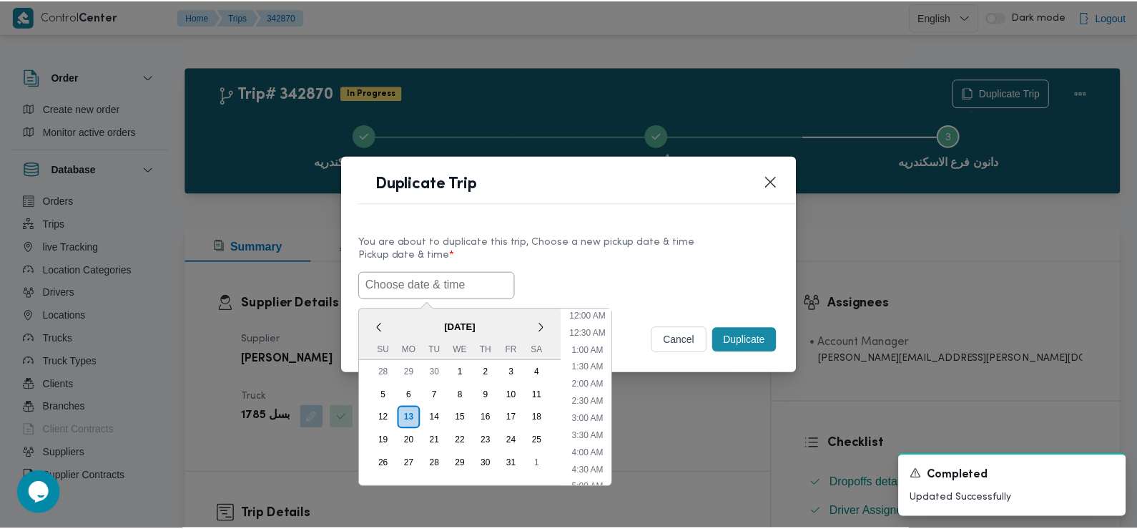
scroll to position [382, 0]
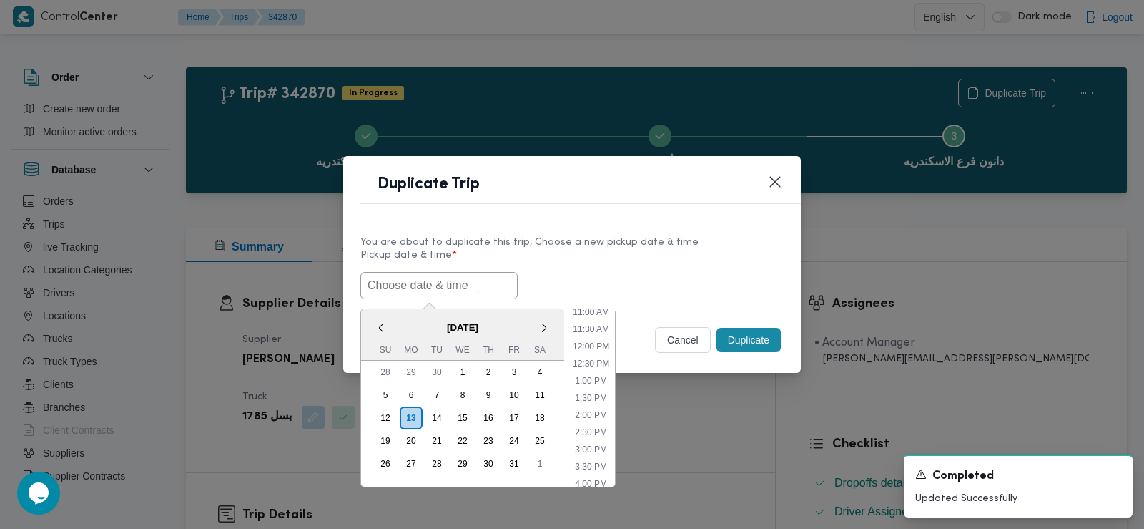
paste input "14/10/2025 7:30AM"
type input "14/10/2025 7:30AM"
click at [604, 278] on div "14/10/2025 7:30AM < October 2025 > Su Mo Tu We Th Fr Sa 28 29 30 1 2 3 4 5 6 7 …" at bounding box center [572, 285] width 423 height 27
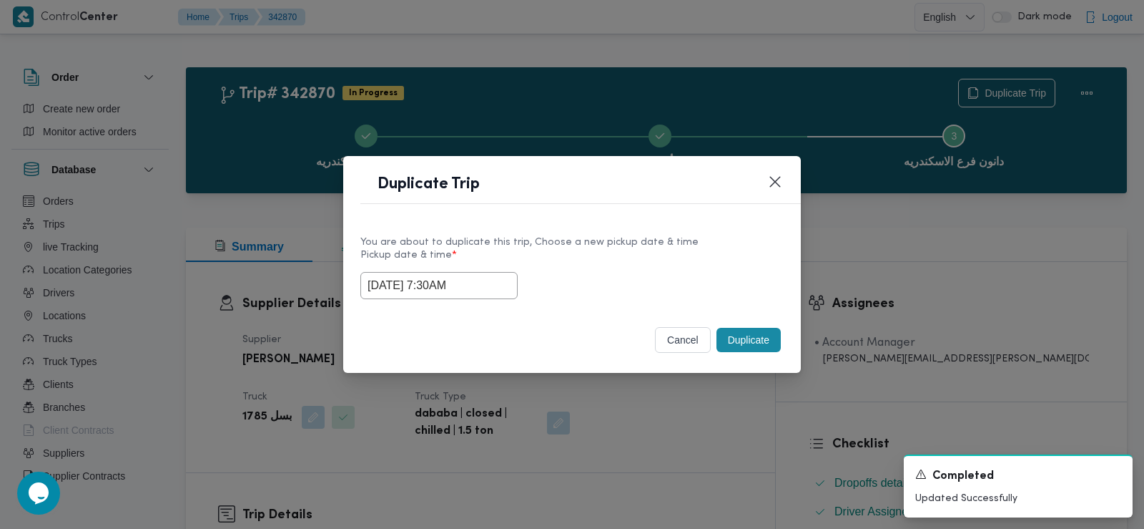
click at [739, 340] on button "Duplicate" at bounding box center [749, 340] width 64 height 24
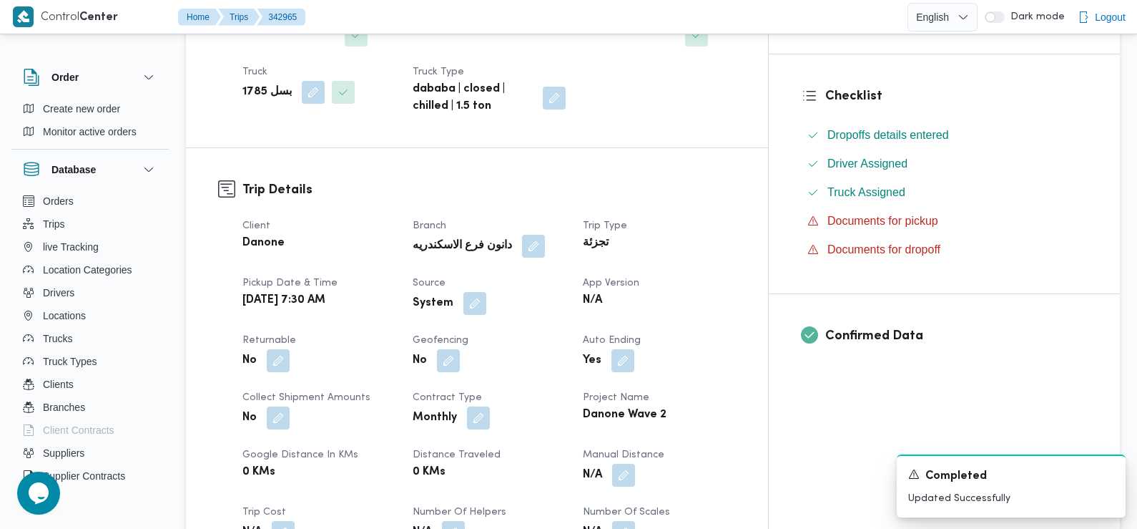
scroll to position [348, 0]
click at [486, 290] on button "button" at bounding box center [475, 301] width 23 height 23
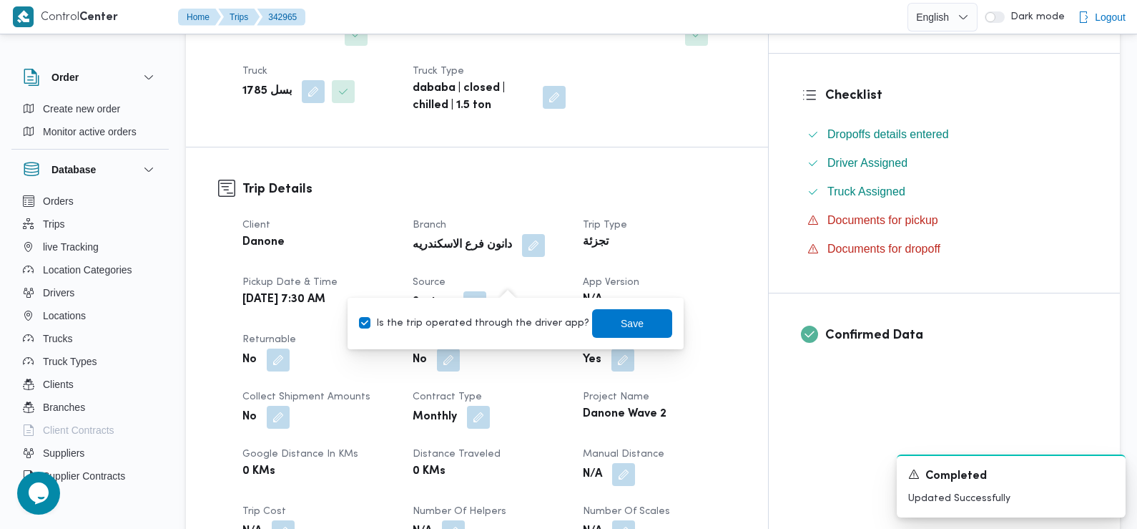
click at [514, 329] on label "Is the trip operated through the driver app?" at bounding box center [474, 323] width 230 height 17
checkbox input "false"
click at [624, 330] on span "Save" at bounding box center [632, 322] width 23 height 17
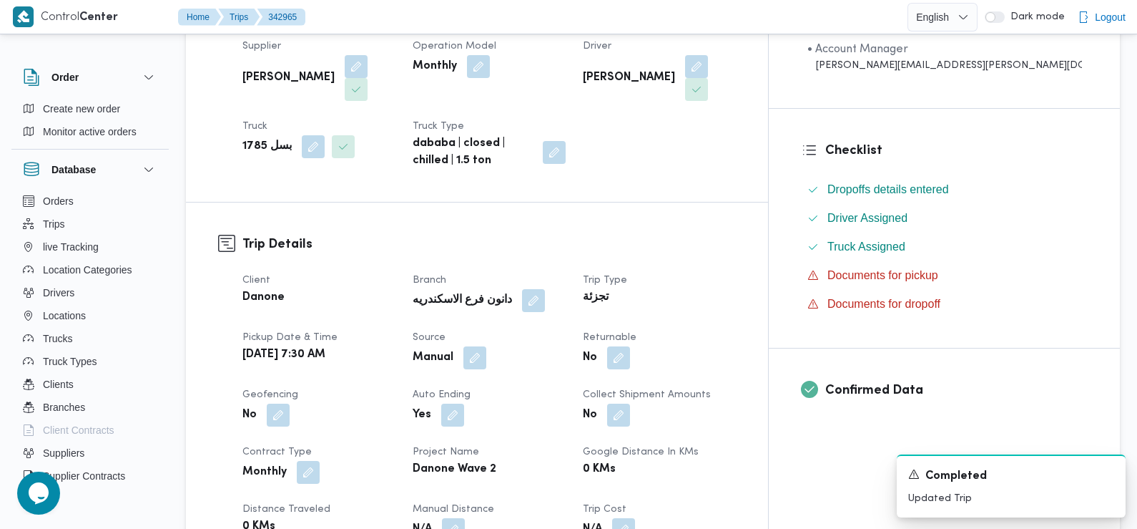
scroll to position [291, 0]
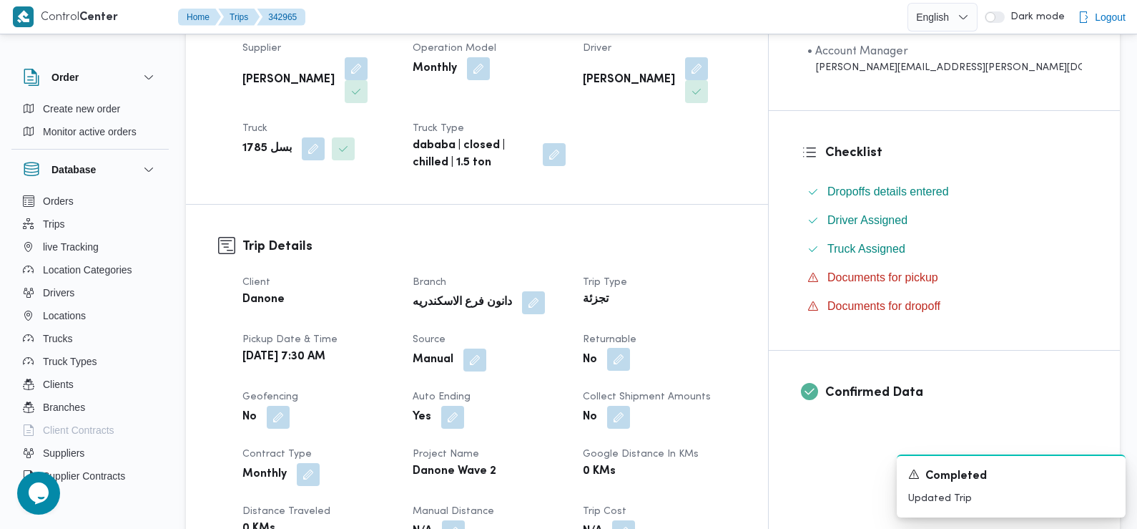
click at [630, 348] on button "button" at bounding box center [618, 359] width 23 height 23
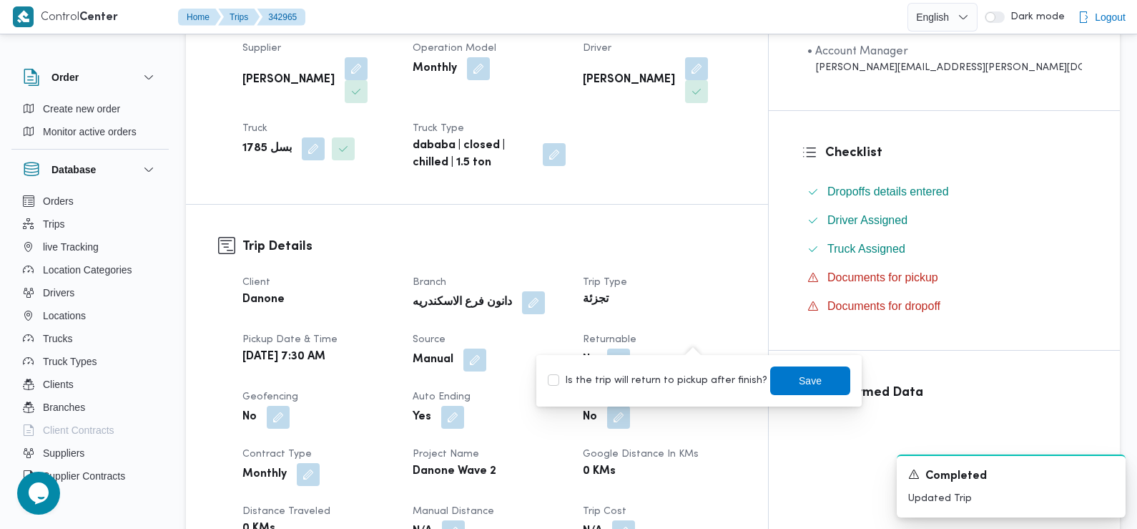
click at [699, 383] on label "Is the trip will return to pickup after finish?" at bounding box center [658, 380] width 220 height 17
checkbox input "true"
click at [770, 381] on span "Save" at bounding box center [810, 380] width 80 height 29
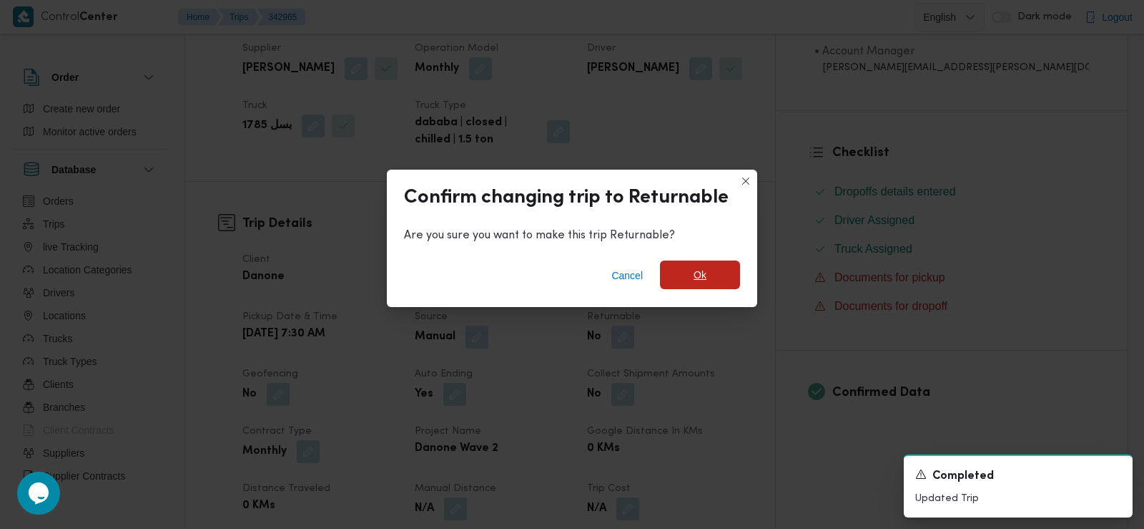
click at [700, 277] on span "Ok" at bounding box center [700, 274] width 13 height 17
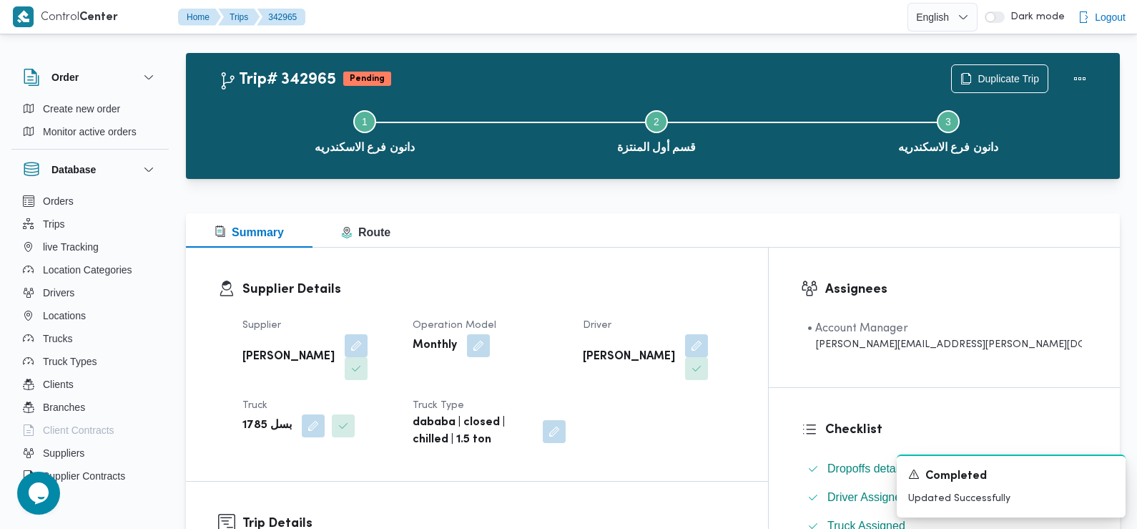
scroll to position [0, 0]
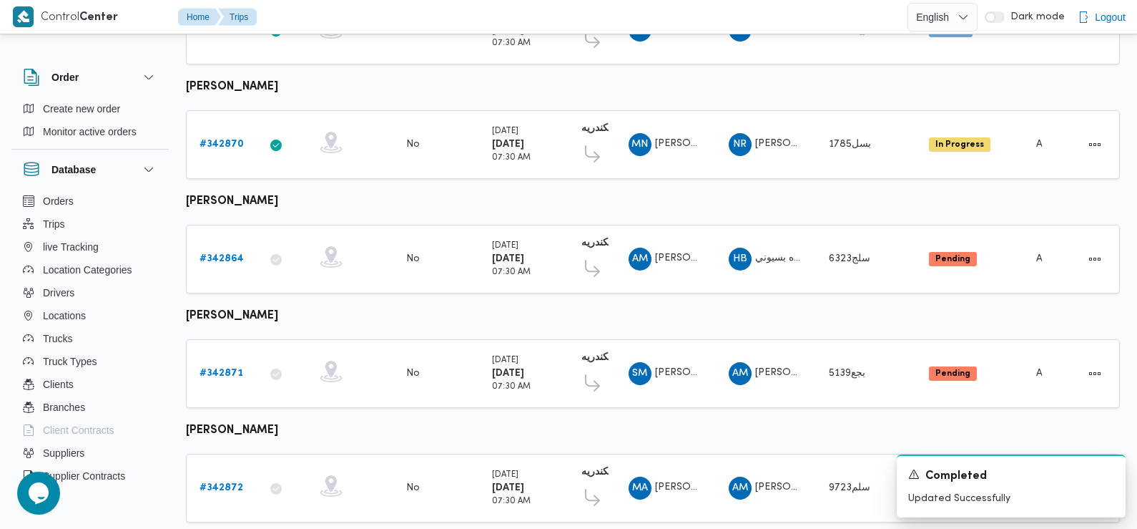
scroll to position [1255, 0]
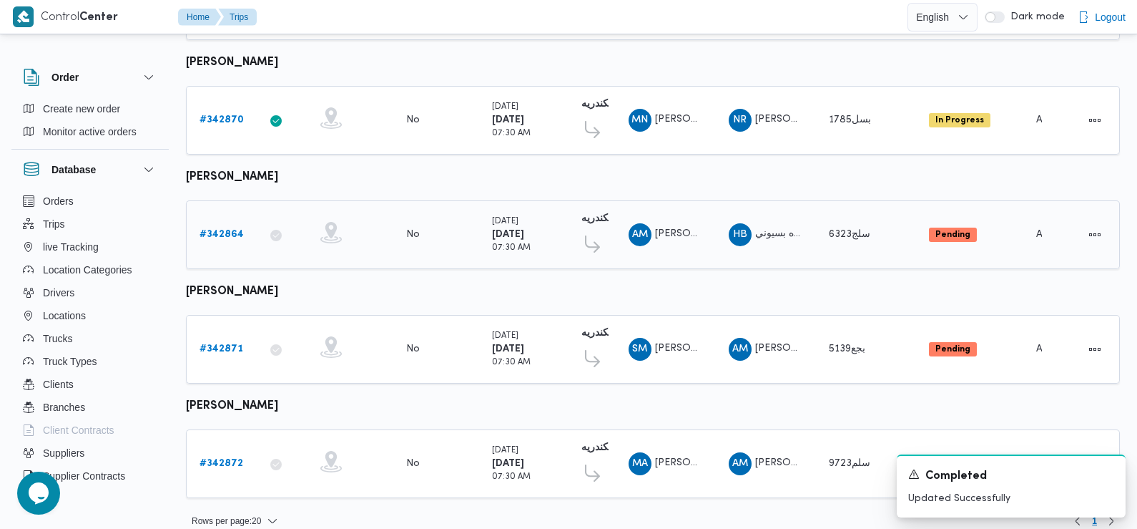
click at [224, 226] on link "# 342864" at bounding box center [222, 234] width 44 height 17
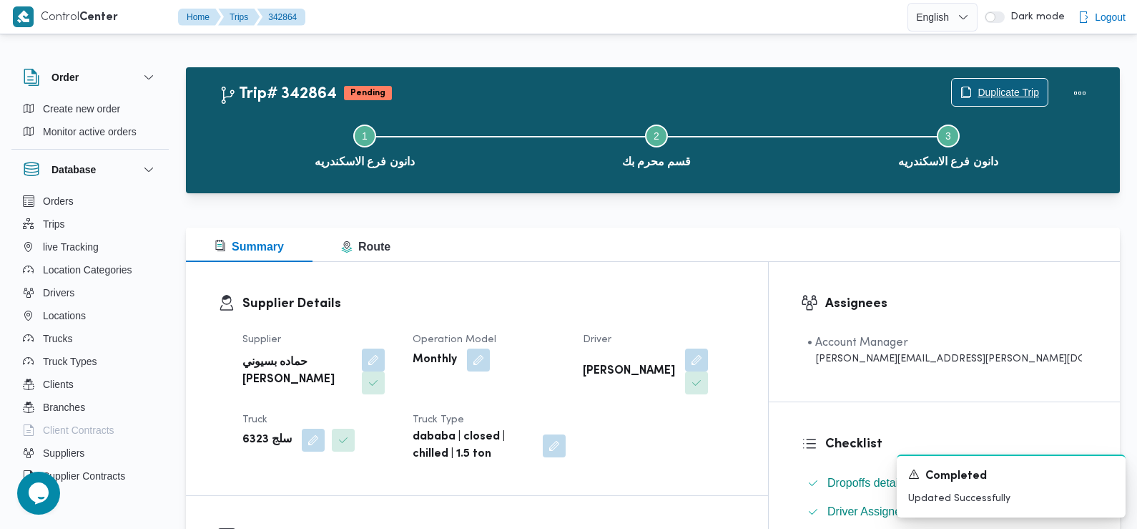
click at [1013, 97] on span "Duplicate Trip" at bounding box center [1009, 92] width 62 height 17
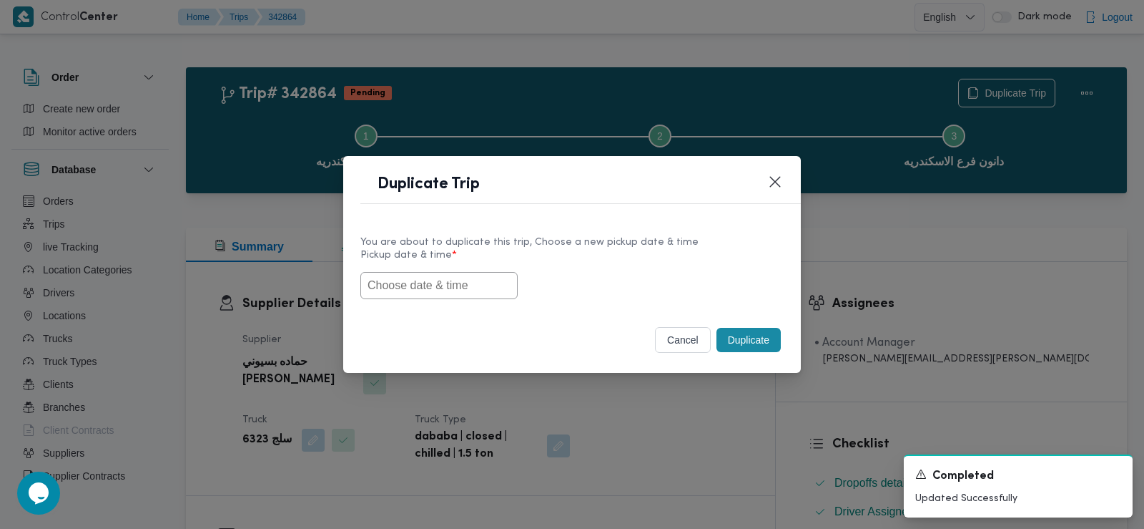
click at [433, 284] on input "text" at bounding box center [439, 285] width 157 height 27
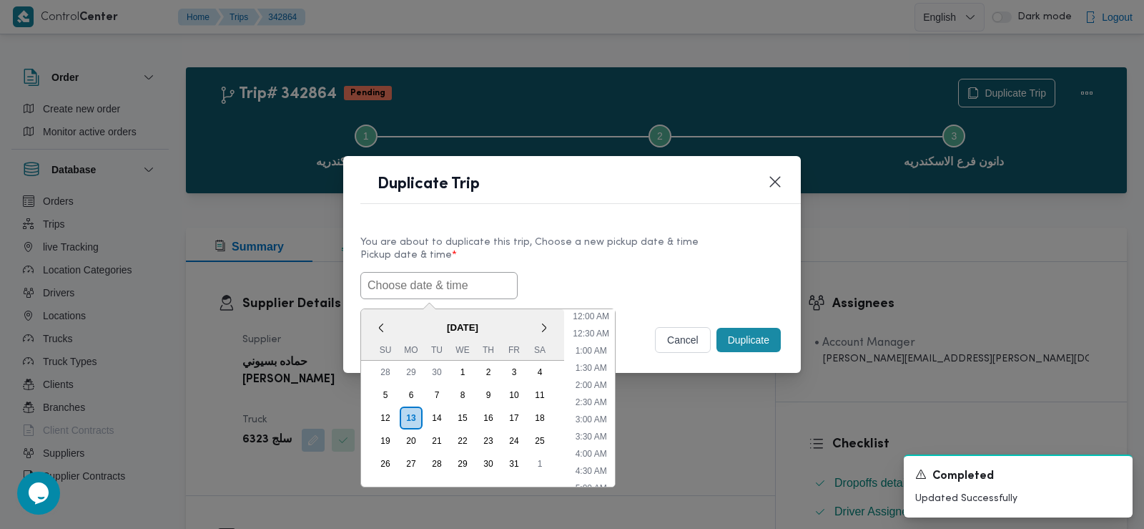
scroll to position [382, 0]
paste input "14/10/2025 7:30AM"
click at [587, 314] on li "11:00 AM" at bounding box center [591, 312] width 48 height 14
type input "14/10/2025 11:00AM"
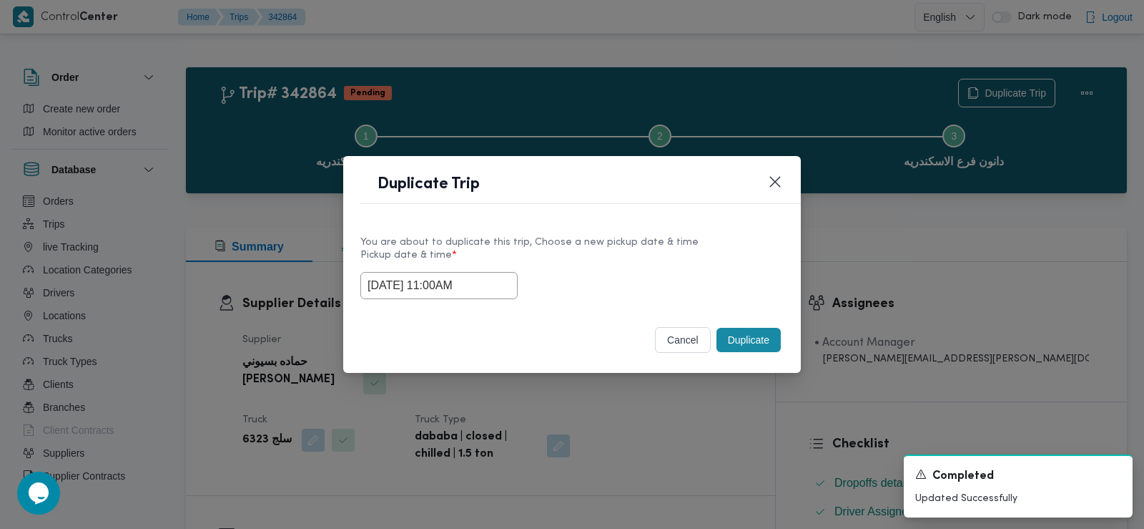
click at [437, 280] on input "14/10/2025 11:00AM" at bounding box center [439, 285] width 157 height 27
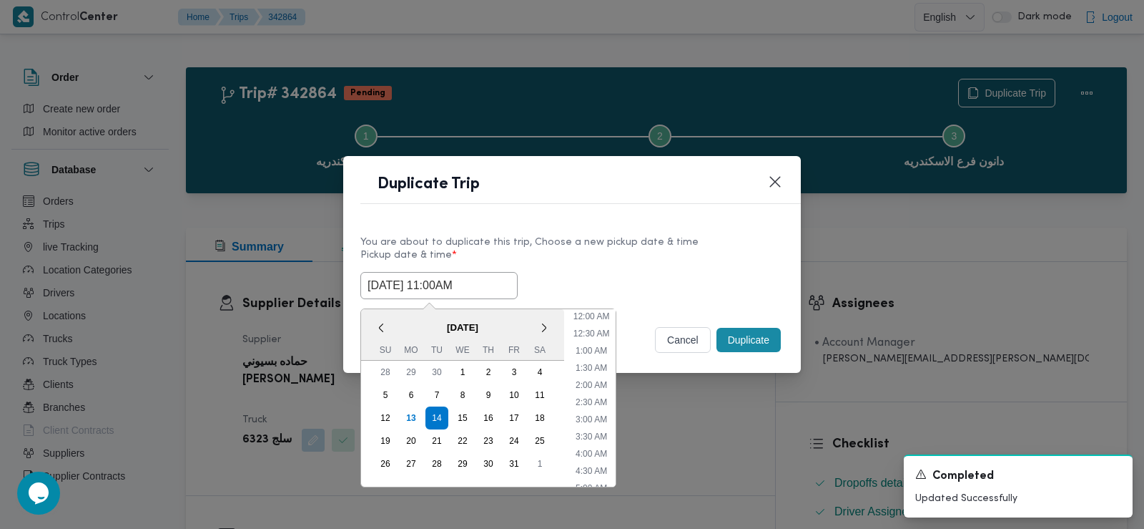
click at [437, 280] on input "14/10/2025 11:00AM" at bounding box center [439, 285] width 157 height 27
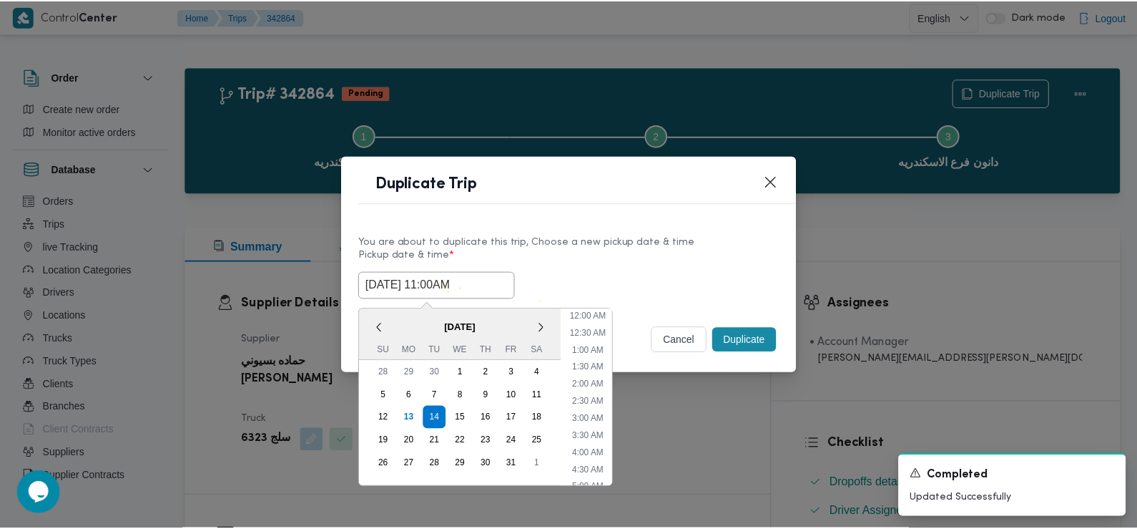
scroll to position [296, 0]
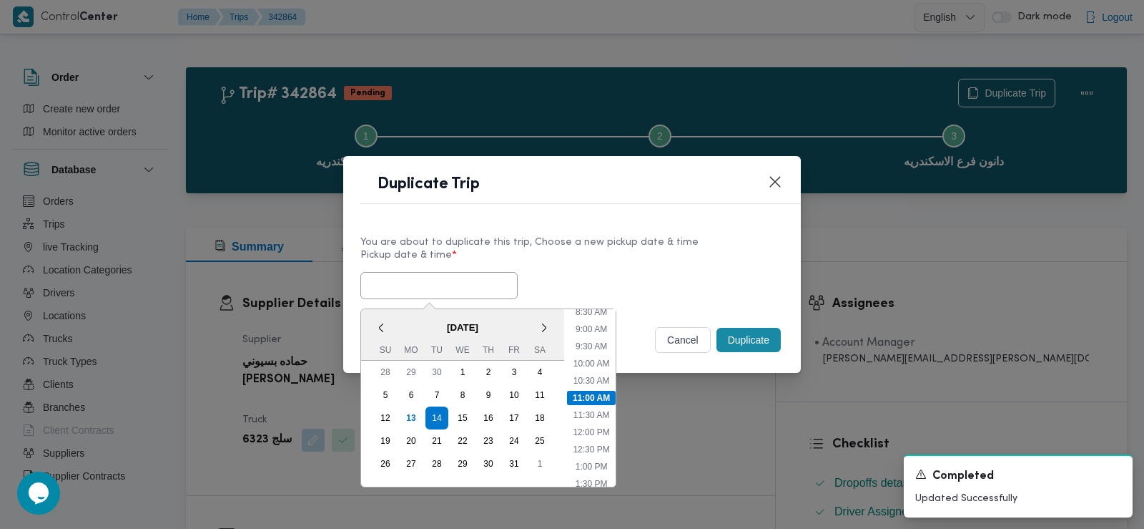
paste input "14/10/2025 7:30AM"
type input "14/10/2025 11:00AM"
click at [569, 290] on div "Selected date: Tuesday, October 14th, 2025 at 11:00 AM 14/10/2025 11:00AM < Oct…" at bounding box center [572, 285] width 423 height 27
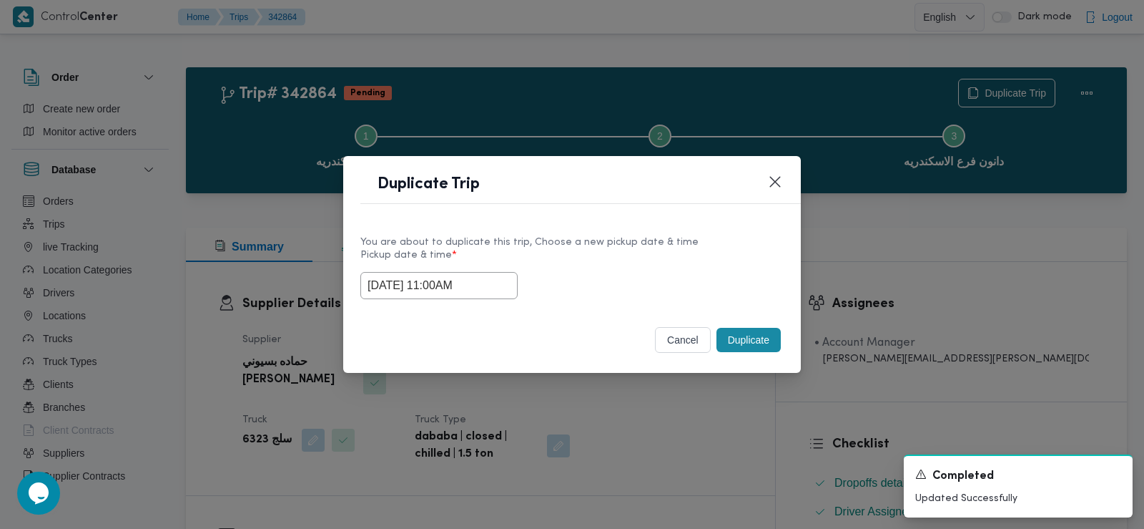
click at [741, 336] on button "Duplicate" at bounding box center [749, 340] width 64 height 24
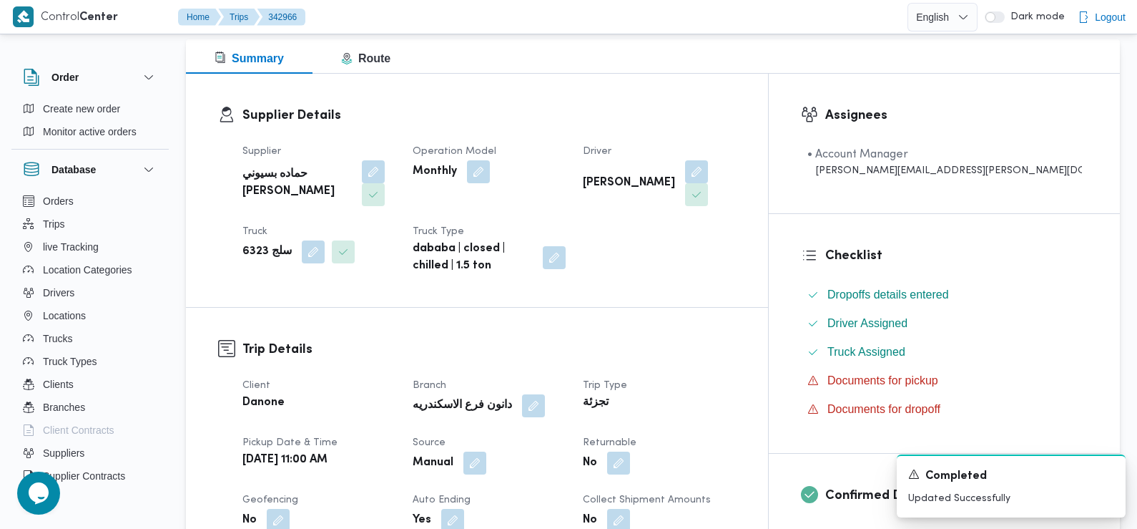
scroll to position [286, 0]
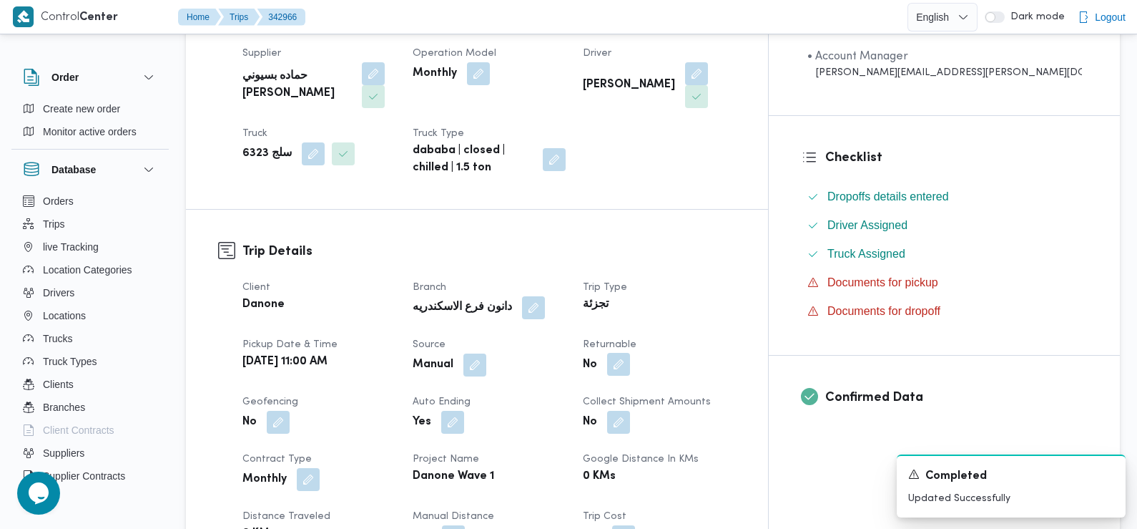
click at [630, 353] on button "button" at bounding box center [618, 364] width 23 height 23
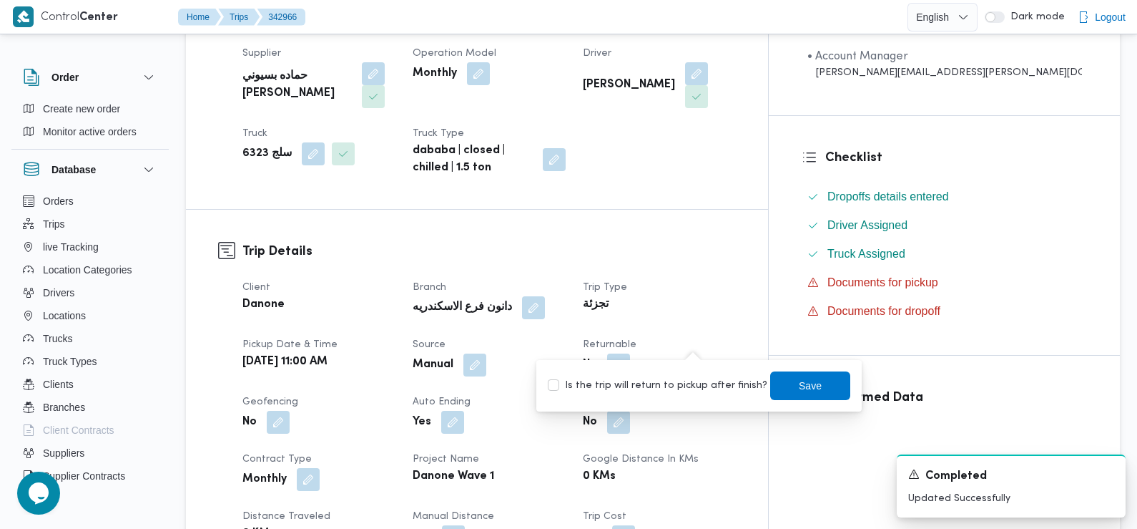
click at [684, 372] on div "Is the trip will return to pickup after finish? Save" at bounding box center [698, 385] width 305 height 31
click at [679, 377] on label "Is the trip will return to pickup after finish?" at bounding box center [658, 385] width 220 height 17
checkbox input "true"
click at [790, 396] on span "Save" at bounding box center [810, 385] width 80 height 29
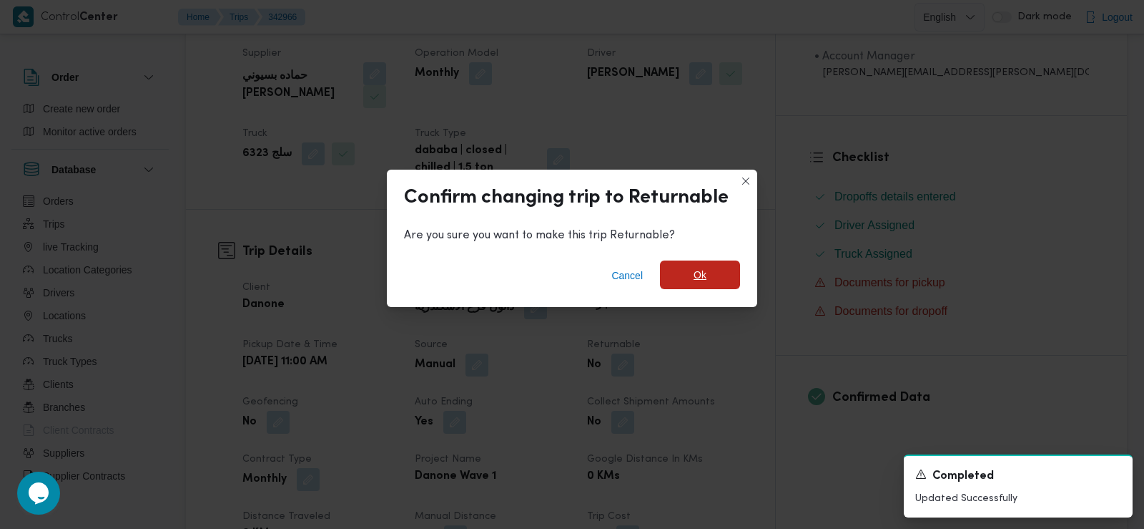
click at [700, 280] on span "Ok" at bounding box center [700, 274] width 13 height 17
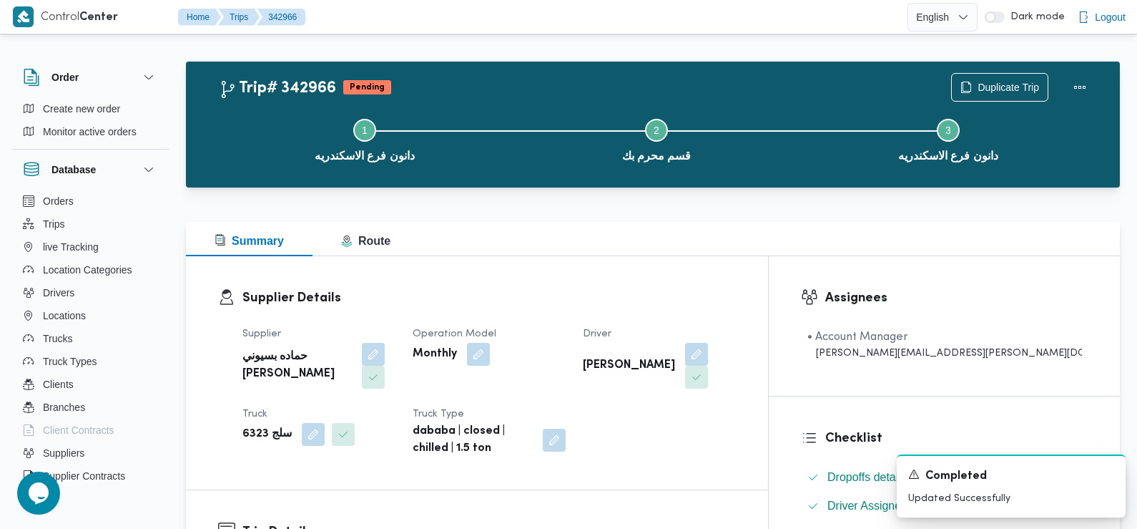
scroll to position [0, 0]
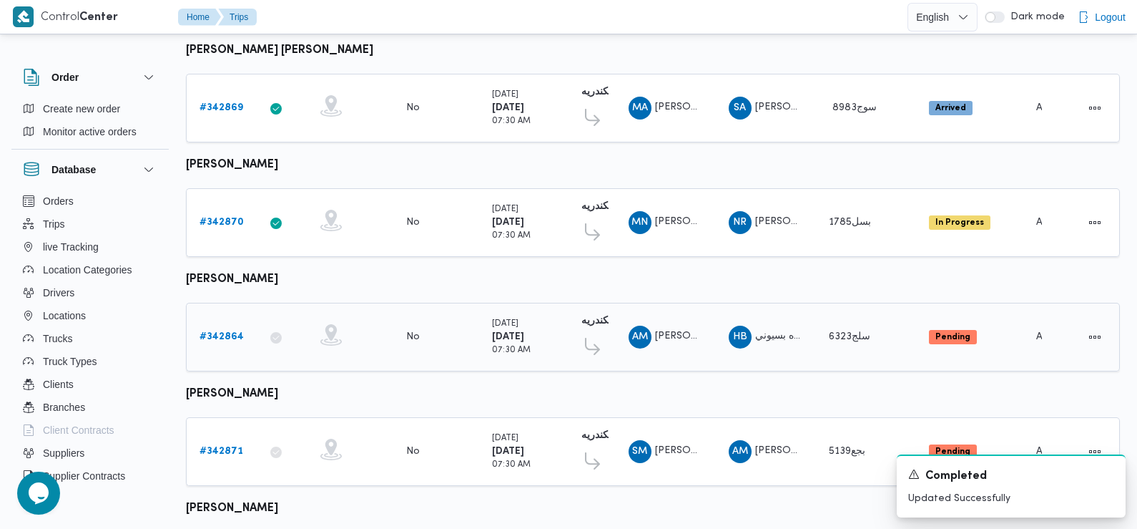
scroll to position [1255, 0]
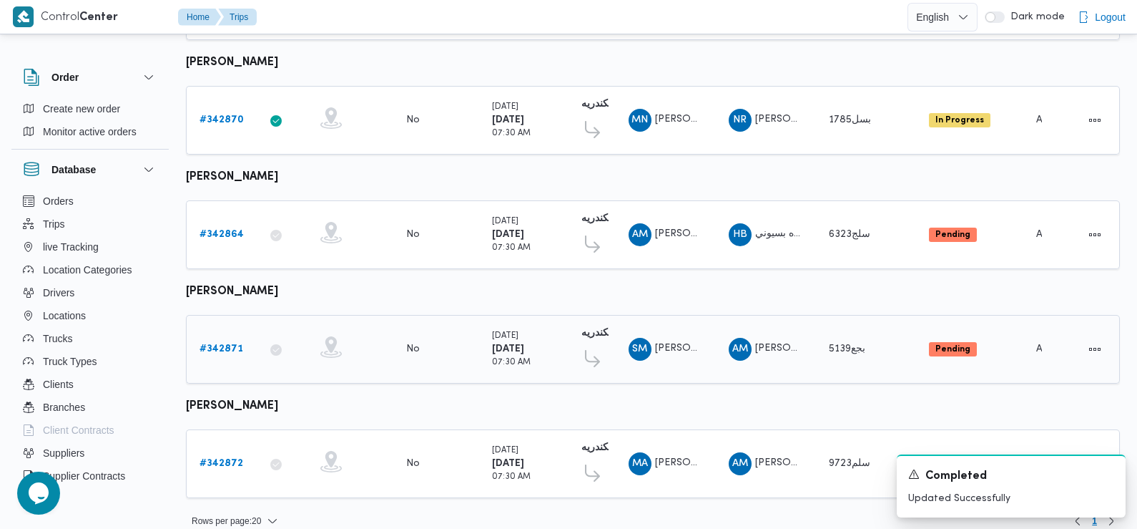
click at [210, 344] on b "# 342871" at bounding box center [222, 348] width 44 height 9
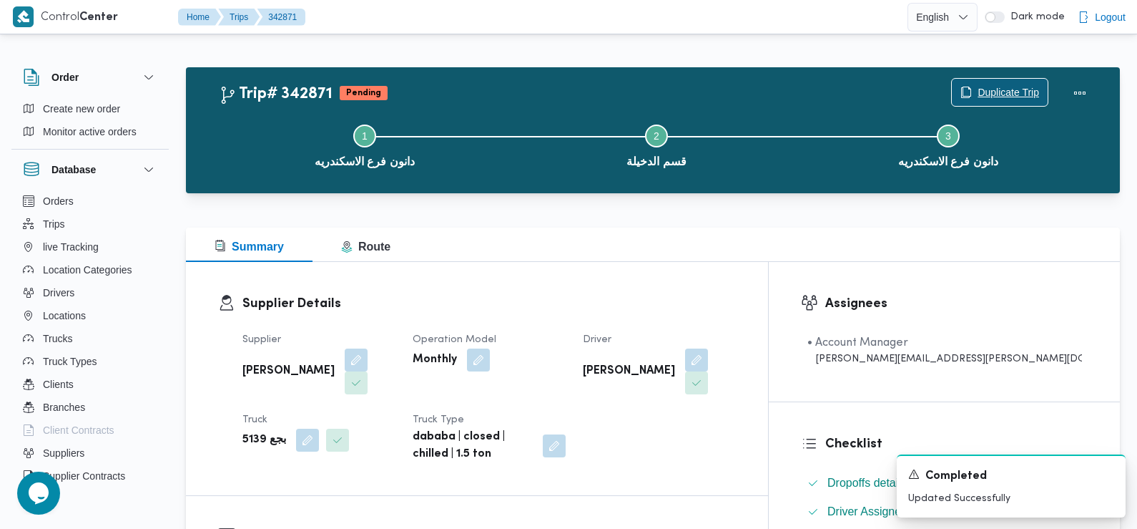
click at [1005, 95] on span "Duplicate Trip" at bounding box center [1009, 92] width 62 height 17
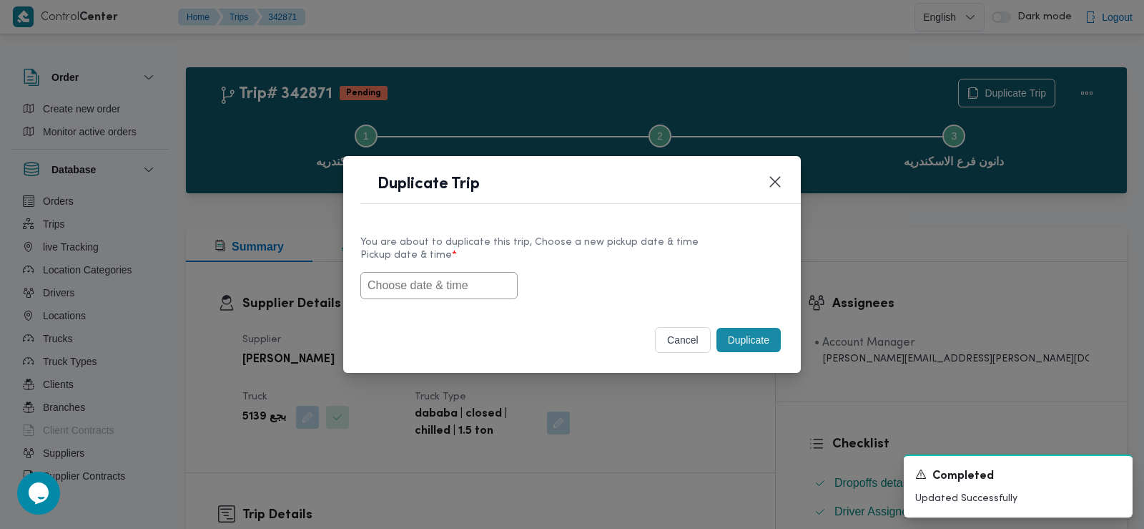
click at [445, 293] on input "text" at bounding box center [439, 285] width 157 height 27
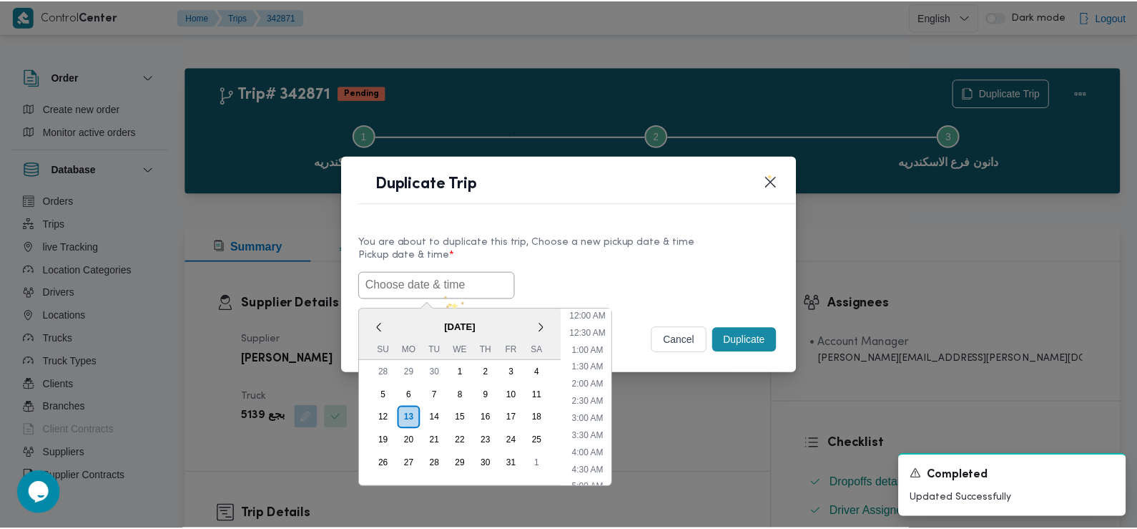
scroll to position [382, 0]
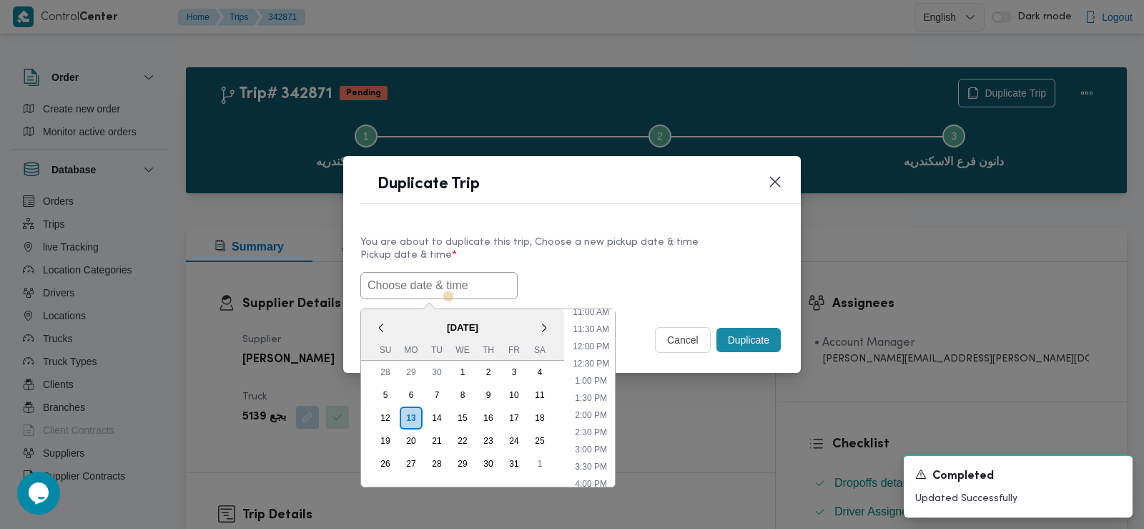
paste input "14/10/2025 7:30AM"
type input "14/10/2025 7:30AM"
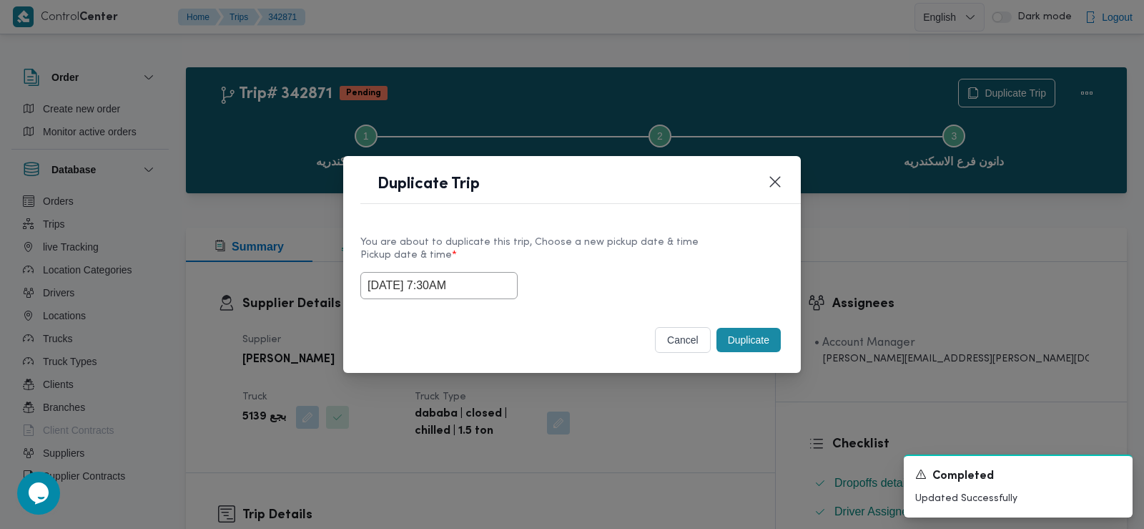
click at [751, 340] on button "Duplicate" at bounding box center [749, 340] width 64 height 24
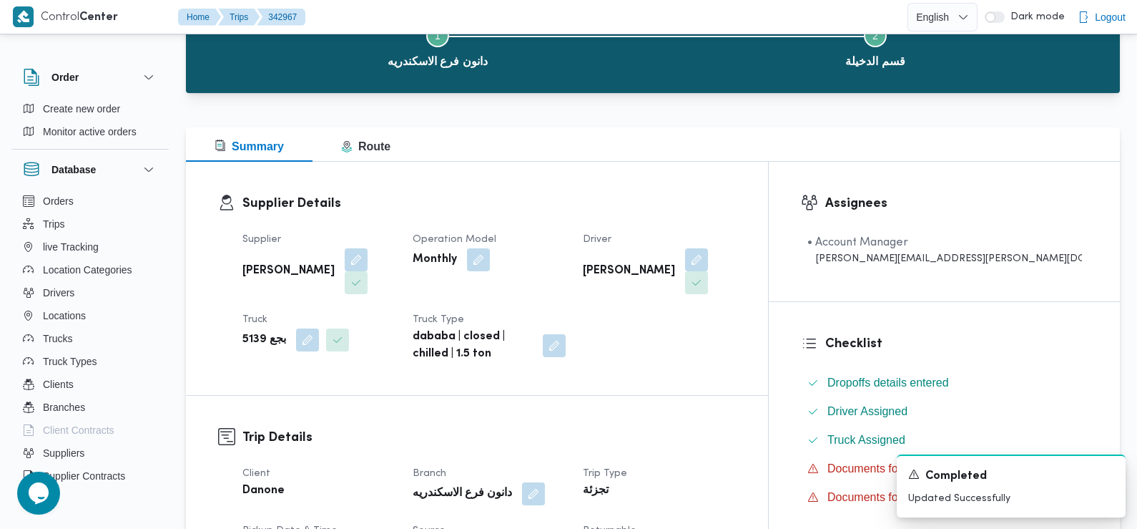
scroll to position [295, 0]
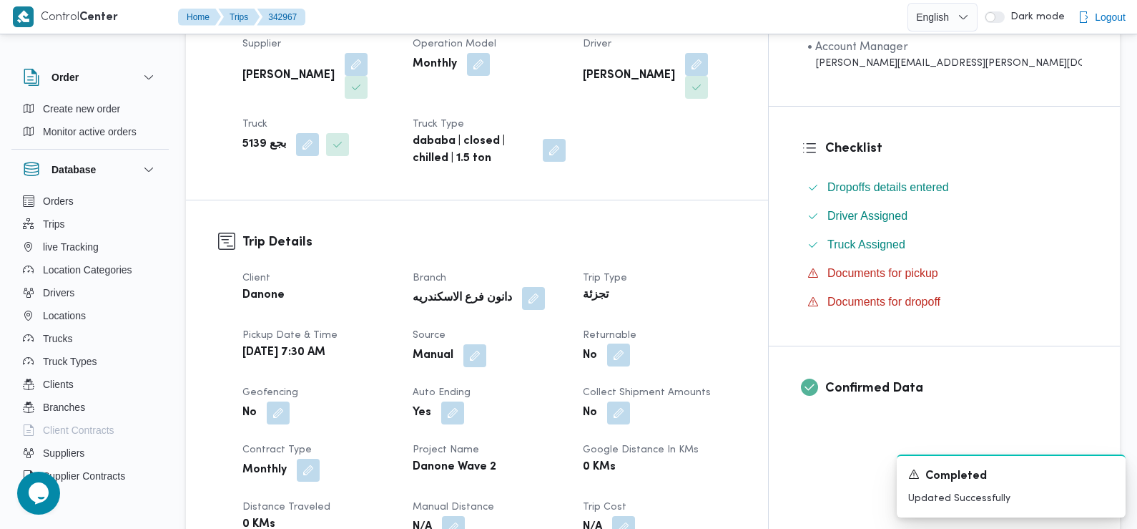
click at [630, 343] on button "button" at bounding box center [618, 354] width 23 height 23
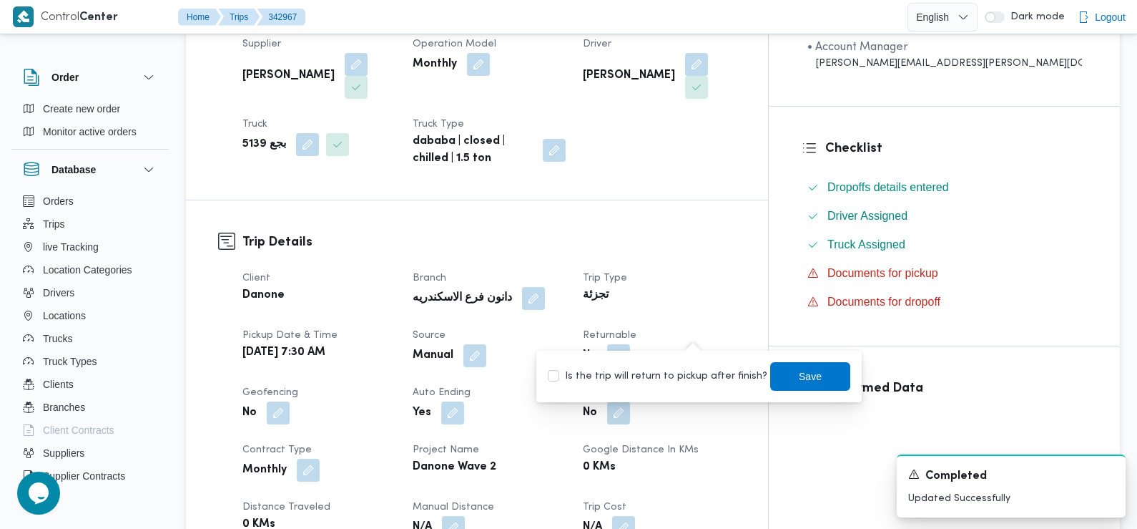
click at [692, 373] on label "Is the trip will return to pickup after finish?" at bounding box center [658, 376] width 220 height 17
checkbox input "true"
click at [816, 378] on span "Save" at bounding box center [810, 375] width 80 height 29
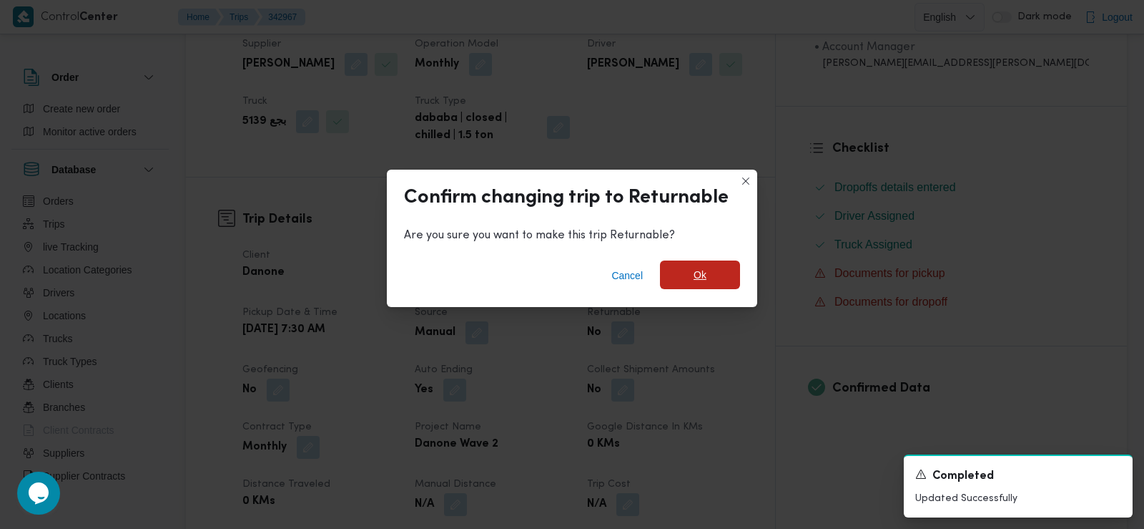
click at [701, 272] on span "Ok" at bounding box center [700, 274] width 13 height 17
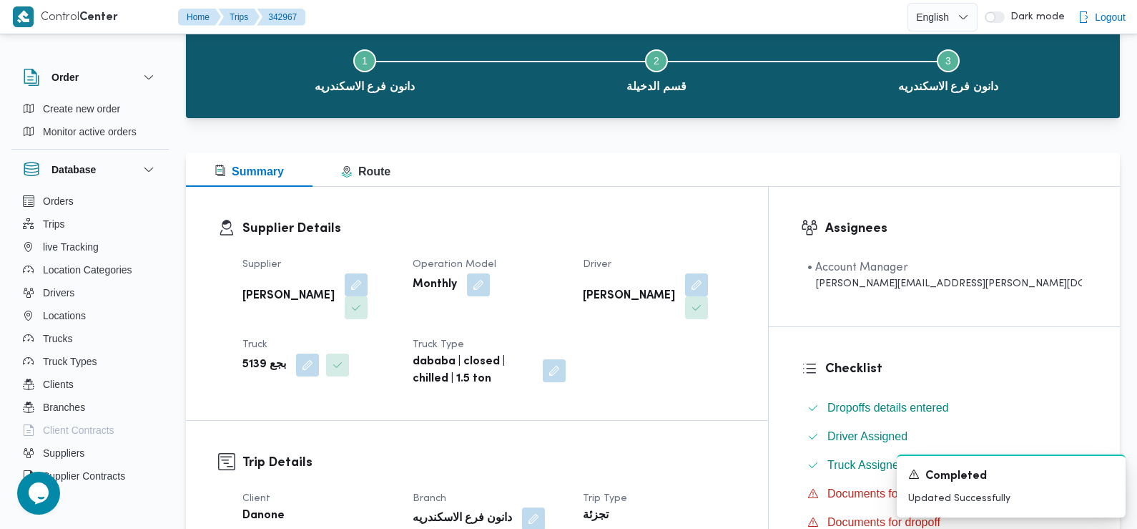
scroll to position [0, 0]
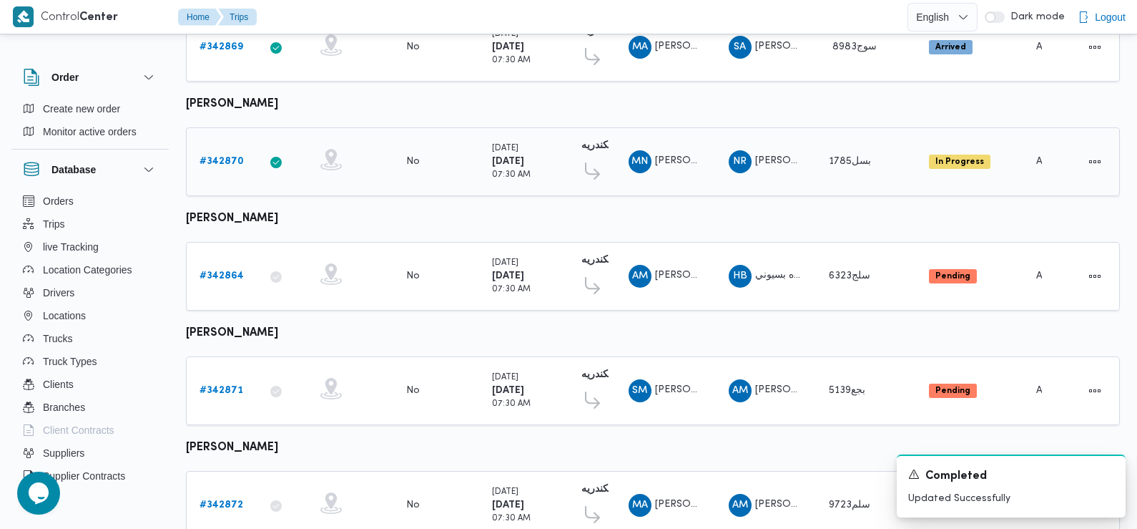
scroll to position [1255, 0]
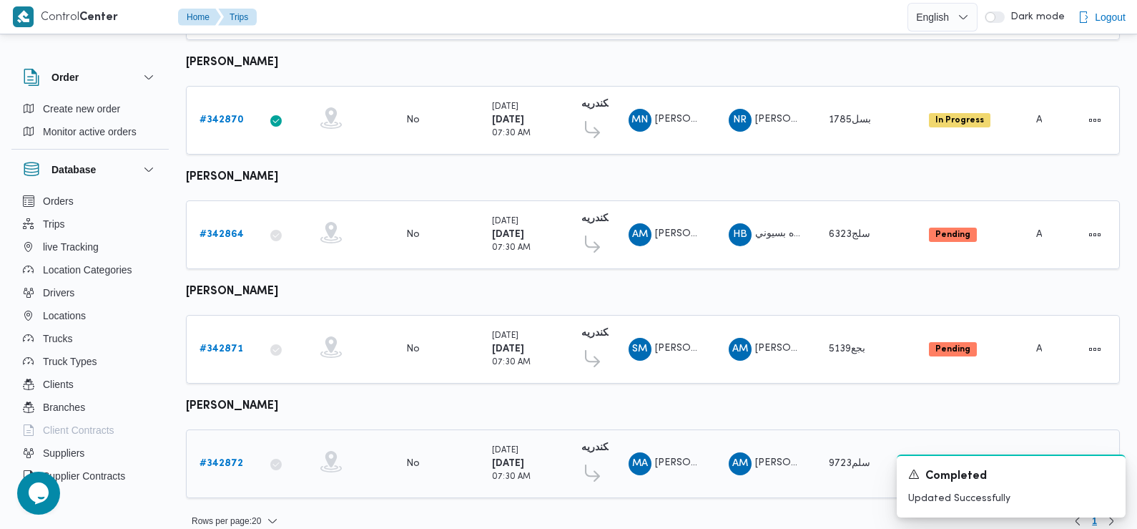
click at [209, 459] on b "# 342872" at bounding box center [222, 463] width 44 height 9
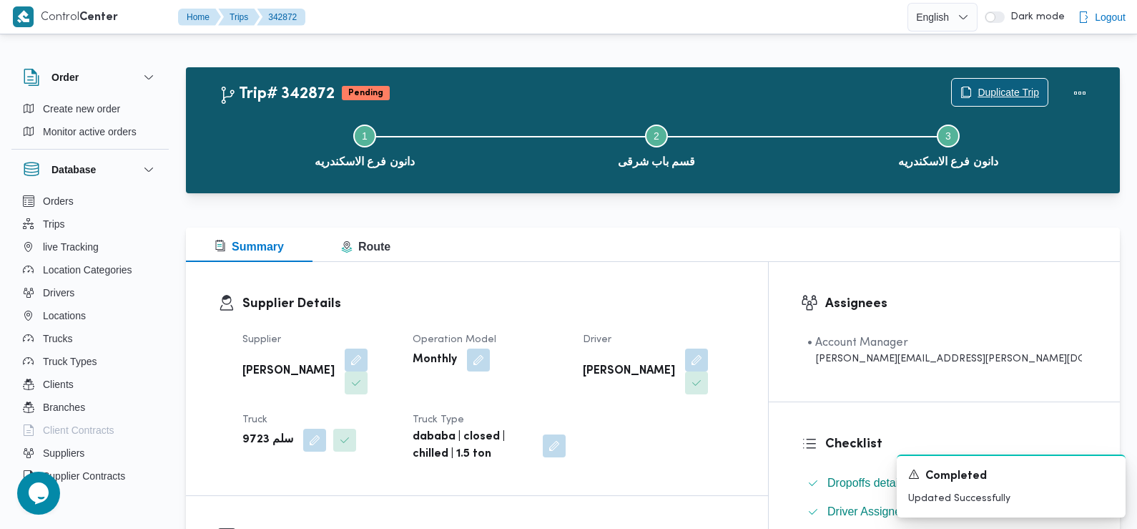
click at [1009, 87] on span "Duplicate Trip" at bounding box center [1009, 92] width 62 height 17
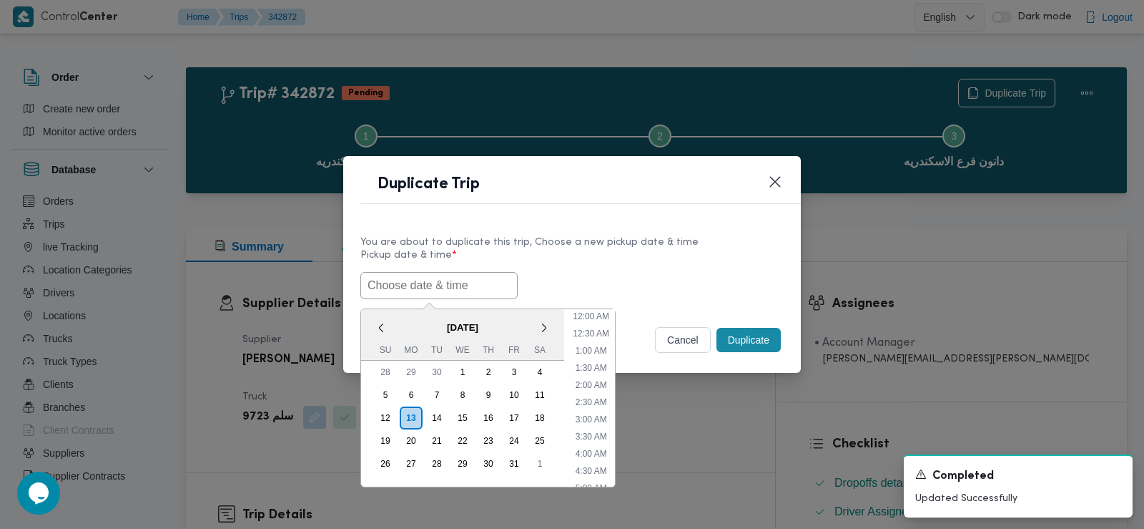
click at [449, 286] on input "text" at bounding box center [439, 285] width 157 height 27
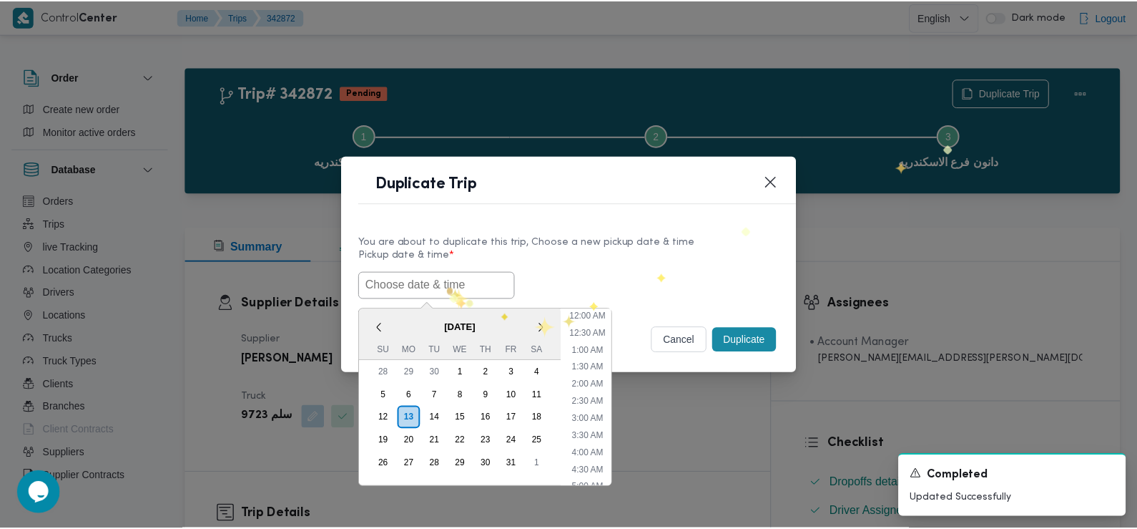
scroll to position [382, 0]
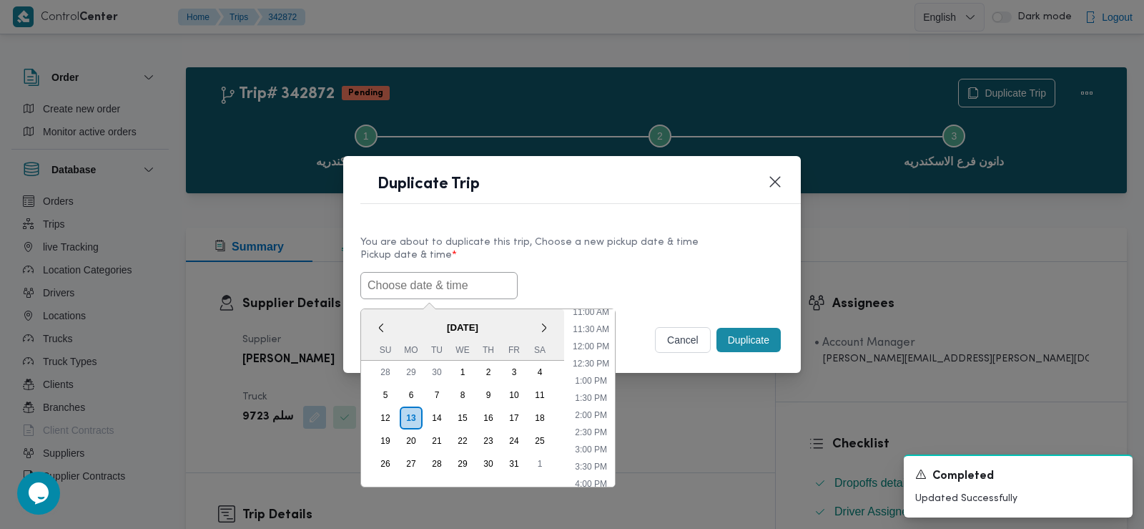
paste input "14/10/2025 7:30AM"
type input "14/10/2025 7:30AM"
click at [651, 243] on div "You are about to duplicate this trip, Choose a new pickup date & time" at bounding box center [572, 242] width 423 height 15
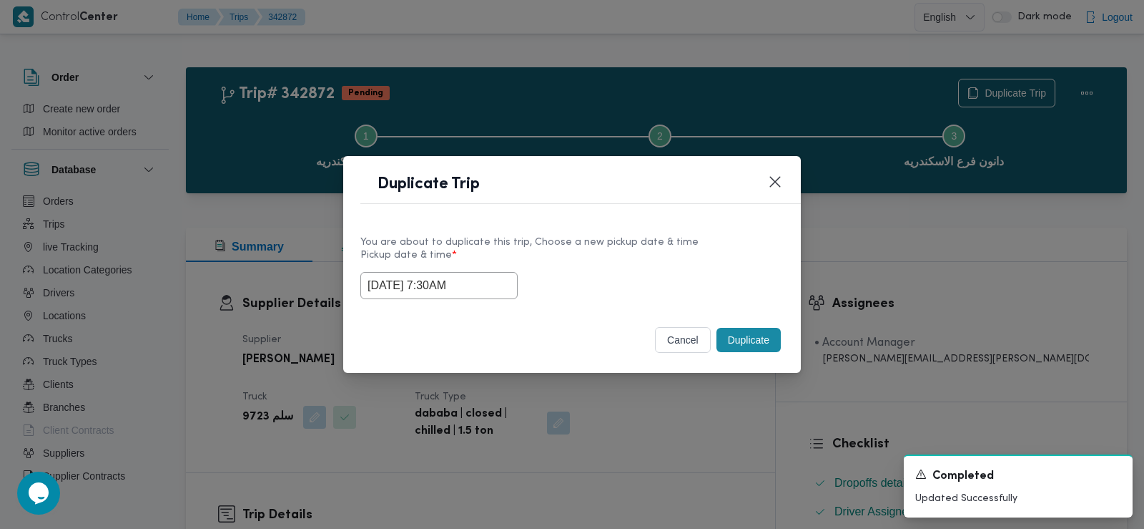
click at [755, 337] on button "Duplicate" at bounding box center [749, 340] width 64 height 24
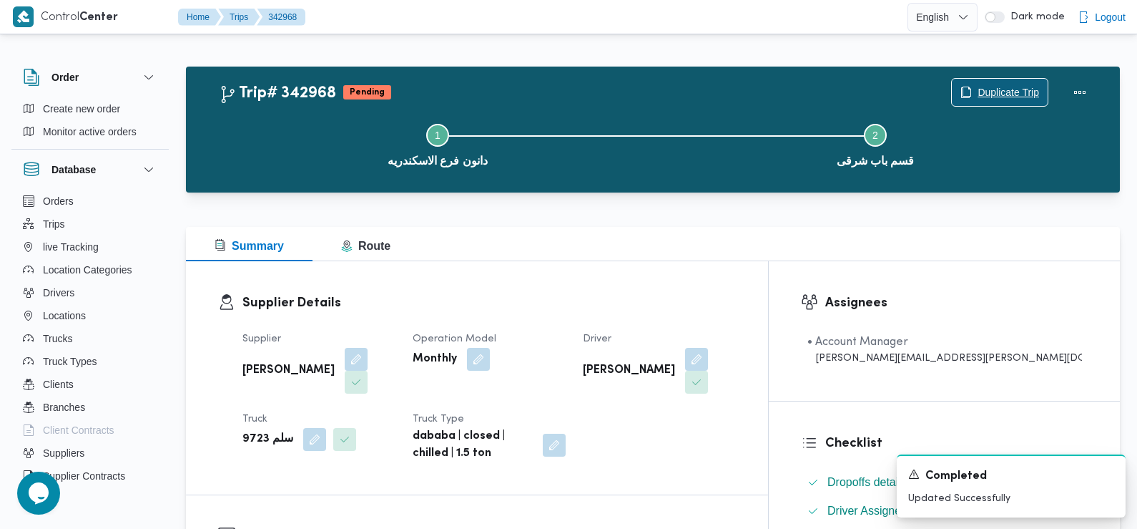
scroll to position [448, 0]
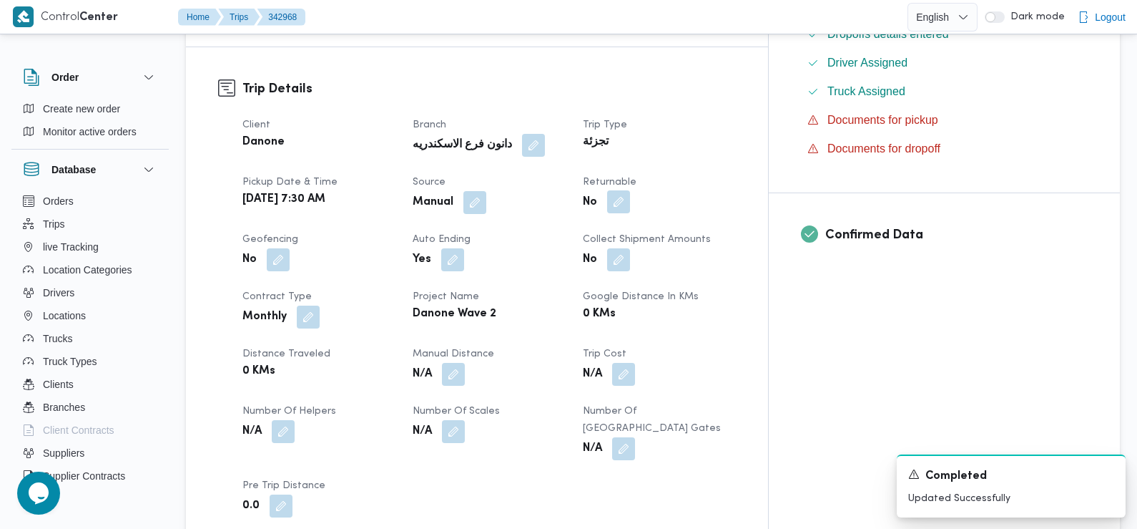
click at [630, 190] on button "button" at bounding box center [618, 201] width 23 height 23
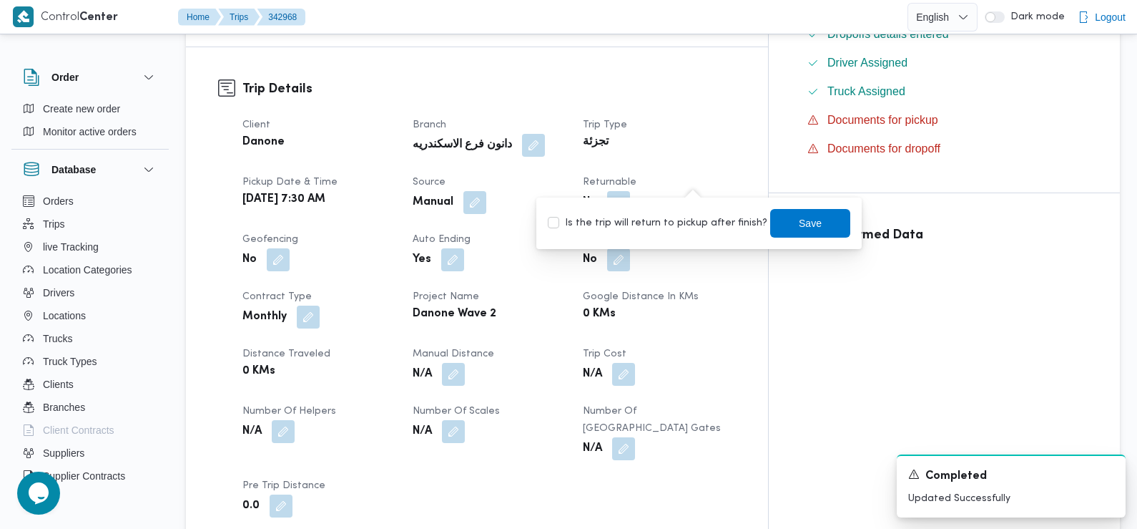
click at [689, 235] on div "Is the trip will return to pickup after finish? Save" at bounding box center [698, 222] width 305 height 31
click at [689, 222] on label "Is the trip will return to pickup after finish?" at bounding box center [658, 223] width 220 height 17
checkbox input "true"
click at [799, 222] on span "Save" at bounding box center [810, 222] width 23 height 17
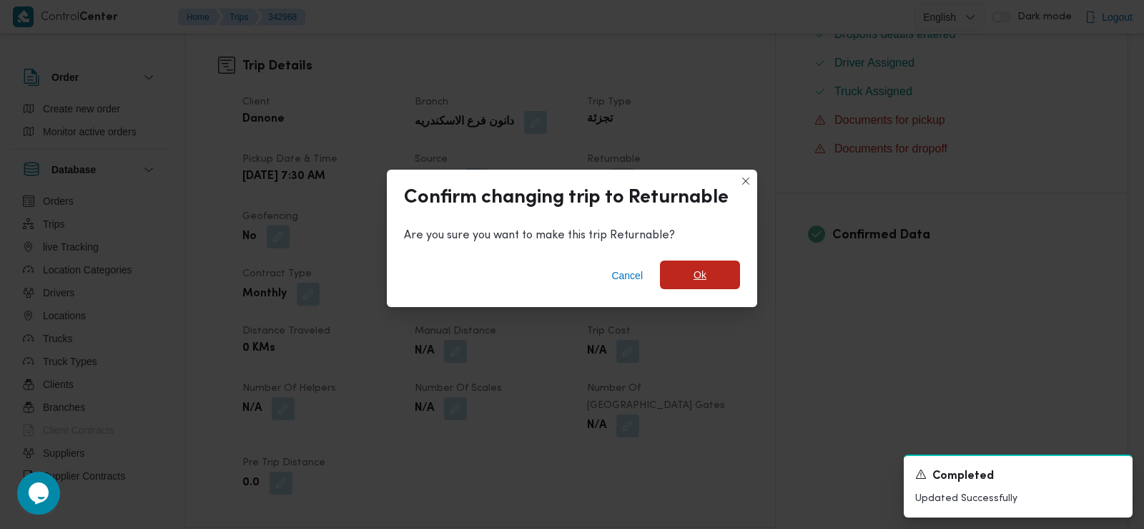
click at [691, 273] on span "Ok" at bounding box center [700, 274] width 80 height 29
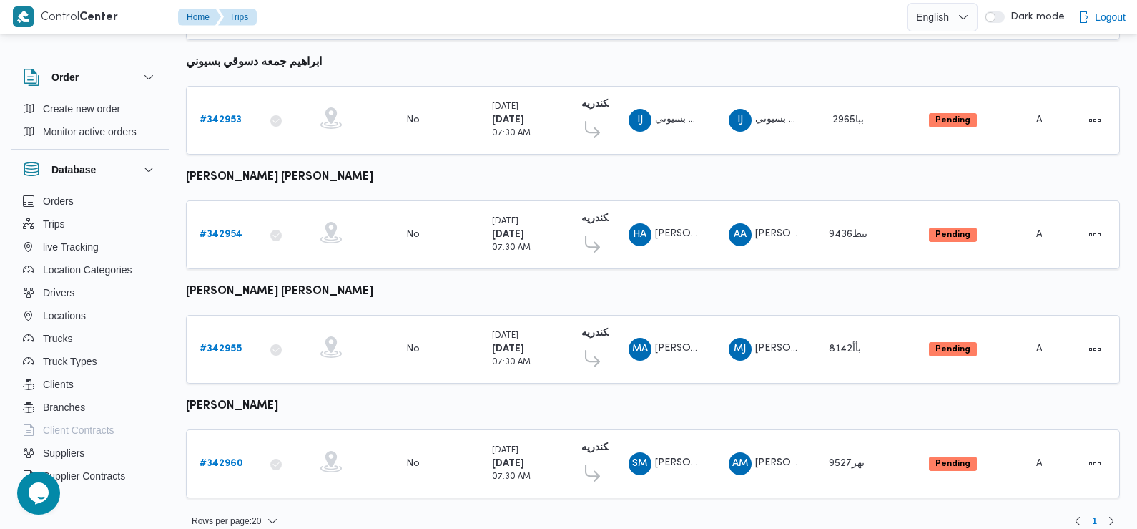
scroll to position [298, 0]
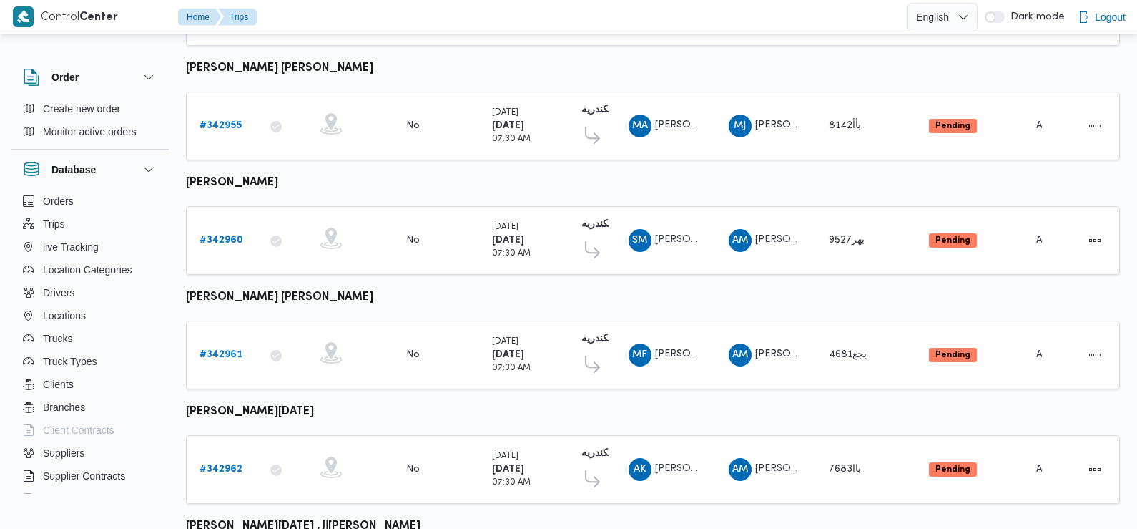
scroll to position [637, 0]
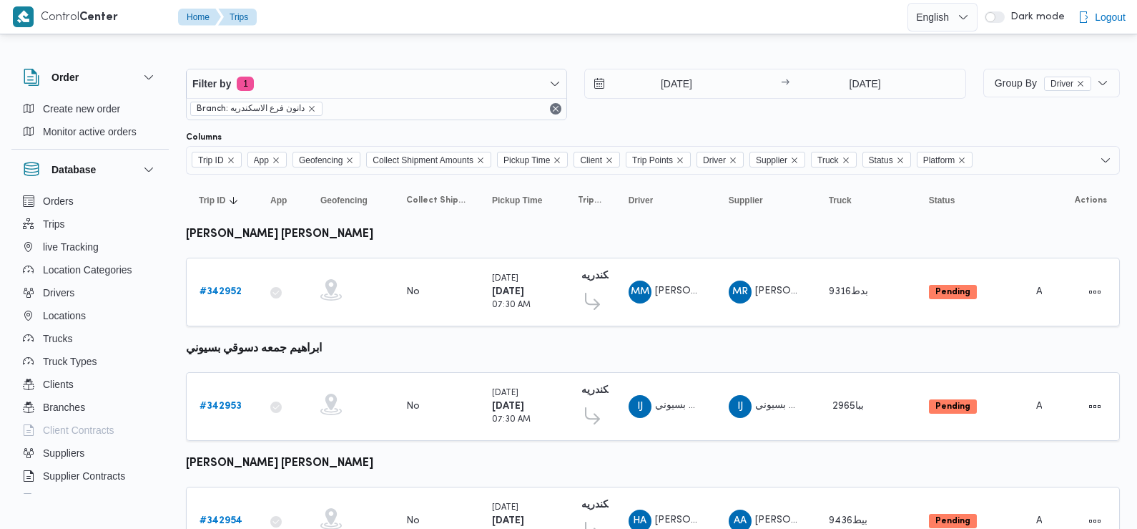
scroll to position [750, 0]
